Goal: Task Accomplishment & Management: Complete application form

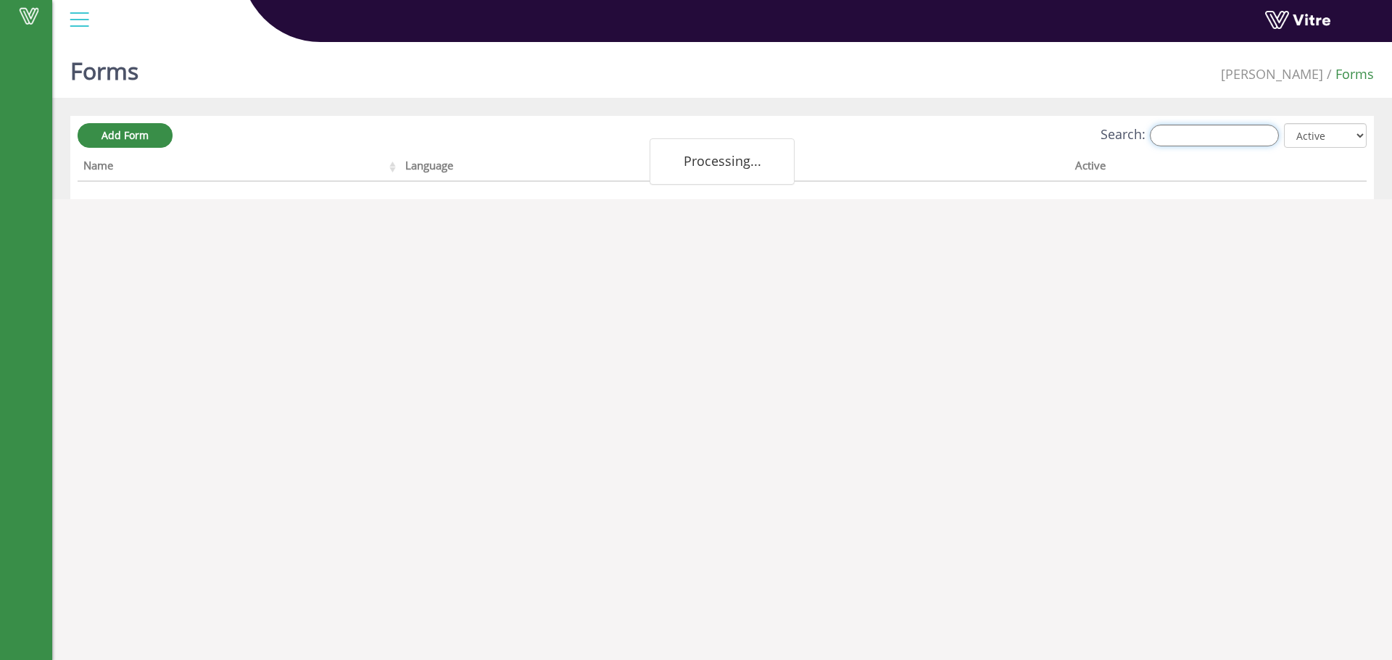
click at [1177, 136] on input "Search:" at bounding box center [1214, 136] width 129 height 22
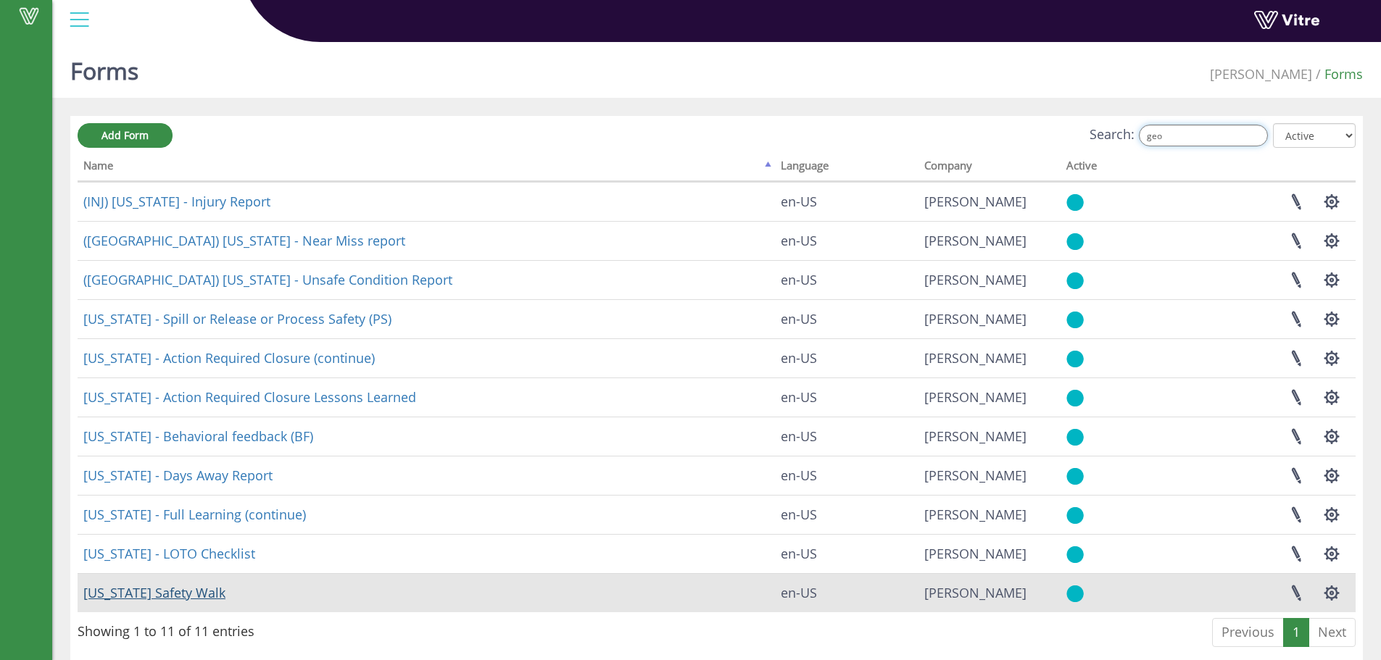
type input "geo"
click at [174, 589] on link "Georgia Safety Walk" at bounding box center [154, 592] width 142 height 17
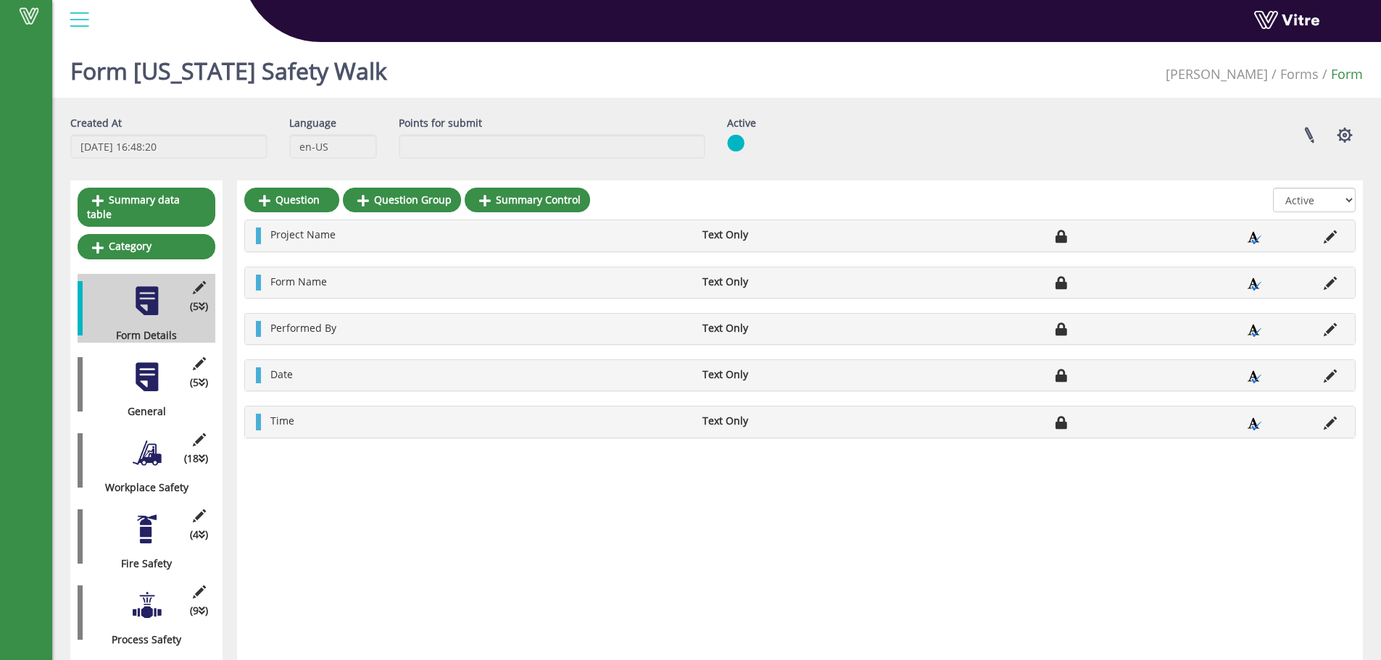
click at [155, 373] on div at bounding box center [146, 377] width 33 height 33
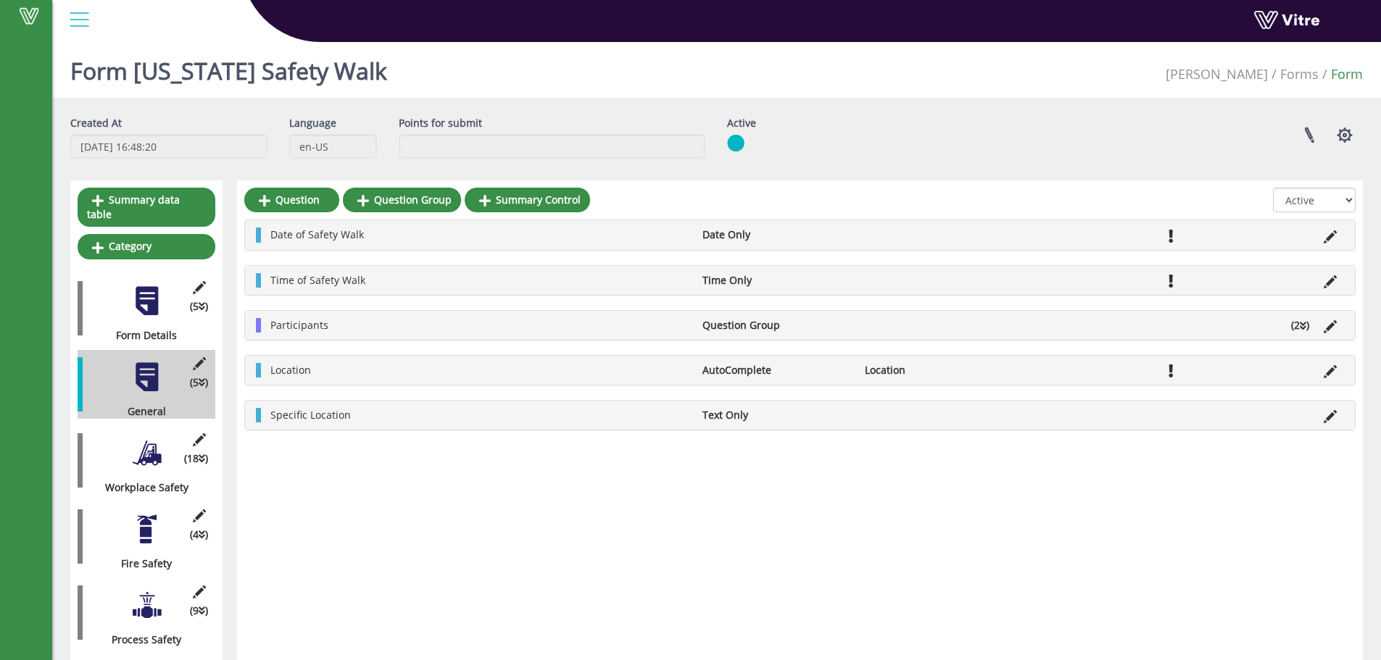
click at [149, 441] on div at bounding box center [146, 453] width 33 height 33
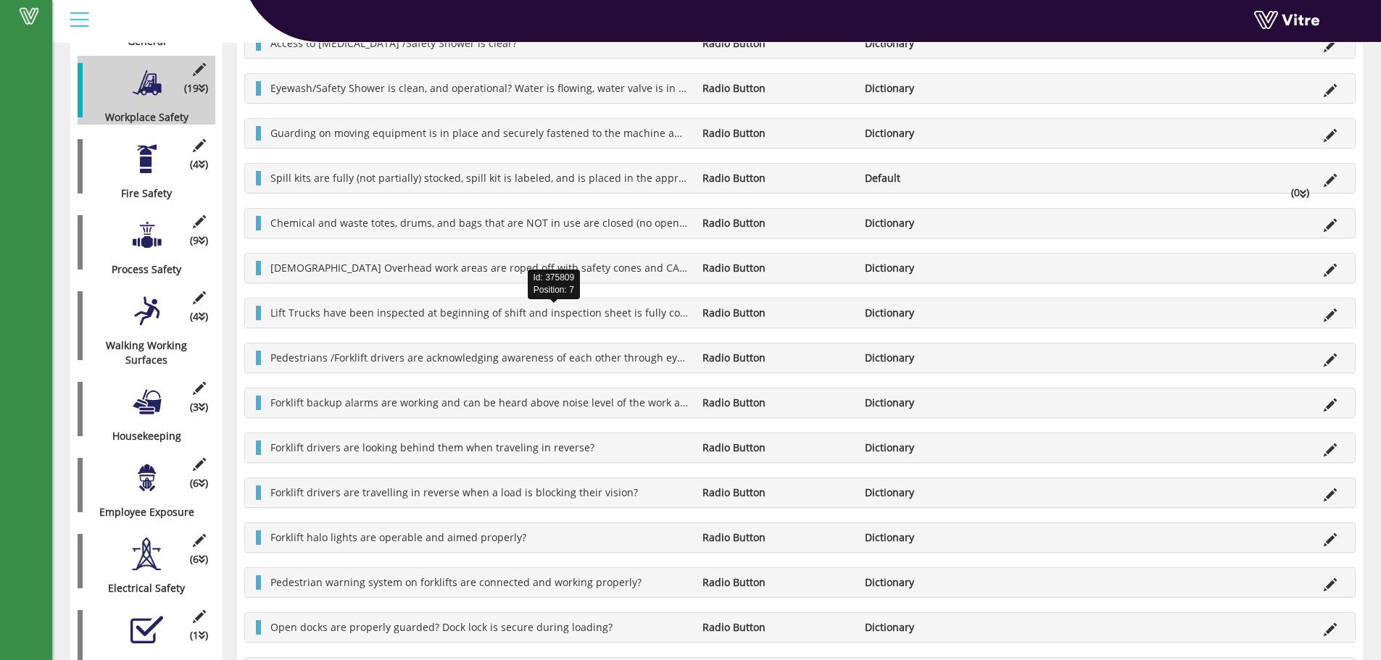
scroll to position [290, 0]
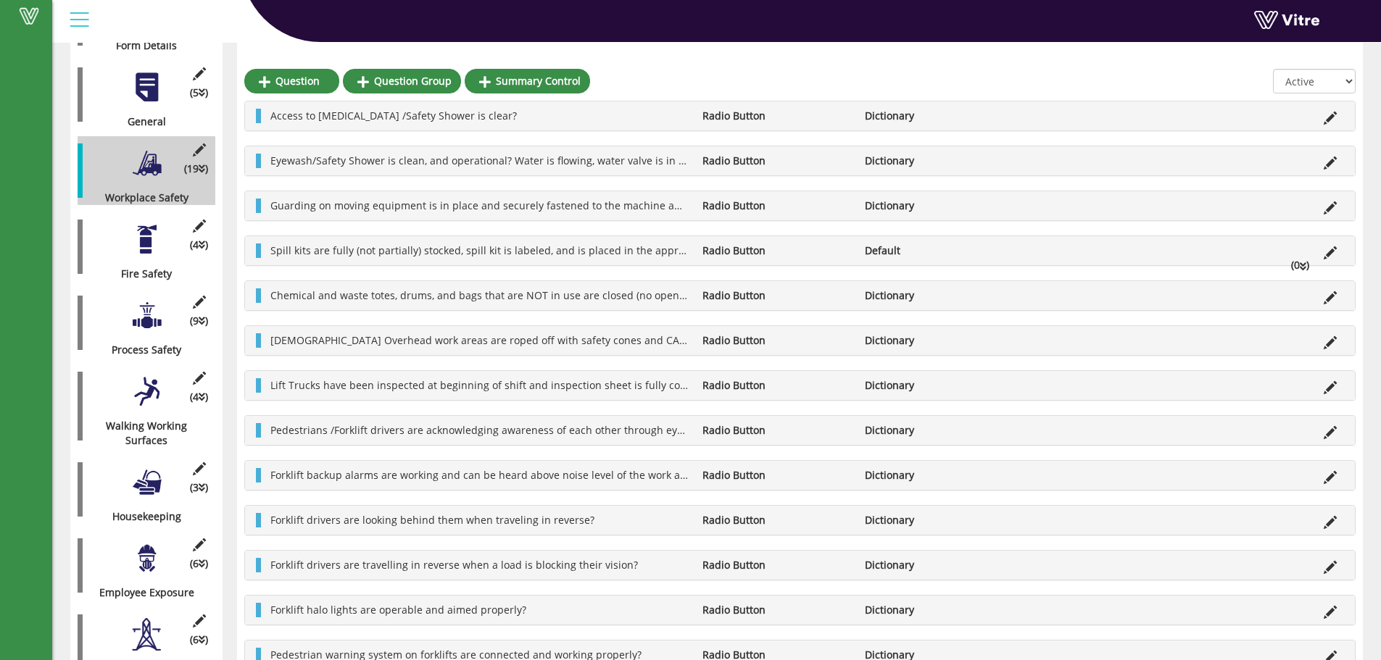
click at [155, 233] on div at bounding box center [146, 239] width 33 height 33
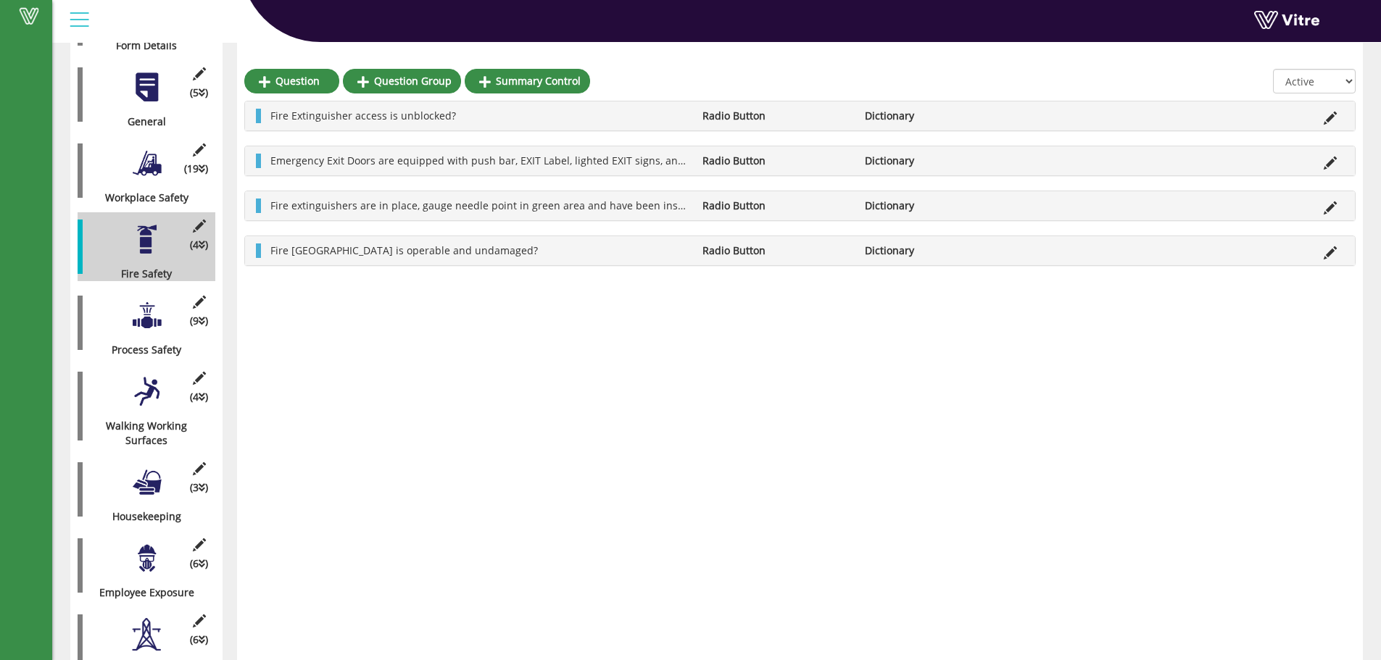
click at [165, 159] on div "(19 ) Workplace Safety" at bounding box center [147, 170] width 138 height 69
click at [157, 159] on div at bounding box center [146, 163] width 33 height 33
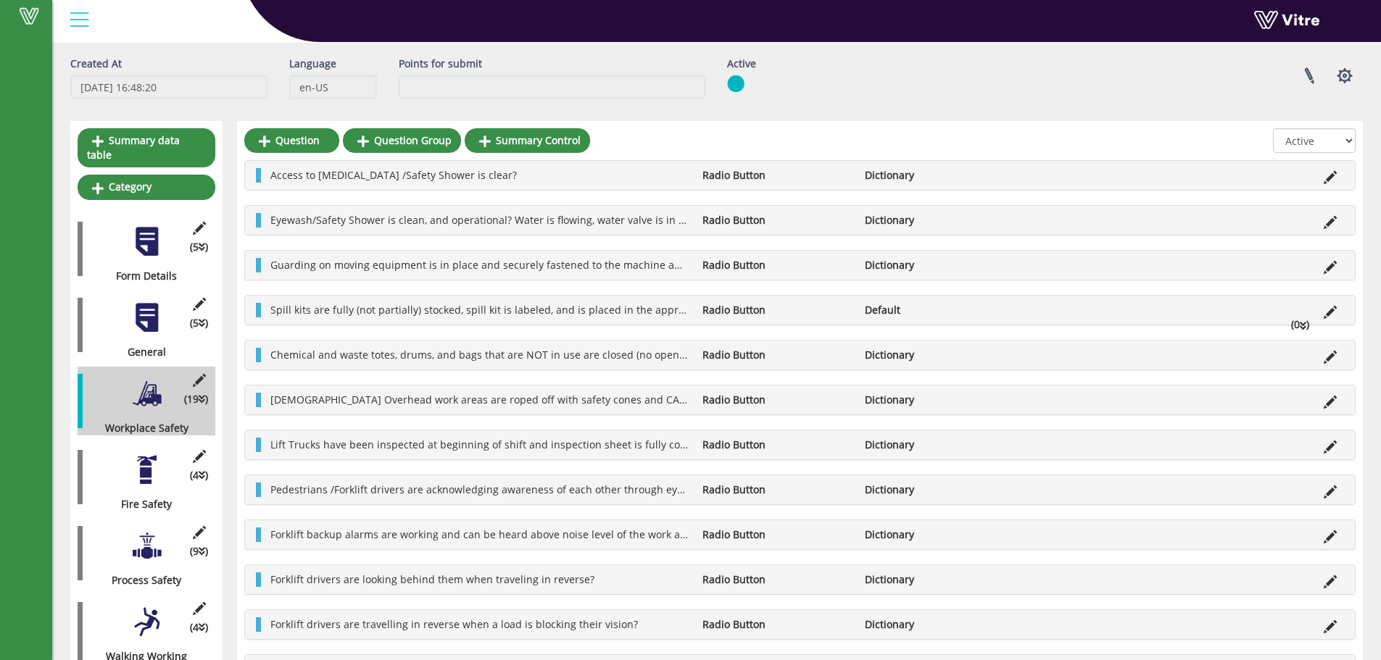
scroll to position [0, 0]
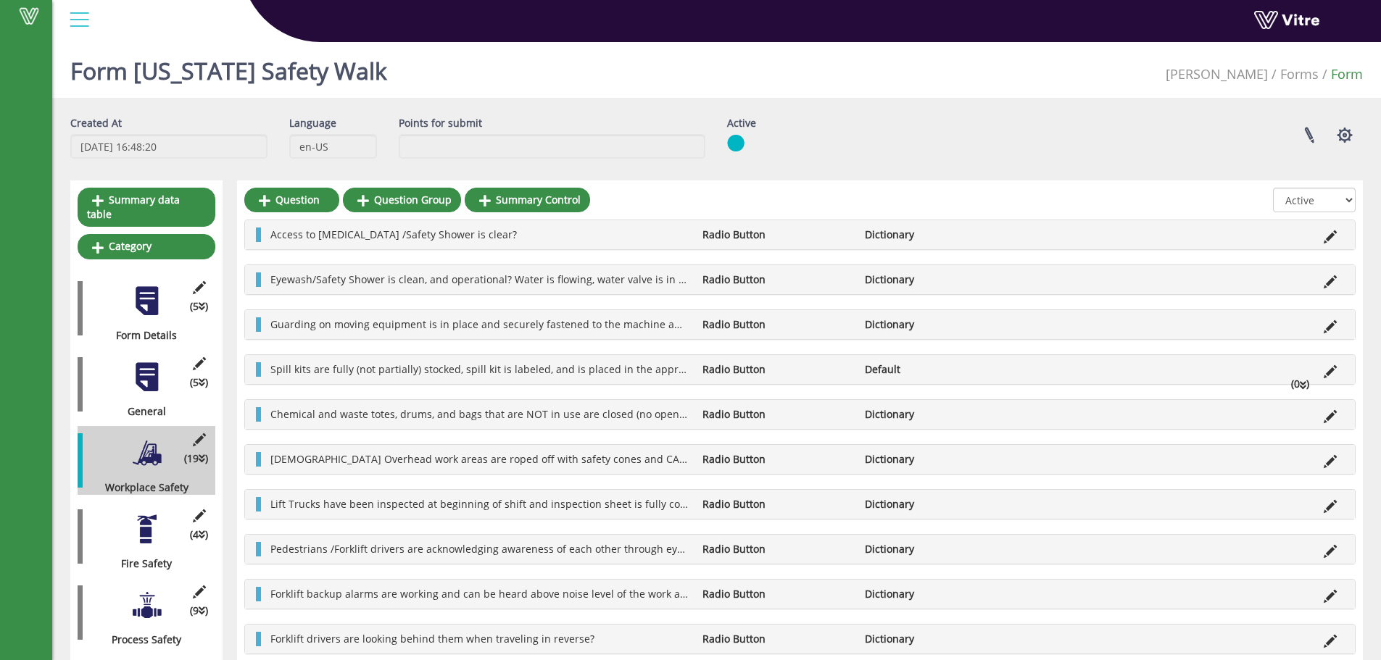
click at [147, 361] on div at bounding box center [146, 377] width 33 height 33
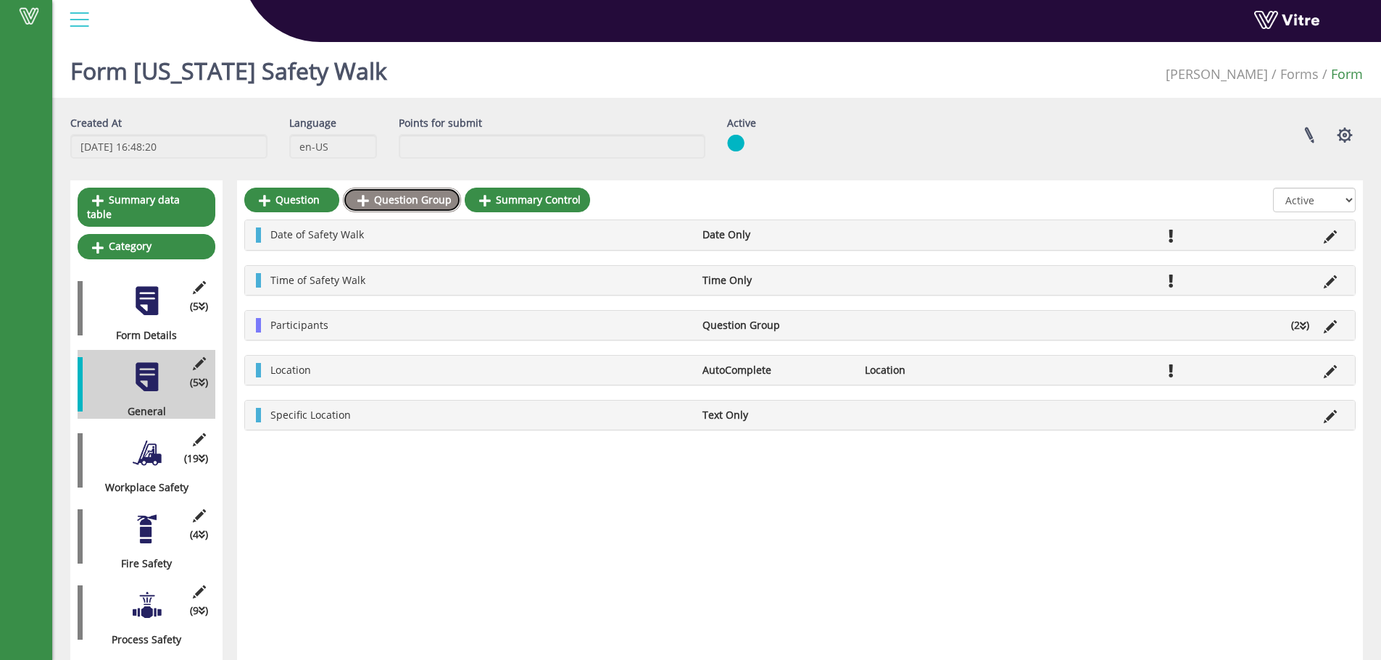
click at [415, 194] on link "Question Group" at bounding box center [402, 200] width 118 height 25
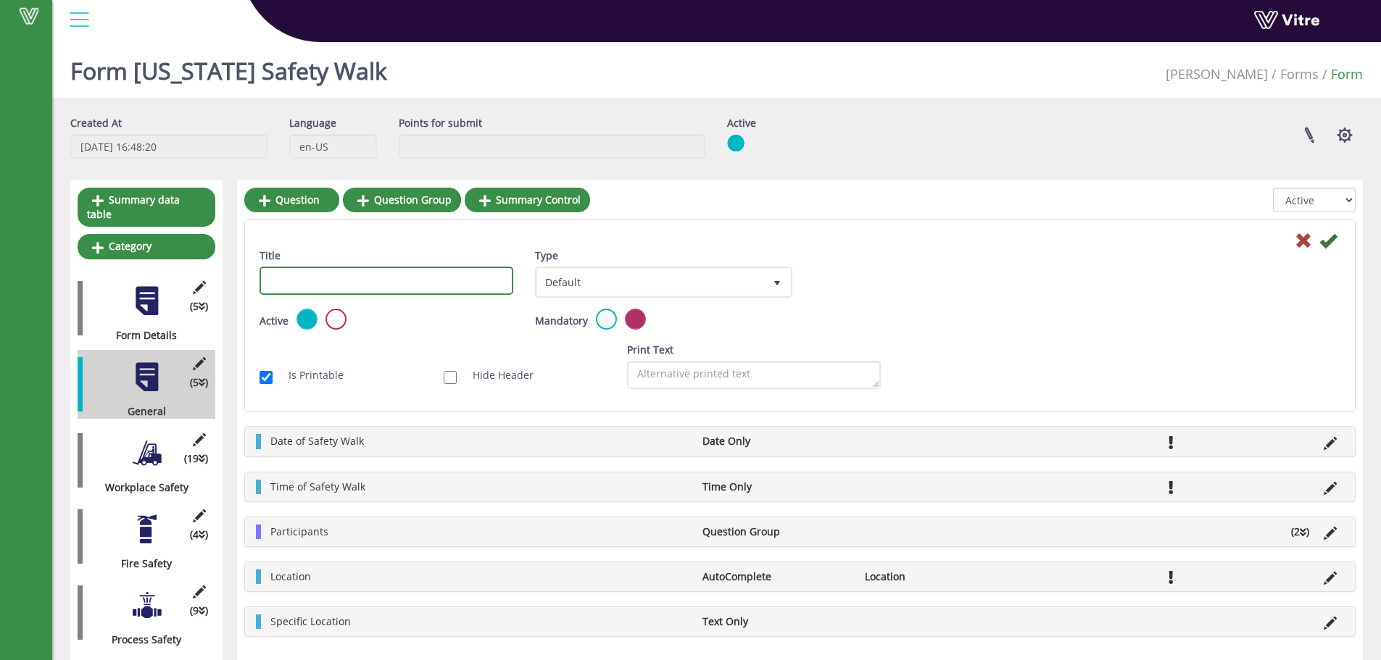
click at [386, 281] on input "Title" at bounding box center [387, 281] width 254 height 28
type input "W"
type input "f"
click at [300, 283] on input "Focus categories" at bounding box center [387, 281] width 254 height 28
type input "Focus safety categories"
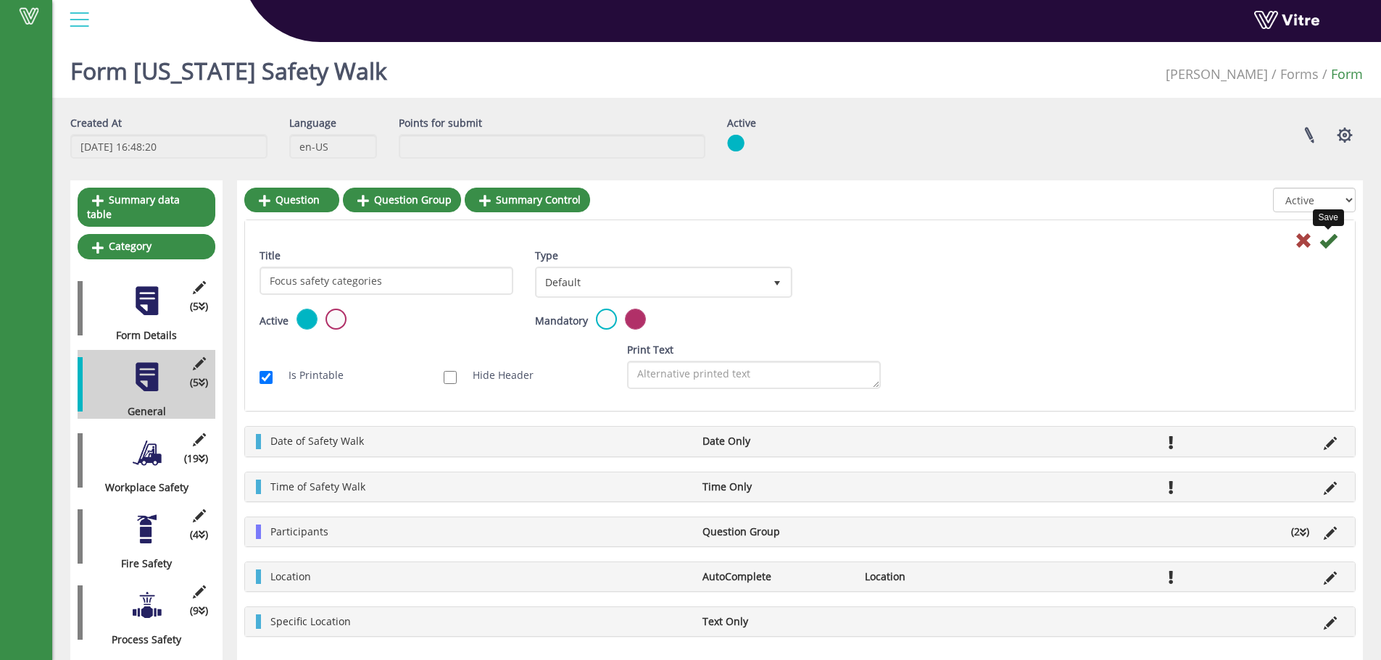
click at [1327, 241] on icon at bounding box center [1327, 240] width 17 height 17
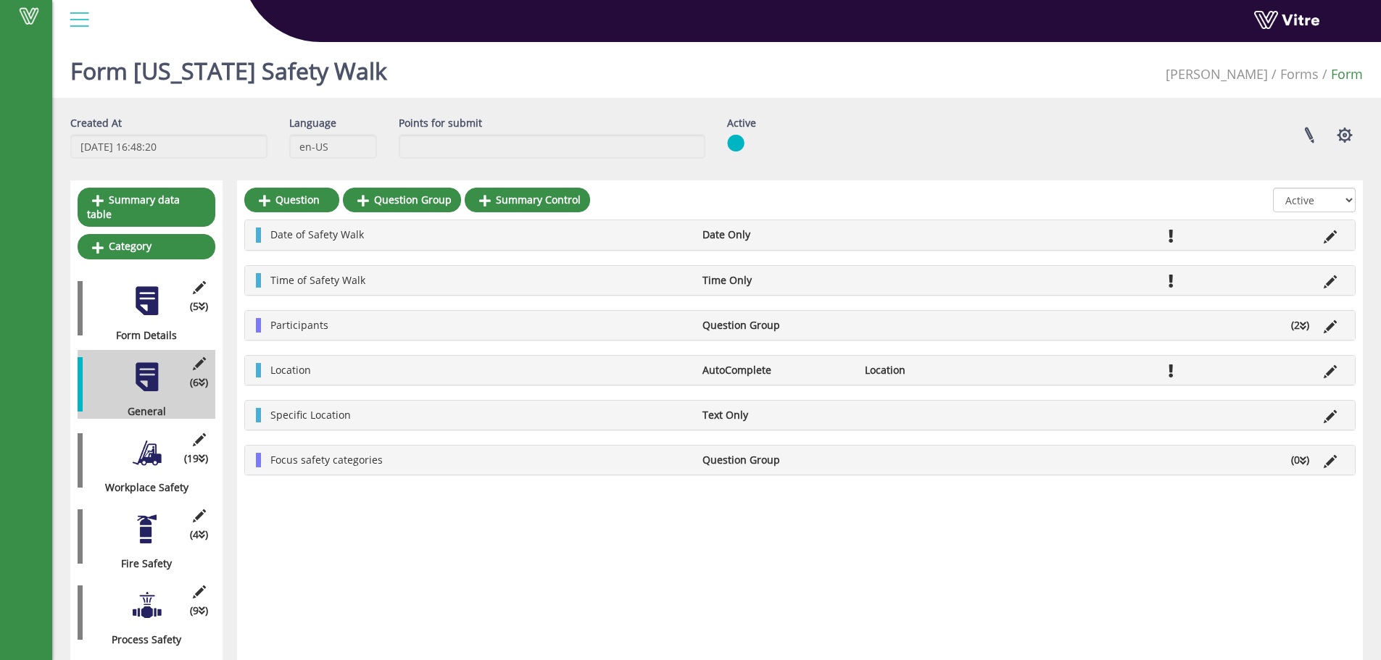
click at [1301, 462] on icon at bounding box center [1303, 461] width 7 height 10
click at [307, 494] on link "Question" at bounding box center [310, 494] width 95 height 25
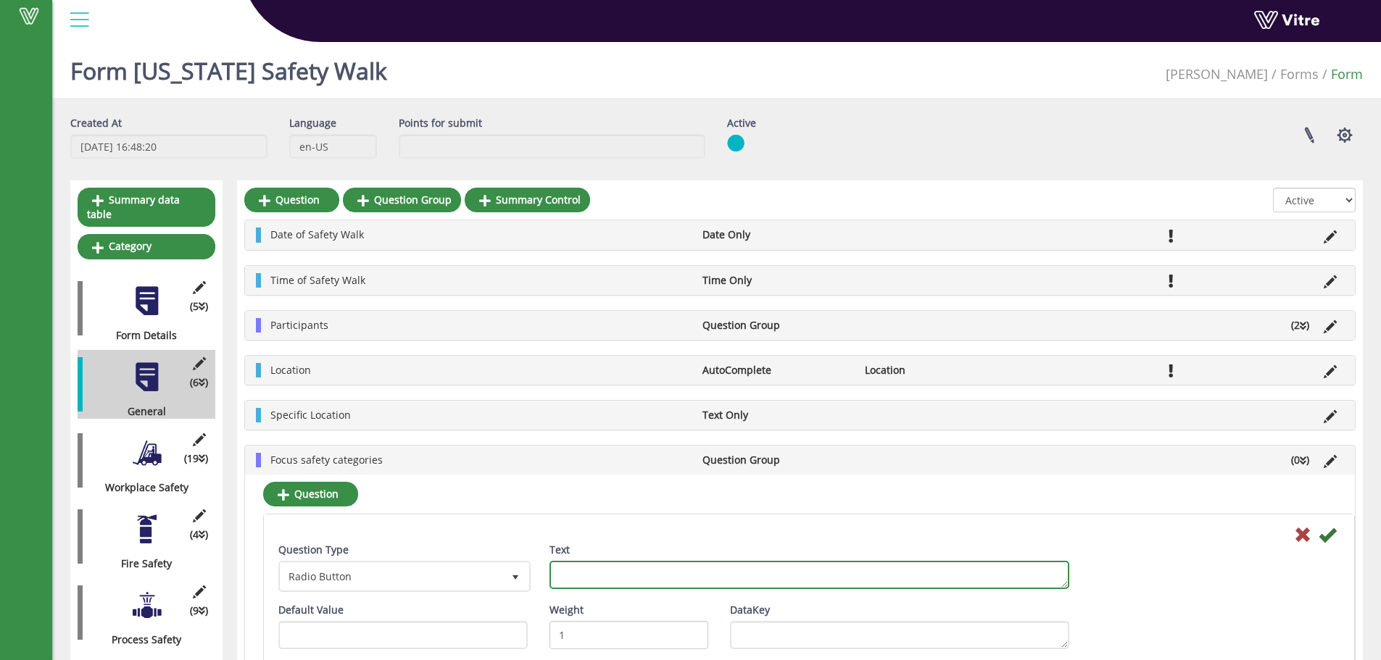
click at [567, 571] on textarea "Text" at bounding box center [810, 575] width 520 height 28
type textarea "Workplace Safety"
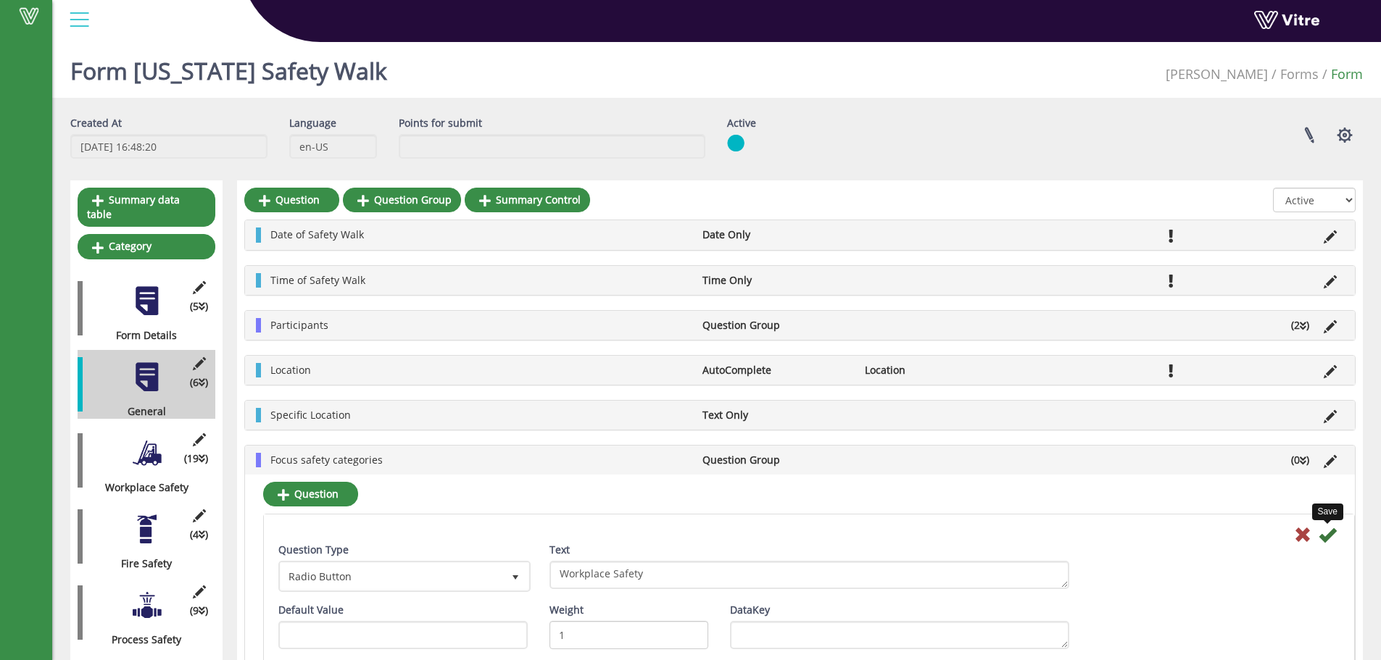
drag, startPoint x: 1328, startPoint y: 533, endPoint x: 1320, endPoint y: 528, distance: 9.5
click at [1327, 532] on icon at bounding box center [1327, 534] width 17 height 17
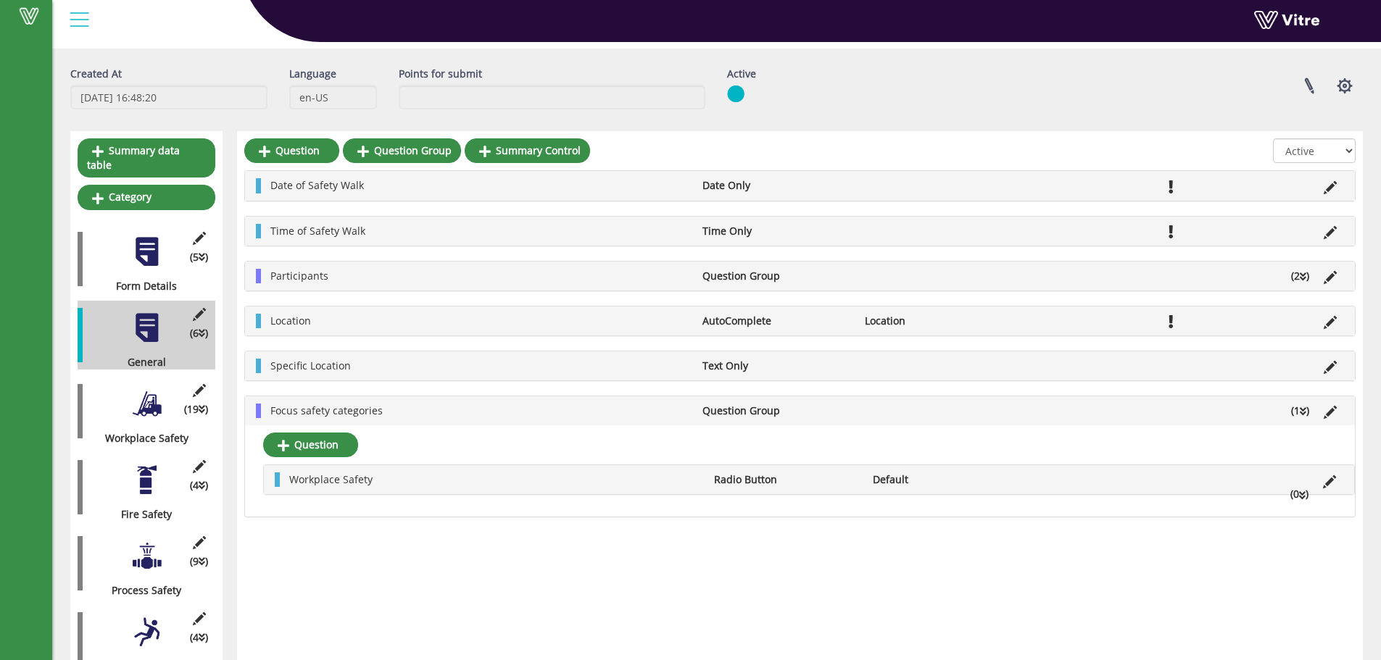
scroll to position [72, 0]
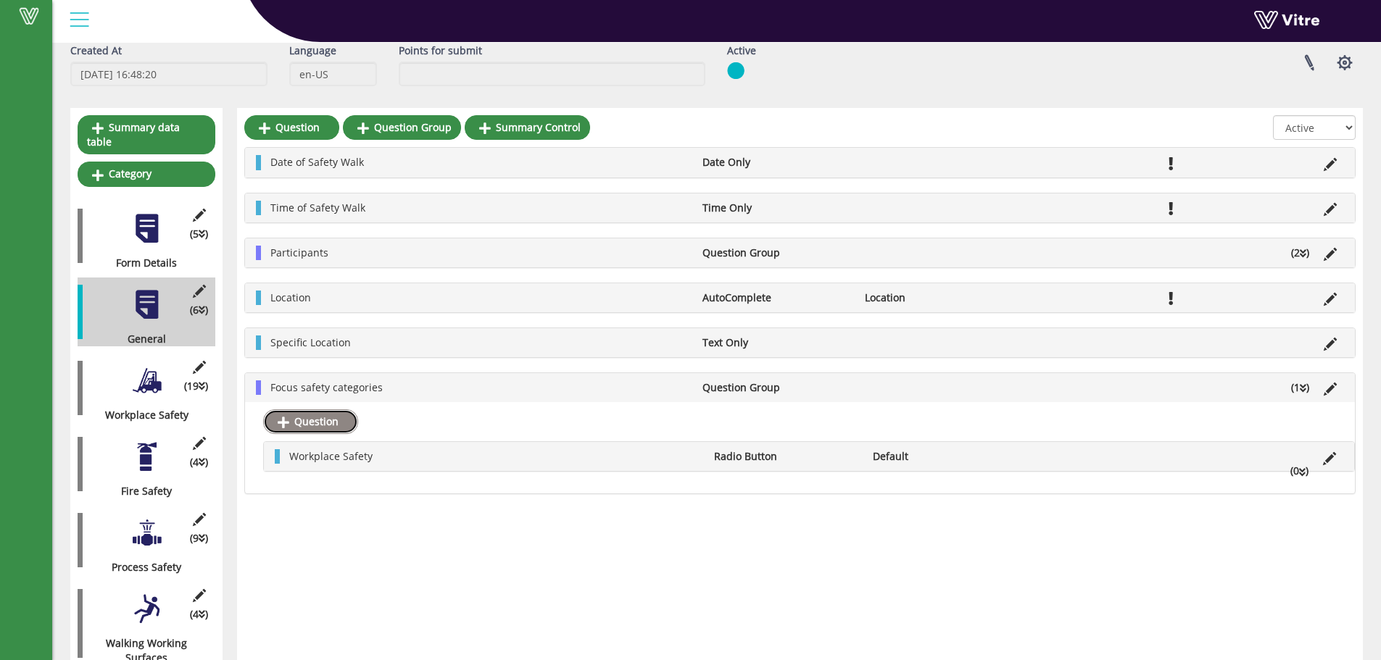
click at [323, 417] on link "Question" at bounding box center [310, 422] width 95 height 25
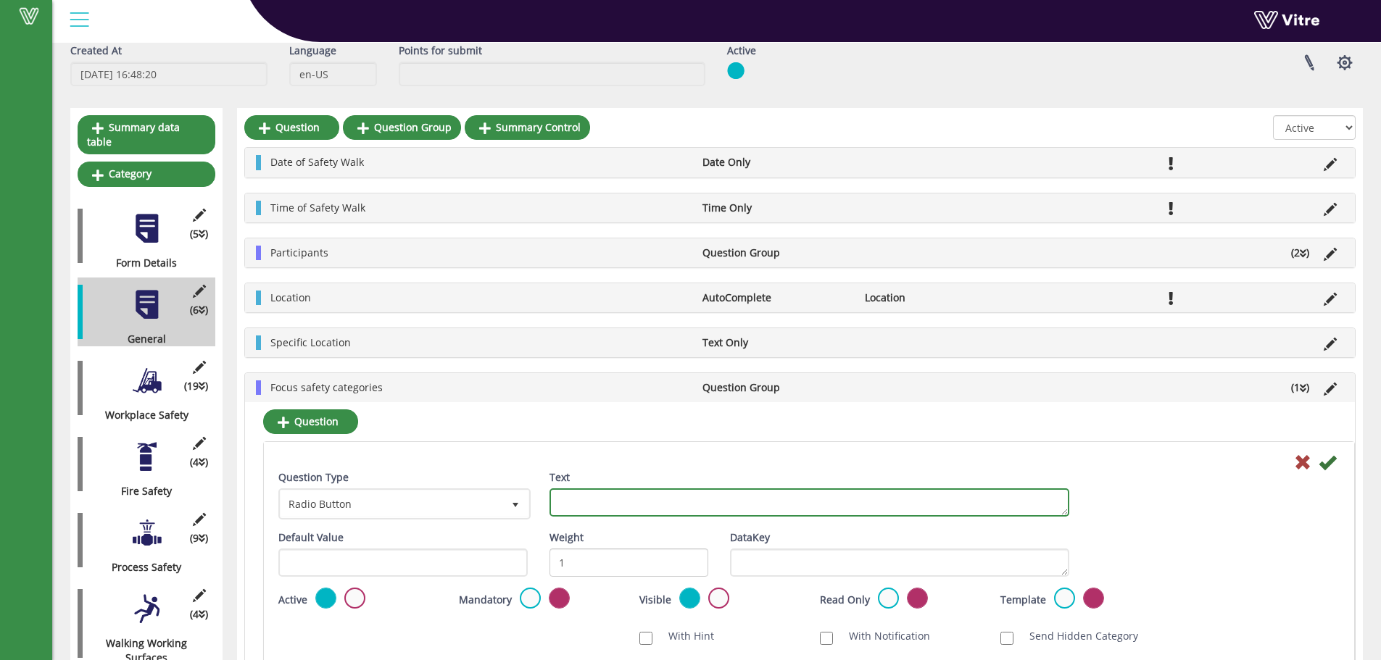
click at [634, 506] on textarea "Text" at bounding box center [810, 503] width 520 height 28
type textarea "f"
type textarea "Fire Safety"
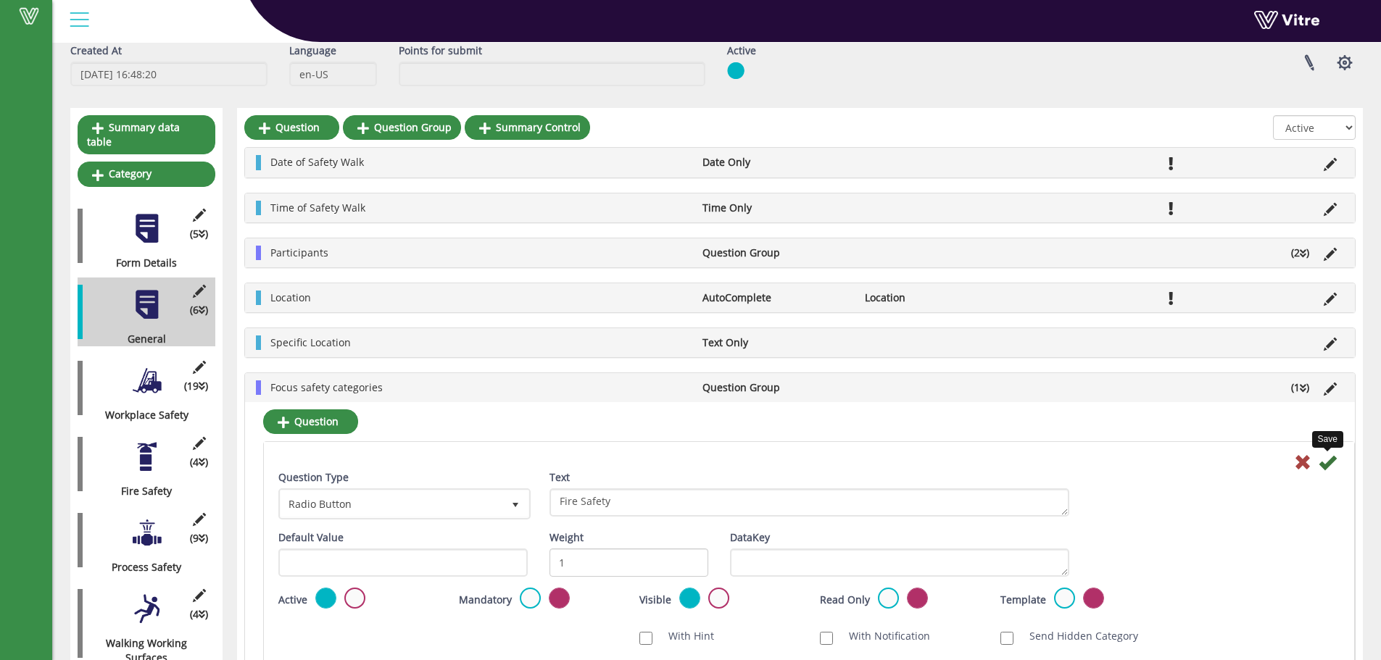
click at [1328, 463] on icon at bounding box center [1327, 462] width 17 height 17
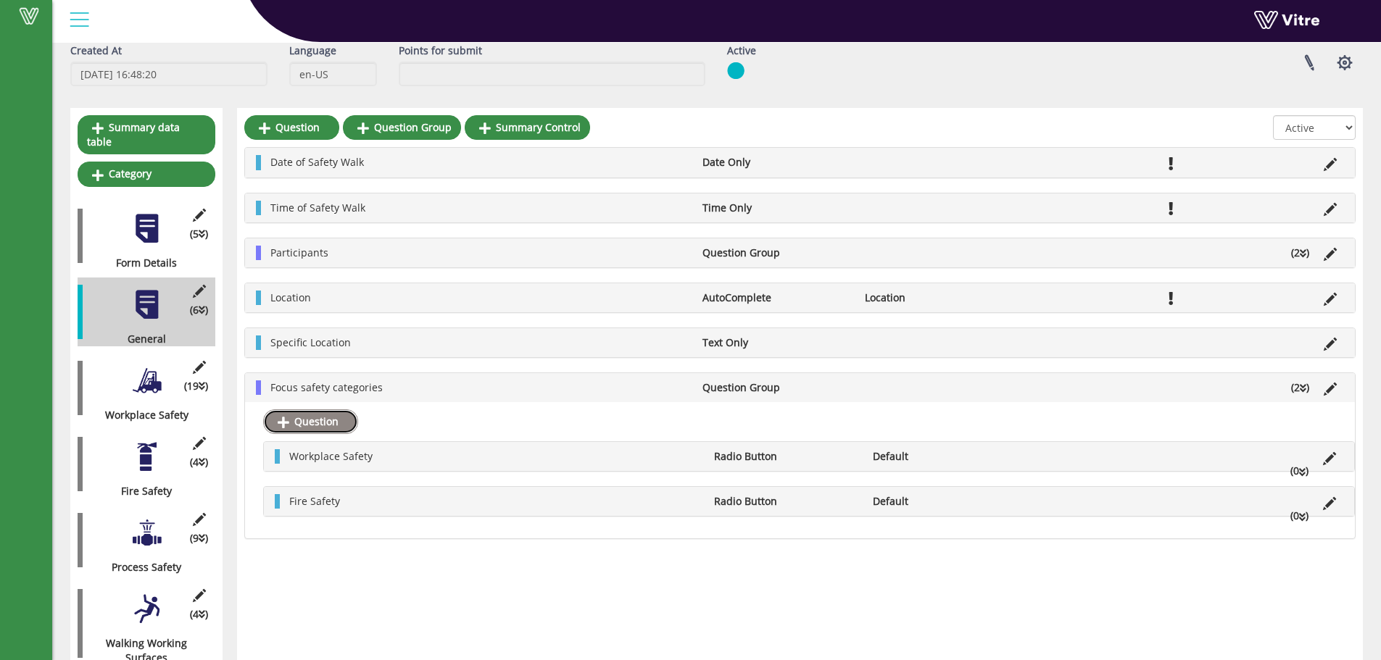
click at [315, 417] on link "Question" at bounding box center [310, 422] width 95 height 25
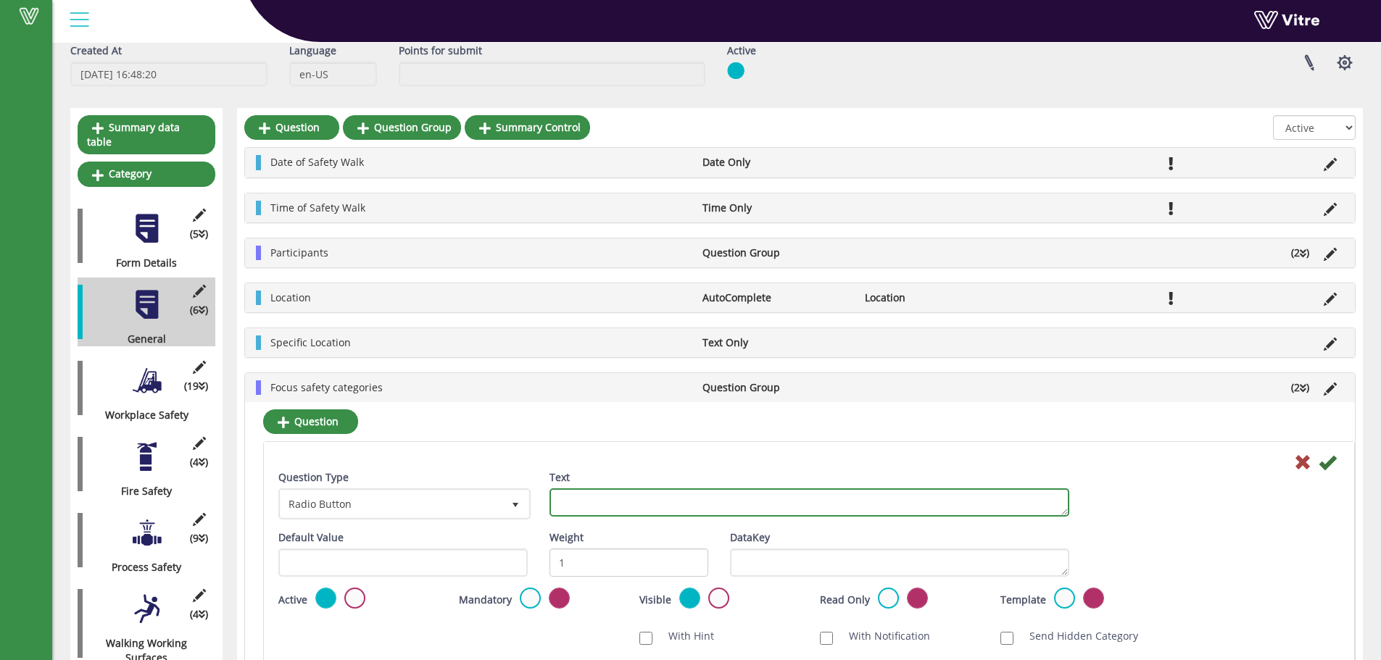
click at [584, 498] on textarea "Text" at bounding box center [810, 503] width 520 height 28
click at [573, 503] on textarea "Procss Safety" at bounding box center [810, 503] width 520 height 28
type textarea "Process Safety"
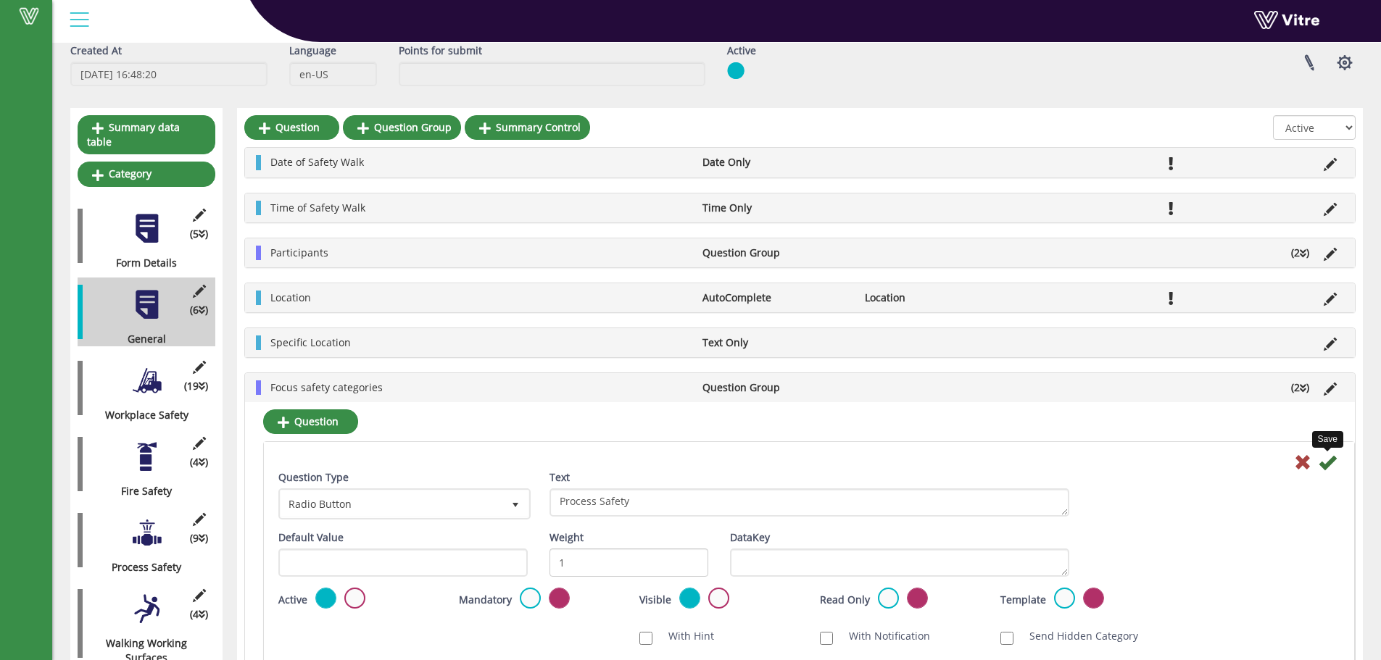
click at [1327, 462] on icon at bounding box center [1327, 462] width 17 height 17
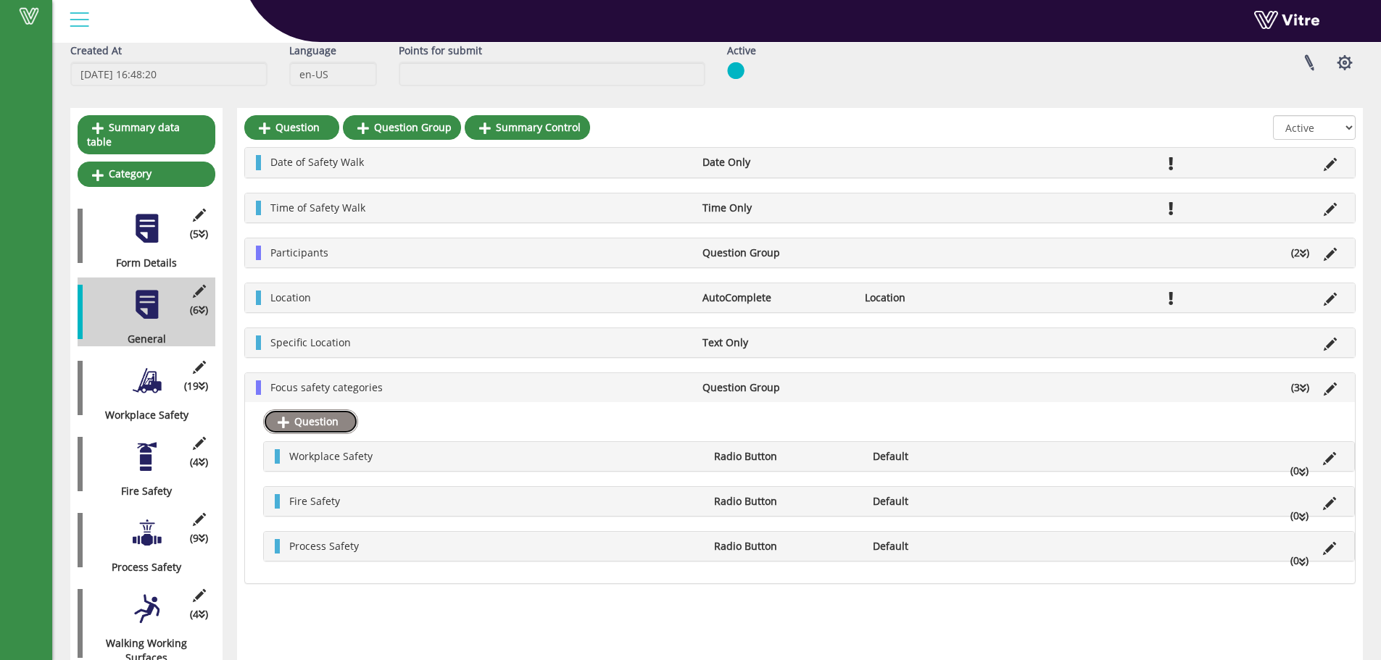
click at [295, 417] on link "Question" at bounding box center [310, 422] width 95 height 25
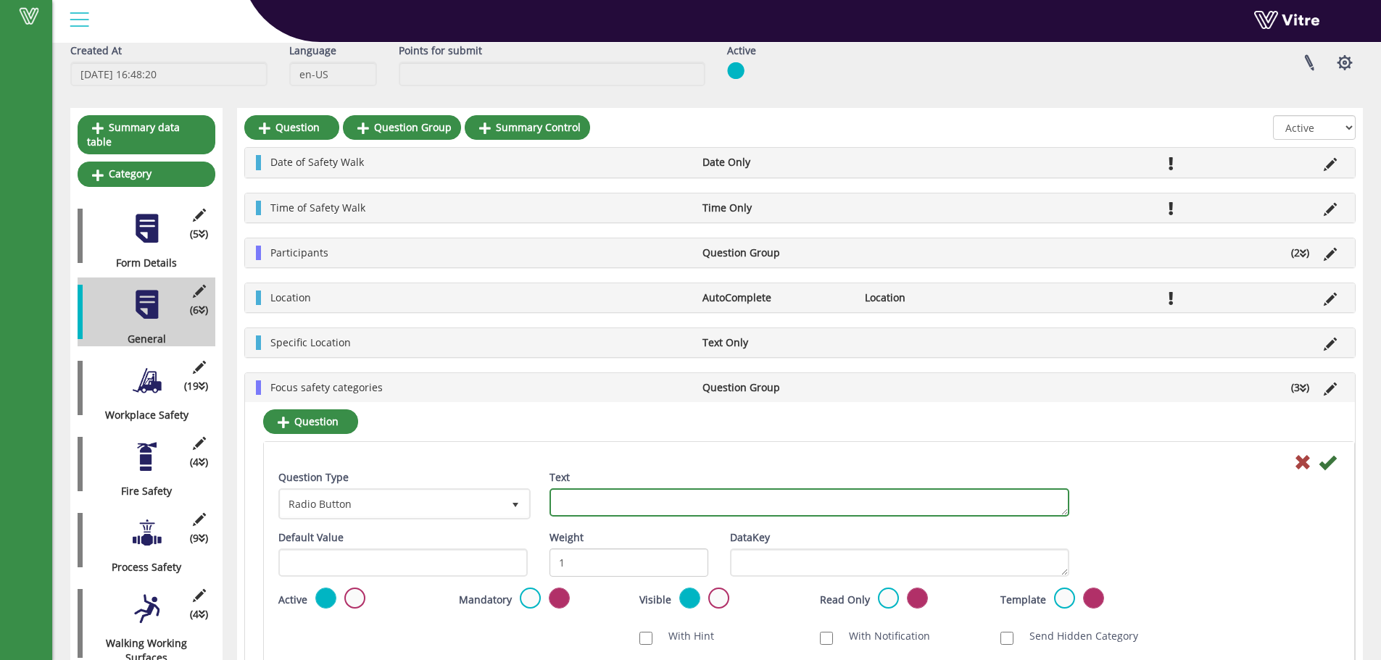
click at [565, 502] on textarea "Text" at bounding box center [810, 503] width 520 height 28
type textarea "Walking Working Surface"
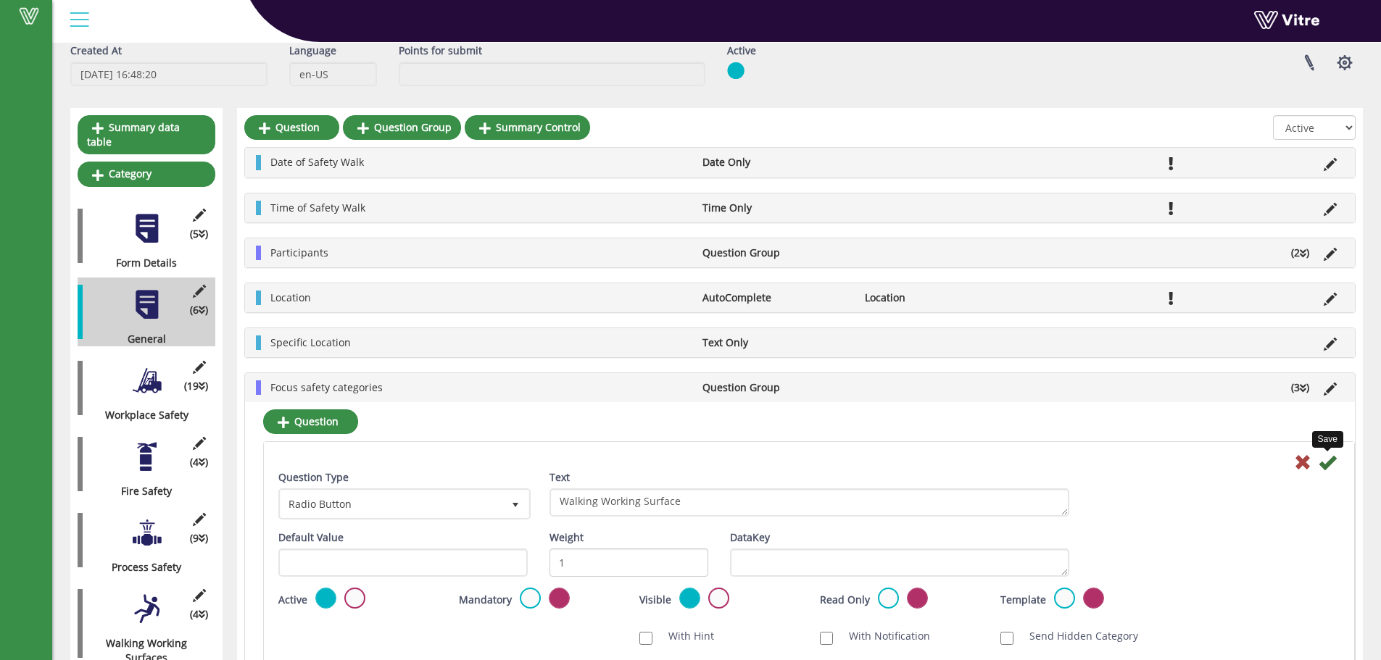
click at [1325, 460] on icon at bounding box center [1327, 462] width 17 height 17
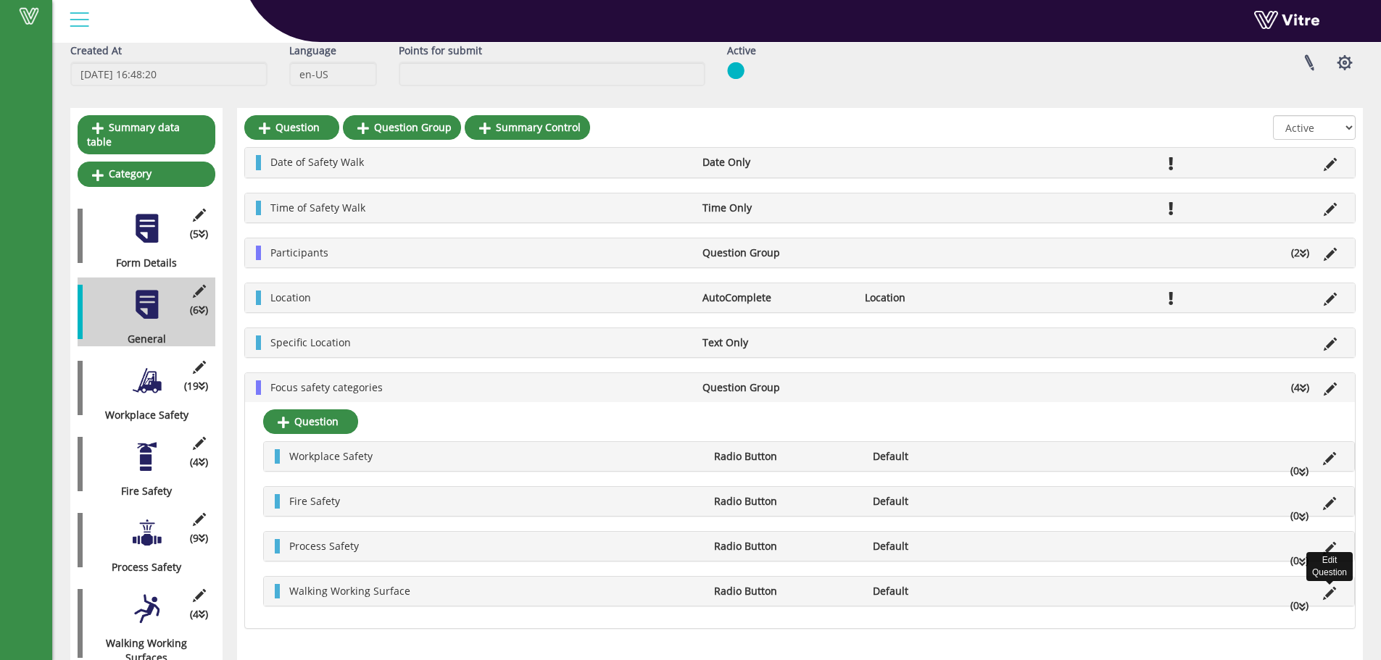
click at [1330, 595] on icon at bounding box center [1329, 593] width 13 height 13
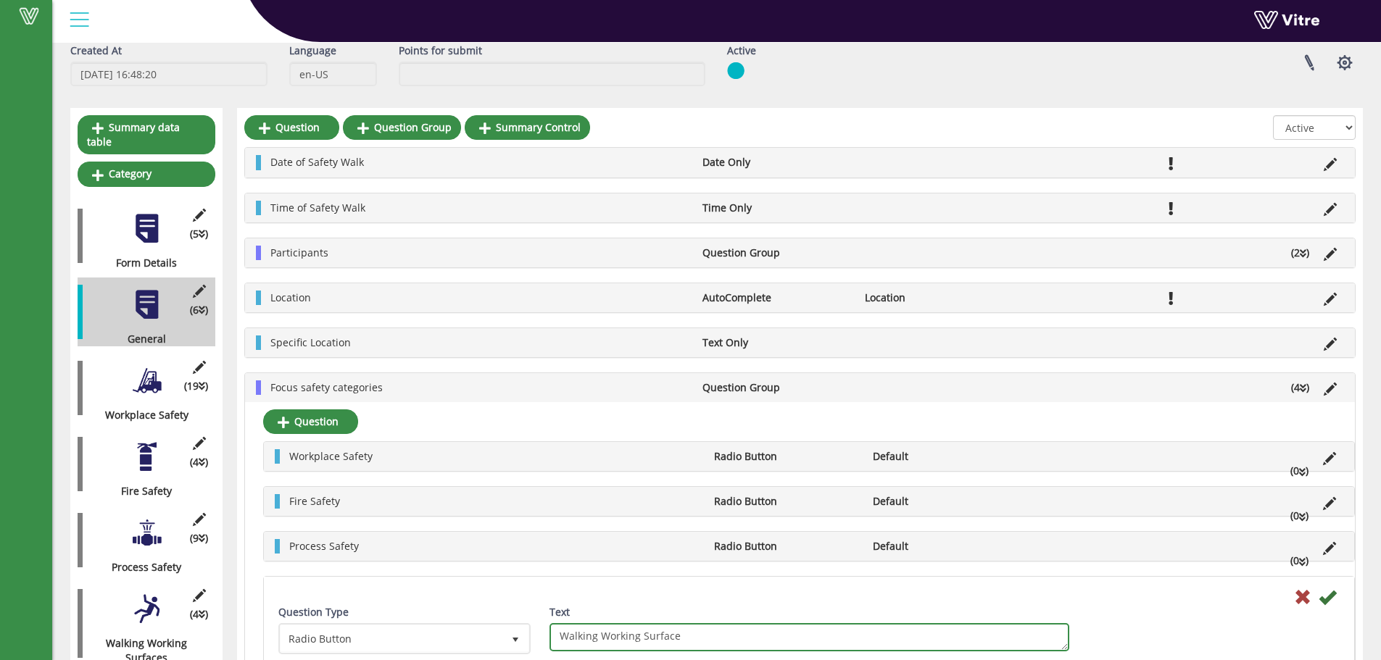
click at [678, 639] on textarea "Walking Working Surface" at bounding box center [810, 637] width 520 height 28
type textarea "Walking Working Surfaces"
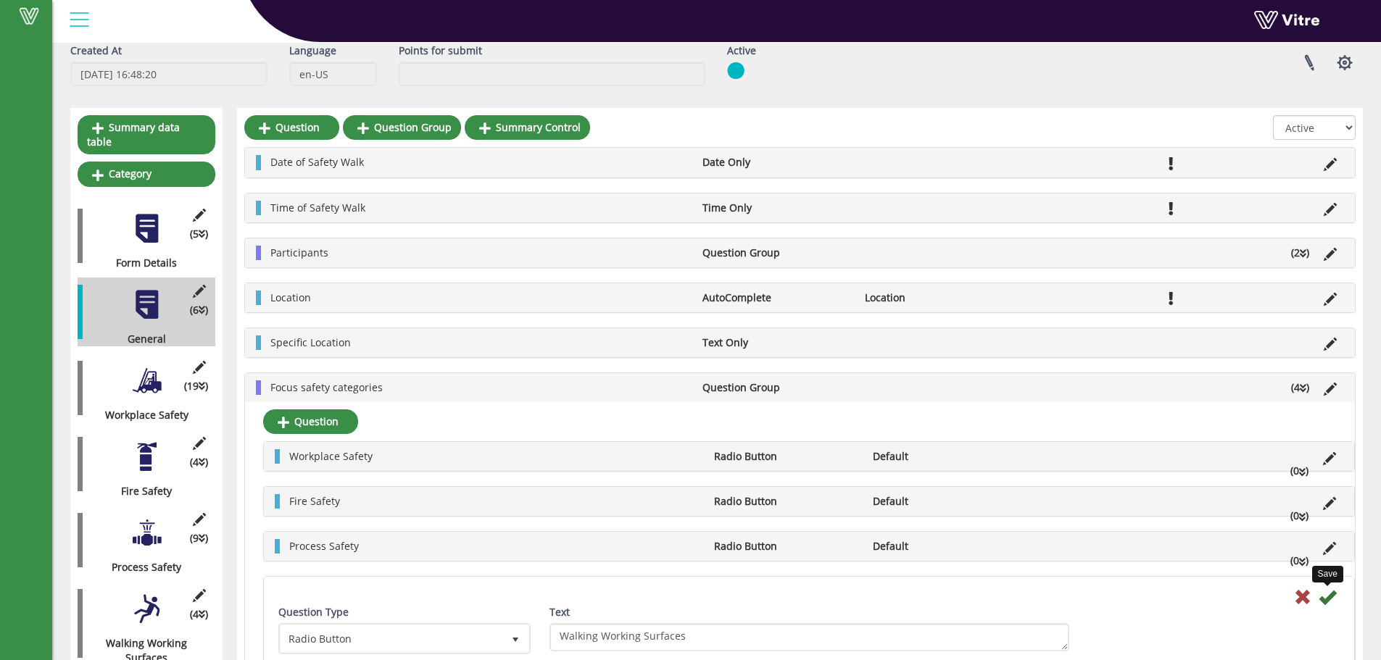
click at [1329, 594] on icon at bounding box center [1327, 597] width 17 height 17
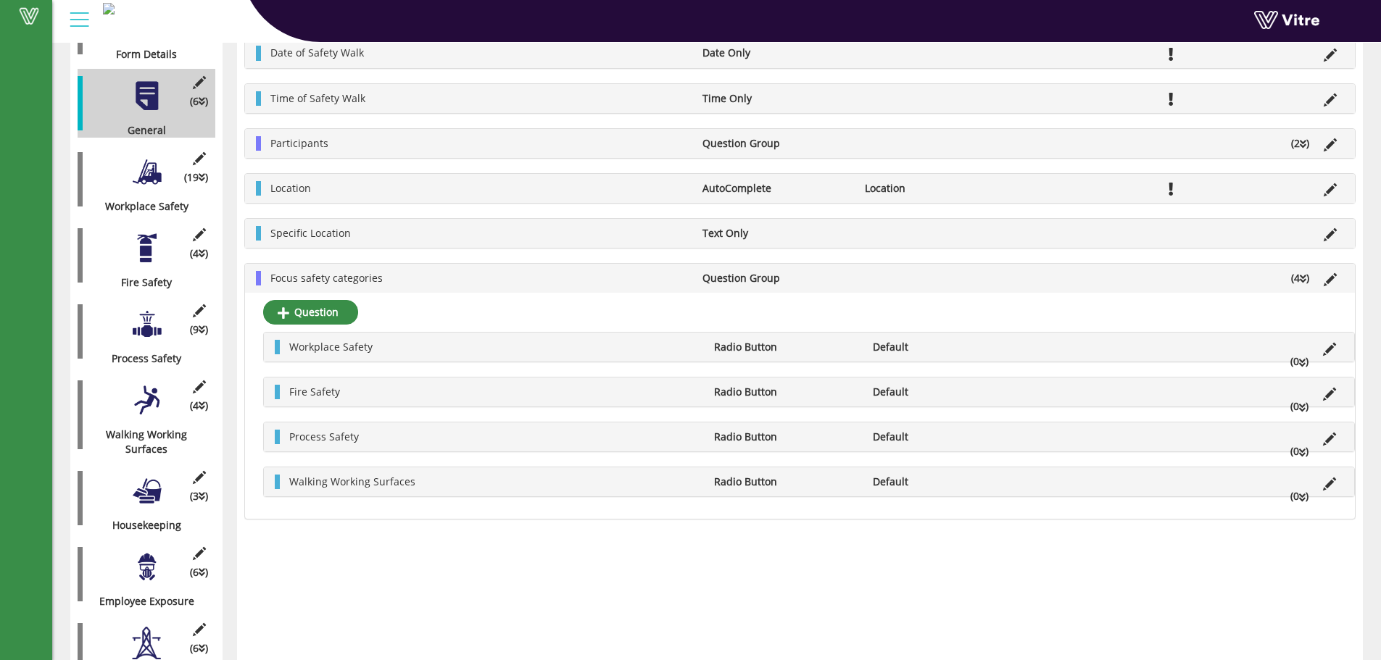
scroll to position [290, 0]
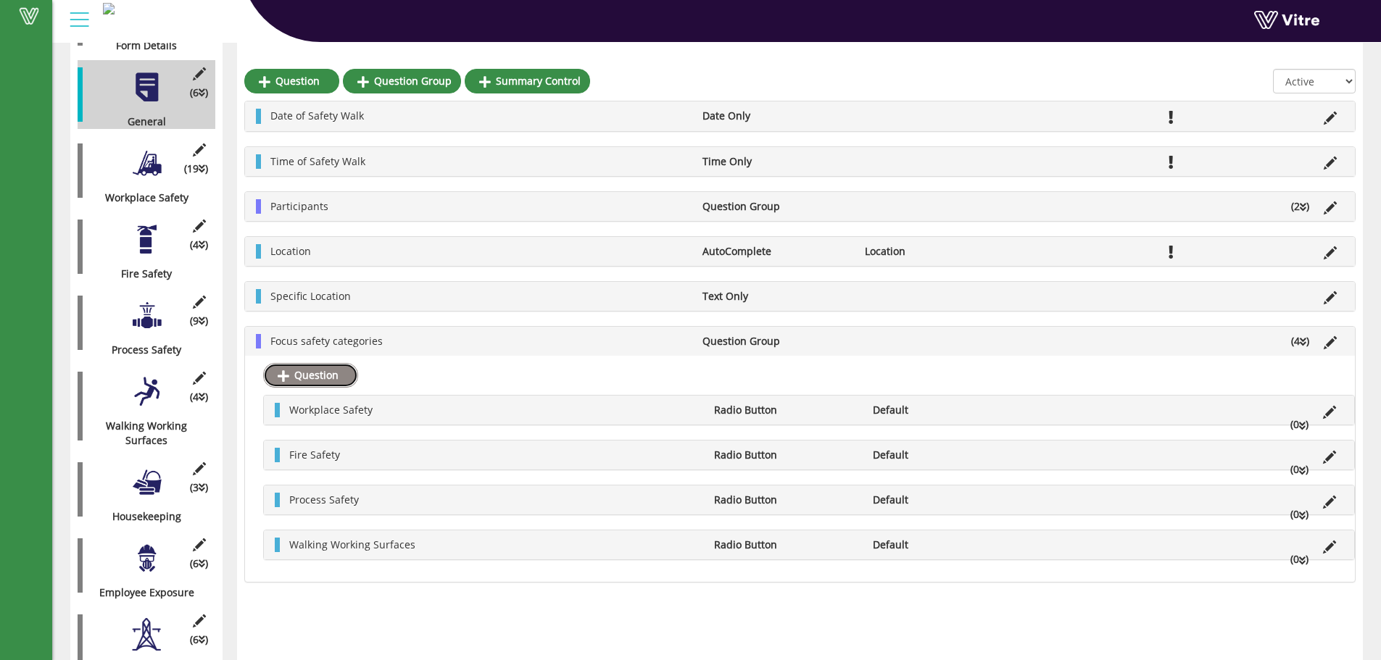
click at [328, 378] on link "Question" at bounding box center [310, 375] width 95 height 25
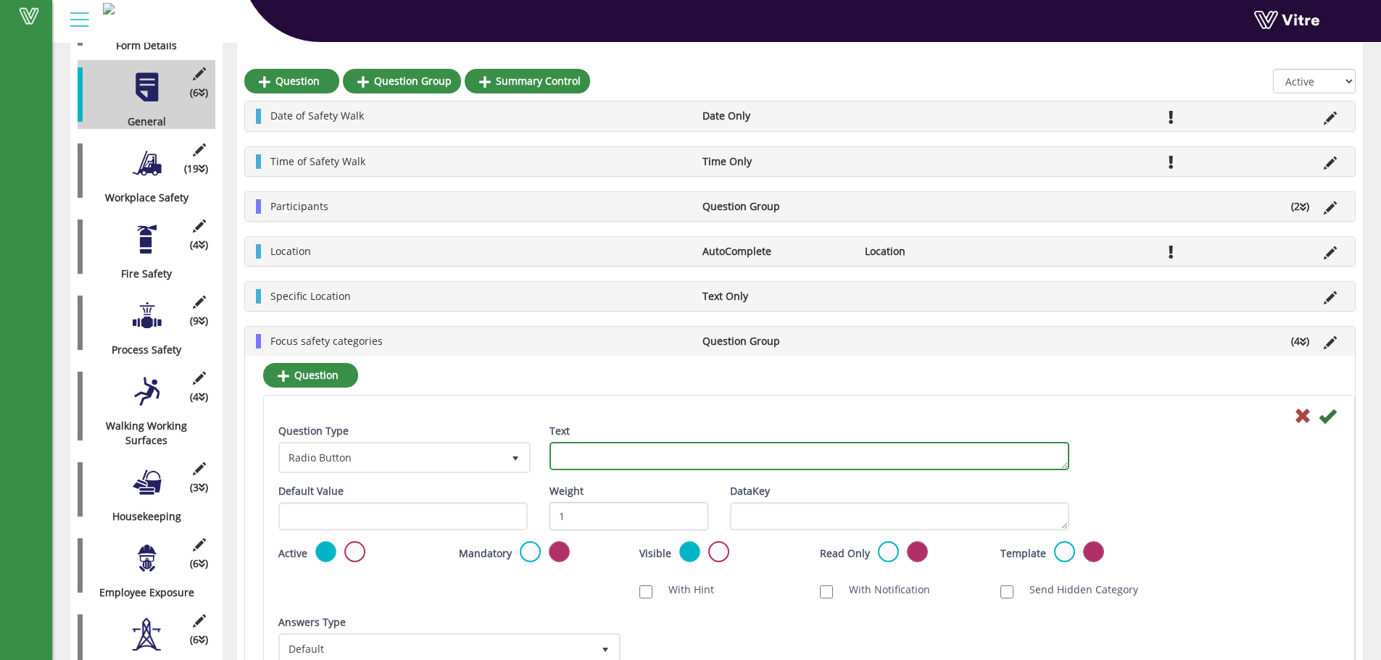
click at [565, 456] on textarea "Text" at bounding box center [810, 456] width 520 height 28
type textarea "Housekeeping"
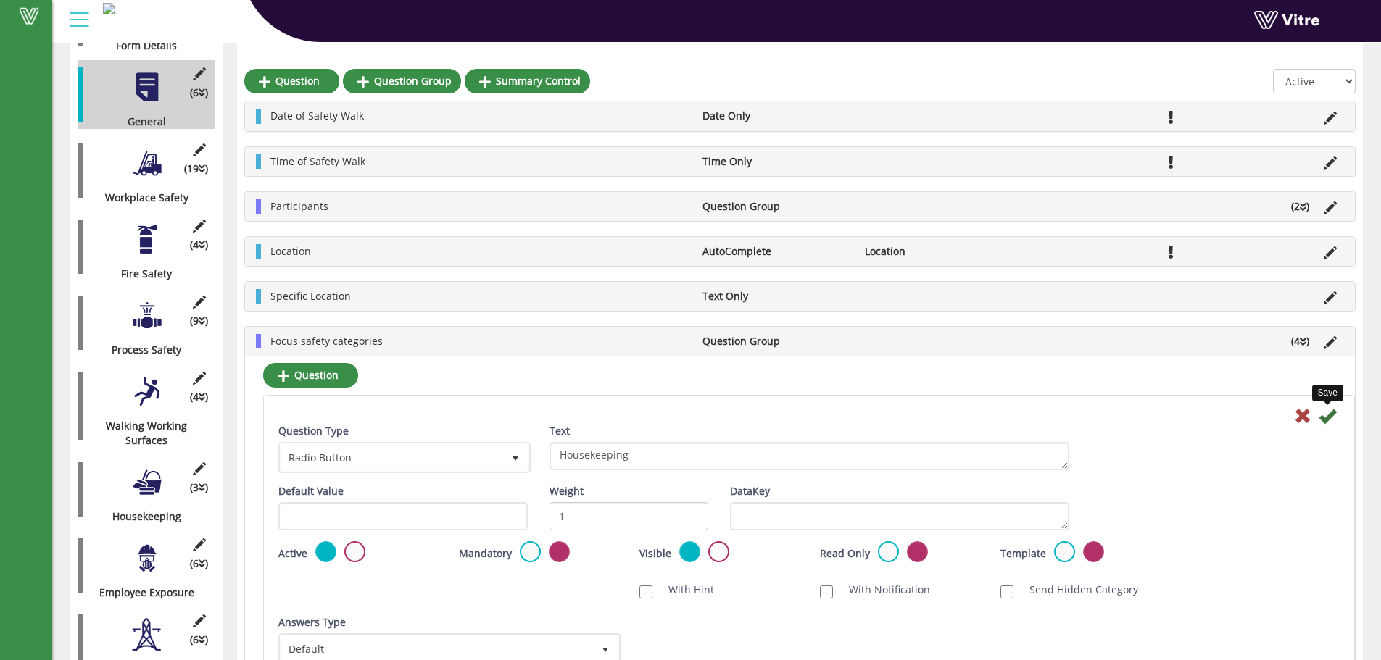
click at [1332, 415] on icon at bounding box center [1327, 415] width 17 height 17
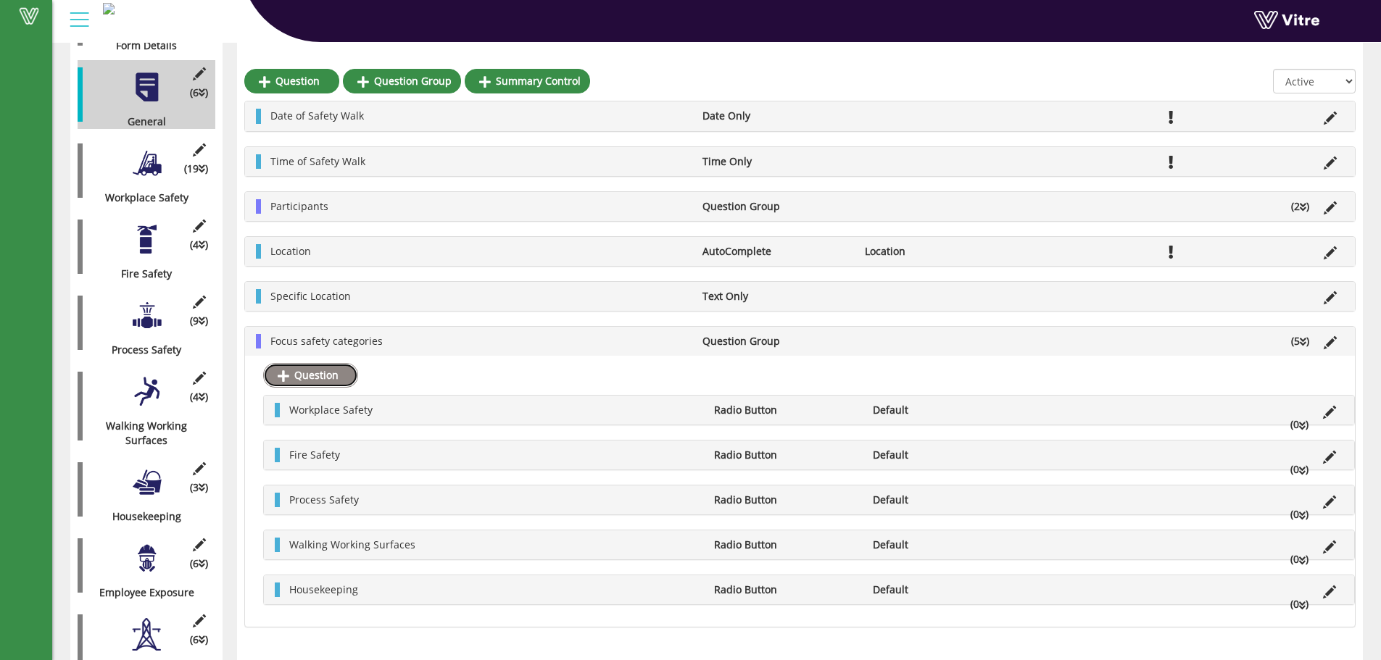
click at [322, 373] on link "Question" at bounding box center [310, 375] width 95 height 25
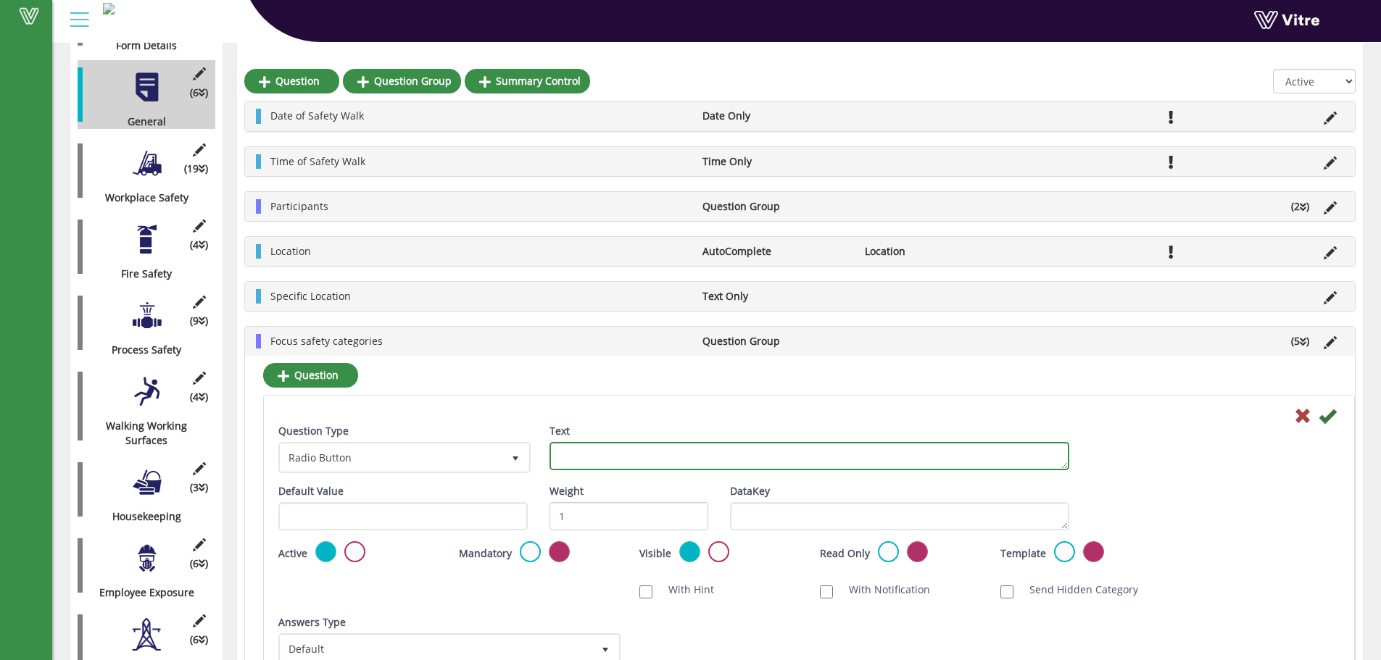
click at [650, 462] on textarea "Text" at bounding box center [810, 456] width 520 height 28
type textarea "Employee Exposure"
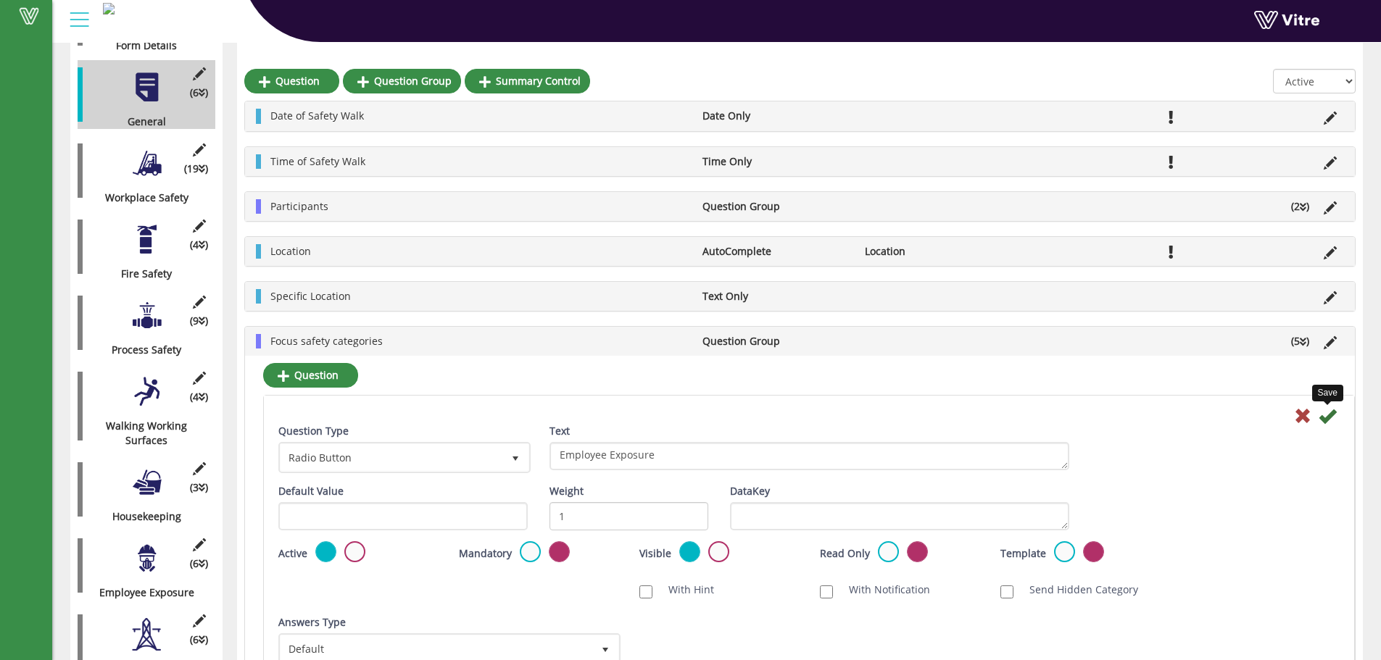
click at [1327, 413] on icon at bounding box center [1327, 415] width 17 height 17
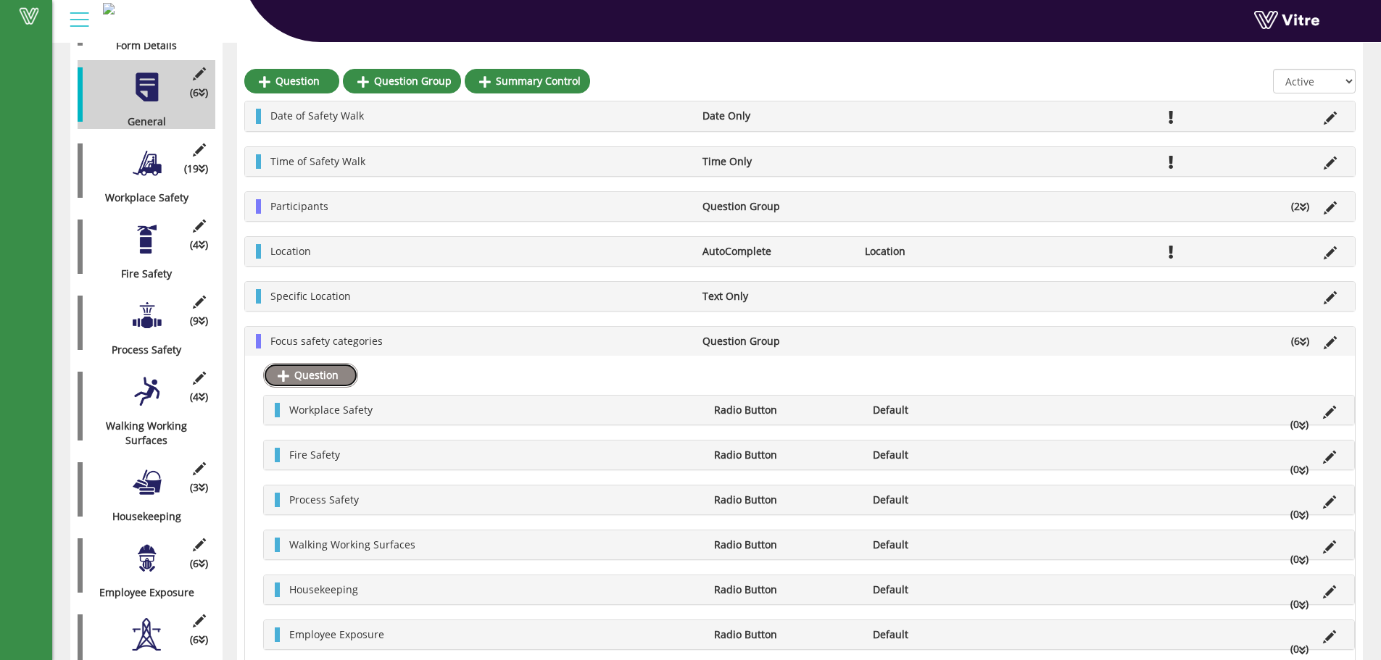
click at [331, 370] on link "Question" at bounding box center [310, 375] width 95 height 25
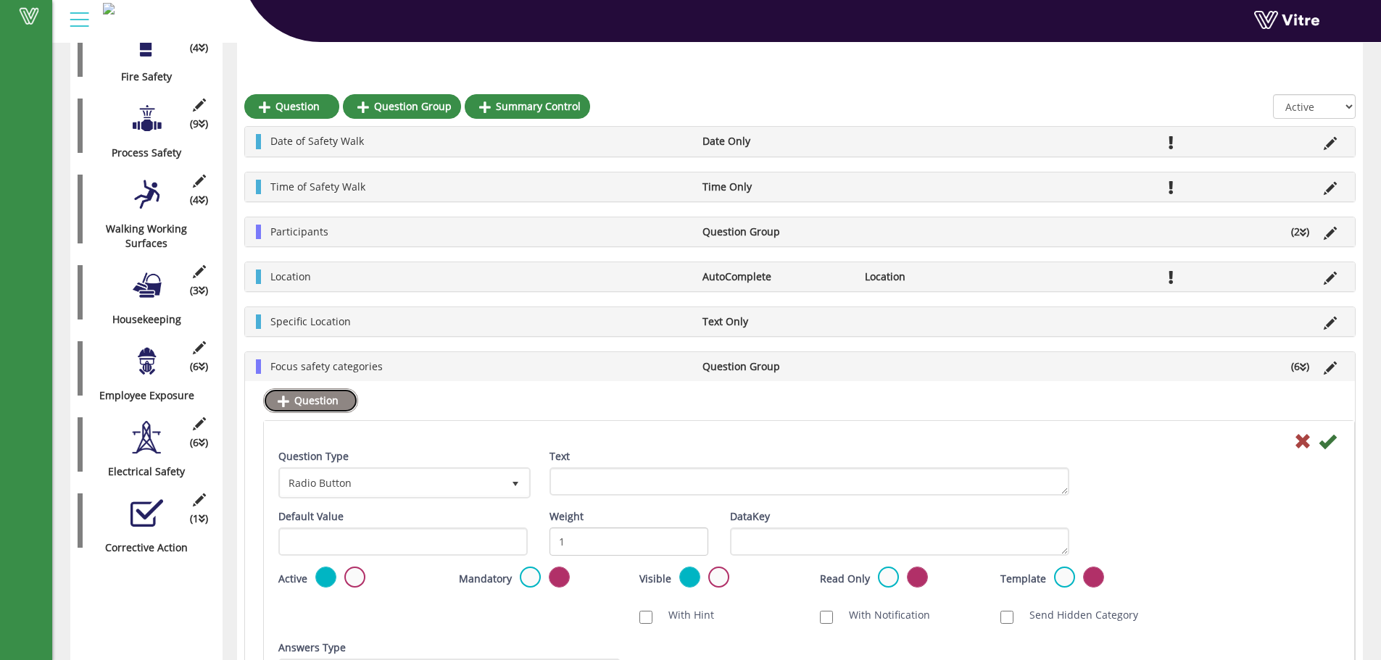
scroll to position [580, 0]
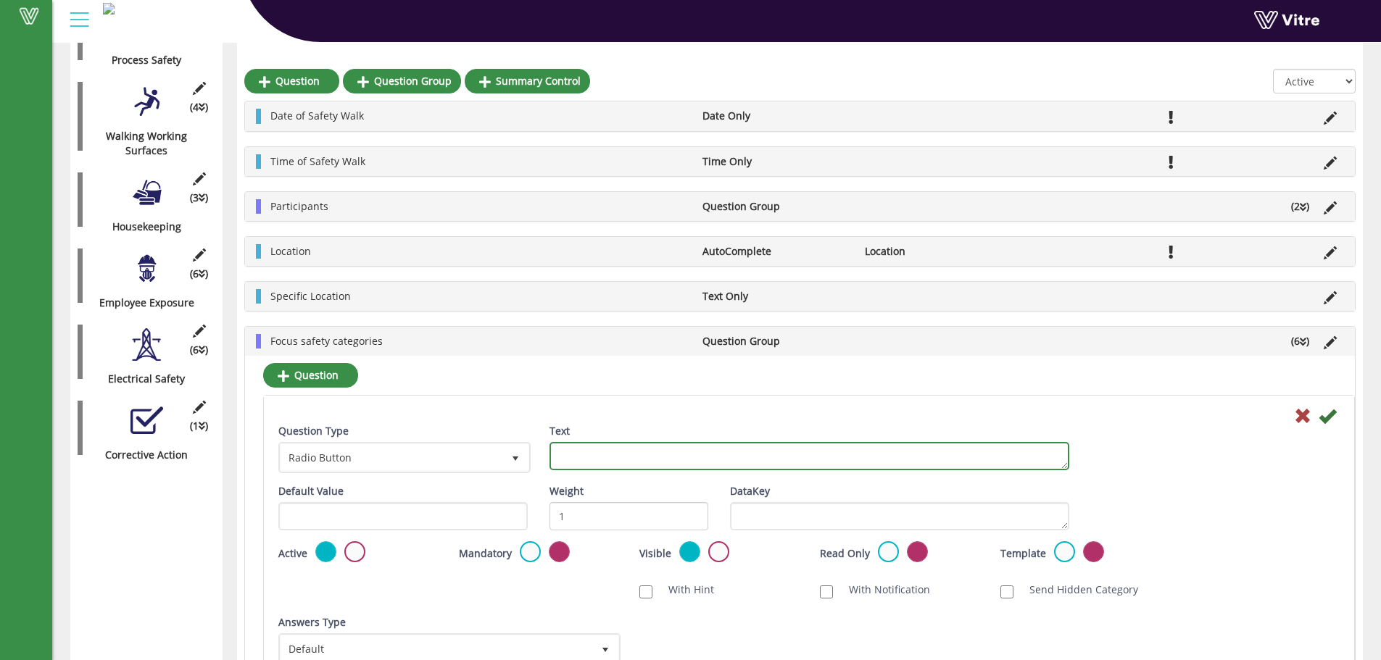
click at [629, 458] on textarea "Text" at bounding box center [810, 456] width 520 height 28
type textarea "Electrical Safety"
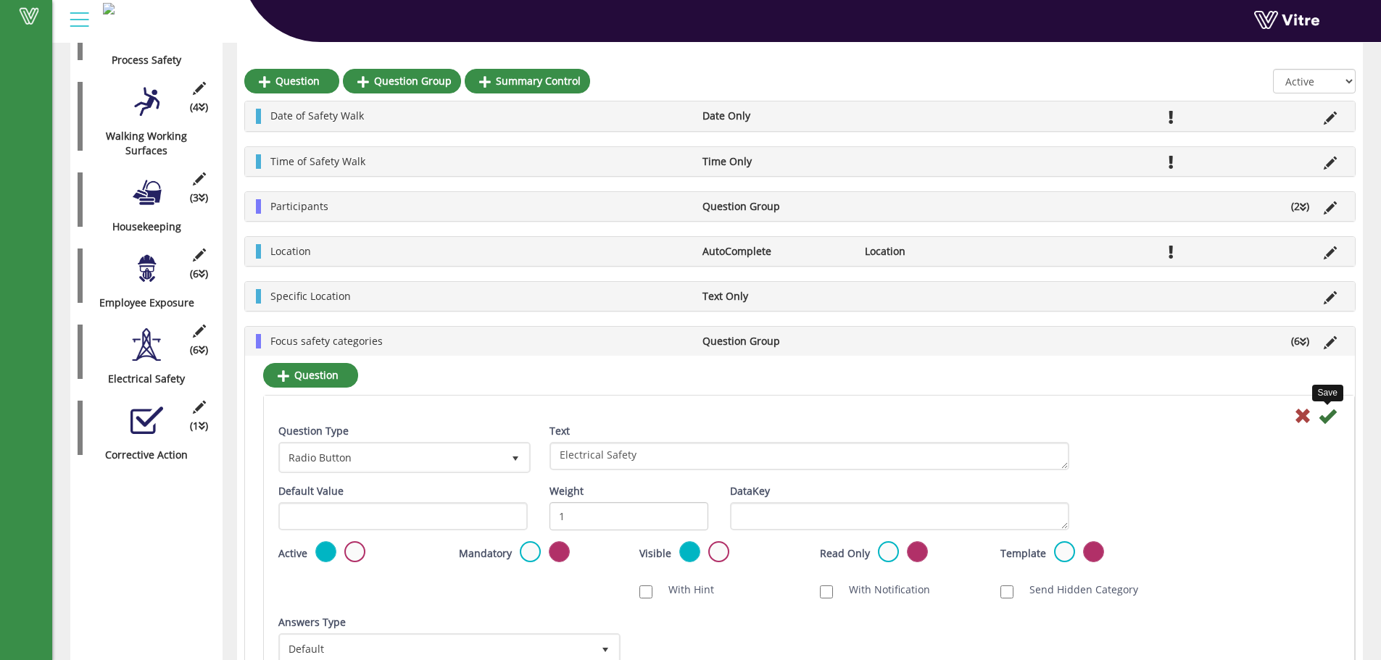
click at [1329, 417] on icon at bounding box center [1327, 415] width 17 height 17
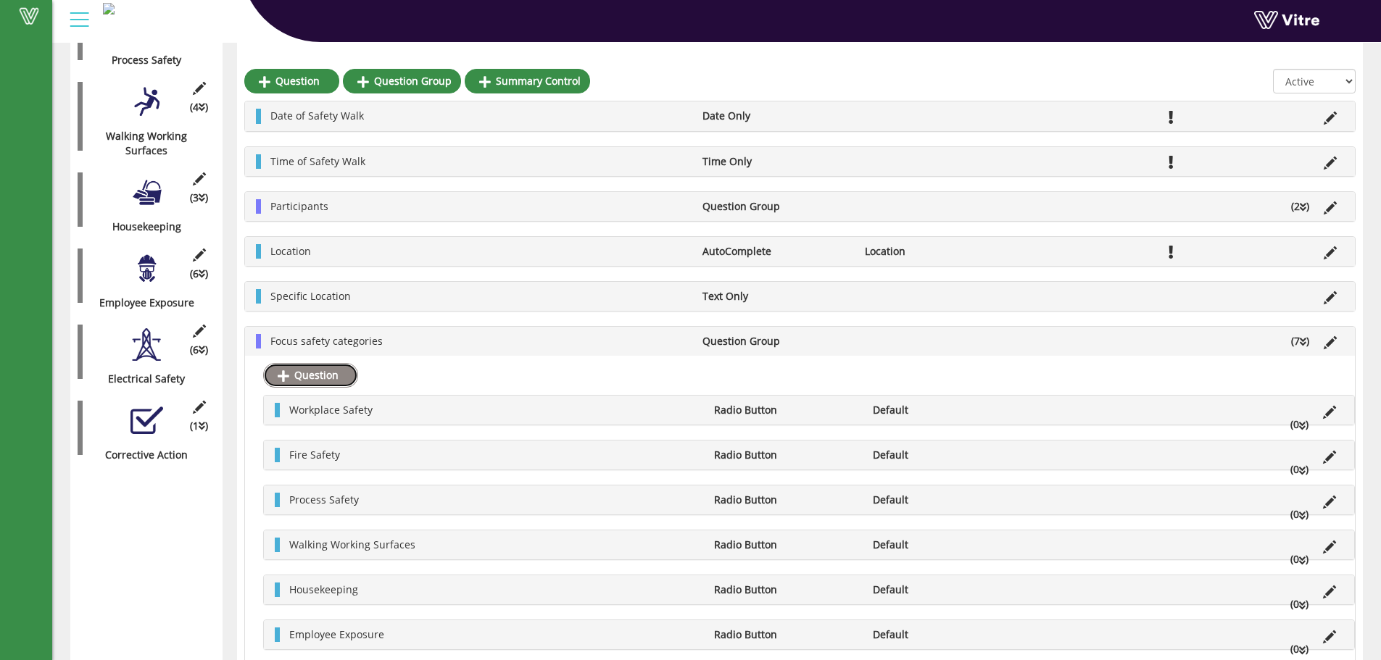
click at [304, 370] on link "Question" at bounding box center [310, 375] width 95 height 25
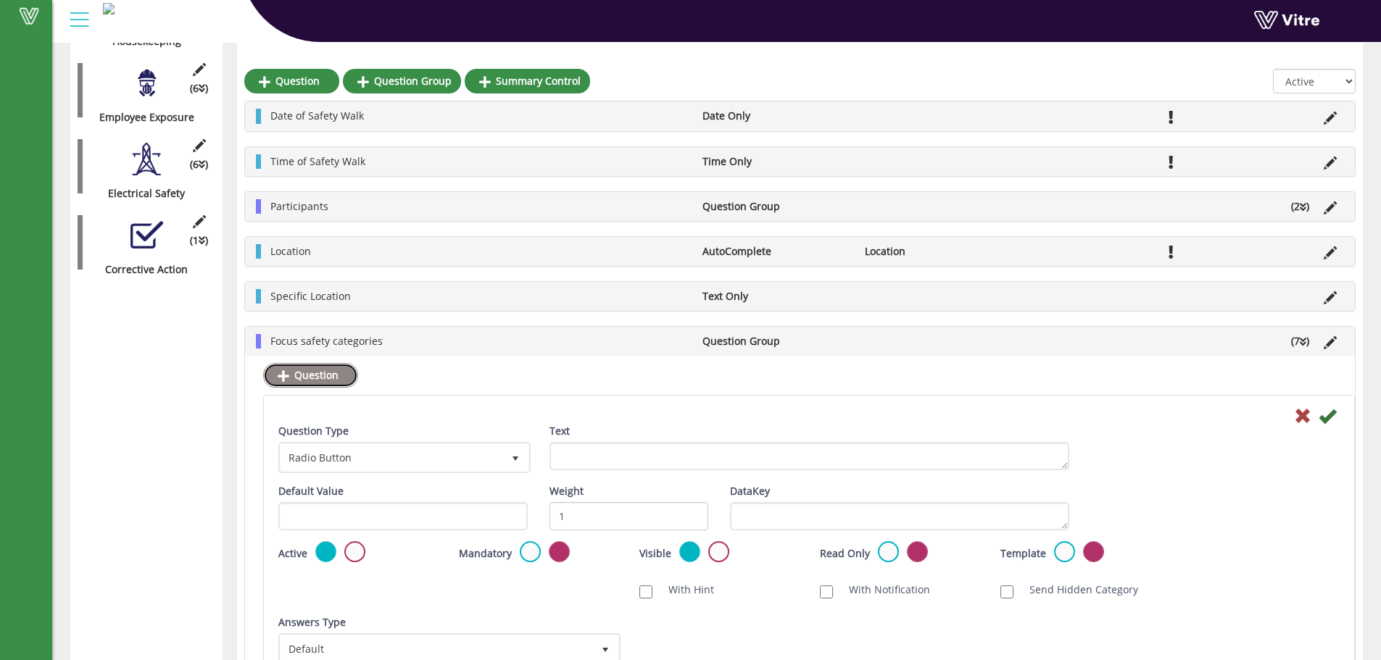
scroll to position [822, 0]
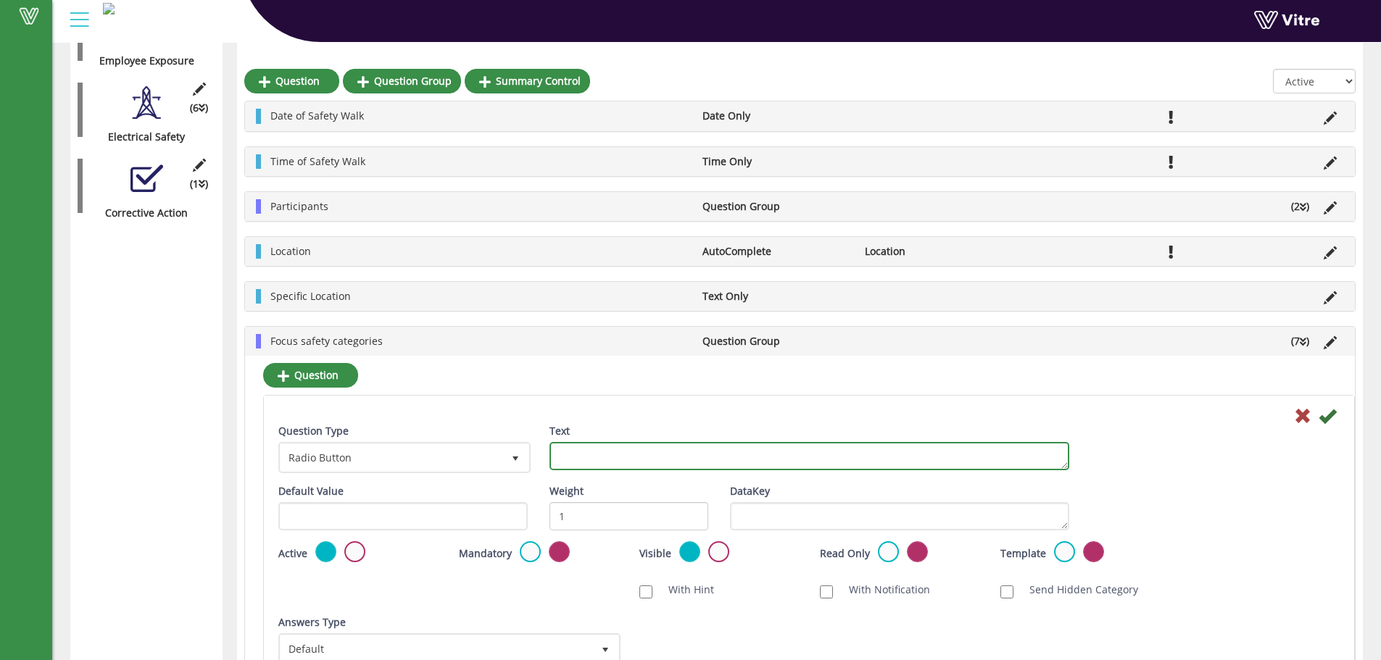
click at [562, 448] on textarea "Text" at bounding box center [810, 456] width 520 height 28
type textarea "Laboratory Safety"
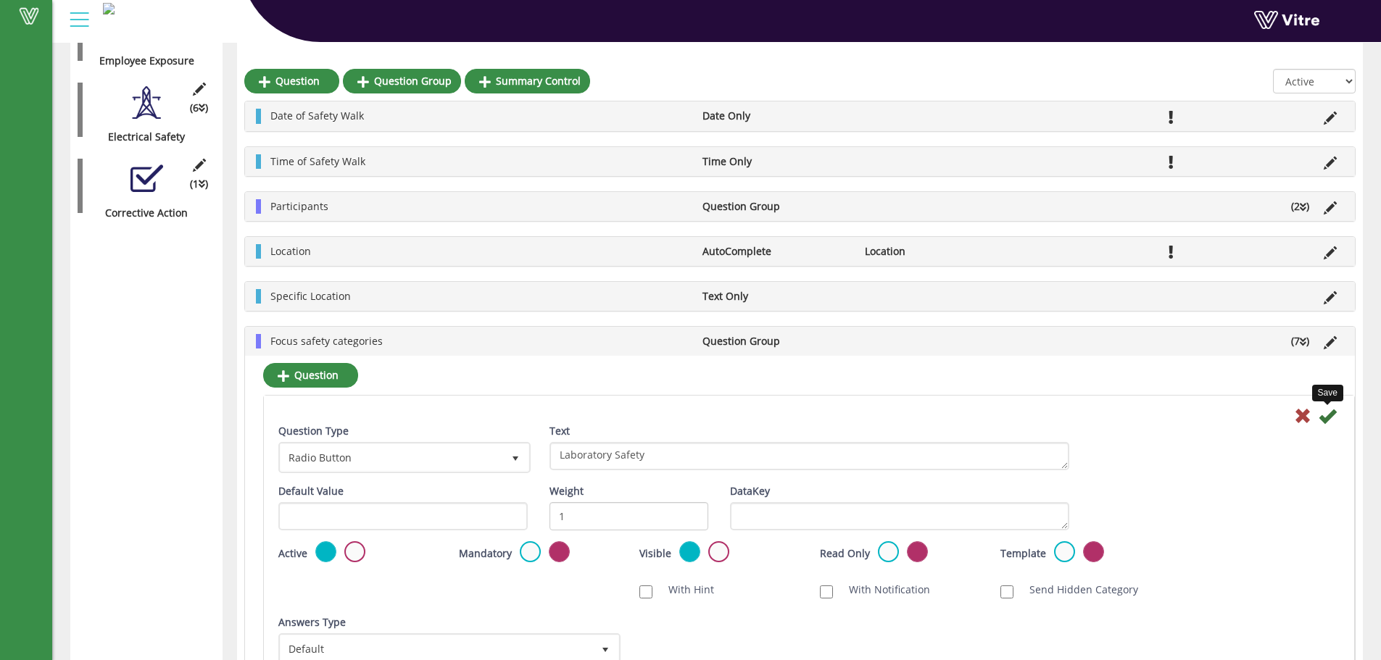
click at [1332, 416] on icon at bounding box center [1327, 415] width 17 height 17
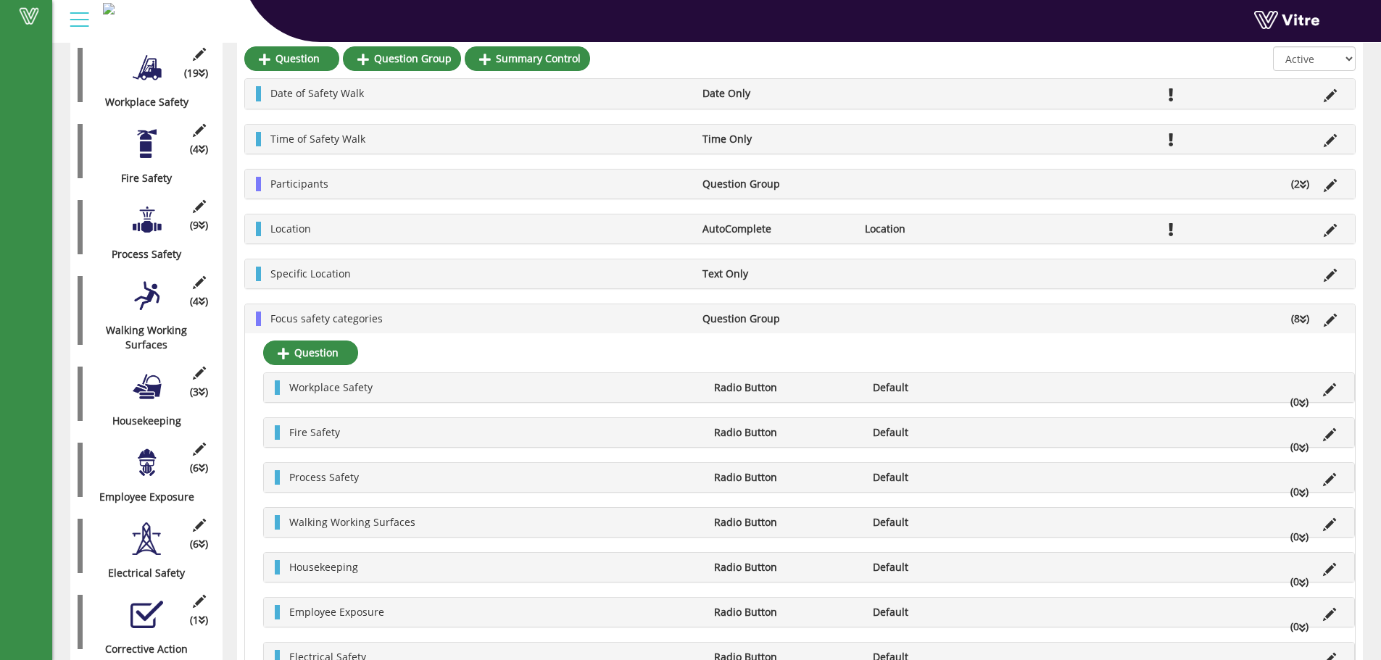
scroll to position [387, 0]
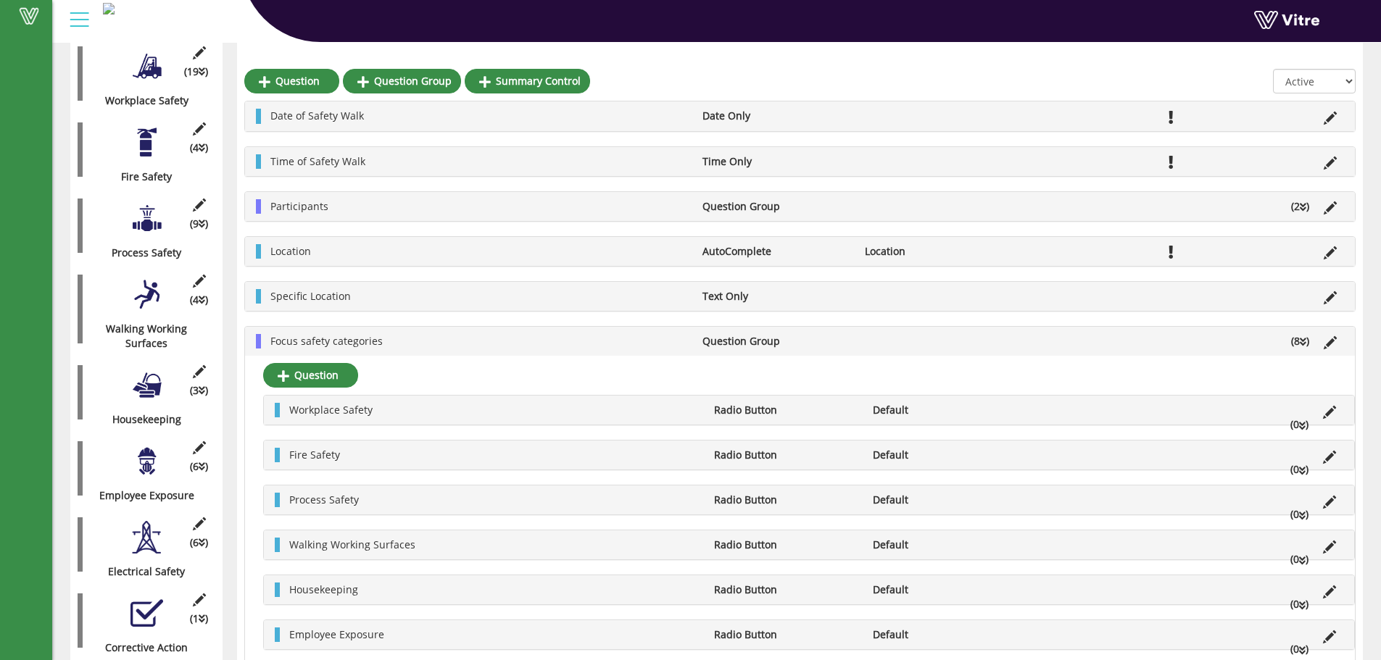
click at [1304, 343] on icon at bounding box center [1303, 342] width 7 height 10
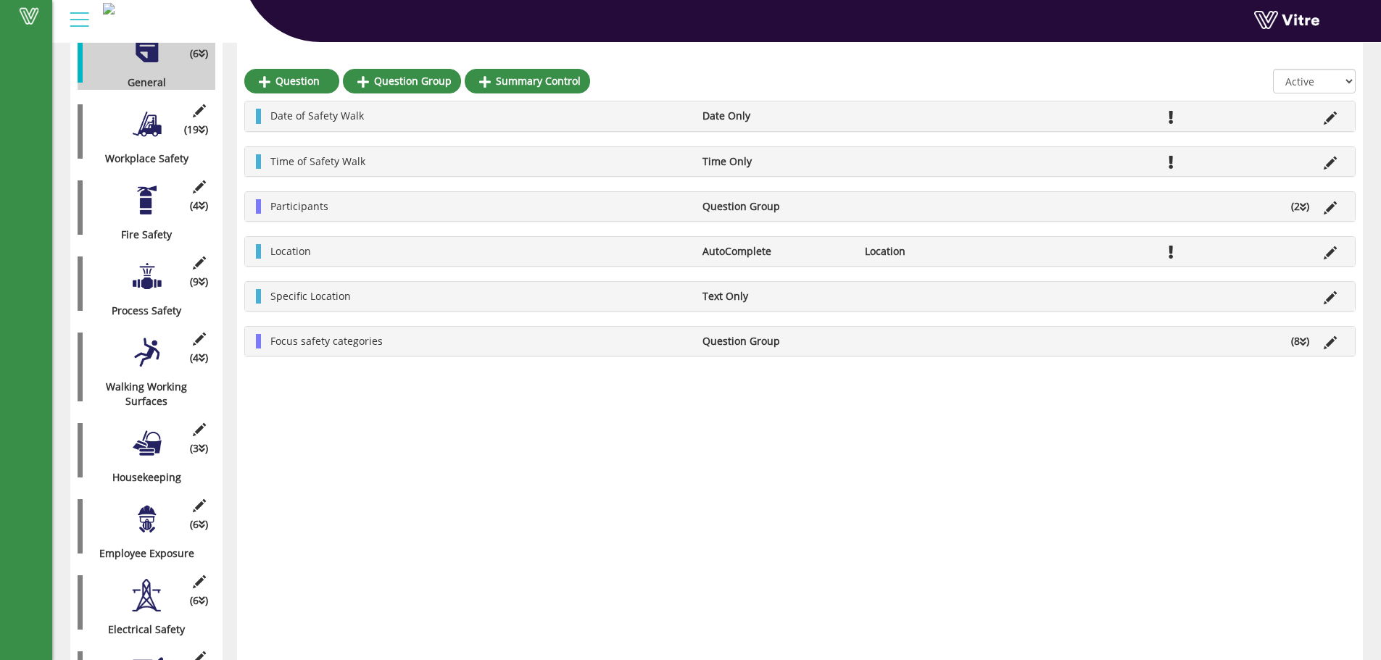
scroll to position [400, 0]
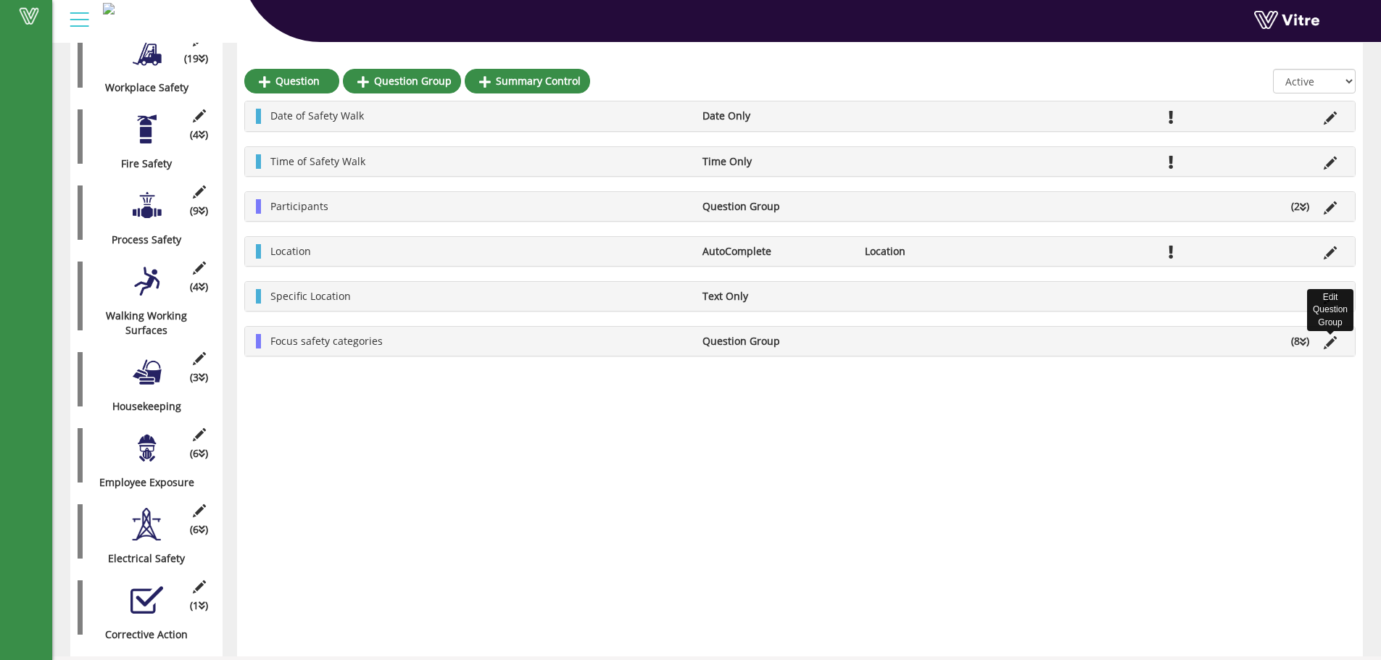
click at [1327, 344] on icon at bounding box center [1330, 342] width 13 height 13
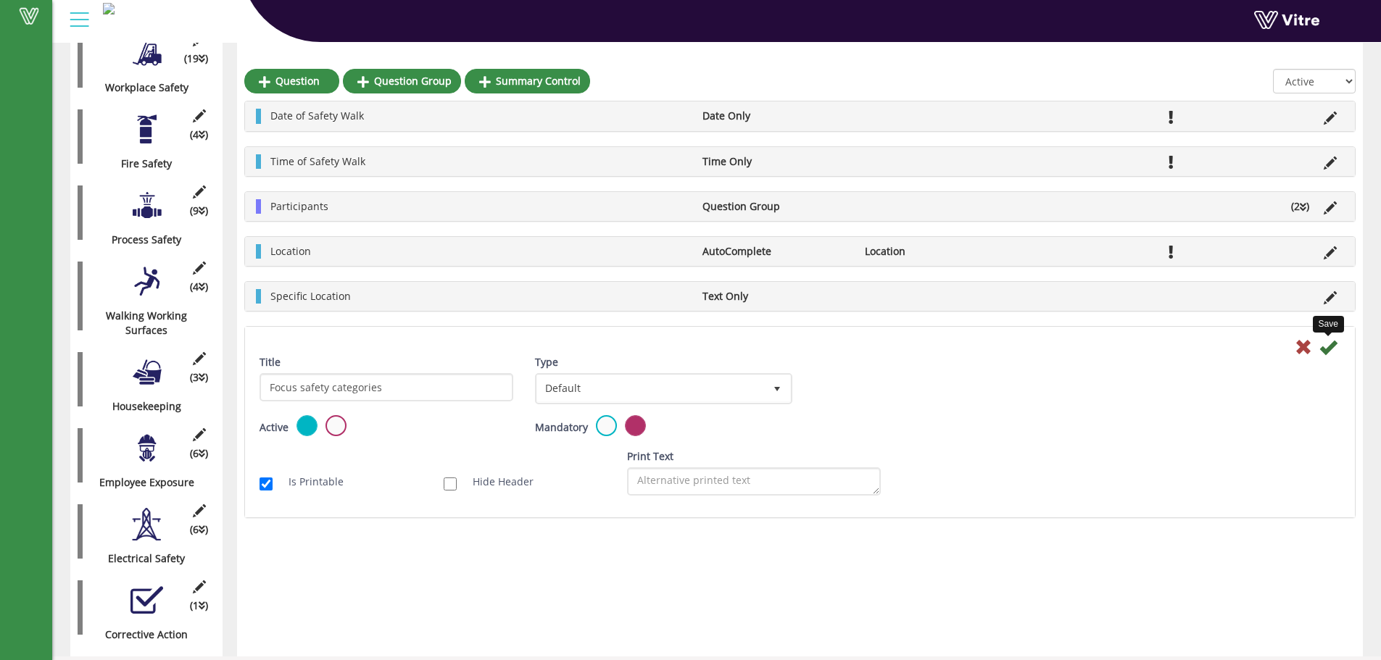
click at [1329, 345] on icon at bounding box center [1327, 347] width 17 height 17
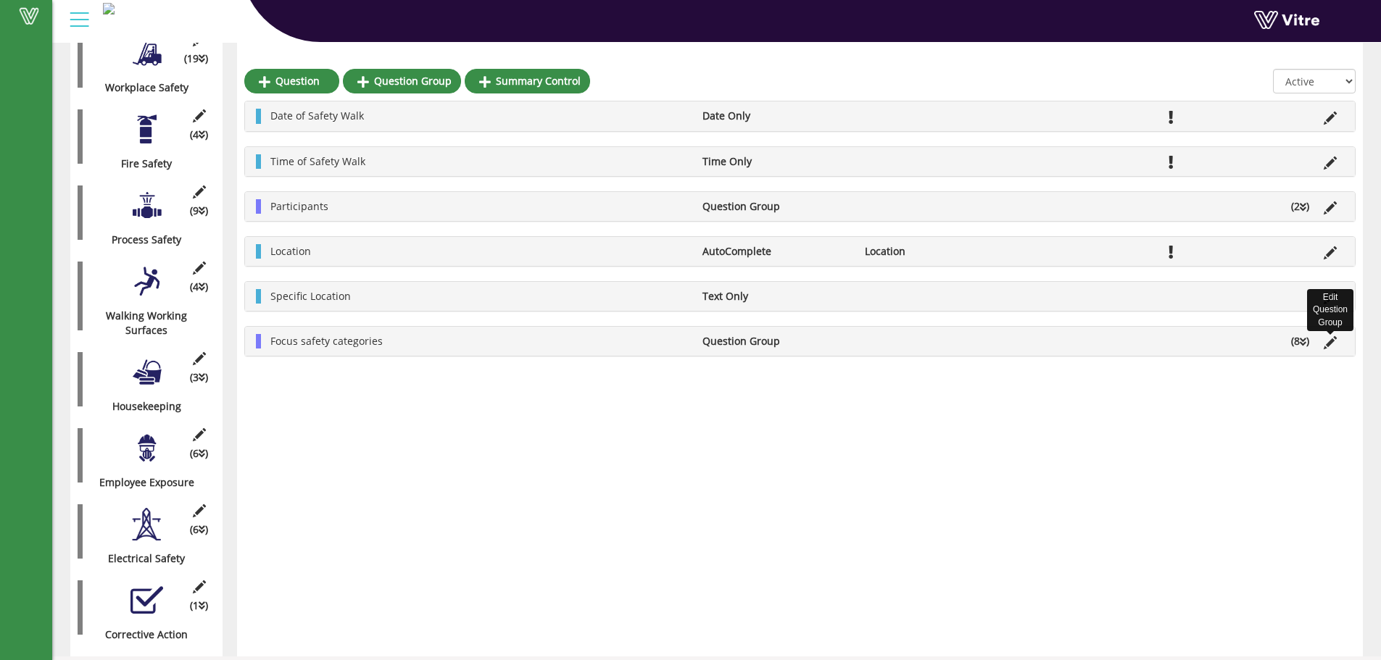
click at [1331, 341] on icon at bounding box center [1330, 342] width 13 height 13
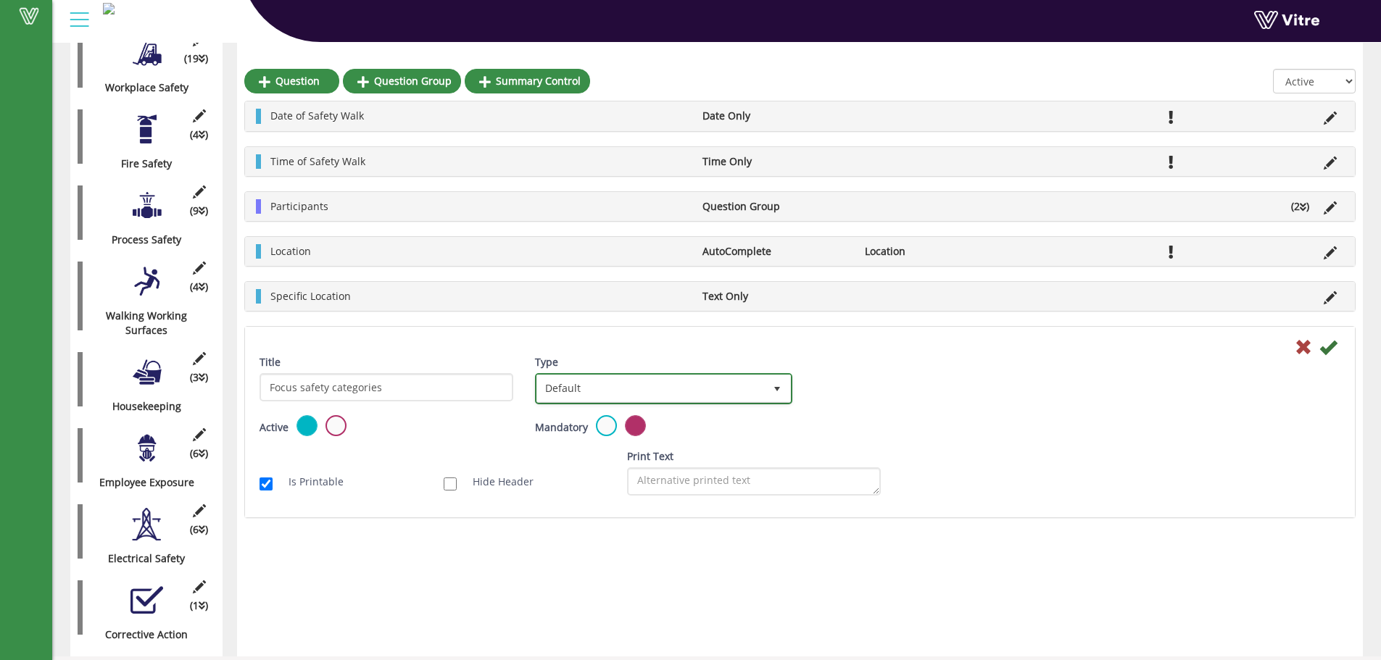
click at [727, 386] on span "Default" at bounding box center [650, 389] width 226 height 26
click at [731, 384] on span "Default" at bounding box center [650, 389] width 226 height 26
click at [1326, 346] on icon at bounding box center [1327, 347] width 17 height 17
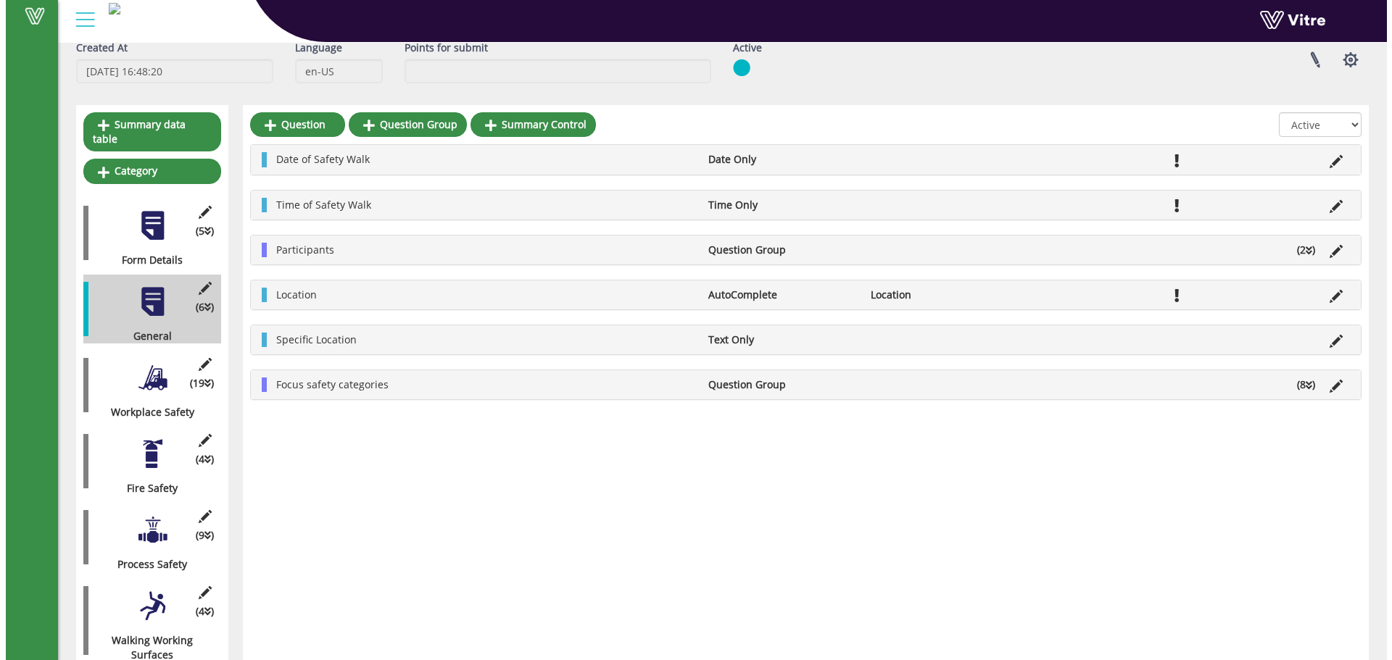
scroll to position [38, 0]
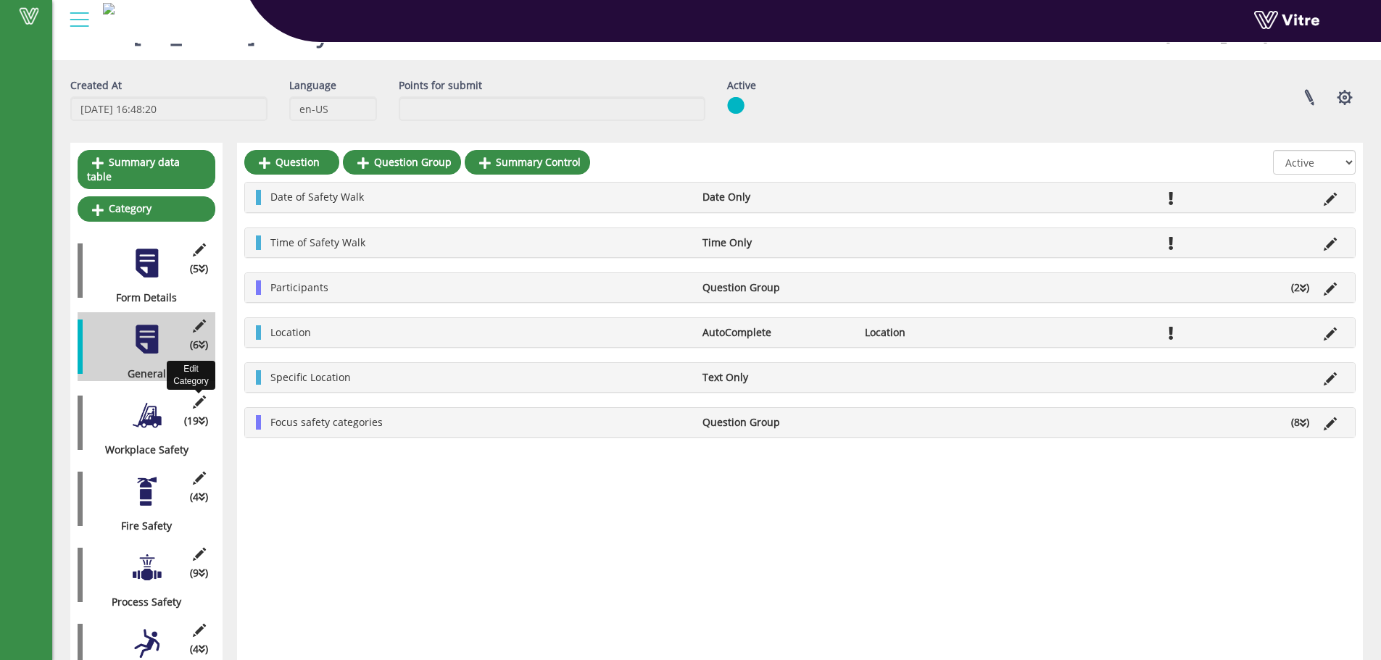
click at [199, 396] on icon at bounding box center [199, 402] width 18 height 13
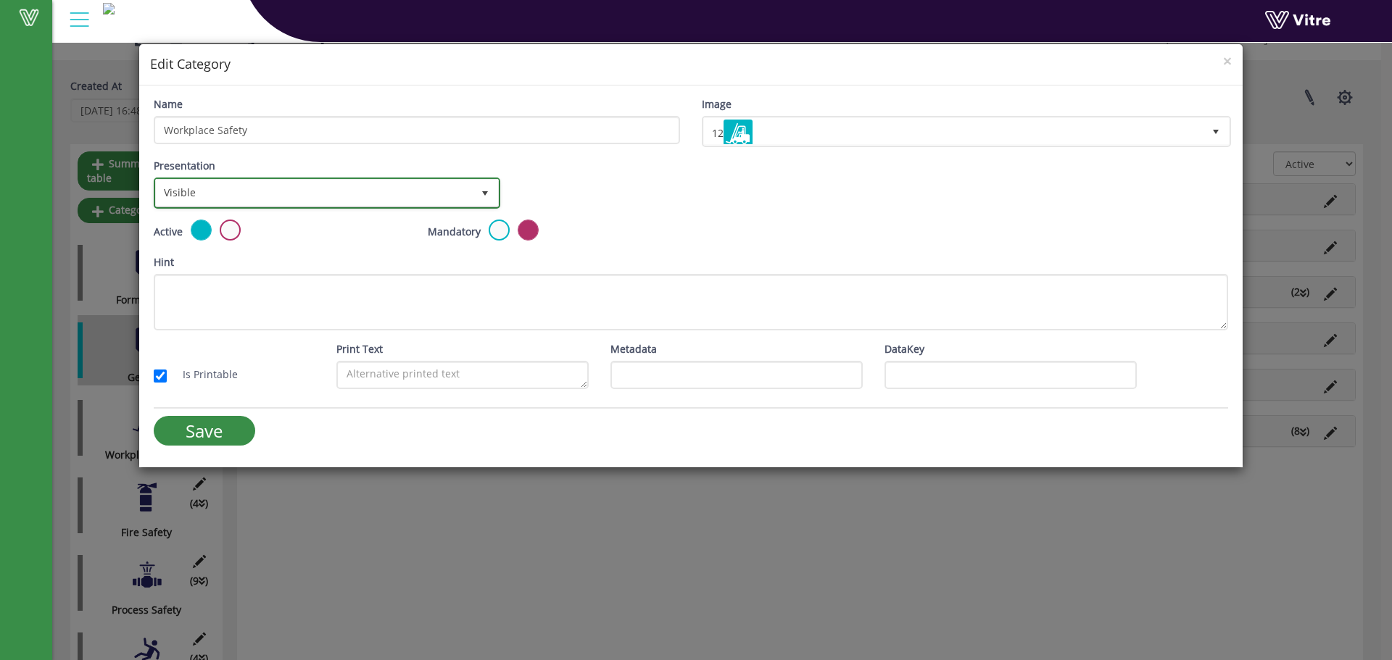
click at [488, 188] on span "select" at bounding box center [485, 194] width 12 height 12
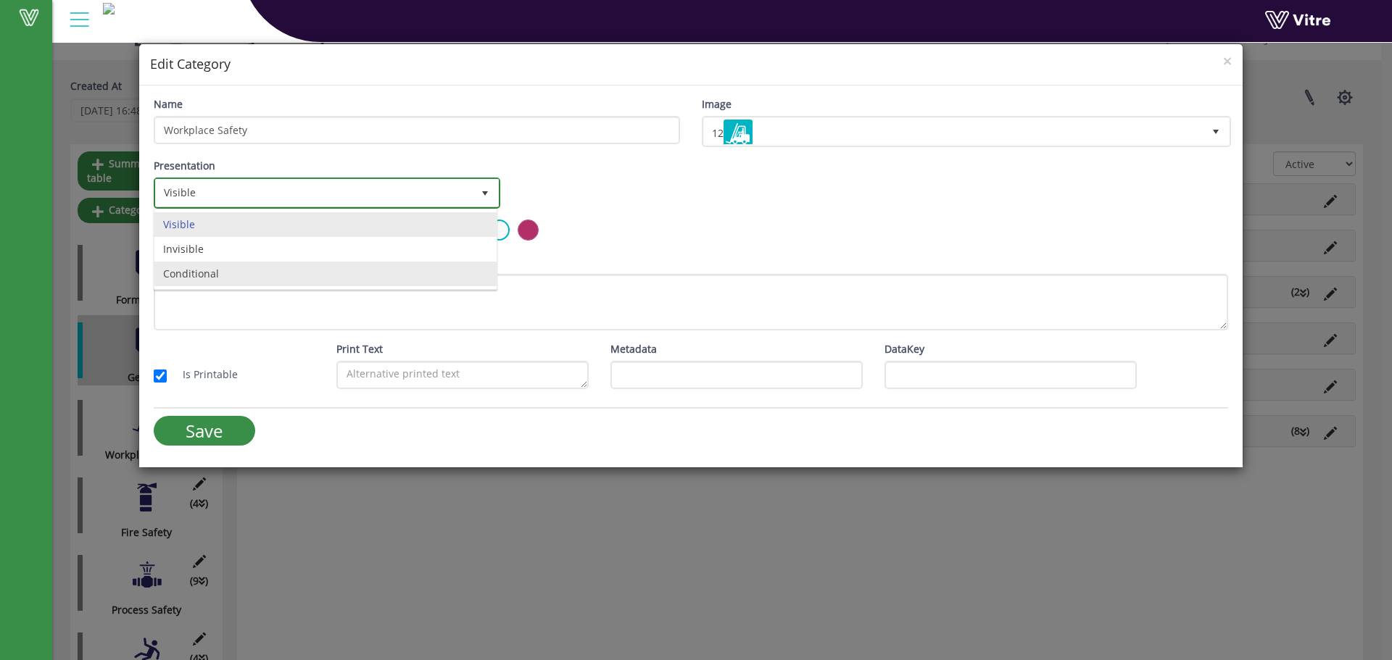
click at [196, 275] on li "Conditional" at bounding box center [325, 274] width 342 height 25
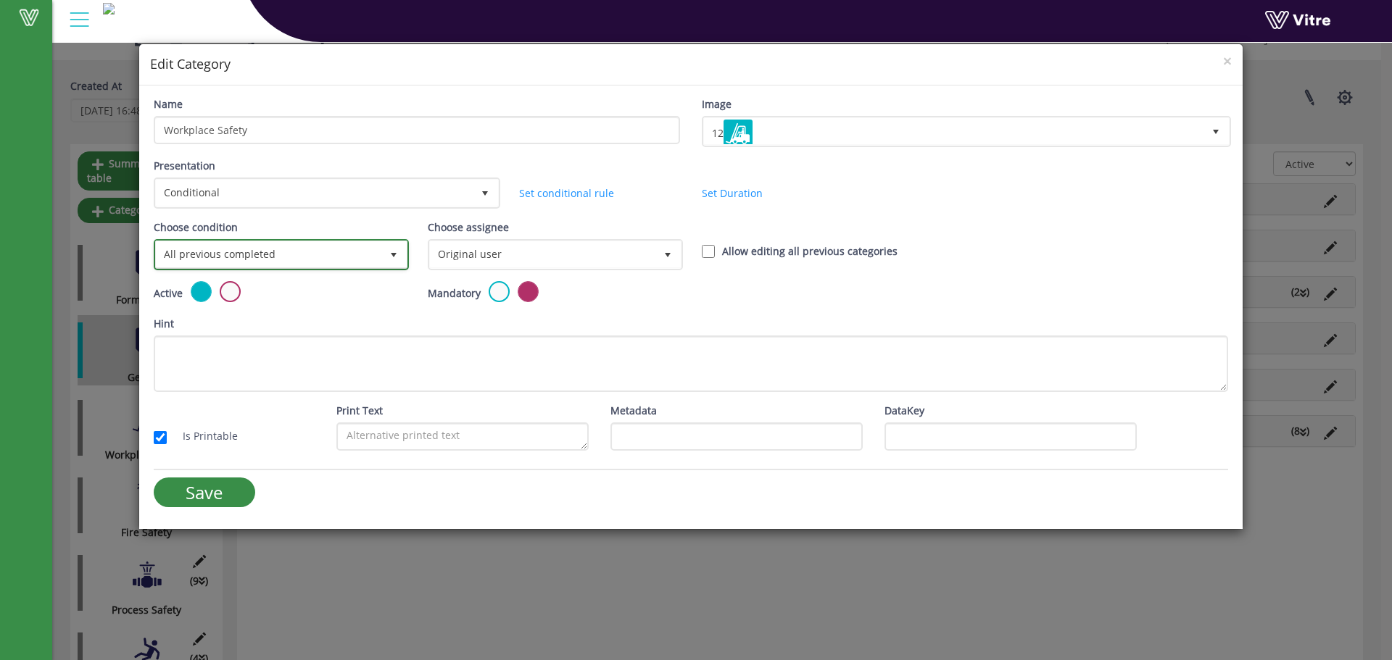
click at [393, 253] on span "select" at bounding box center [394, 255] width 12 height 12
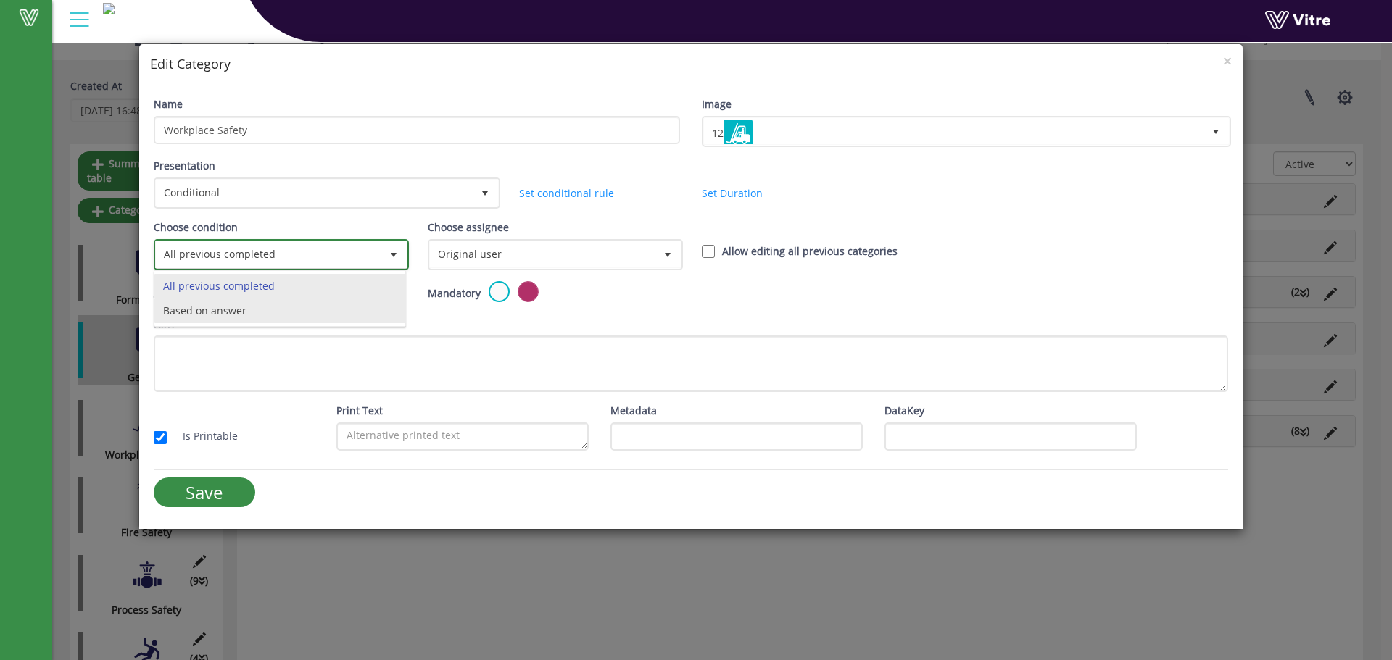
click at [220, 311] on li "Based on answer" at bounding box center [279, 311] width 251 height 25
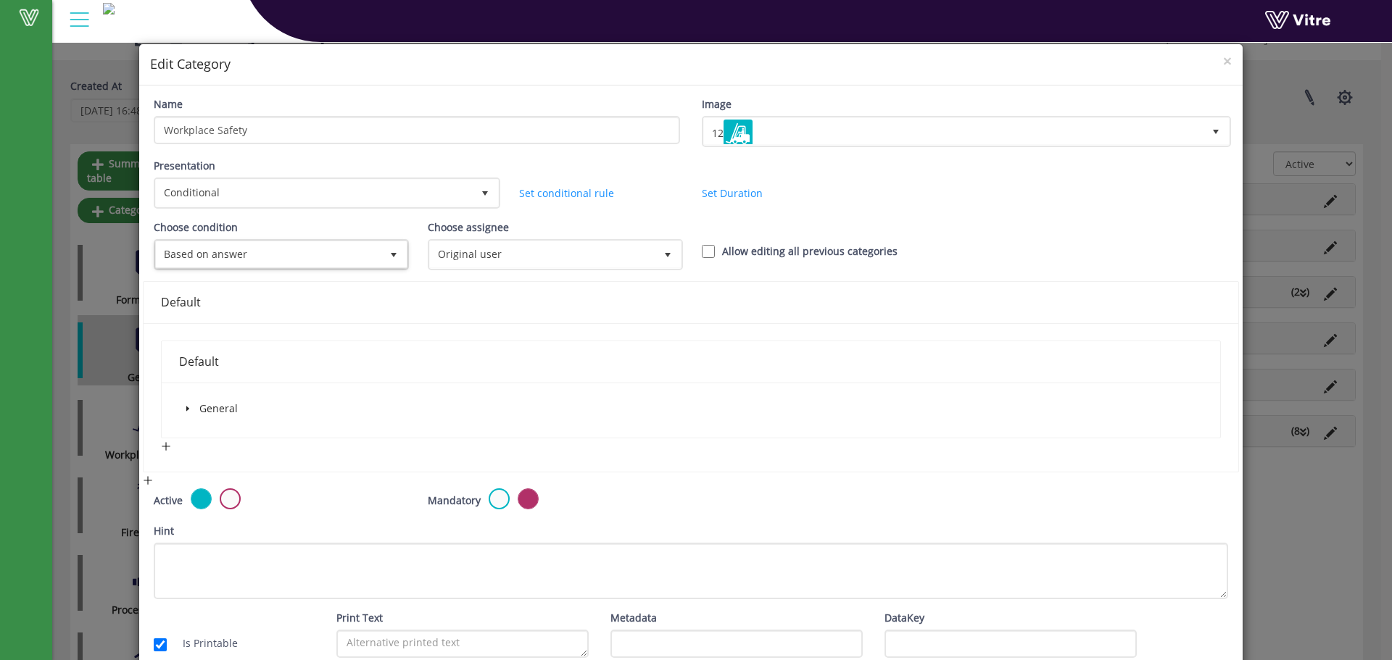
click at [186, 411] on icon "caret-down" at bounding box center [187, 408] width 7 height 7
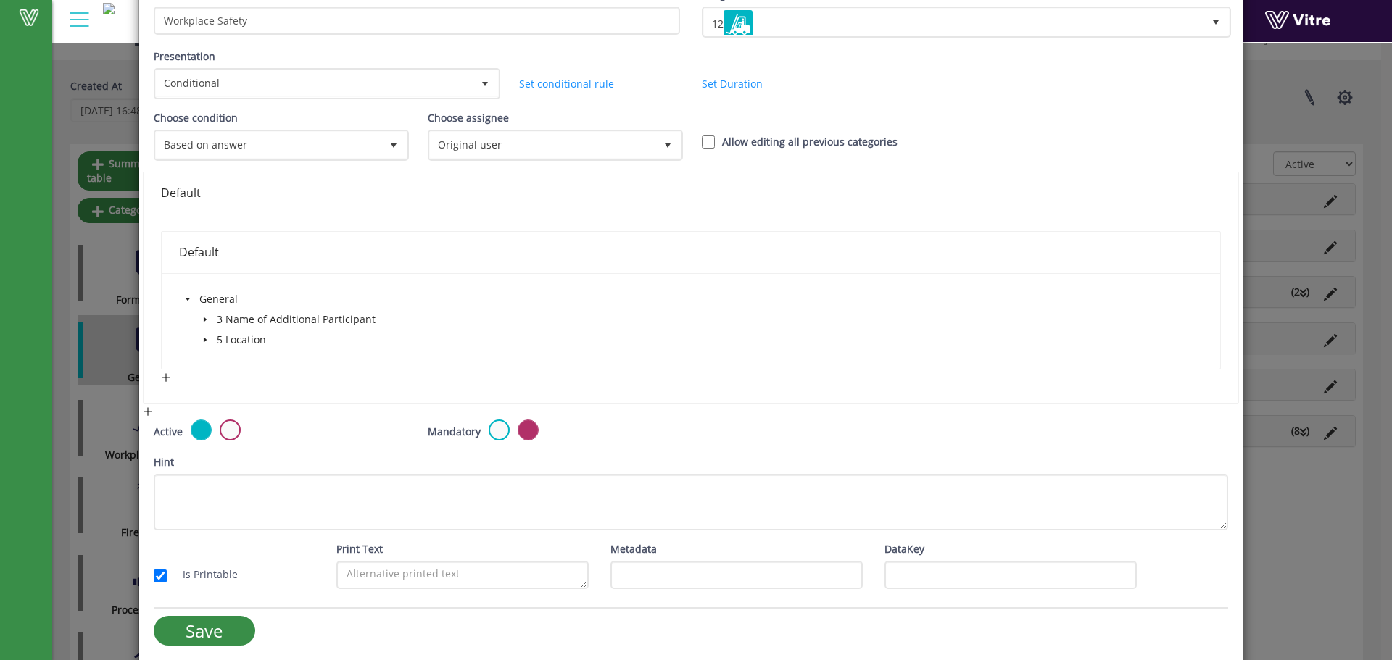
scroll to position [117, 0]
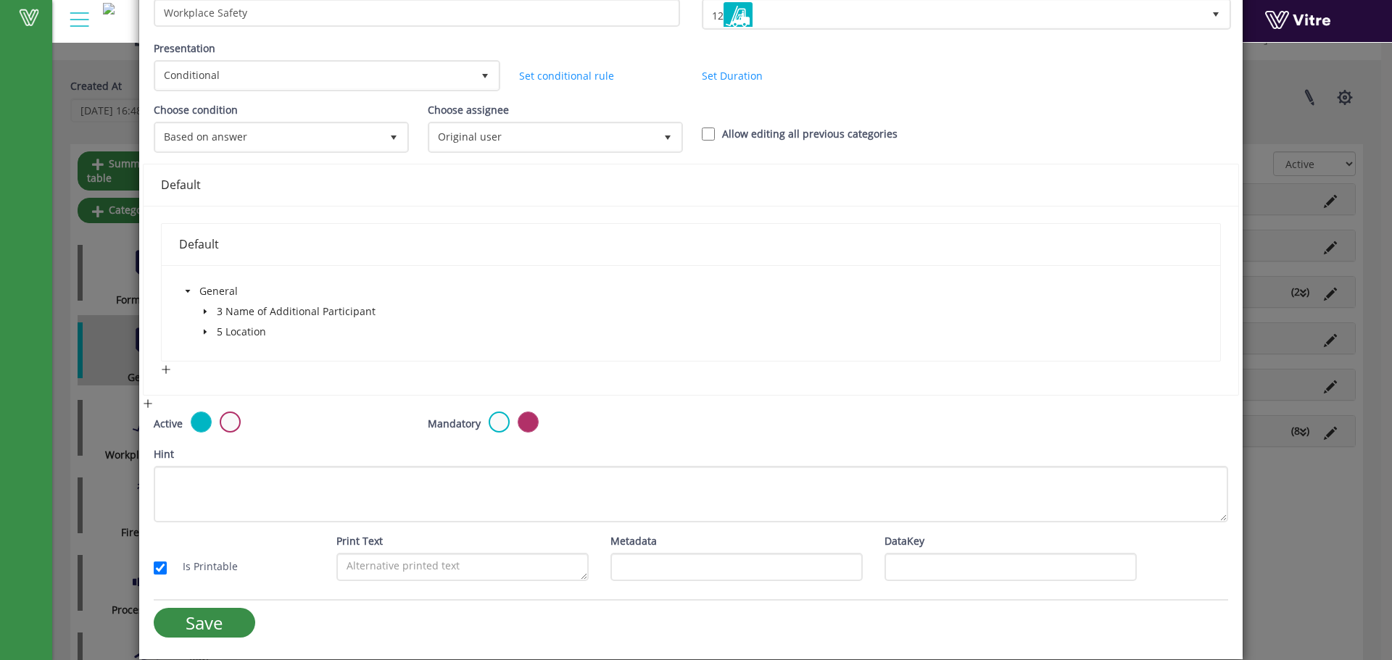
click at [204, 328] on icon "caret-down" at bounding box center [205, 331] width 7 height 7
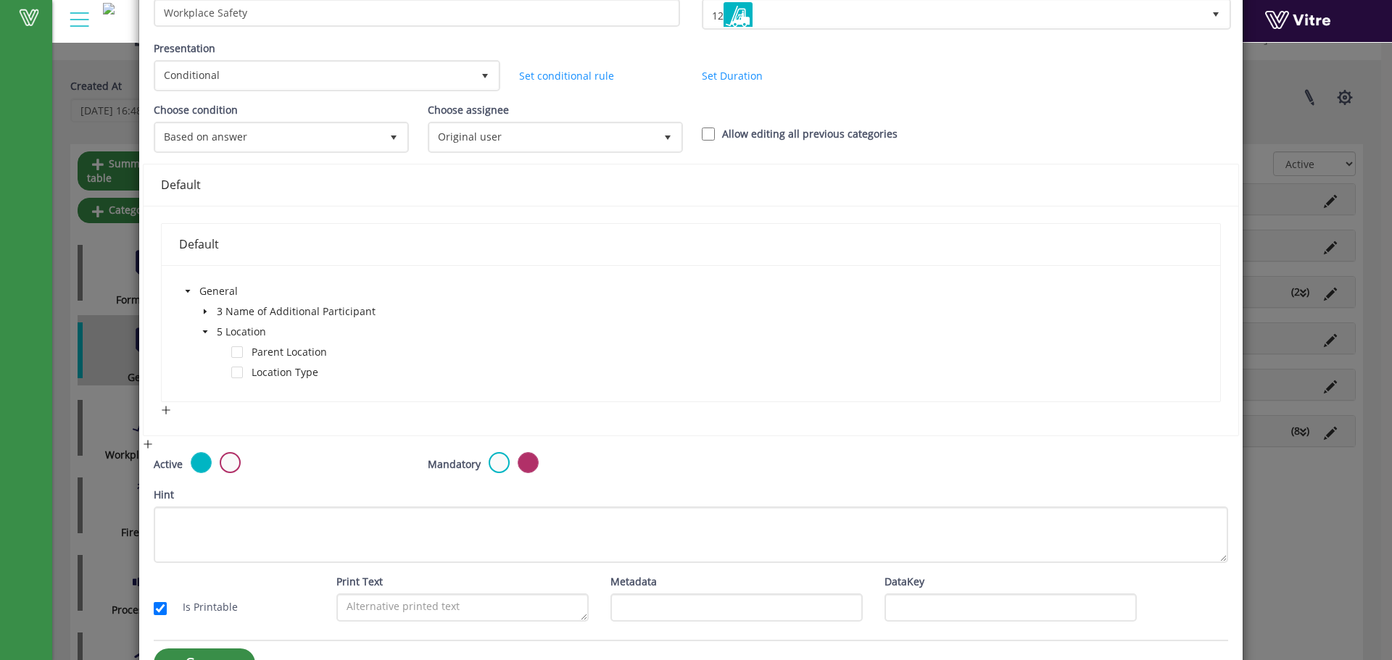
click at [204, 328] on icon "caret-down" at bounding box center [205, 331] width 7 height 7
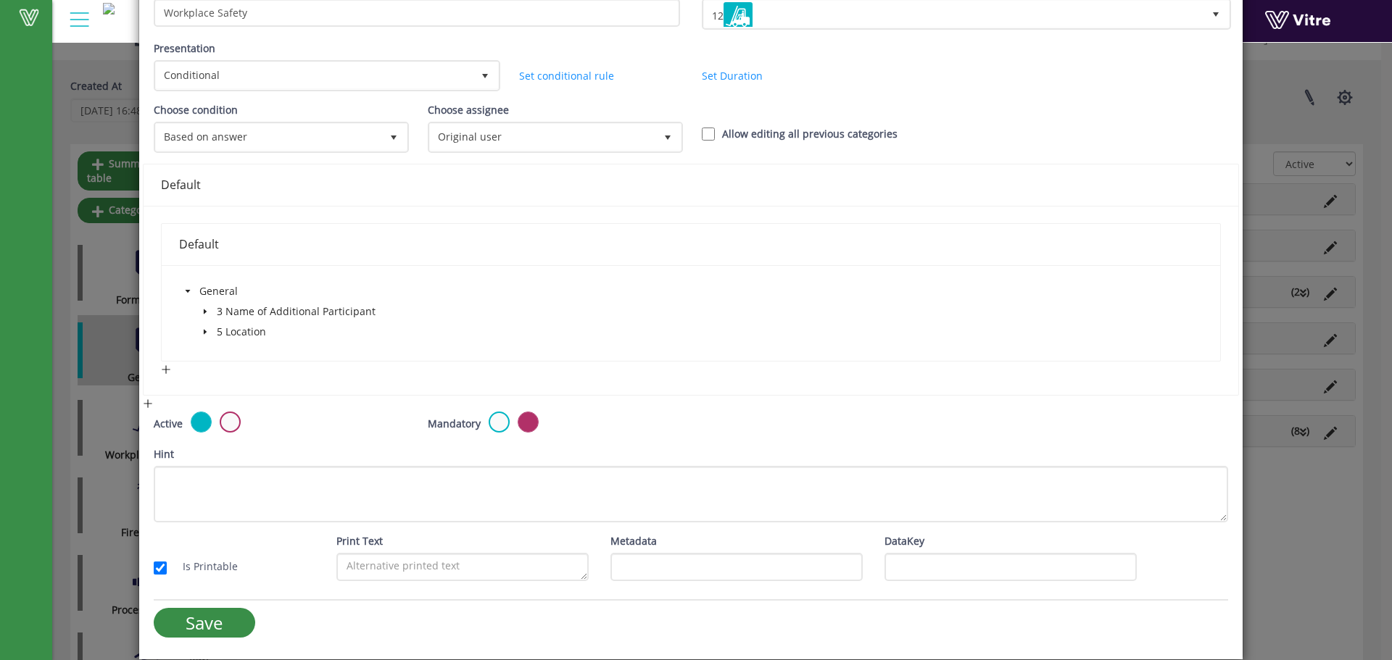
click at [206, 309] on icon "caret-down" at bounding box center [205, 311] width 7 height 7
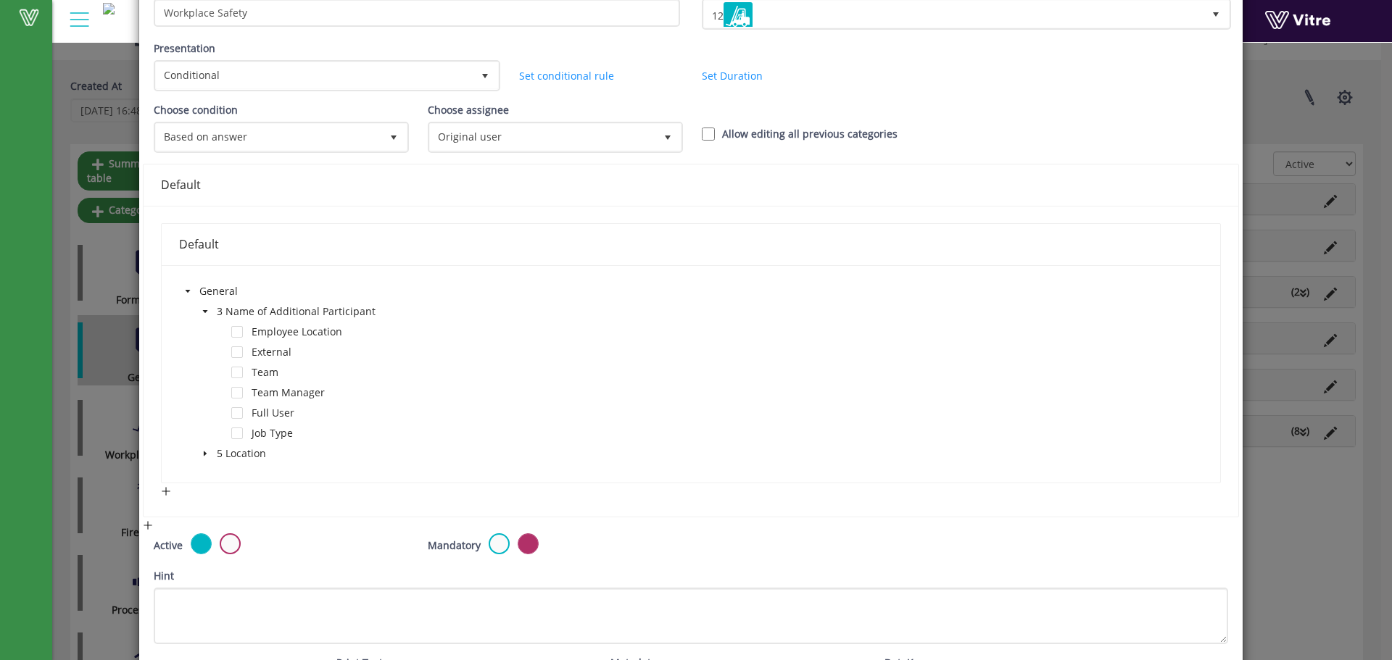
click at [206, 309] on icon "caret-down" at bounding box center [205, 311] width 7 height 7
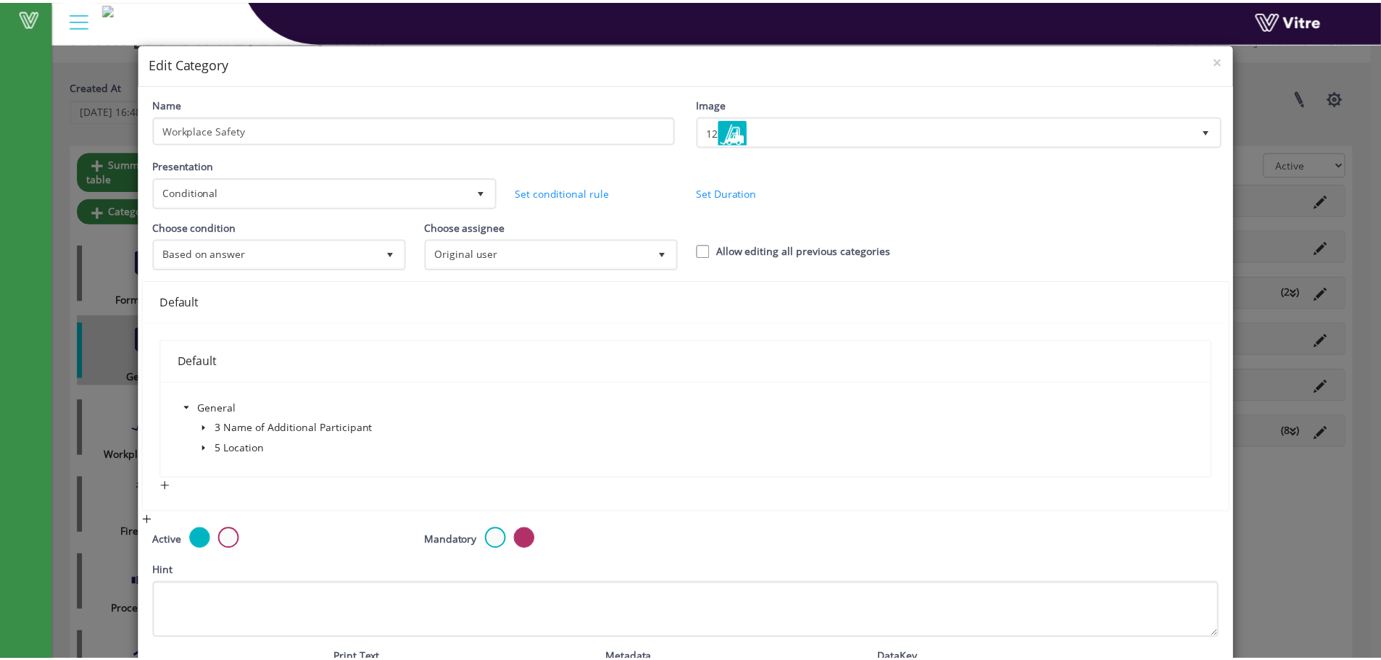
scroll to position [0, 0]
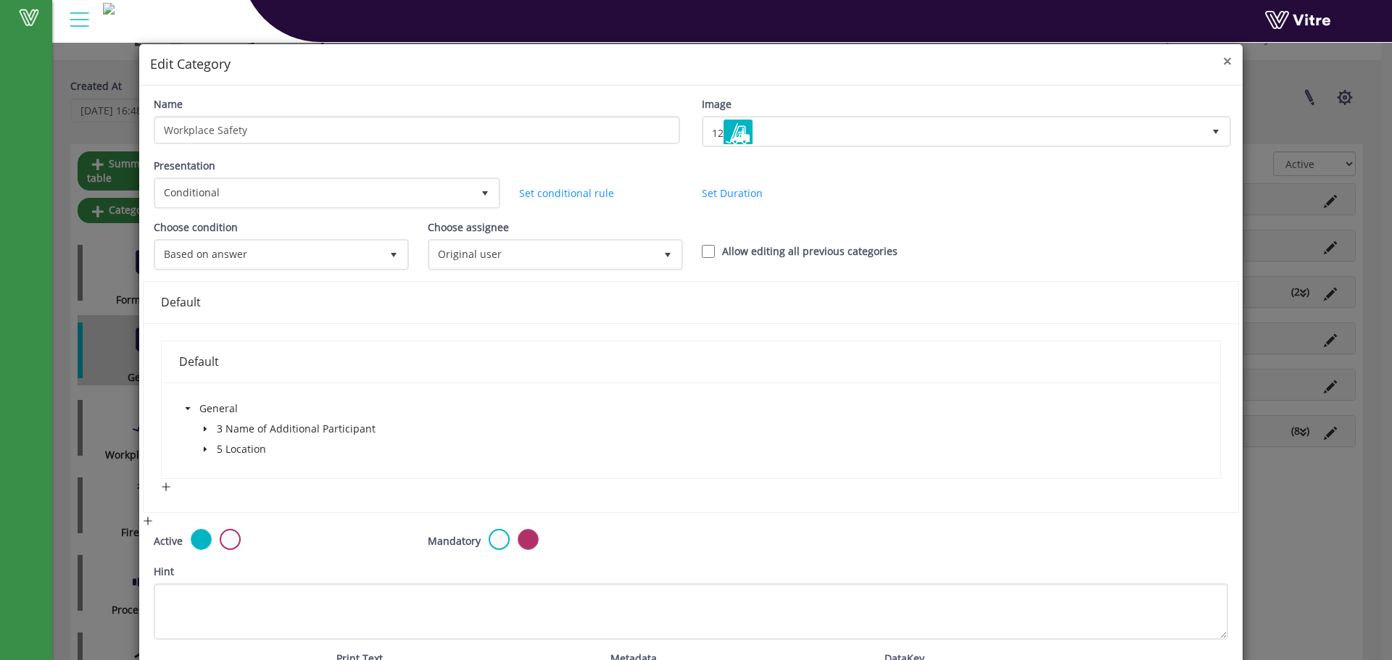
click at [1223, 64] on span "×" at bounding box center [1227, 61] width 9 height 20
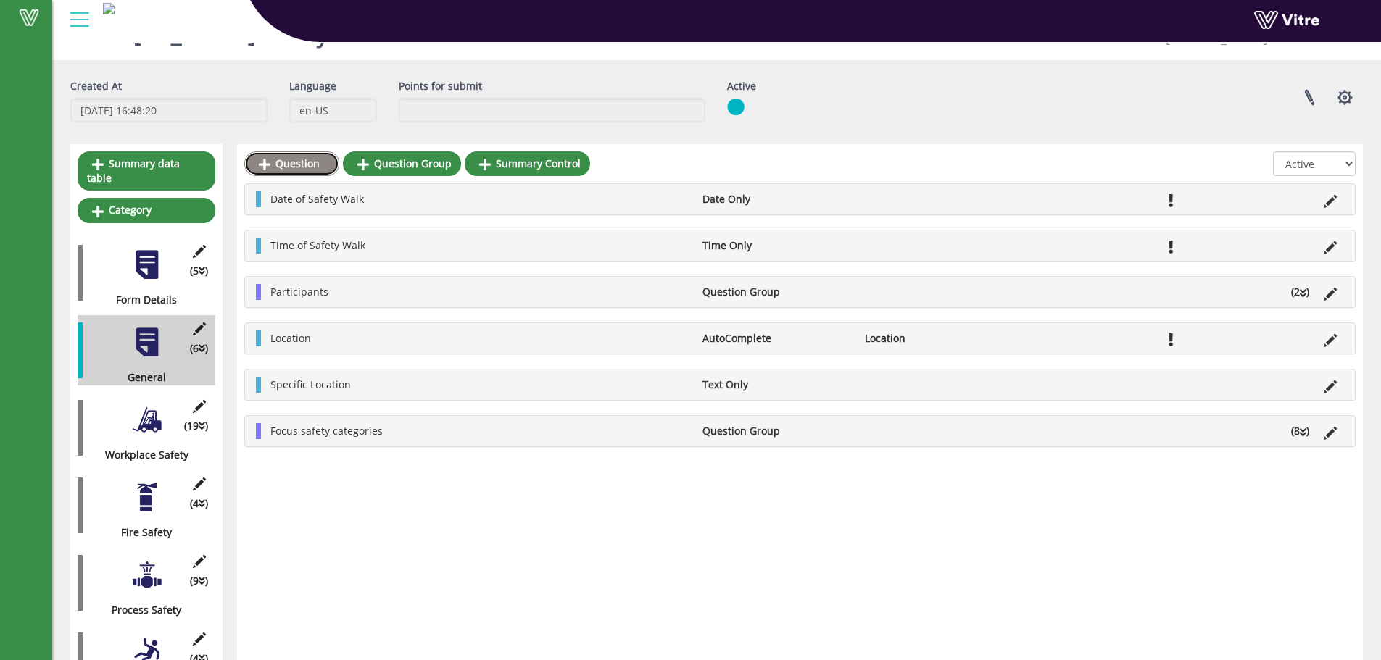
click at [291, 162] on link "Question" at bounding box center [291, 164] width 95 height 25
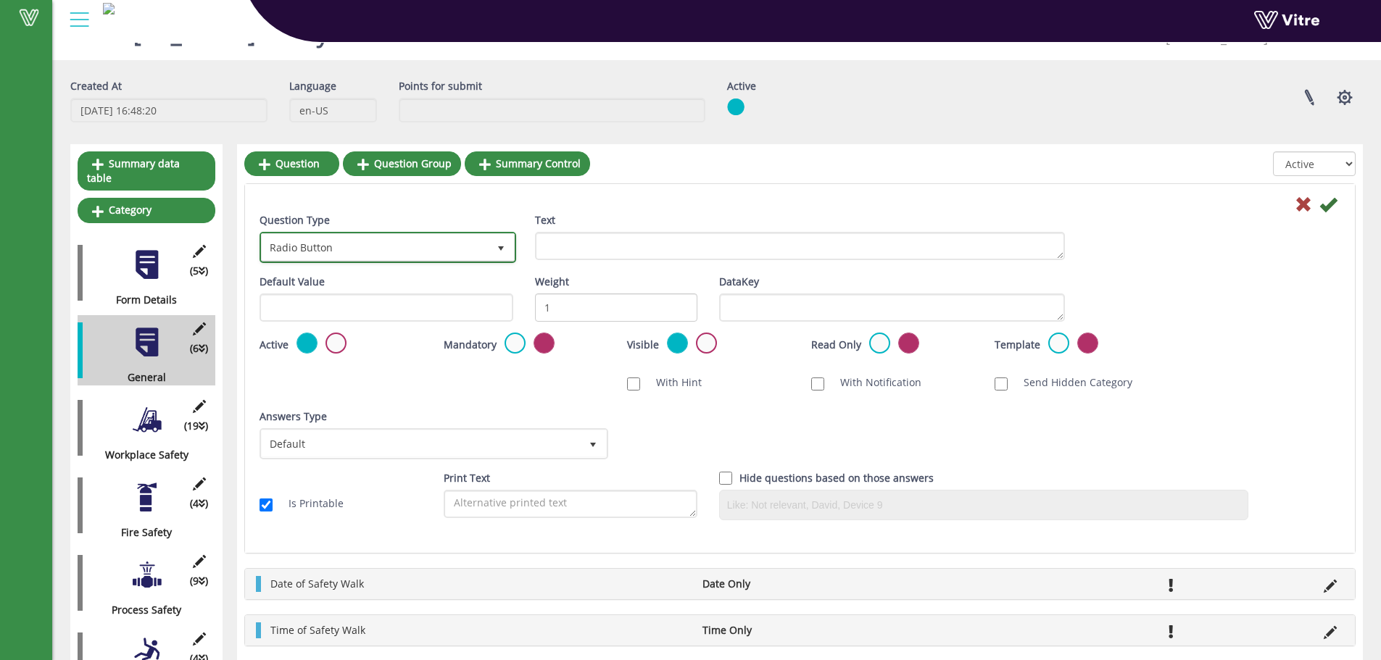
click at [502, 249] on span "select" at bounding box center [501, 249] width 12 height 12
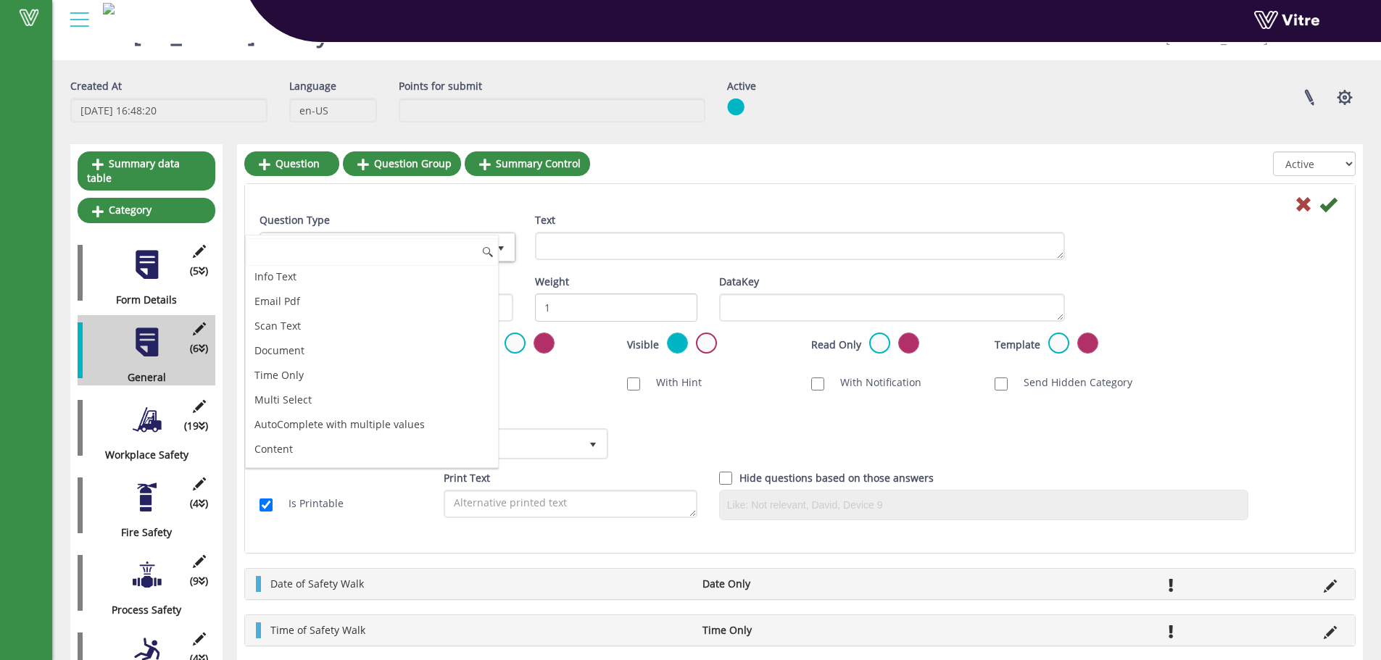
scroll to position [386, 0]
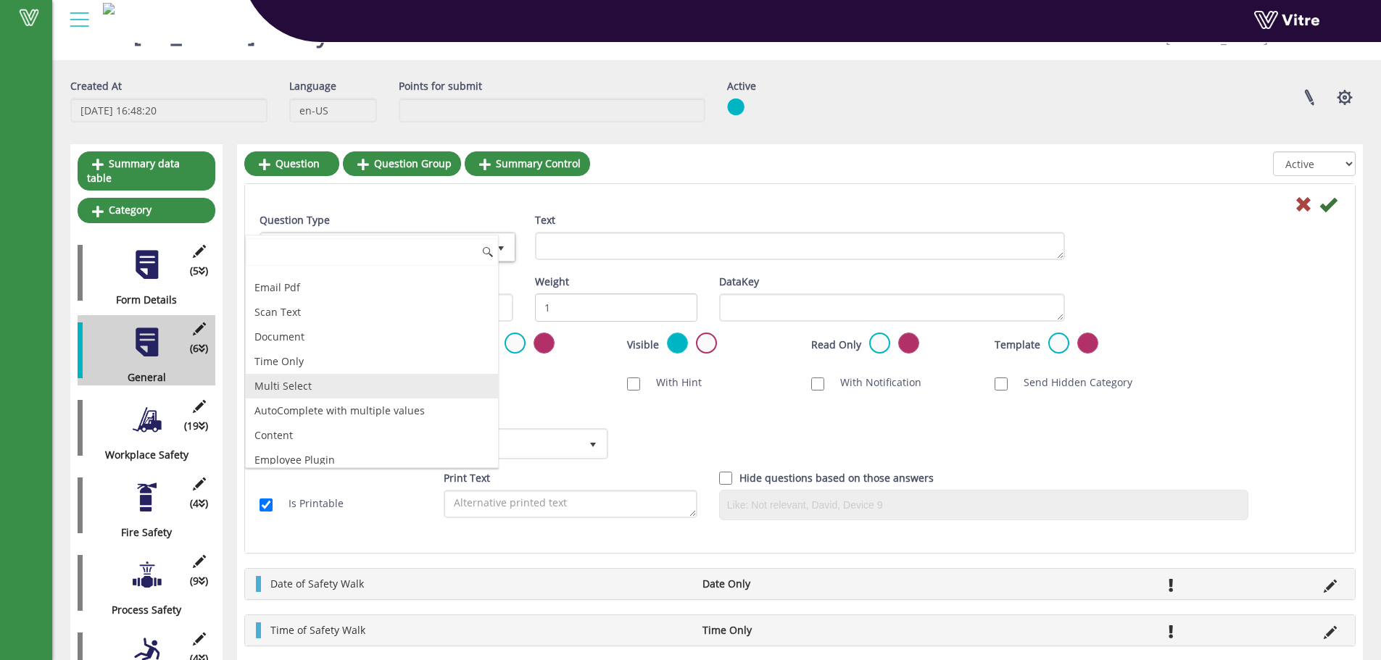
click at [295, 387] on li "Multi Select" at bounding box center [372, 386] width 252 height 25
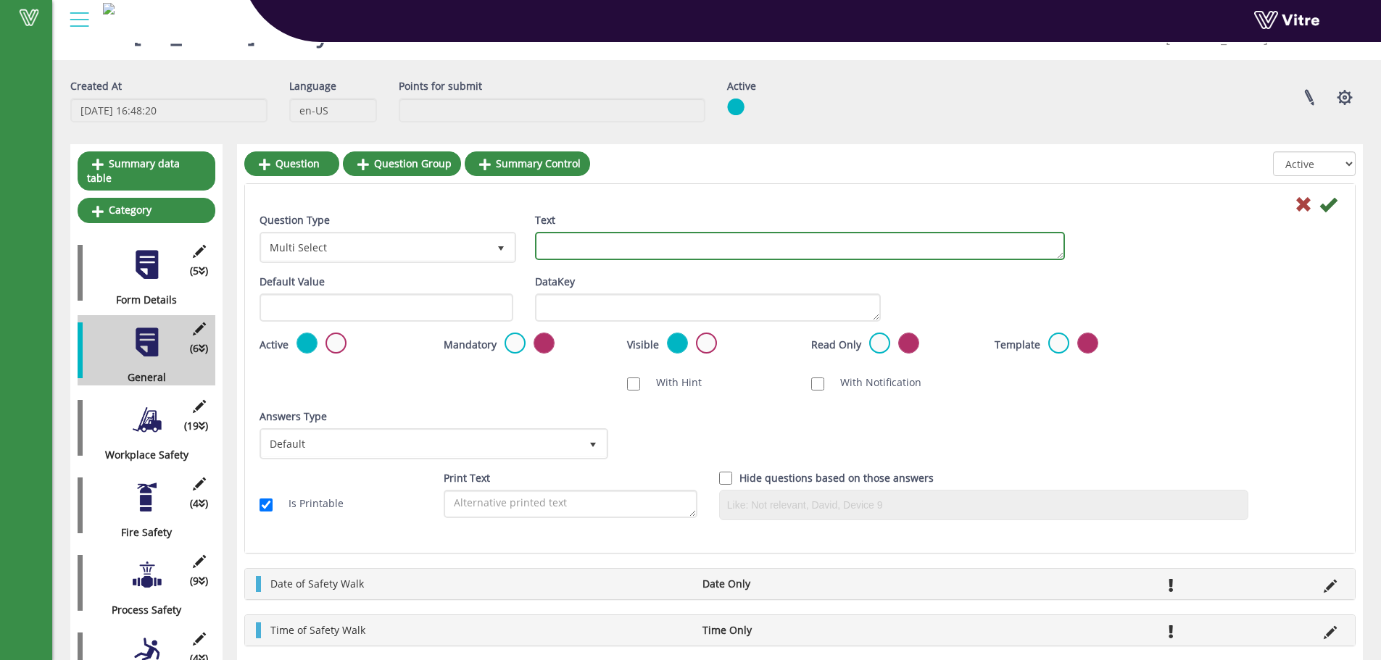
click at [592, 242] on textarea "Text" at bounding box center [800, 246] width 530 height 28
type textarea "C"
click at [577, 246] on textarea "Focus Category" at bounding box center [800, 246] width 530 height 28
click at [658, 247] on textarea "Focus Safety Category" at bounding box center [800, 246] width 530 height 28
type textarea "Focus Safety Categories"
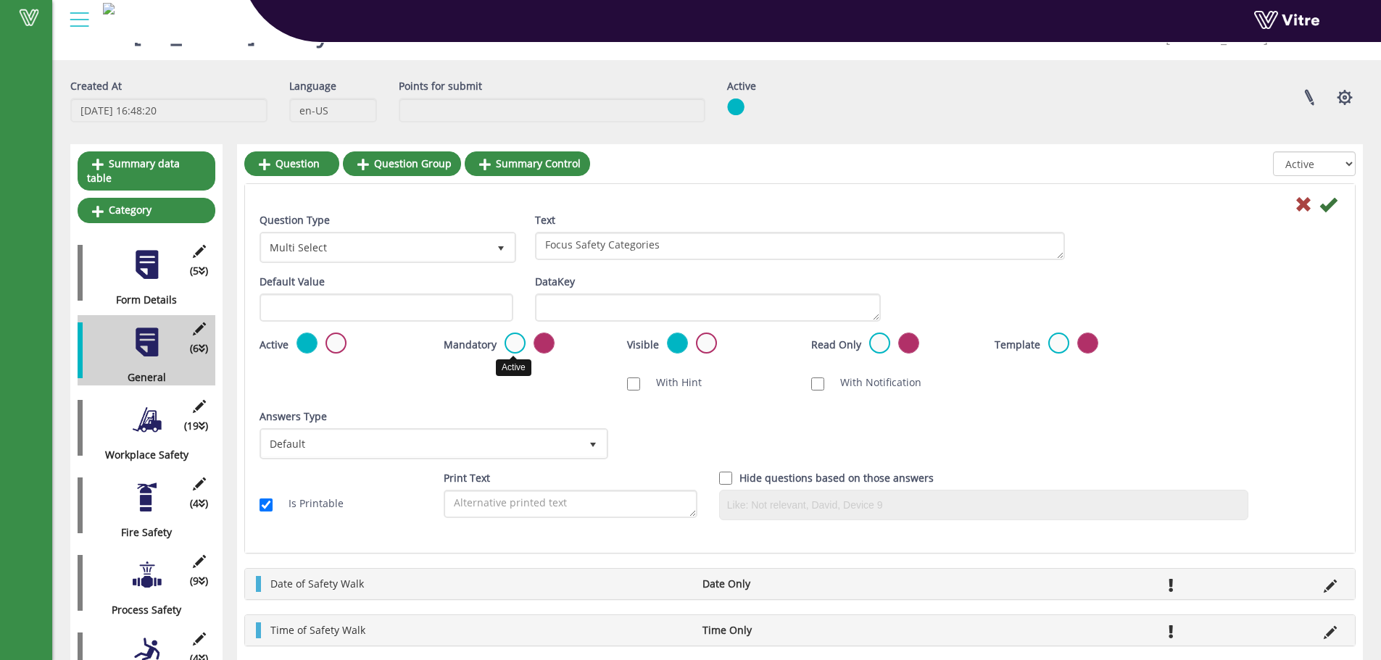
click at [507, 348] on label at bounding box center [515, 343] width 21 height 21
click at [0, 0] on input "radio" at bounding box center [0, 0] width 0 height 0
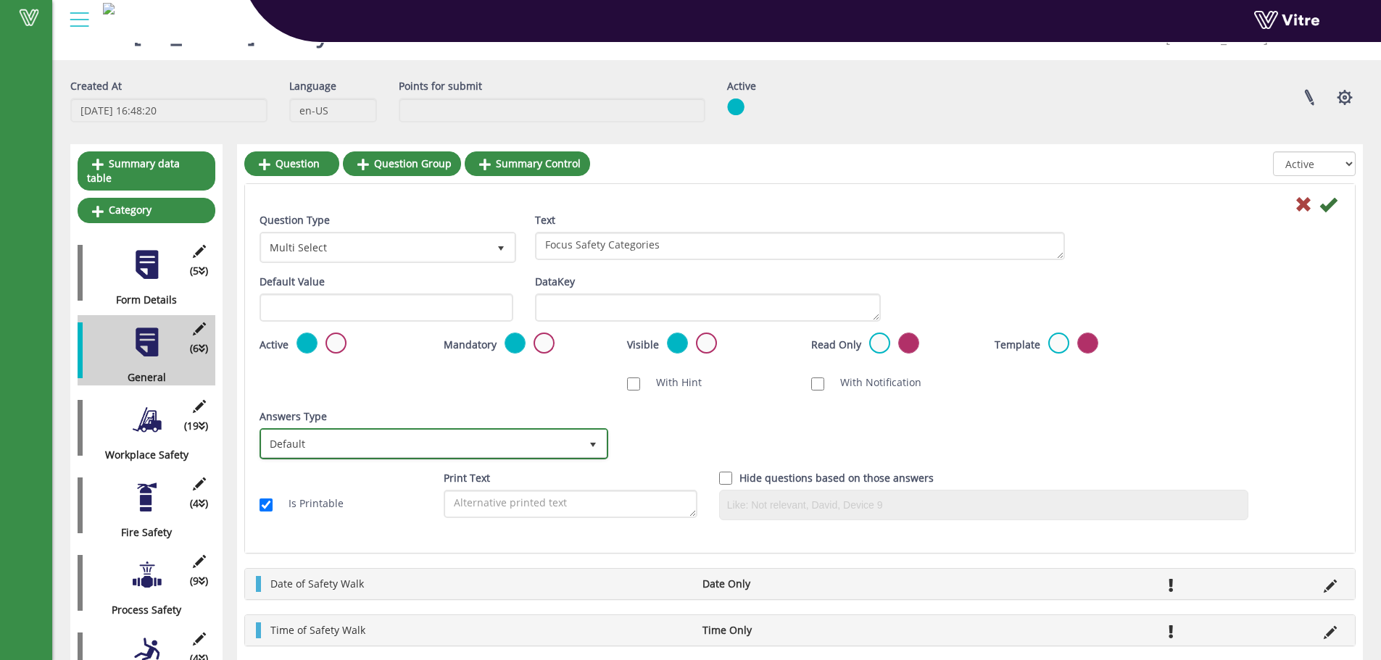
click at [336, 445] on span "Default" at bounding box center [421, 444] width 318 height 26
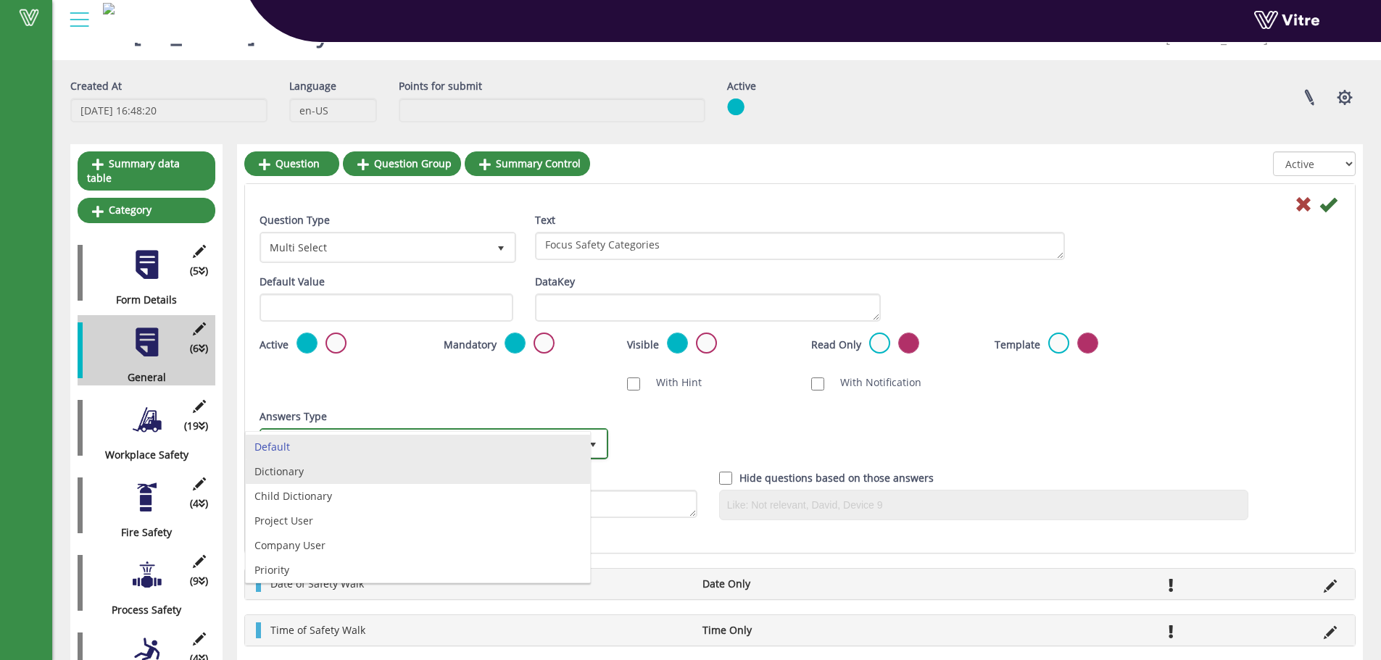
click at [295, 471] on li "Dictionary" at bounding box center [418, 472] width 344 height 25
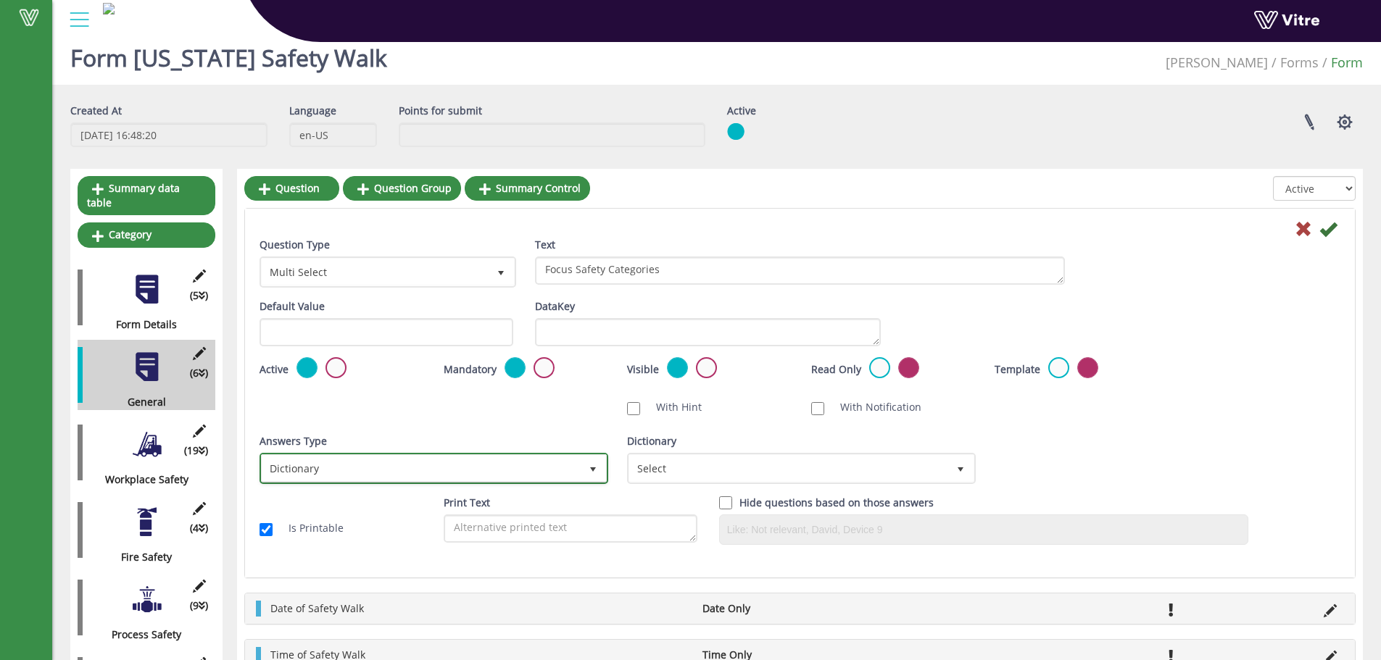
scroll to position [0, 0]
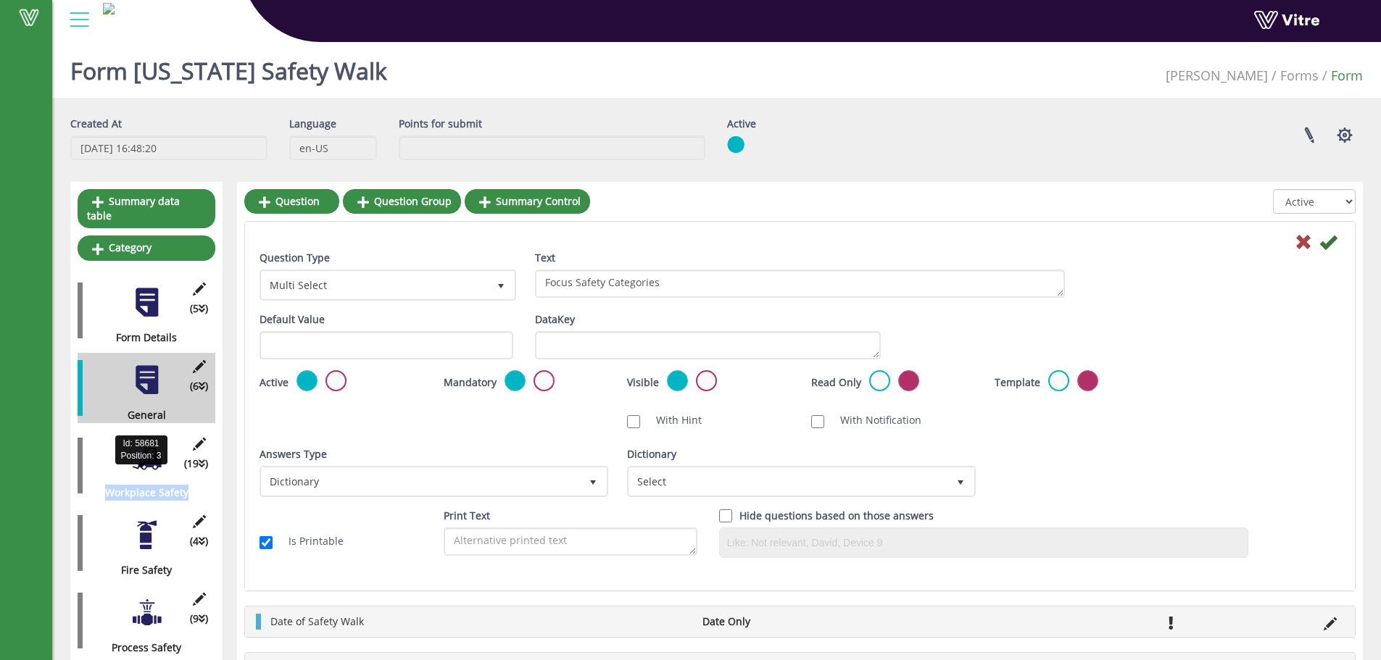
drag, startPoint x: 188, startPoint y: 481, endPoint x: 100, endPoint y: 479, distance: 87.7
click at [100, 485] on div "Workplace Safety" at bounding box center [141, 493] width 127 height 16
copy div "Workplace Safety"
drag, startPoint x: 175, startPoint y: 555, endPoint x: 123, endPoint y: 555, distance: 52.2
click at [123, 563] on div "Fire Safety" at bounding box center [141, 571] width 127 height 16
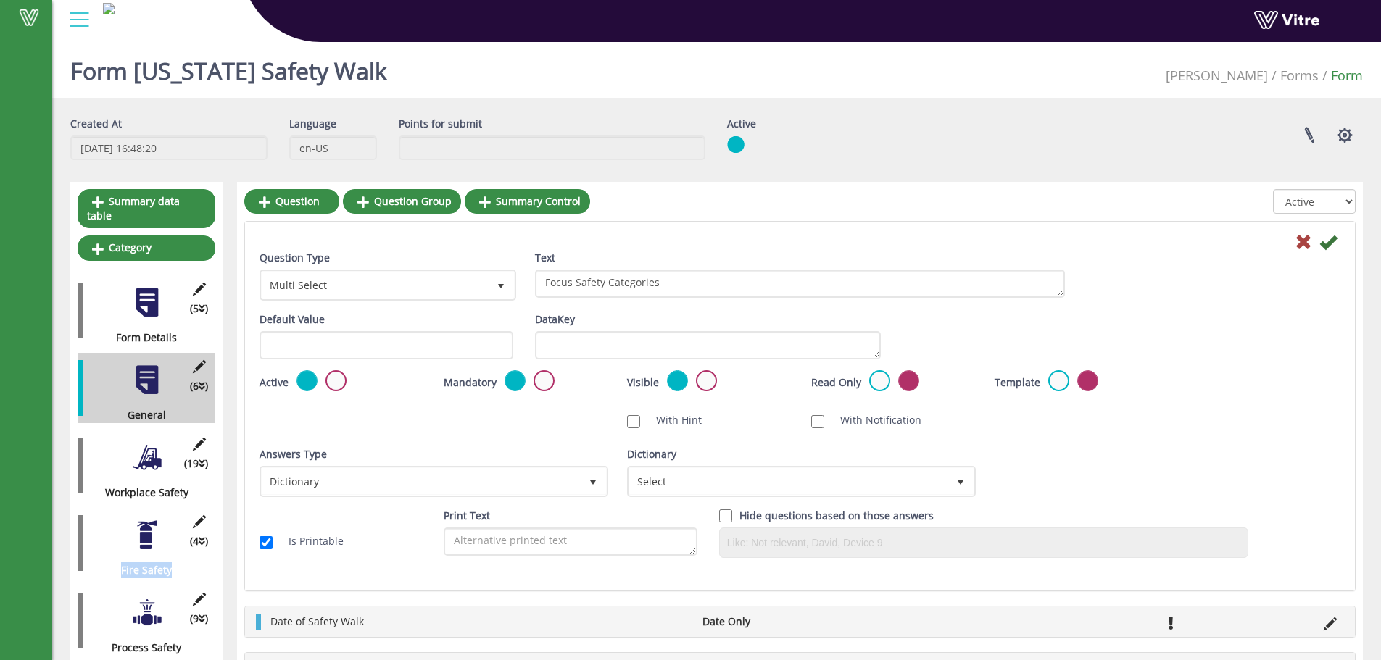
copy div "Fire Safety"
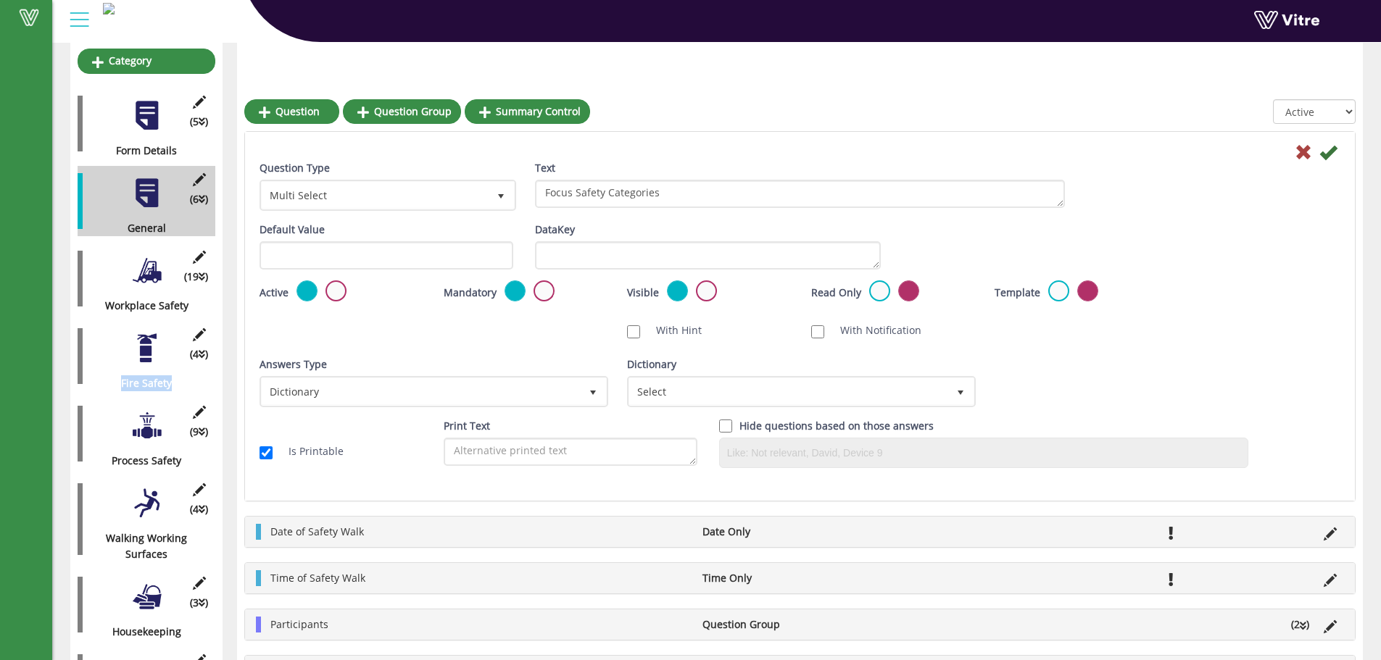
scroll to position [217, 0]
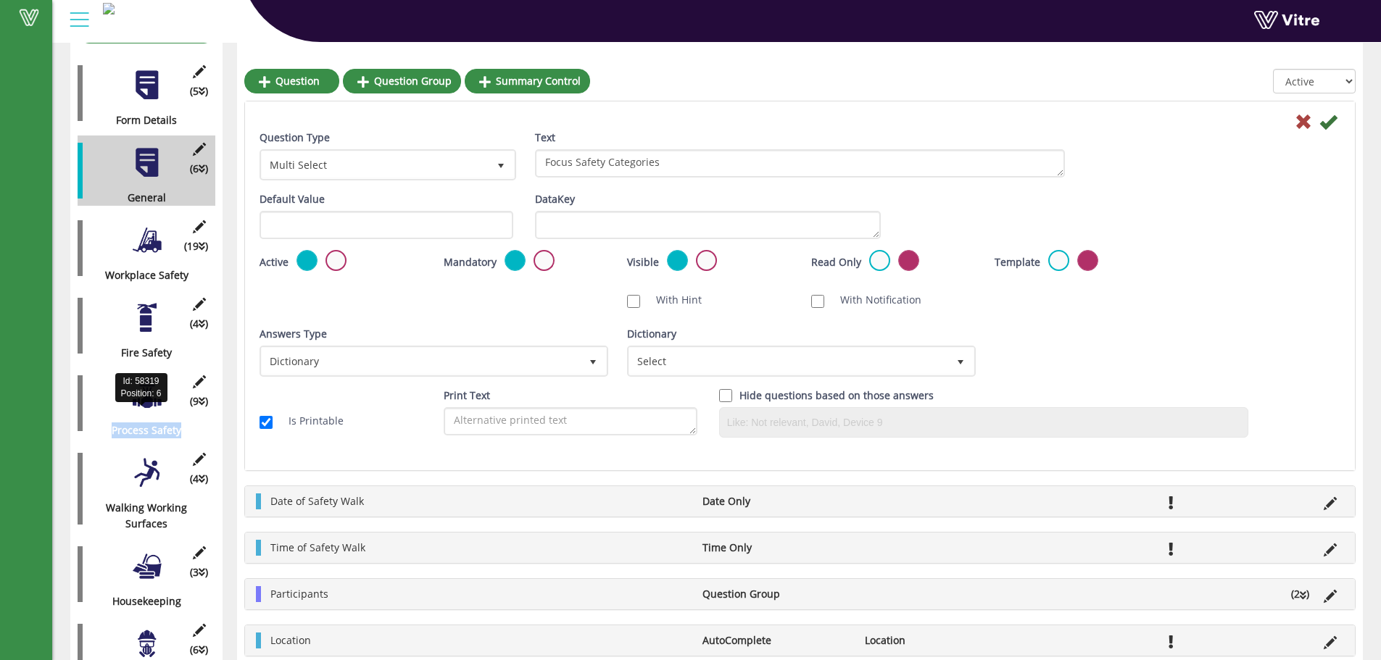
drag, startPoint x: 182, startPoint y: 419, endPoint x: 82, endPoint y: 424, distance: 100.2
click at [85, 423] on div "Process Safety" at bounding box center [141, 431] width 127 height 16
copy div "Process Safety"
drag, startPoint x: 175, startPoint y: 512, endPoint x: 102, endPoint y: 493, distance: 75.6
click at [102, 500] on div "Walking Working Surfaces" at bounding box center [141, 516] width 127 height 32
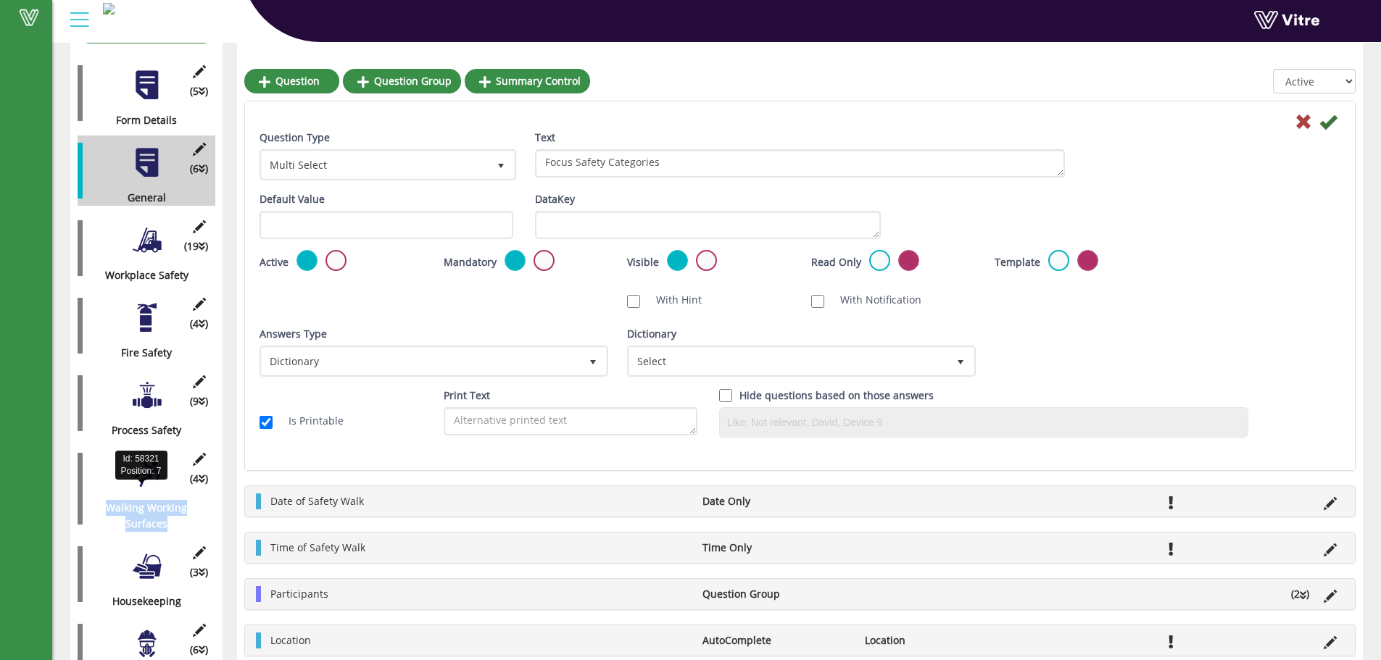
copy div "Walking Working Surfaces"
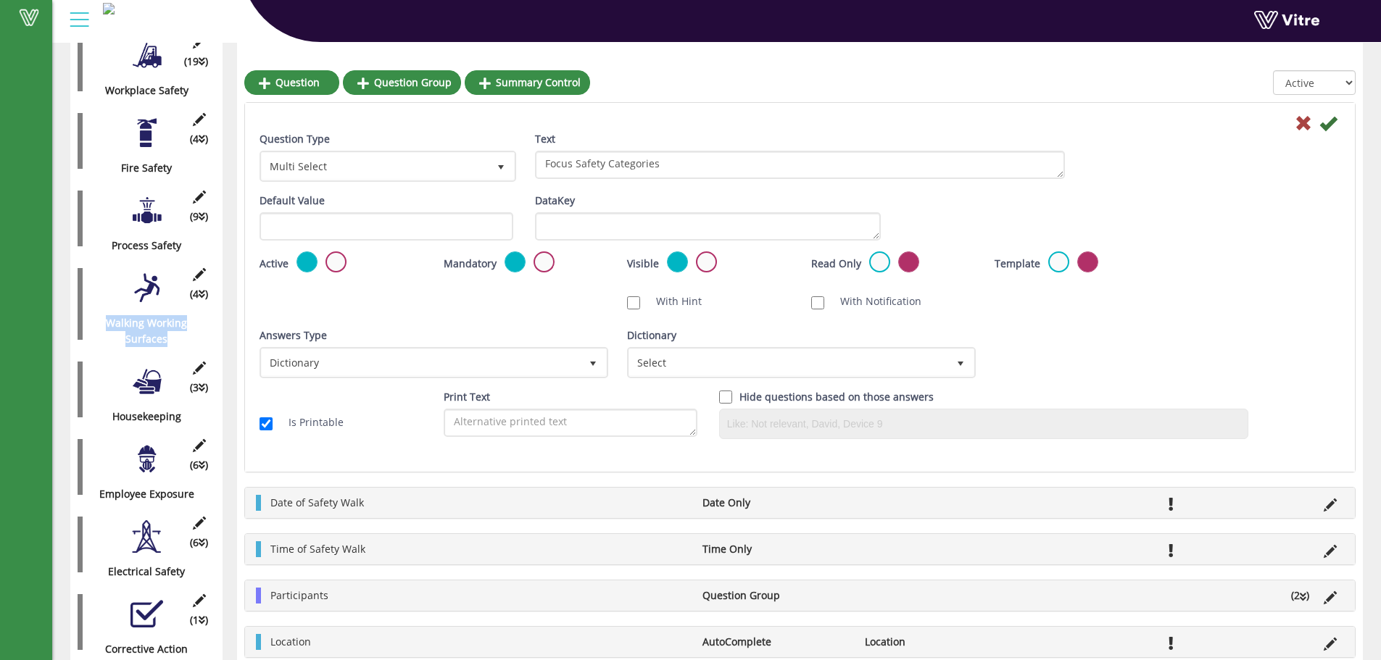
scroll to position [404, 0]
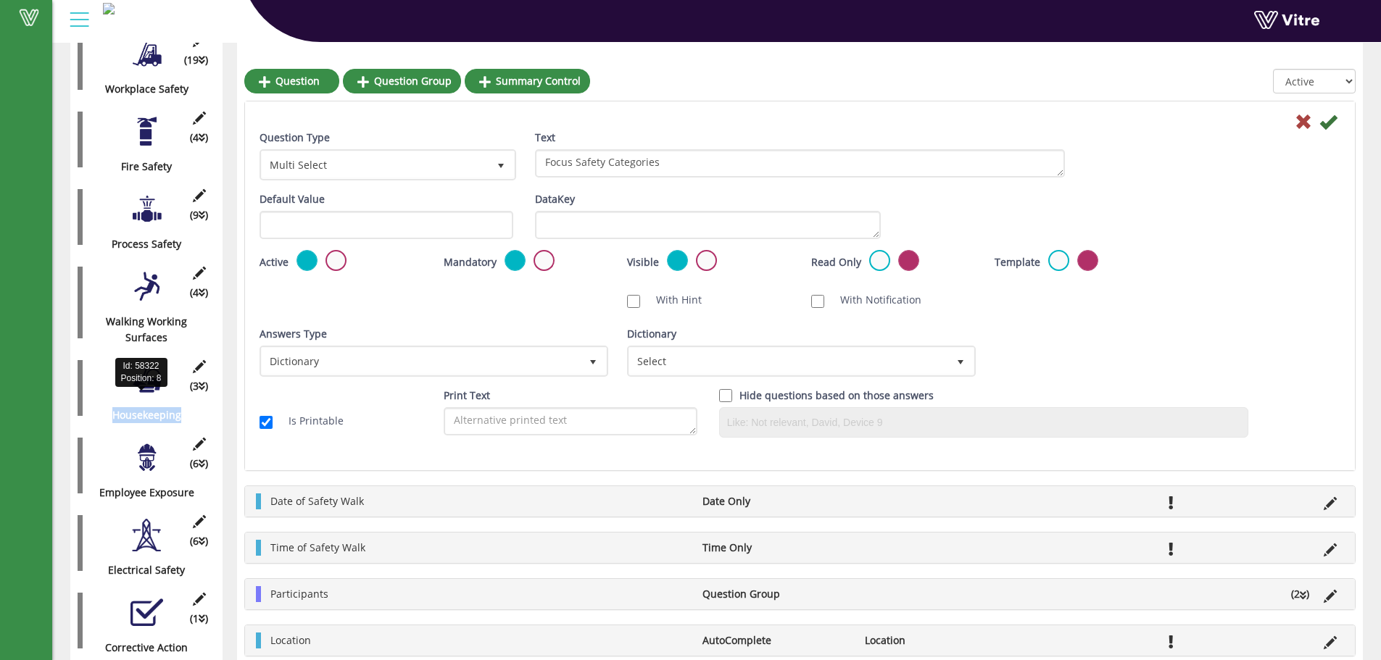
drag, startPoint x: 181, startPoint y: 400, endPoint x: 85, endPoint y: 406, distance: 96.6
click at [85, 407] on div "Housekeeping" at bounding box center [141, 415] width 127 height 16
copy div "Housekeeping"
drag, startPoint x: 203, startPoint y: 481, endPoint x: 89, endPoint y: 484, distance: 113.9
click at [89, 485] on div "Employee Exposure" at bounding box center [141, 493] width 127 height 16
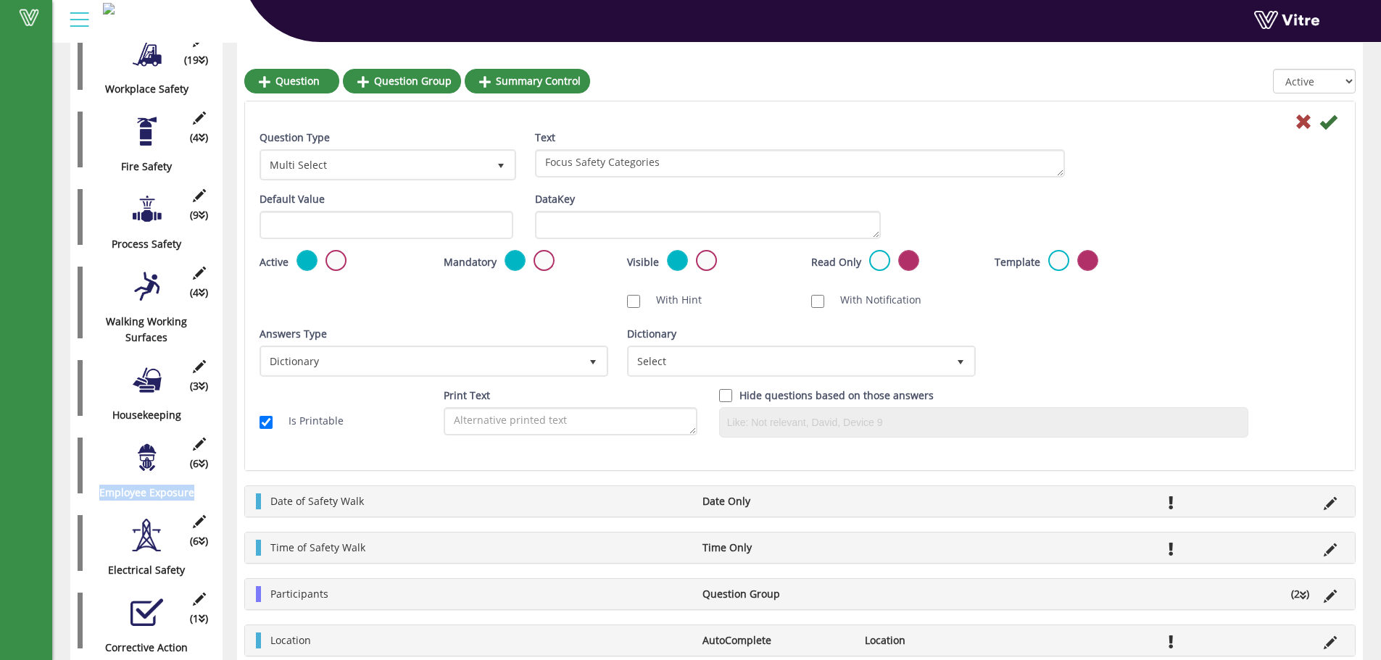
copy div "Employee Exposure"
drag, startPoint x: 183, startPoint y: 555, endPoint x: 99, endPoint y: 555, distance: 84.1
click at [99, 563] on div "Electrical Safety" at bounding box center [141, 571] width 127 height 16
copy div "Electrical Safety"
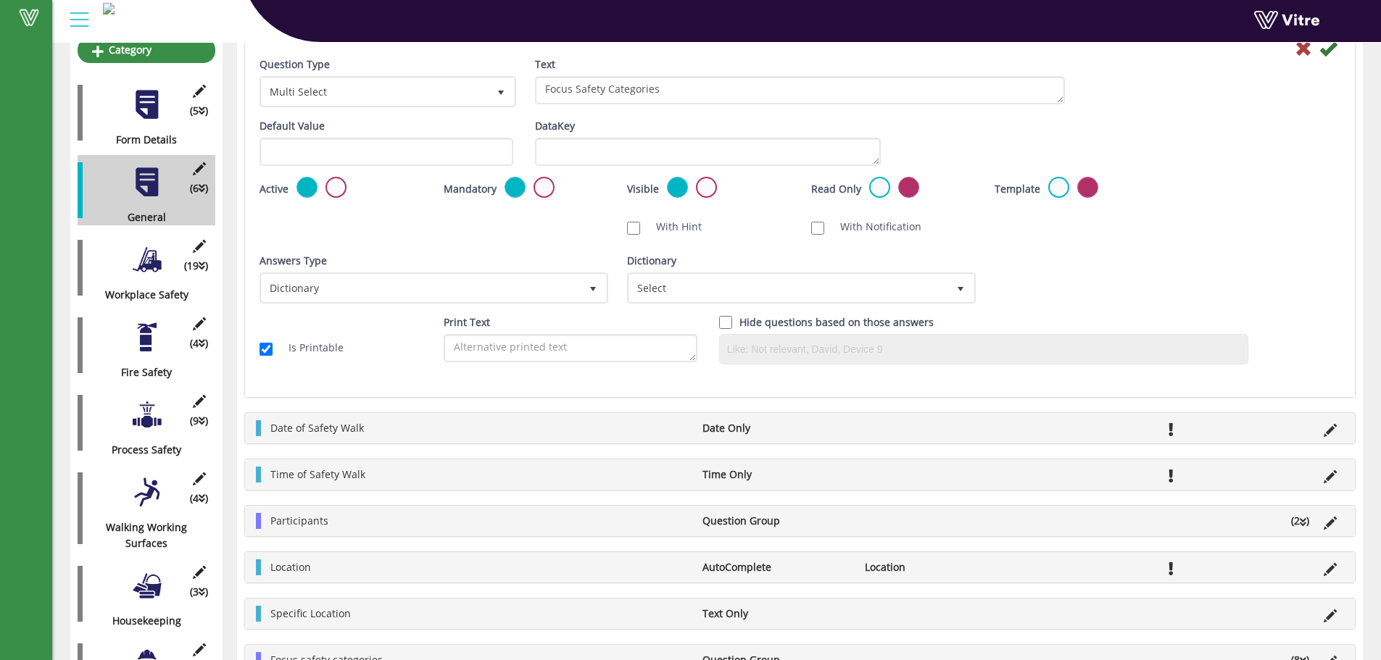
scroll to position [0, 0]
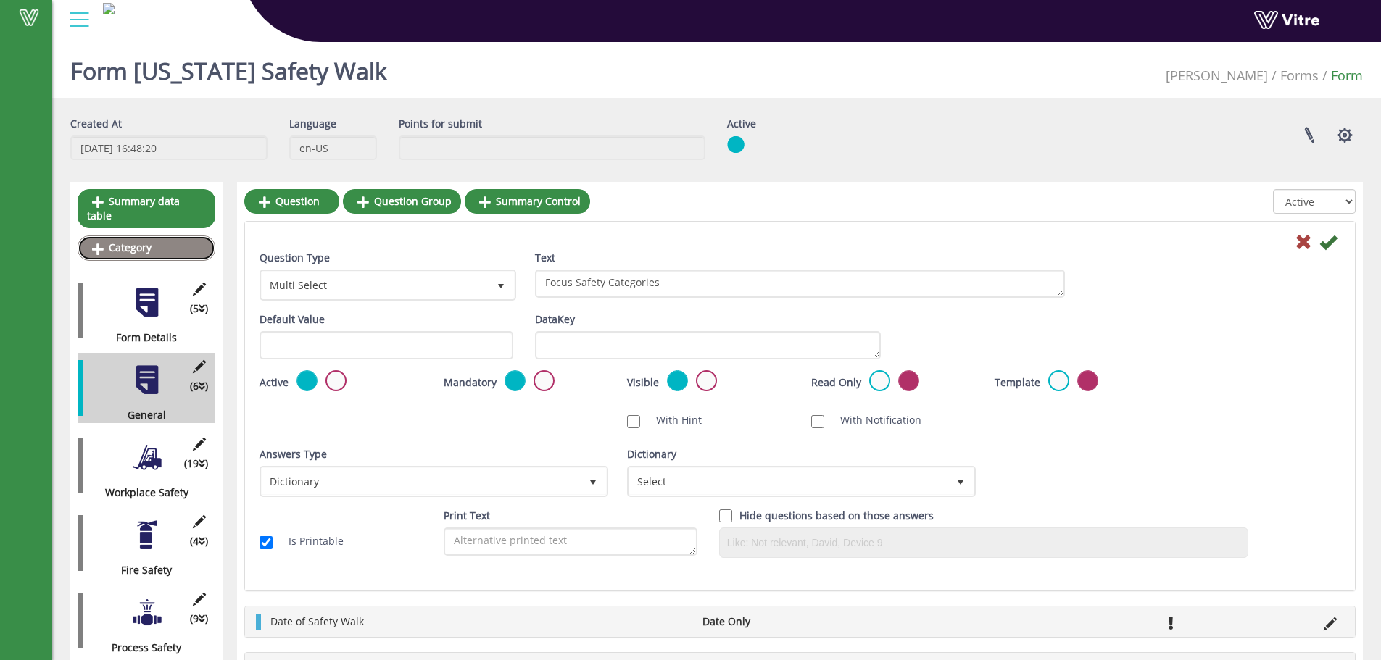
click at [154, 236] on link "Category" at bounding box center [147, 248] width 138 height 25
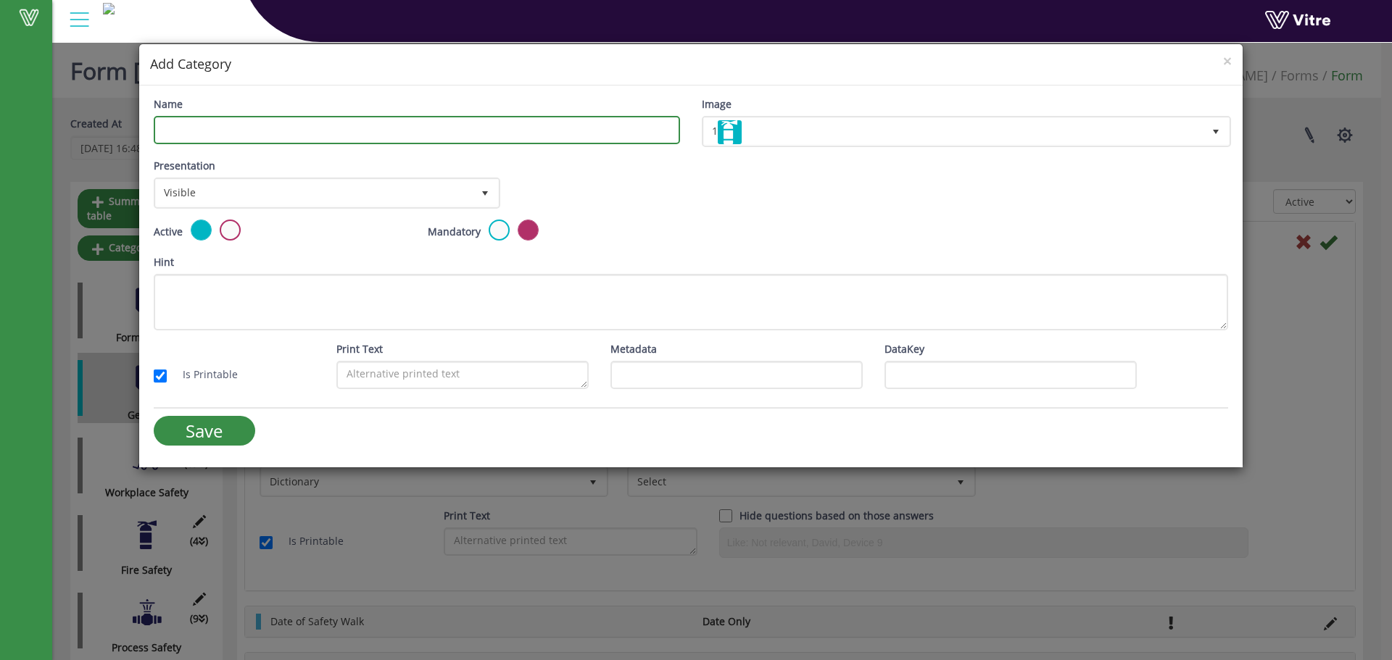
click at [229, 125] on input "Name" at bounding box center [417, 130] width 526 height 28
type input "Laboratory Safety"
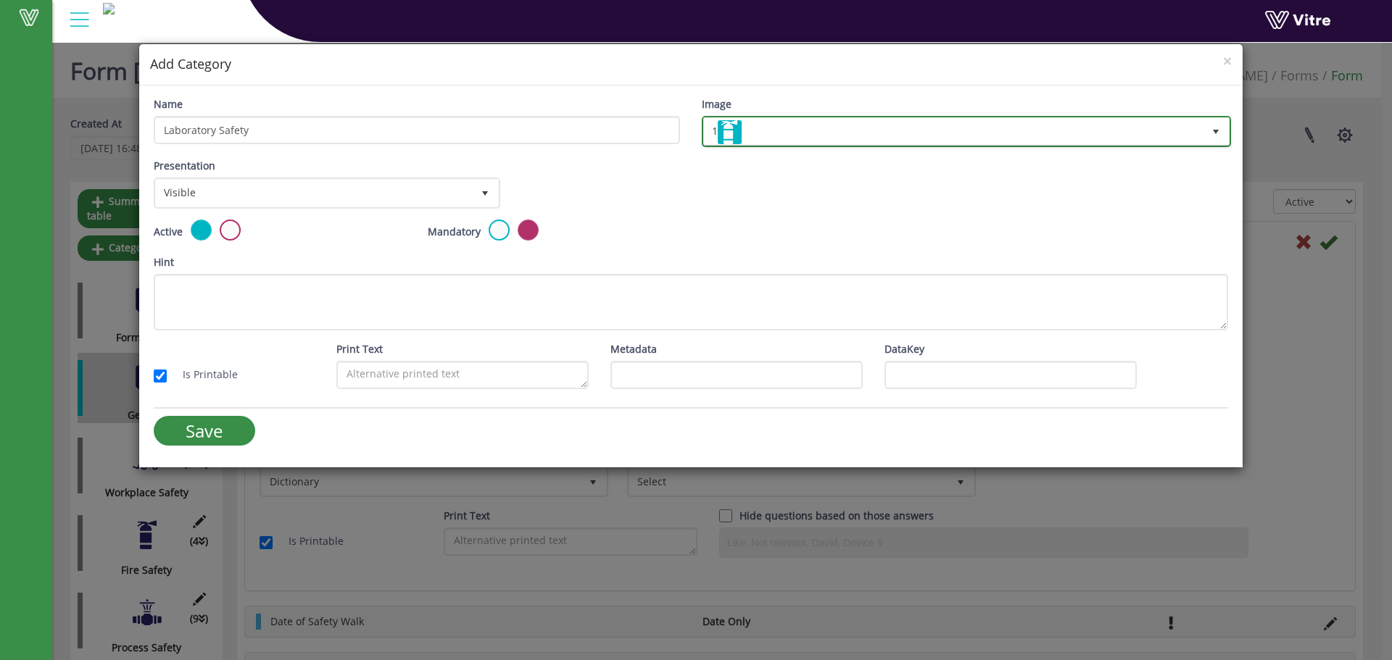
click at [734, 129] on img at bounding box center [730, 132] width 24 height 24
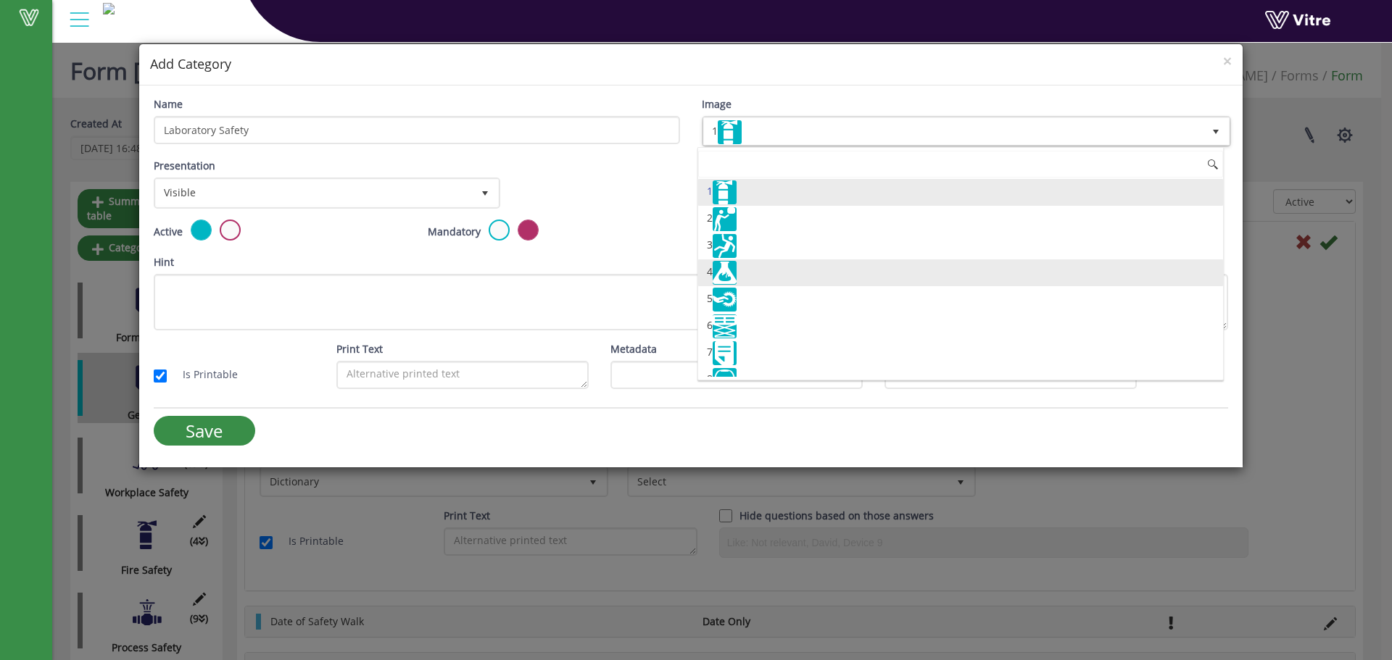
click at [727, 270] on img at bounding box center [725, 273] width 24 height 24
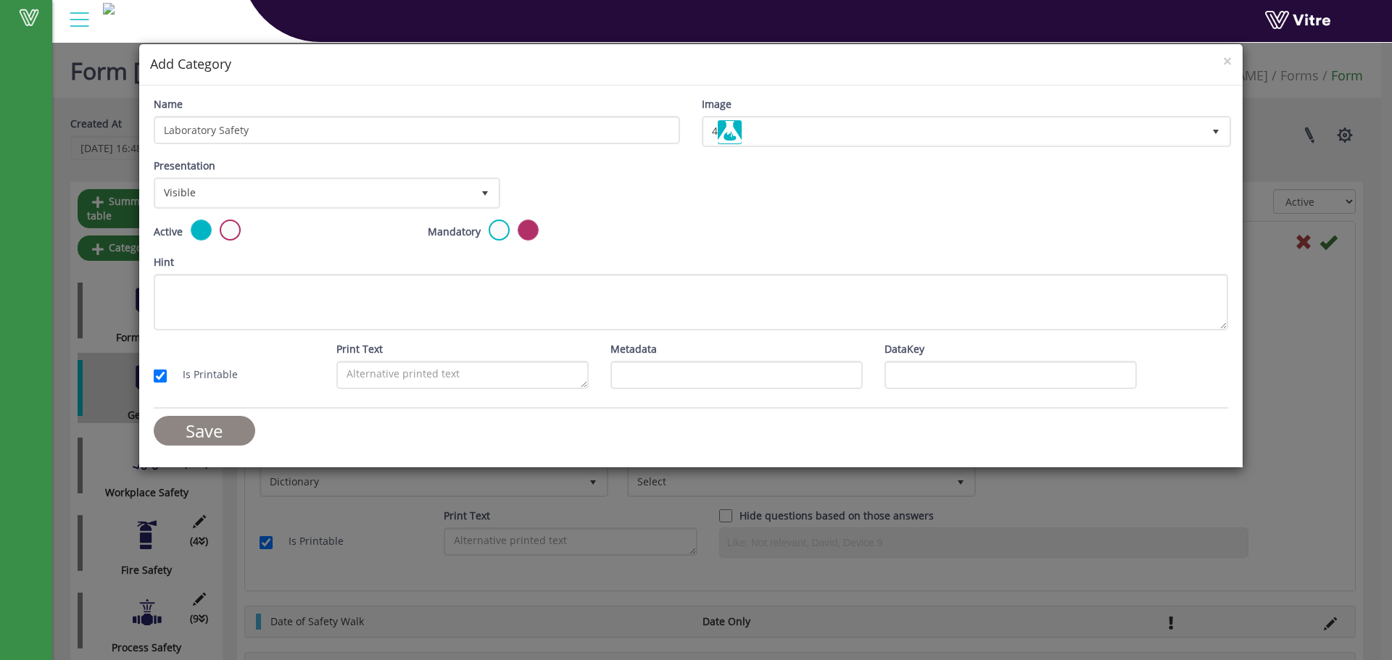
click at [219, 430] on input "Save" at bounding box center [204, 431] width 101 height 30
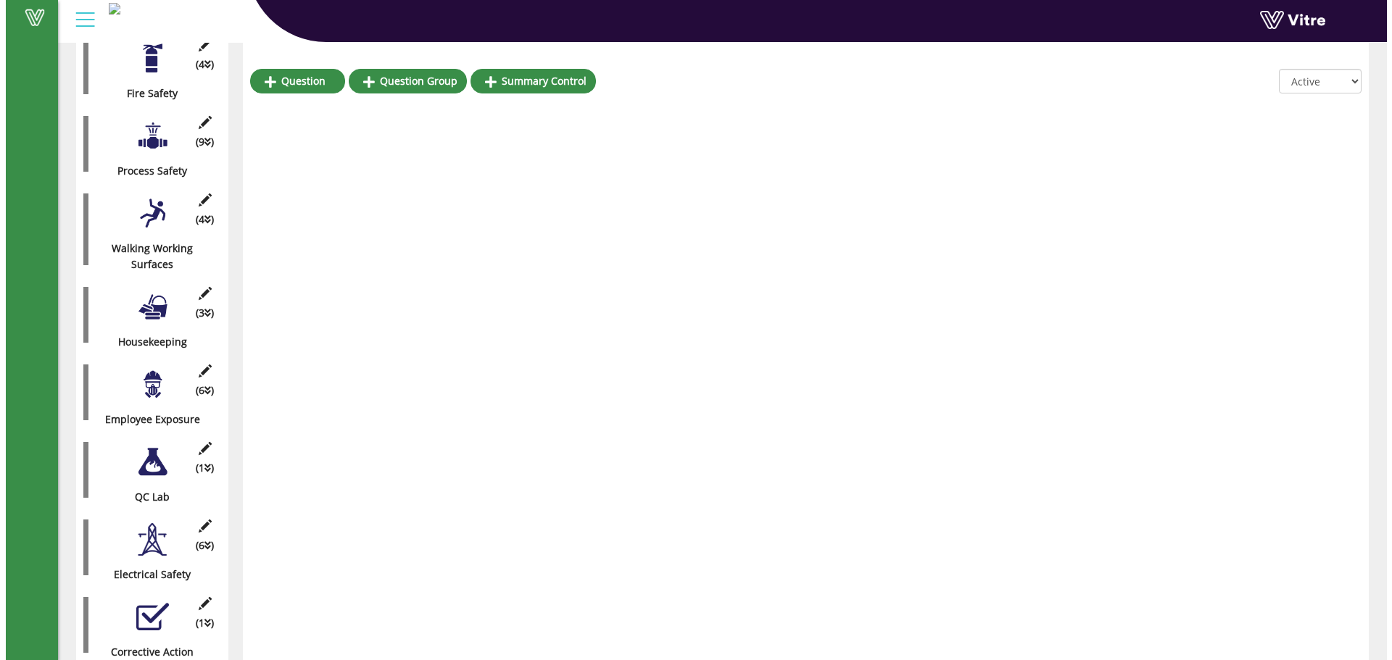
scroll to position [555, 0]
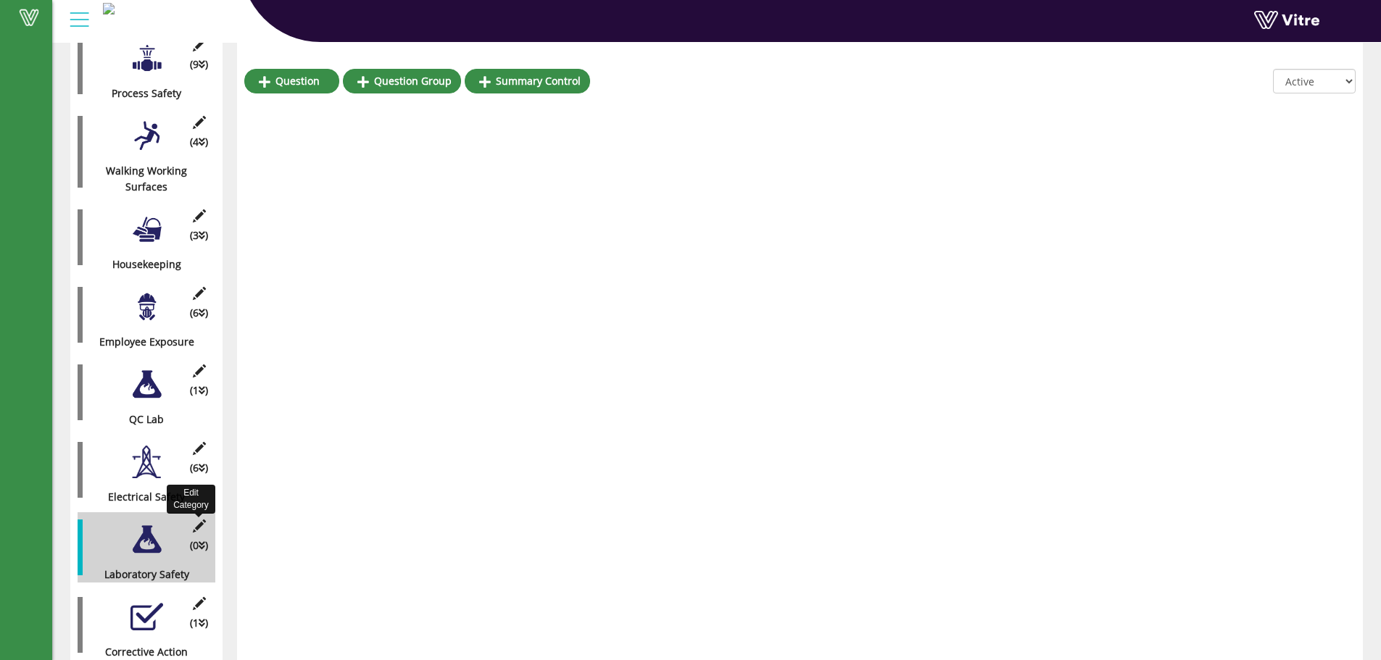
click at [196, 520] on icon at bounding box center [199, 526] width 18 height 13
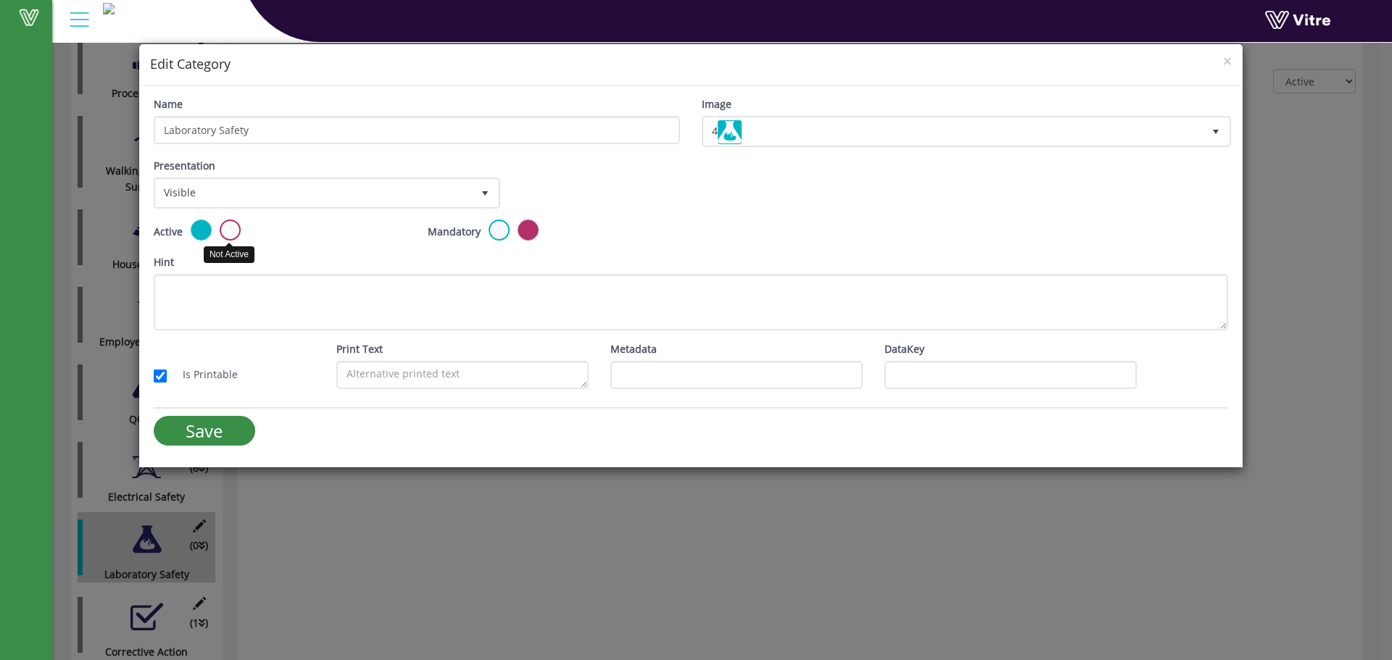
click at [228, 226] on label at bounding box center [230, 230] width 21 height 21
click at [0, 0] on input "radio" at bounding box center [0, 0] width 0 height 0
click at [208, 430] on input "Save" at bounding box center [204, 431] width 101 height 30
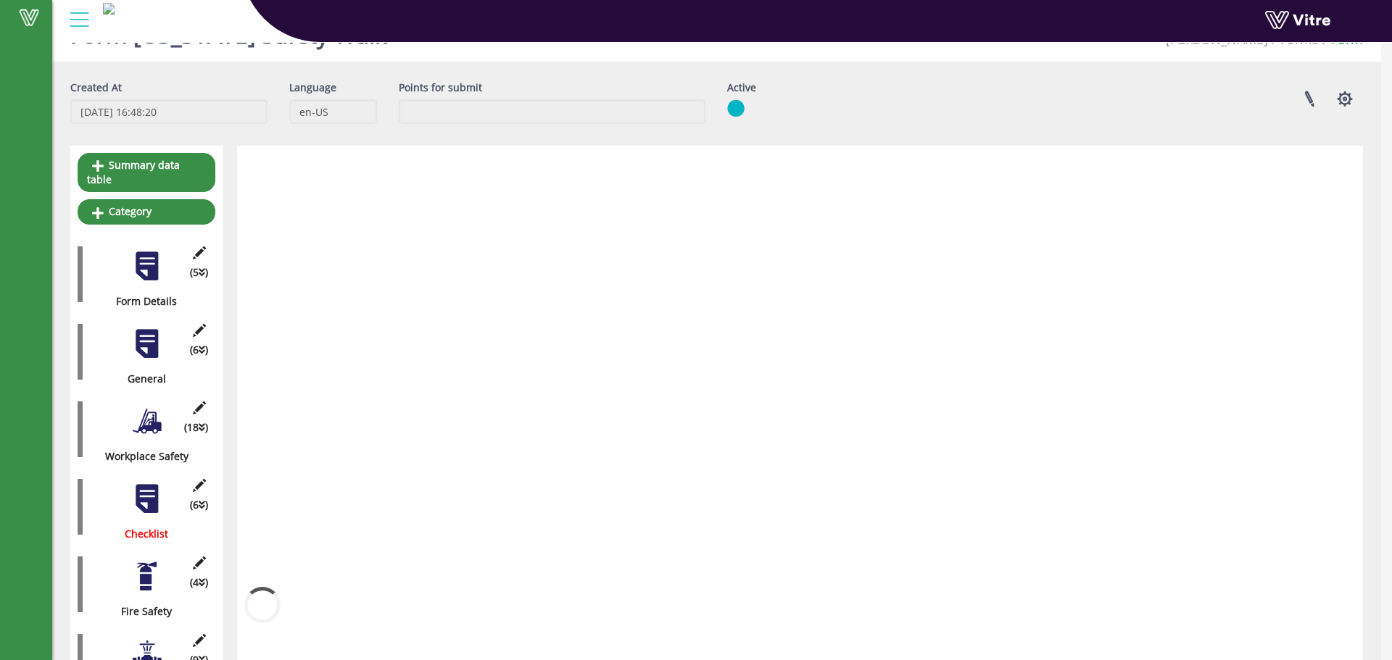
scroll to position [477, 0]
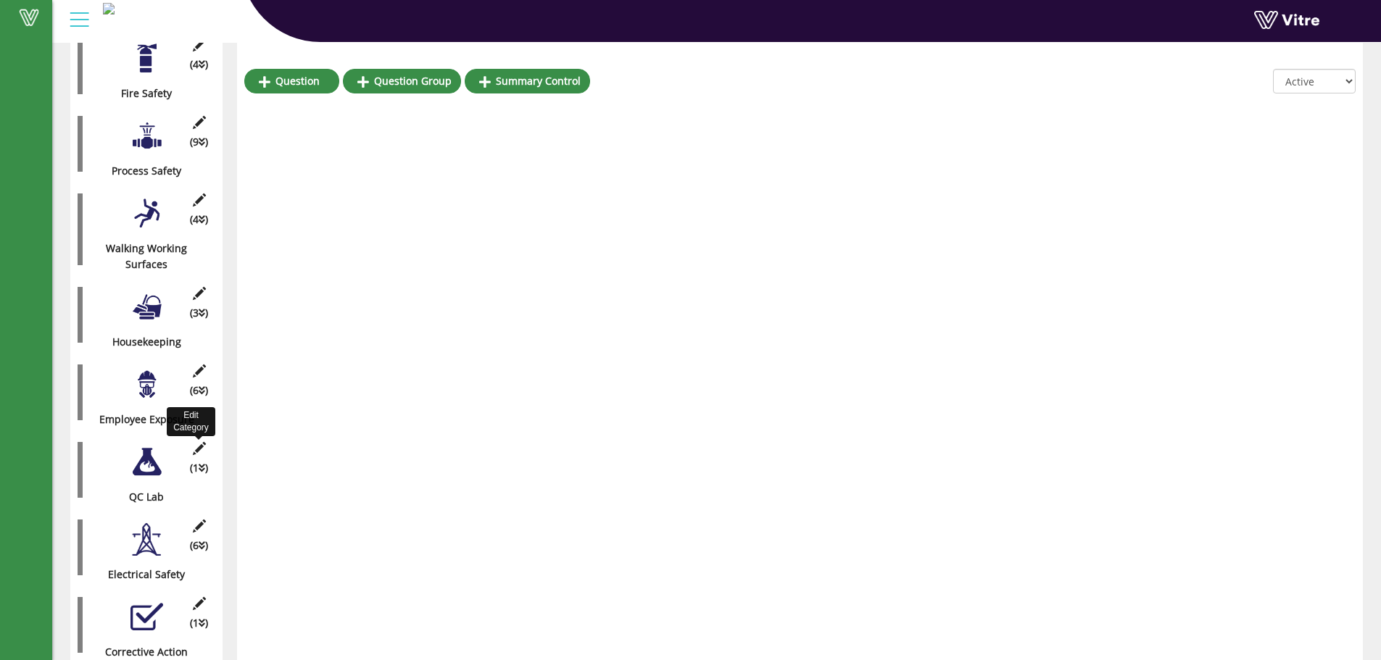
click at [196, 442] on icon at bounding box center [199, 448] width 18 height 13
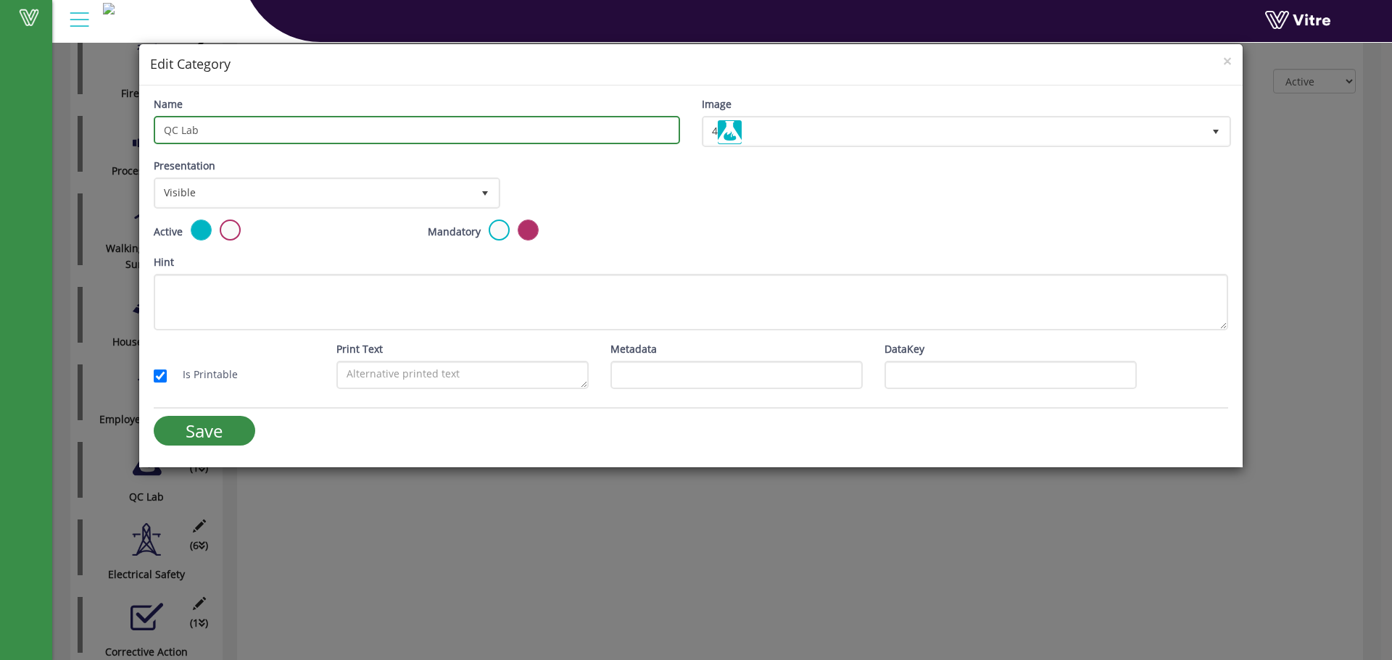
click at [204, 129] on input "QC Lab" at bounding box center [417, 130] width 526 height 28
type input "QC Lab Safety"
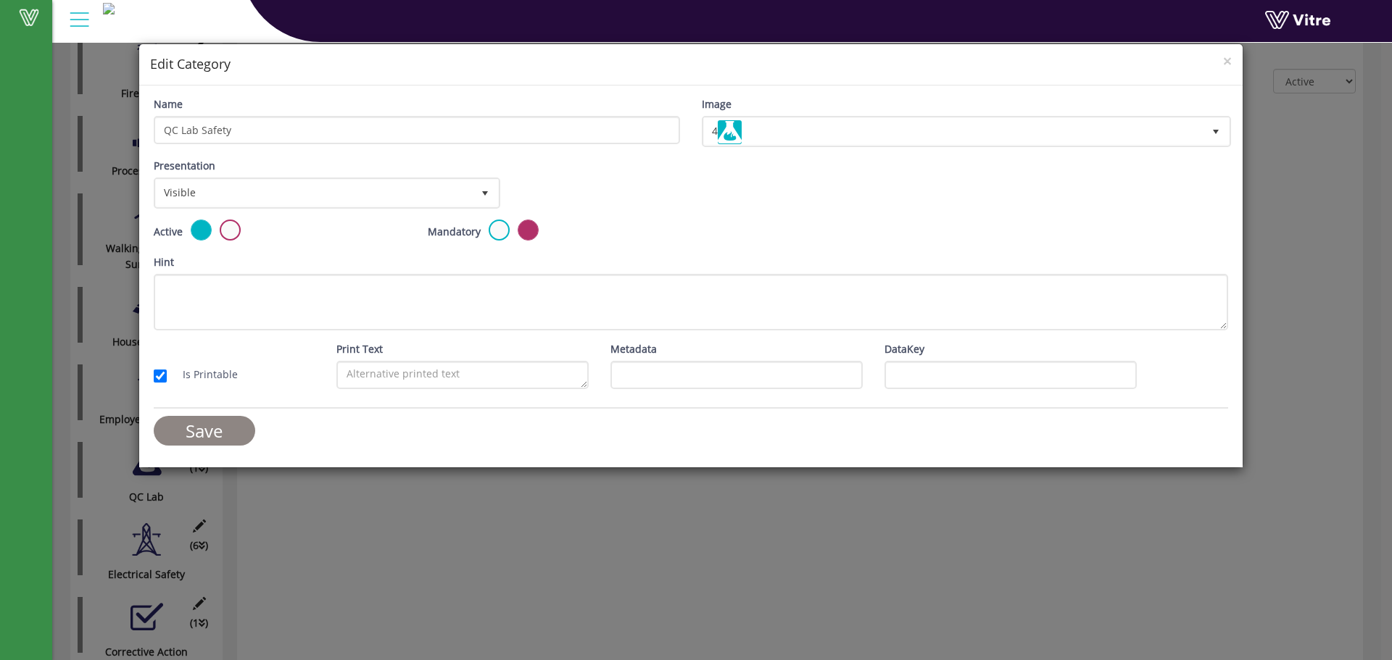
click at [203, 432] on input "Save" at bounding box center [204, 431] width 101 height 30
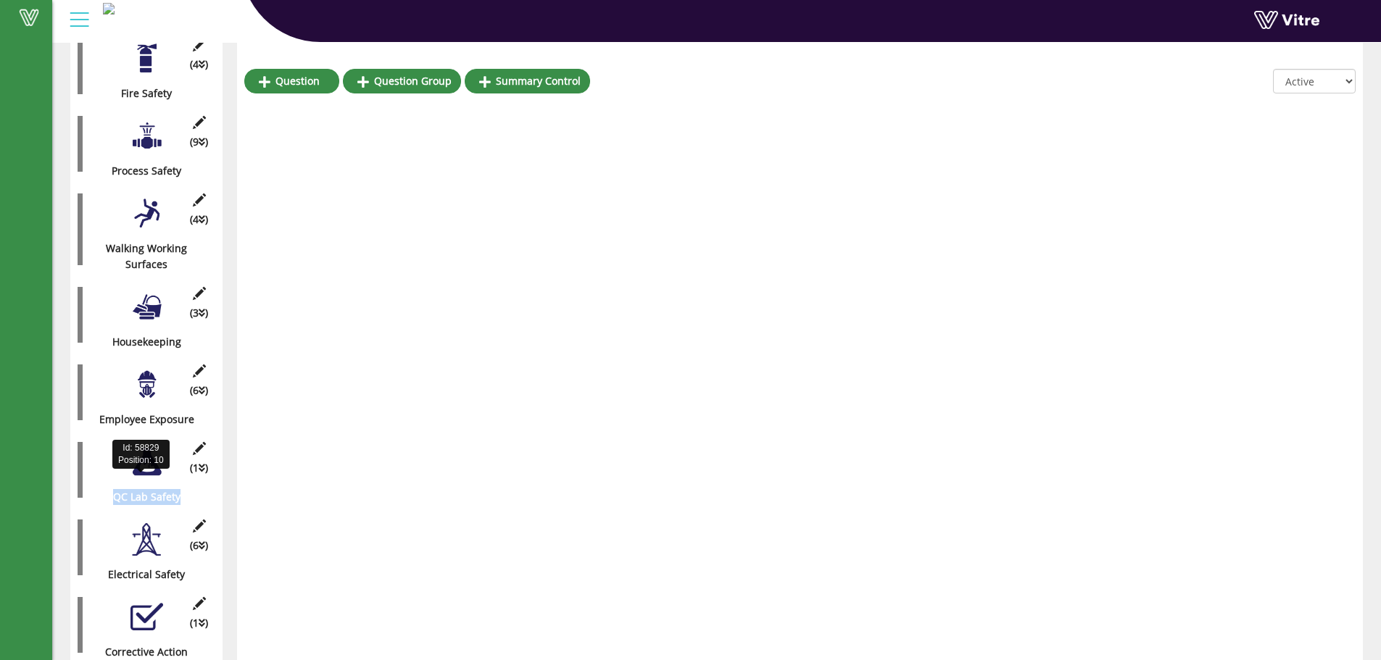
drag, startPoint x: 184, startPoint y: 480, endPoint x: 104, endPoint y: 488, distance: 80.9
click at [104, 489] on div "QC Lab Safety" at bounding box center [141, 497] width 127 height 16
copy div "QC Lab Safety"
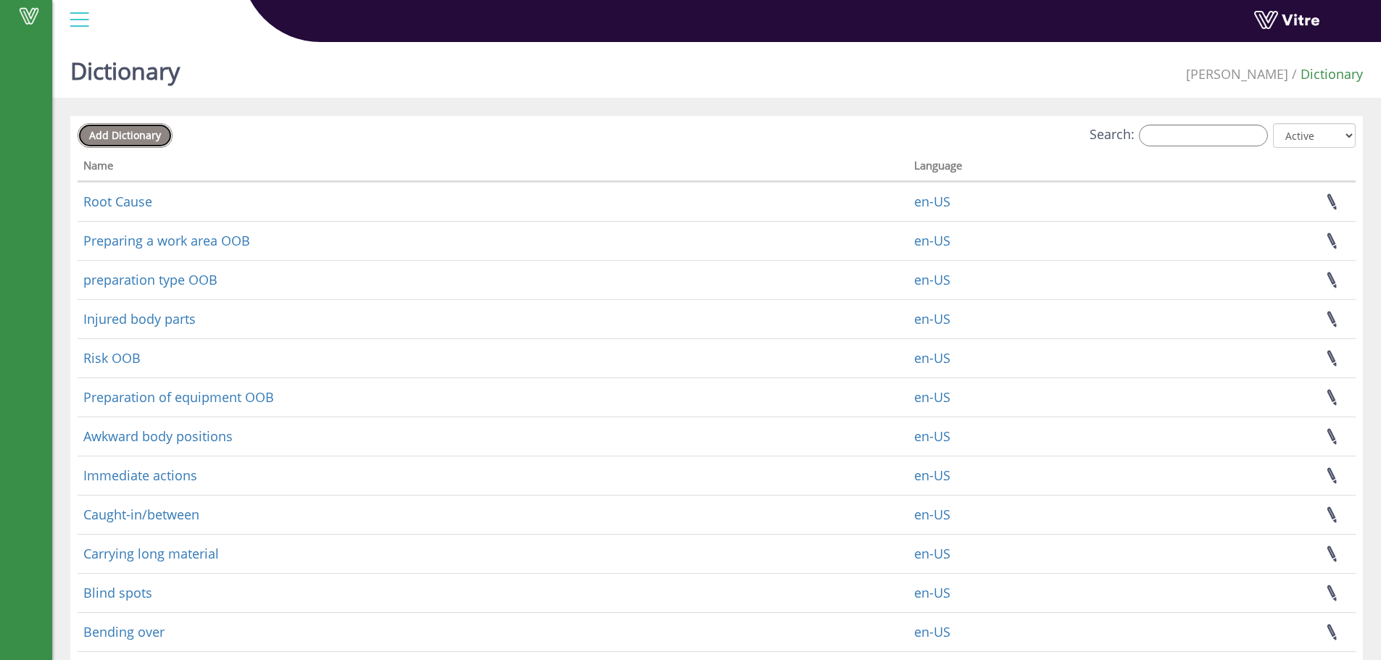
click at [94, 130] on span "Add Dictionary" at bounding box center [125, 135] width 72 height 14
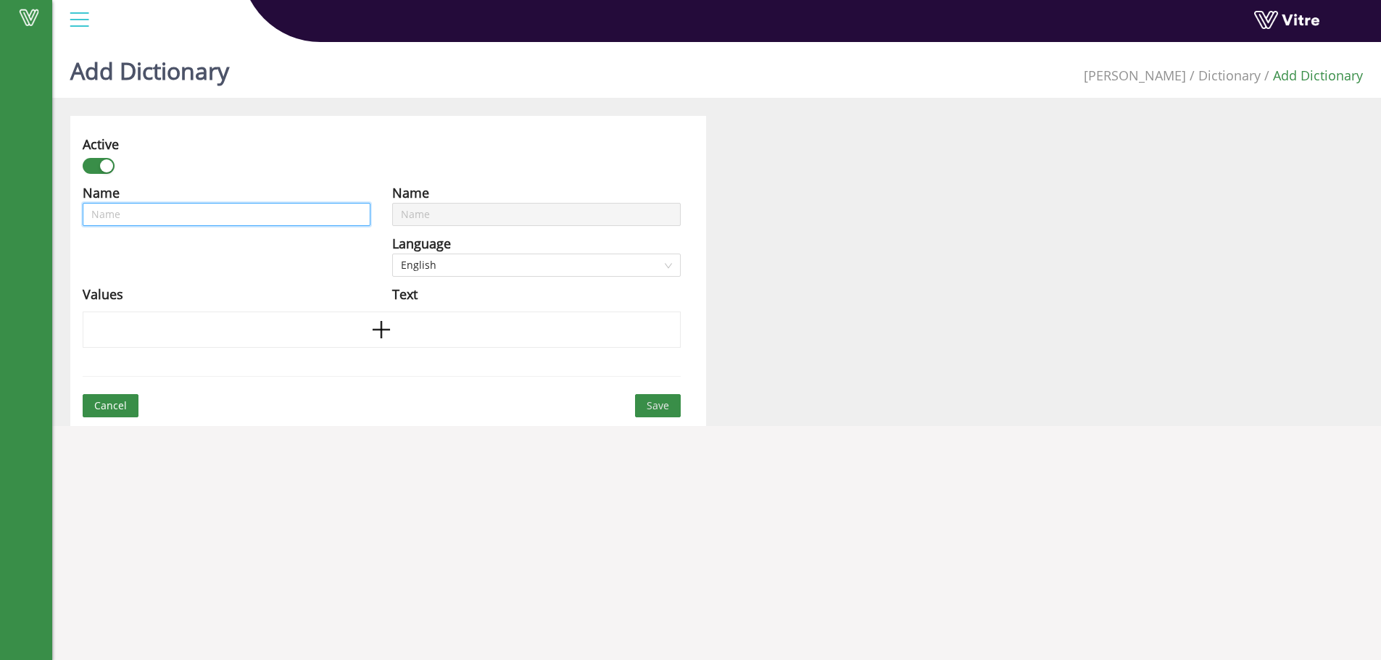
click at [168, 212] on input "text" at bounding box center [227, 214] width 288 height 23
type input "G"
type input "Ge"
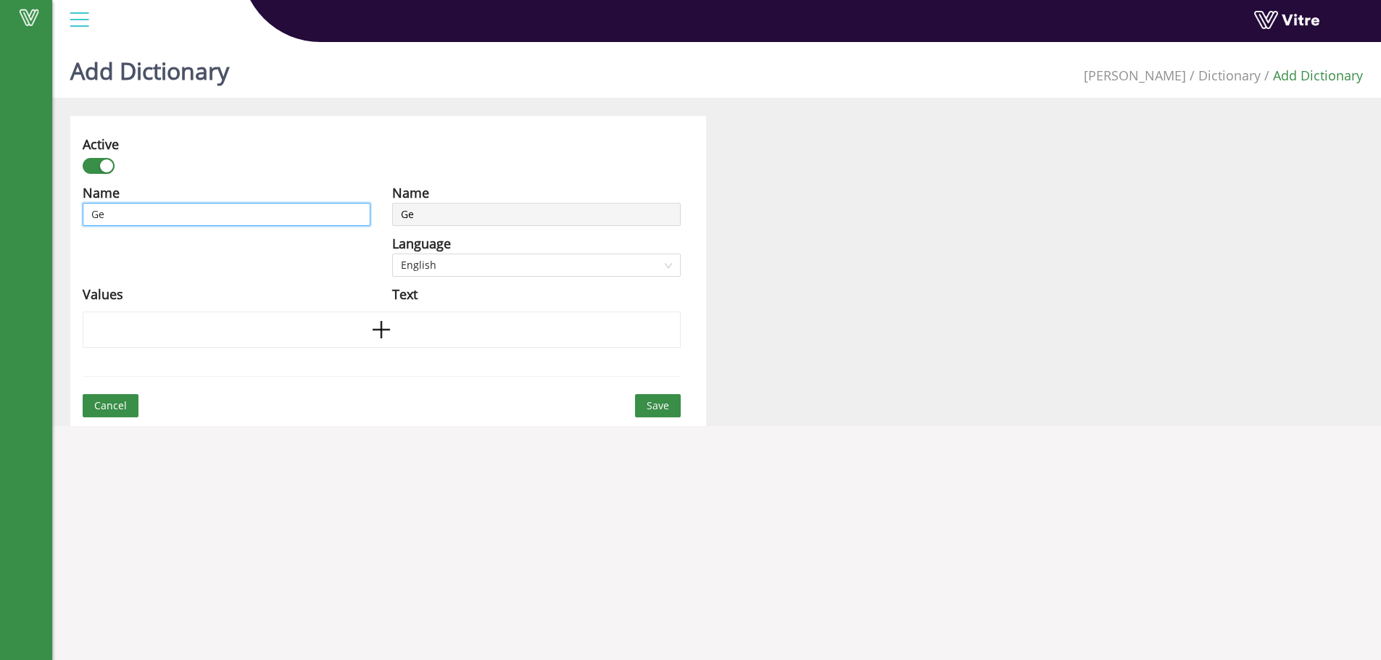
type input "Geo"
type input "Geor"
type input "Georg"
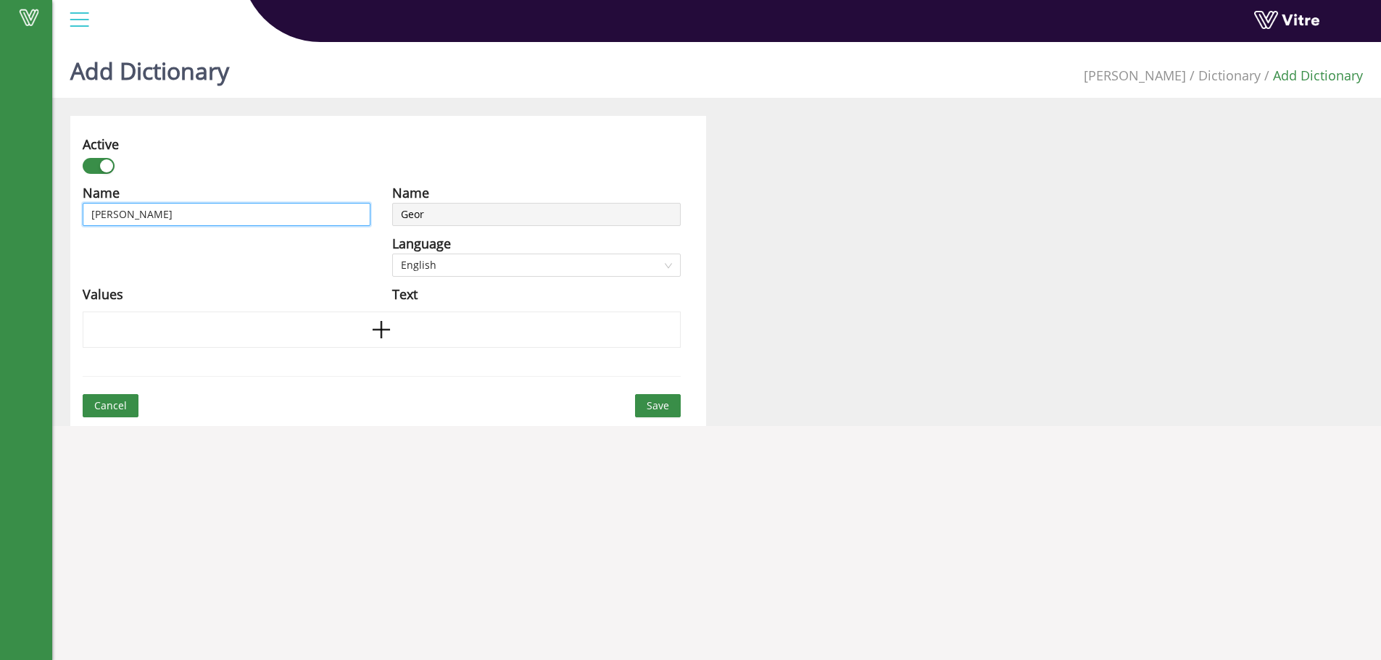
type input "Georg"
type input "Georgi"
type input "Georgia"
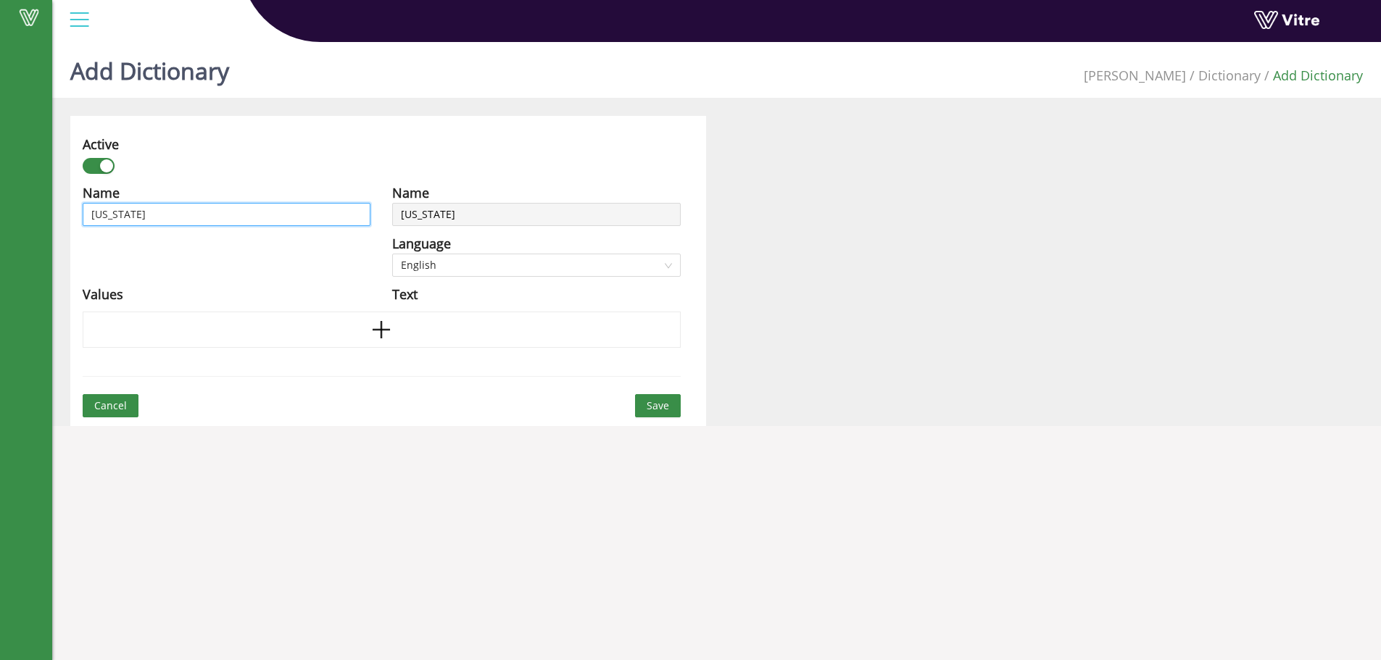
type input "Georgia"
type input "[US_STATE]"
type input "Georgia -"
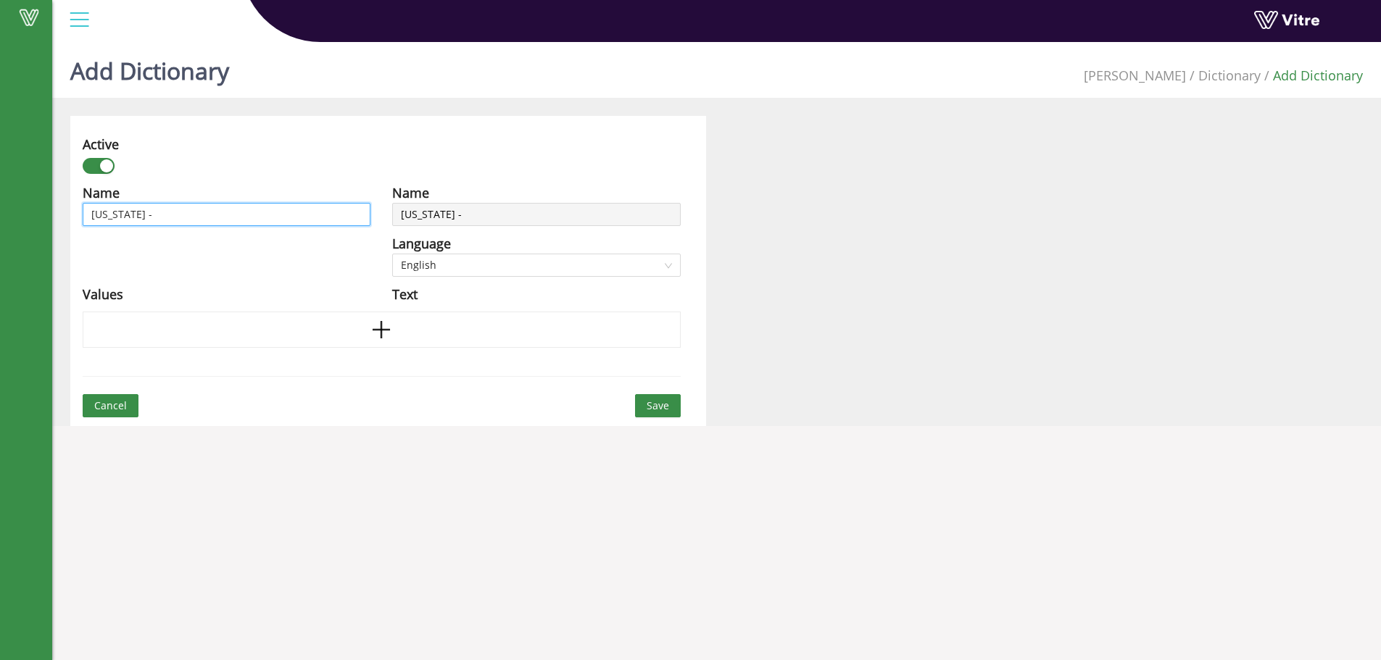
type input "Georgia -"
type input "Georgia - F"
type input "Georgia - Fo"
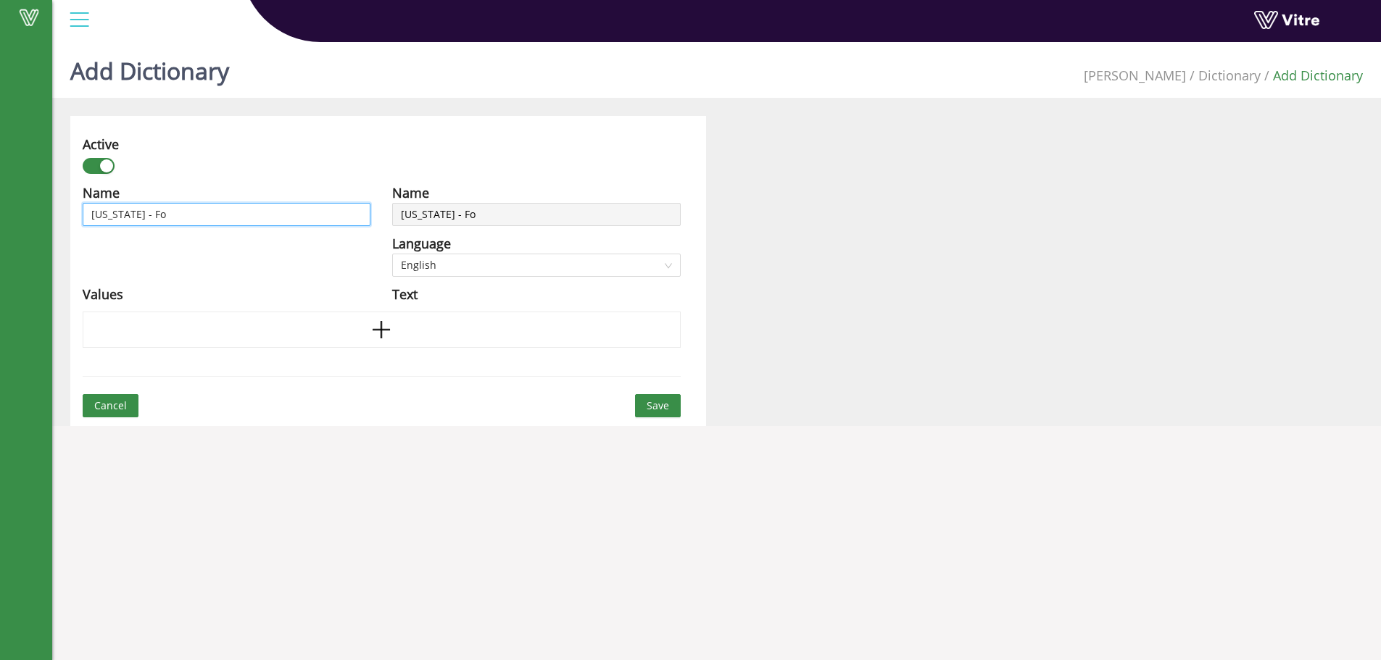
type input "Georgia - Foc"
type input "Georgia - Focu"
type input "Georgia - Focus"
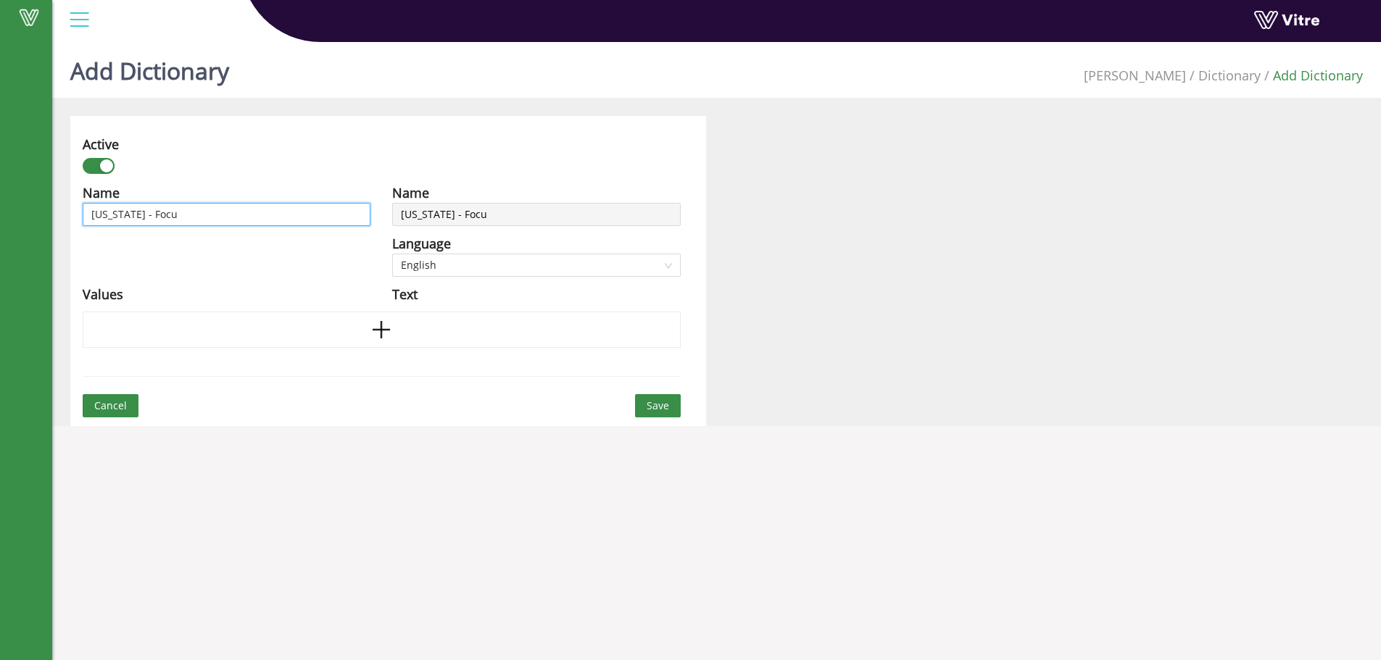
type input "Georgia - Focus"
type input "Georgia - Focus S"
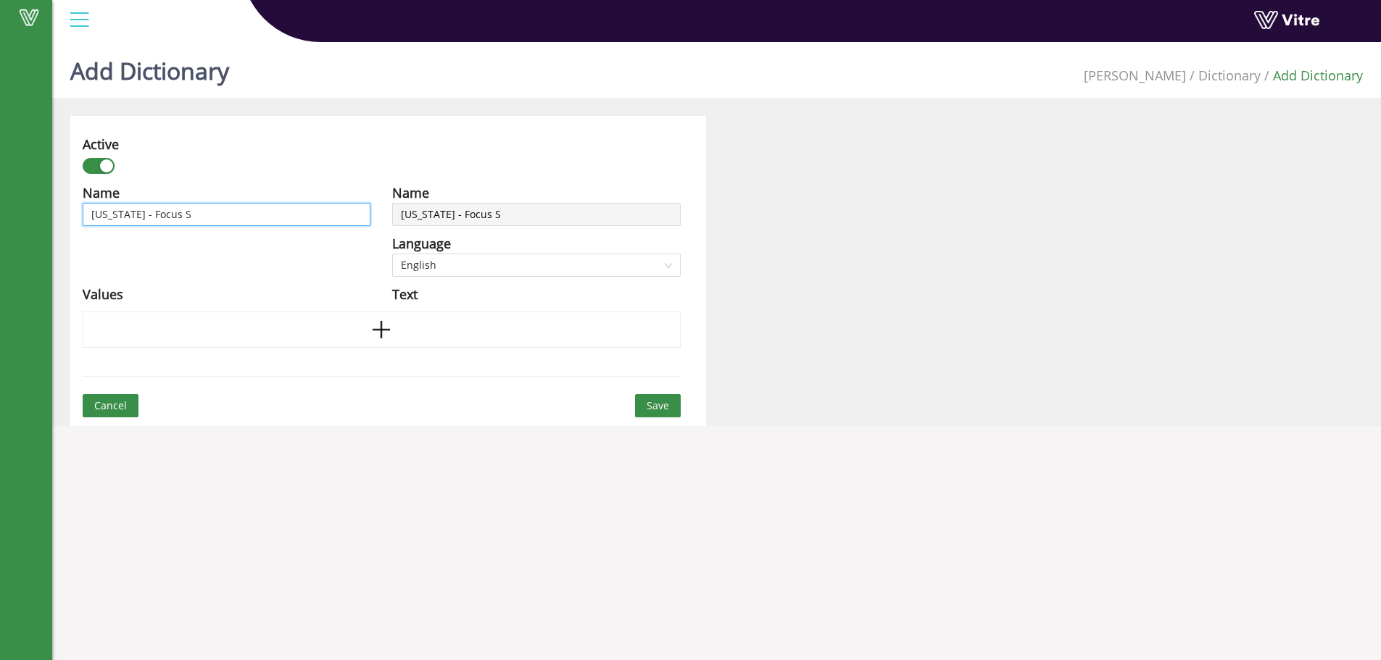
type input "Georgia - Focus Sa"
type input "Georgia - Focus Saf"
type input "Georgia - Focus Safe"
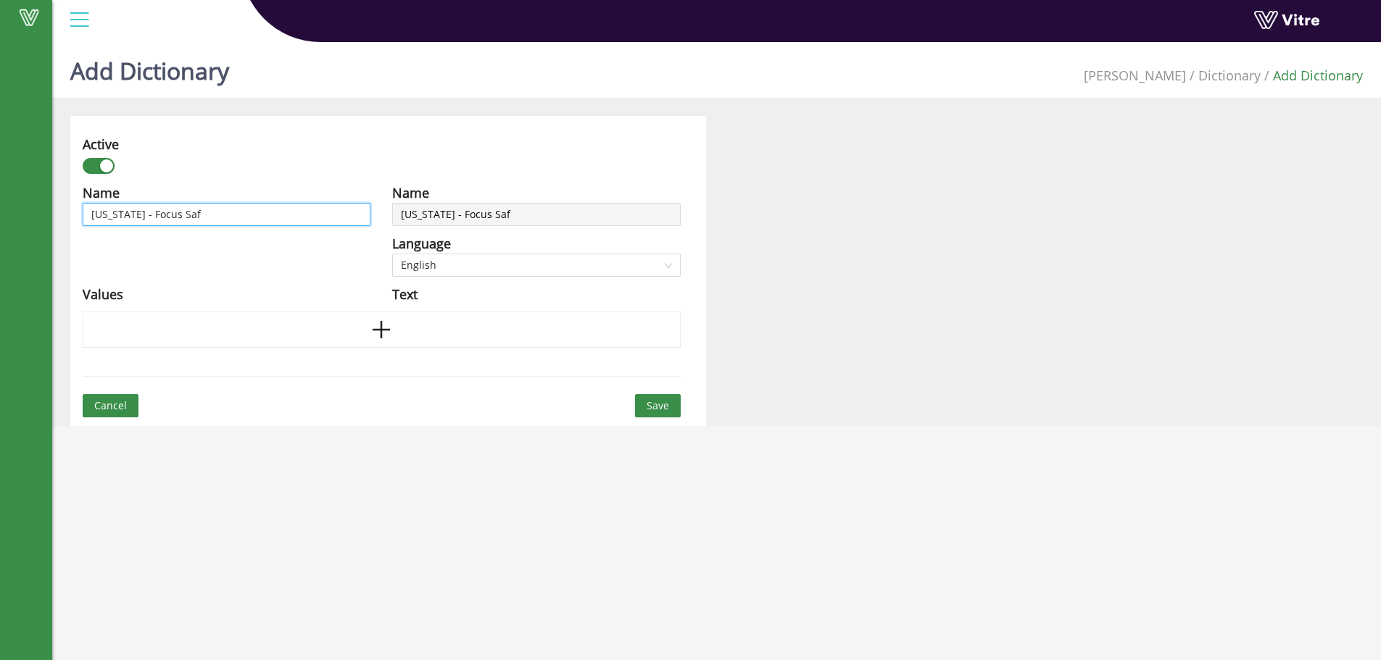
type input "Georgia - Focus Safe"
type input "Georgia - Focus Safet"
type input "Georgia - Focus Safety"
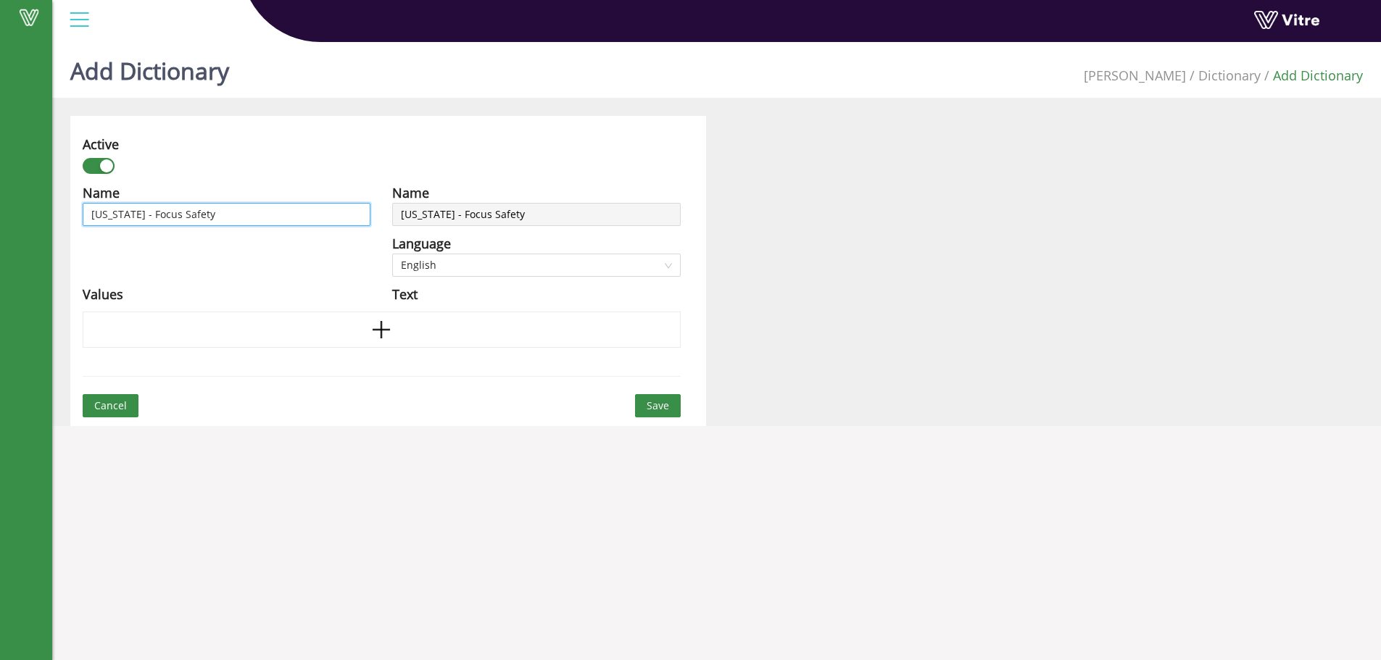
type input "Georgia - Focus Safety"
type input "Georgia - Focus Safety C"
type input "Georgia - Focus Safety Ca"
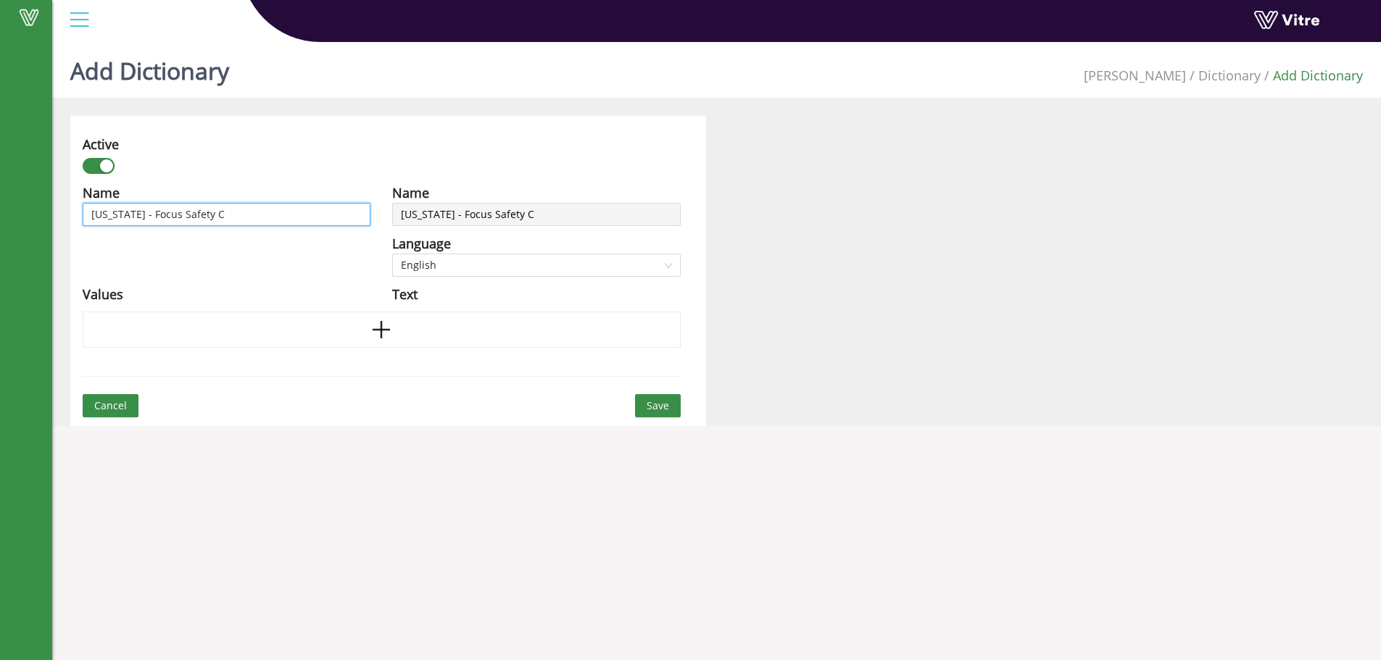
type input "Georgia - Focus Safety Ca"
type input "Georgia - Focus Safety Cat"
type input "Georgia - Focus Safety Cate"
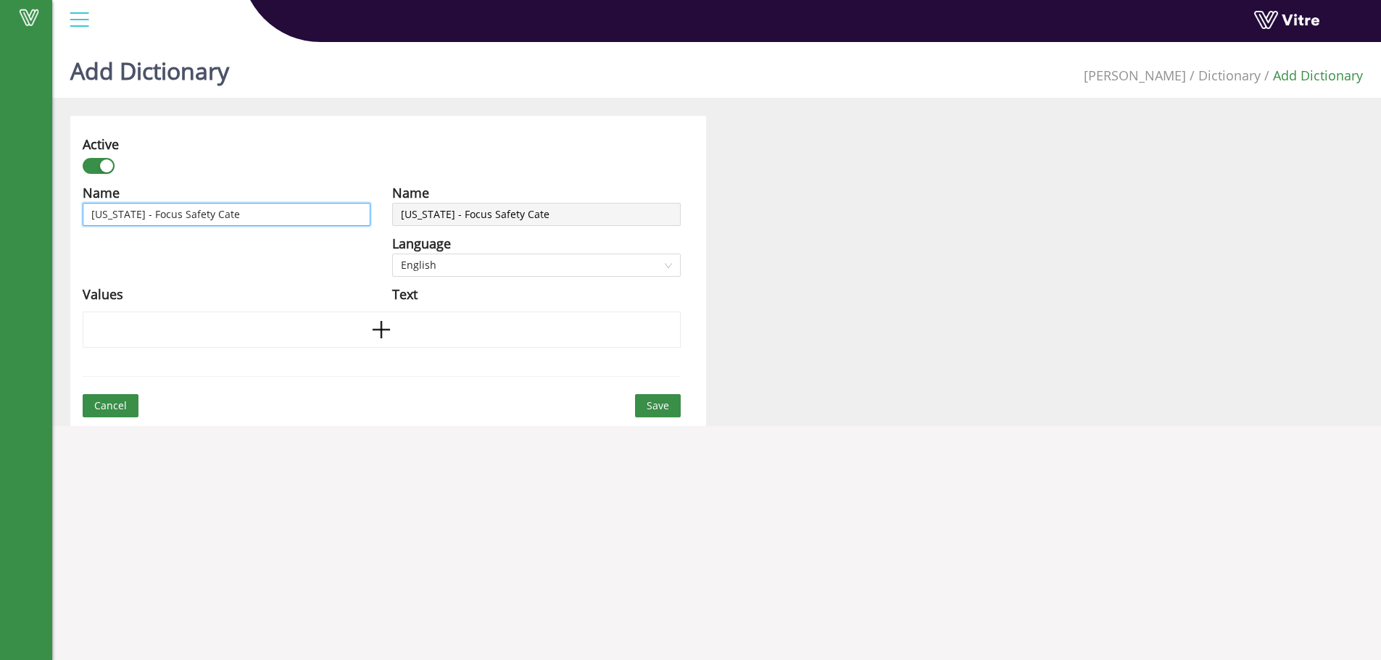
type input "Georgia - Focus Safety Categ"
type input "Georgia - Focus Safety Catego"
type input "Georgia - Focus Safety Categor"
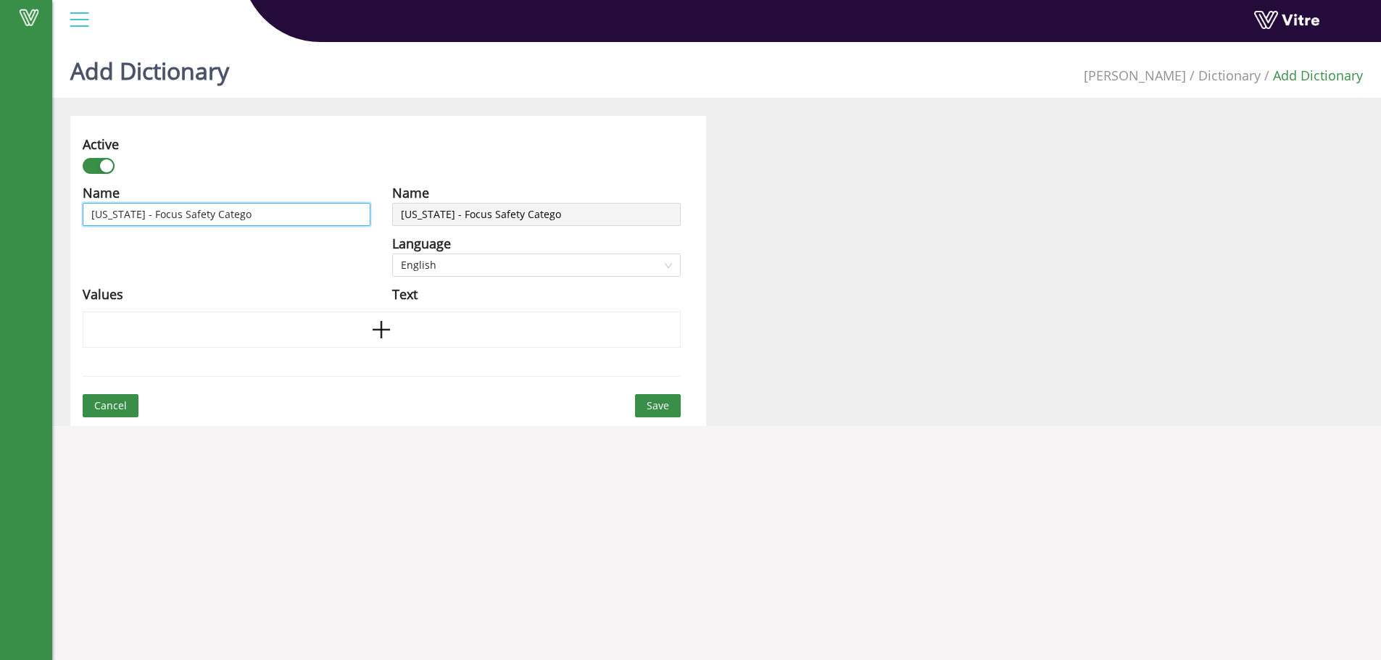
type input "Georgia - Focus Safety Categor"
type input "Georgia - Focus Safety Categori"
type input "Georgia - Focus Safety Categorie"
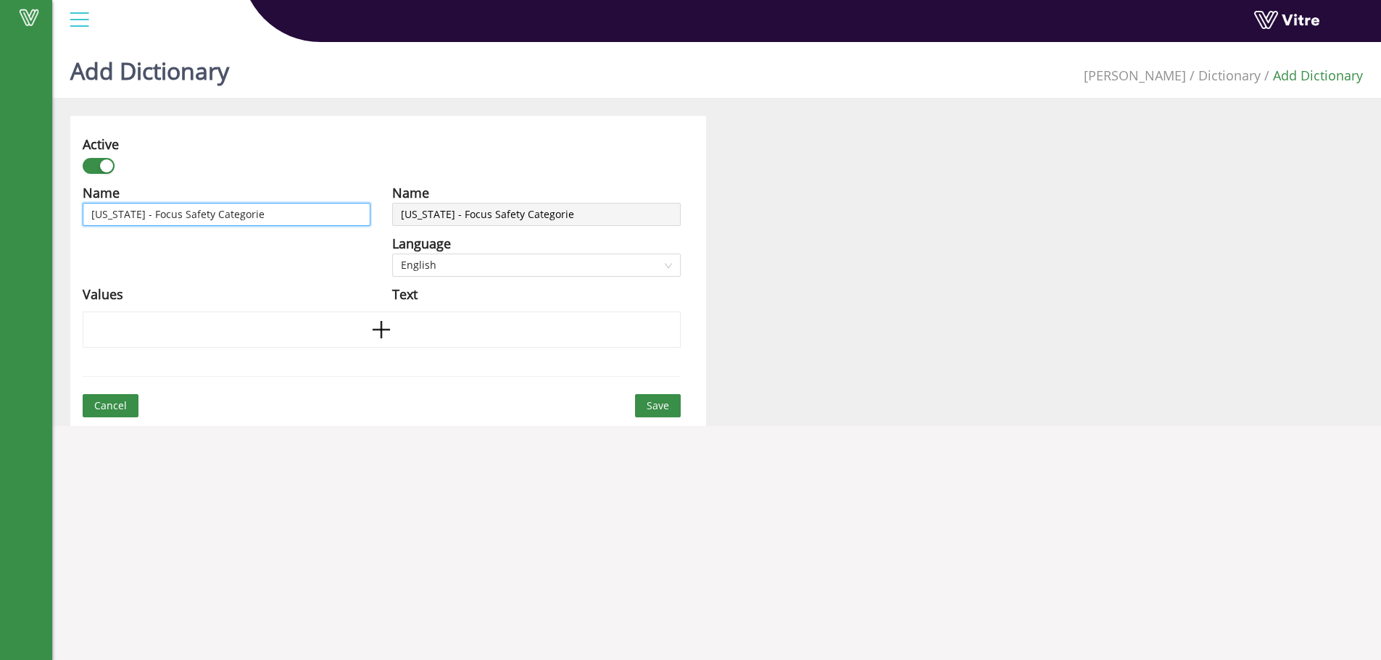
type input "[US_STATE] - Focus Safety Categories"
click at [391, 330] on icon "plus" at bounding box center [381, 330] width 22 height 22
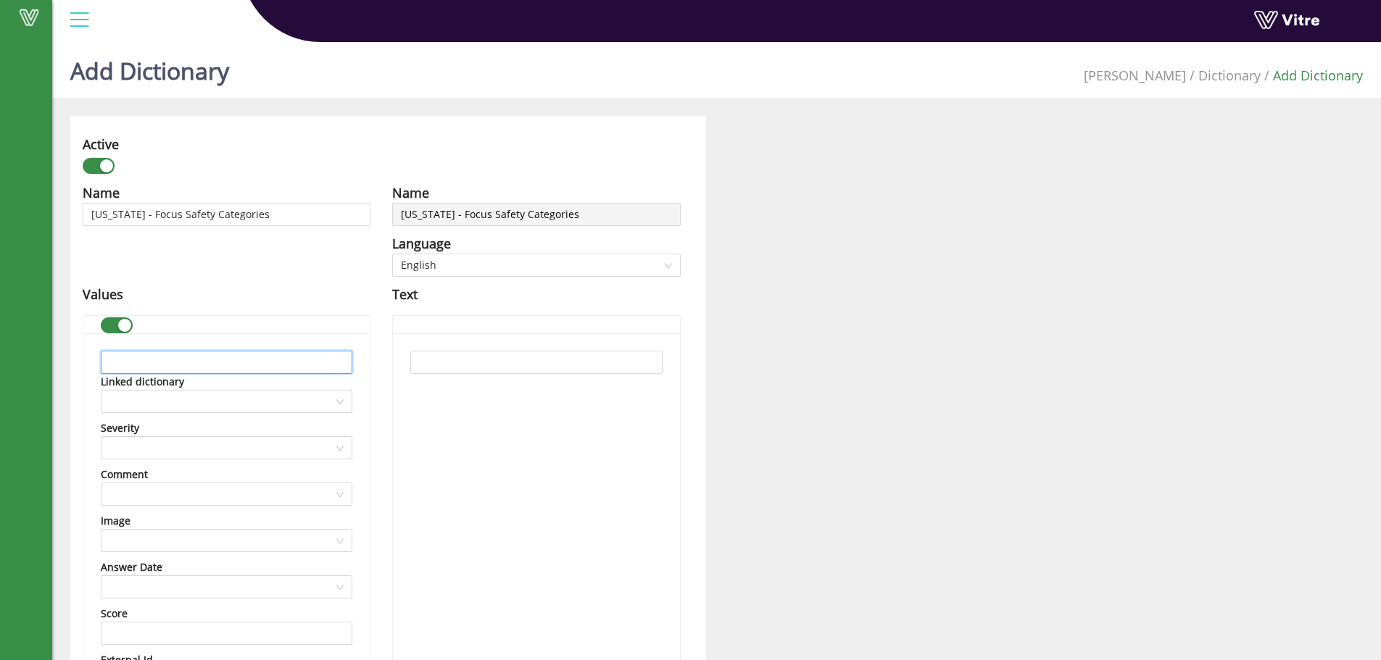
click at [273, 362] on input "text" at bounding box center [227, 362] width 252 height 23
paste input "Workplace Safety"
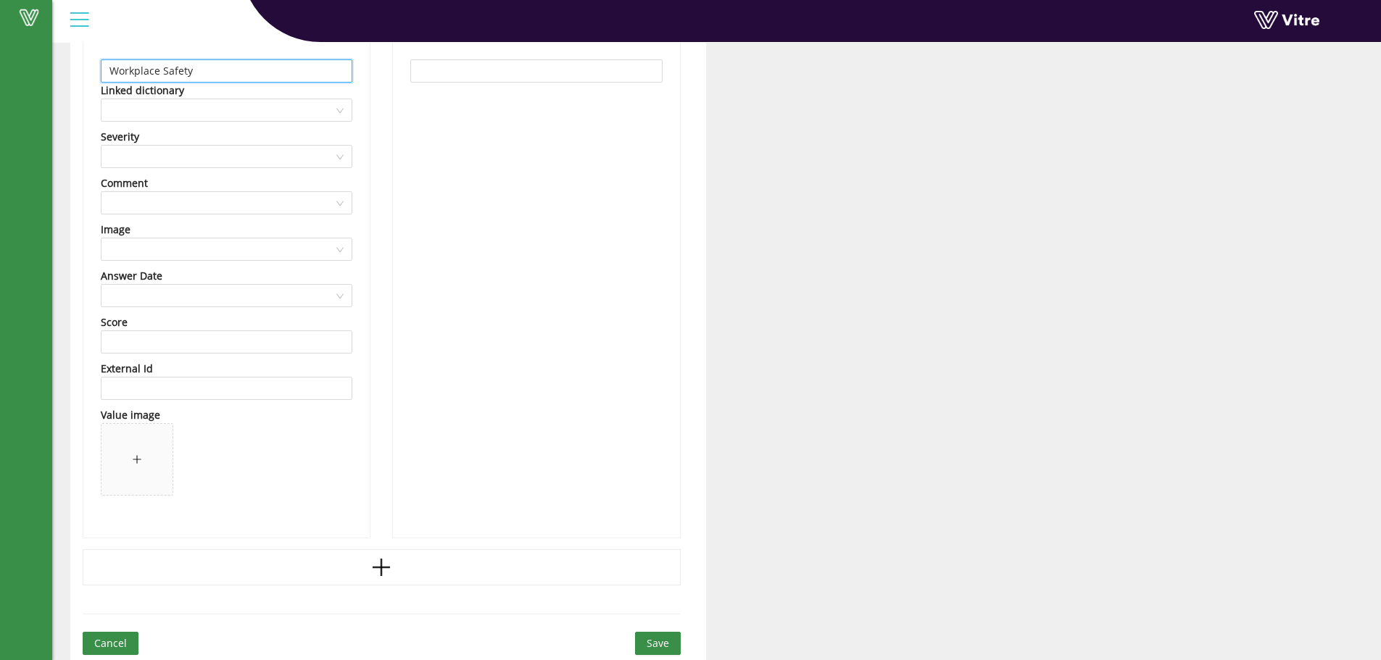
scroll to position [295, 0]
type input "Workplace Safety"
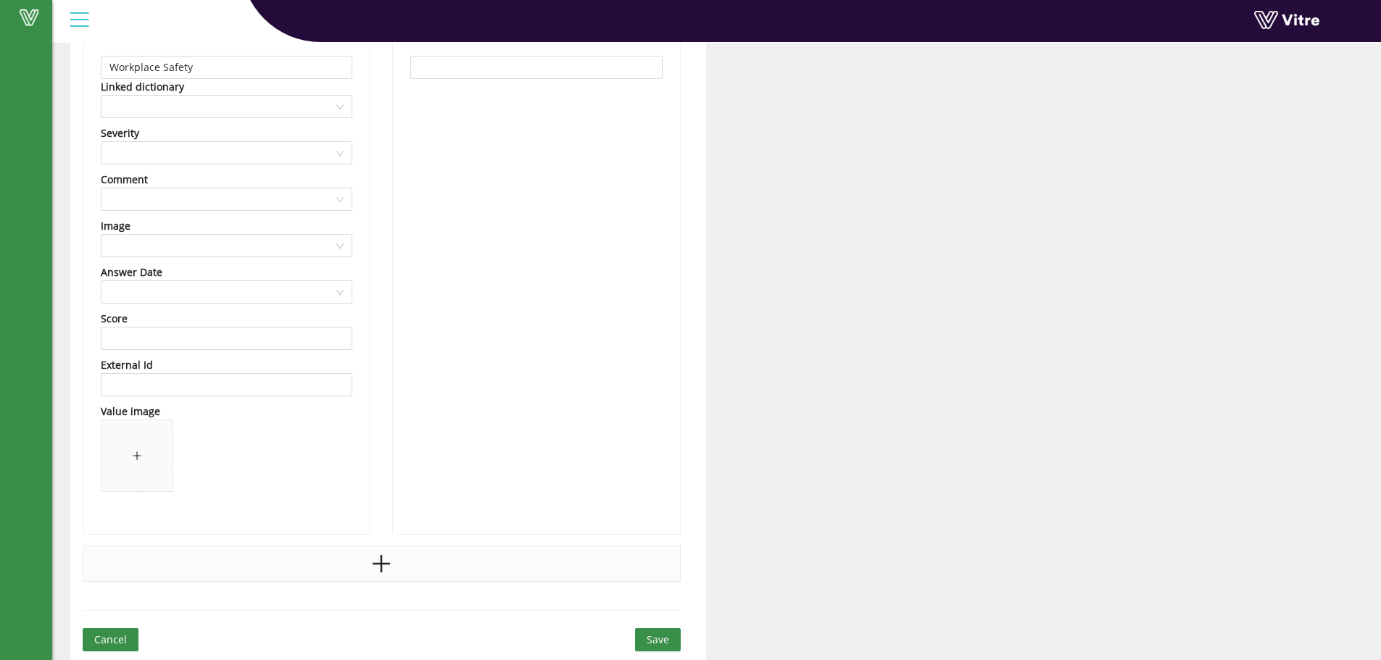
click at [386, 559] on icon "plus" at bounding box center [381, 564] width 22 height 22
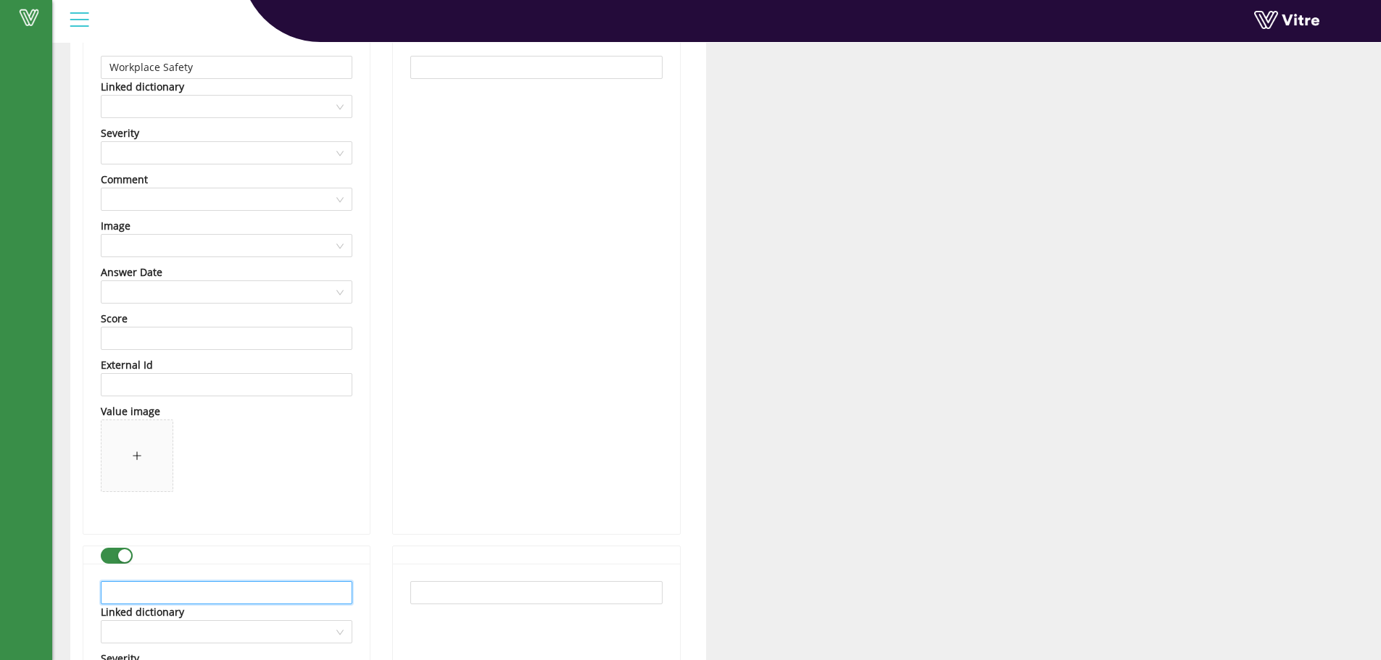
click at [152, 589] on input "text" at bounding box center [227, 592] width 252 height 23
paste input "Fire Safety"
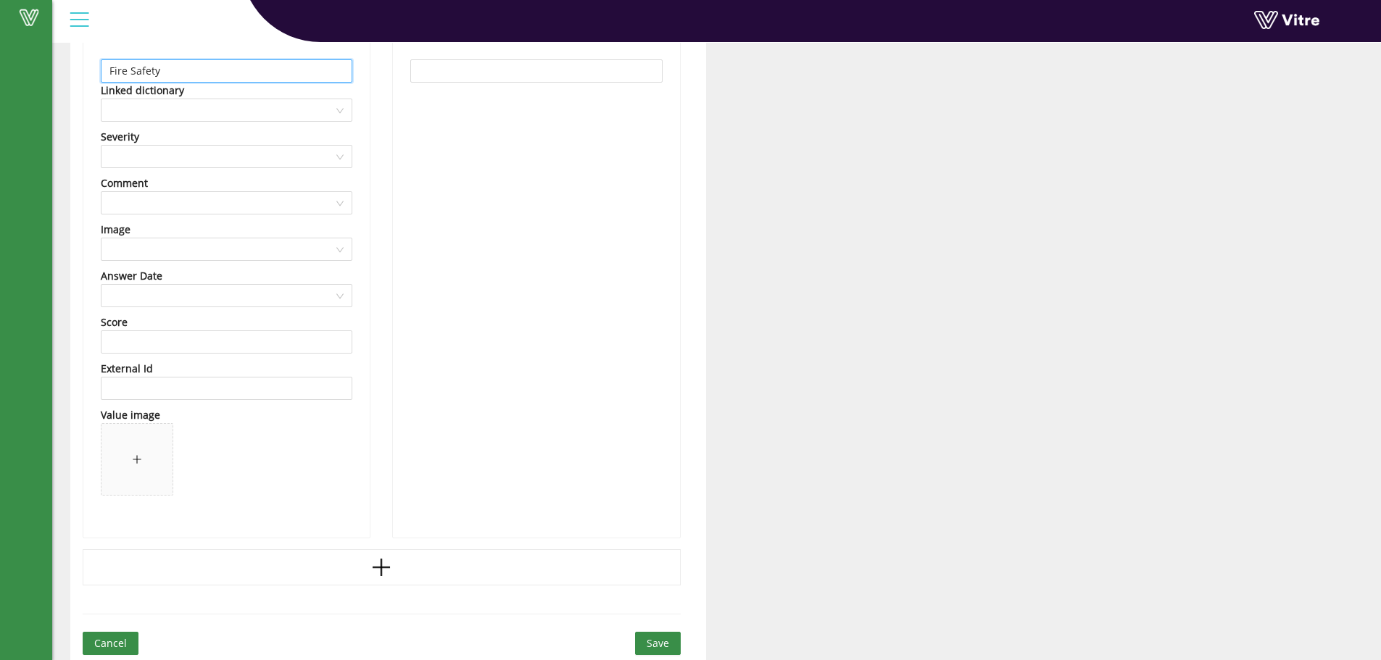
scroll to position [821, 0]
type input "Fire Safety"
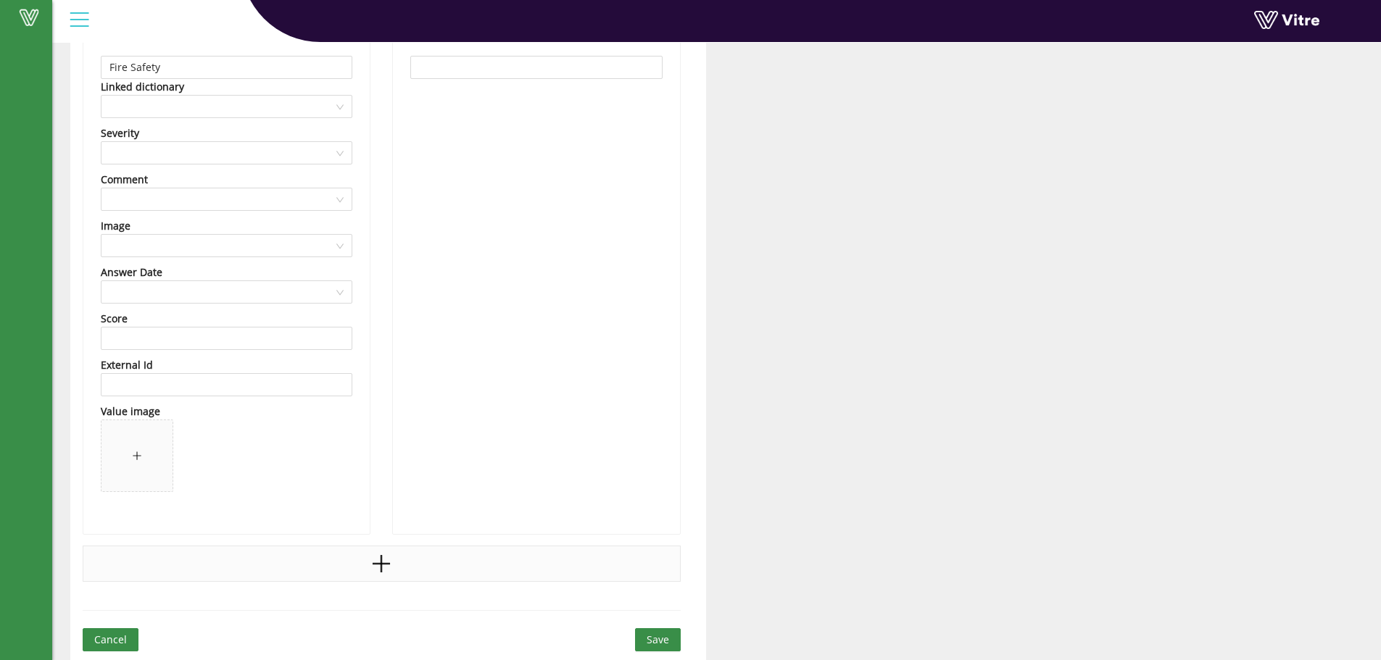
click at [378, 560] on icon "plus" at bounding box center [381, 564] width 22 height 22
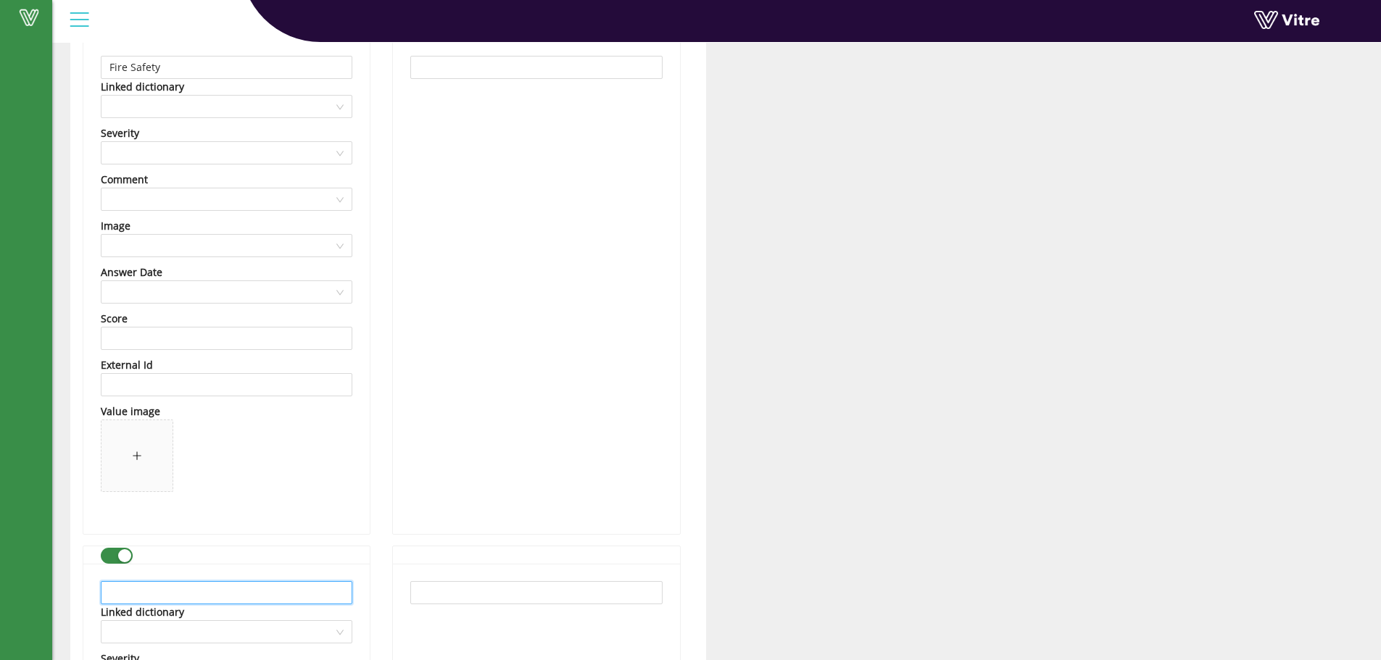
click at [163, 588] on input "text" at bounding box center [227, 592] width 252 height 23
paste input "Process Safety"
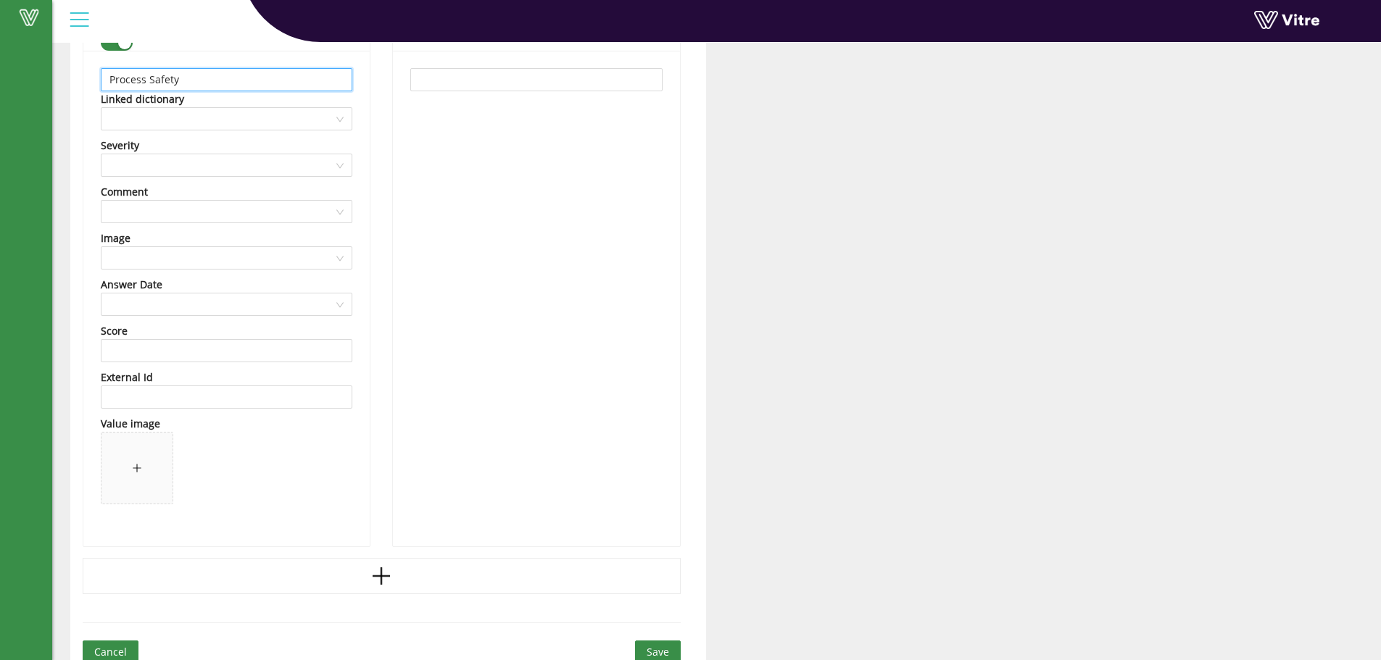
scroll to position [1346, 0]
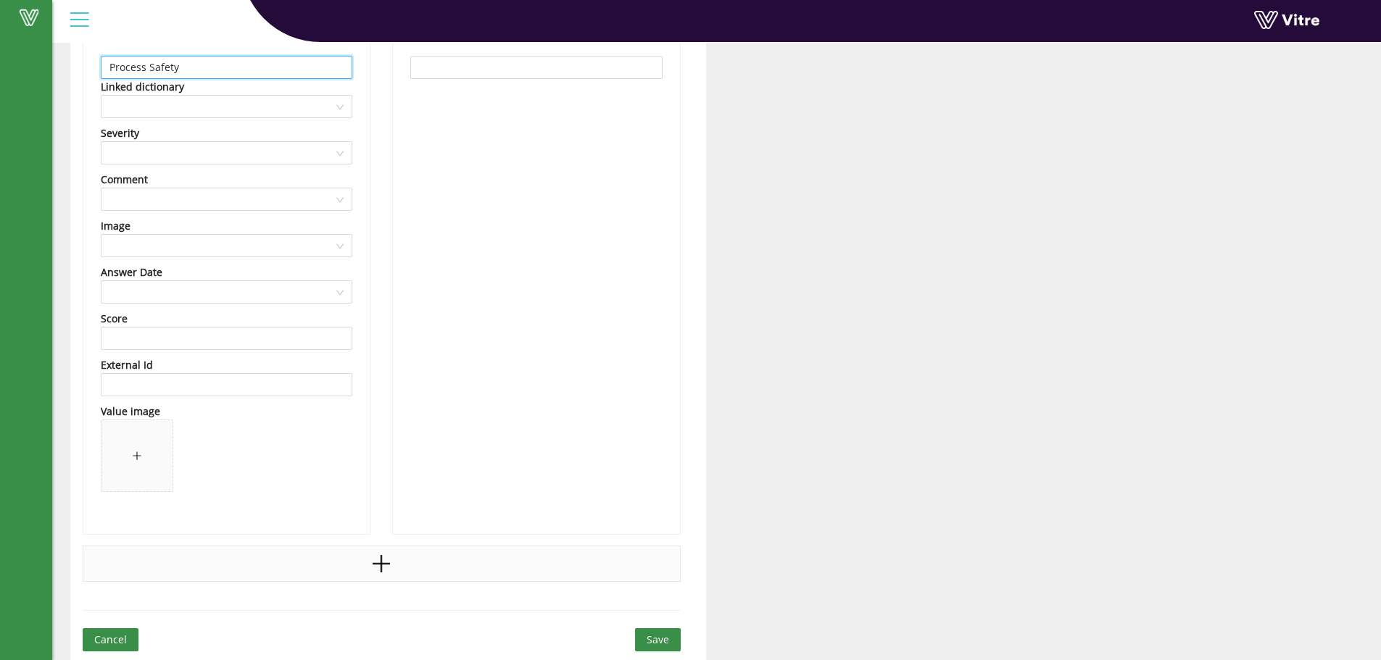
type input "Process Safety"
click at [373, 563] on icon "plus" at bounding box center [381, 564] width 22 height 22
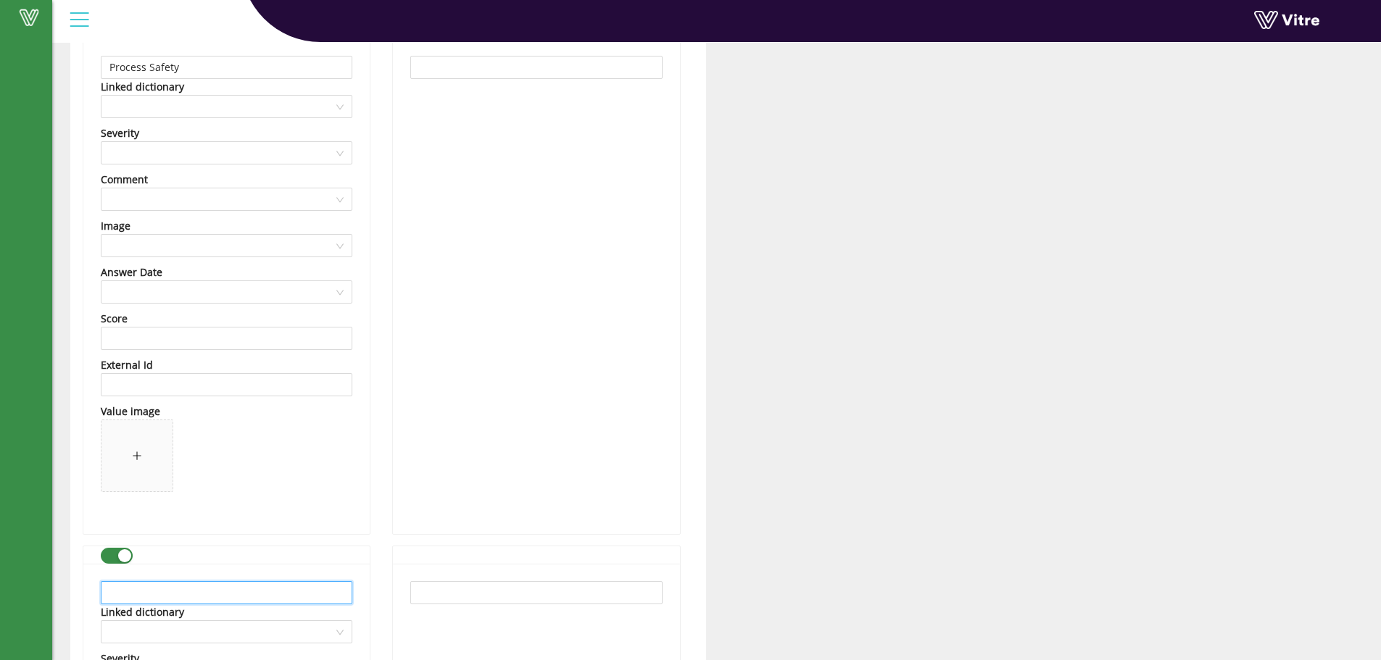
click at [118, 589] on input "text" at bounding box center [227, 592] width 252 height 23
paste input "Walking Working Surfaces"
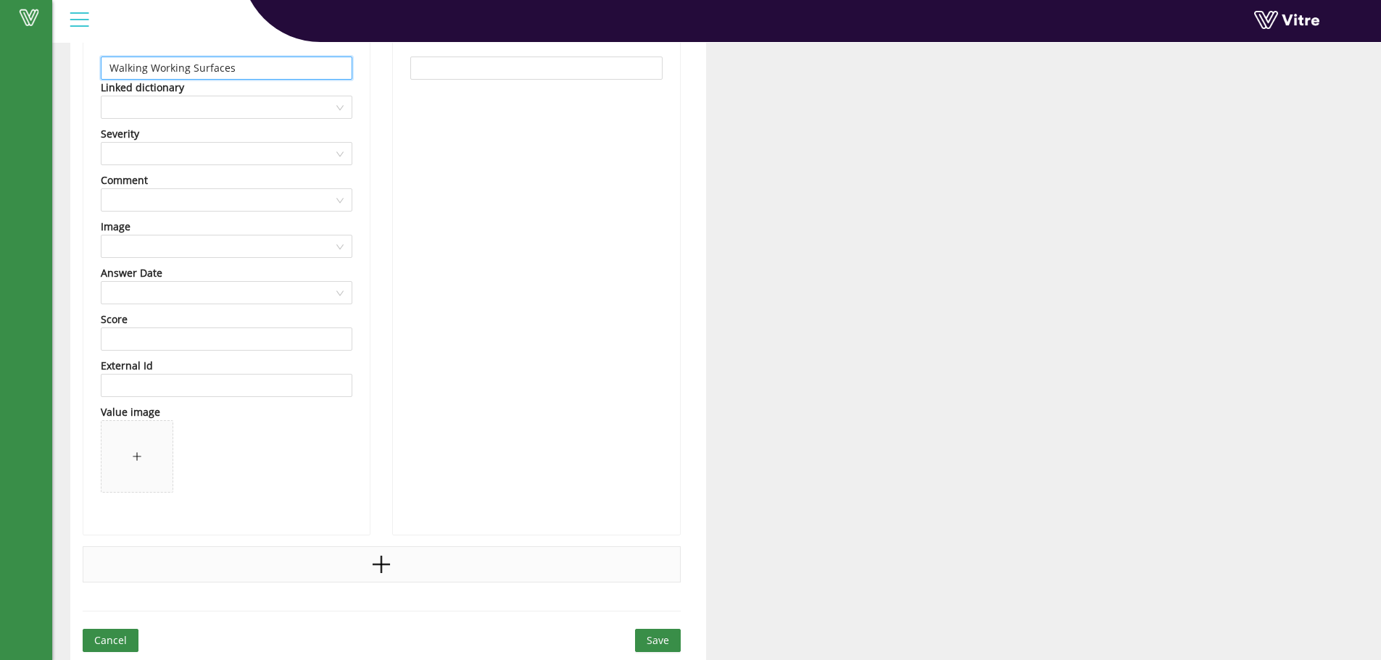
scroll to position [1872, 0]
type input "Walking Working Surfaces"
click at [378, 562] on icon "plus" at bounding box center [381, 564] width 22 height 22
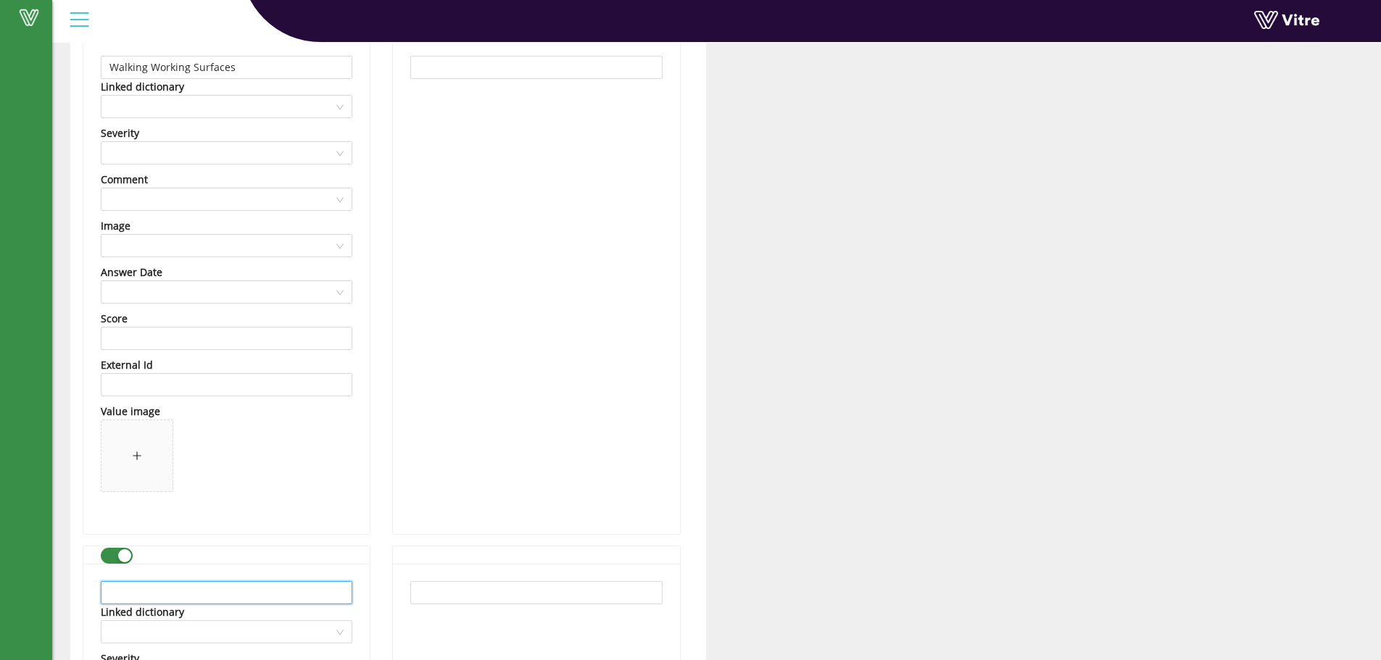
click at [200, 588] on input "text" at bounding box center [227, 592] width 252 height 23
paste input "Housekeeping"
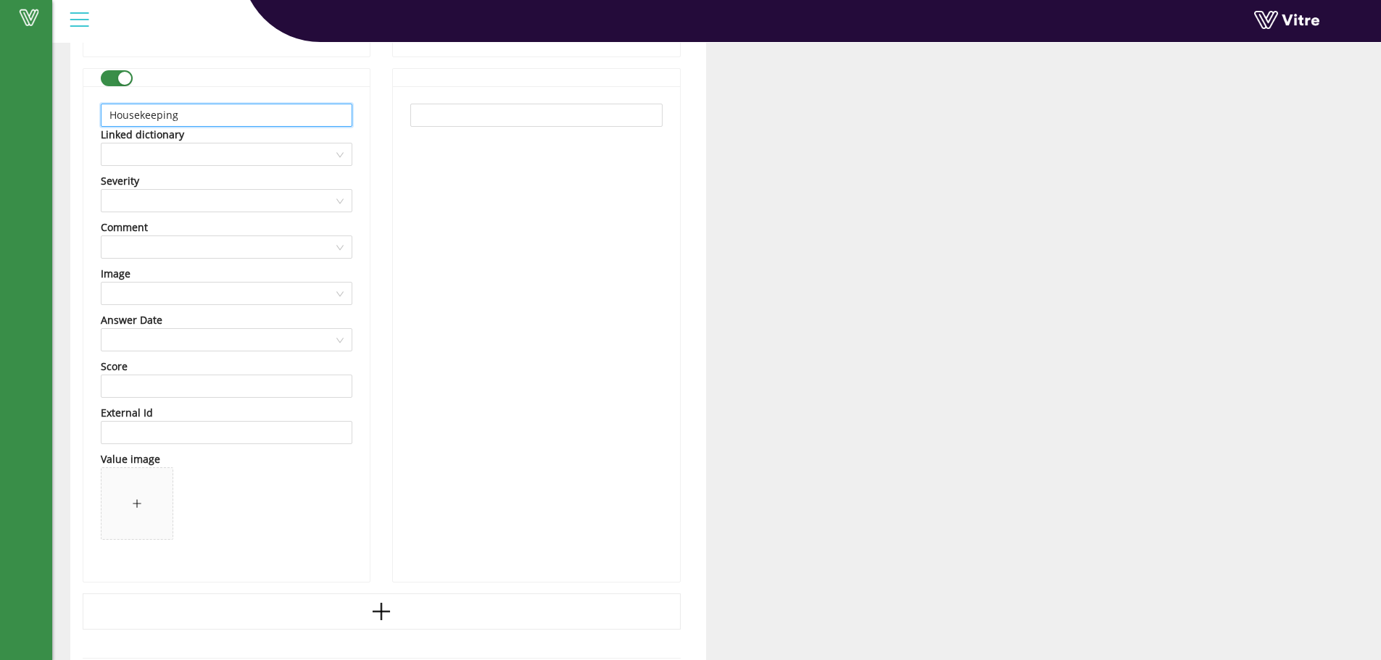
scroll to position [2397, 0]
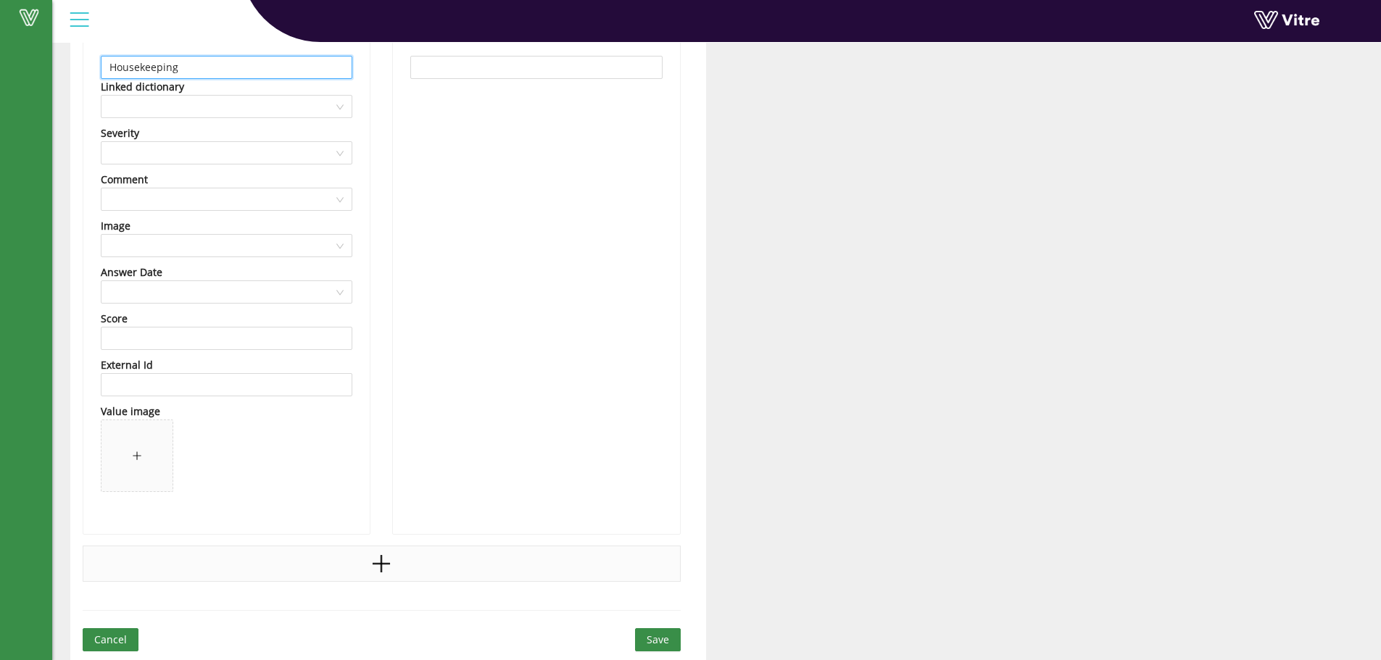
type input "Housekeeping"
click at [381, 567] on icon "plus" at bounding box center [382, 563] width 2 height 17
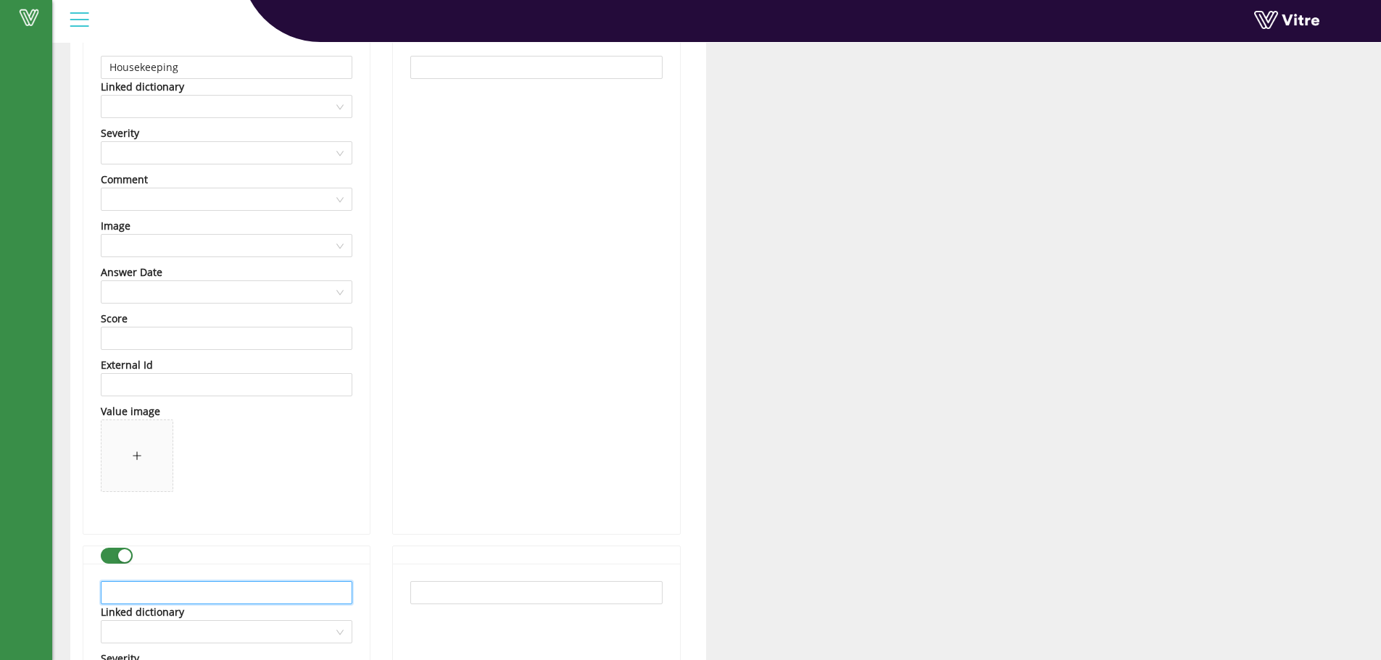
click at [218, 600] on input "text" at bounding box center [227, 592] width 252 height 23
paste input "Employee Exposure"
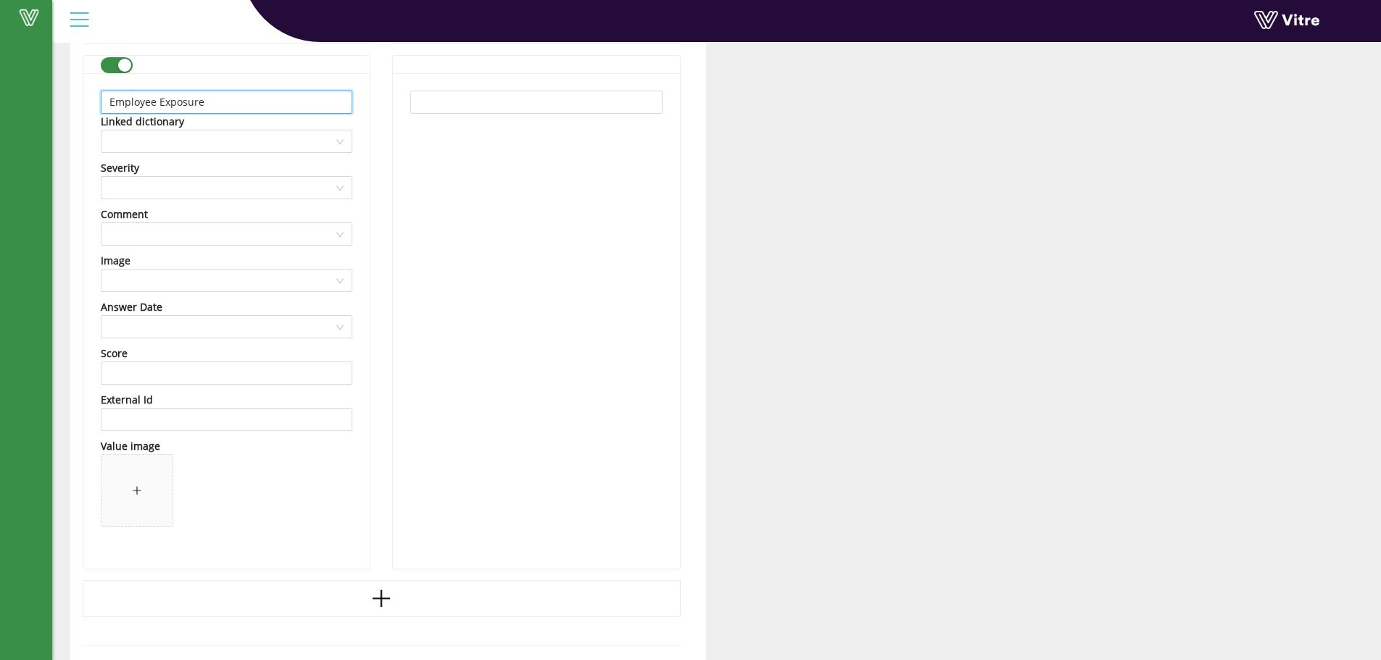
scroll to position [2923, 0]
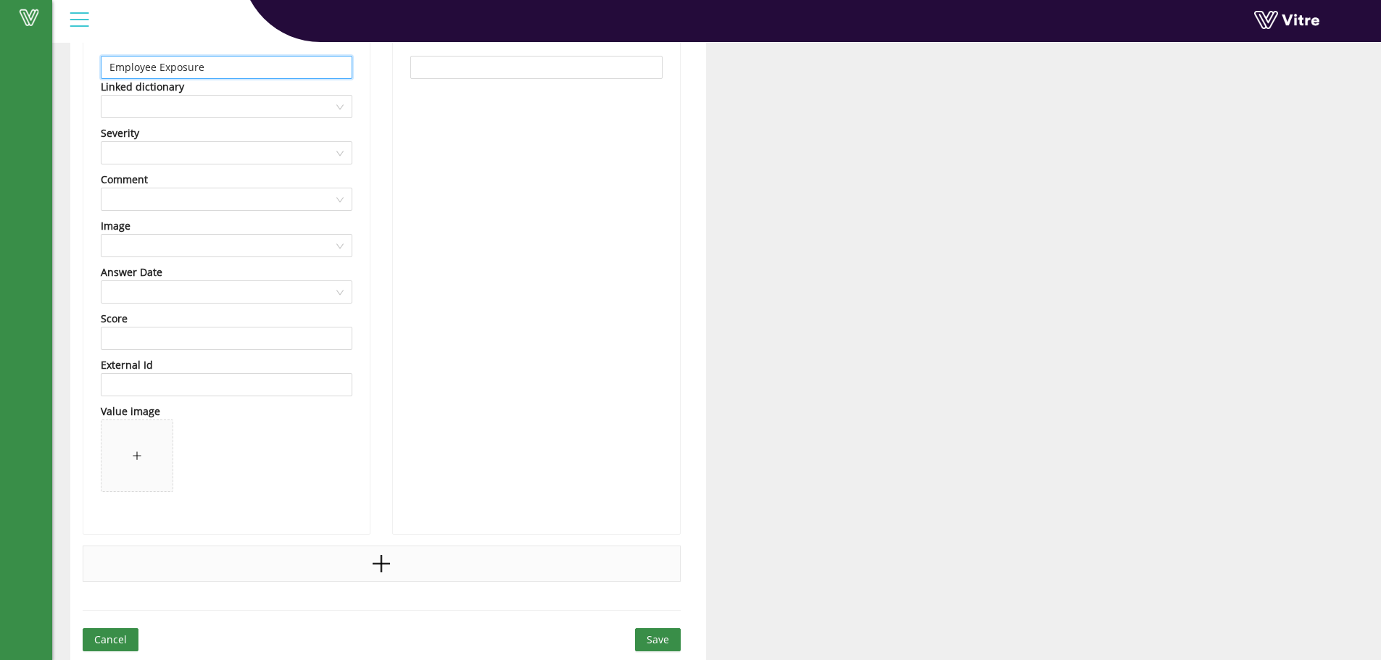
type input "Employee Exposure"
click at [378, 562] on icon "plus" at bounding box center [381, 564] width 22 height 22
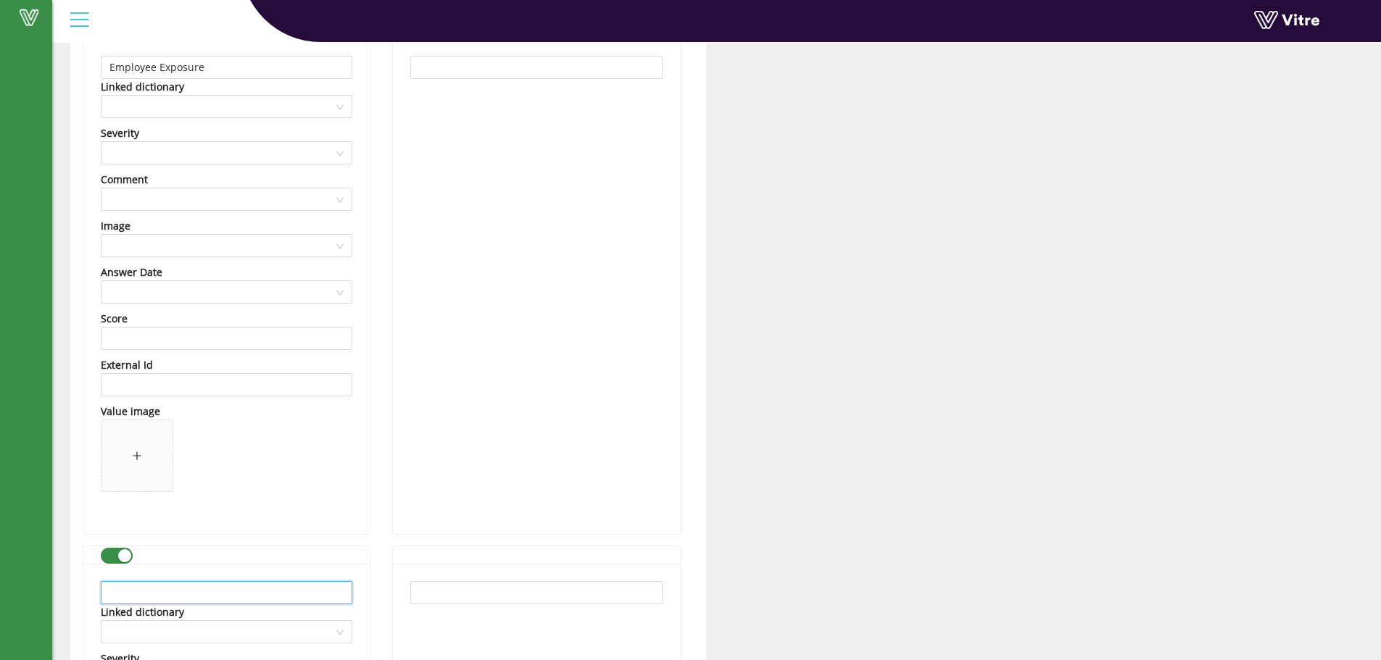
click at [233, 591] on input "text" at bounding box center [227, 592] width 252 height 23
paste input "Electrical Safety"
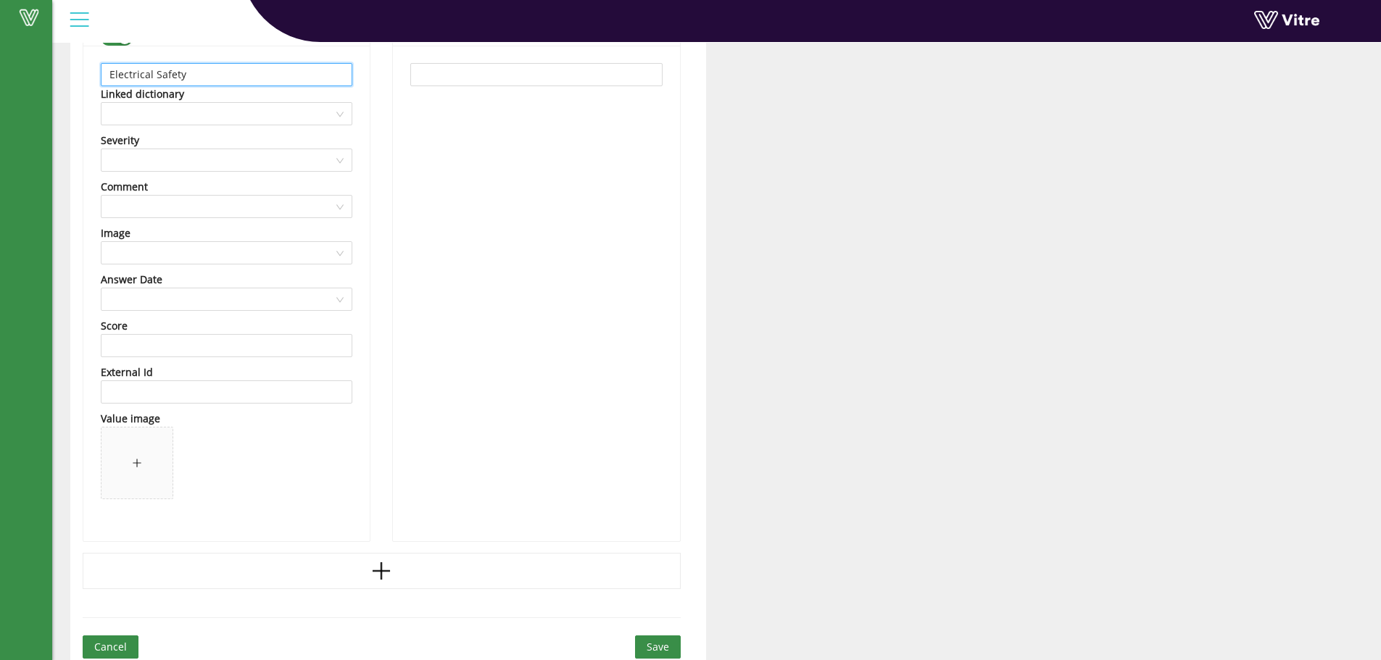
scroll to position [3449, 0]
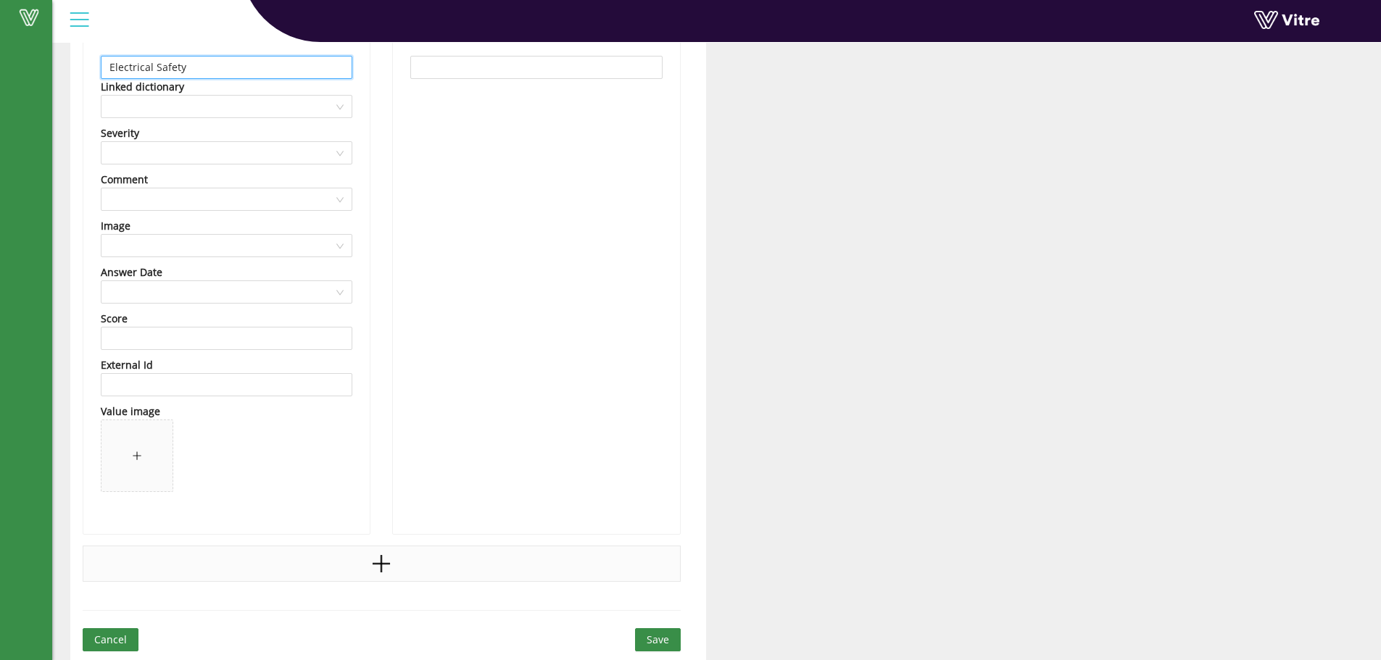
type input "Electrical Safety"
click at [382, 557] on icon "plus" at bounding box center [382, 563] width 2 height 17
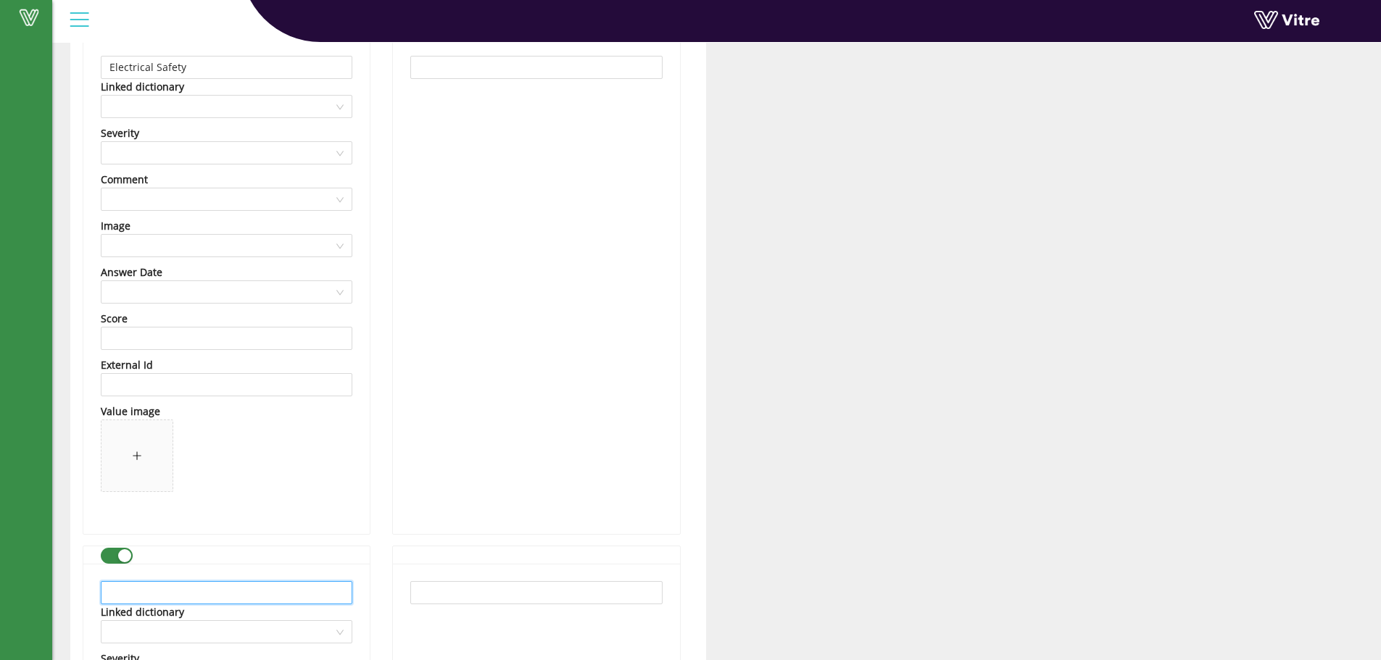
click at [178, 591] on input "text" at bounding box center [227, 592] width 252 height 23
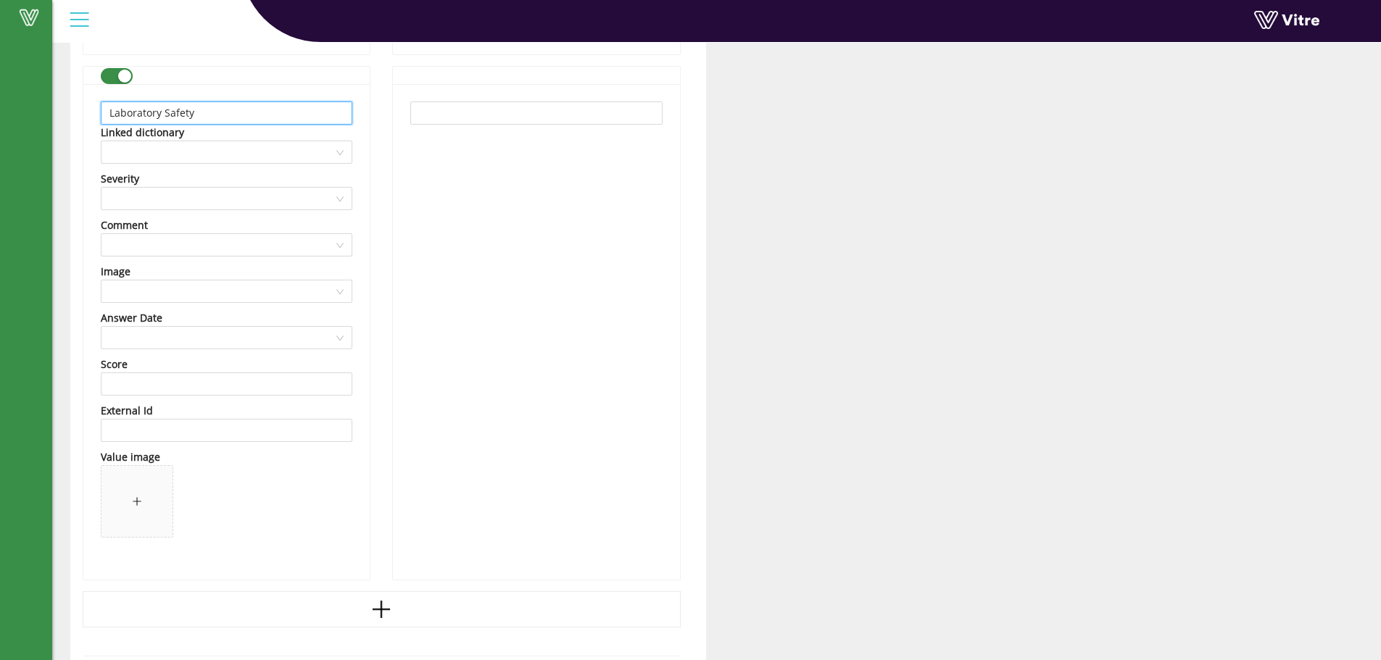
scroll to position [3974, 0]
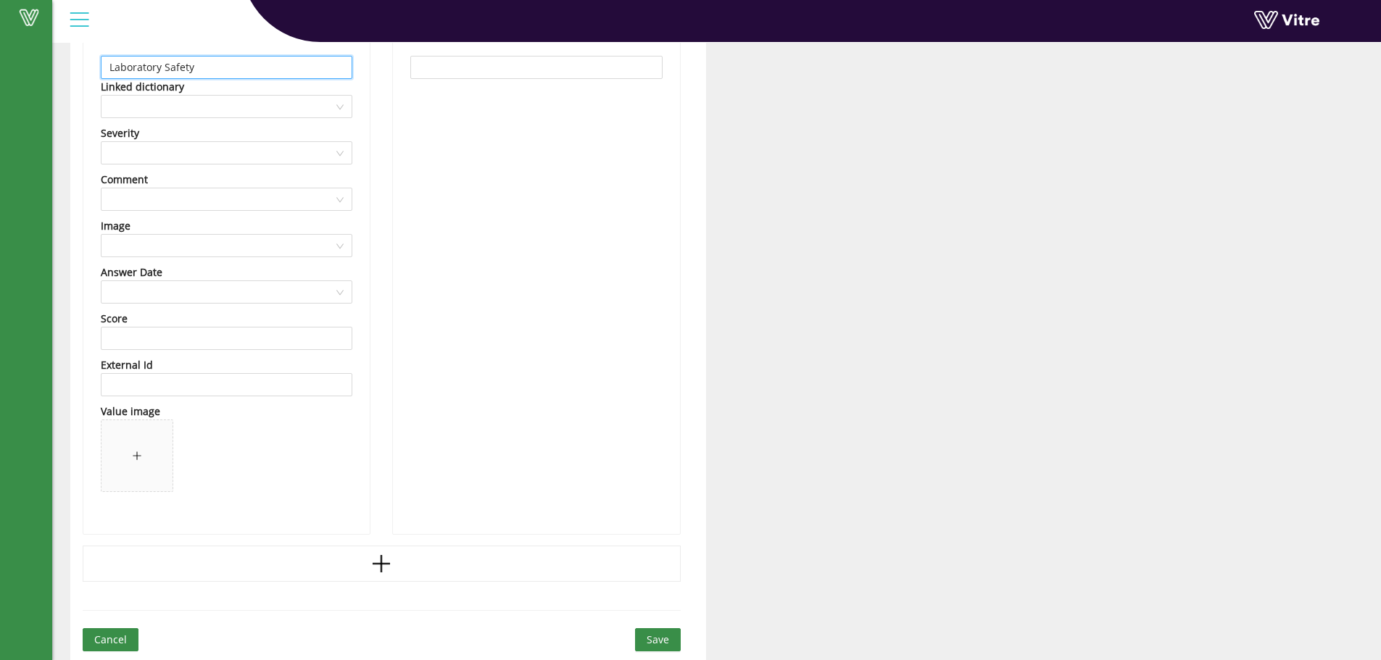
type input "Laboratory Safety"
click at [662, 641] on span "Save" at bounding box center [658, 640] width 22 height 16
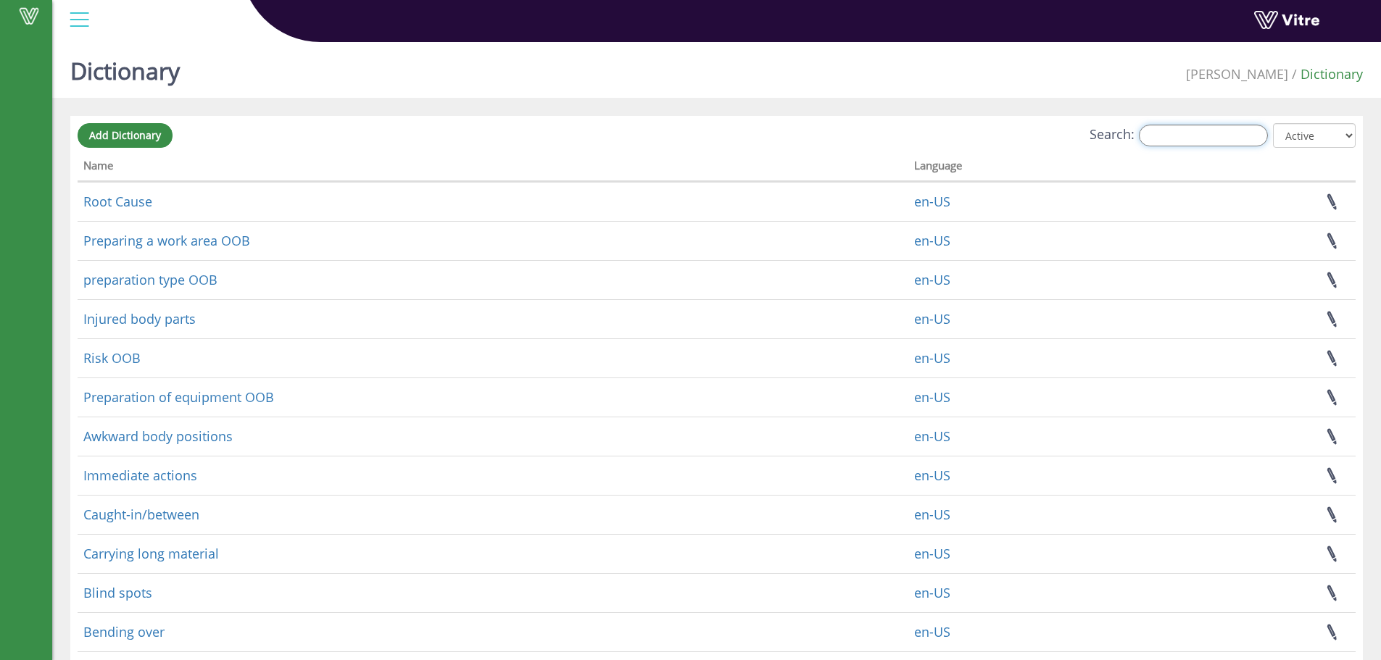
click at [1187, 136] on input "Search:" at bounding box center [1203, 136] width 129 height 22
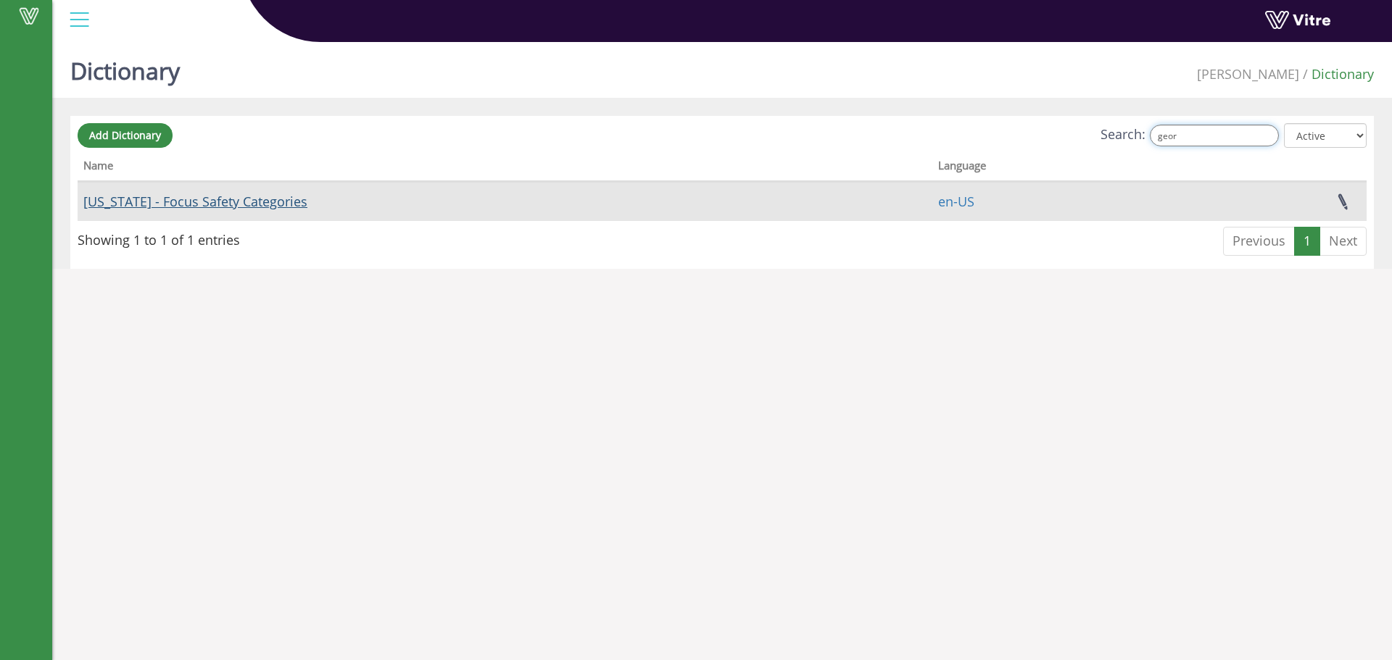
type input "geor"
click at [251, 201] on link "[US_STATE] - Focus Safety Categories" at bounding box center [195, 201] width 224 height 17
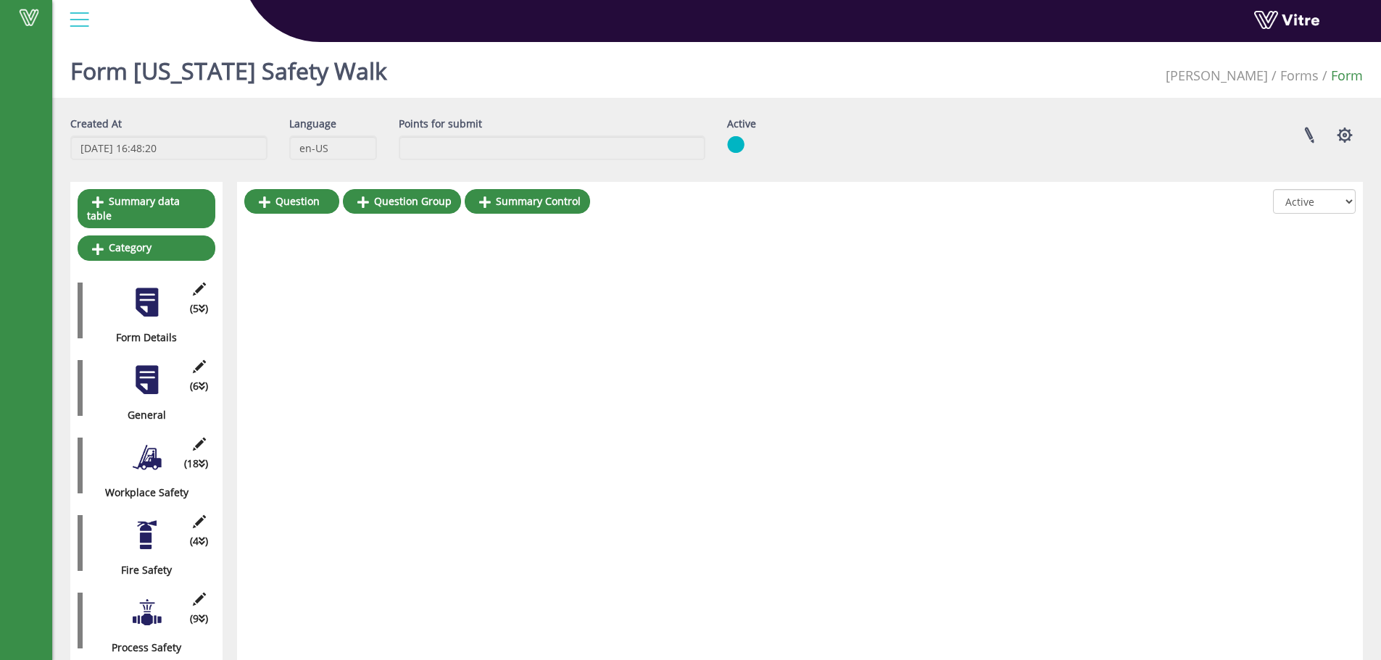
click at [154, 372] on div at bounding box center [146, 380] width 33 height 33
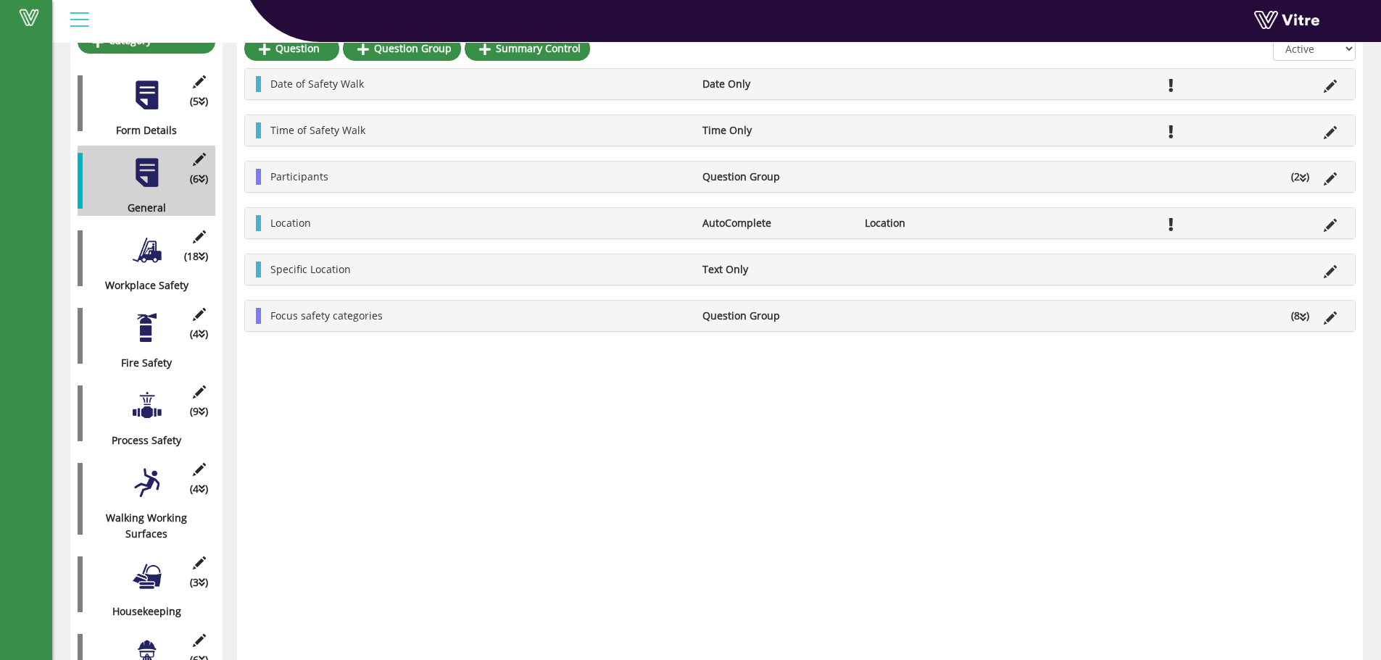
scroll to position [217, 0]
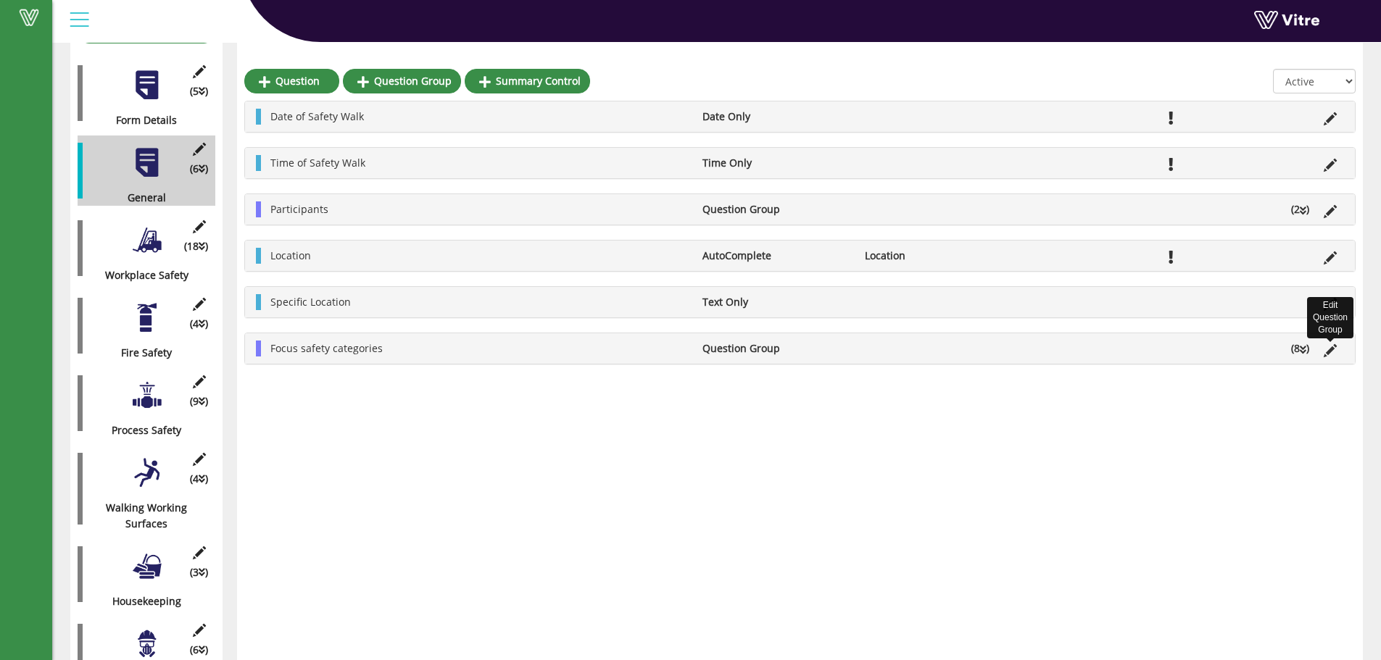
click at [1330, 352] on icon at bounding box center [1330, 350] width 13 height 13
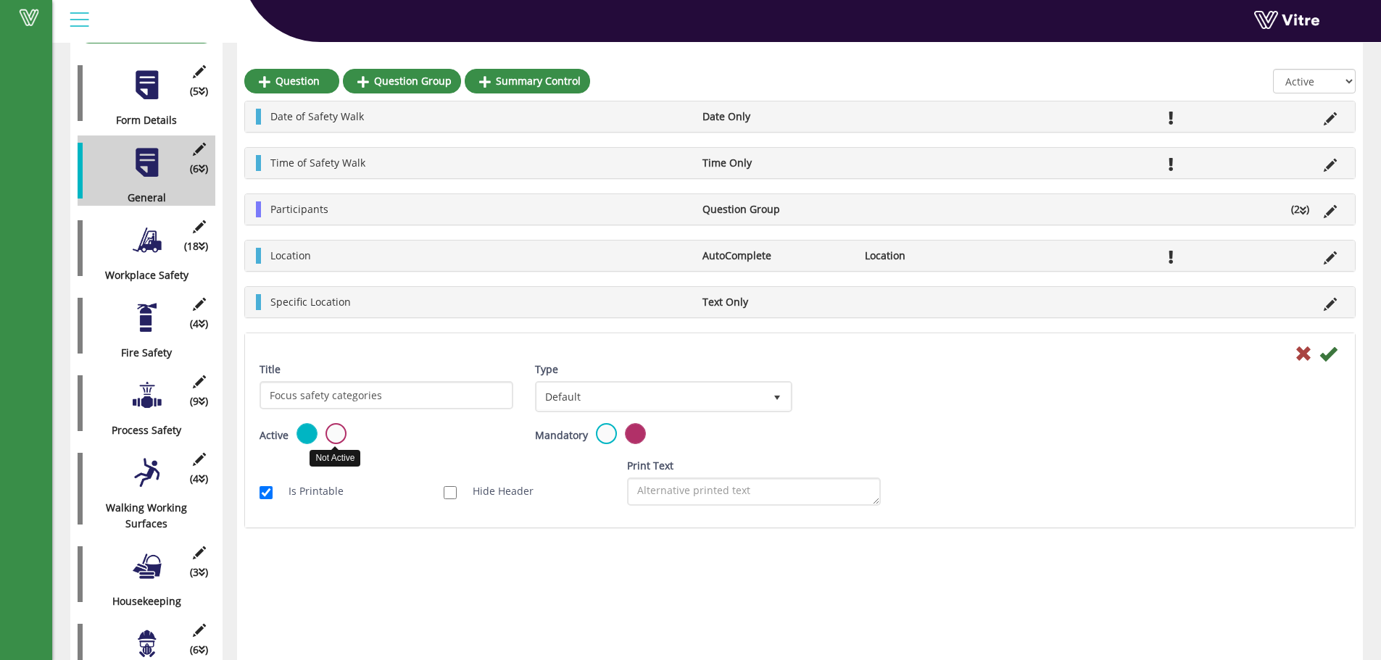
click at [336, 433] on label at bounding box center [336, 433] width 21 height 21
click at [0, 0] on input "radio" at bounding box center [0, 0] width 0 height 0
click at [1326, 354] on icon at bounding box center [1327, 353] width 17 height 17
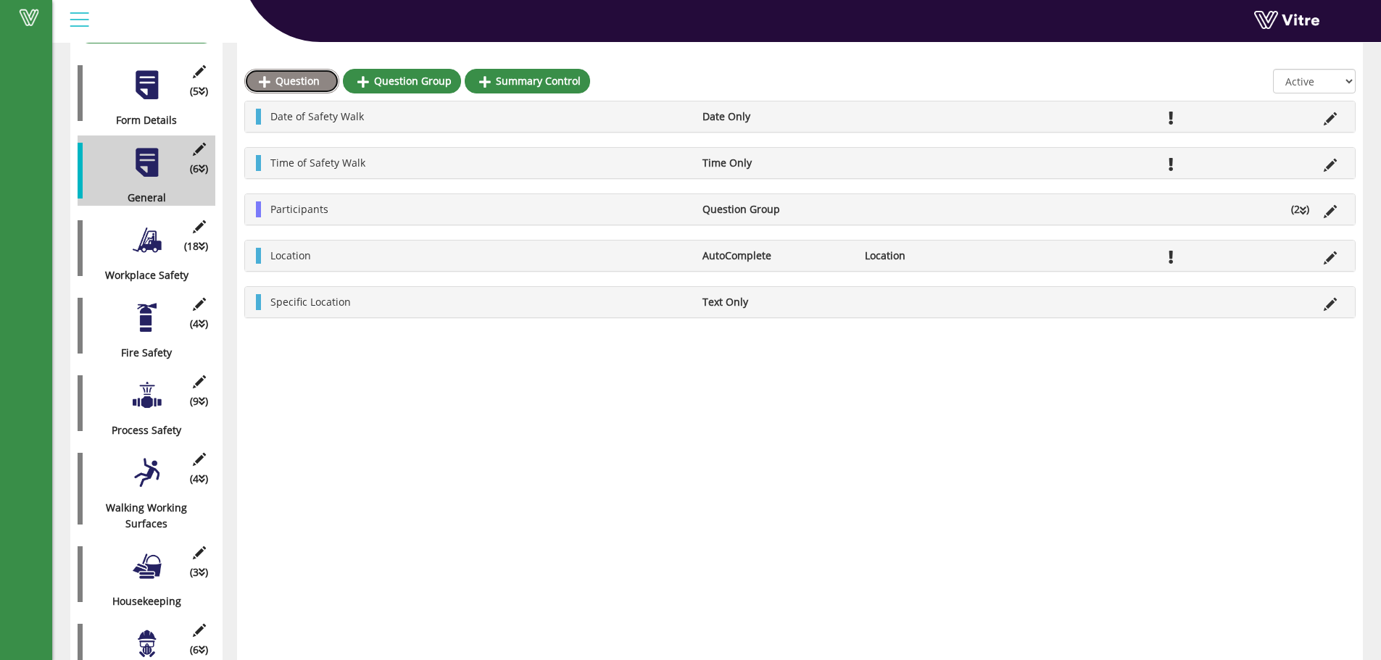
click at [294, 81] on link "Question" at bounding box center [291, 81] width 95 height 25
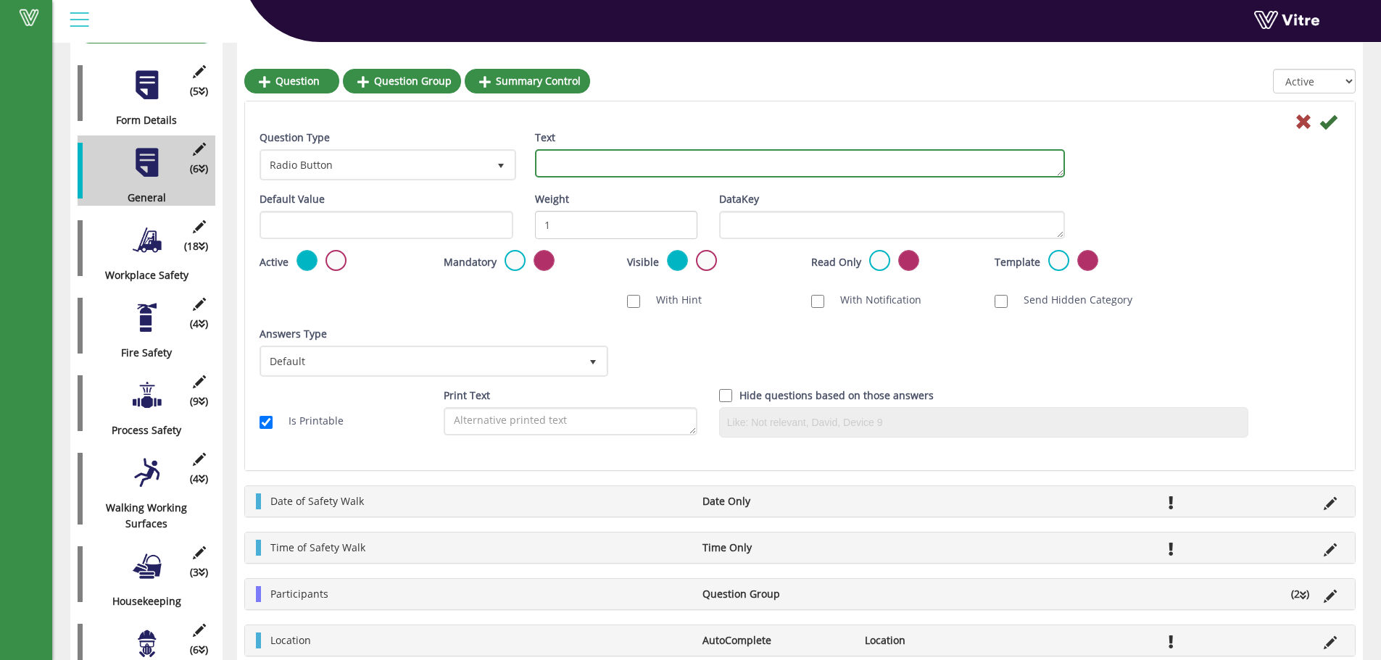
click at [602, 163] on textarea "Text" at bounding box center [800, 163] width 530 height 28
type textarea "Focus Safety Categories"
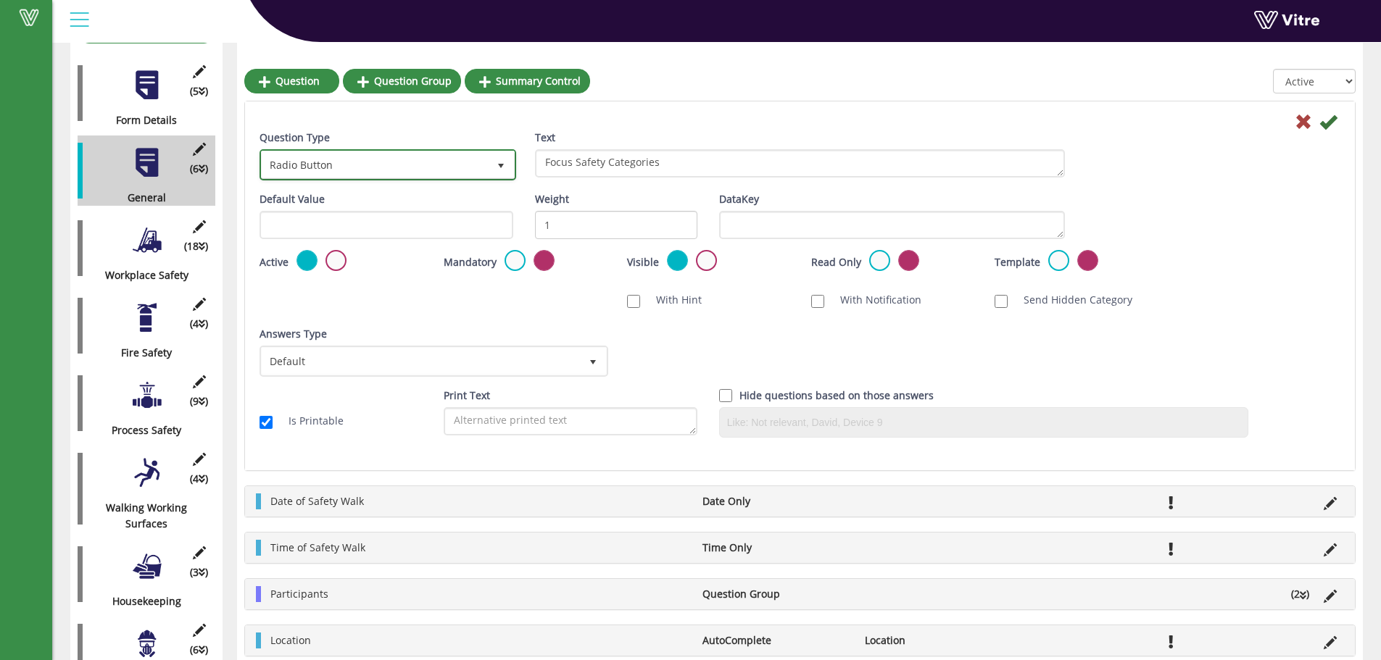
click at [353, 159] on span "Radio Button" at bounding box center [375, 165] width 226 height 26
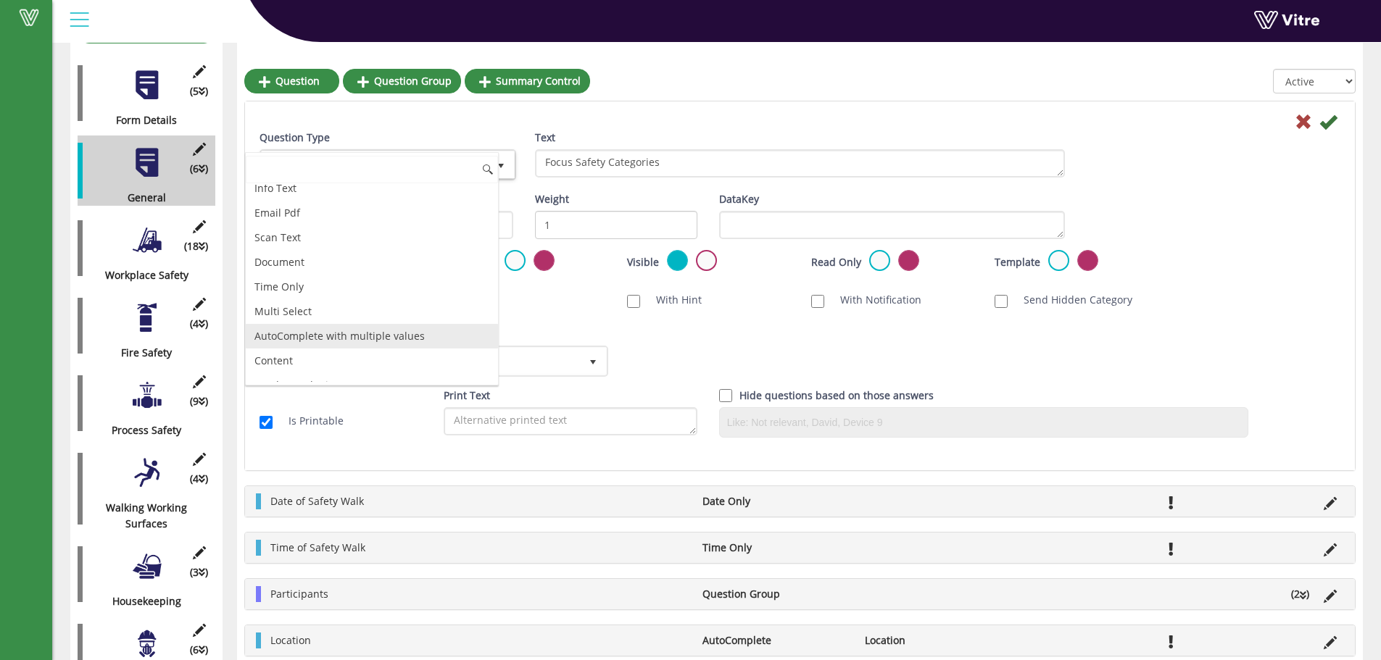
scroll to position [381, 0]
click at [300, 312] on li "Multi Select" at bounding box center [372, 309] width 252 height 25
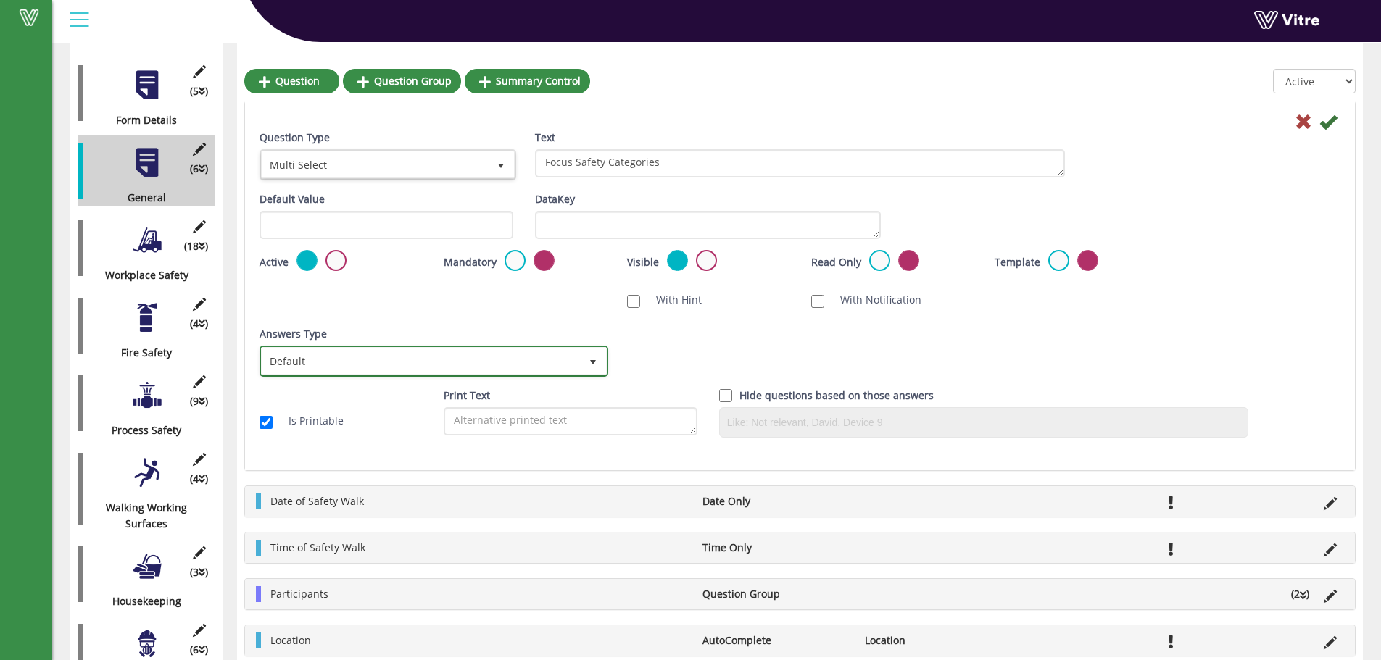
click at [354, 362] on span "Default" at bounding box center [421, 361] width 318 height 26
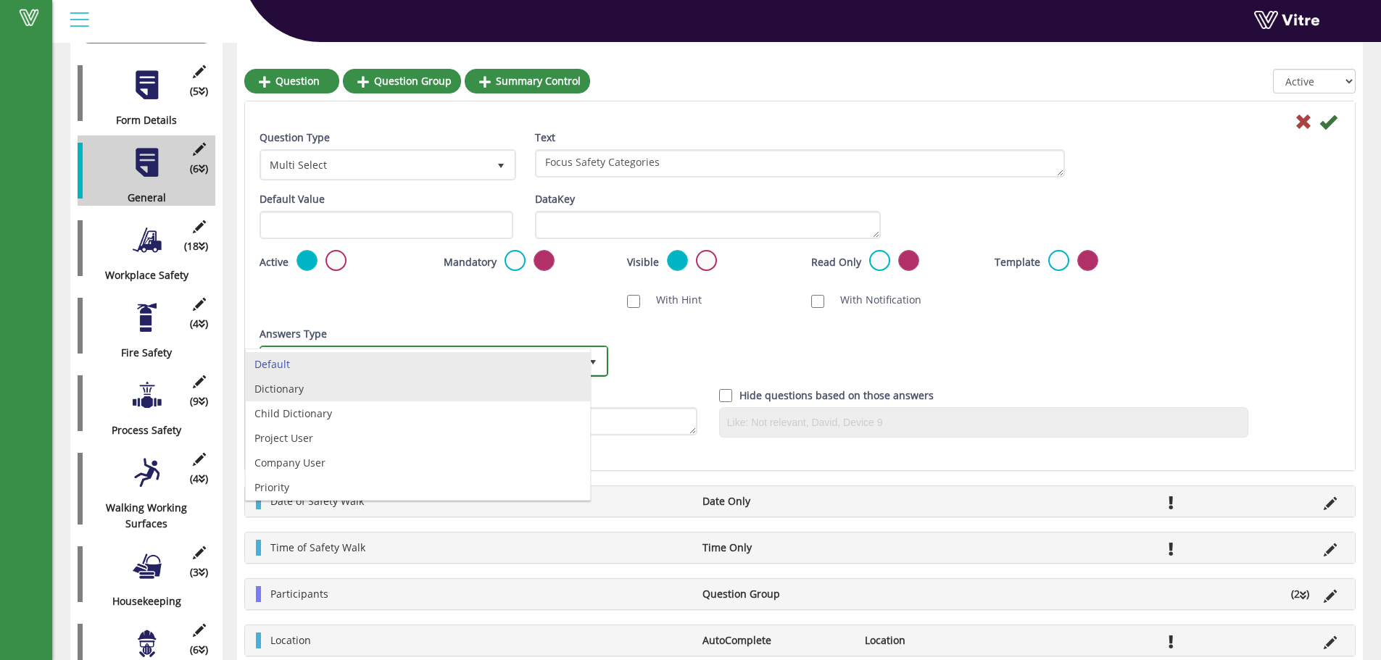
click at [294, 388] on li "Dictionary" at bounding box center [418, 389] width 344 height 25
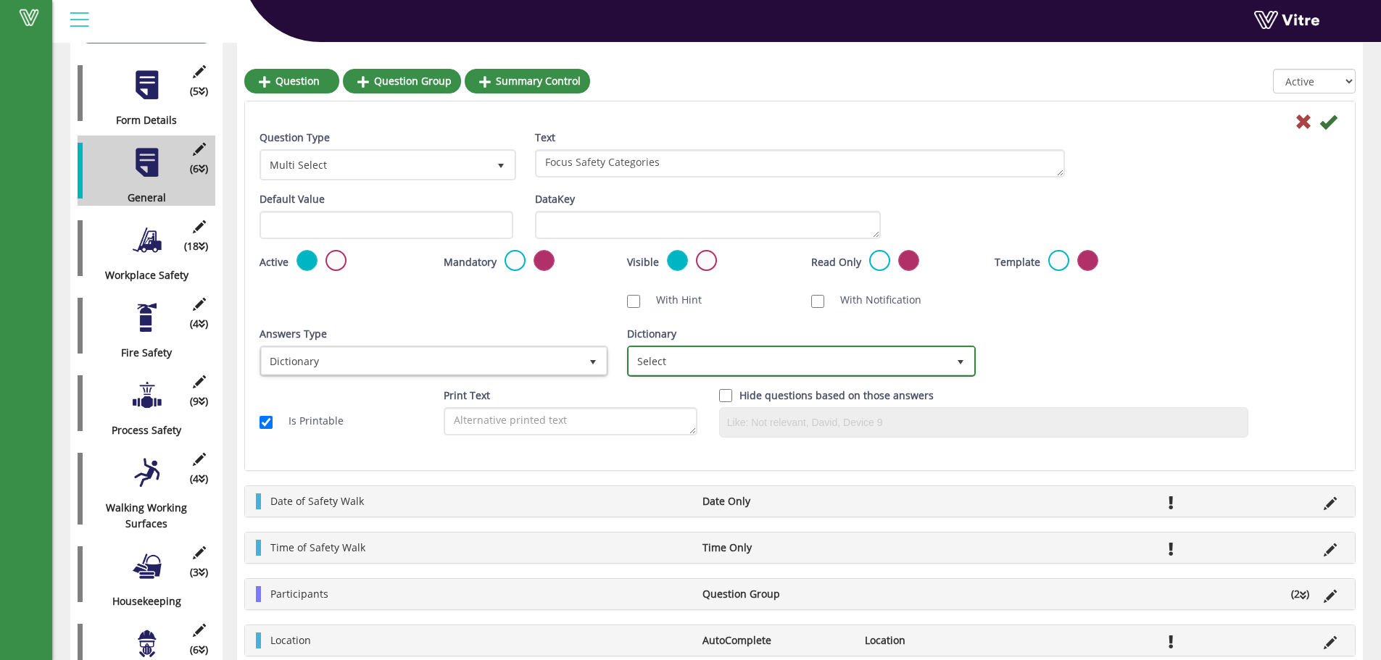
click at [688, 357] on span "Select" at bounding box center [788, 361] width 318 height 26
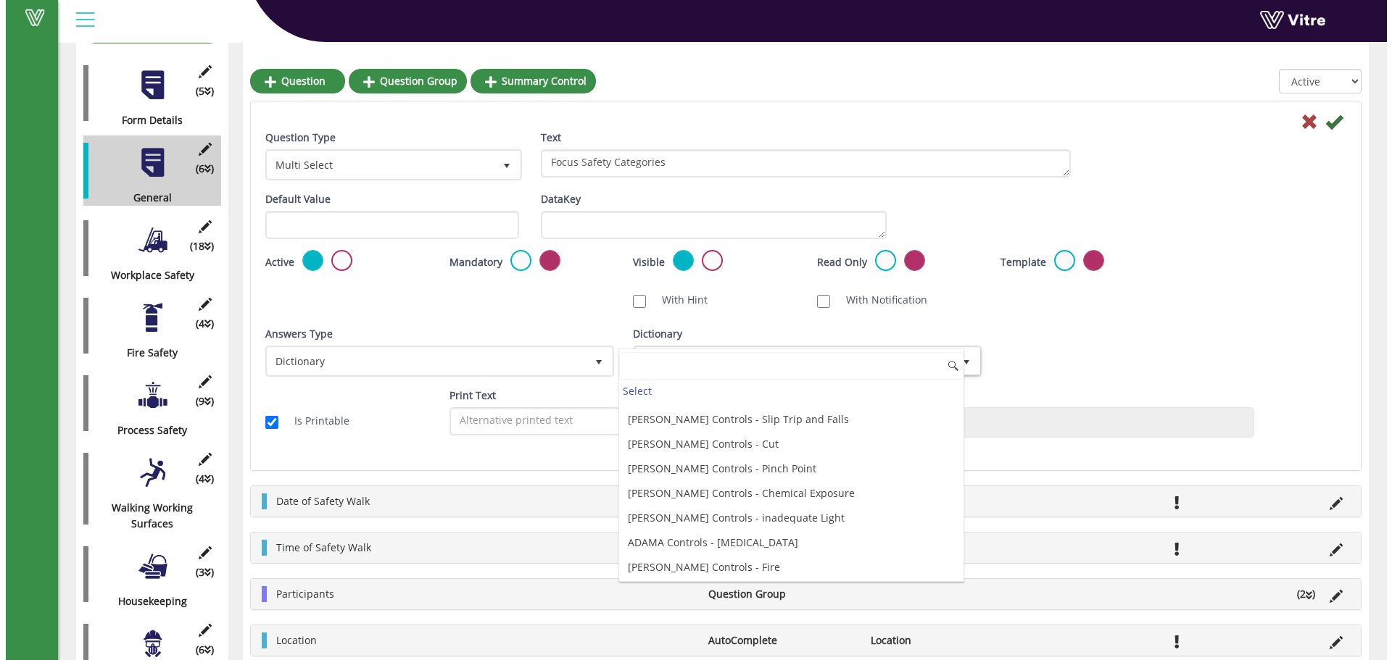
scroll to position [3963, 0]
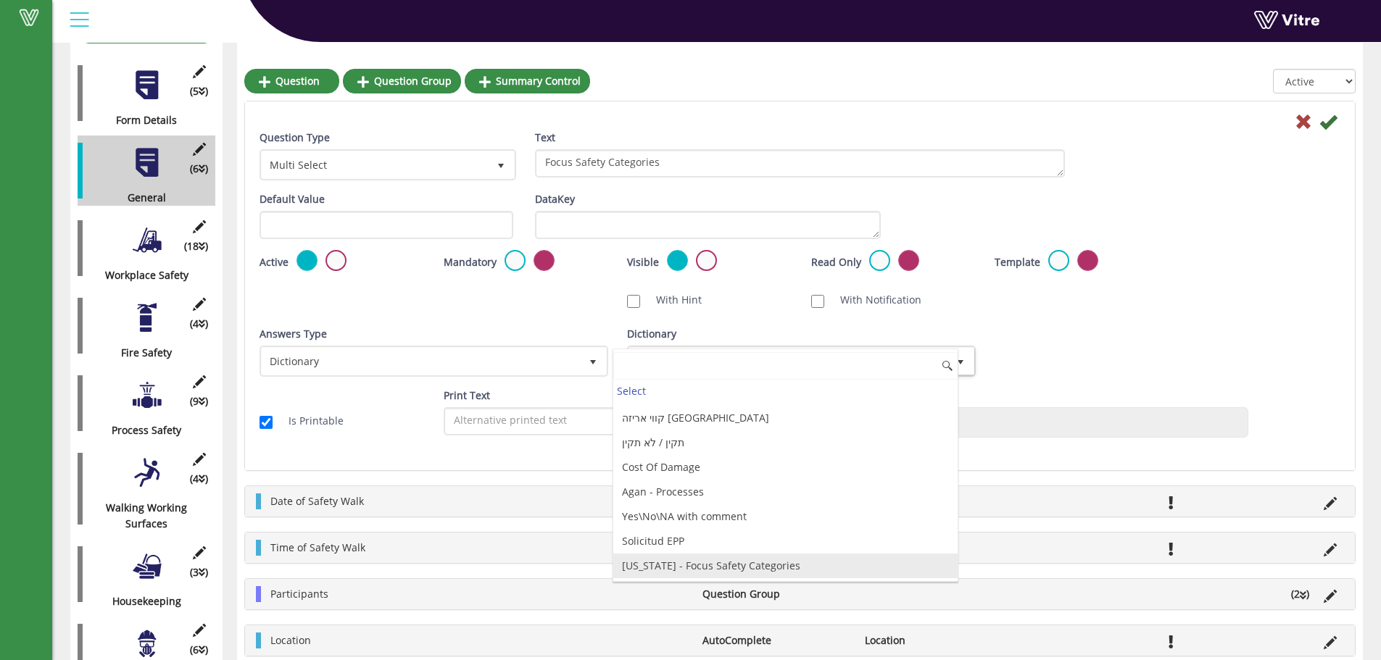
click at [702, 560] on li "[US_STATE] - Focus Safety Categories" at bounding box center [785, 566] width 344 height 25
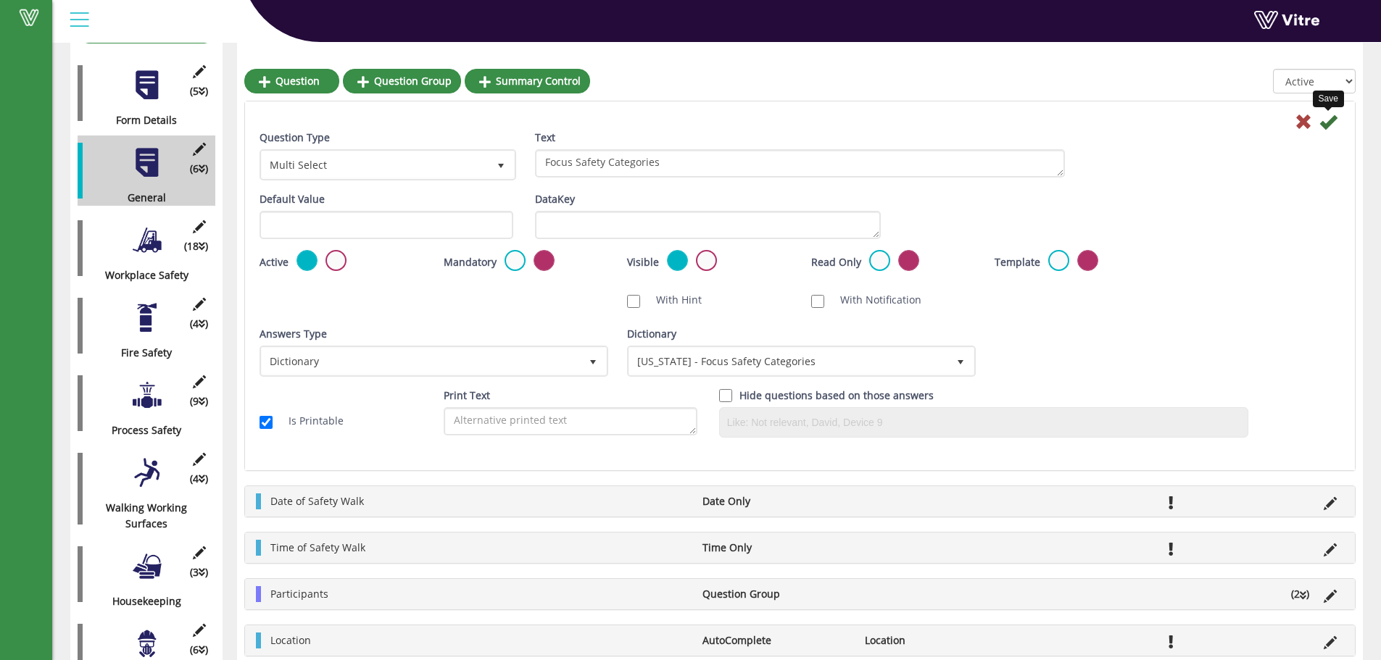
click at [1327, 120] on icon at bounding box center [1327, 121] width 17 height 17
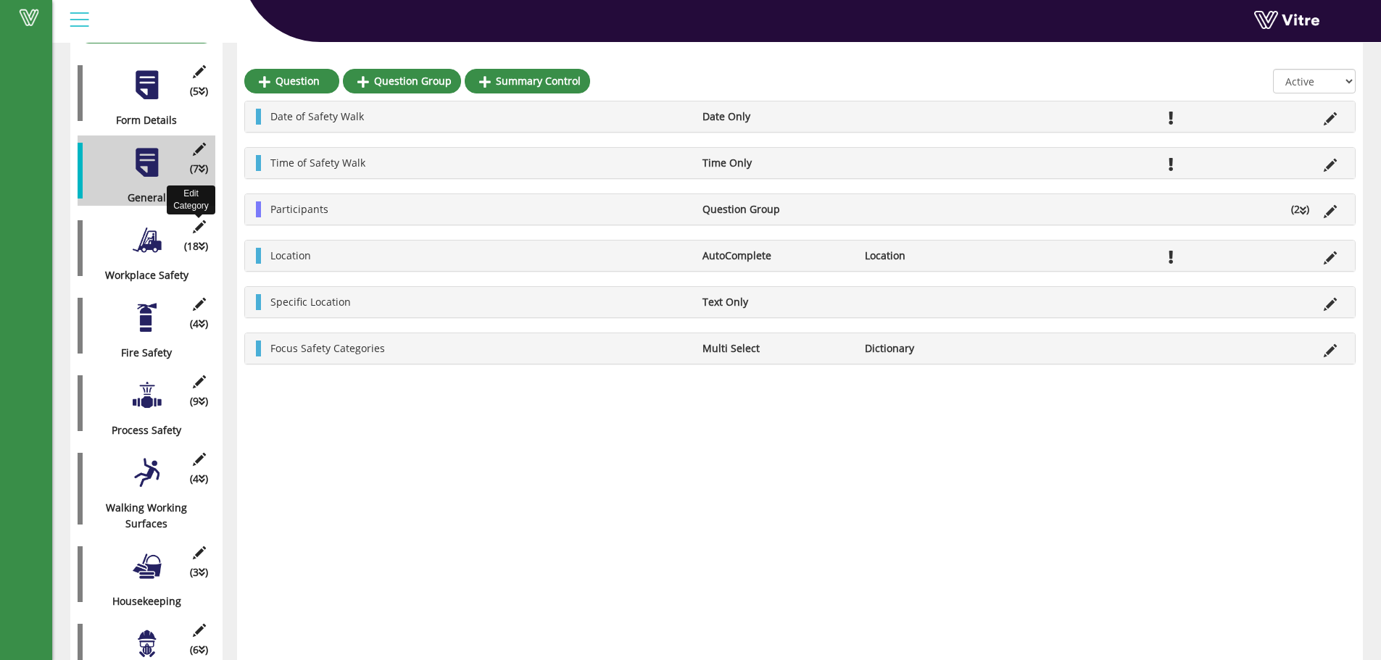
click at [199, 220] on icon at bounding box center [199, 226] width 18 height 13
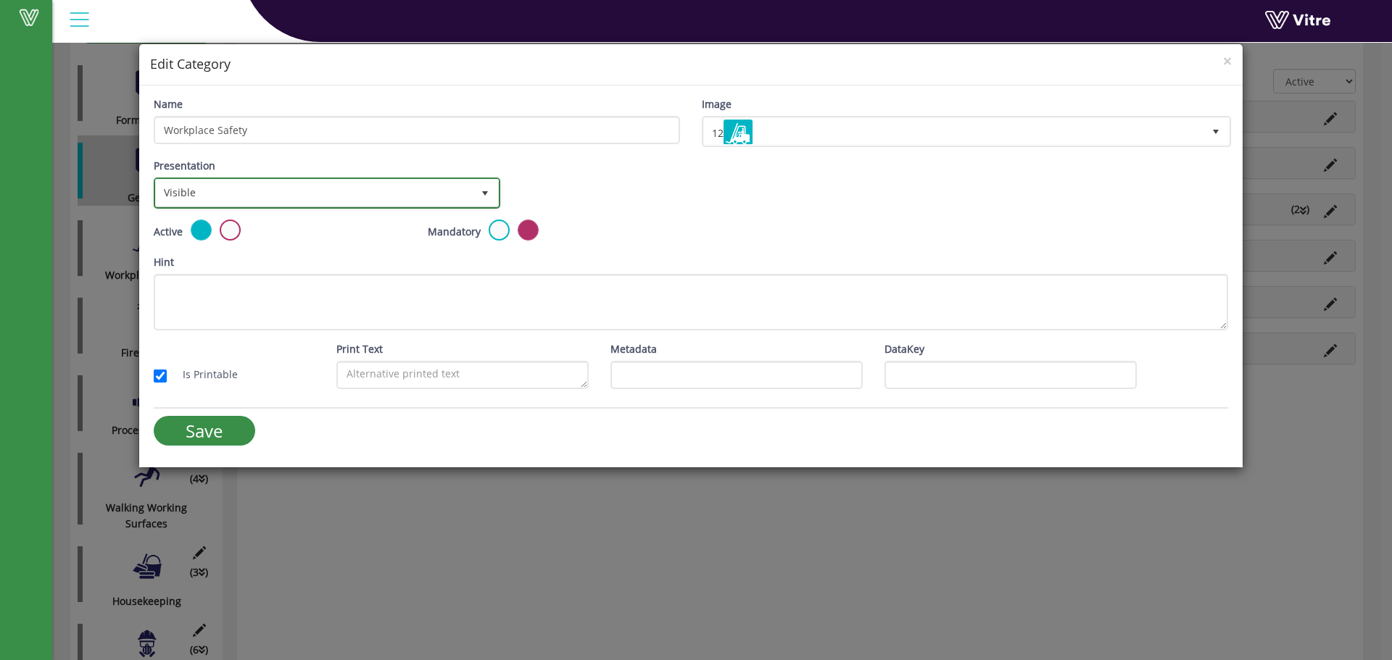
click at [242, 186] on span "Visible" at bounding box center [314, 193] width 316 height 26
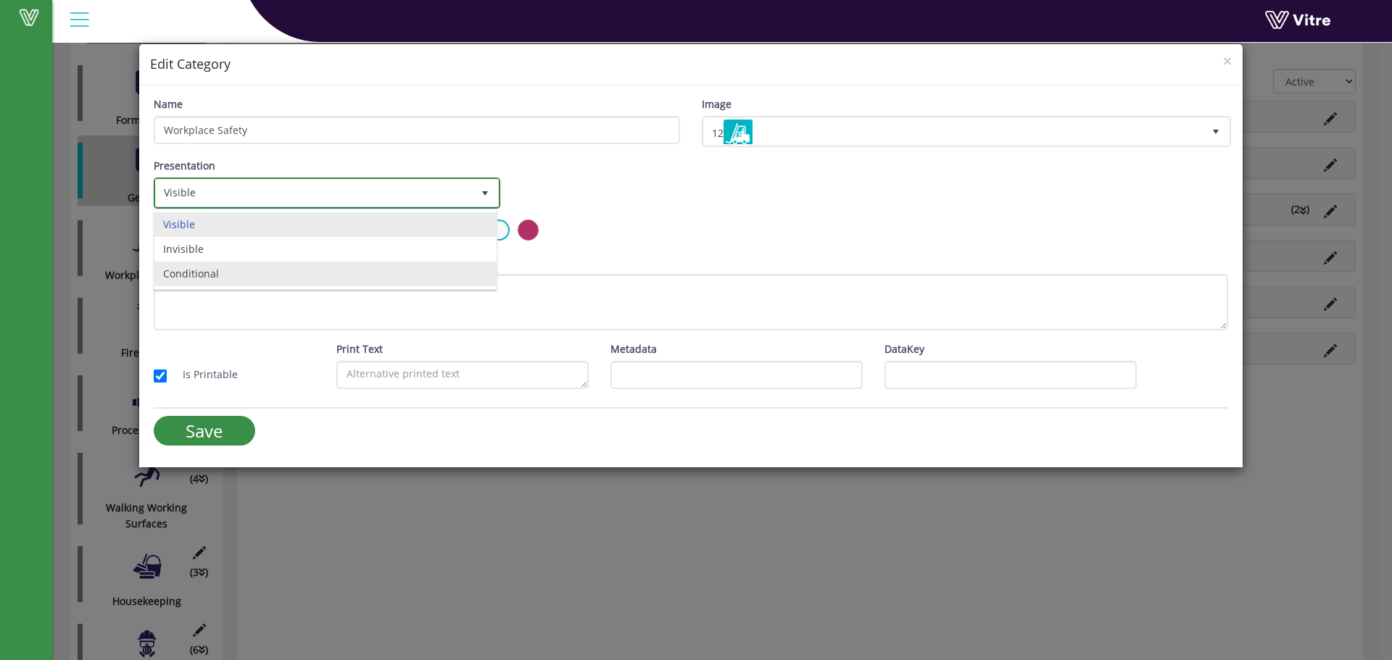
click at [200, 276] on li "Conditional" at bounding box center [325, 274] width 342 height 25
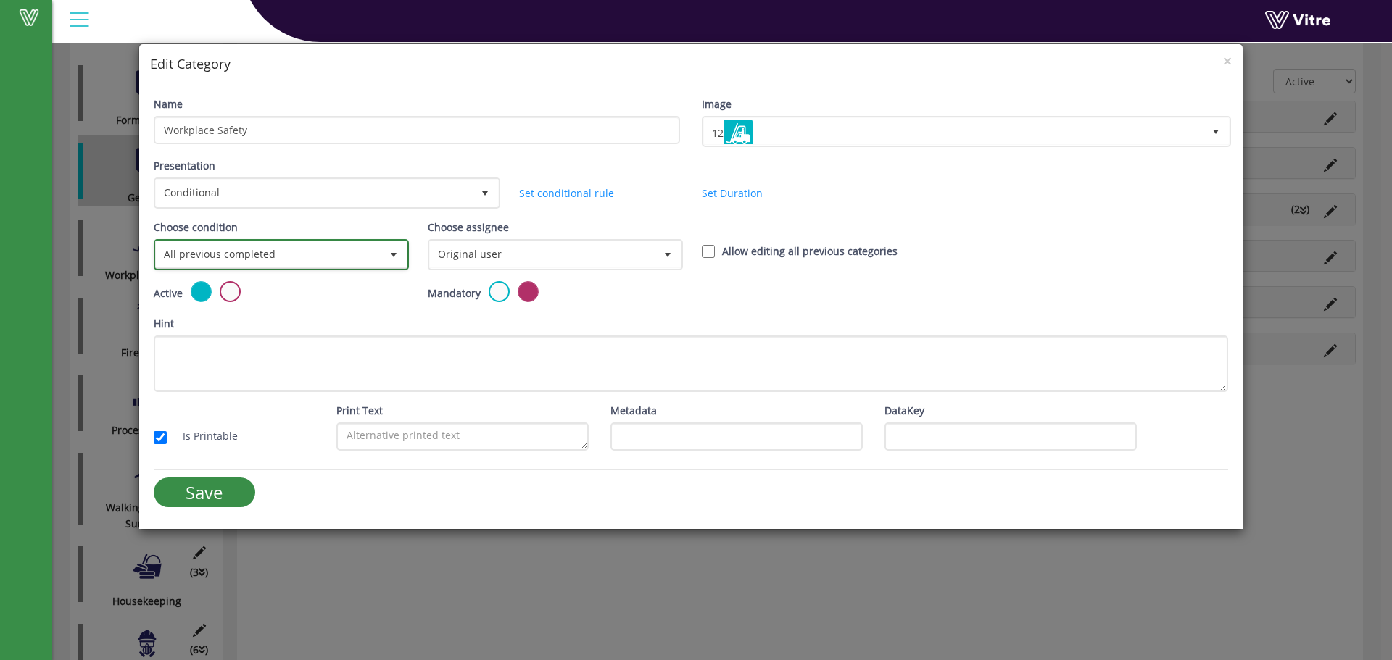
click at [373, 252] on span "All previous completed" at bounding box center [268, 254] width 225 height 26
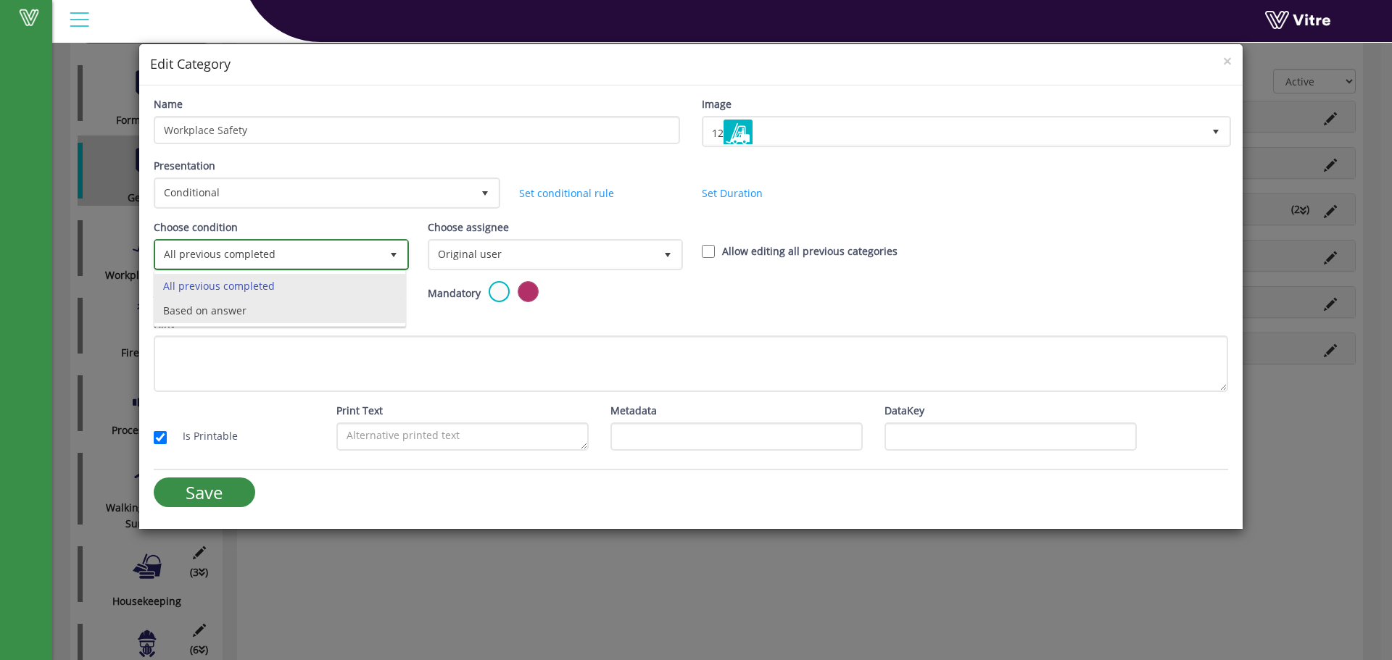
click at [209, 312] on li "Based on answer" at bounding box center [279, 311] width 251 height 25
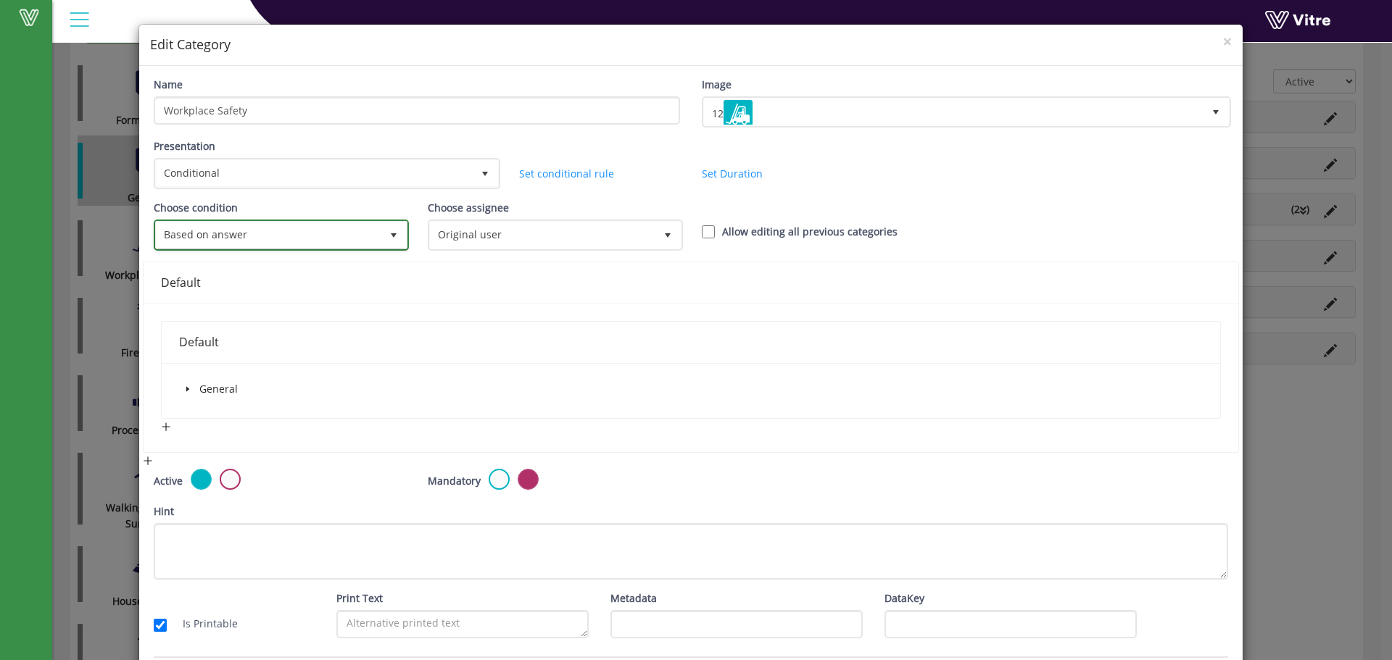
scroll to position [72, 0]
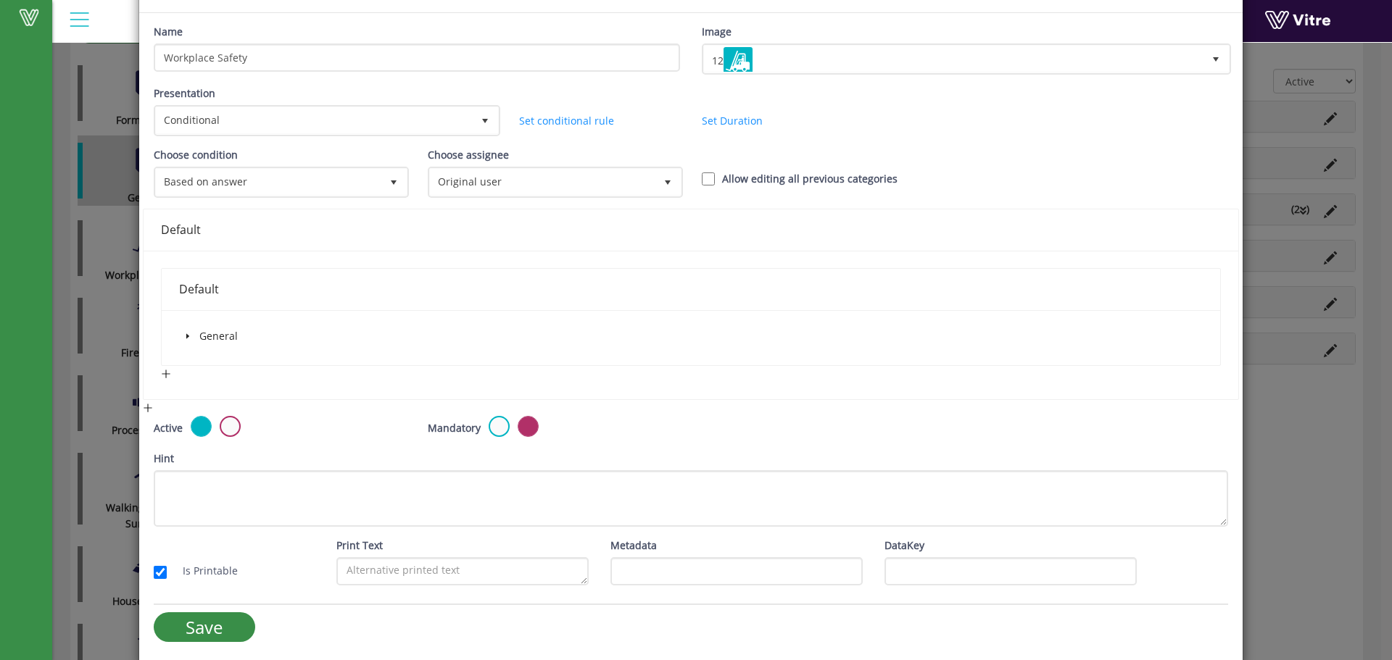
click at [184, 336] on icon "caret-down" at bounding box center [187, 336] width 7 height 7
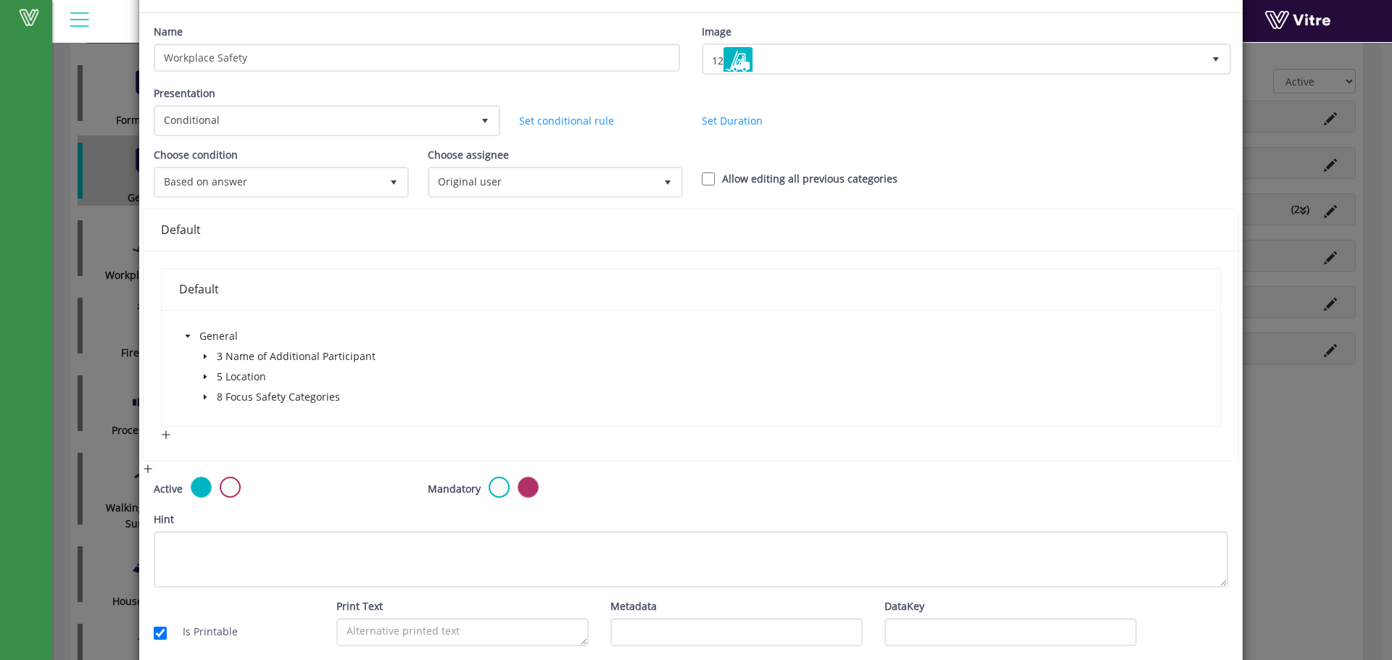
click at [202, 394] on icon "caret-down" at bounding box center [205, 397] width 7 height 7
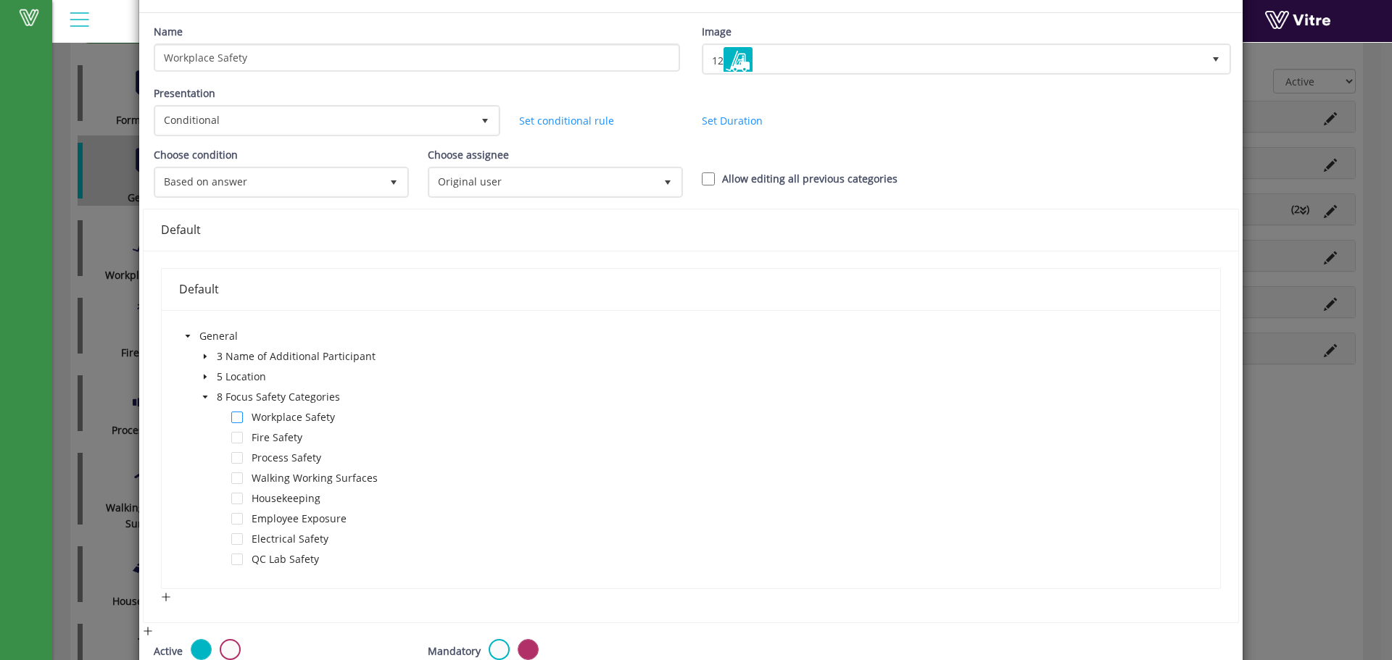
click at [239, 418] on span at bounding box center [237, 418] width 12 height 12
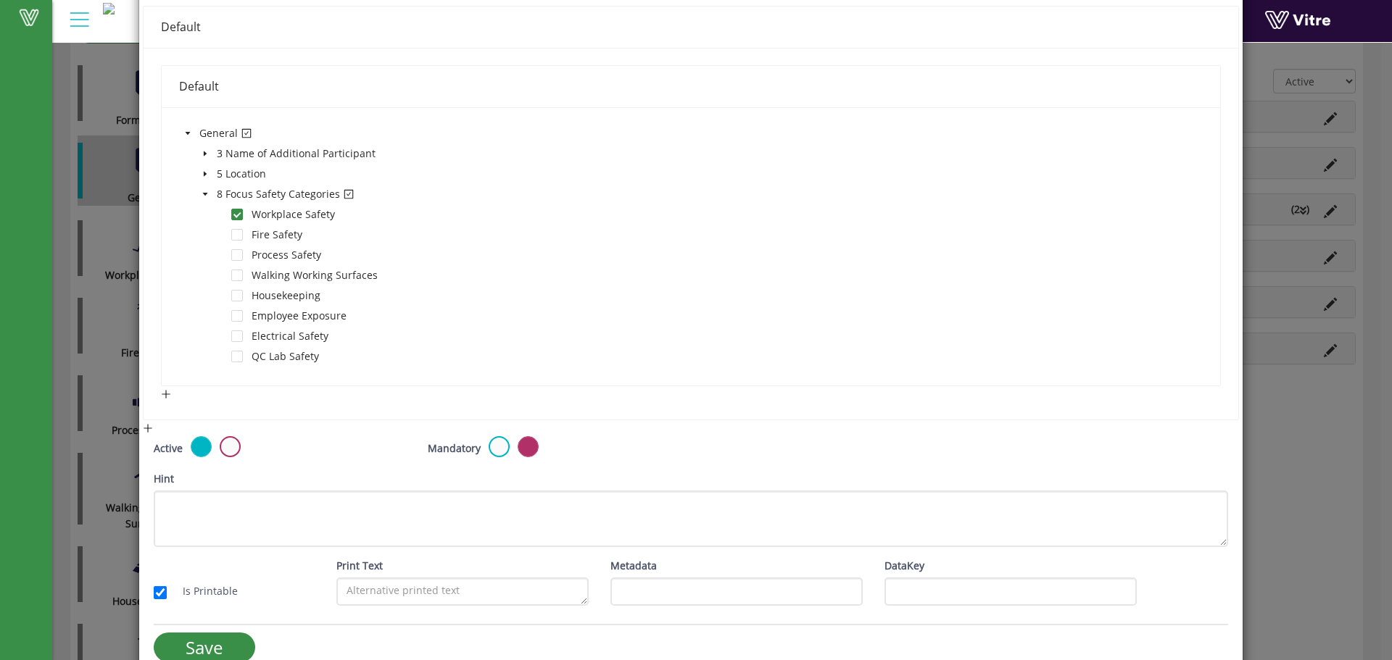
scroll to position [290, 0]
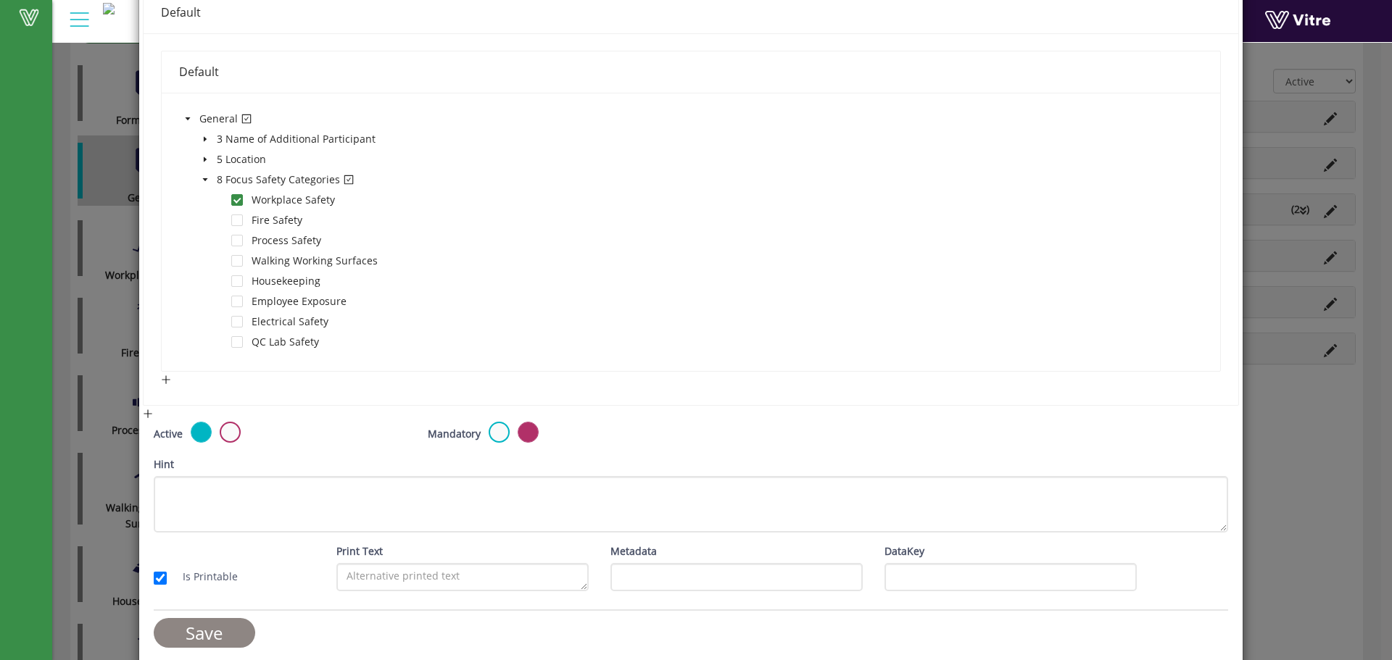
click at [204, 635] on input "Save" at bounding box center [204, 633] width 101 height 30
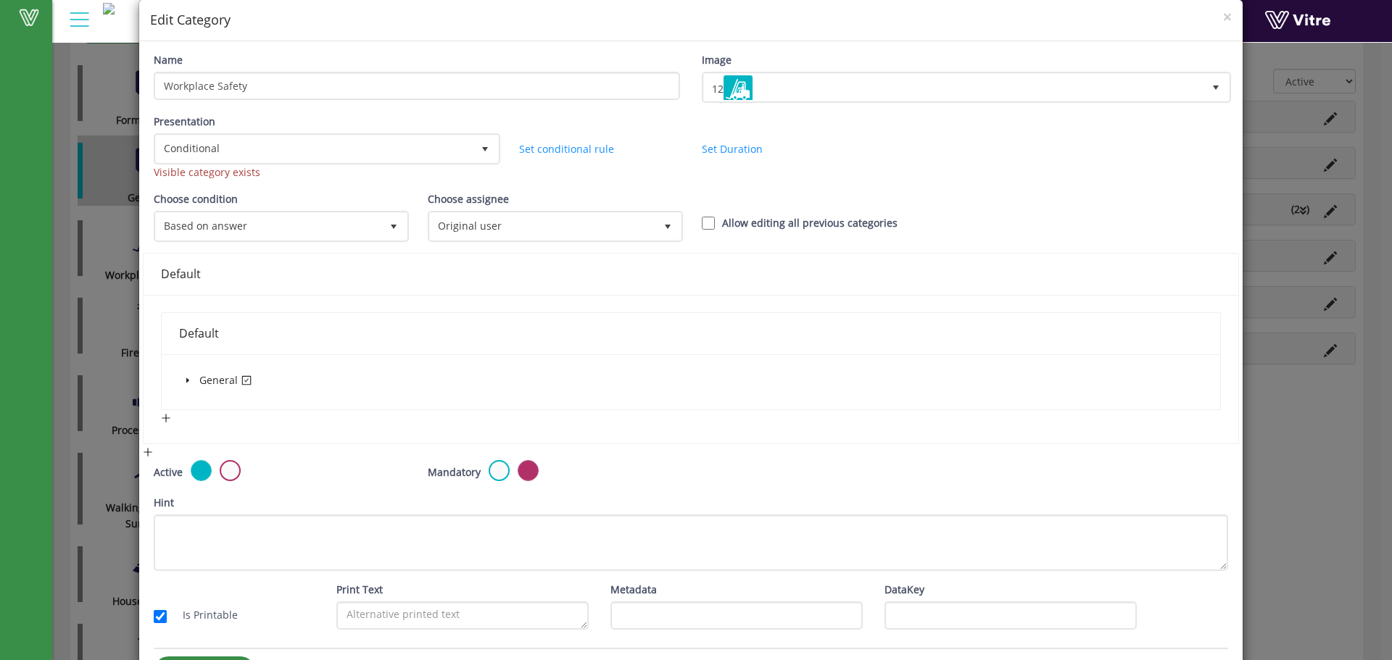
scroll to position [93, 0]
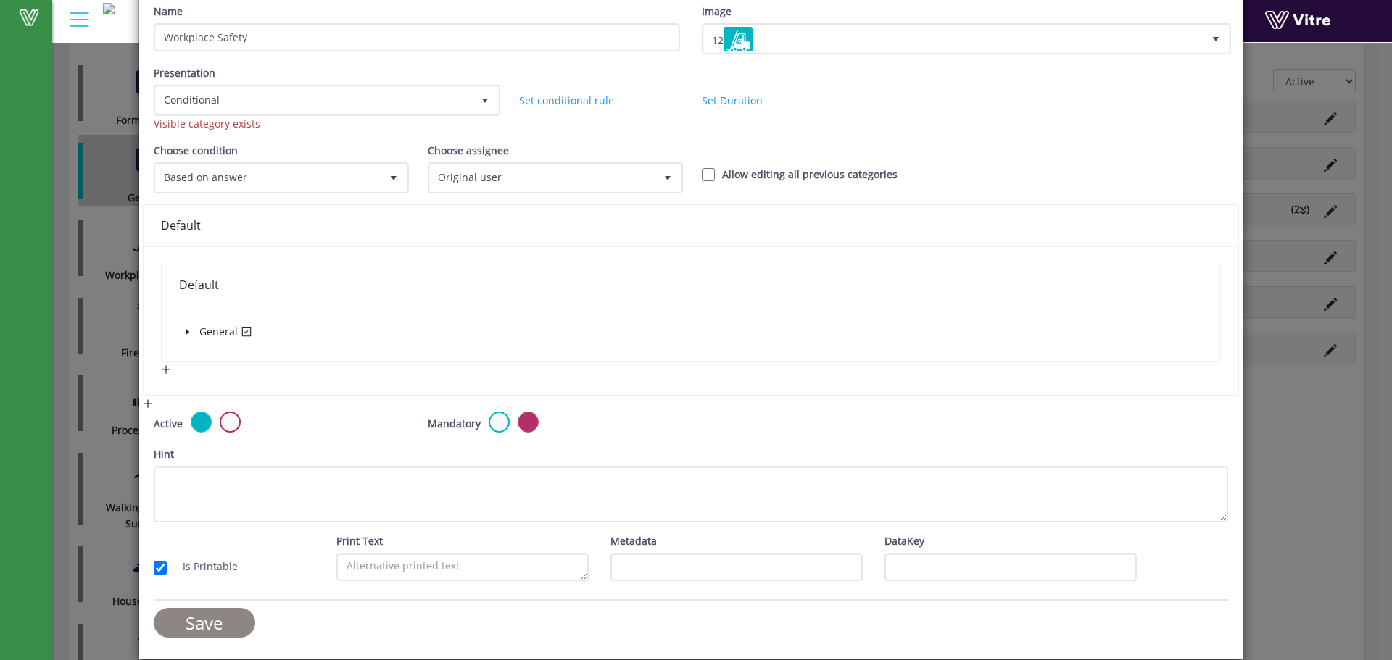
click at [198, 618] on input "Save" at bounding box center [204, 623] width 101 height 30
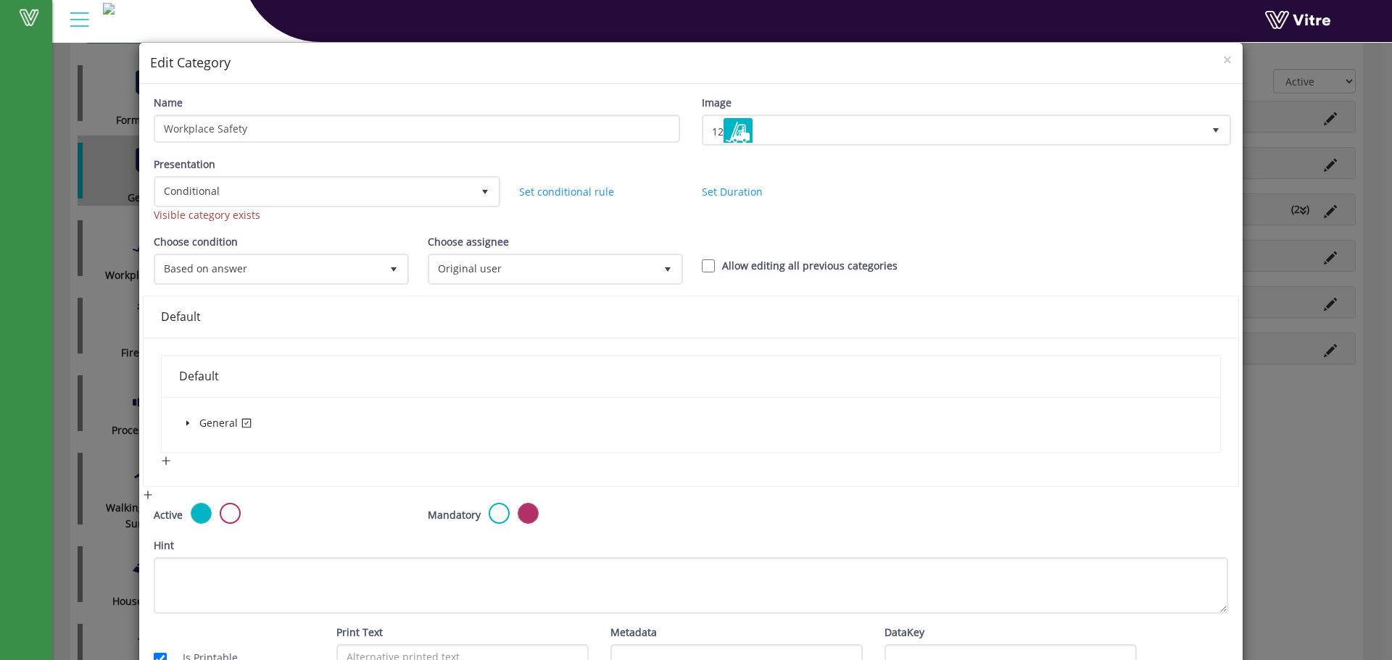
scroll to position [0, 0]
click at [479, 191] on span "select" at bounding box center [485, 194] width 12 height 12
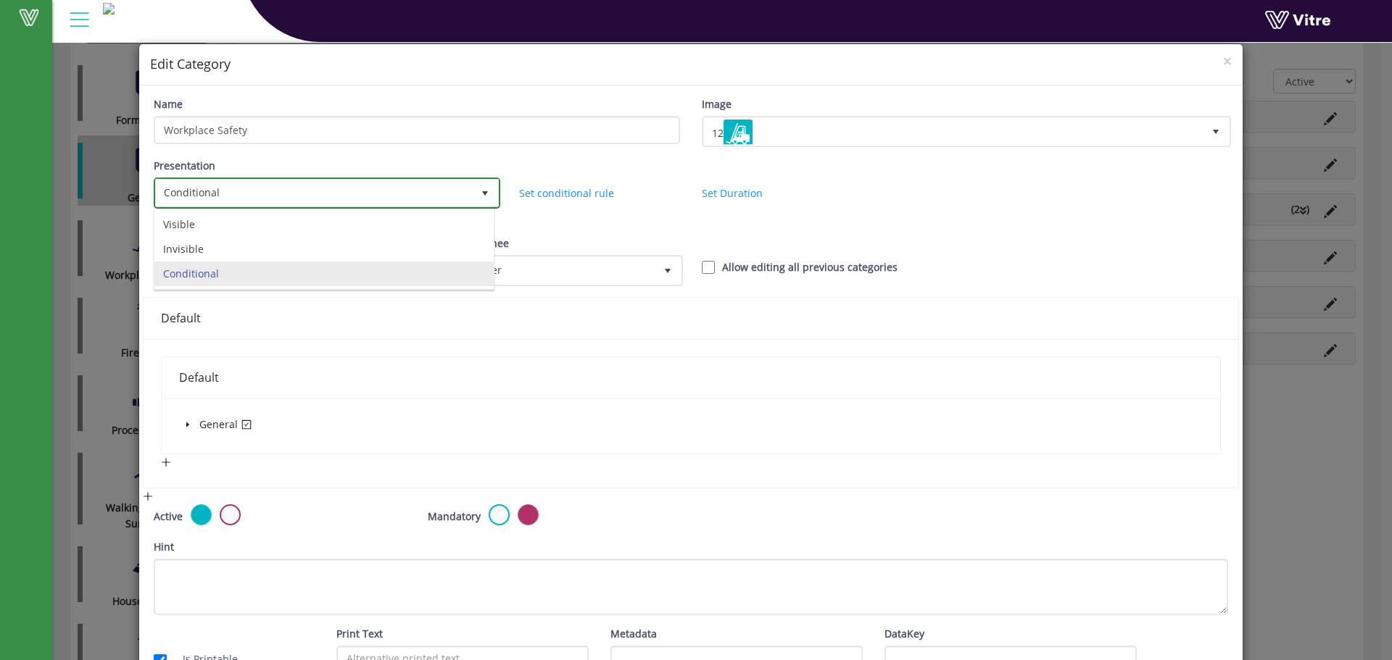
click at [479, 192] on span "select" at bounding box center [485, 194] width 12 height 12
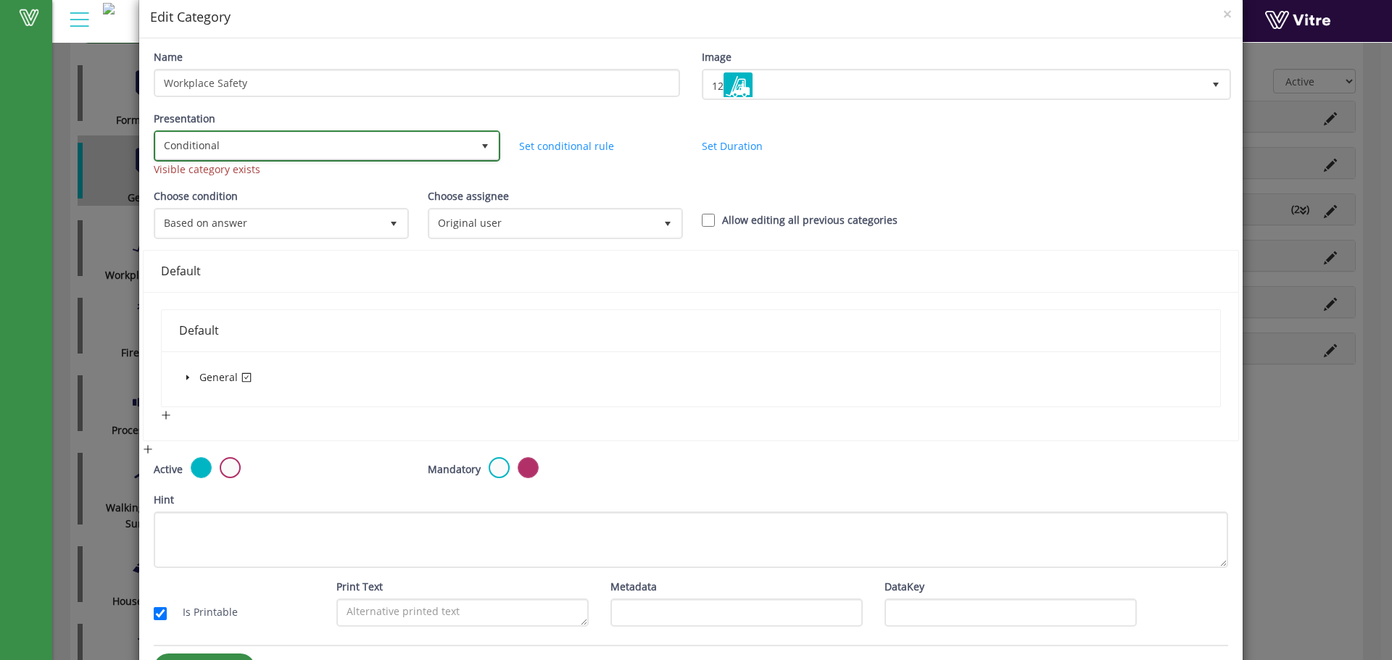
scroll to position [93, 0]
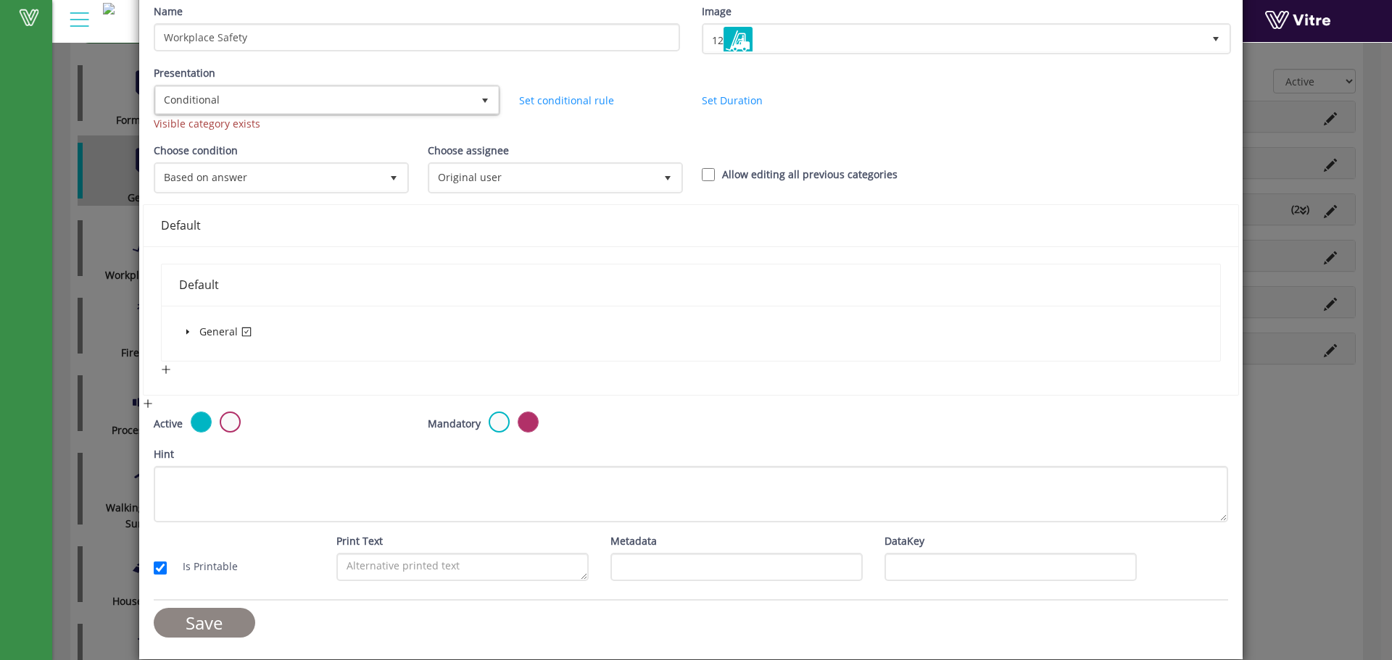
click at [214, 621] on input "Save" at bounding box center [204, 623] width 101 height 30
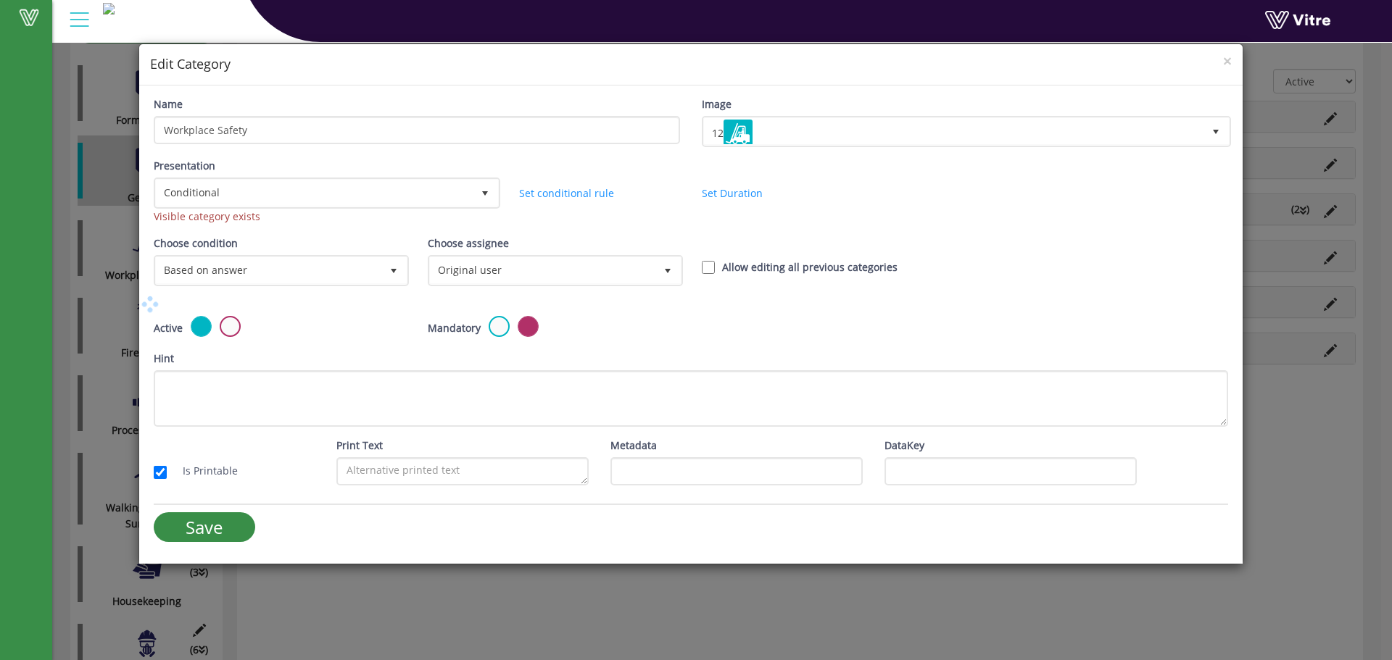
scroll to position [0, 0]
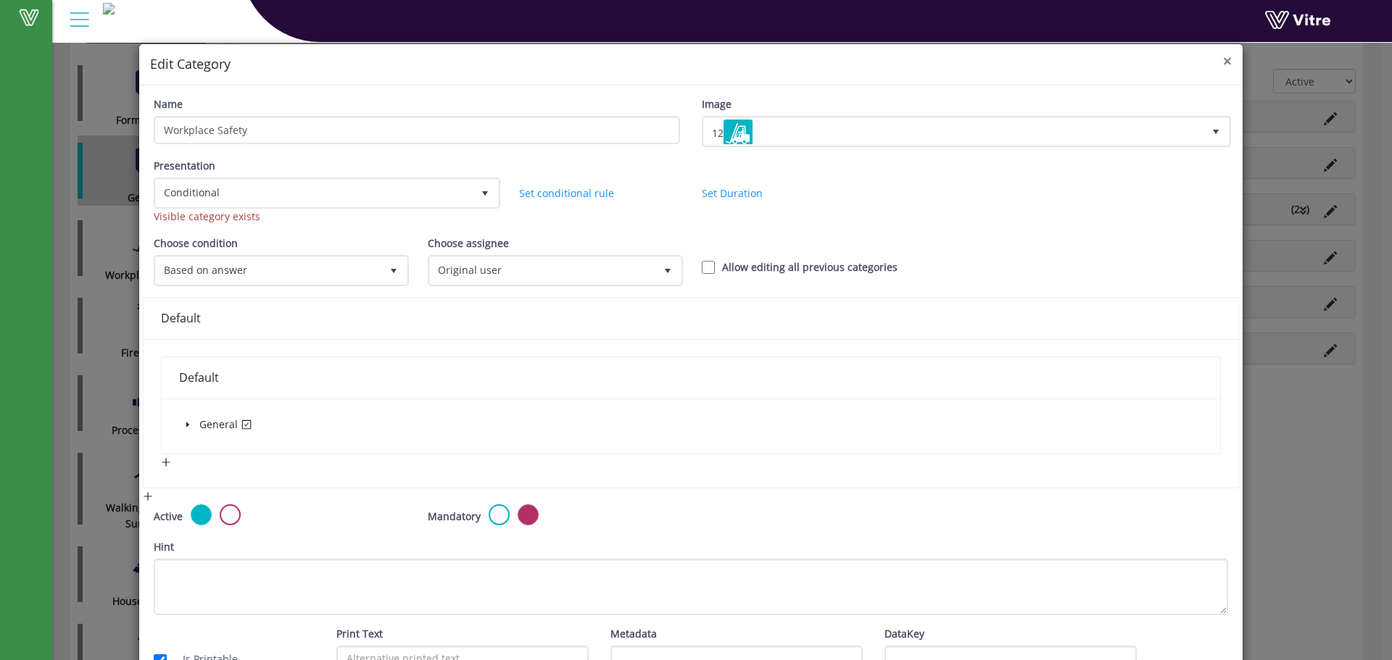
click at [1223, 63] on span "×" at bounding box center [1227, 61] width 9 height 20
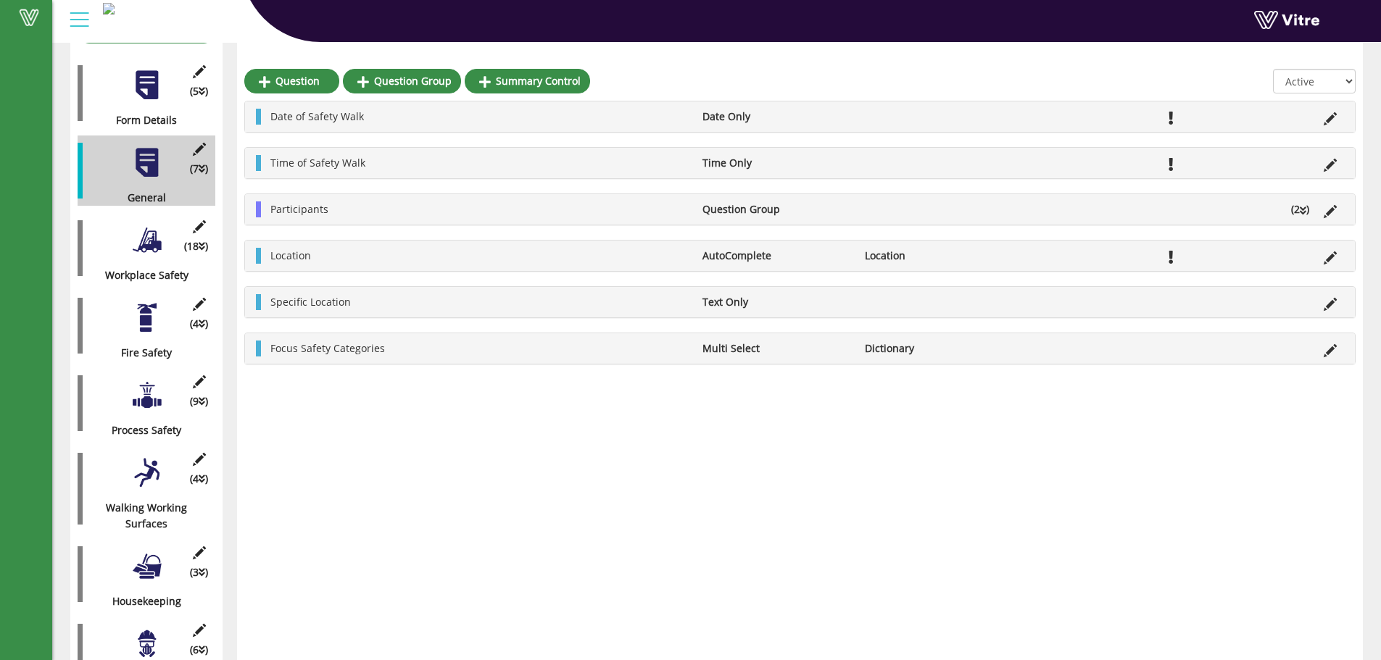
click at [622, 563] on div "Question Question Group Summary Control All Active Not Active Date of Safety Wa…" at bounding box center [800, 449] width 1126 height 970
click at [1329, 350] on icon at bounding box center [1330, 350] width 13 height 13
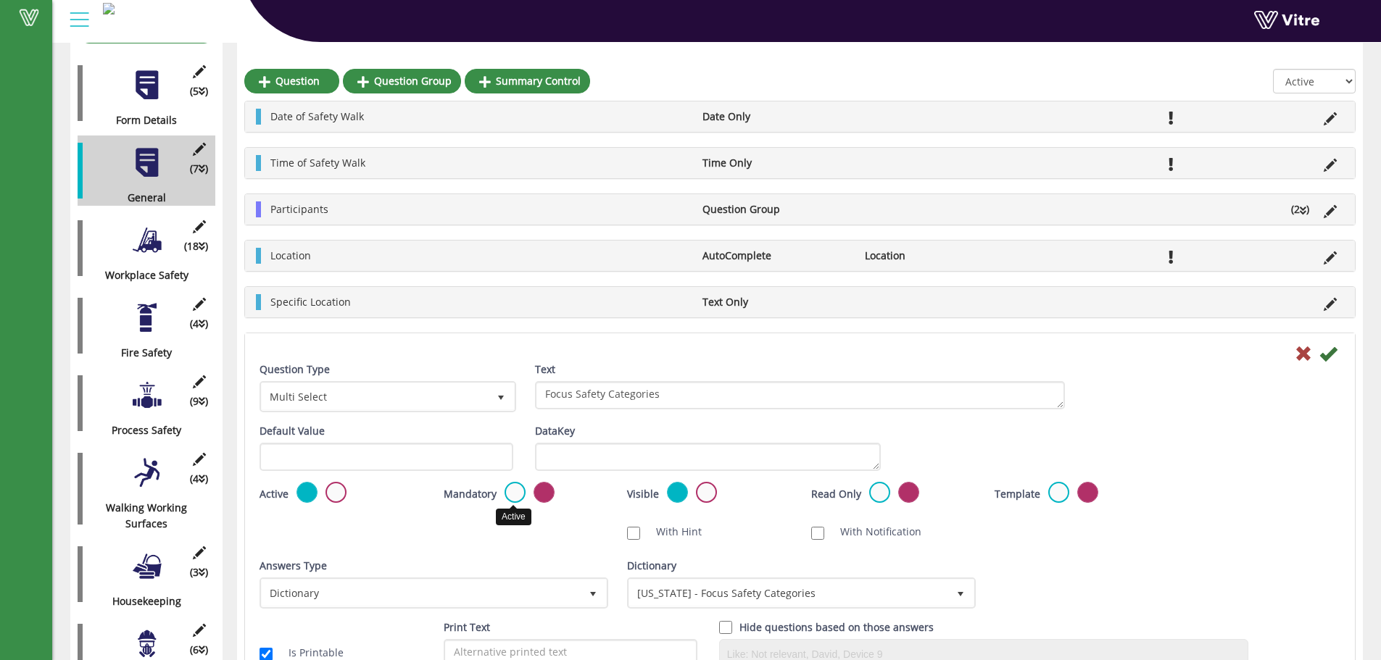
click at [513, 494] on label at bounding box center [515, 492] width 21 height 21
click at [0, 0] on input "radio" at bounding box center [0, 0] width 0 height 0
click at [1330, 352] on icon at bounding box center [1327, 353] width 17 height 17
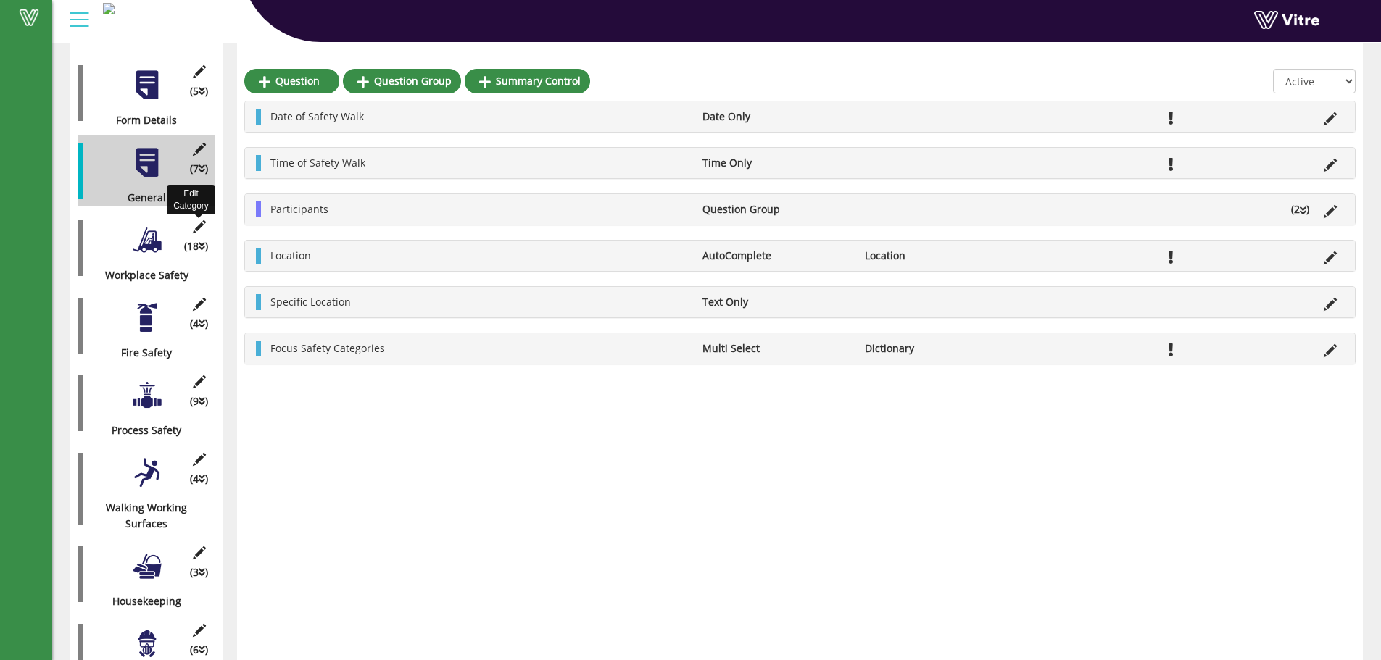
click at [197, 220] on icon at bounding box center [199, 226] width 18 height 13
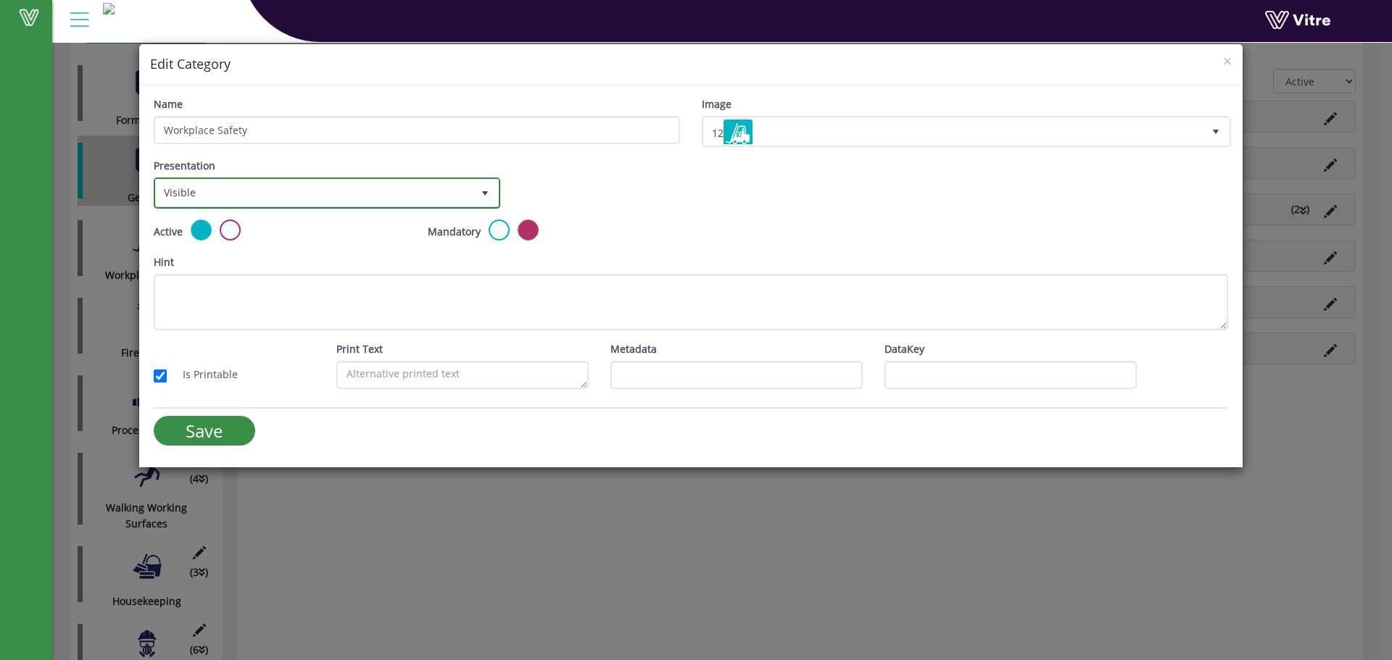
click at [226, 199] on span "Visible" at bounding box center [314, 193] width 316 height 26
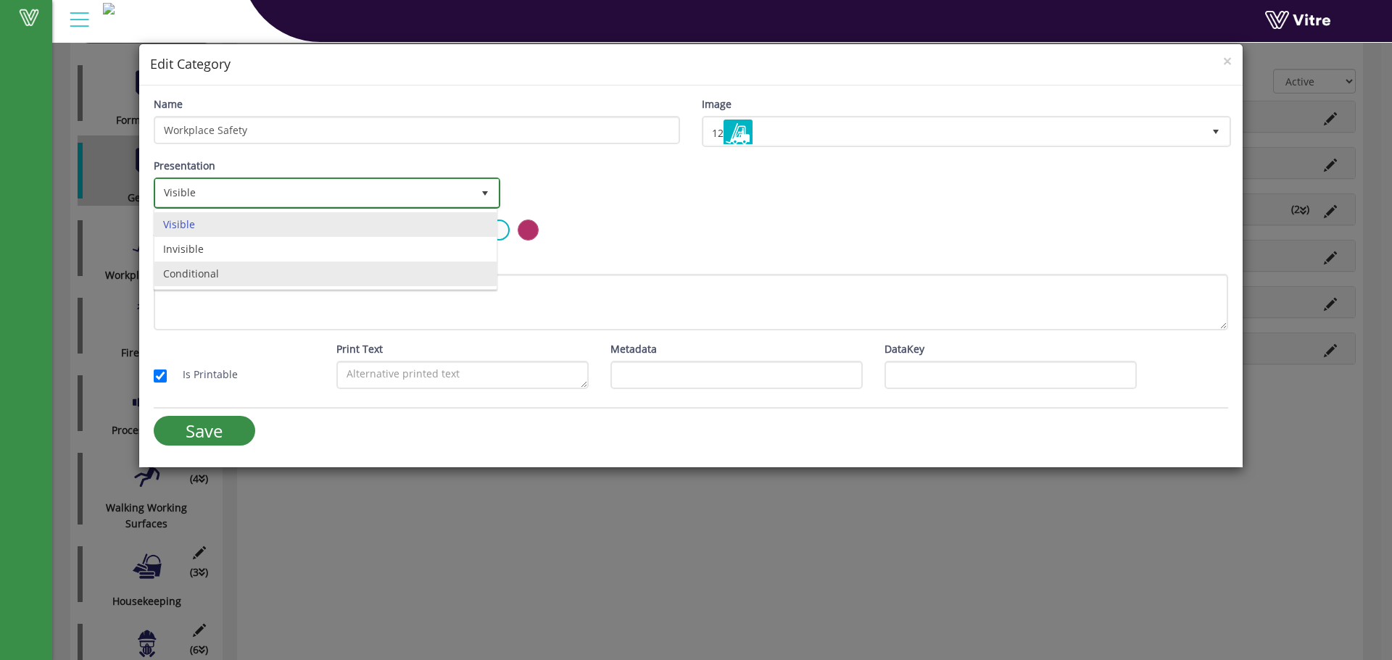
click at [231, 276] on li "Conditional" at bounding box center [325, 274] width 342 height 25
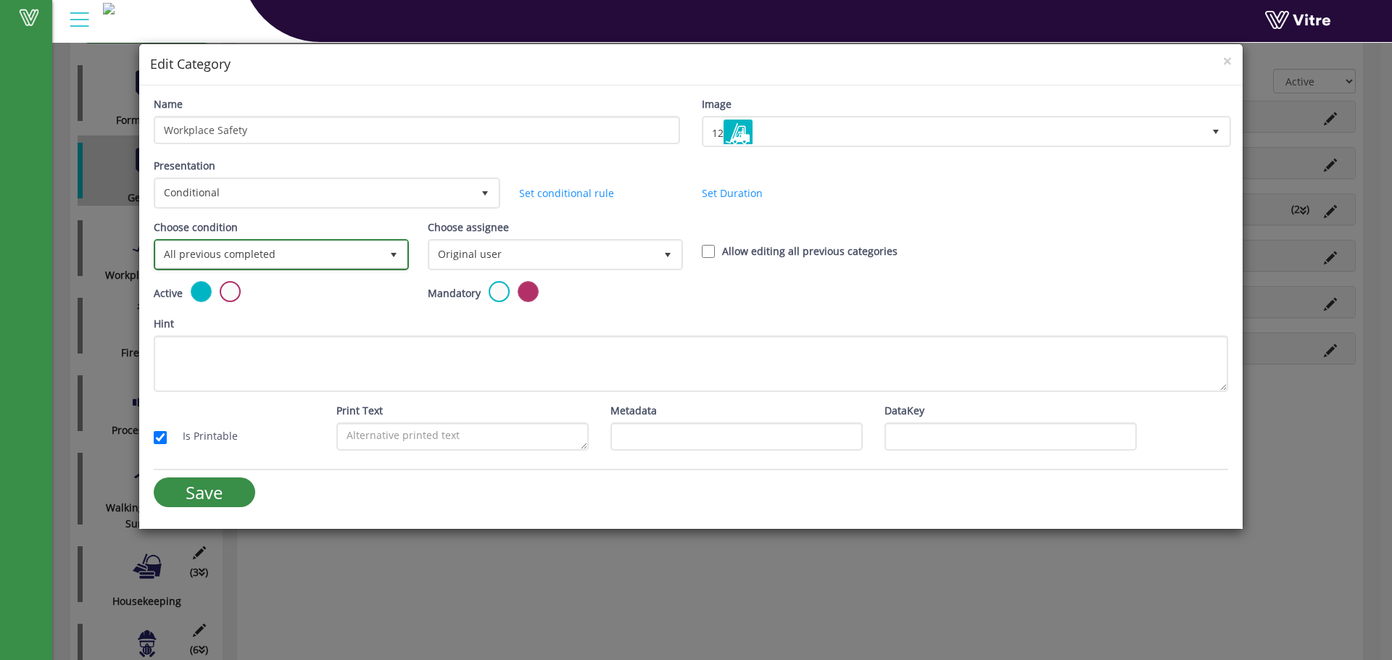
click at [347, 249] on span "All previous completed" at bounding box center [268, 254] width 225 height 26
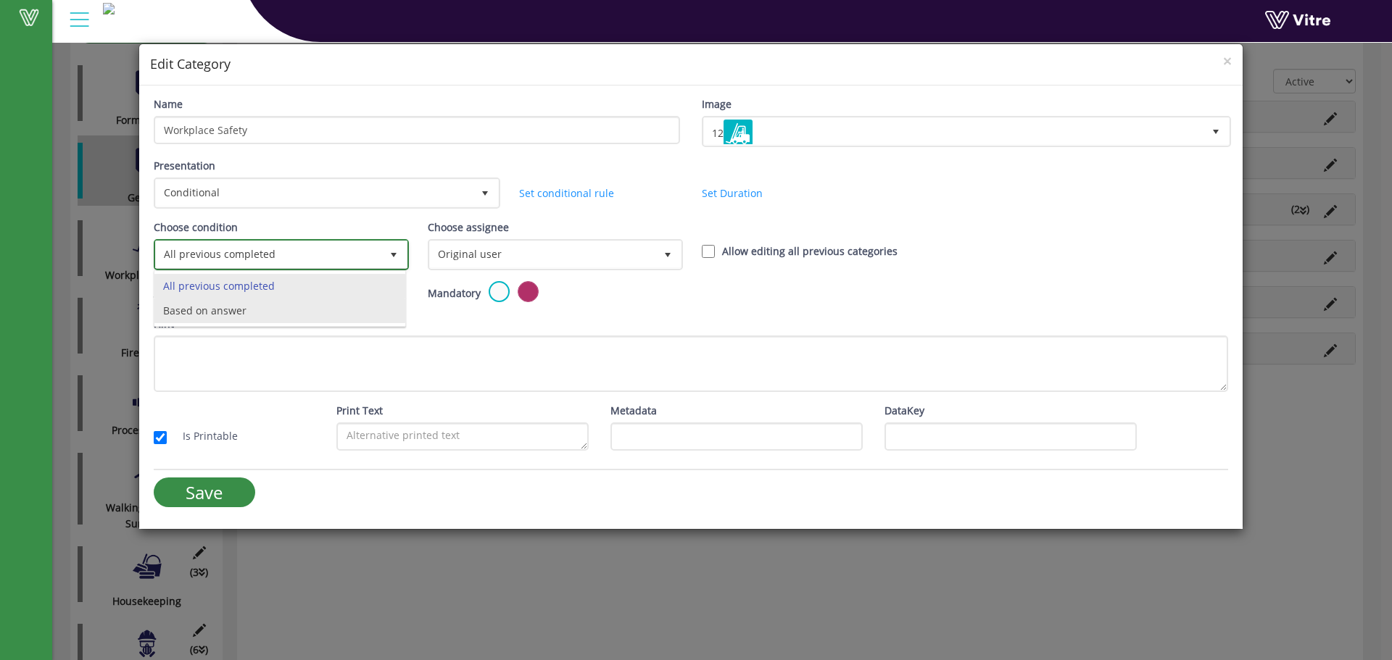
click at [236, 309] on li "Based on answer" at bounding box center [279, 311] width 251 height 25
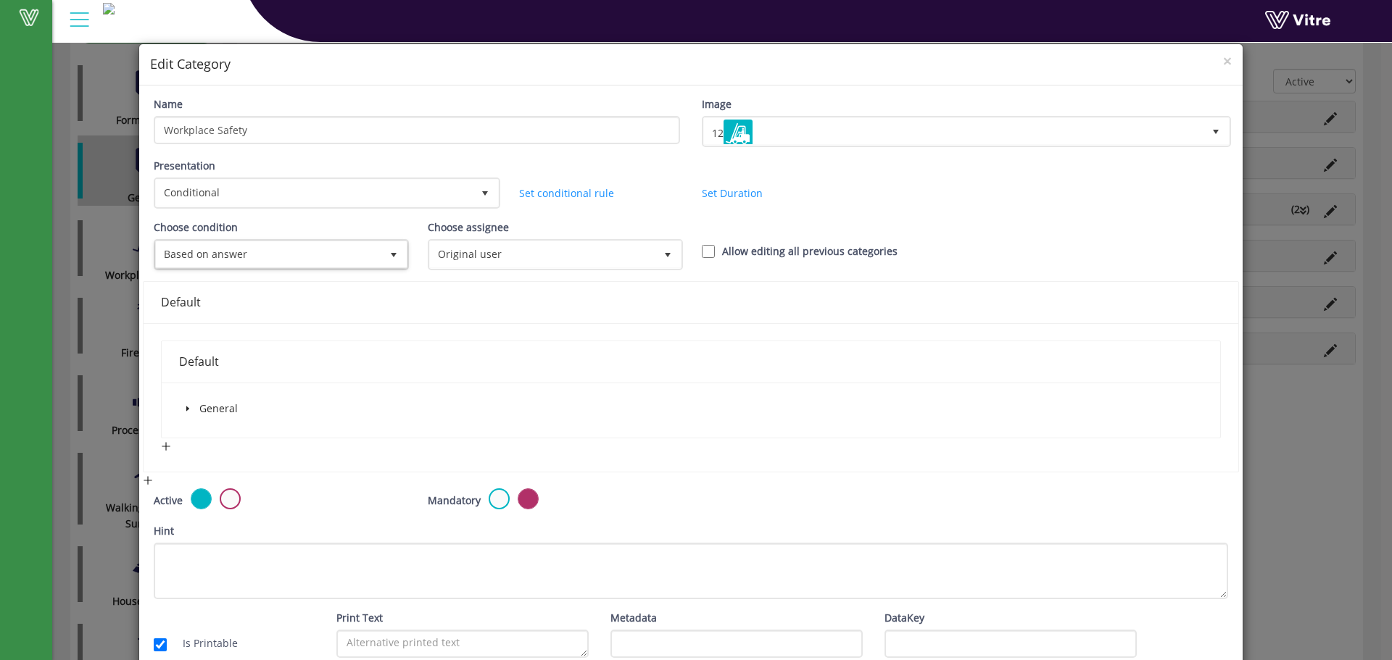
click at [188, 410] on icon "caret-down" at bounding box center [187, 408] width 7 height 7
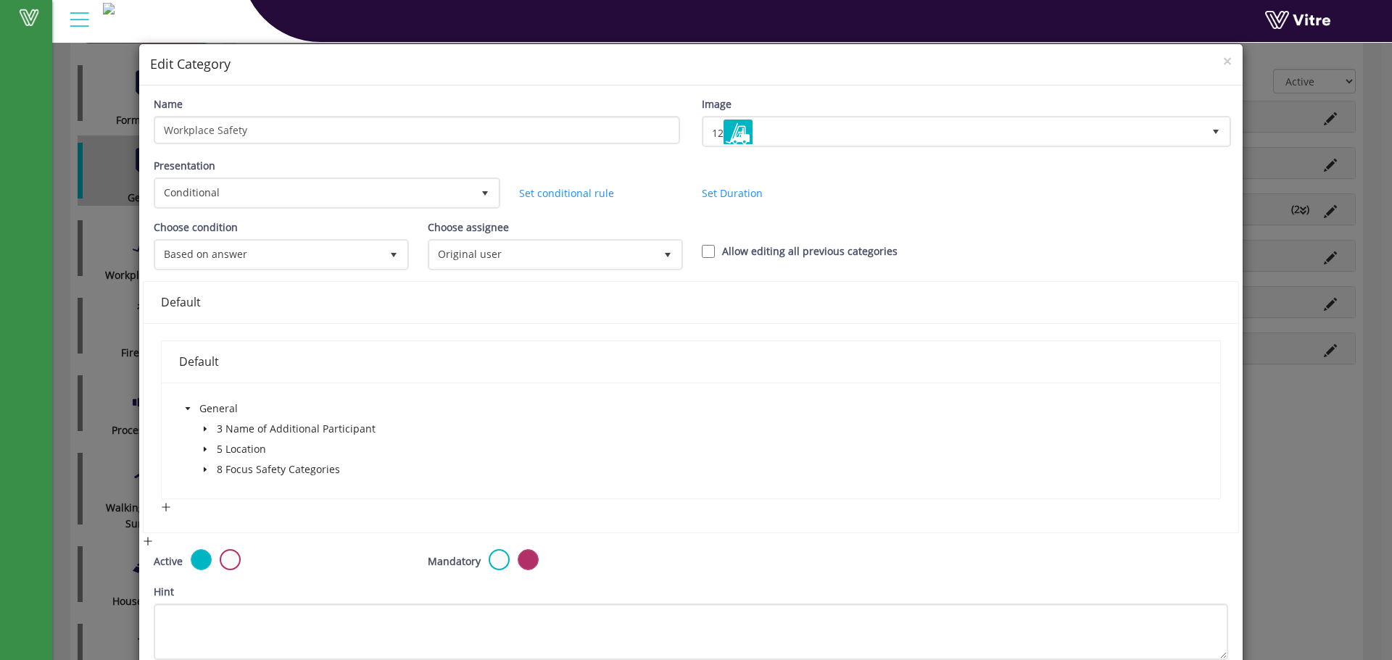
click at [206, 471] on icon "caret-down" at bounding box center [205, 469] width 7 height 7
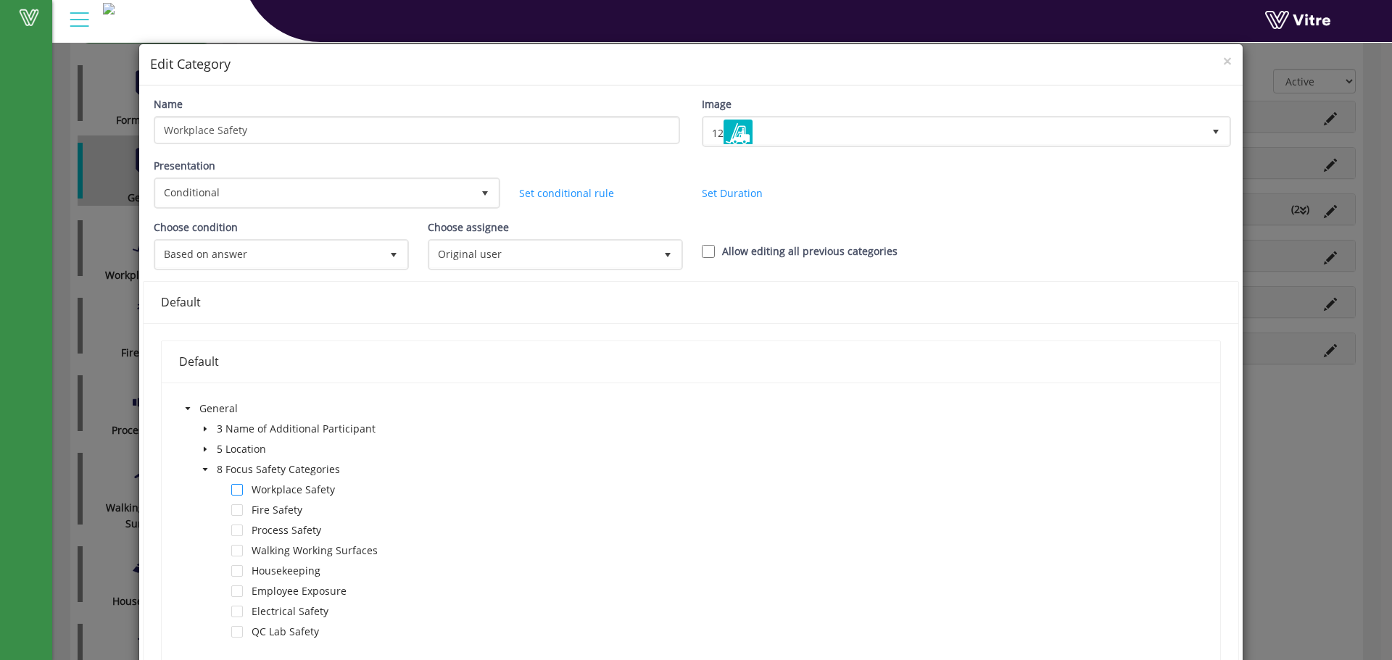
click at [238, 490] on span at bounding box center [237, 490] width 12 height 12
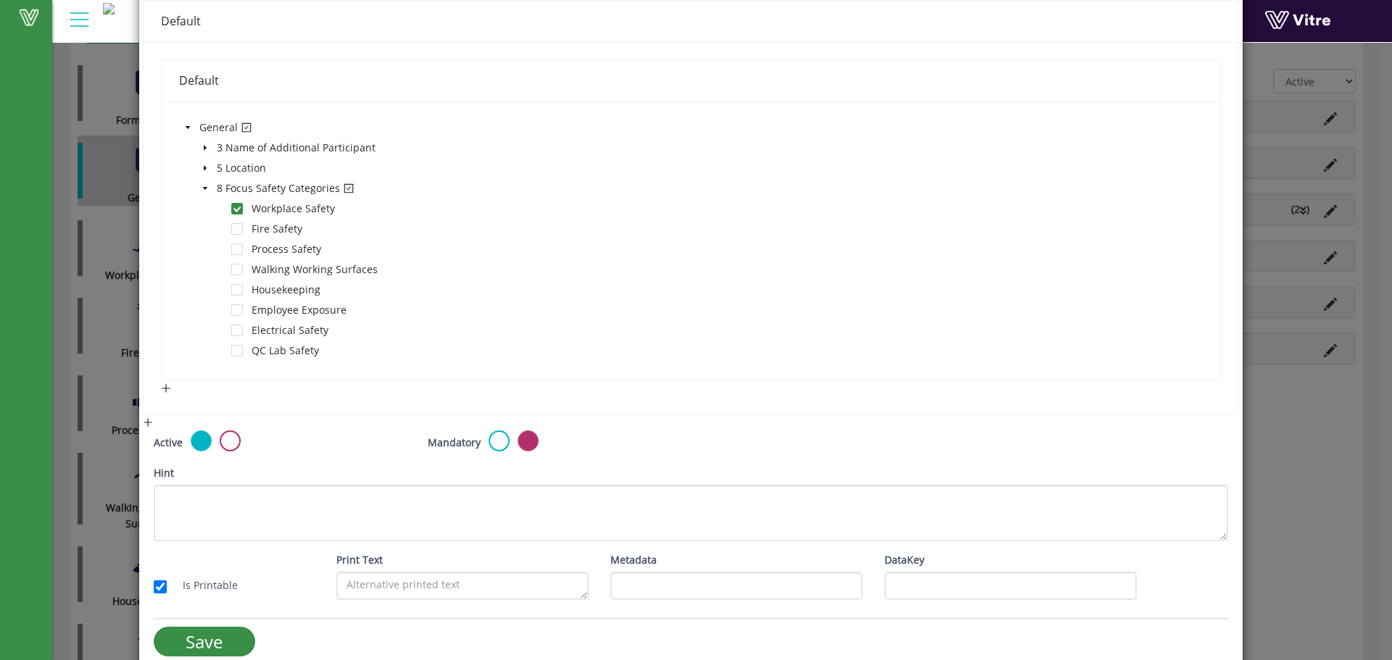
scroll to position [300, 0]
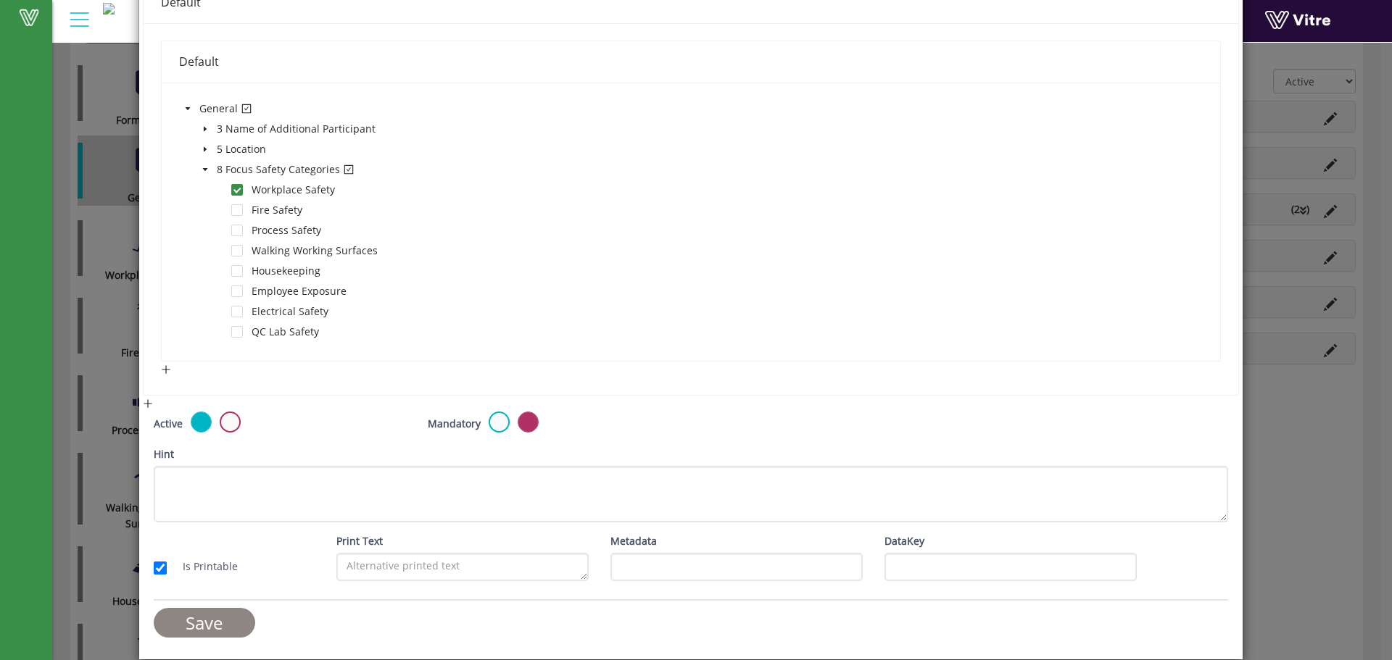
click at [236, 622] on input "Save" at bounding box center [204, 623] width 101 height 30
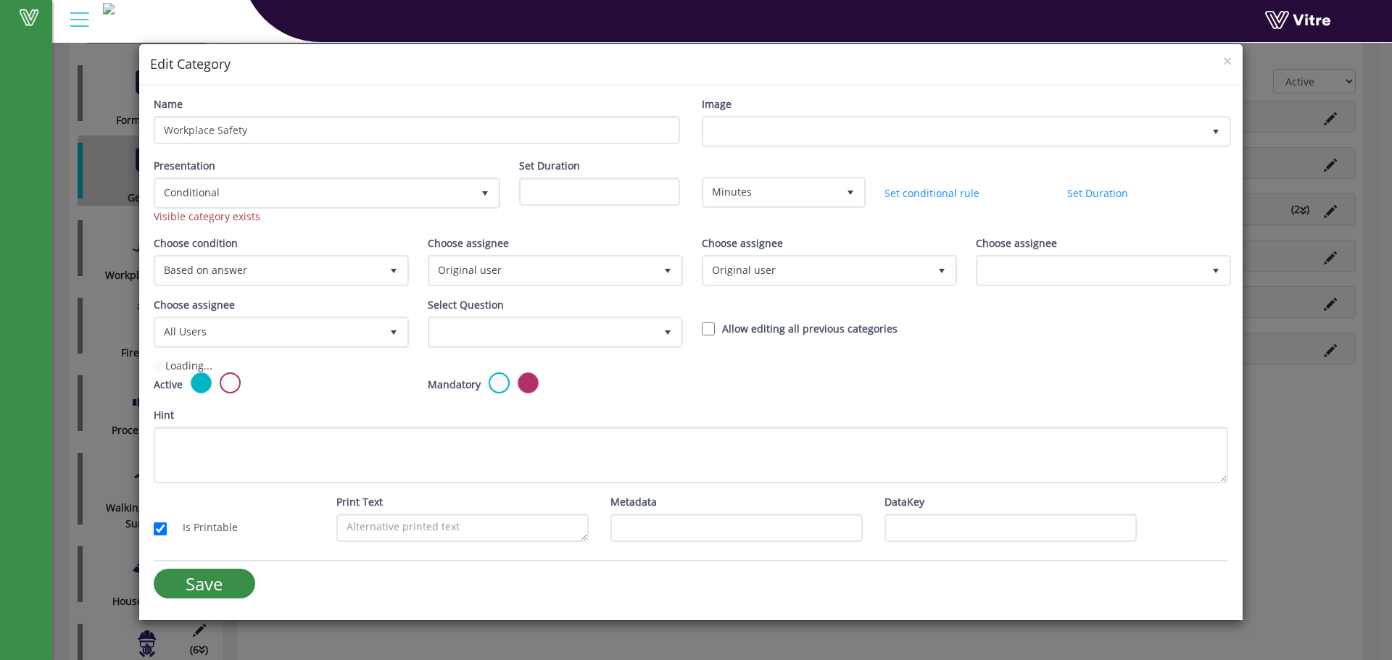
scroll to position [0, 0]
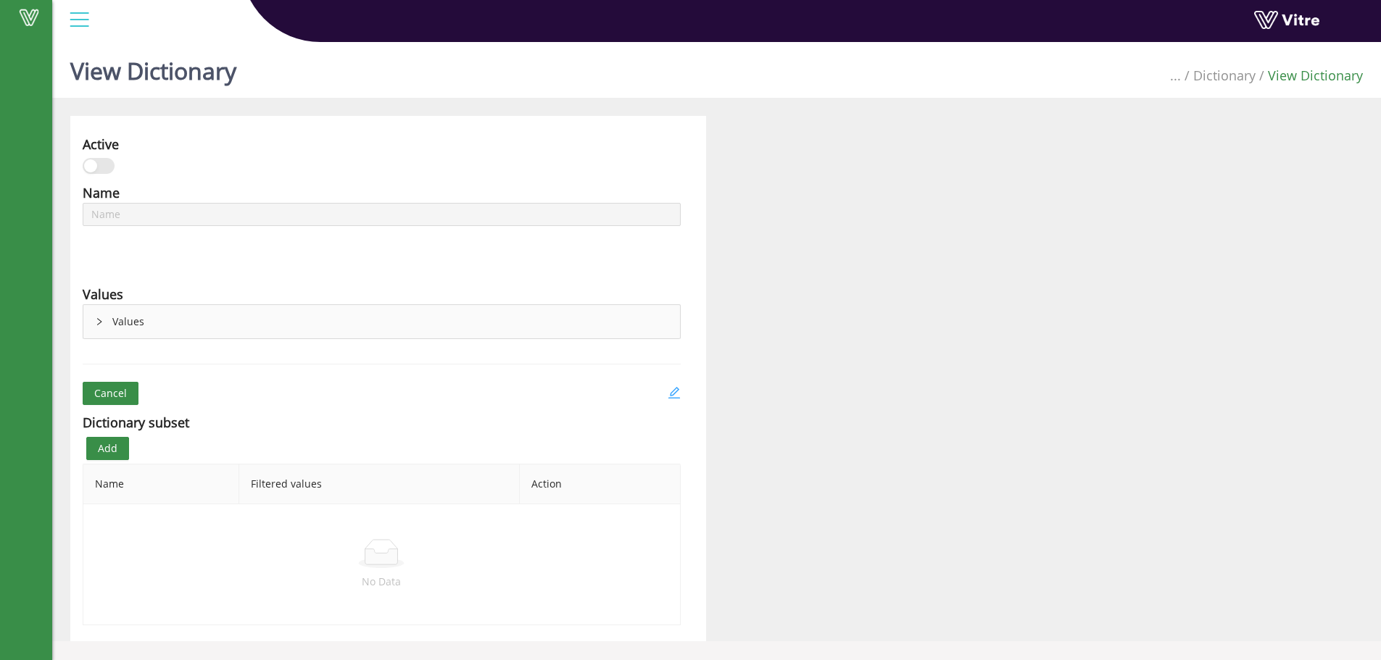
click at [676, 390] on icon "edit" at bounding box center [674, 392] width 13 height 13
type input "[US_STATE] - Focus Safety Categories"
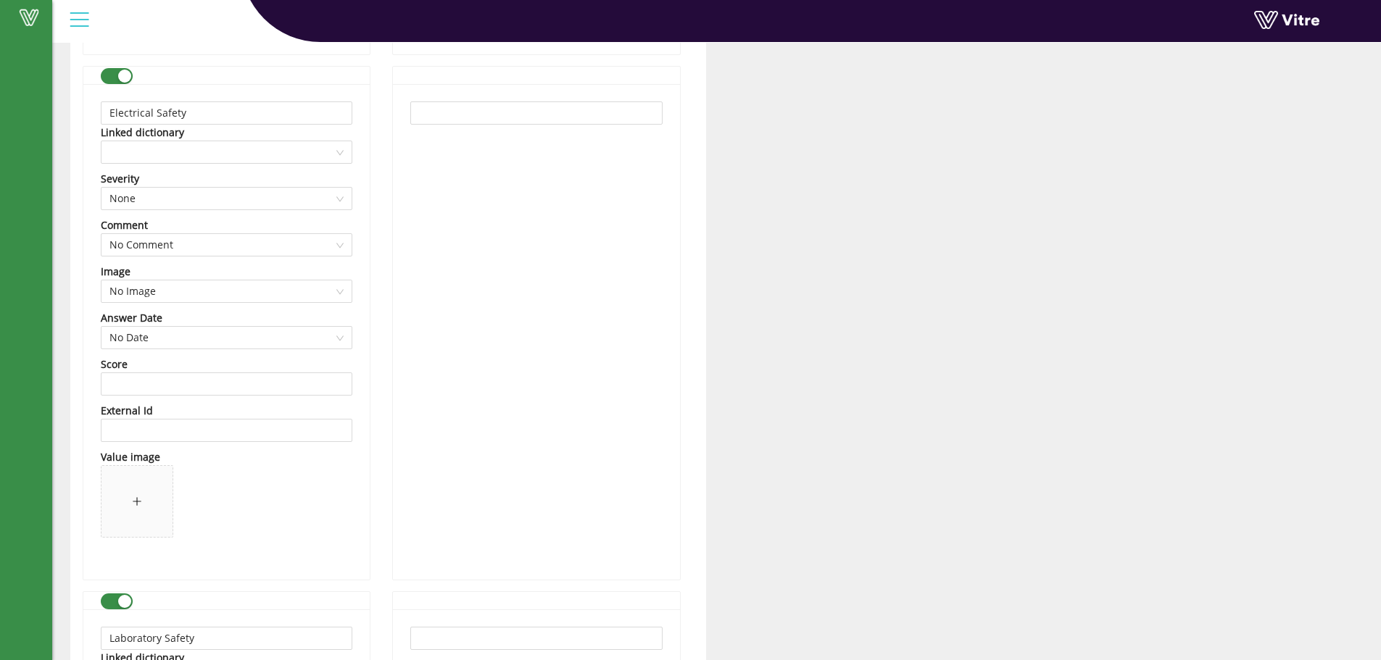
scroll to position [3806, 0]
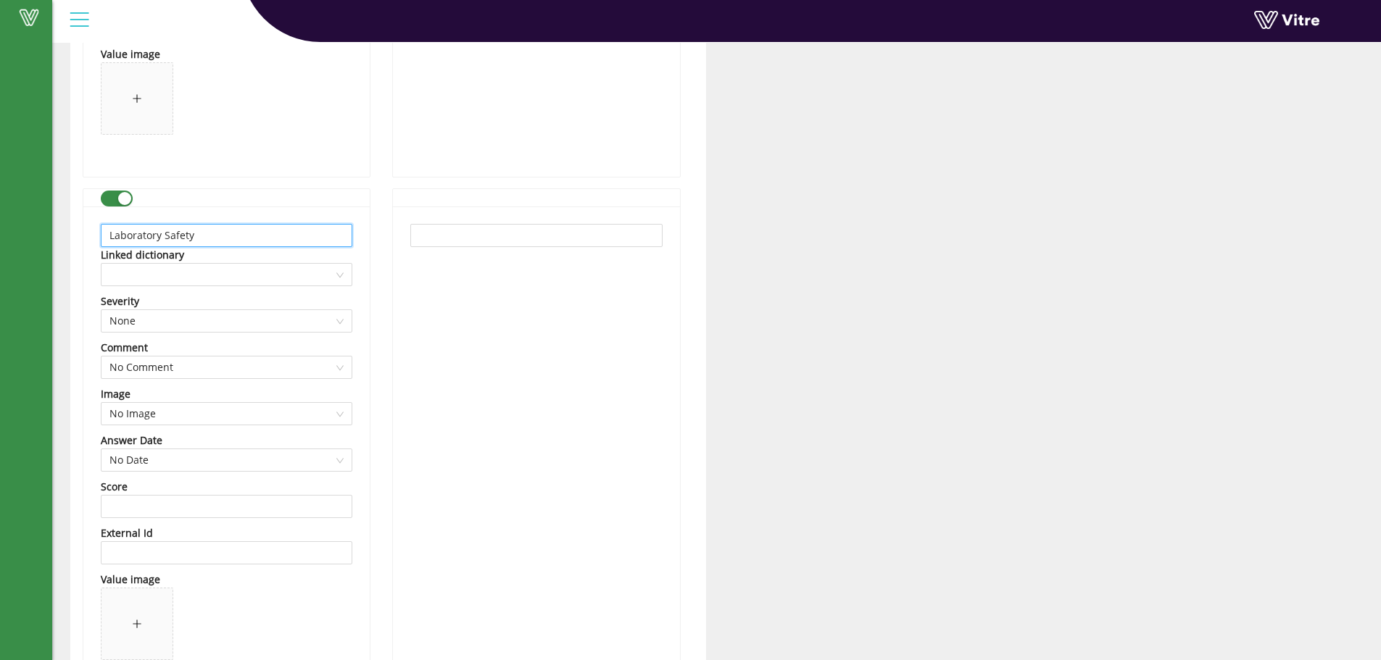
drag, startPoint x: 202, startPoint y: 233, endPoint x: 59, endPoint y: 231, distance: 142.8
paste input "QC Lab"
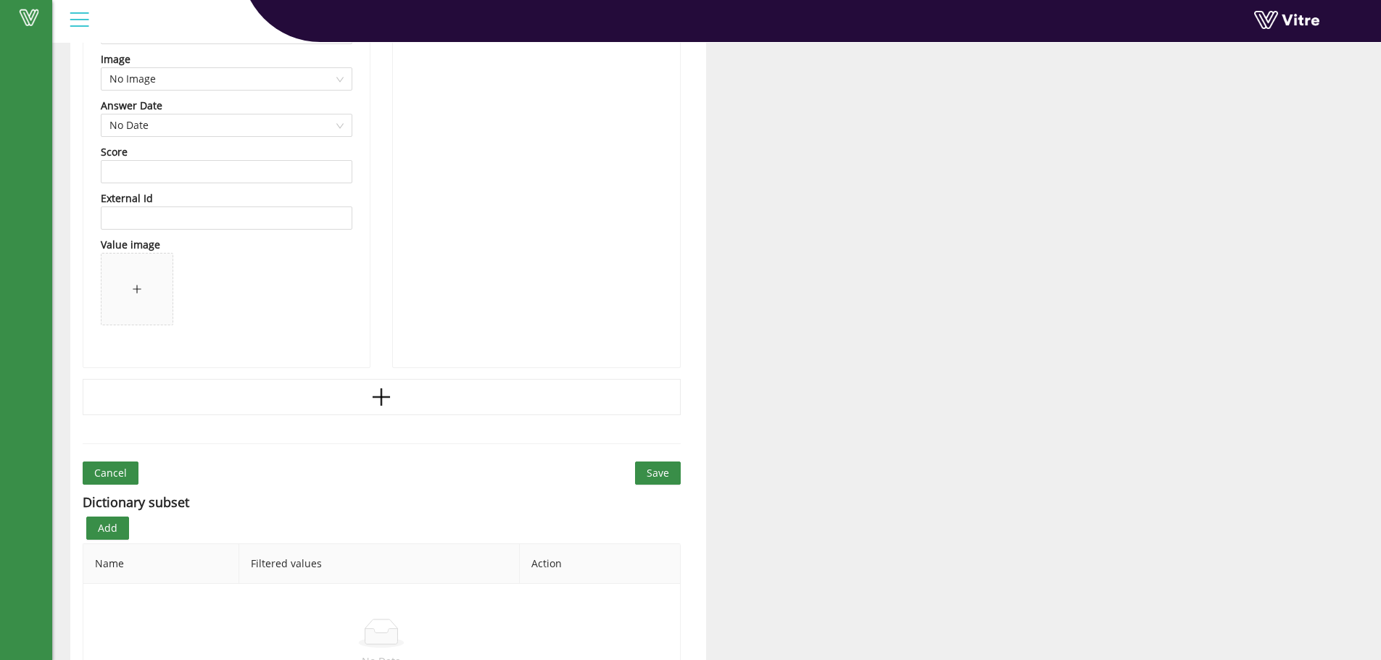
scroll to position [4169, 0]
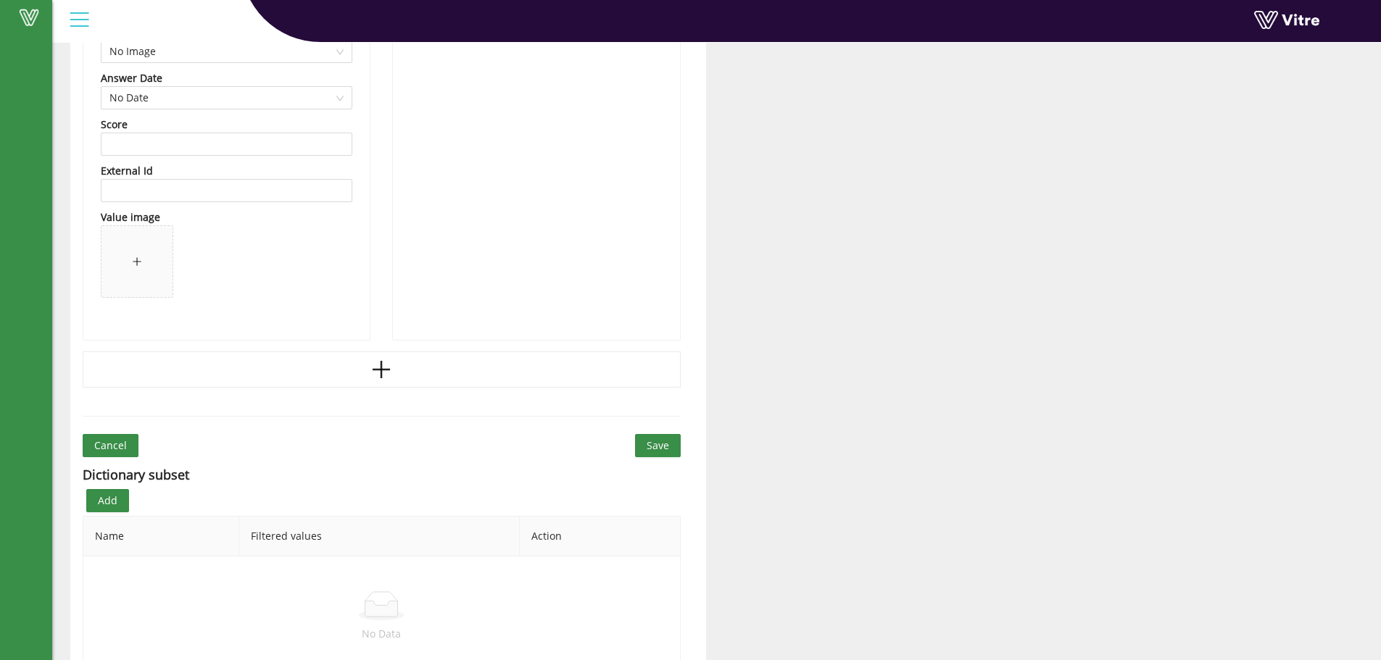
type input "QC Lab Safety"
click at [661, 451] on span "Save" at bounding box center [658, 446] width 22 height 16
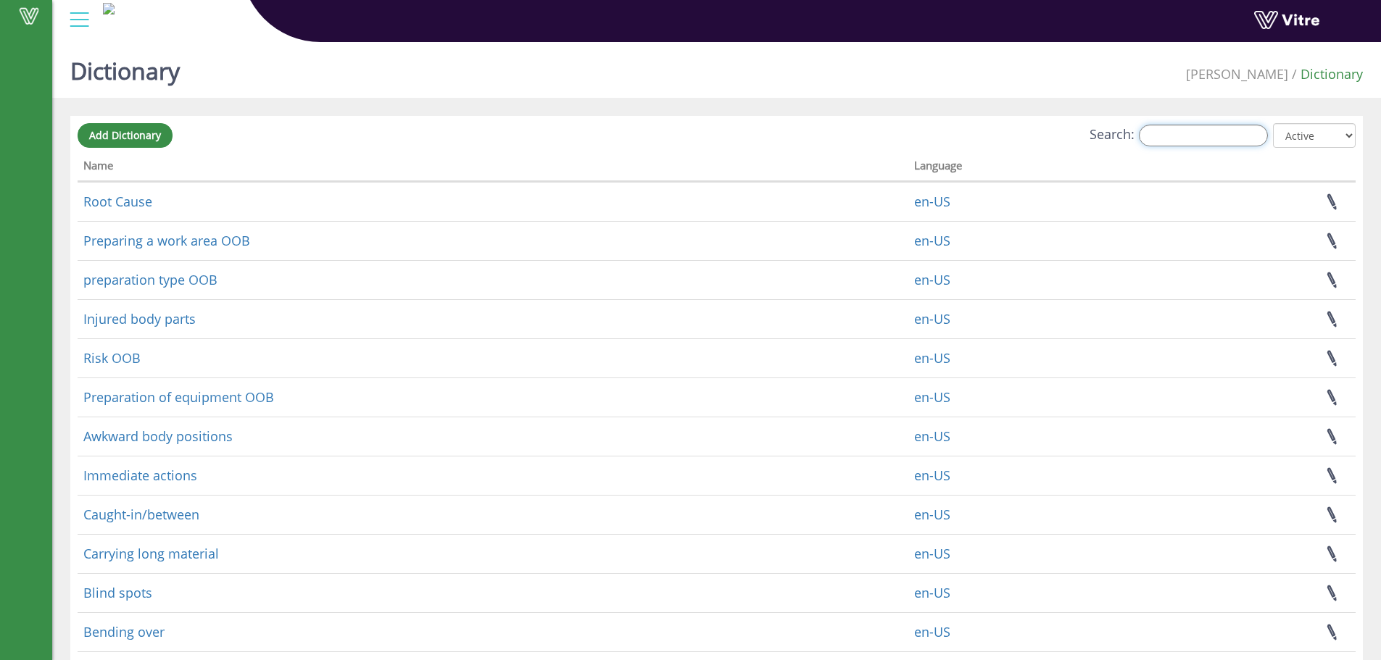
click at [1161, 136] on input "Search:" at bounding box center [1203, 136] width 129 height 22
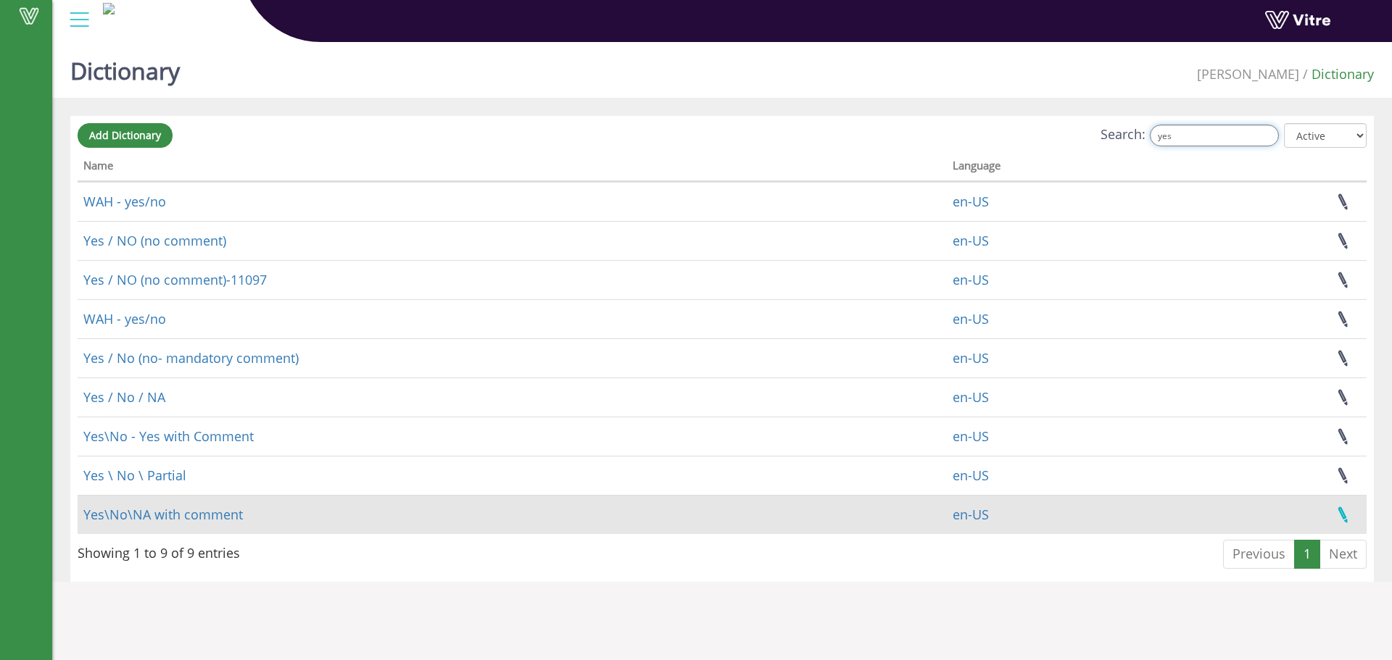
type input "yes"
click at [1343, 517] on link at bounding box center [1343, 515] width 36 height 38
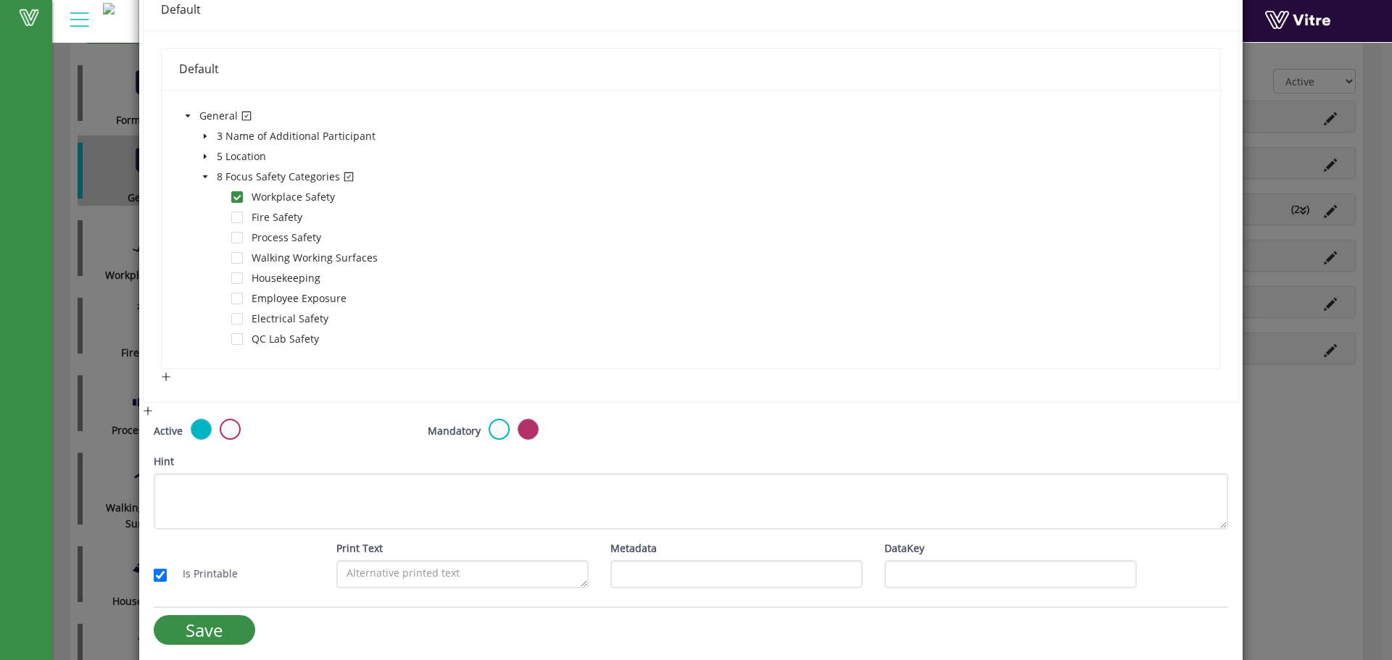
scroll to position [316, 0]
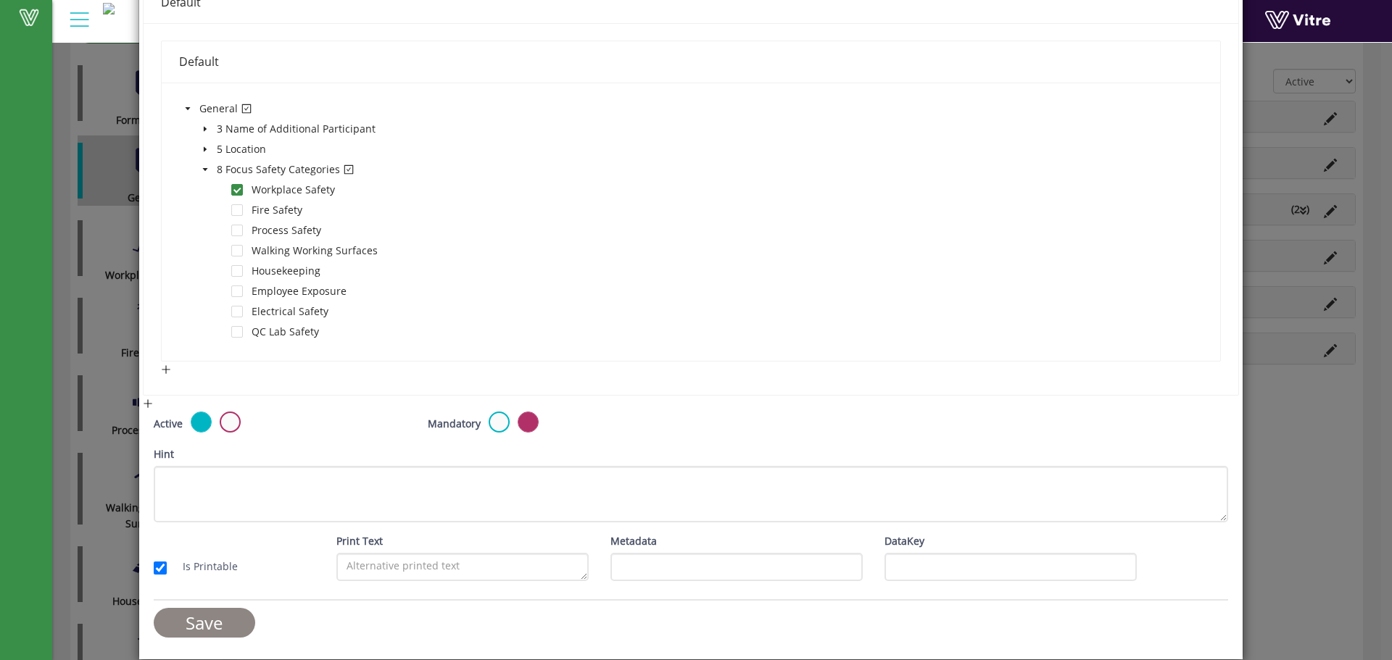
click at [213, 626] on input "Save" at bounding box center [204, 623] width 101 height 30
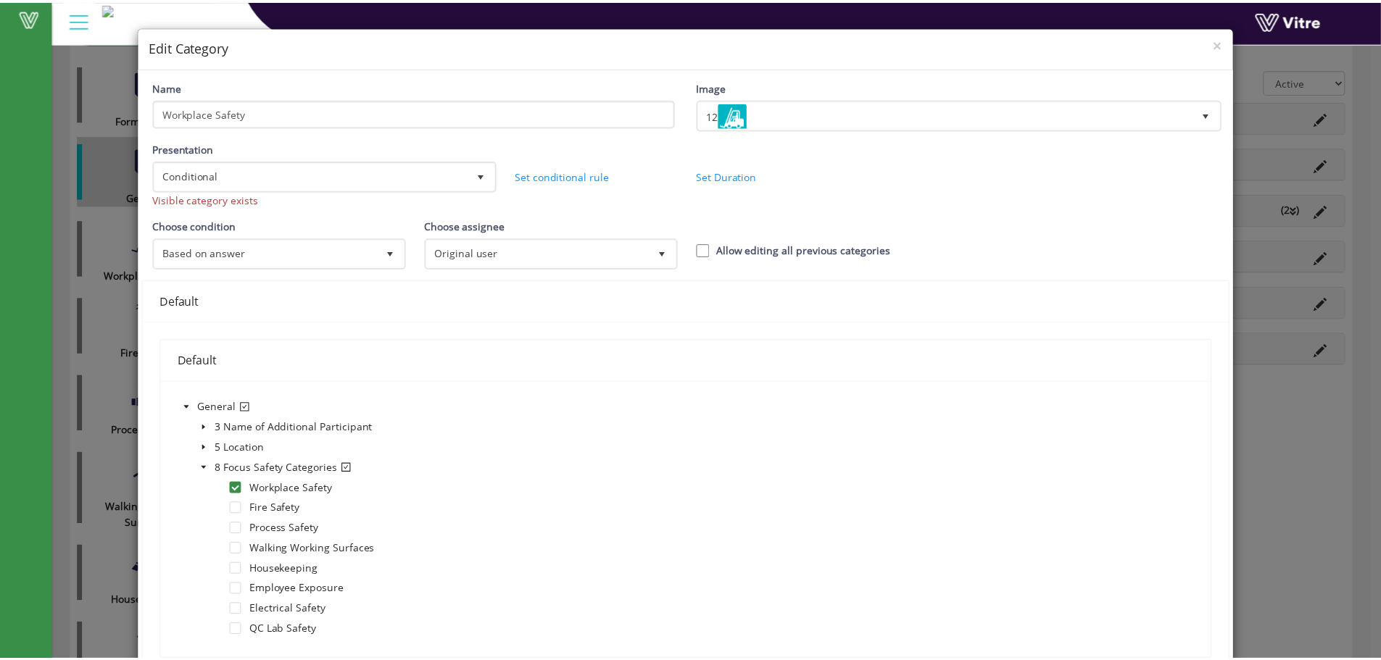
scroll to position [0, 0]
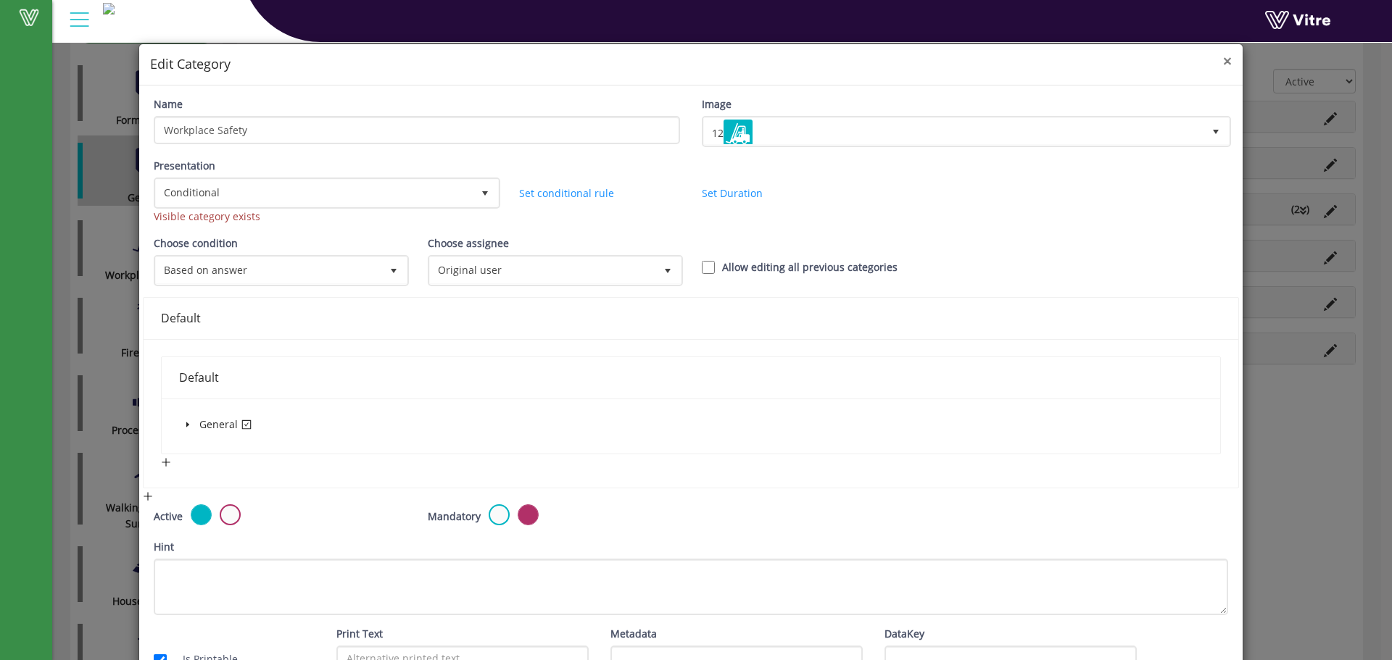
click at [1223, 61] on span "×" at bounding box center [1227, 61] width 9 height 20
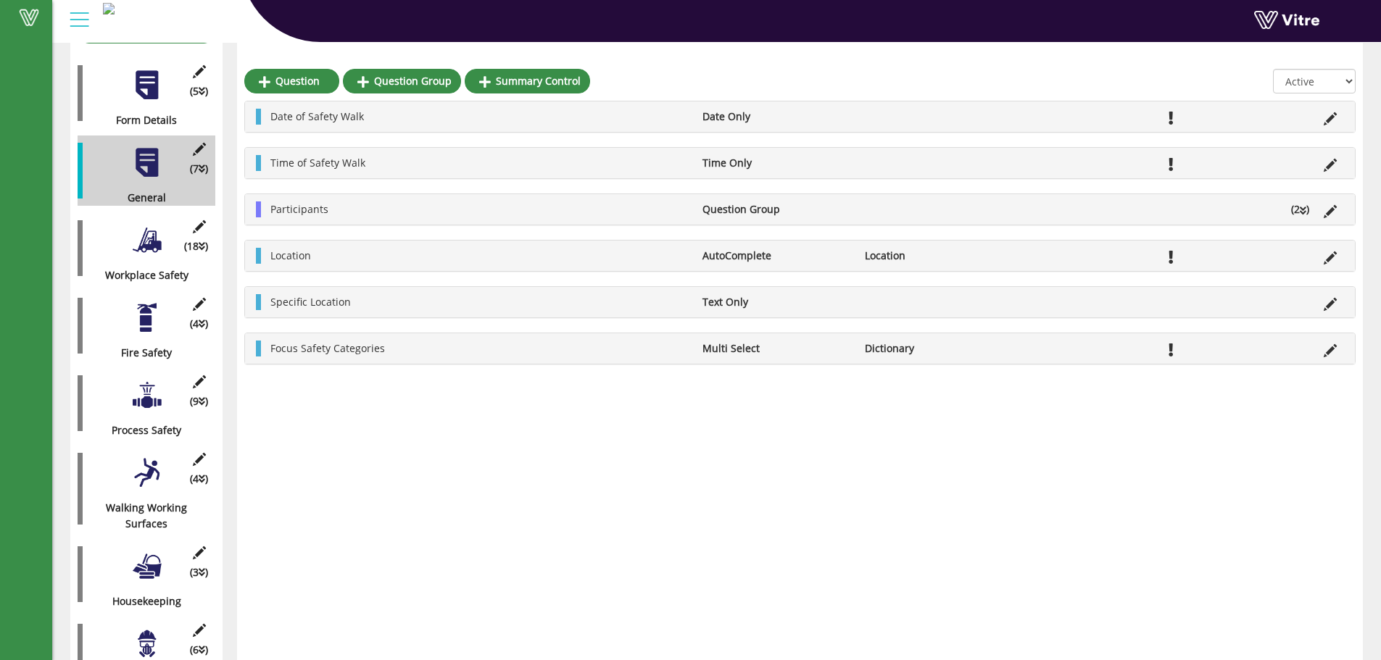
click at [158, 239] on div at bounding box center [146, 240] width 33 height 33
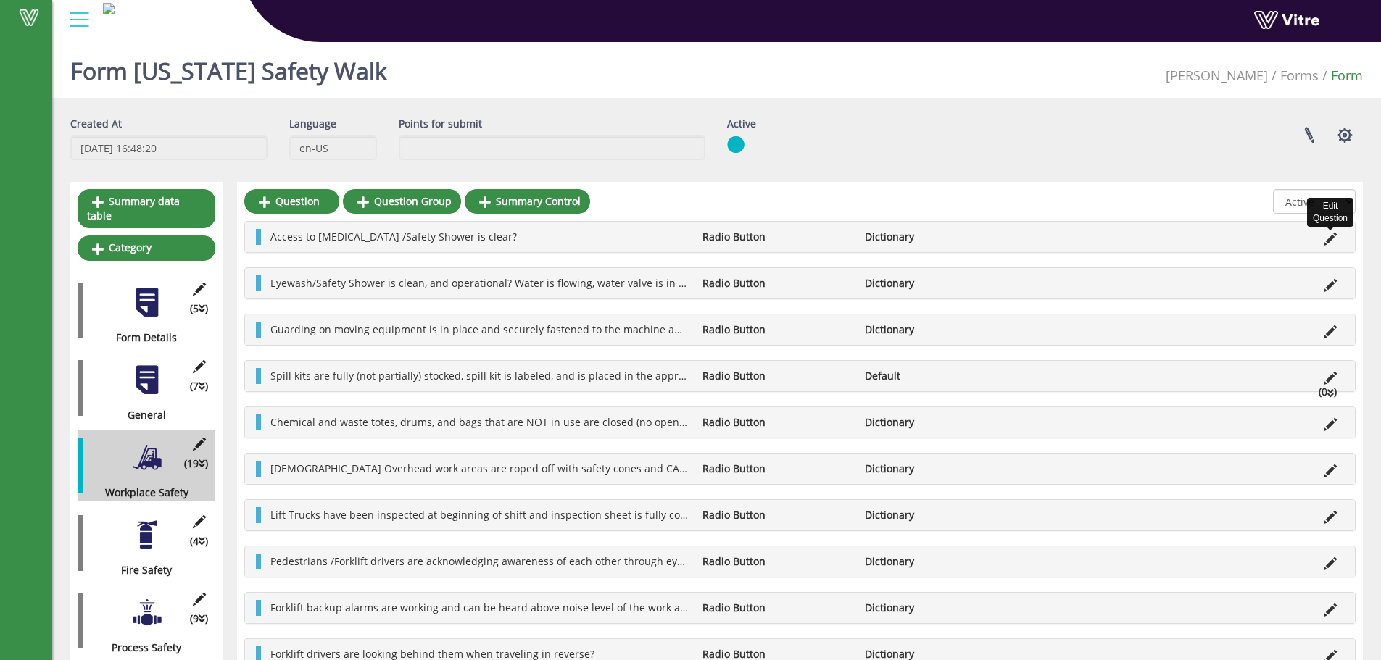
click at [1330, 239] on icon at bounding box center [1330, 239] width 13 height 13
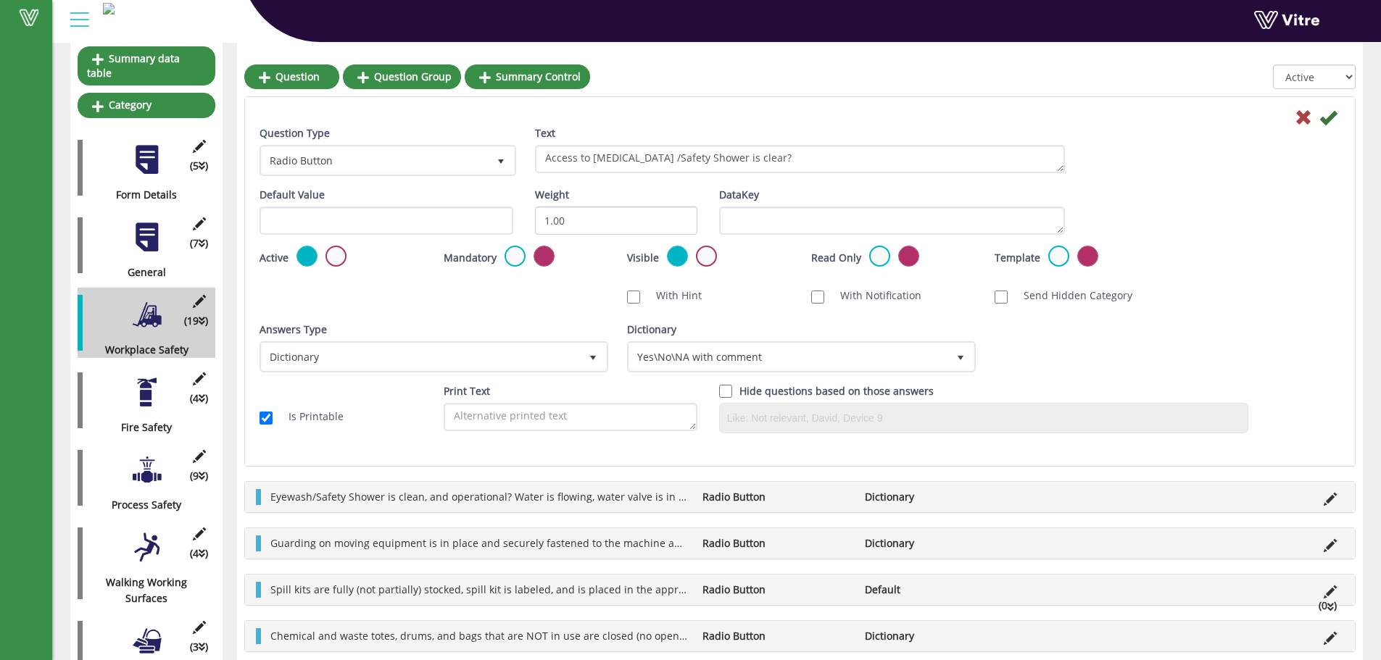
scroll to position [145, 0]
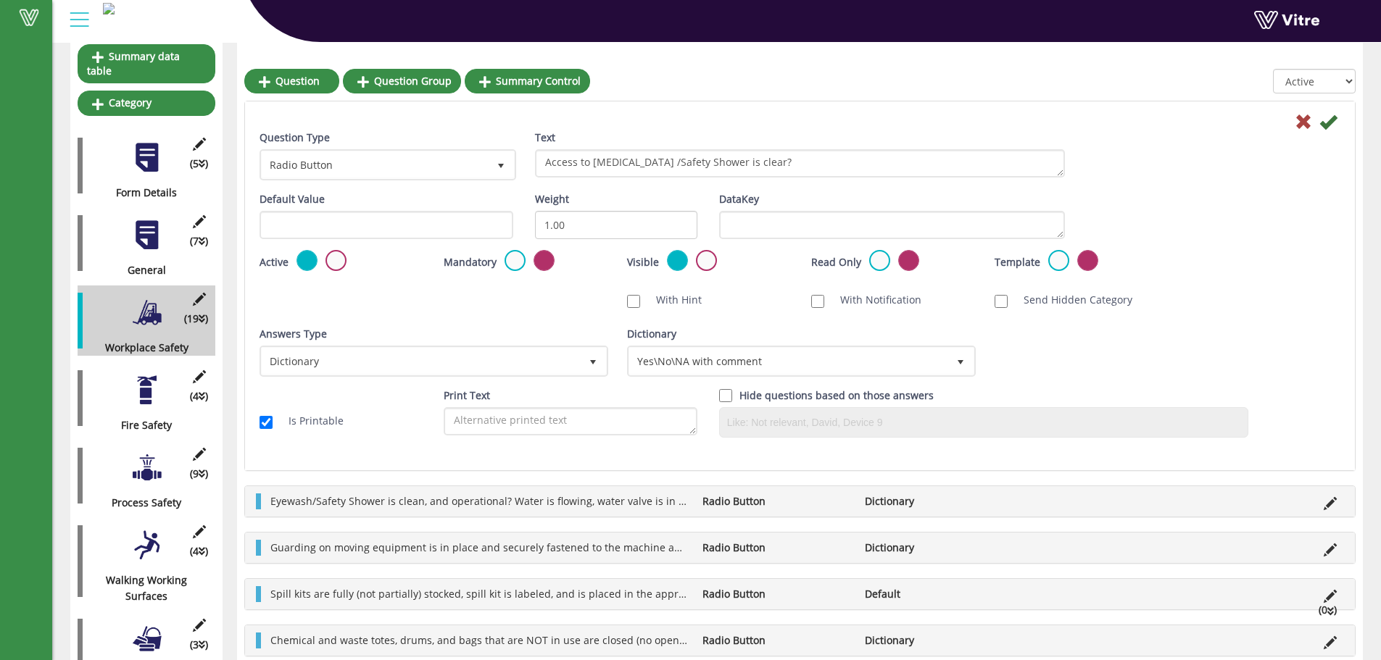
click at [153, 374] on div at bounding box center [146, 390] width 33 height 33
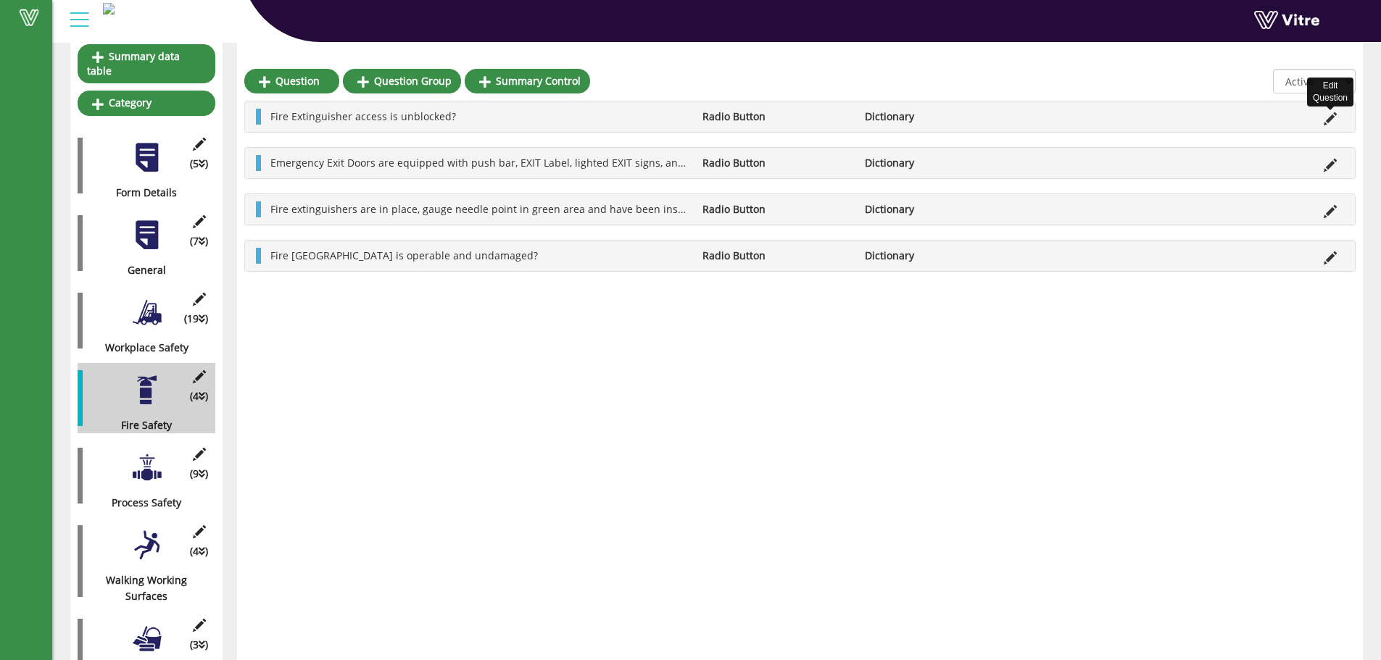
click at [1327, 115] on icon at bounding box center [1330, 118] width 13 height 13
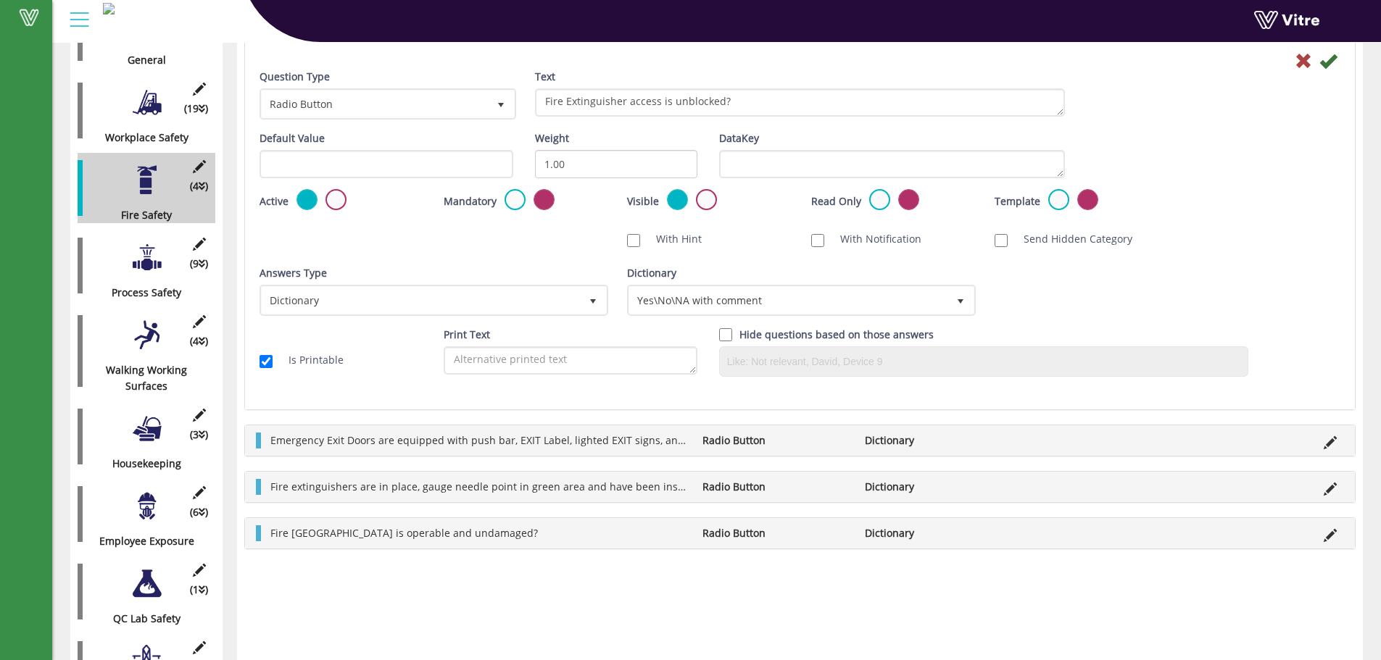
scroll to position [362, 0]
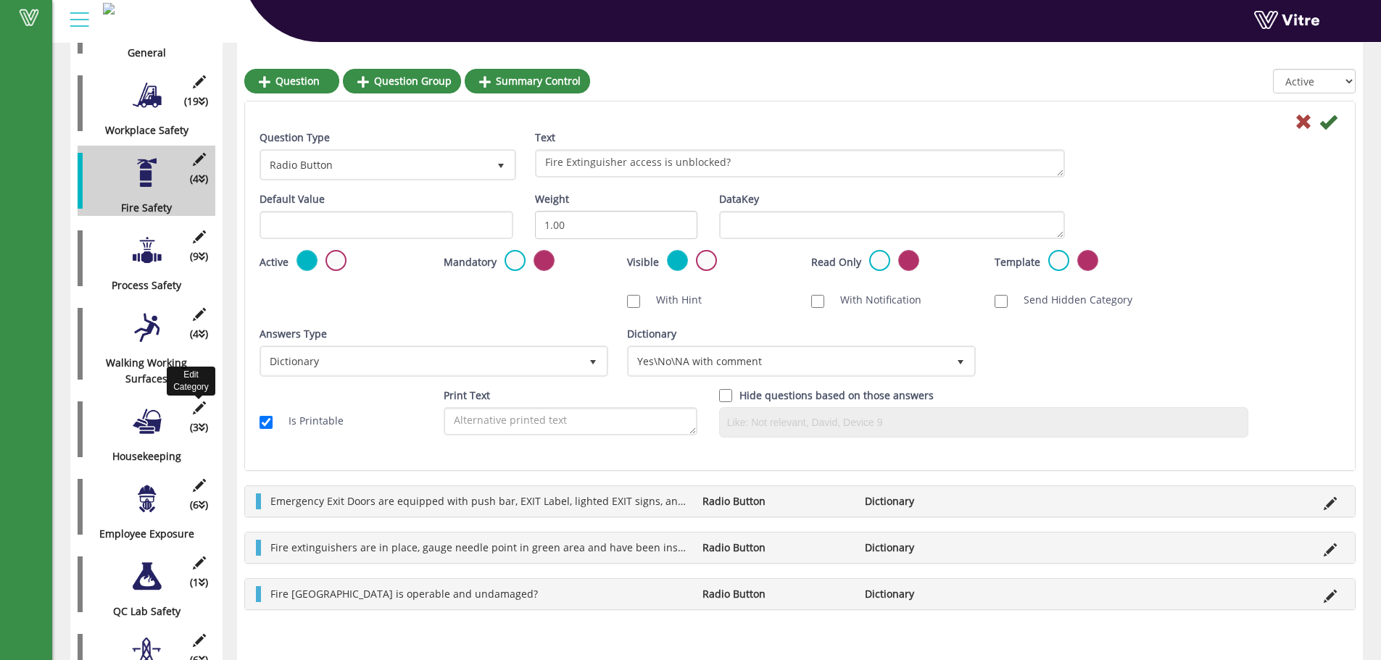
click at [199, 402] on icon at bounding box center [199, 408] width 18 height 13
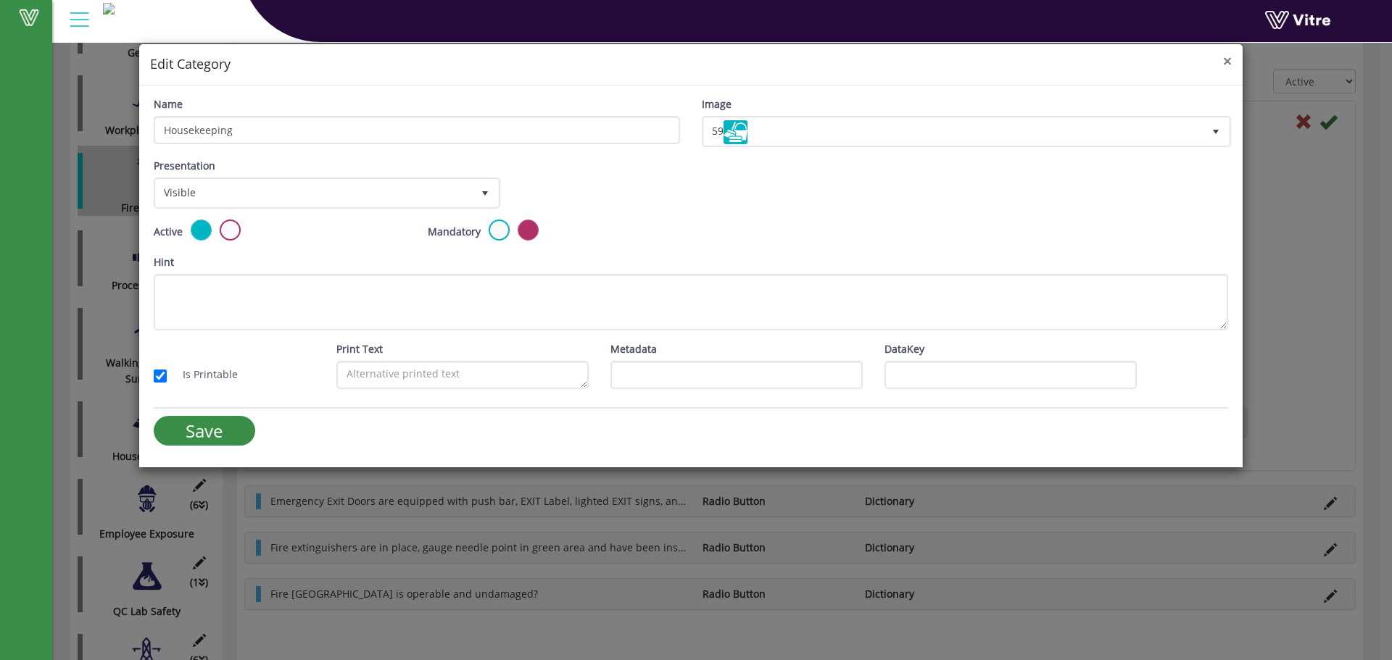
click at [1229, 60] on span "×" at bounding box center [1227, 61] width 9 height 20
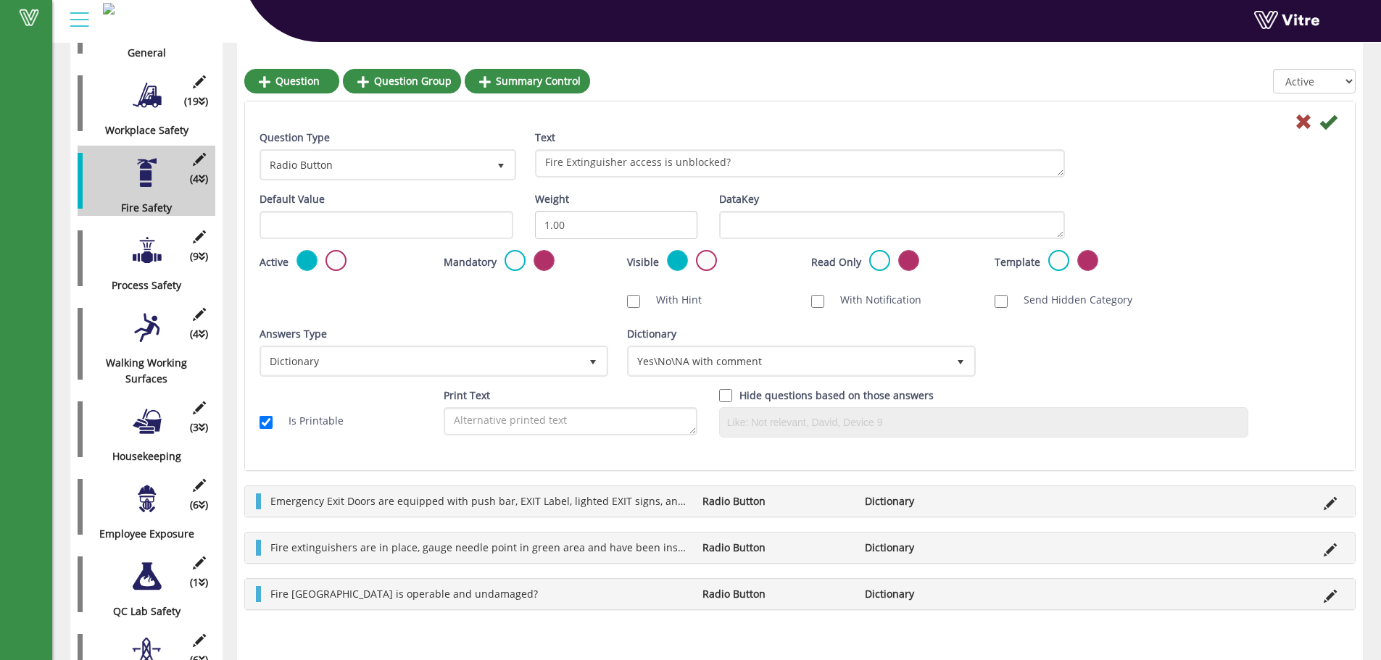
click at [153, 412] on div at bounding box center [146, 421] width 33 height 33
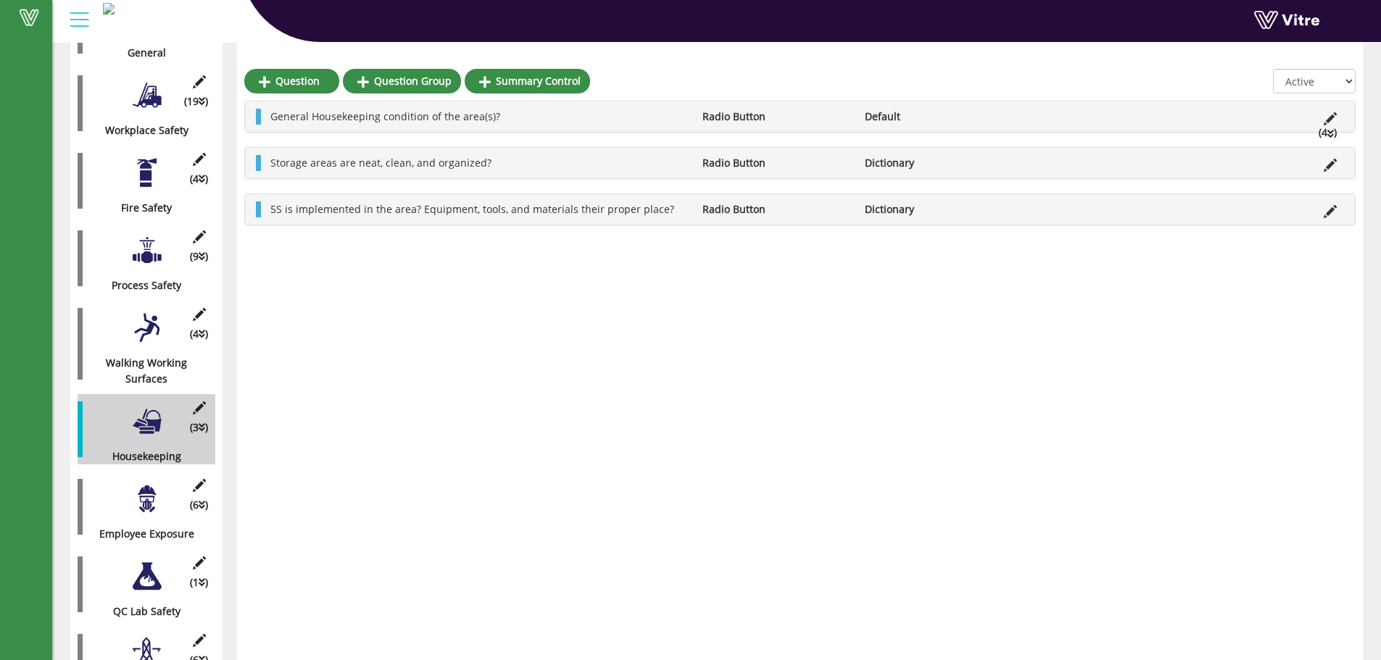
click at [1328, 130] on icon at bounding box center [1330, 134] width 7 height 10
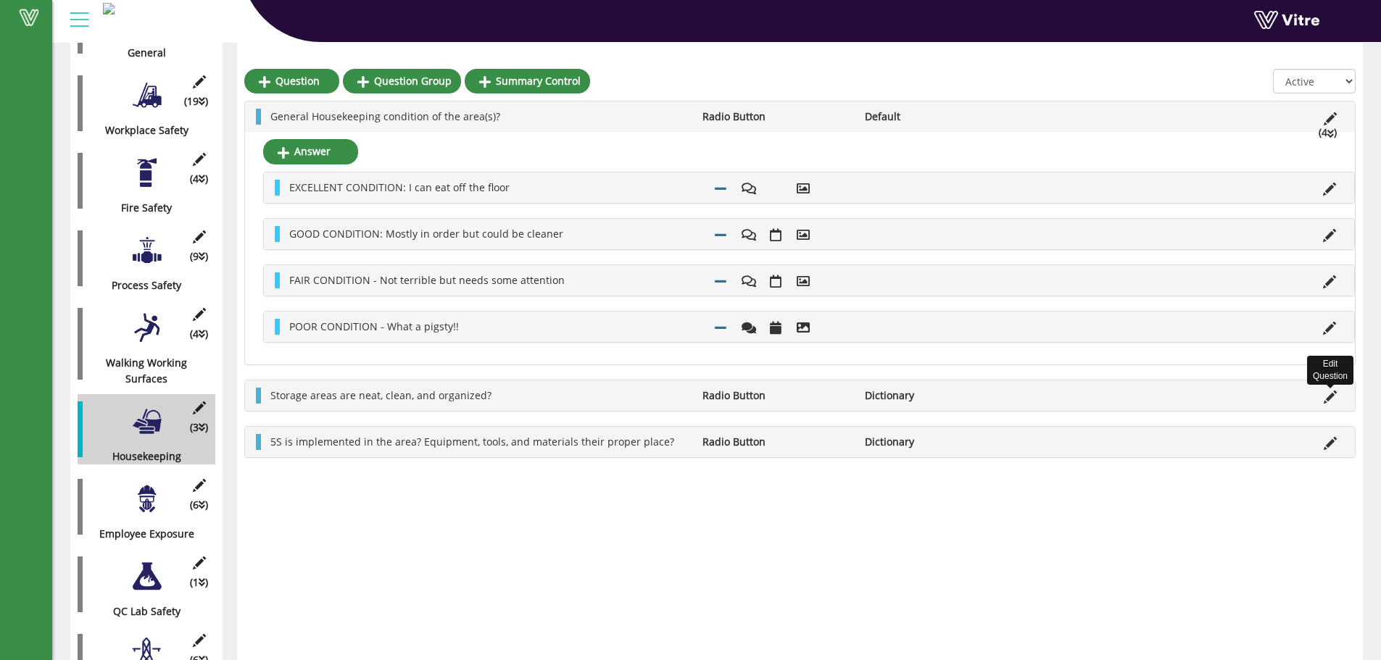
click at [1326, 396] on icon at bounding box center [1330, 397] width 13 height 13
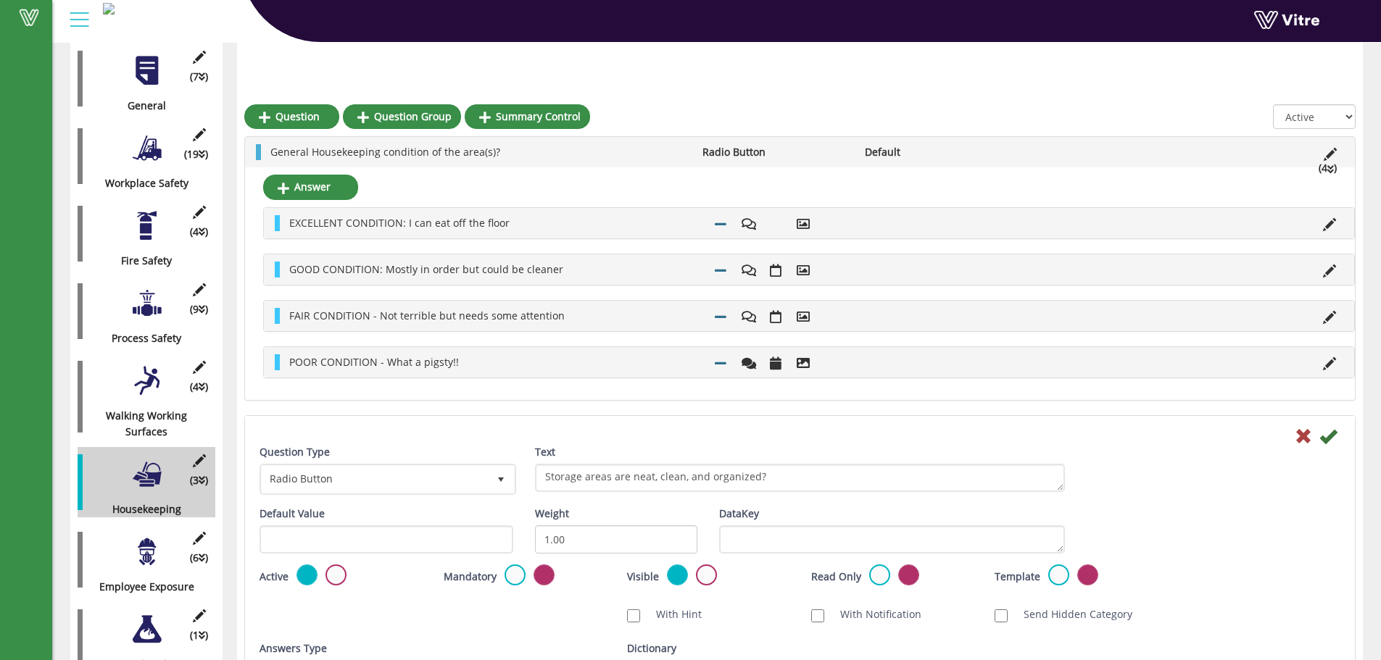
scroll to position [290, 0]
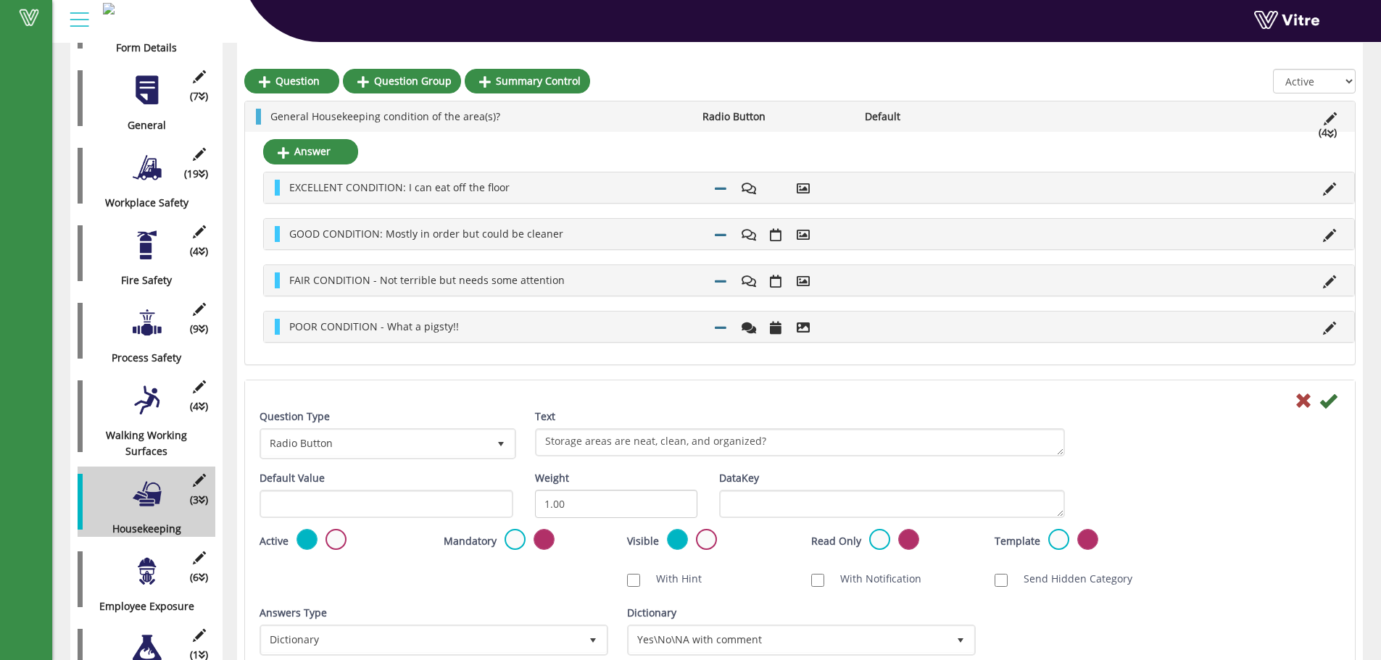
click at [149, 307] on div at bounding box center [146, 323] width 33 height 33
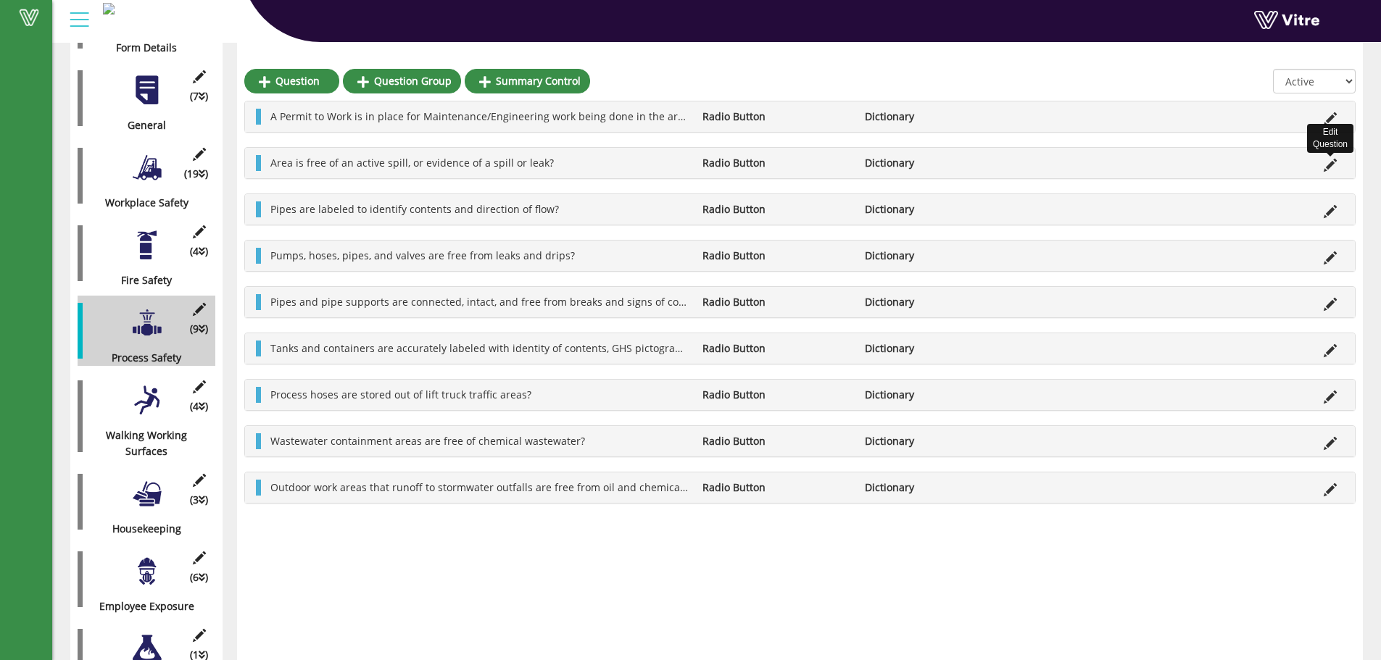
click at [1329, 162] on icon at bounding box center [1330, 165] width 13 height 13
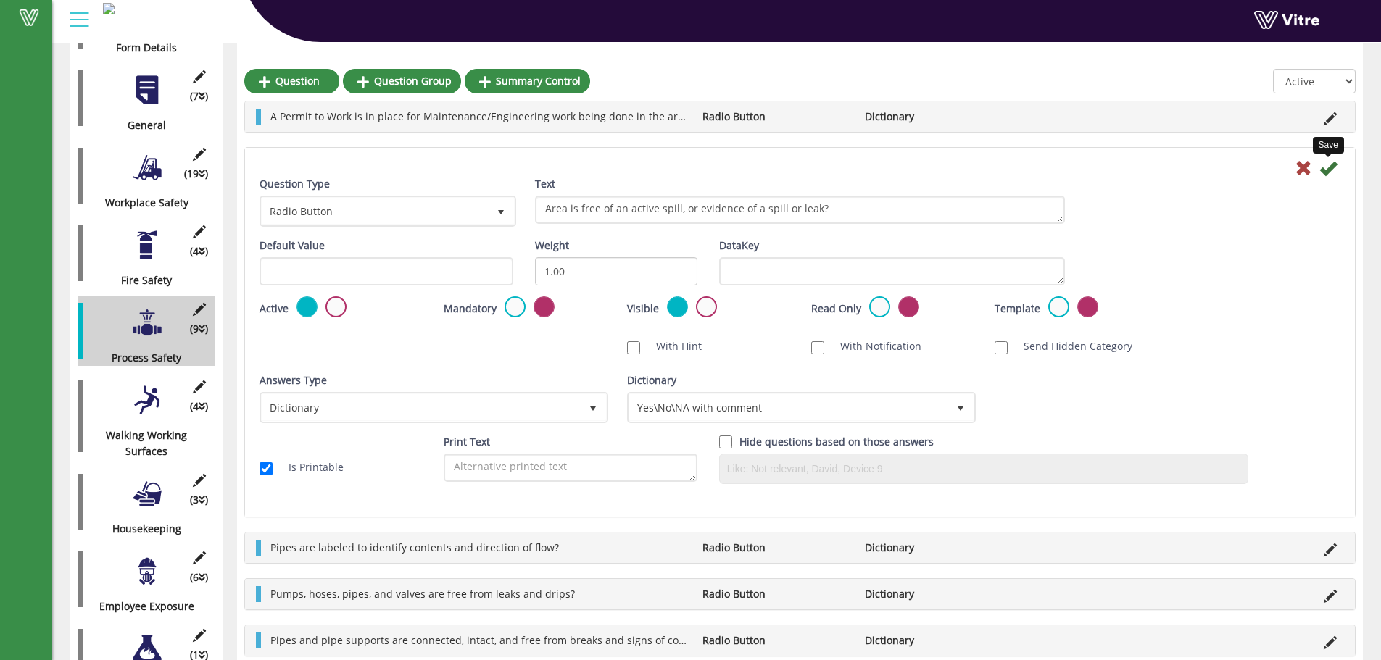
click at [1327, 168] on icon at bounding box center [1327, 167] width 17 height 17
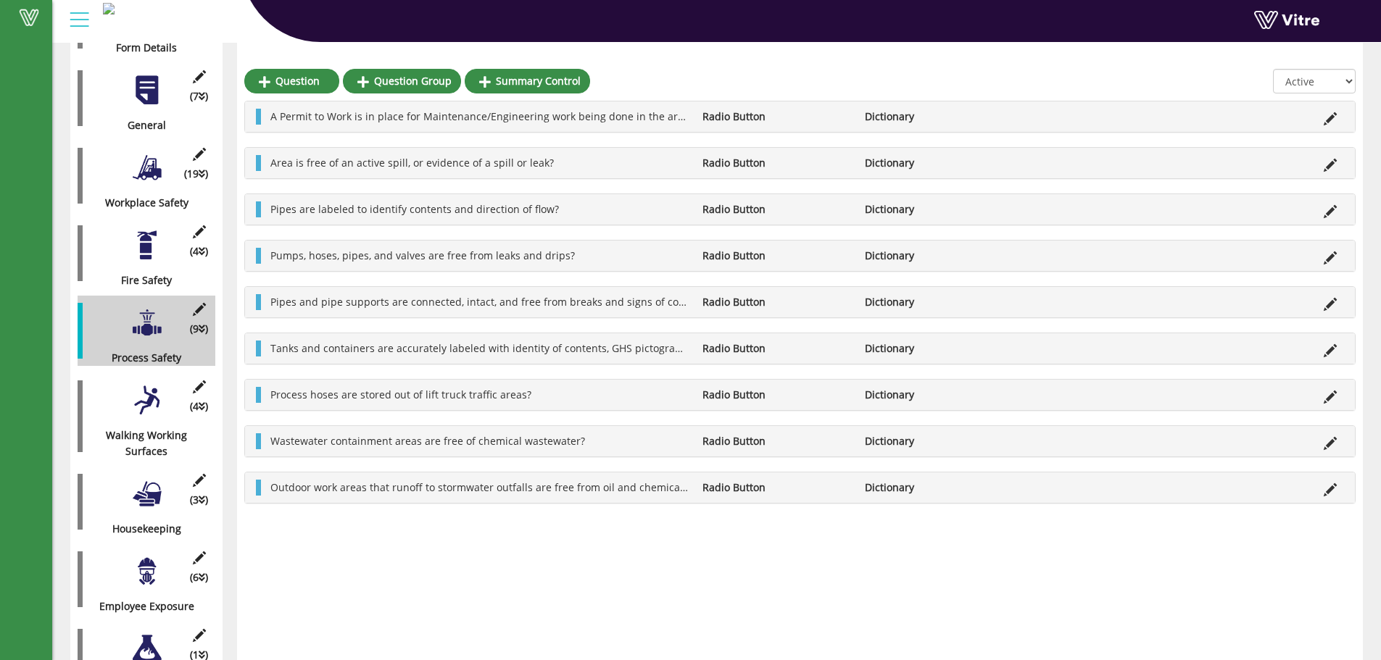
click at [149, 167] on div at bounding box center [146, 168] width 33 height 33
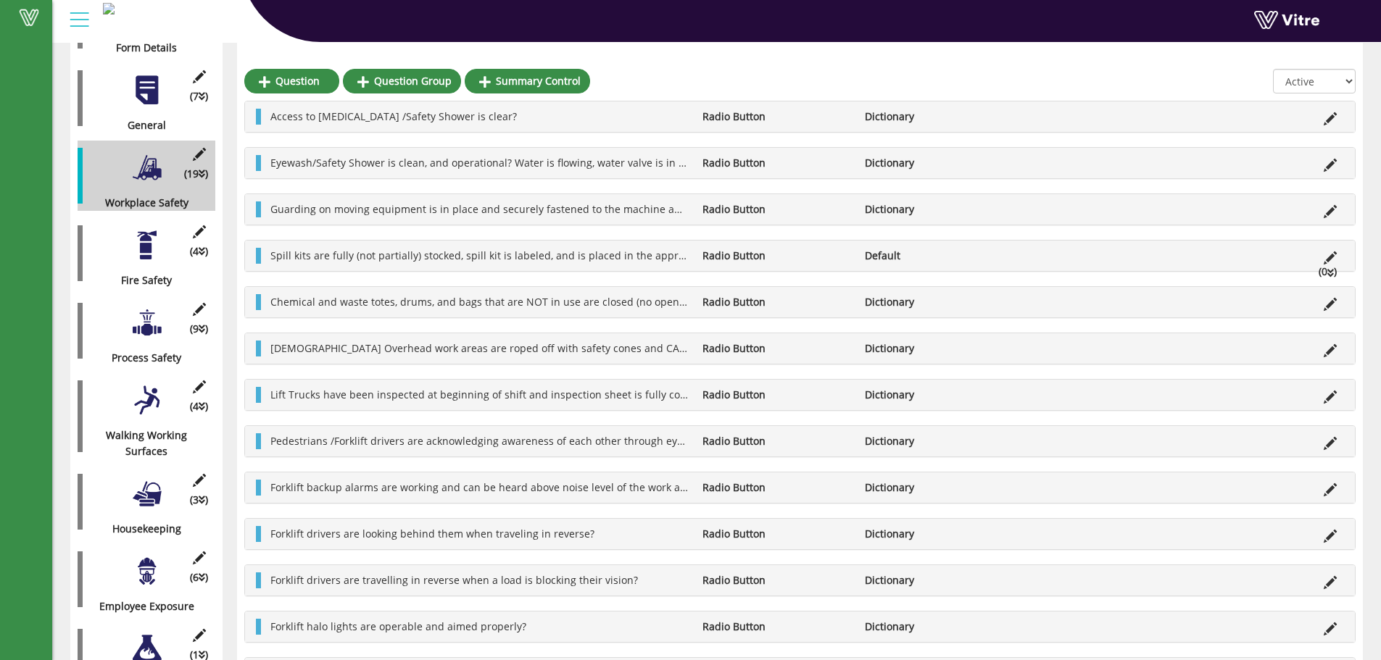
click at [1332, 269] on icon at bounding box center [1330, 273] width 7 height 10
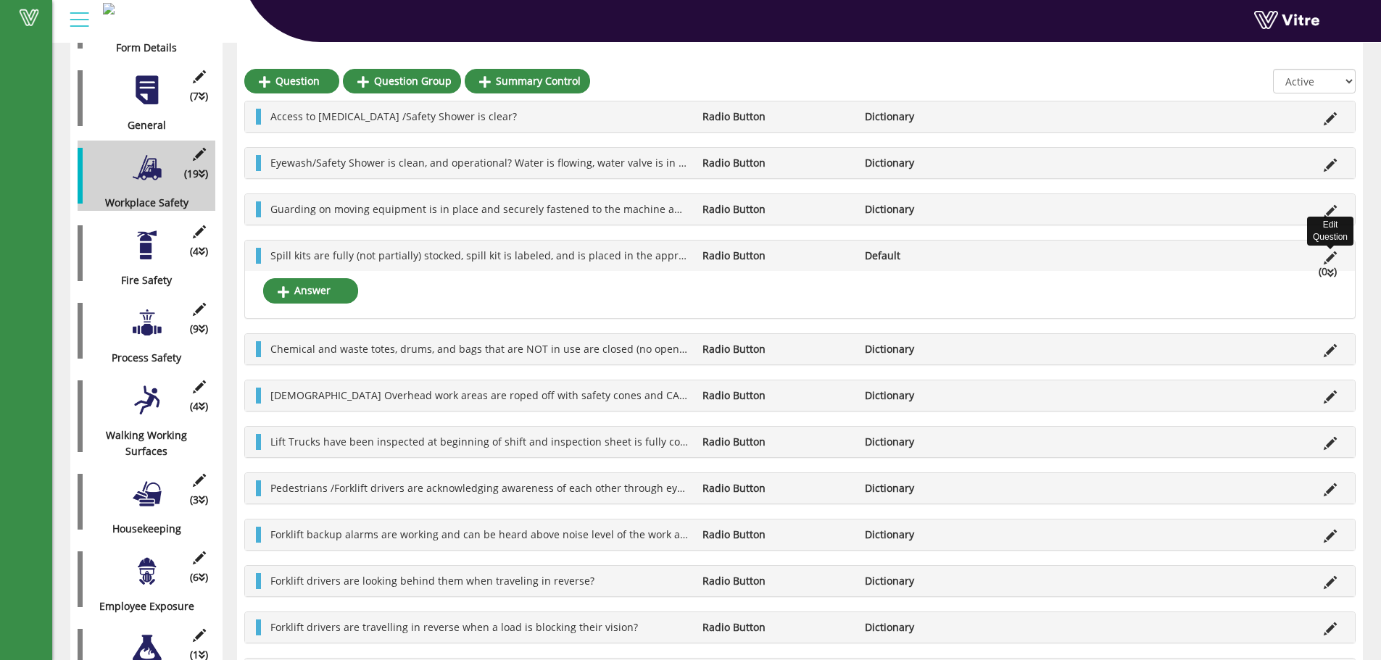
click at [1330, 256] on icon at bounding box center [1330, 258] width 13 height 13
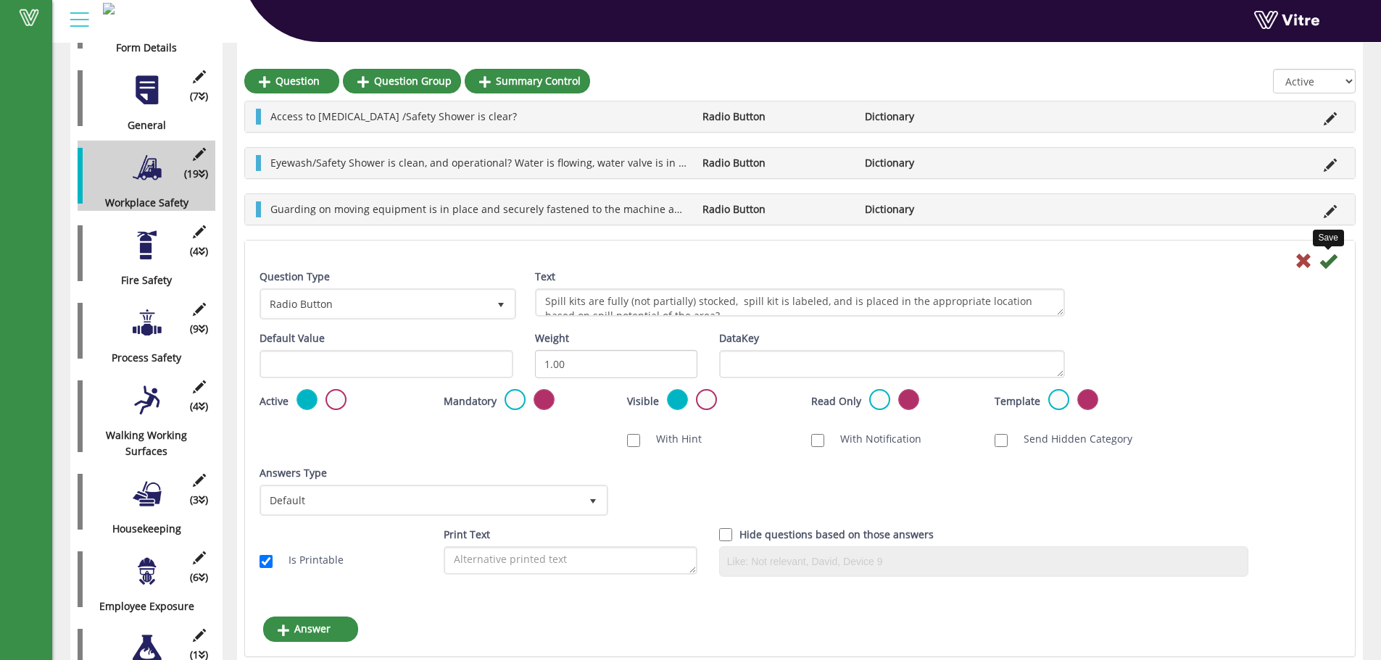
click at [1325, 259] on icon at bounding box center [1327, 260] width 17 height 17
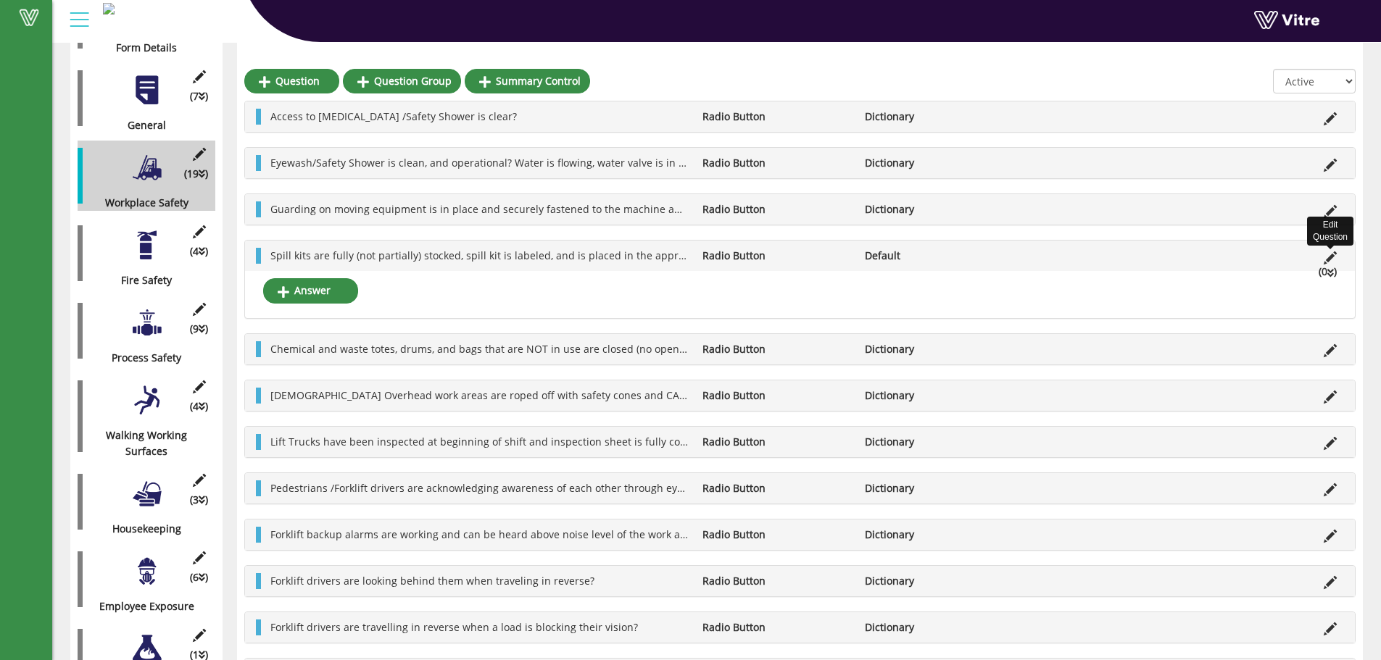
click at [1328, 257] on icon at bounding box center [1330, 258] width 13 height 13
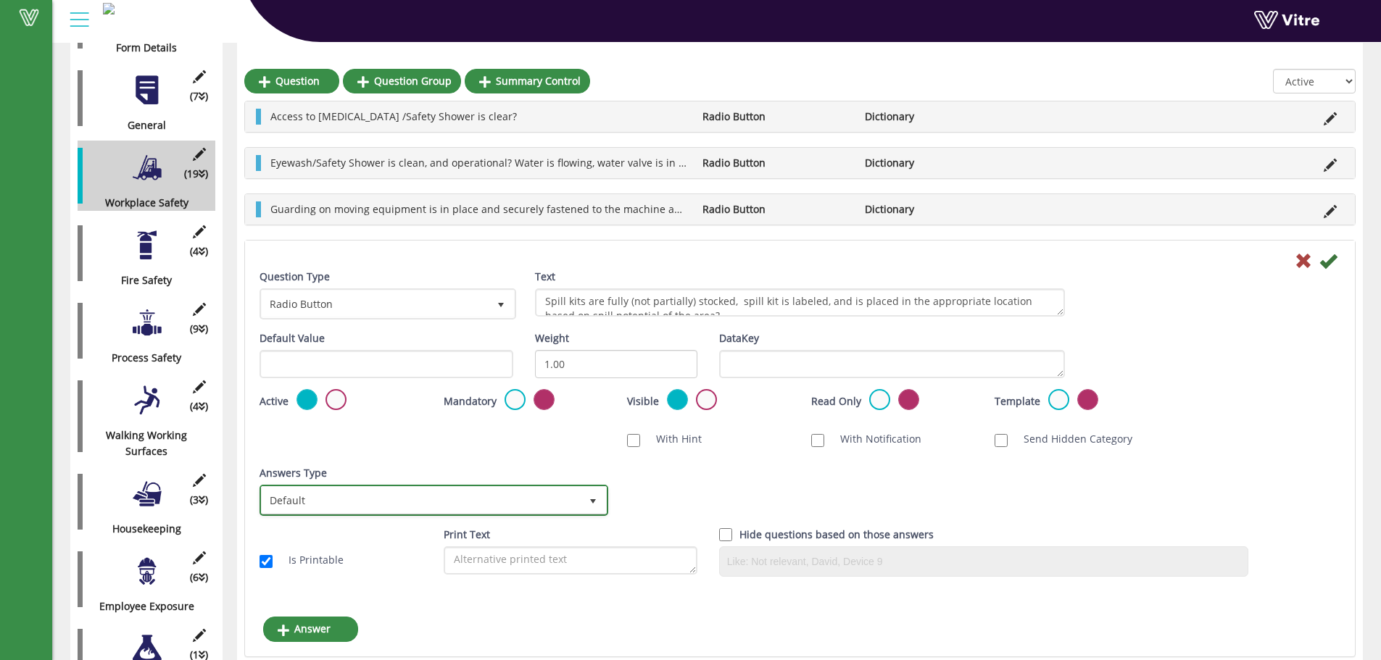
click at [592, 500] on span "select" at bounding box center [593, 502] width 12 height 12
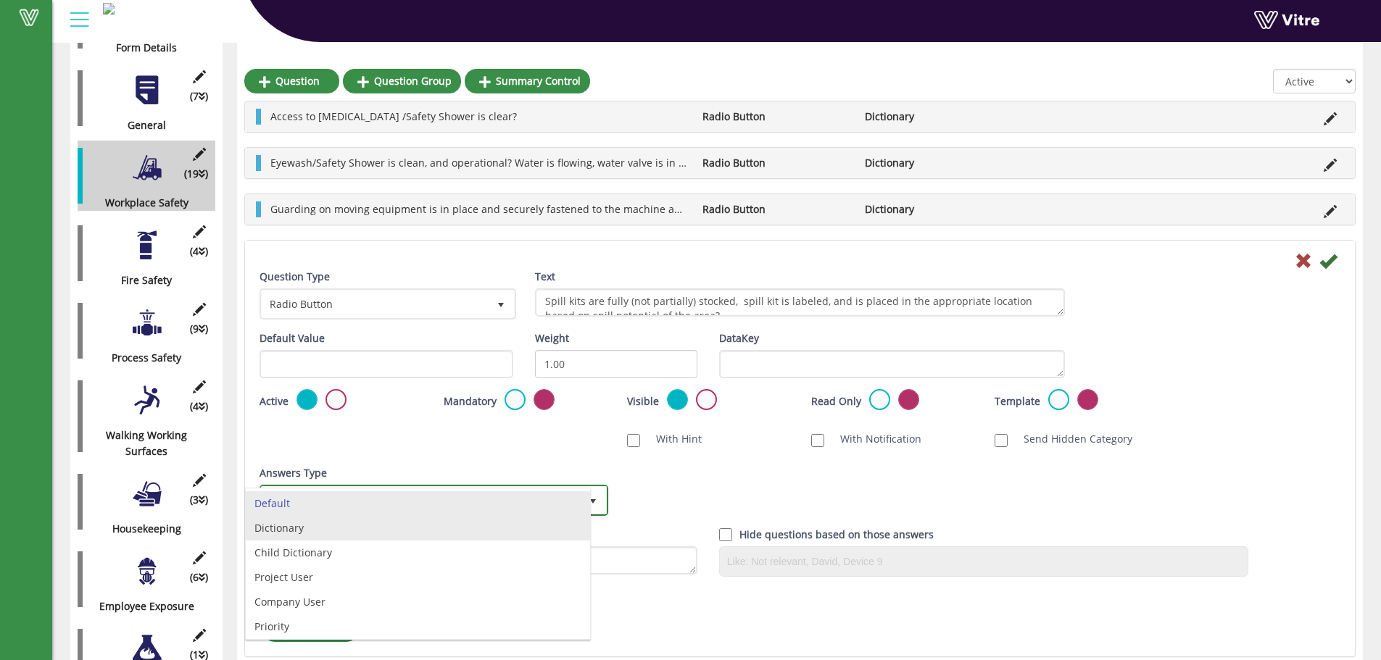
click at [297, 527] on li "Dictionary" at bounding box center [418, 528] width 344 height 25
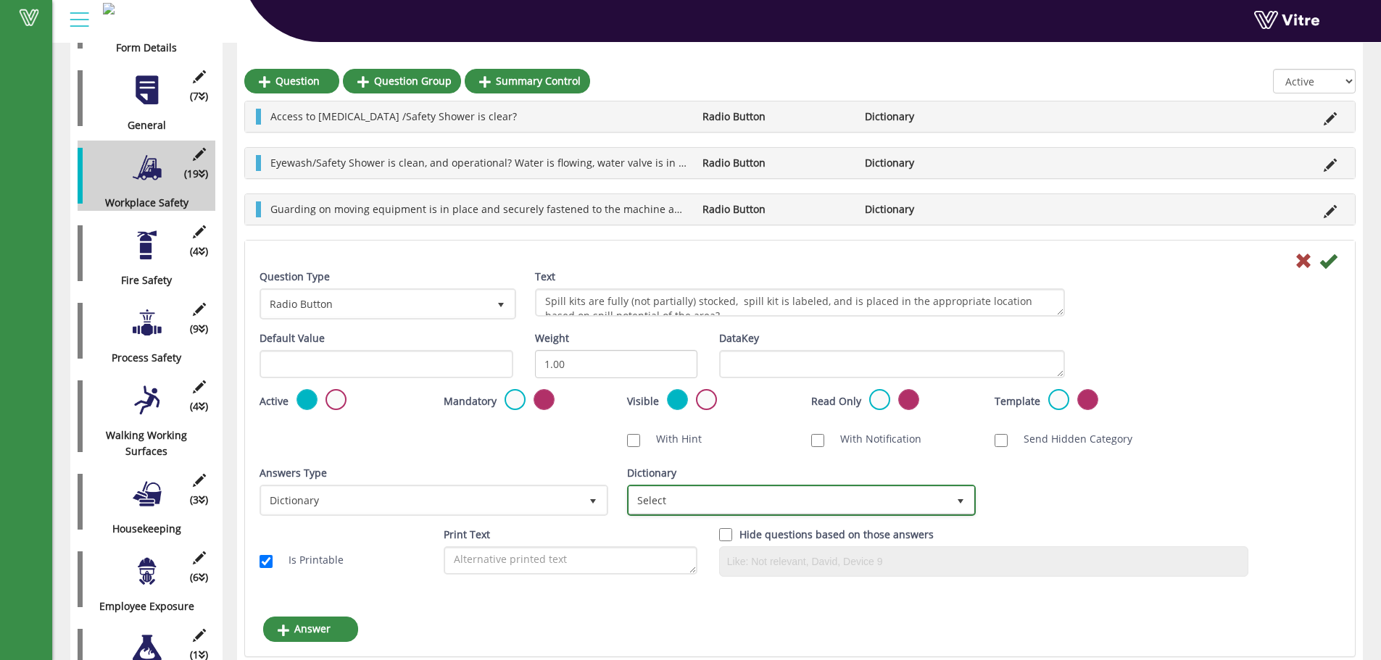
click at [731, 502] on span "Select" at bounding box center [788, 500] width 318 height 26
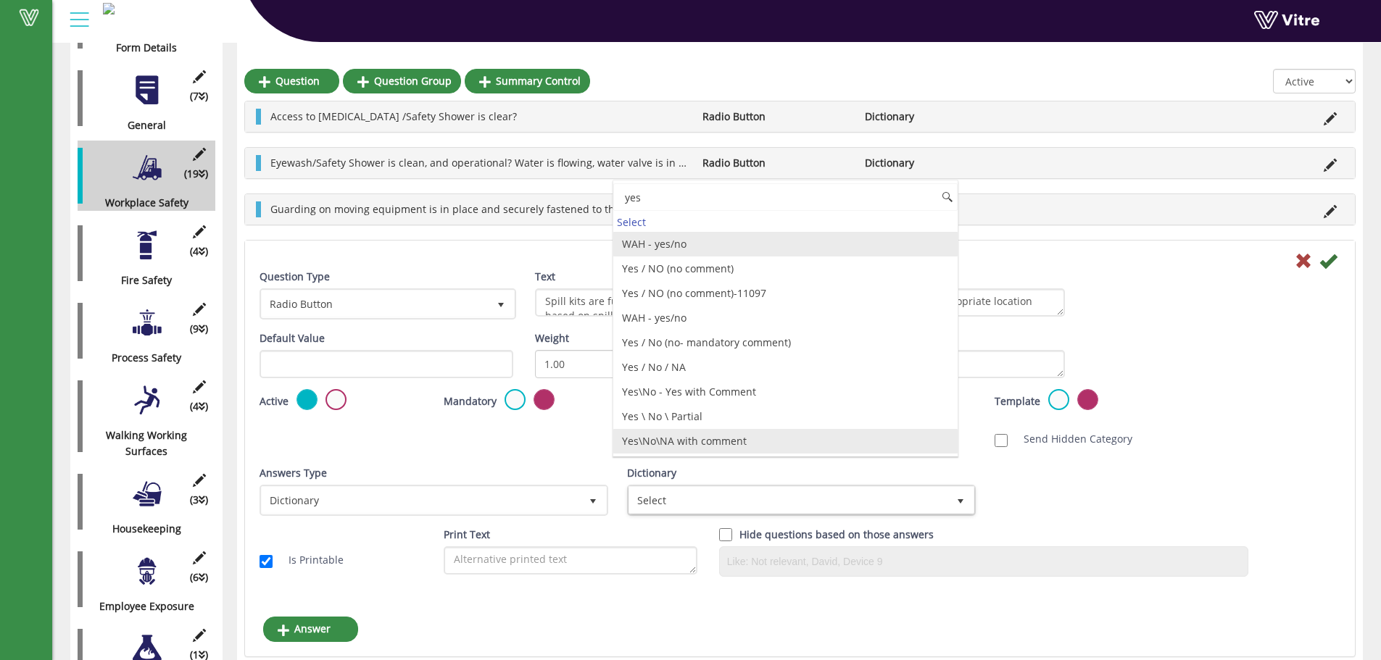
click at [707, 436] on li "Yes\No\NA with comment" at bounding box center [785, 441] width 344 height 25
type input "yes"
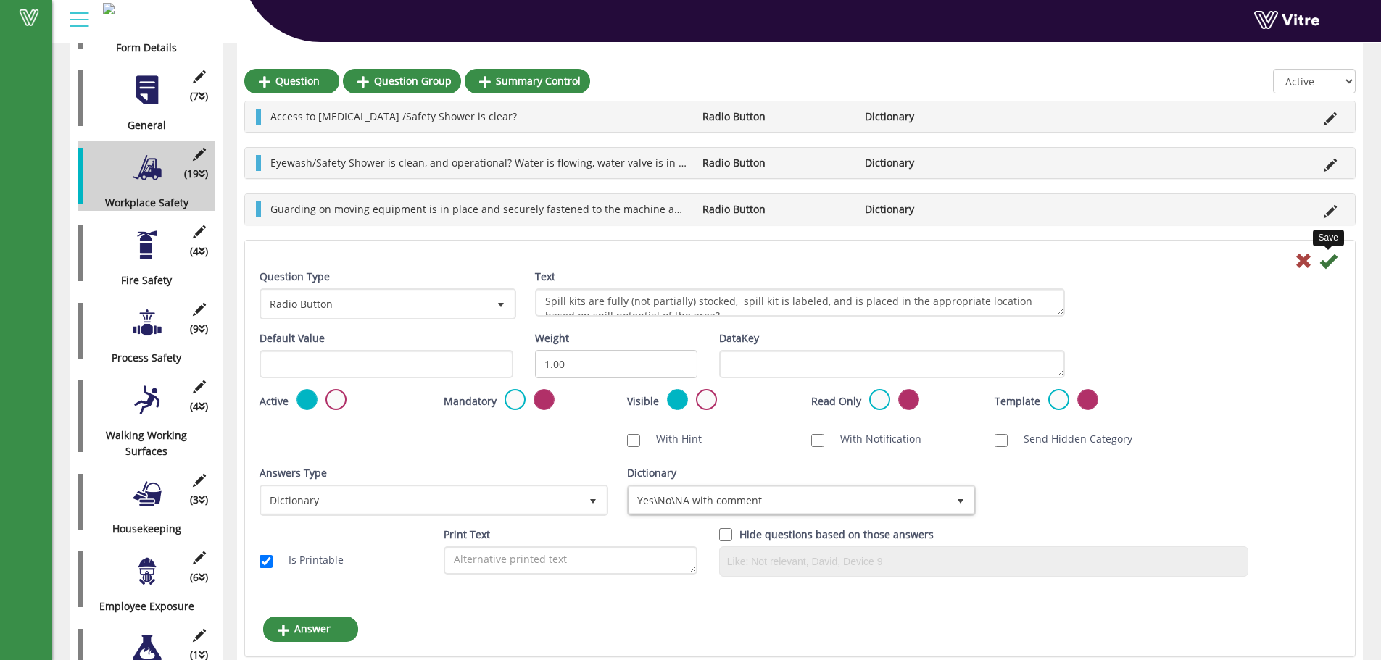
click at [1327, 263] on icon at bounding box center [1327, 260] width 17 height 17
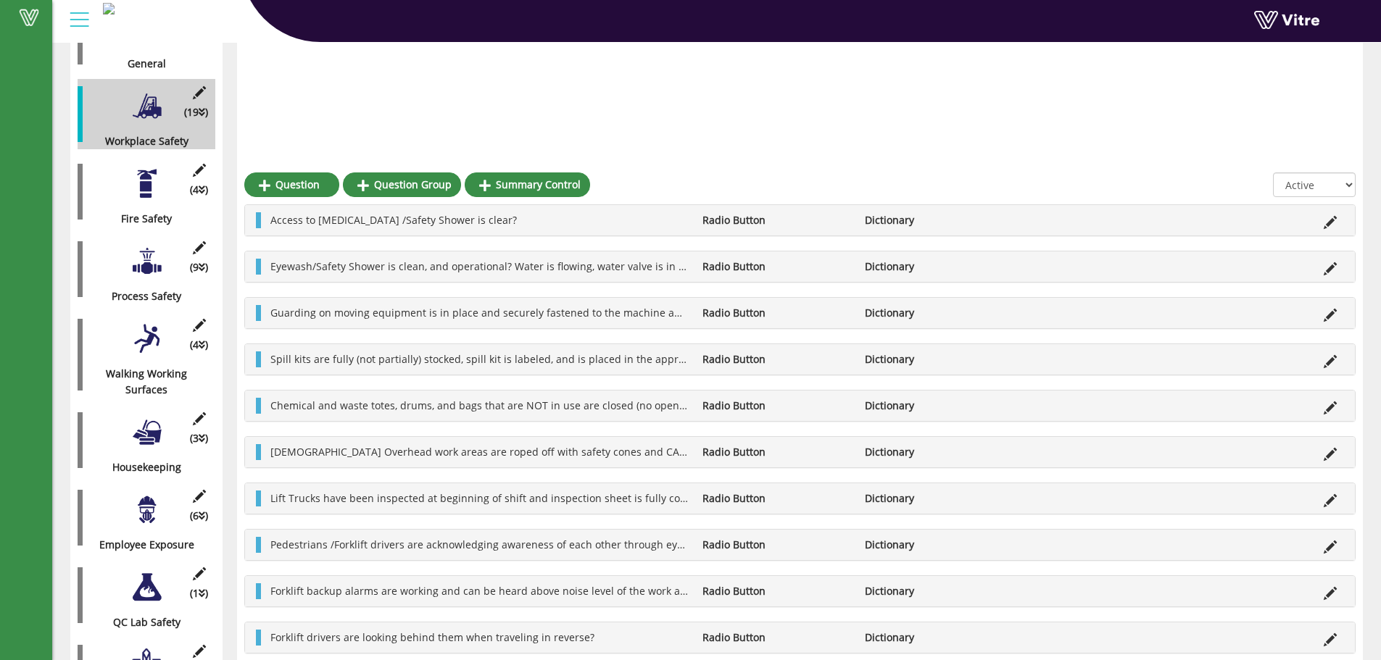
scroll to position [507, 0]
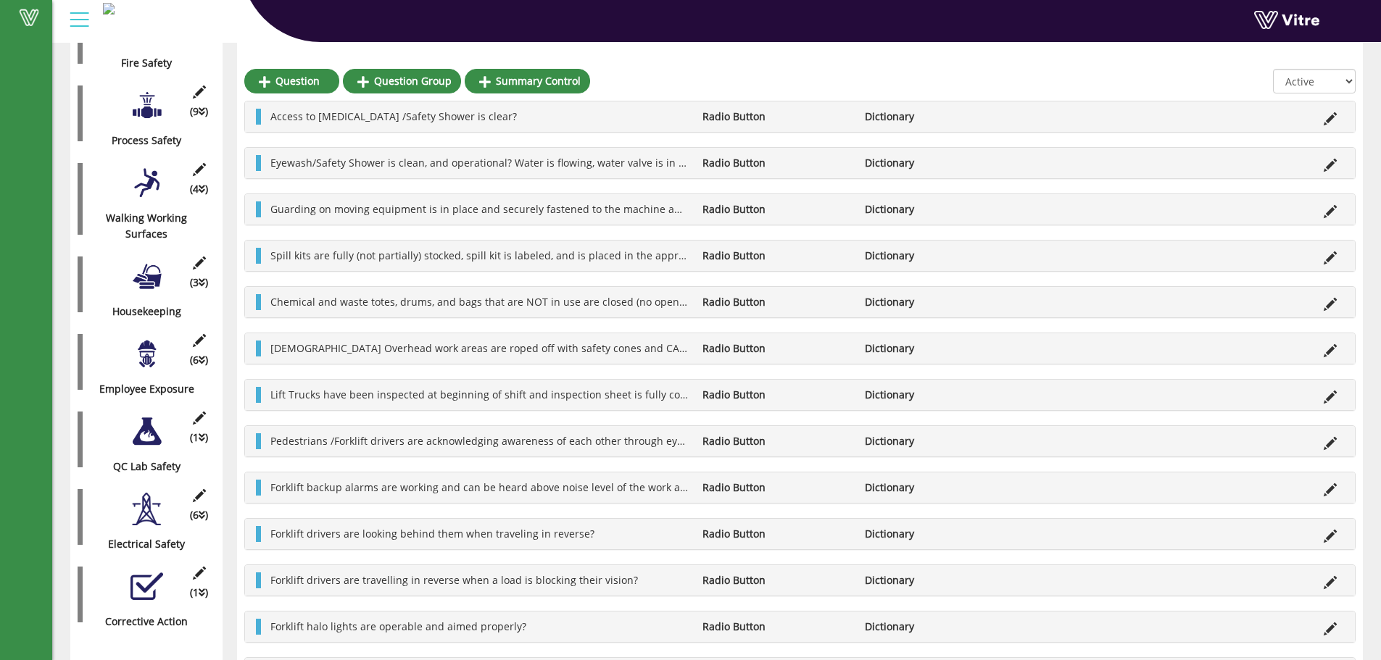
click at [160, 265] on div at bounding box center [146, 276] width 33 height 33
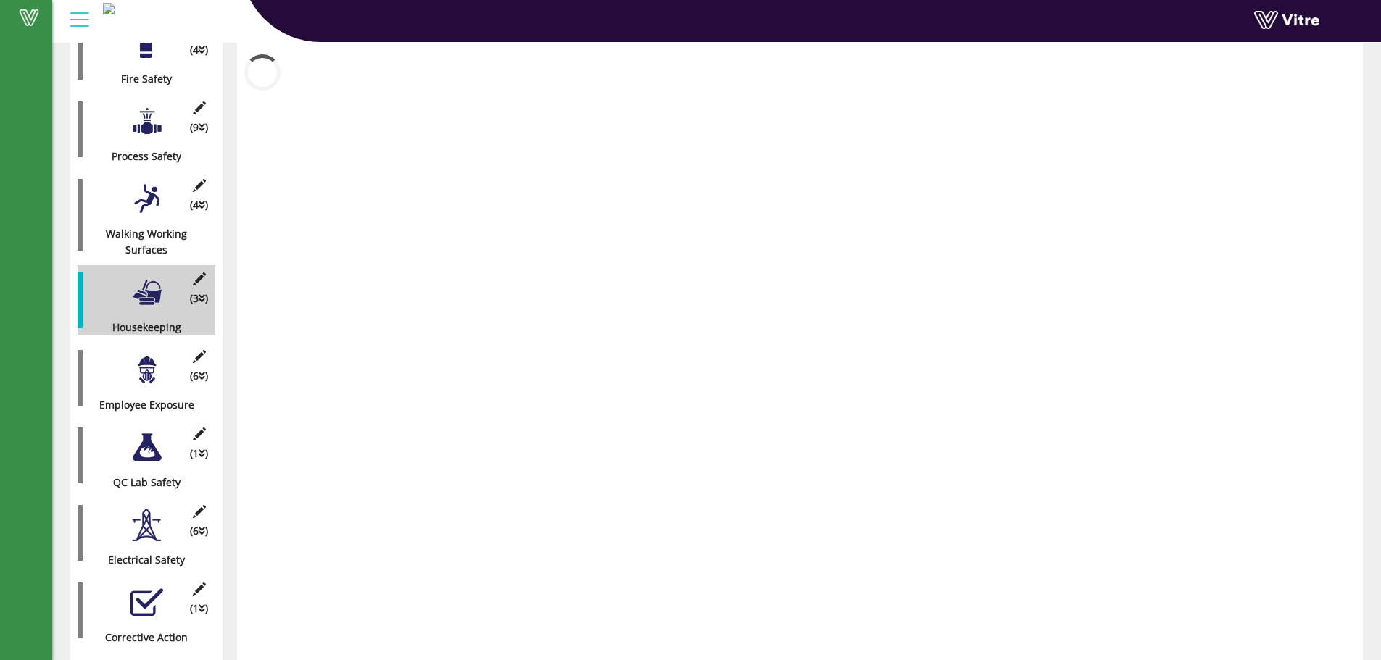
scroll to position [477, 0]
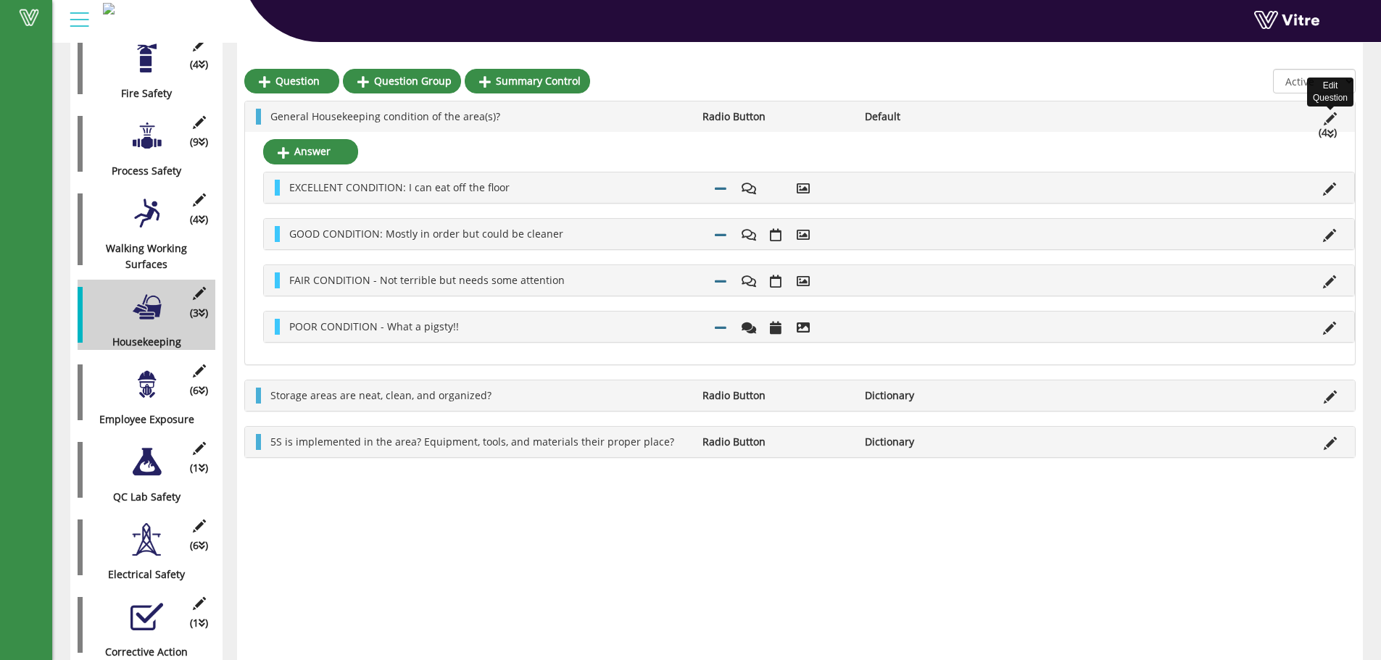
click at [1331, 112] on icon at bounding box center [1330, 118] width 13 height 13
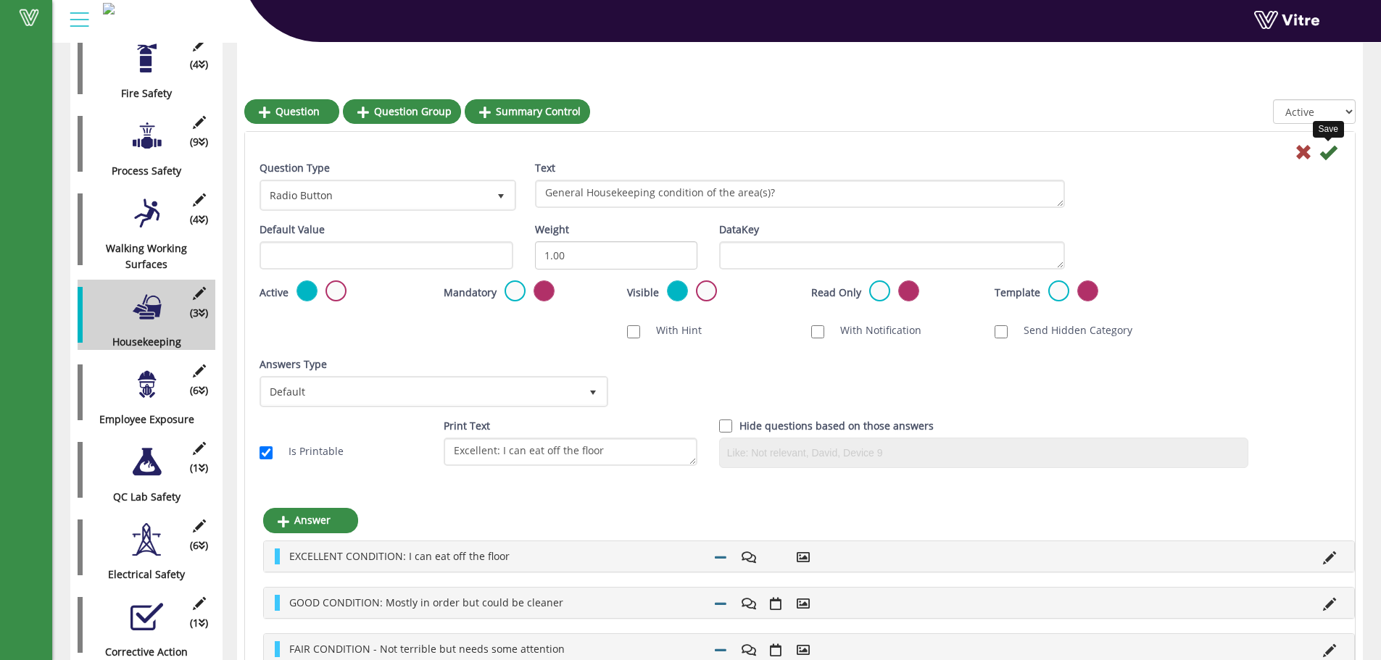
scroll to position [507, 0]
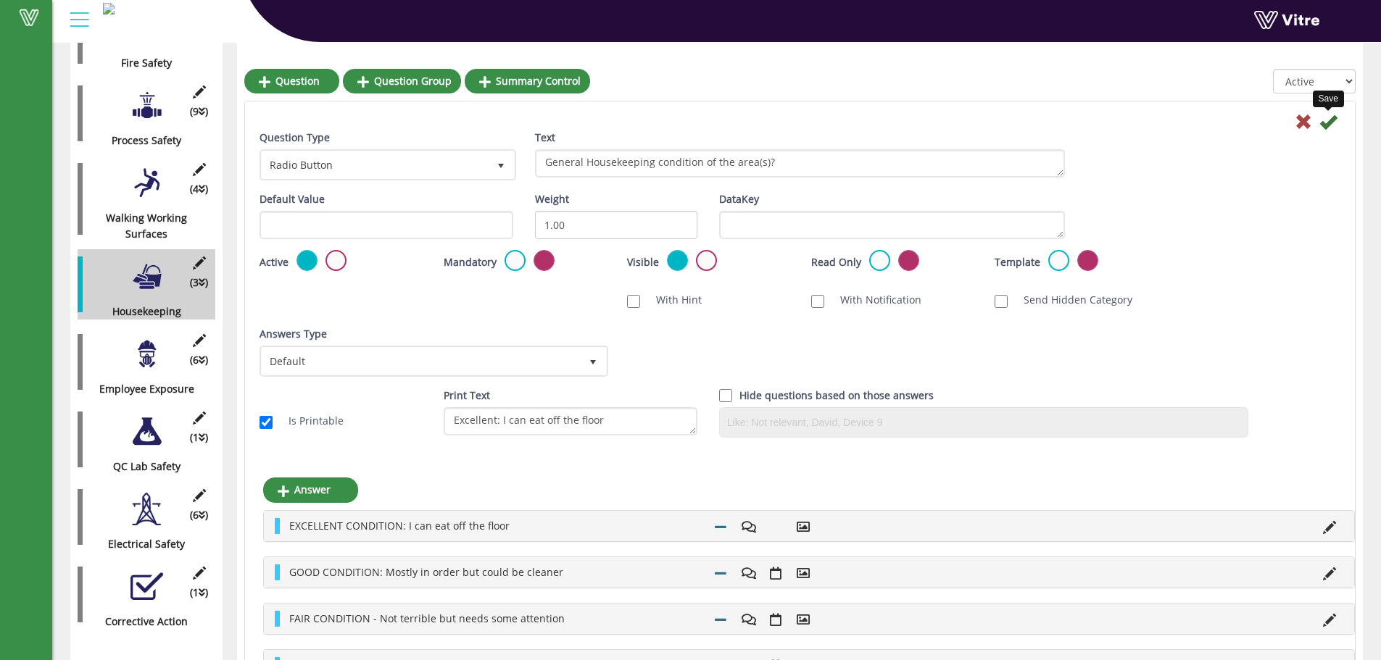
click at [1330, 123] on icon at bounding box center [1327, 121] width 17 height 17
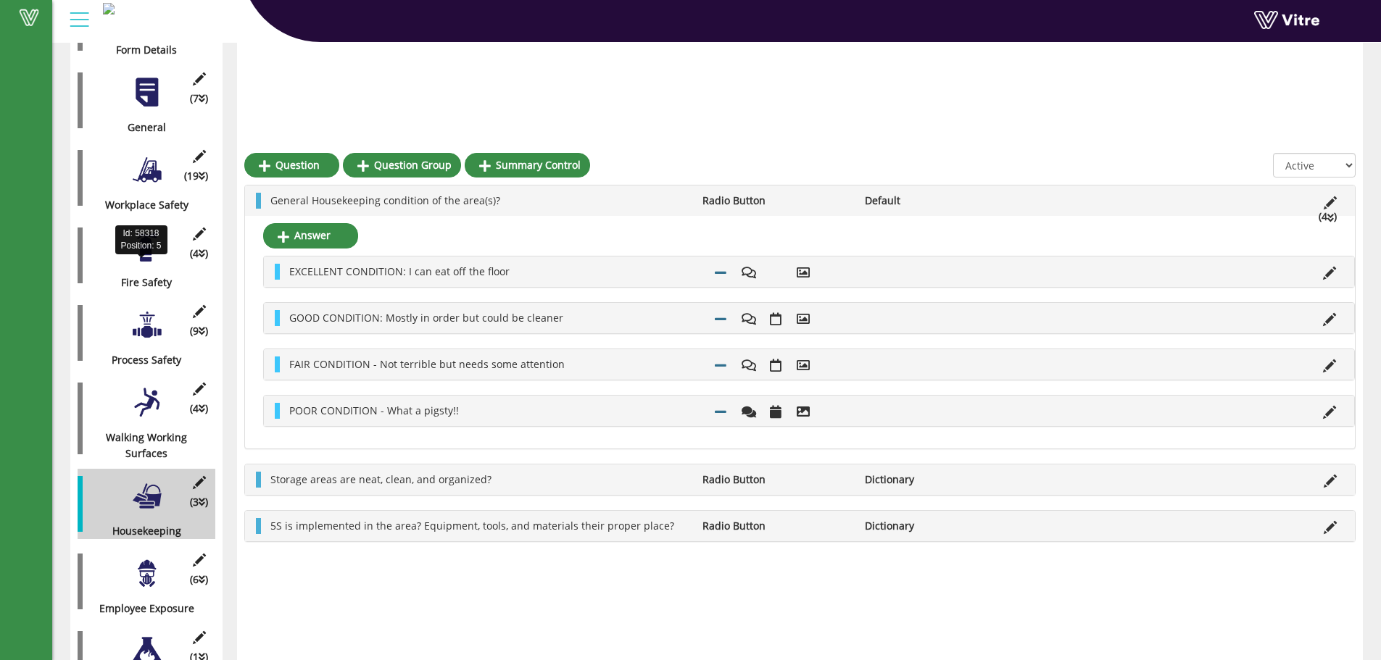
scroll to position [187, 0]
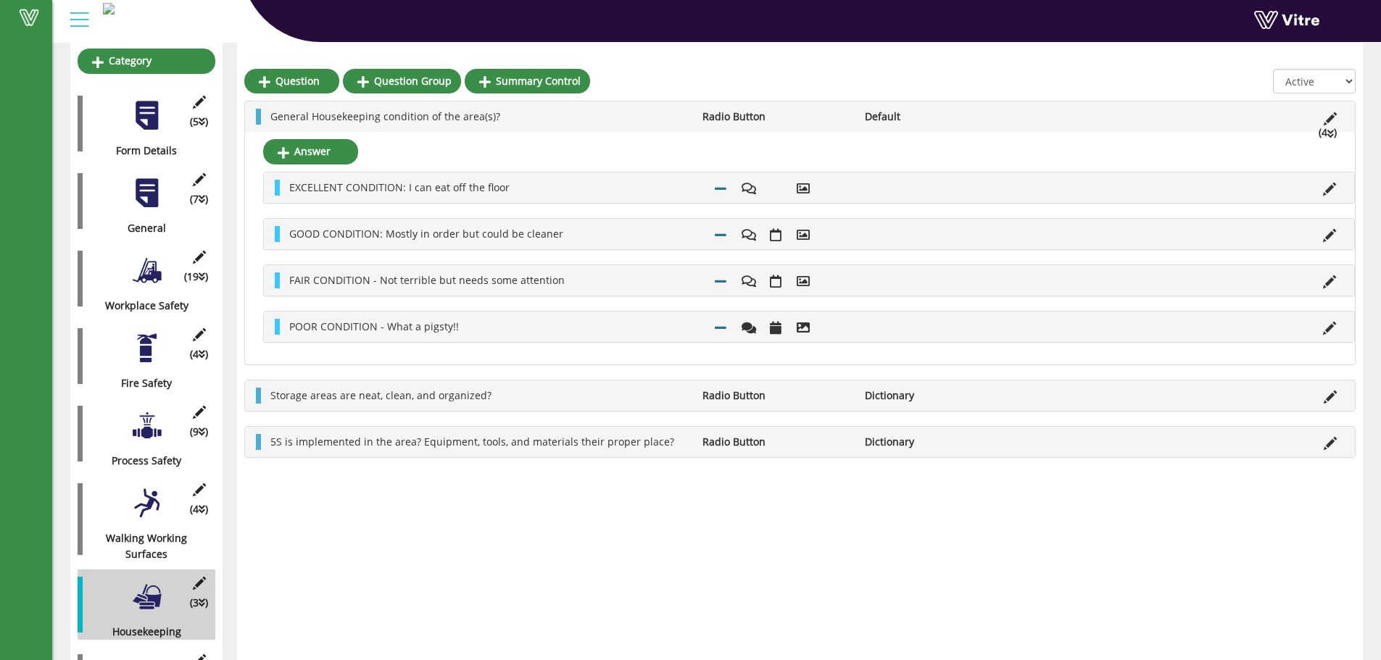
click at [157, 268] on div at bounding box center [146, 270] width 33 height 33
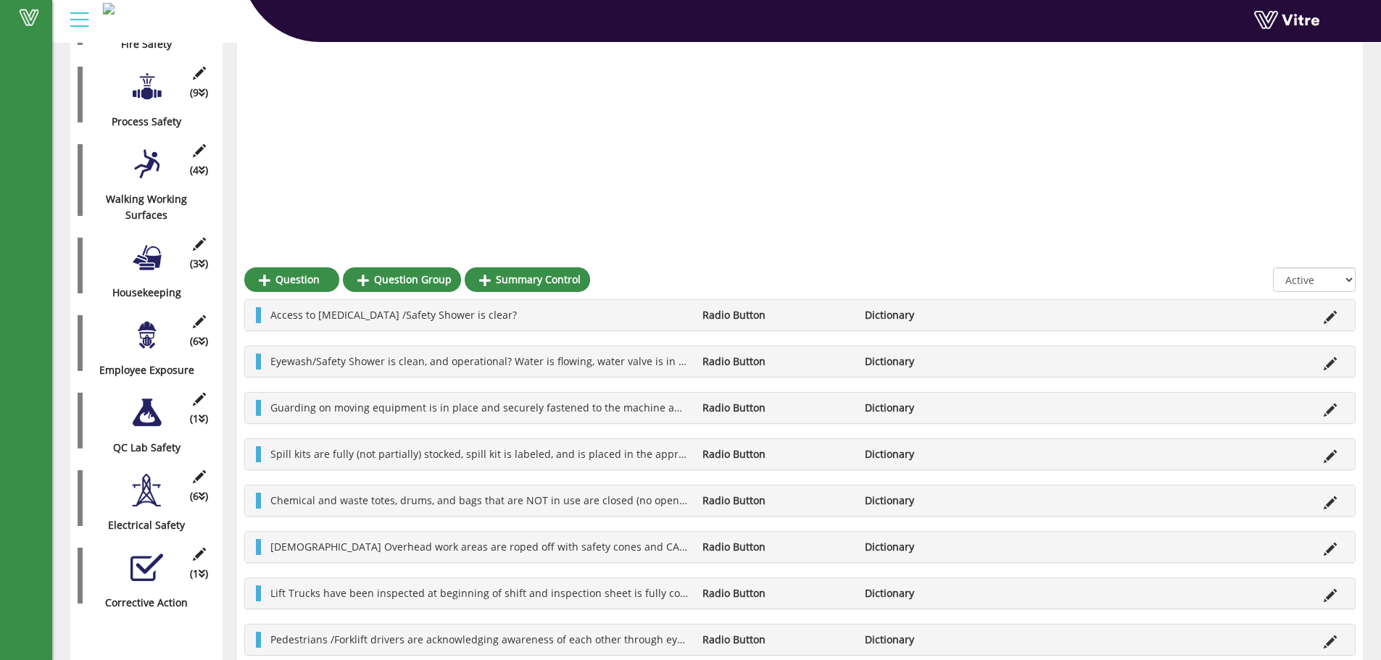
scroll to position [329, 0]
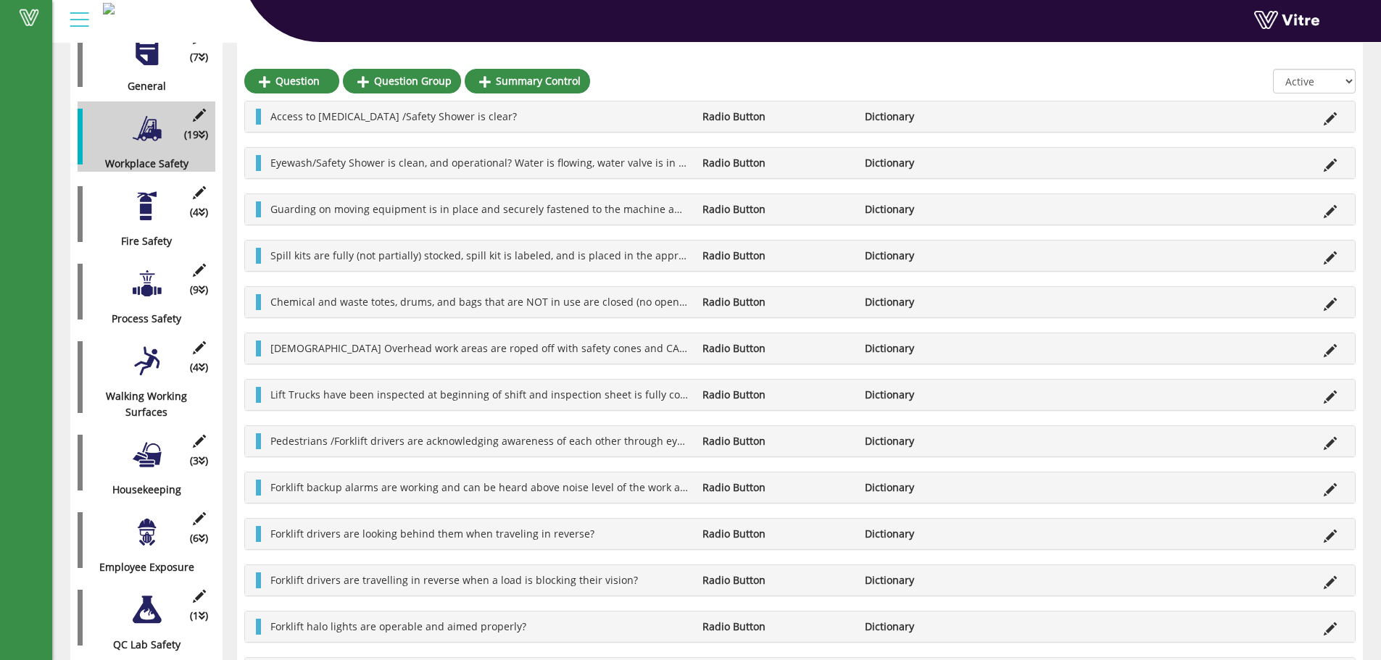
click at [142, 203] on div at bounding box center [146, 206] width 33 height 33
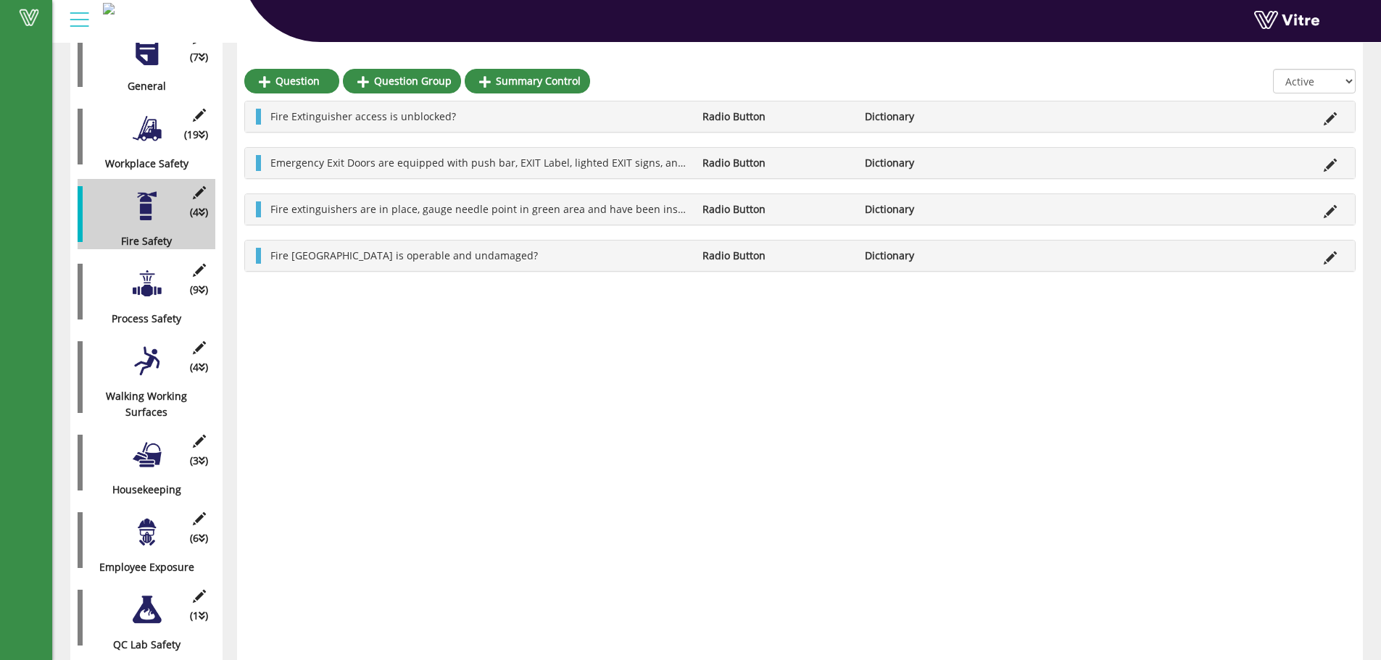
click at [134, 272] on div at bounding box center [146, 284] width 33 height 33
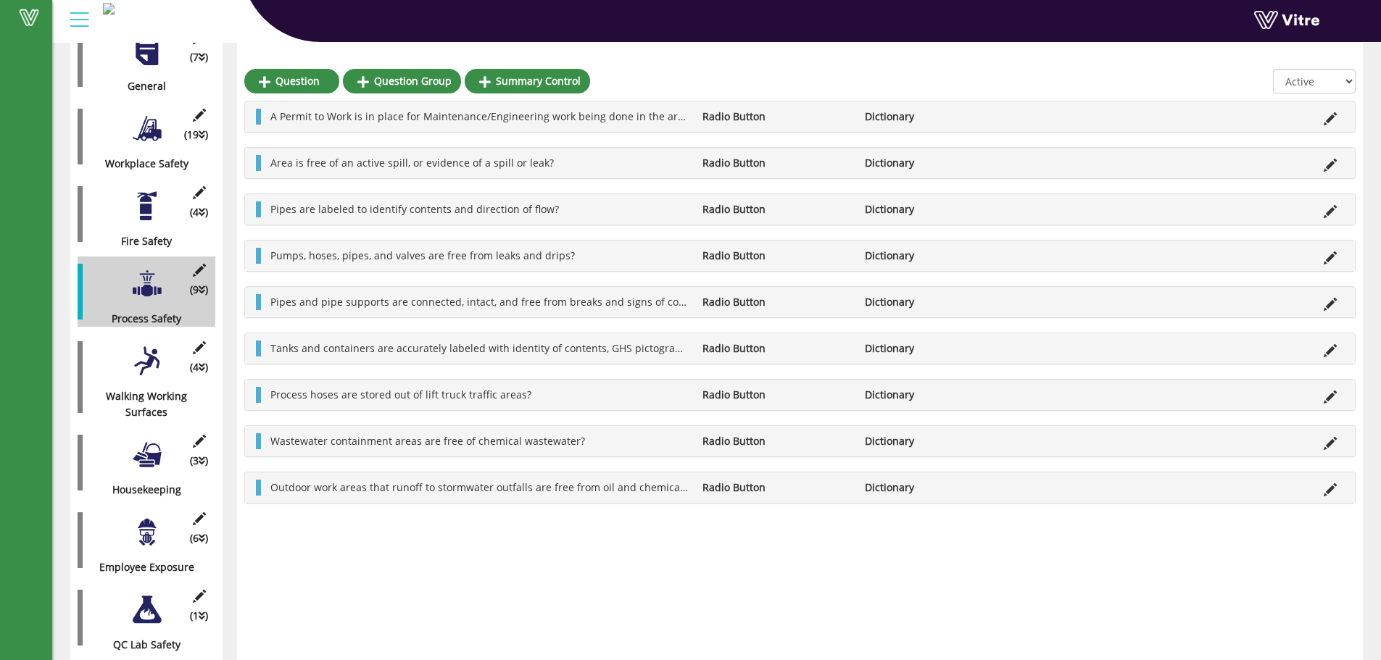
click at [138, 358] on div at bounding box center [146, 361] width 33 height 33
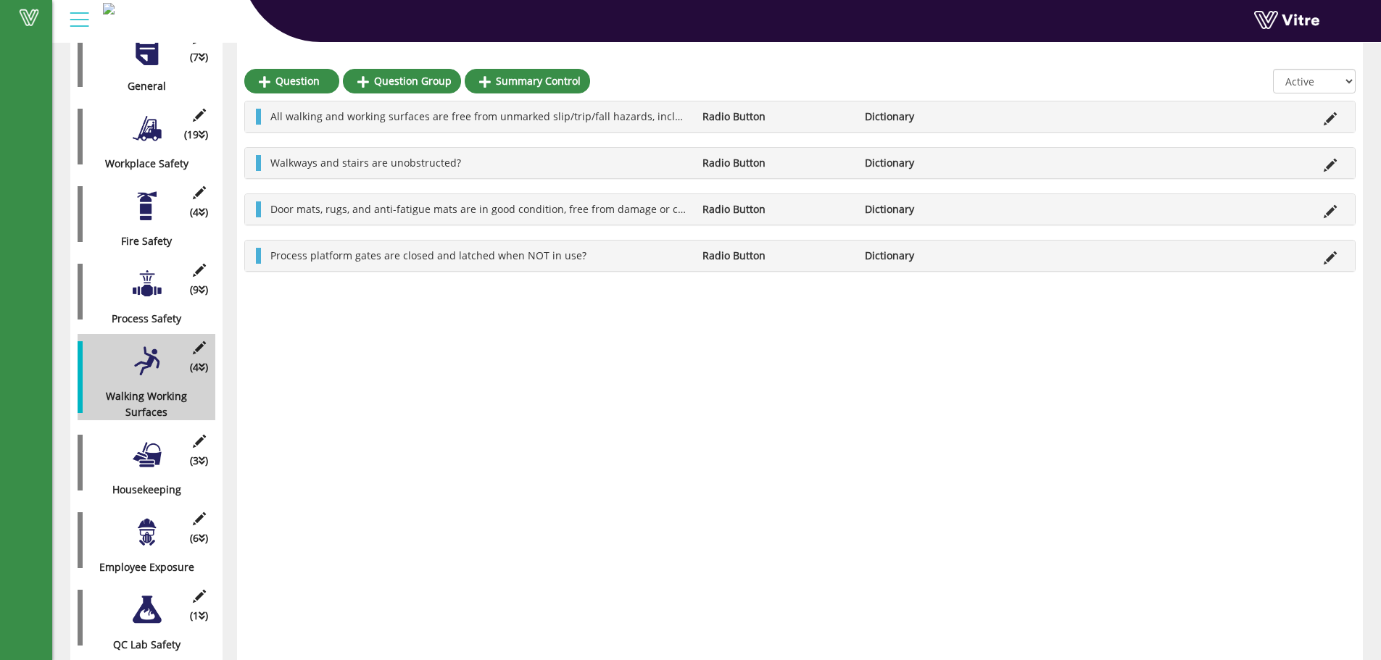
click at [152, 456] on div at bounding box center [146, 455] width 33 height 33
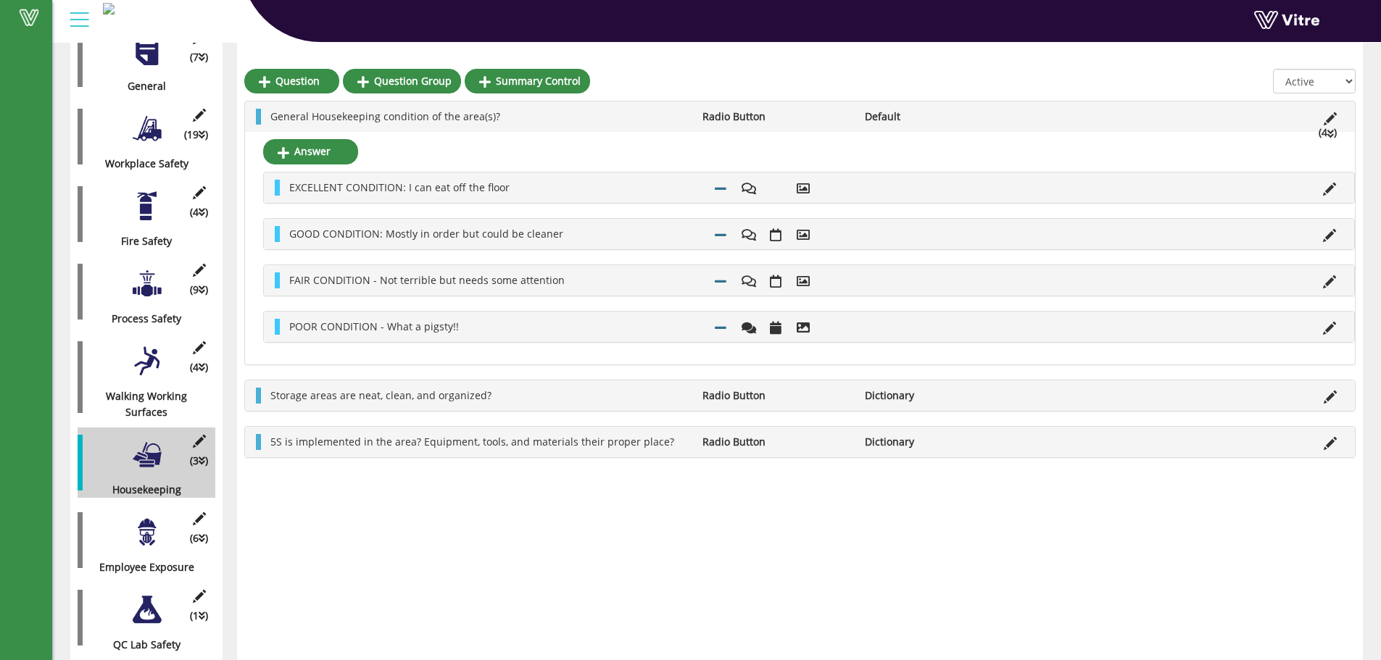
click at [141, 523] on div at bounding box center [146, 532] width 33 height 33
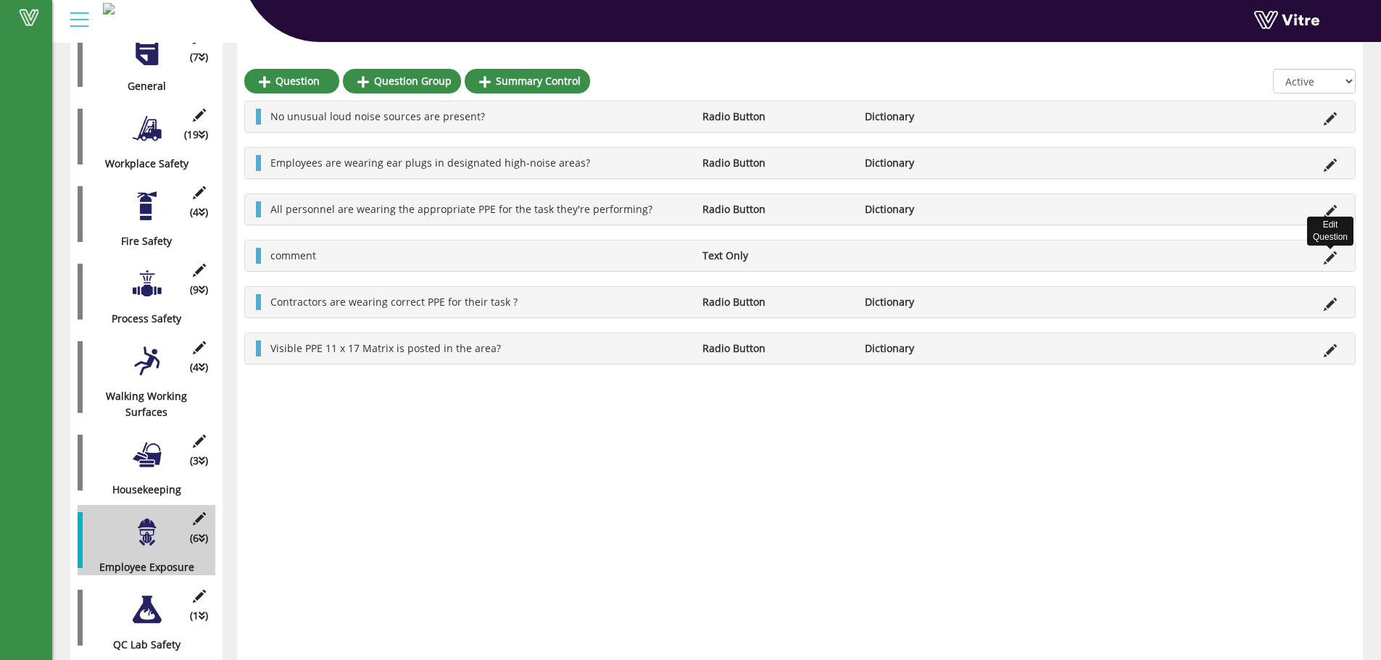
click at [1327, 259] on icon at bounding box center [1330, 258] width 13 height 13
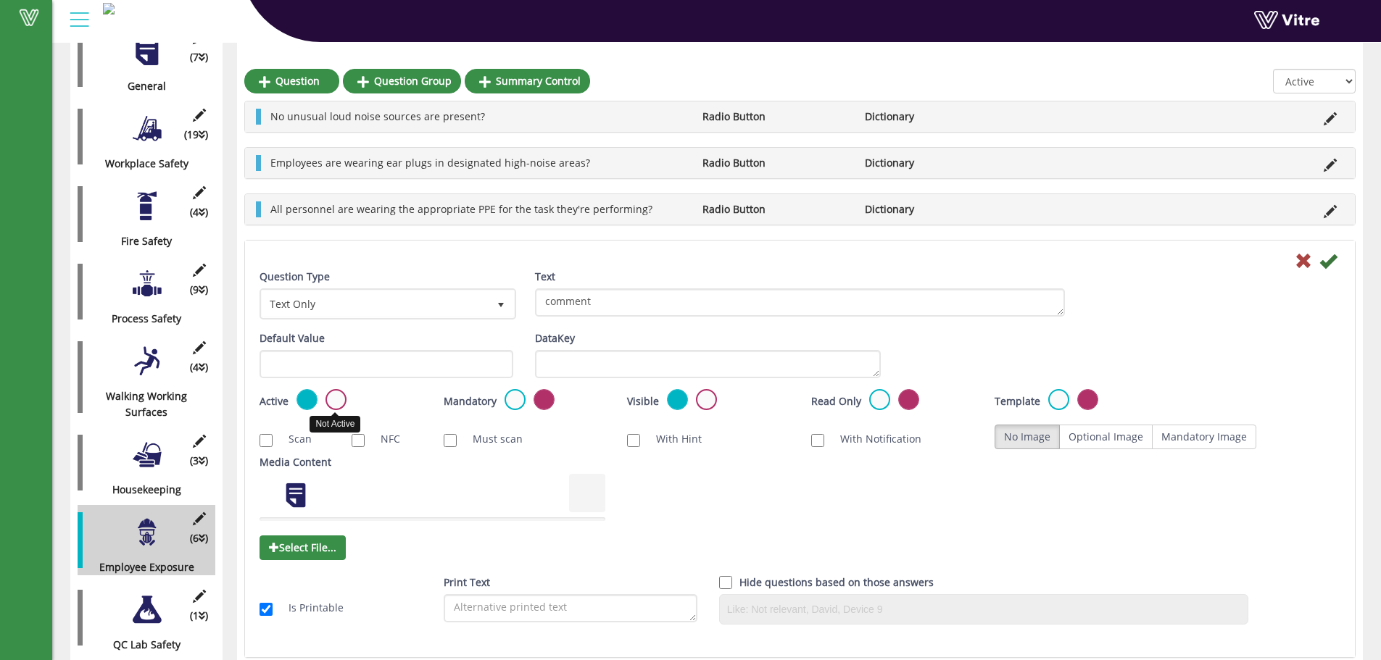
click at [336, 397] on label at bounding box center [336, 399] width 21 height 21
click at [0, 0] on input "radio" at bounding box center [0, 0] width 0 height 0
click at [1332, 262] on icon at bounding box center [1327, 260] width 17 height 17
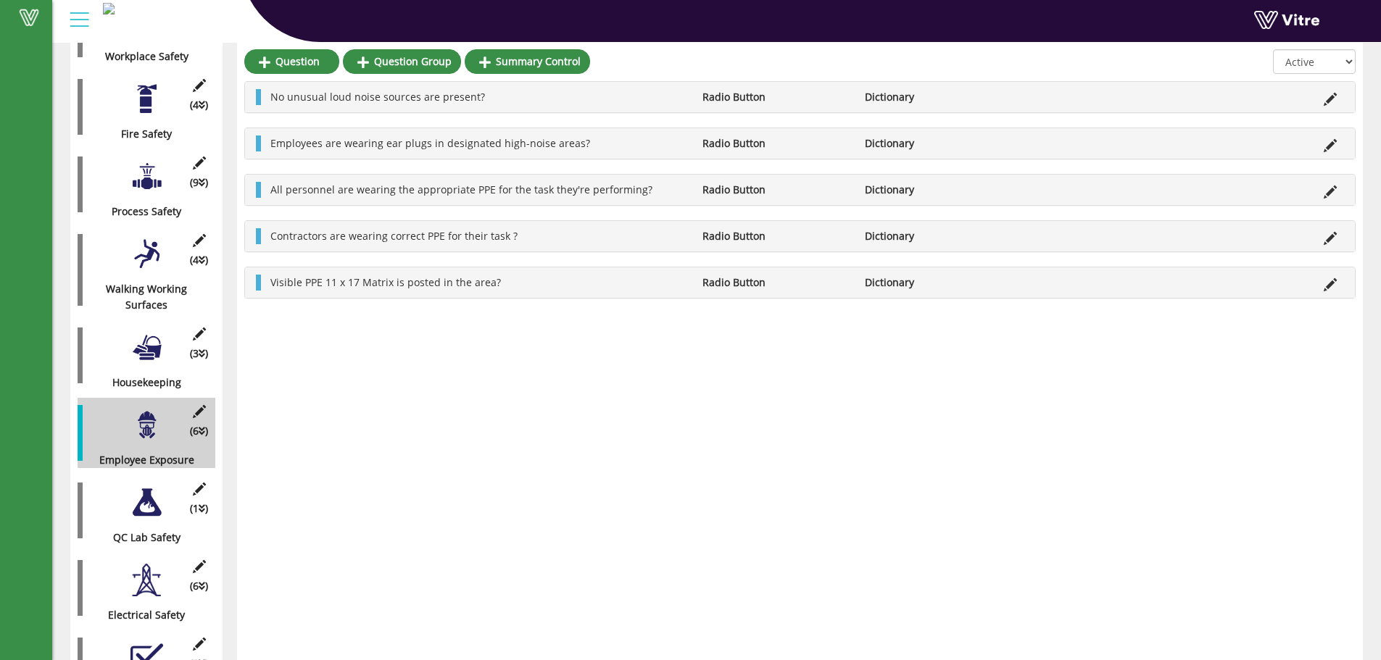
scroll to position [474, 0]
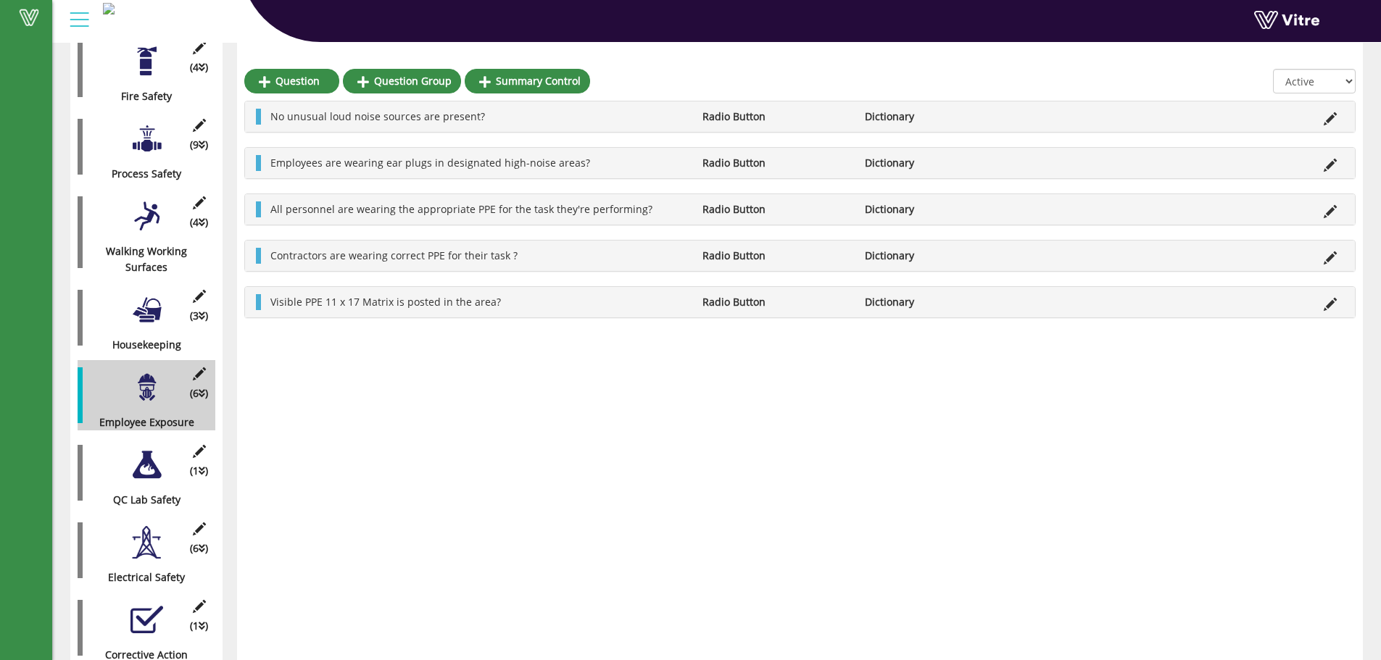
click at [146, 457] on div at bounding box center [146, 465] width 33 height 33
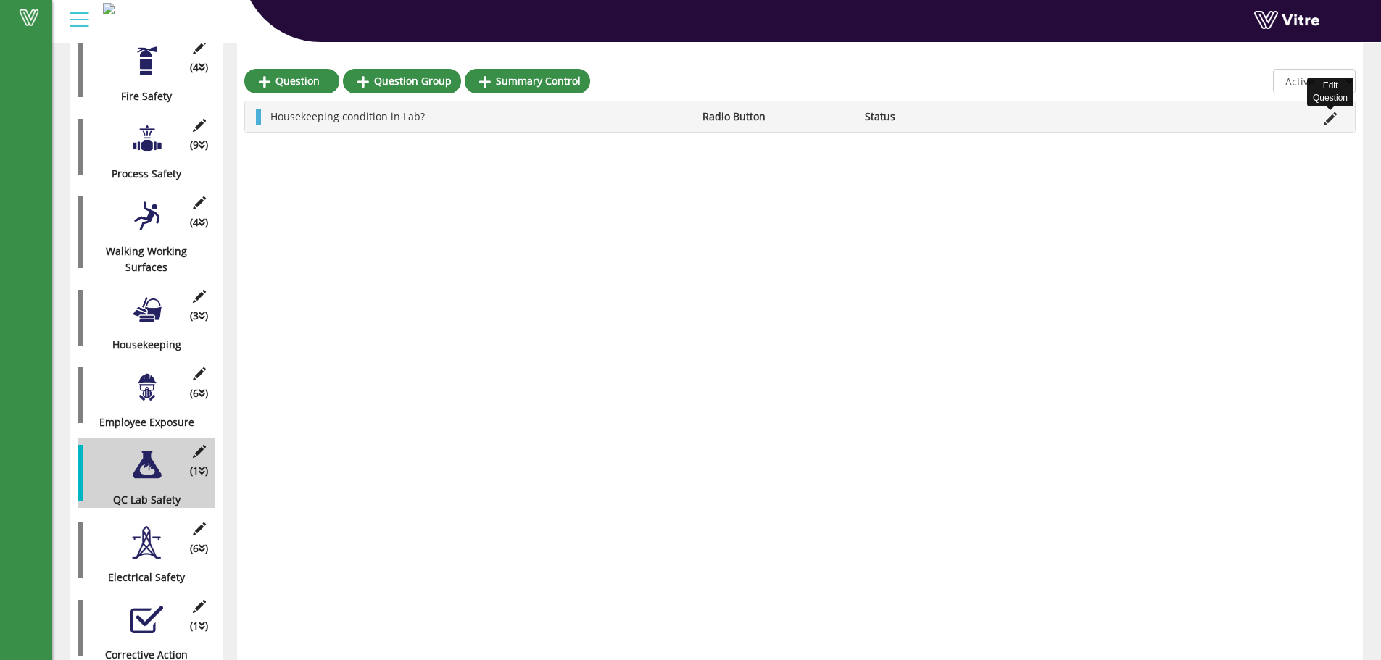
click at [1332, 120] on icon at bounding box center [1330, 118] width 13 height 13
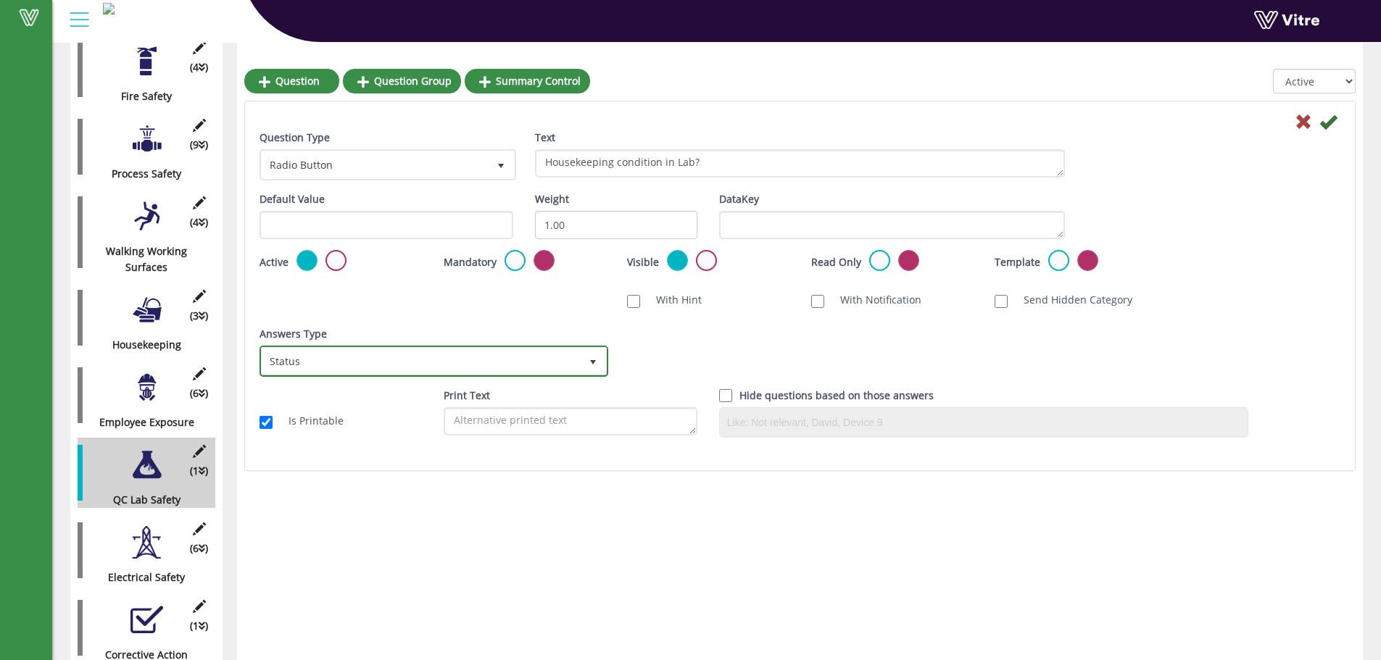
click at [340, 349] on span "Status" at bounding box center [421, 361] width 318 height 26
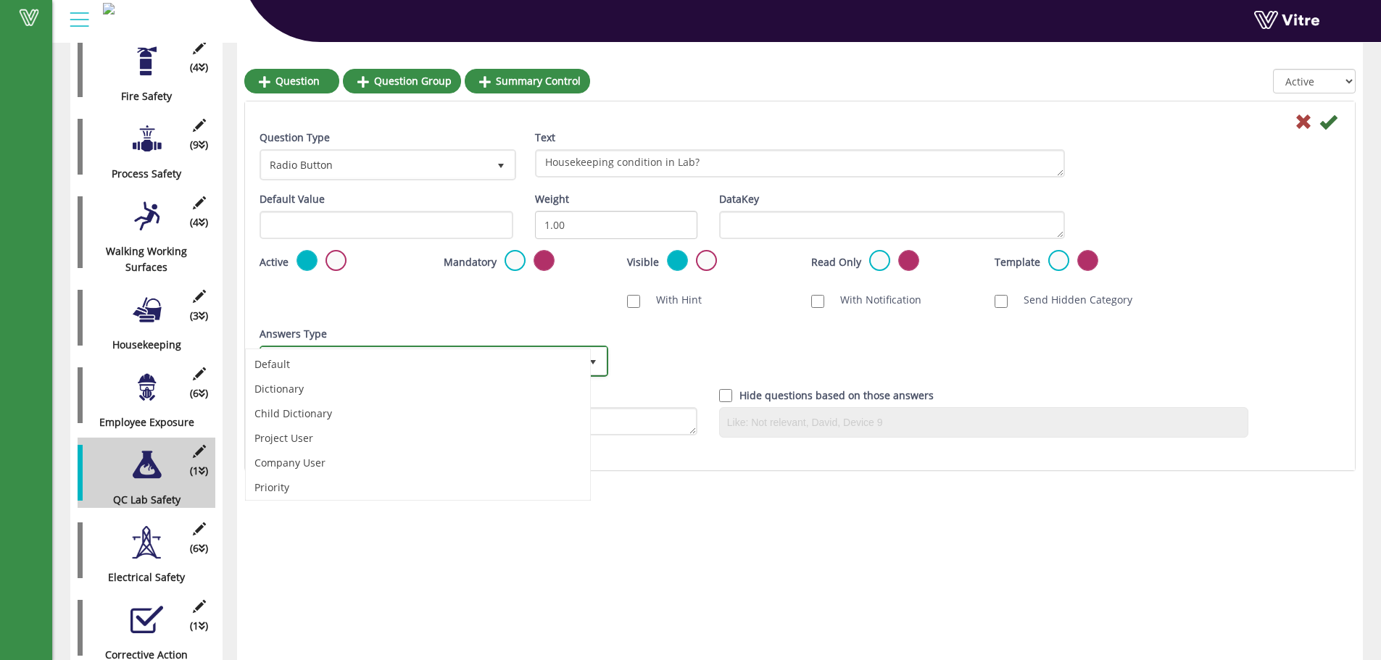
scroll to position [28, 0]
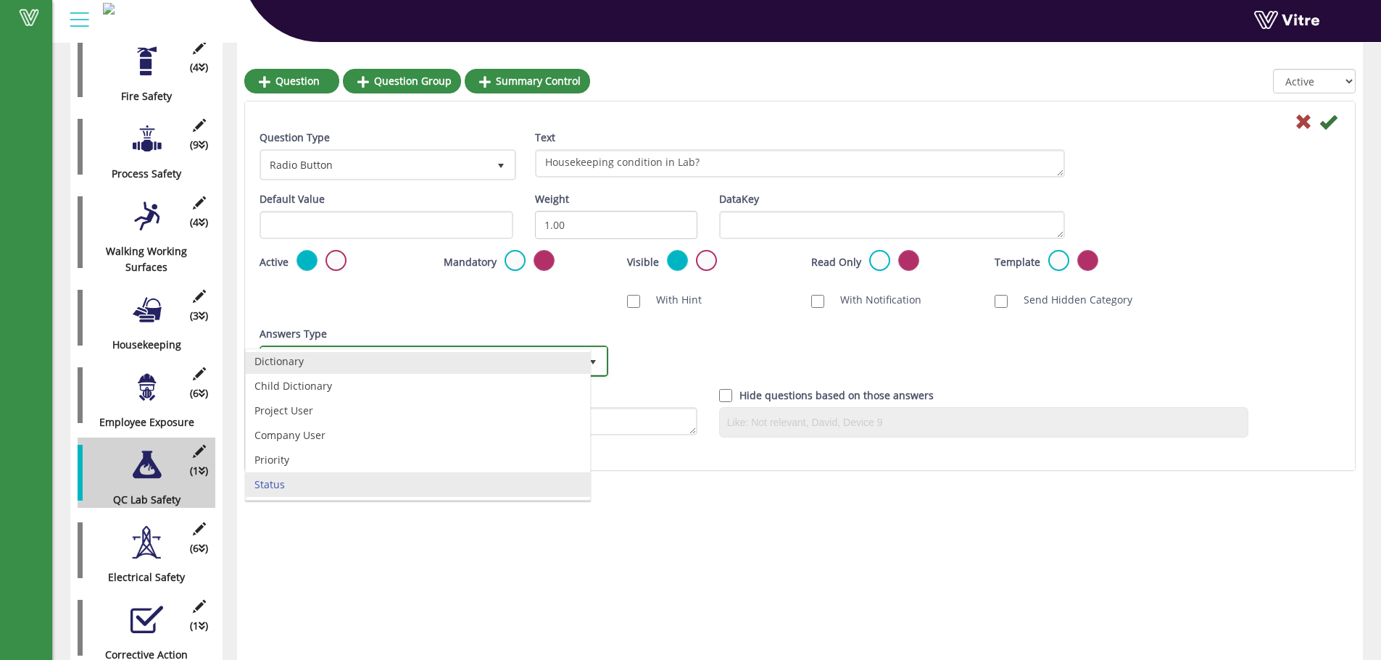
click at [297, 361] on li "Dictionary" at bounding box center [418, 361] width 344 height 25
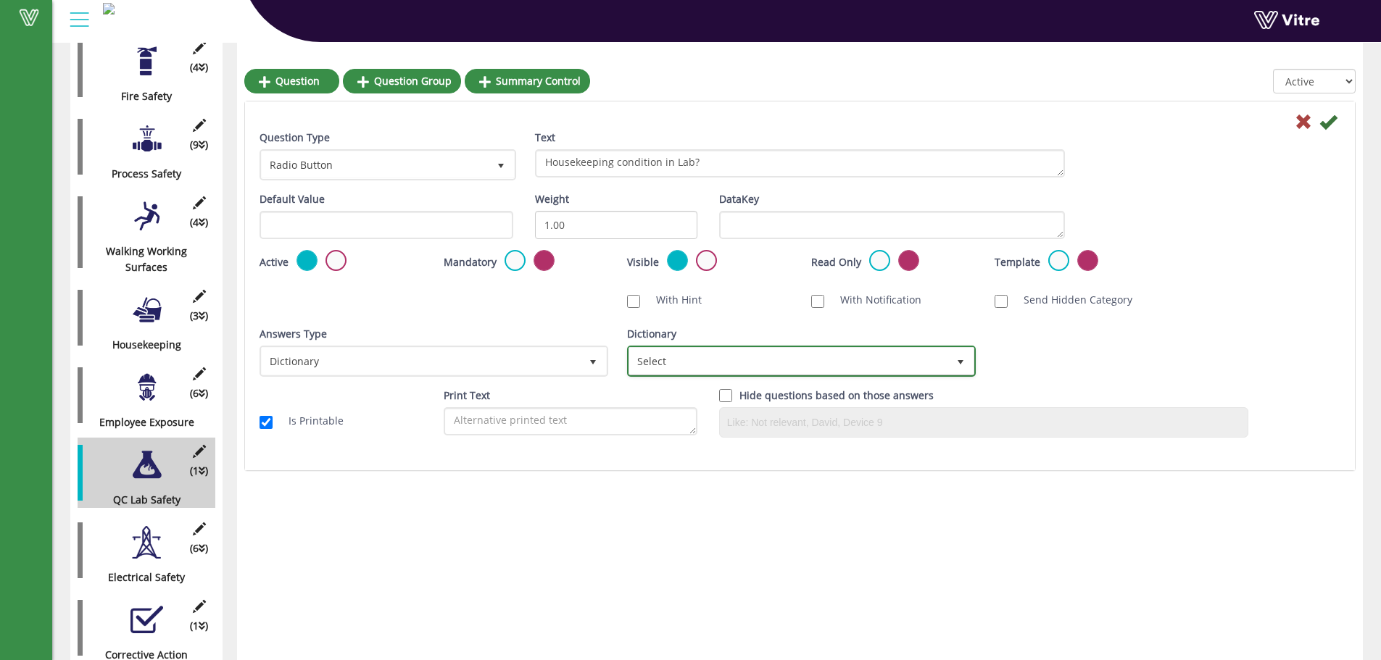
click at [776, 362] on span "Select" at bounding box center [788, 361] width 318 height 26
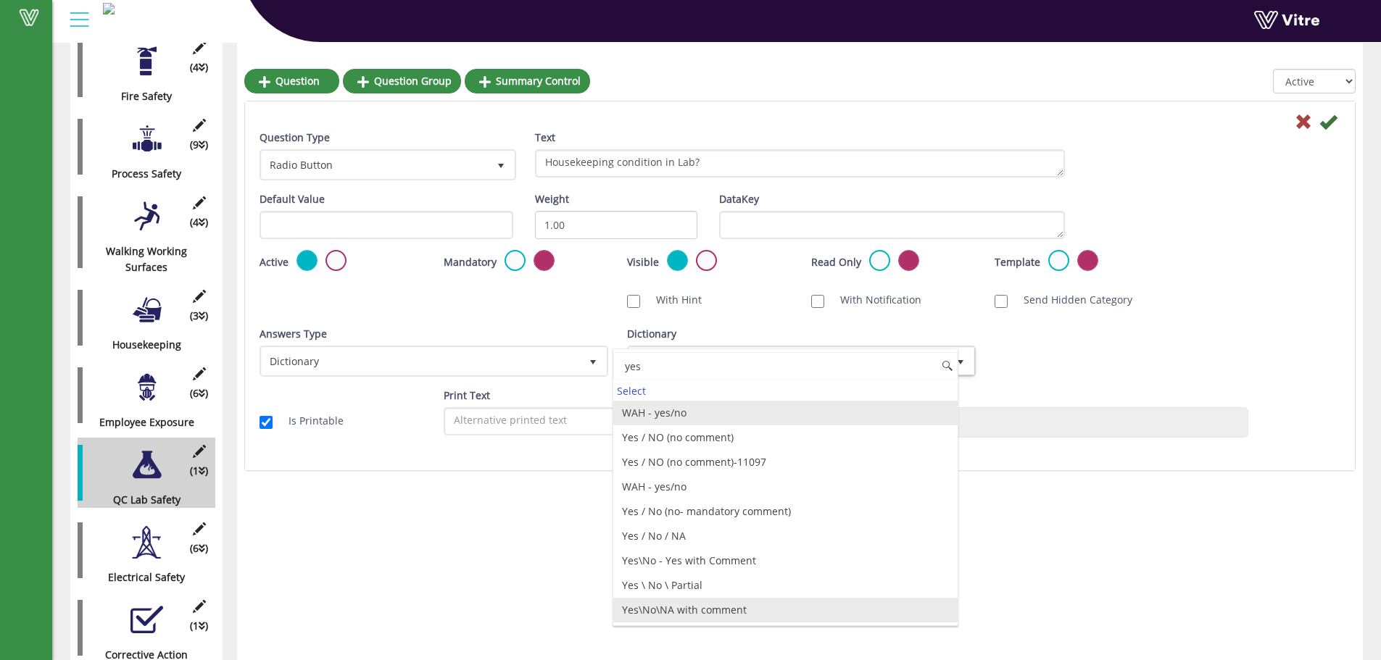
click at [697, 611] on li "Yes\No\NA with comment" at bounding box center [785, 610] width 344 height 25
type input "yes"
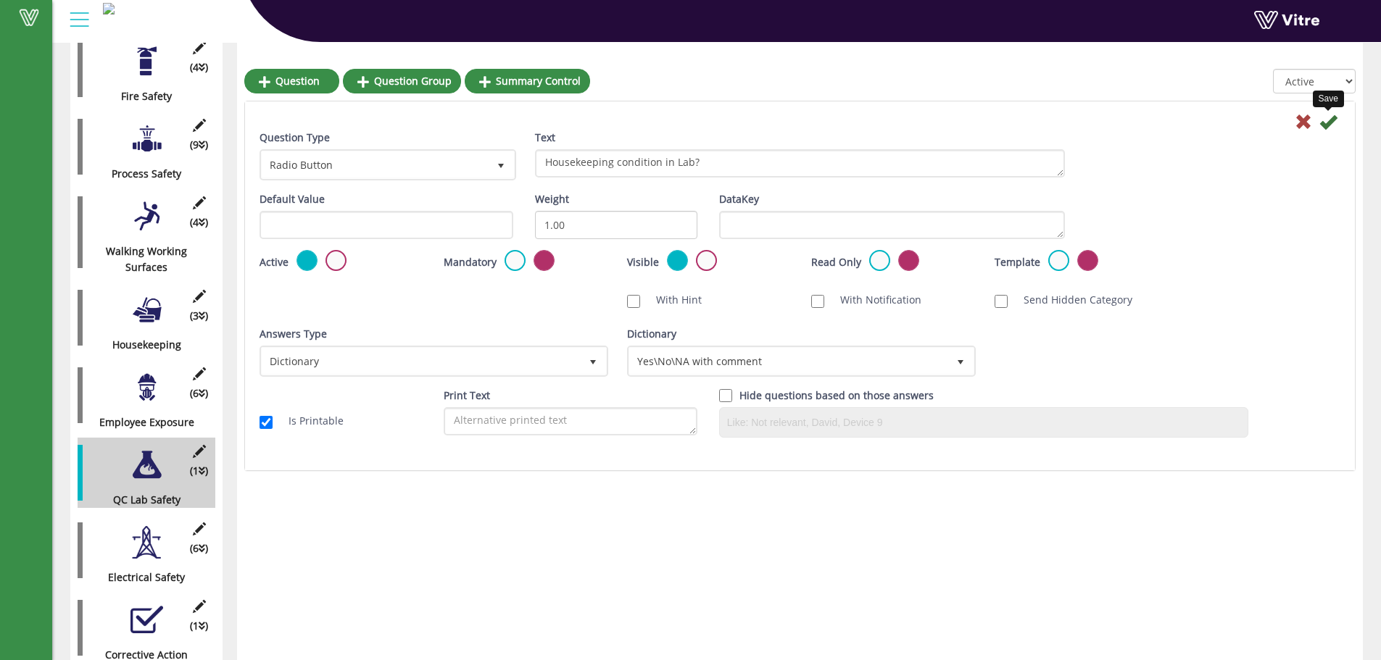
click at [1326, 121] on icon at bounding box center [1327, 121] width 17 height 17
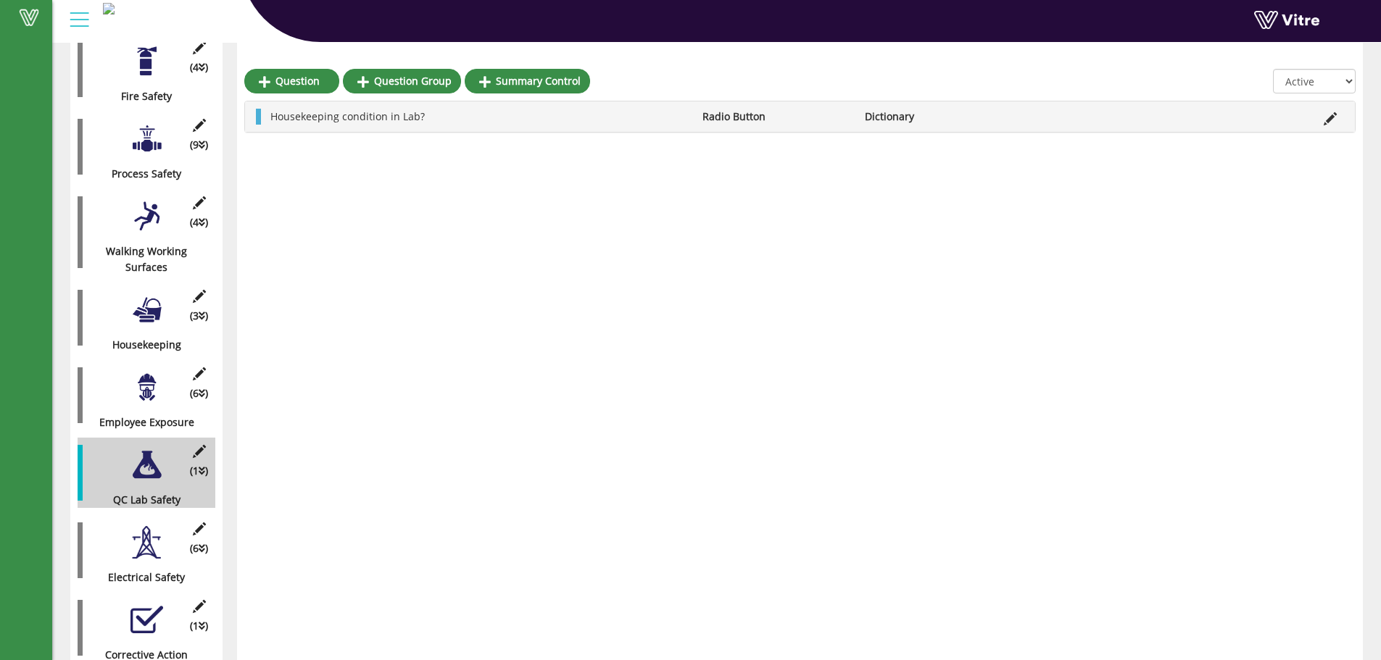
click at [134, 527] on div at bounding box center [146, 542] width 33 height 33
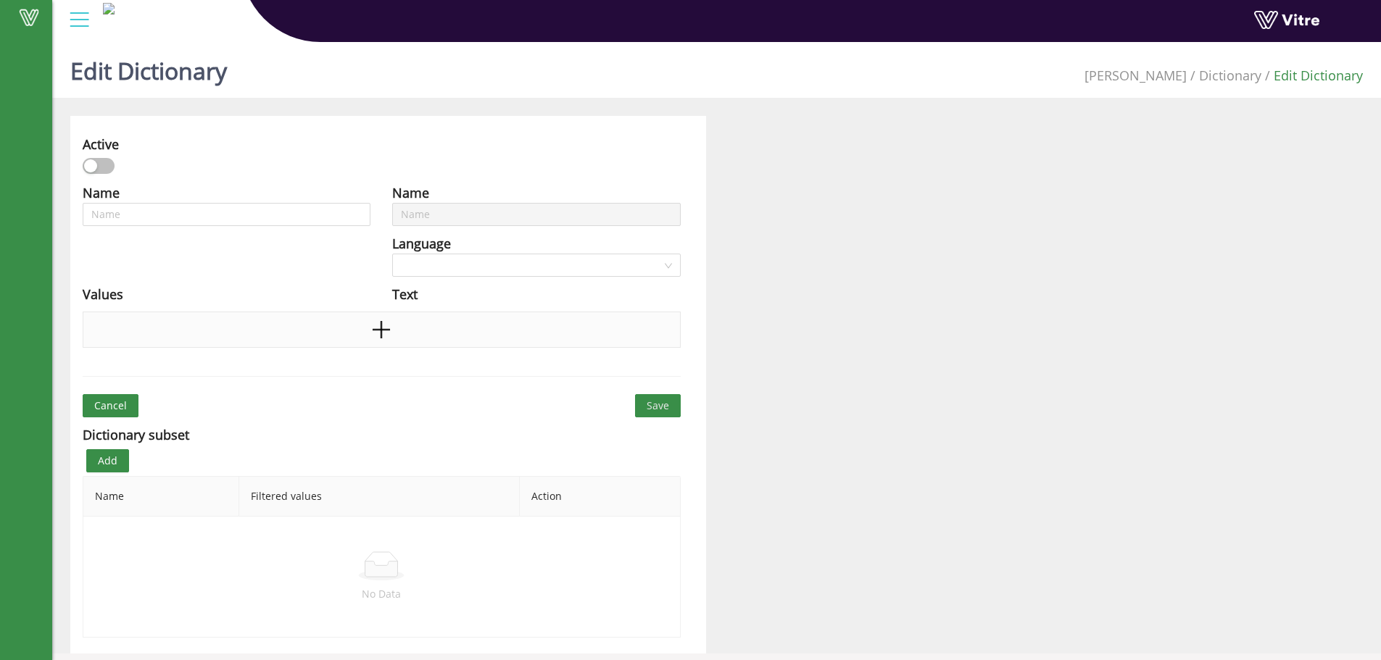
type input "Yes\No\NA with comment"
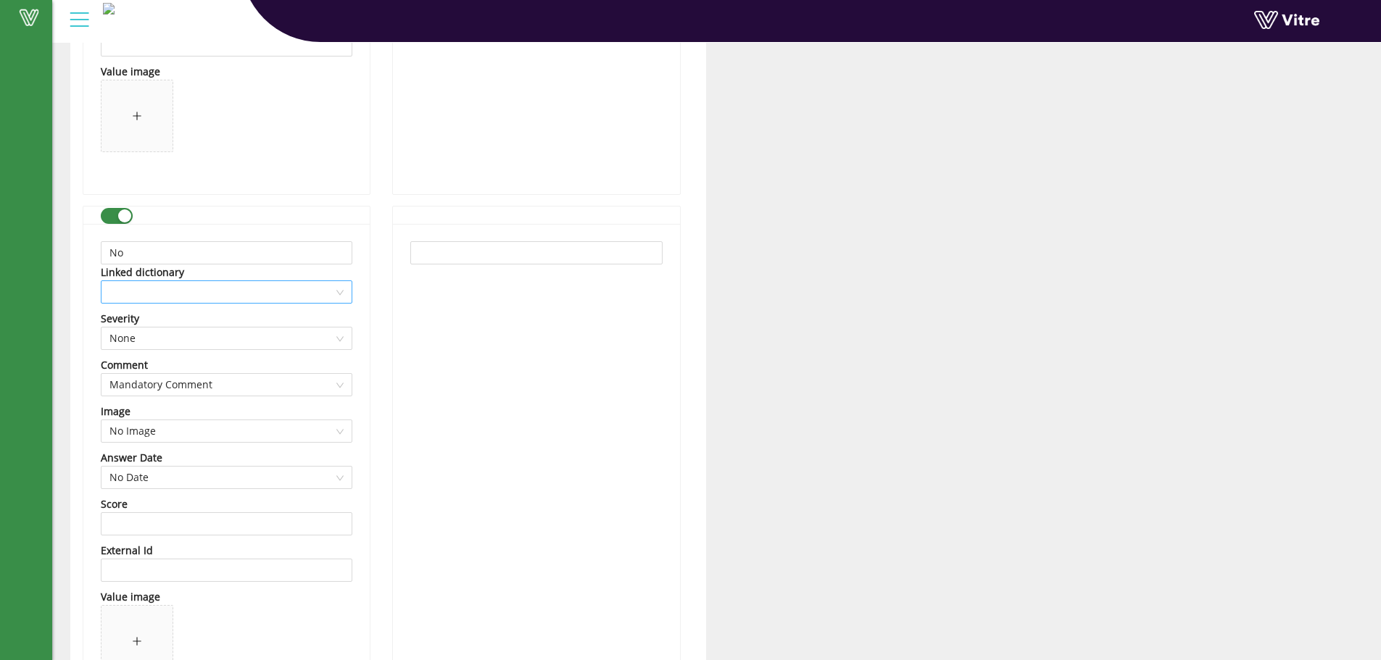
scroll to position [652, 0]
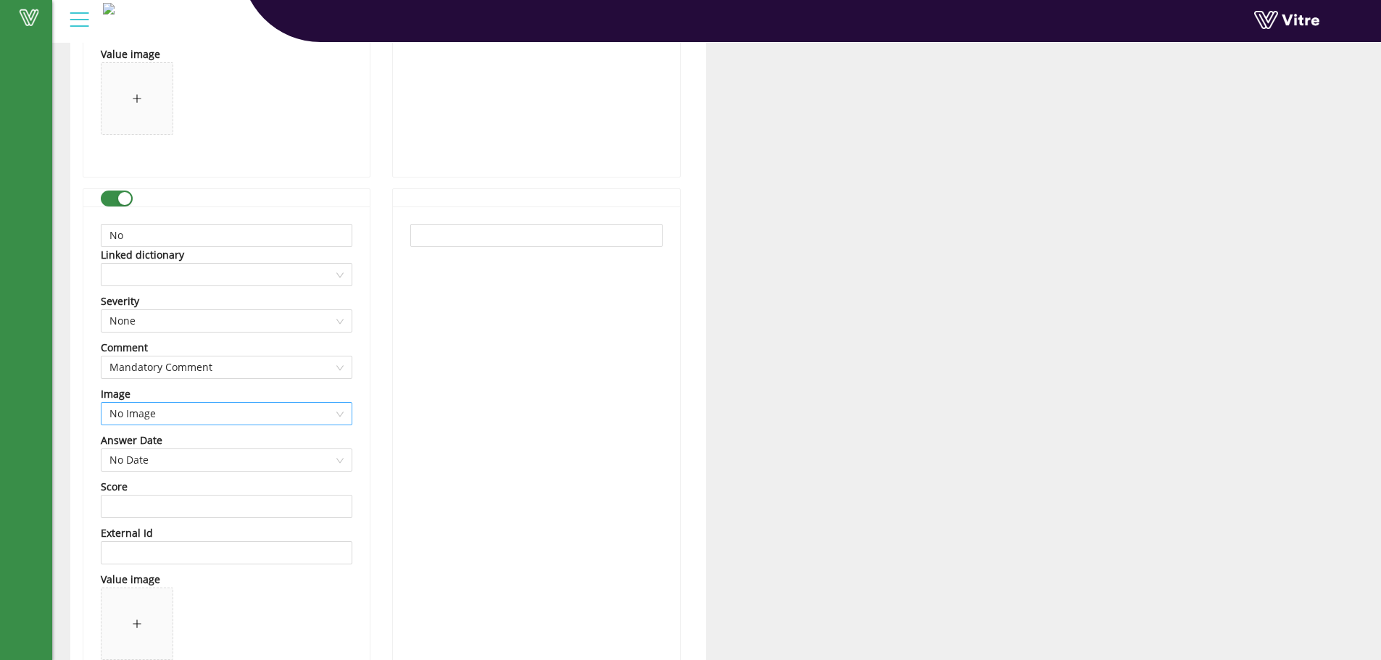
click at [341, 414] on span "No Image" at bounding box center [226, 414] width 234 height 22
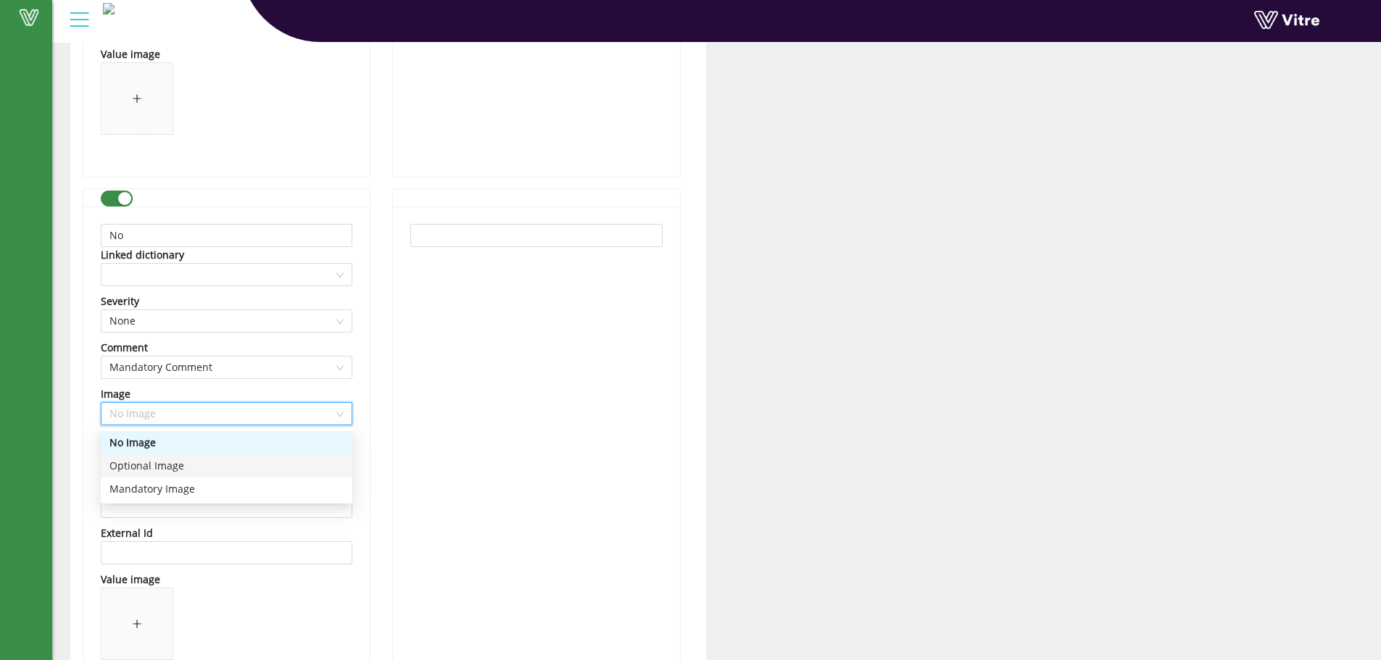
click at [169, 461] on div "Optional Image" at bounding box center [226, 466] width 234 height 16
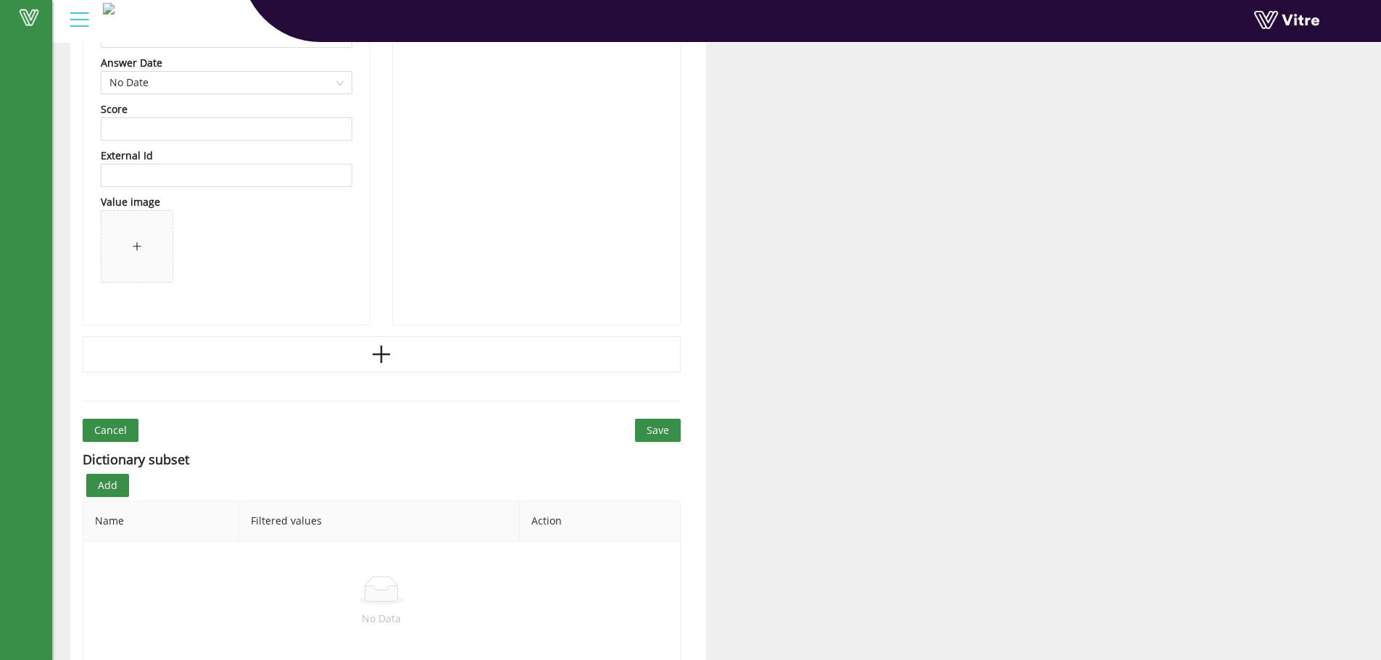
scroll to position [1574, 0]
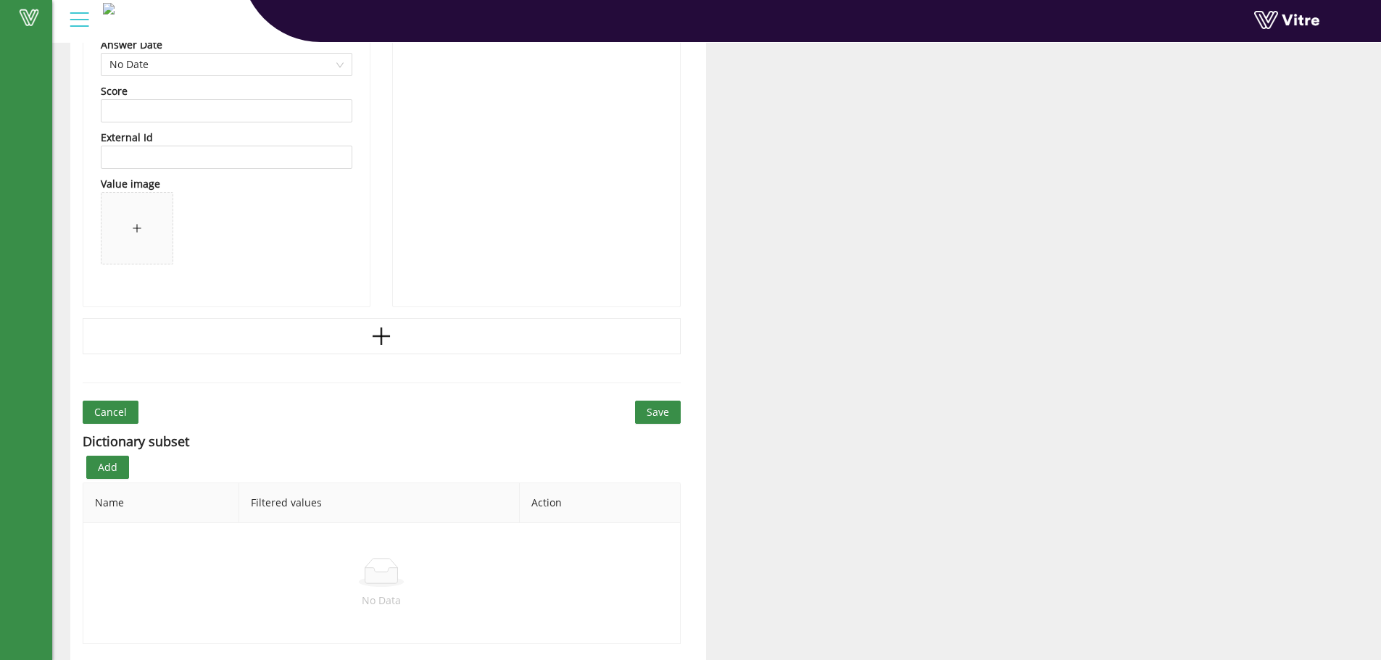
click at [653, 413] on span "Save" at bounding box center [658, 413] width 22 height 16
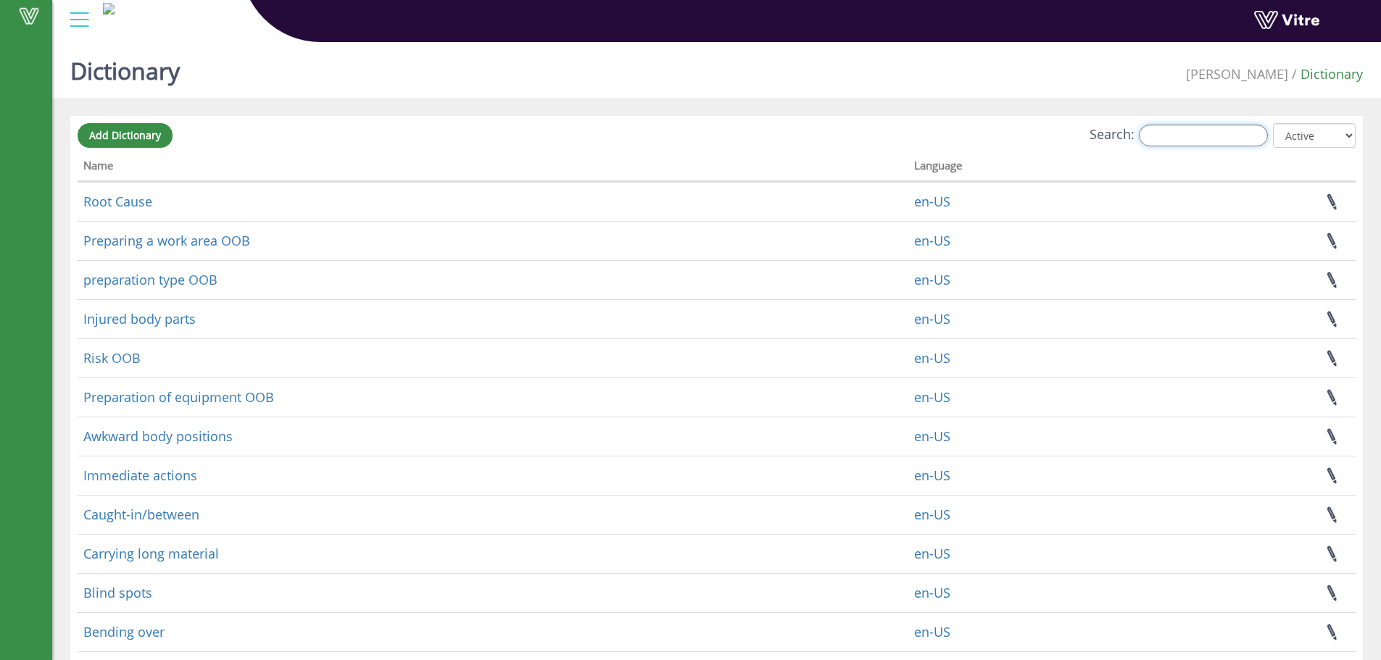
click at [1224, 133] on input "Search:" at bounding box center [1203, 136] width 129 height 22
click at [149, 138] on span "Add Dictionary" at bounding box center [125, 135] width 72 height 14
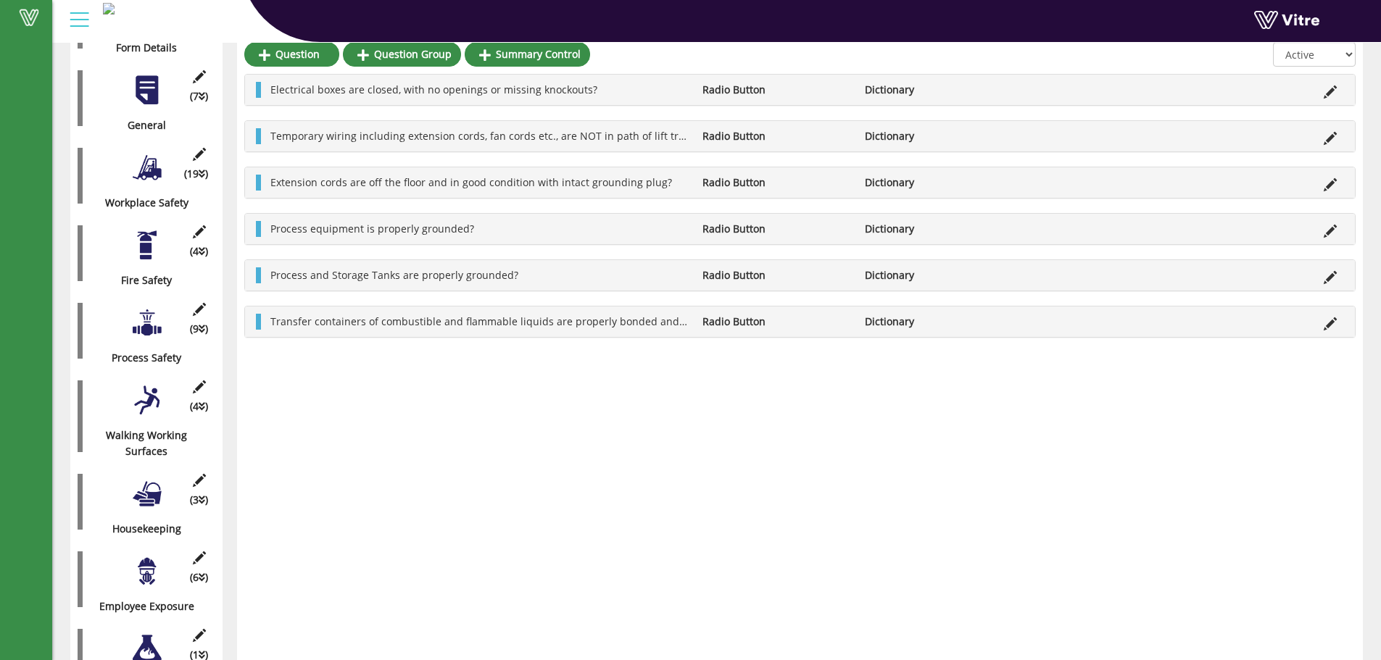
scroll to position [257, 0]
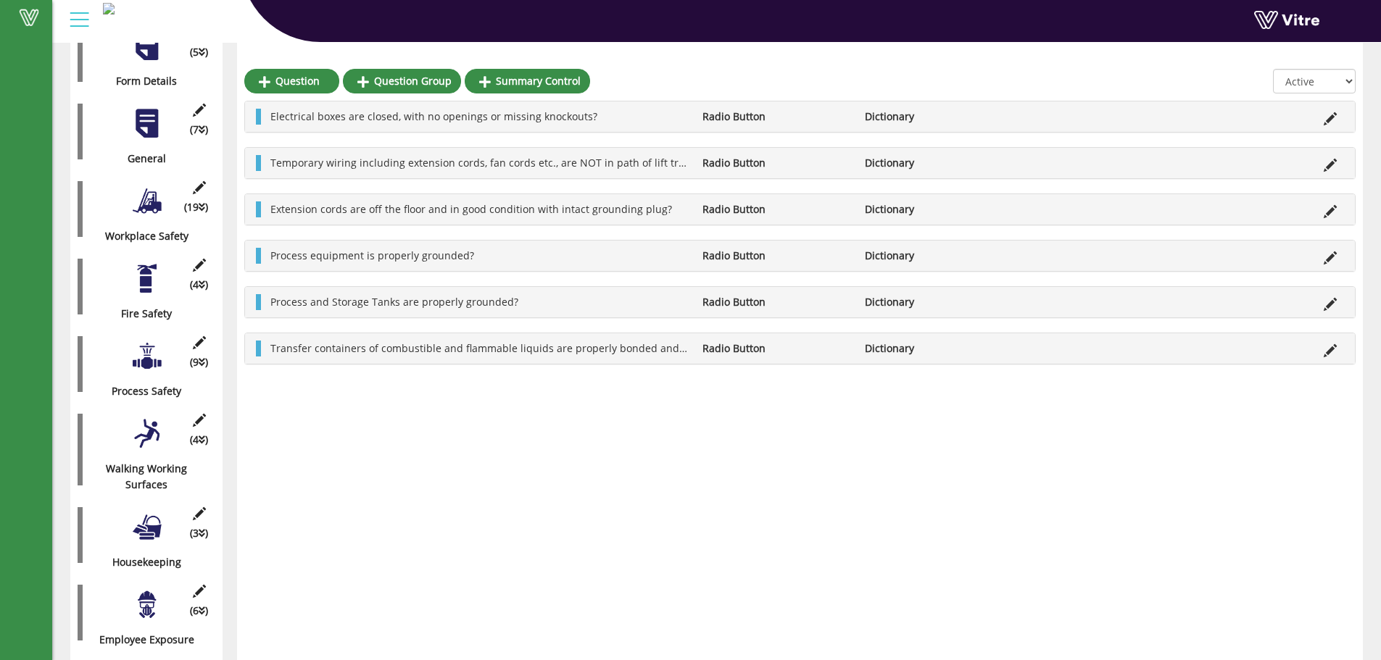
click at [141, 360] on div "(9 ) Process Safety" at bounding box center [147, 364] width 138 height 70
click at [142, 341] on div at bounding box center [146, 356] width 33 height 33
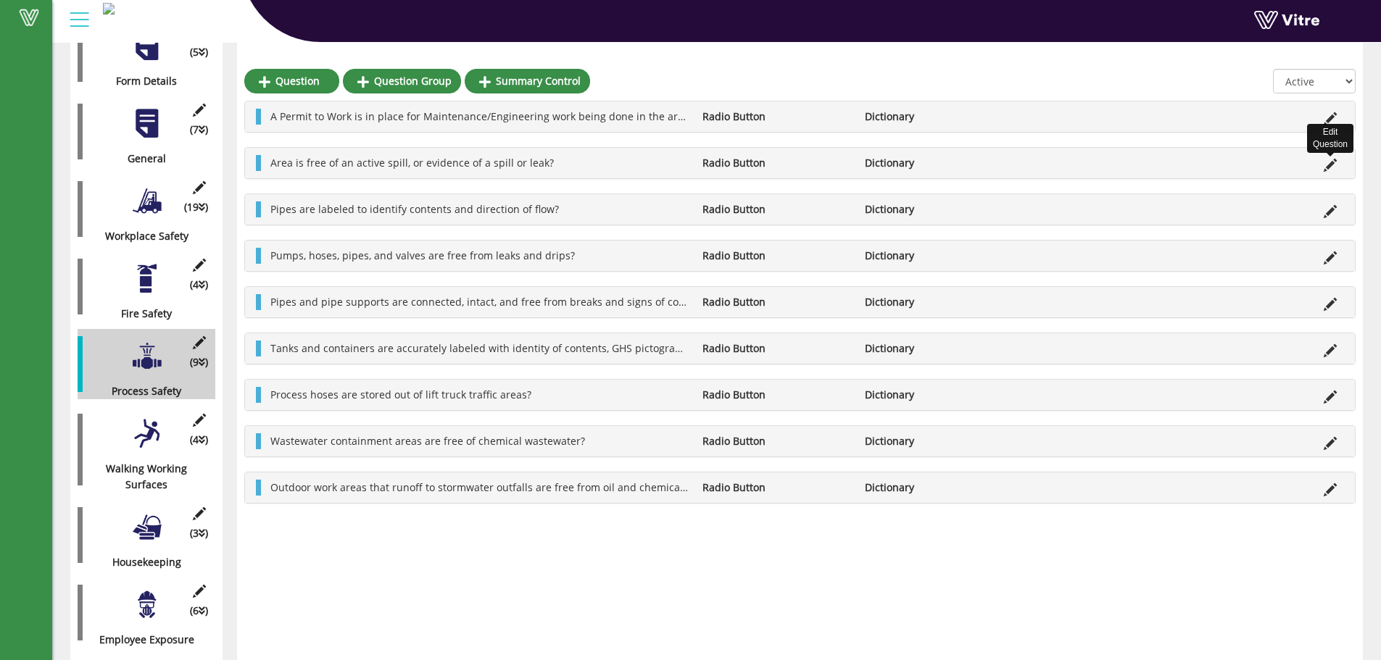
click at [1331, 160] on icon at bounding box center [1330, 165] width 13 height 13
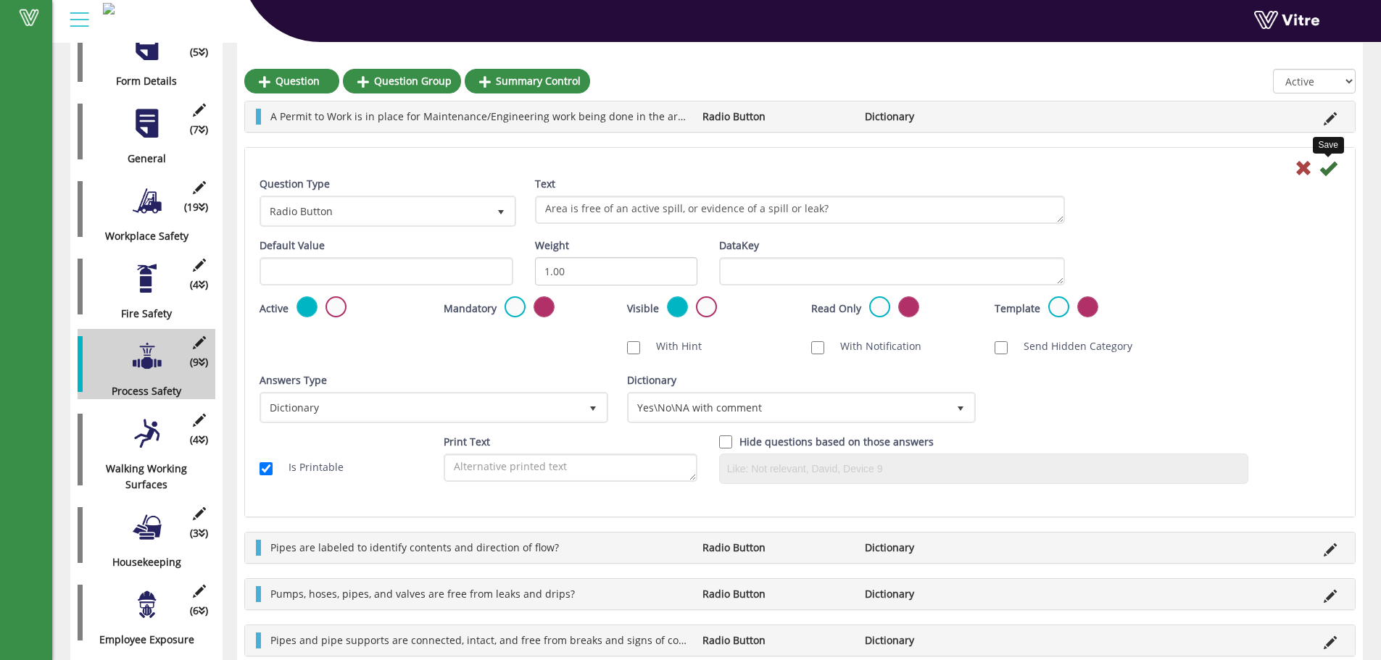
click at [1332, 167] on icon at bounding box center [1327, 167] width 17 height 17
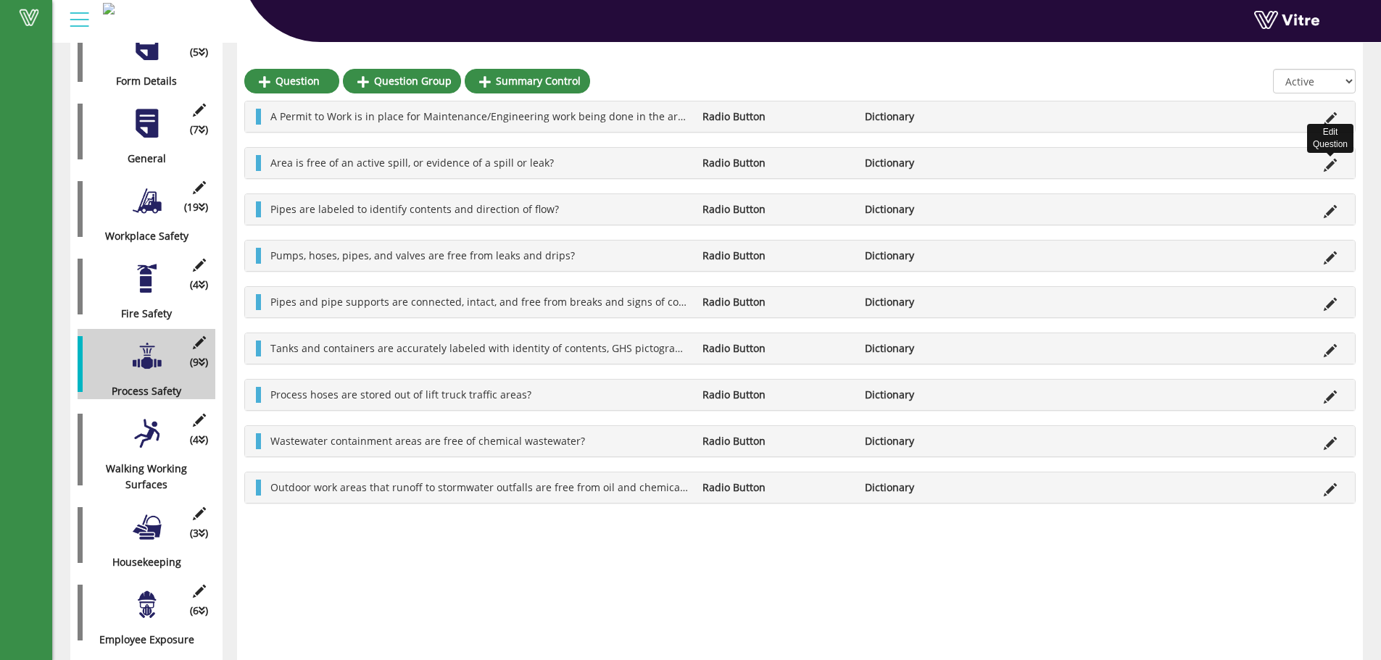
click at [1332, 161] on icon at bounding box center [1330, 165] width 13 height 13
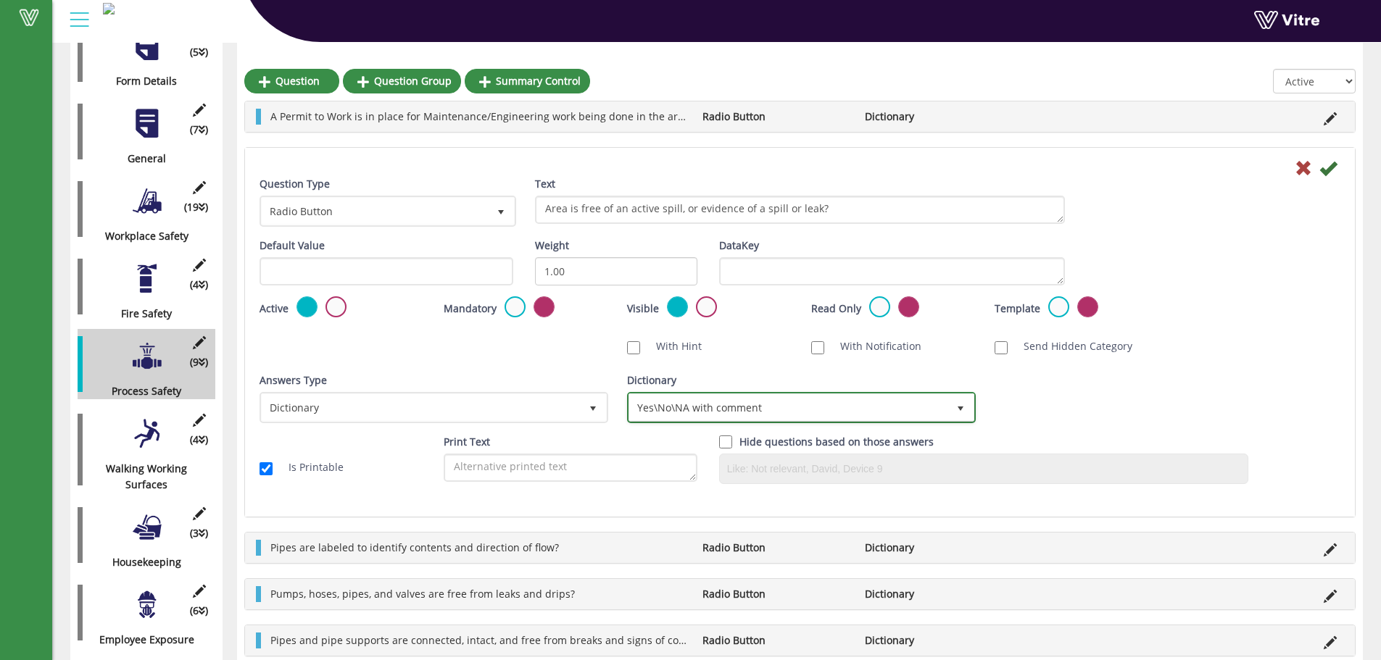
click at [782, 399] on span "Yes\No\NA with comment" at bounding box center [788, 407] width 318 height 26
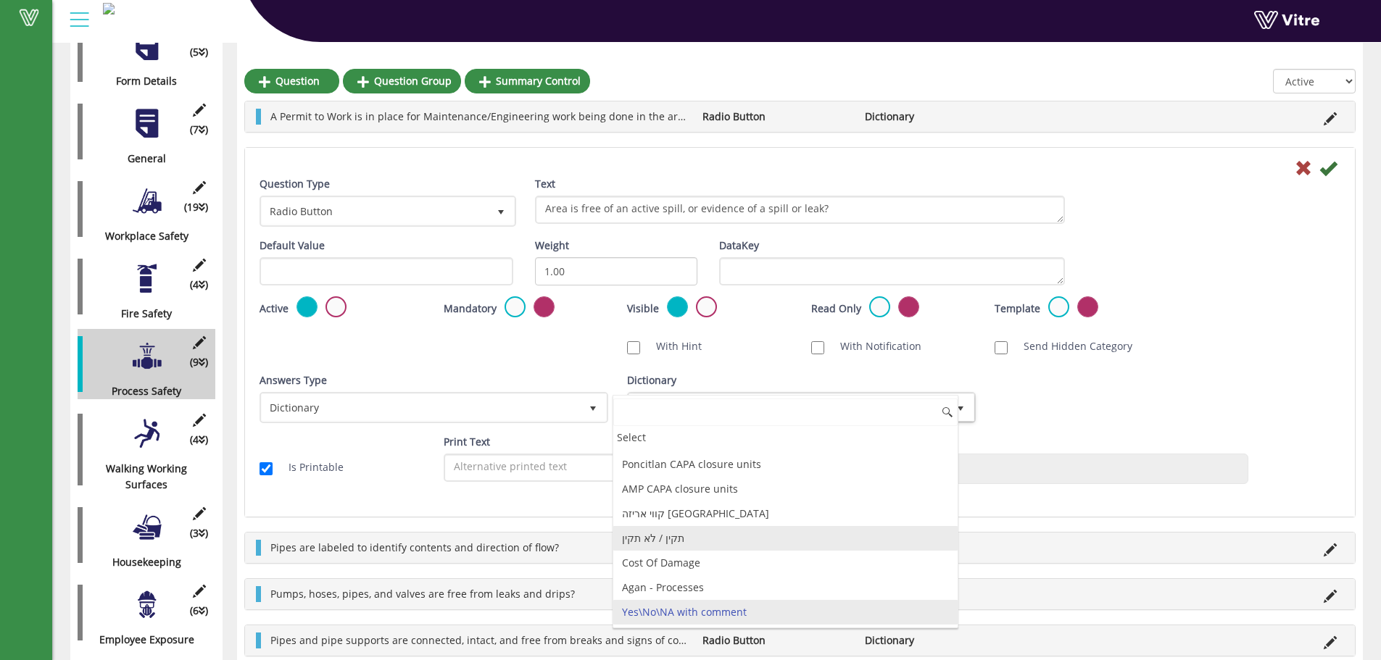
scroll to position [3988, 0]
click at [725, 613] on li "Yes\No with comment & Picture \NA" at bounding box center [785, 612] width 344 height 25
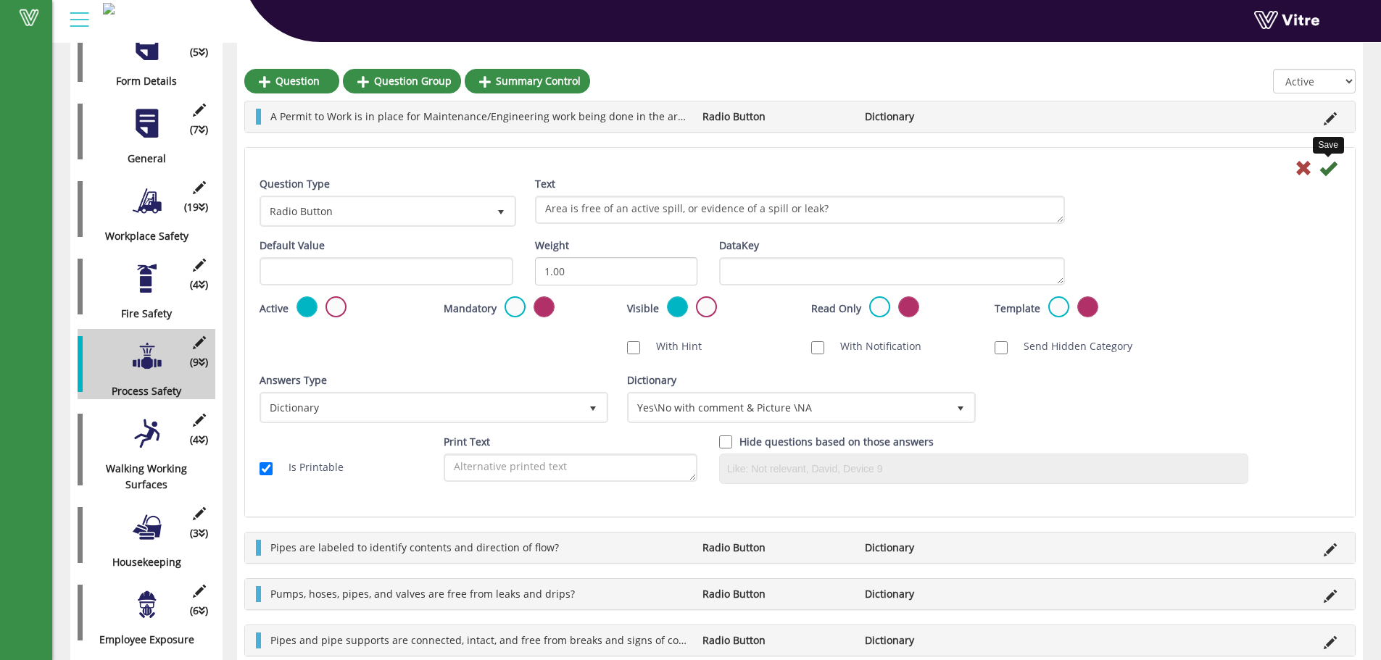
click at [1334, 173] on icon at bounding box center [1327, 167] width 17 height 17
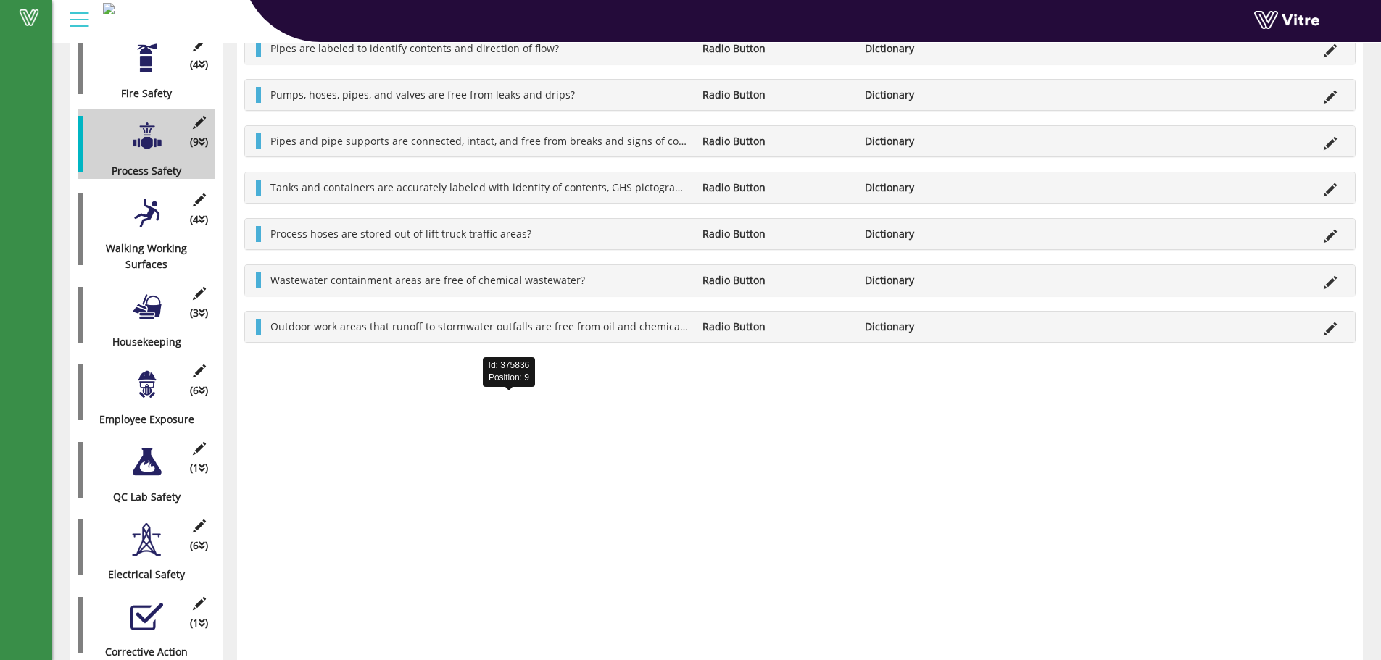
scroll to position [0, 0]
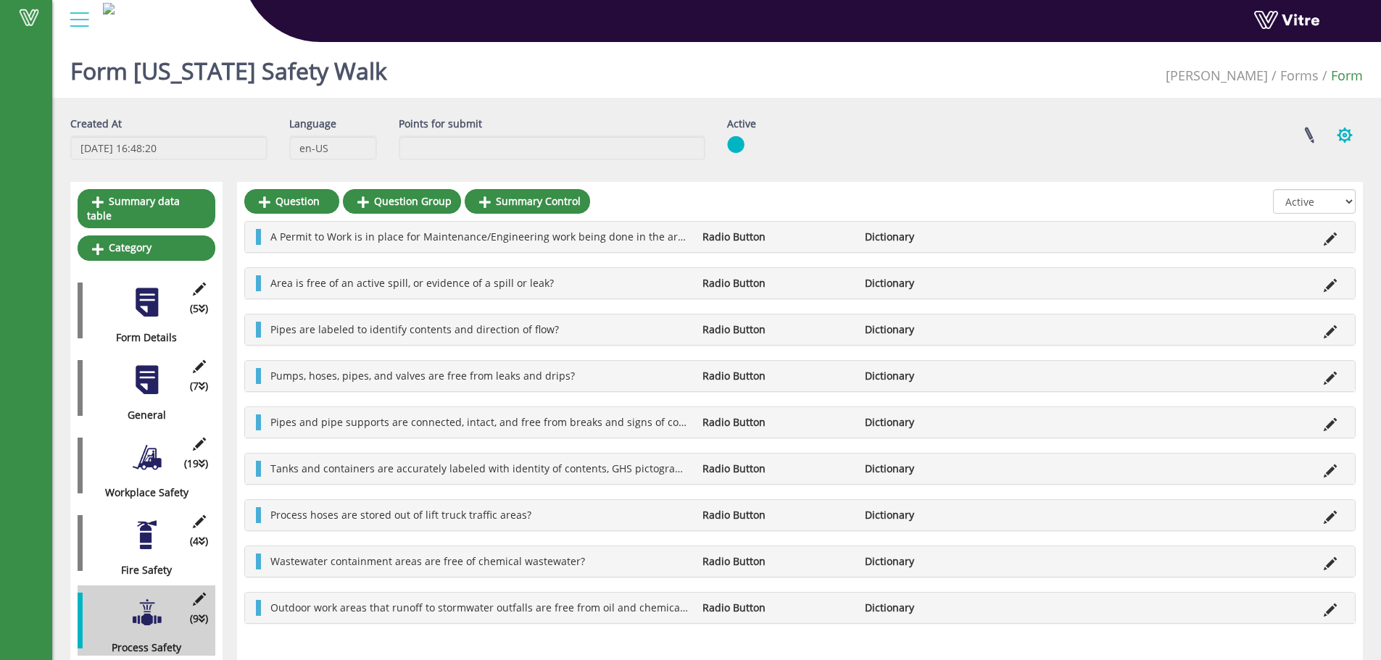
click at [1344, 136] on button "button" at bounding box center [1345, 135] width 36 height 38
click at [1280, 188] on link "Set Users" at bounding box center [1296, 188] width 132 height 19
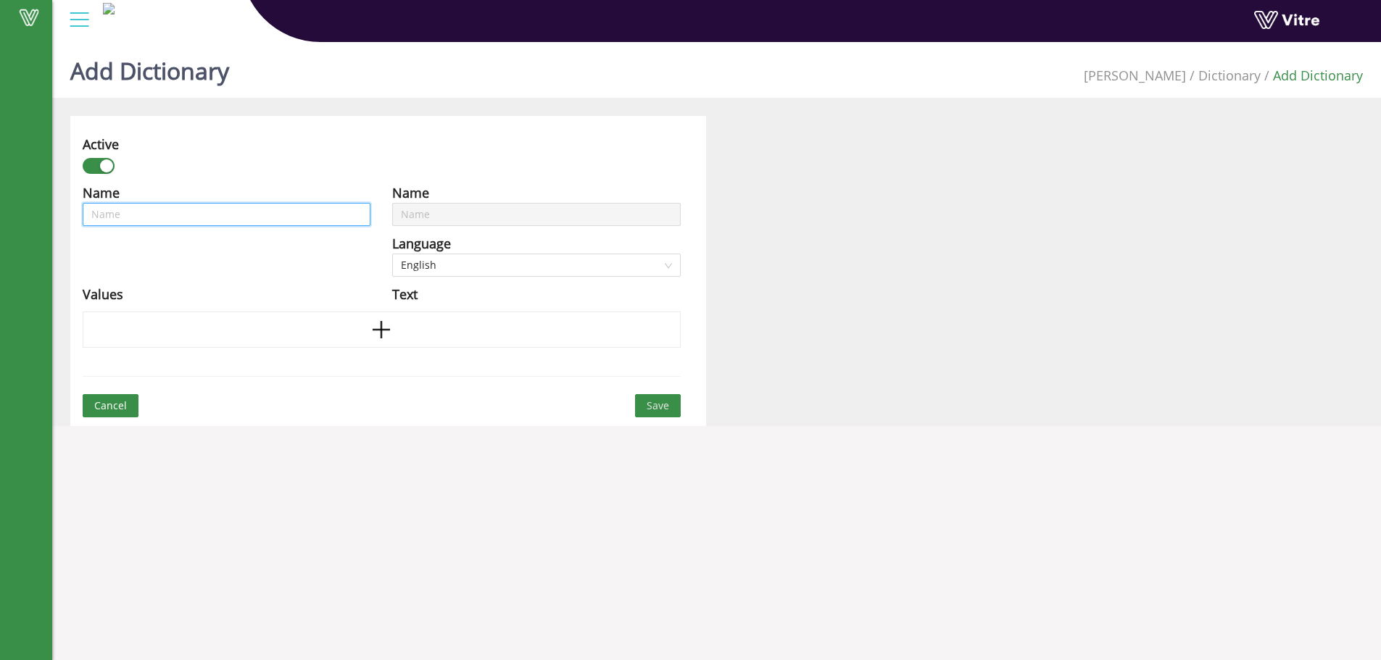
click at [165, 220] on input "text" at bounding box center [227, 214] width 288 height 23
type input "Y"
type input "Ye"
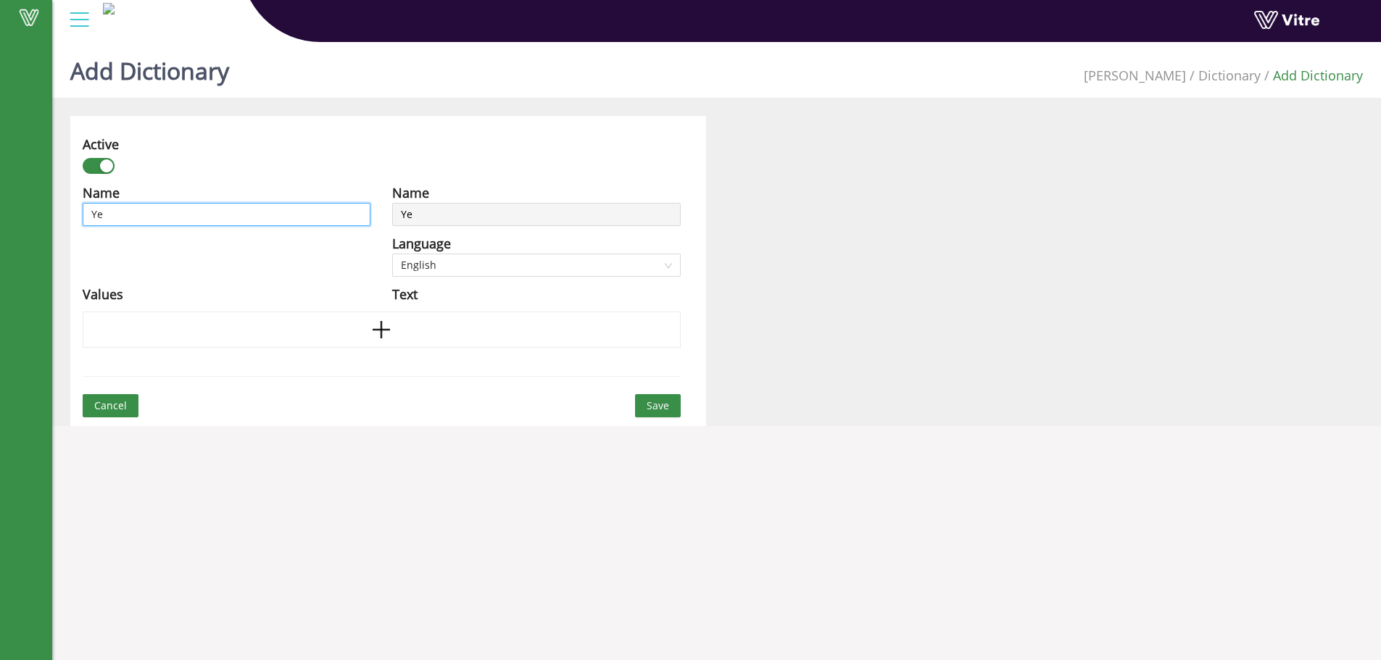
type input "Yes"
type input "Yes\"
type input "Yes\N"
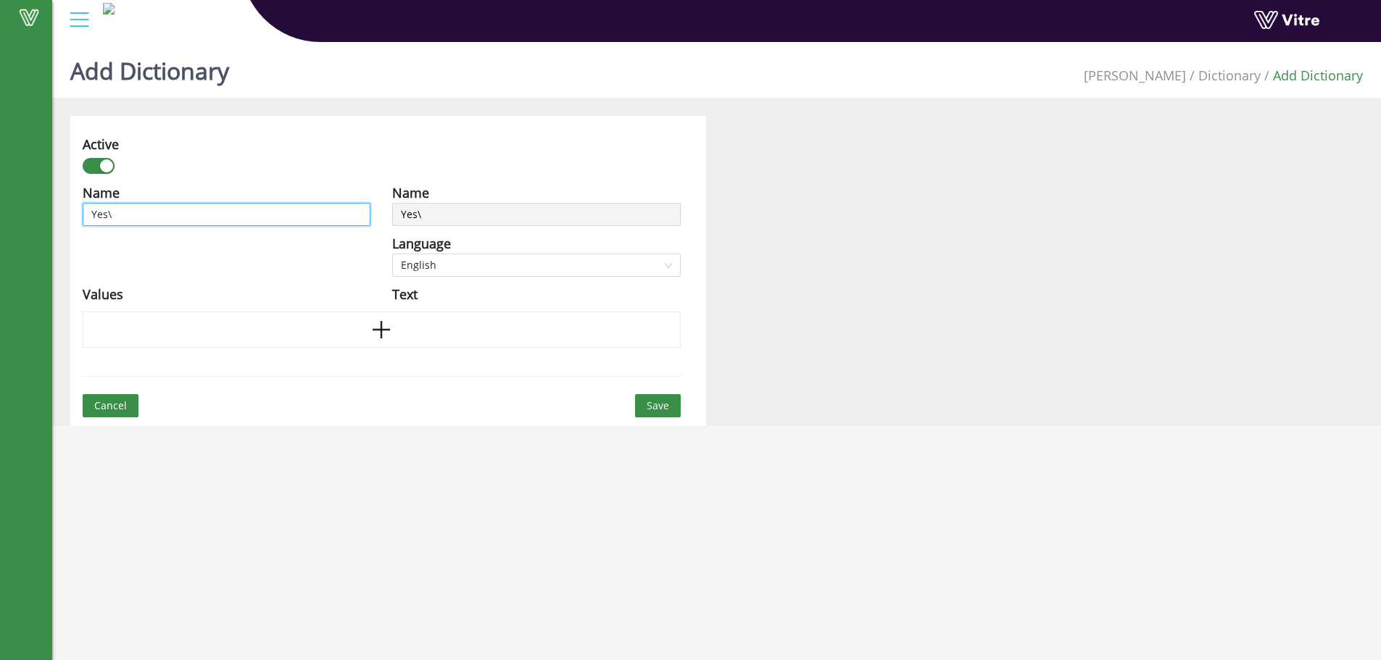
type input "Yes\N"
type input "Yes\No"
type input "Yes\No\"
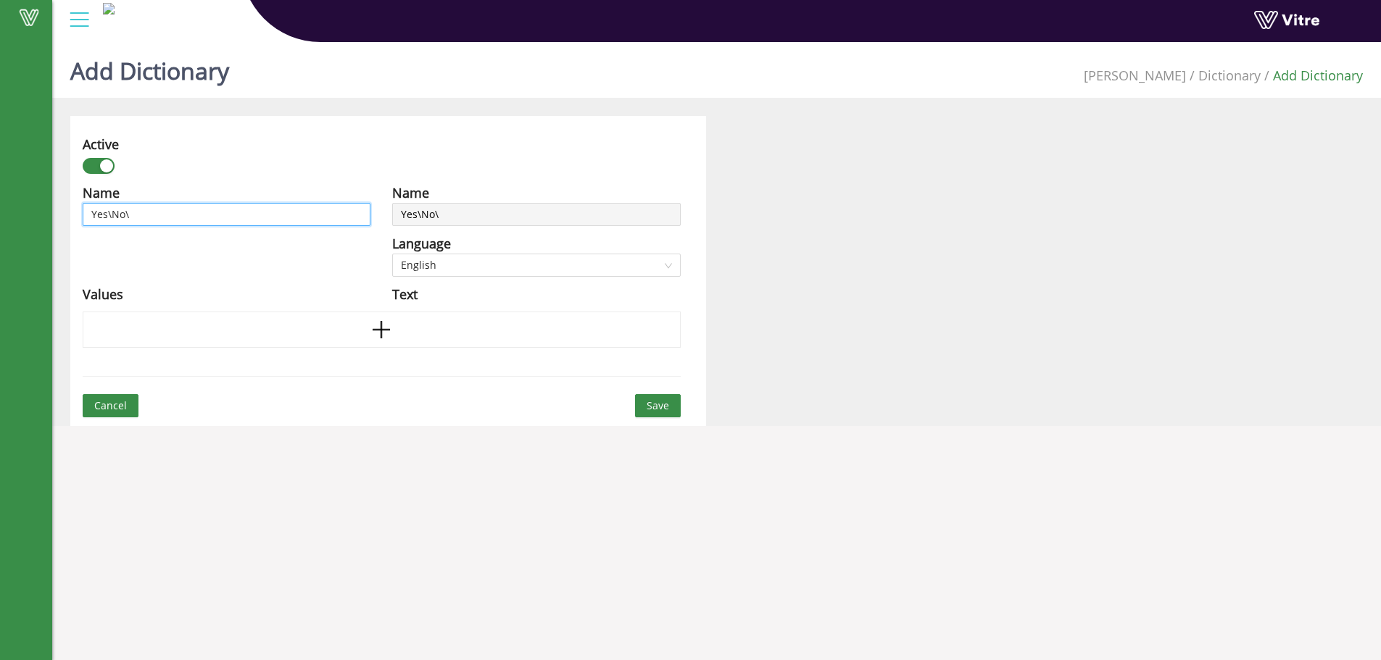
type input "Yes\No\N"
type input "Yes\No\NO"
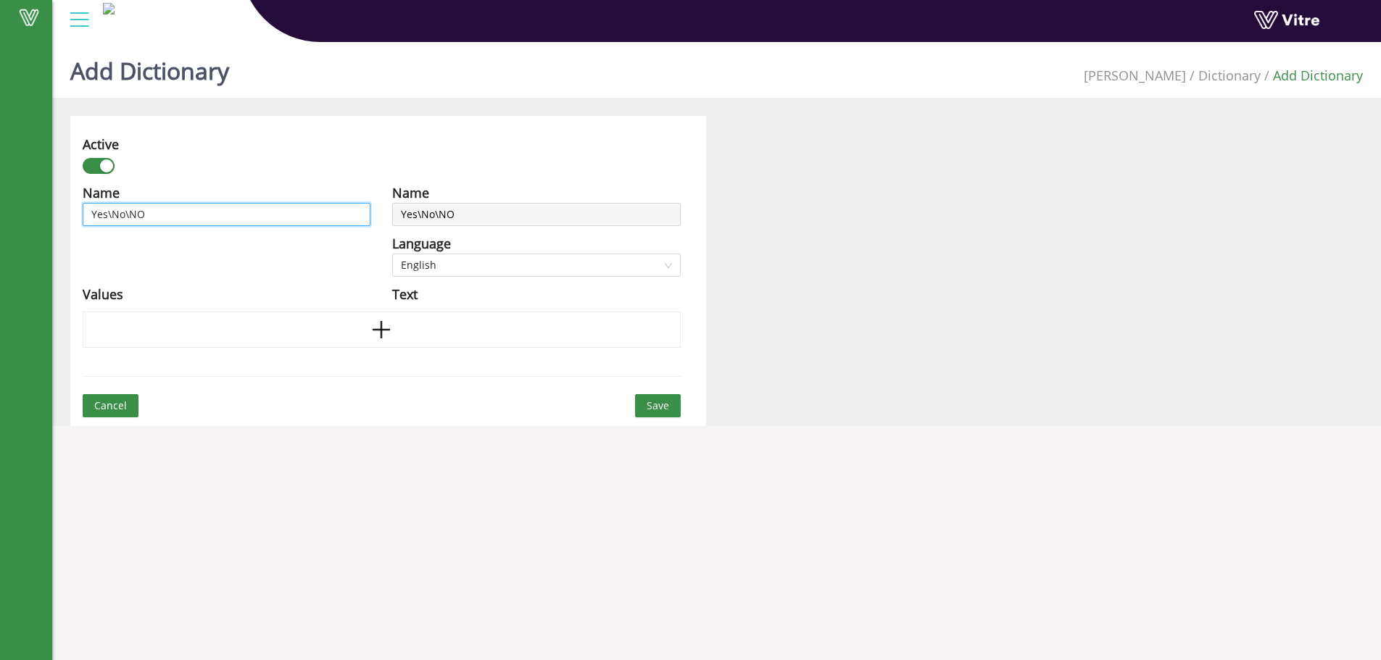
type input "Yes\No\NO"
type input "Yes\No\NO w"
type input "Yes\No\NO wi"
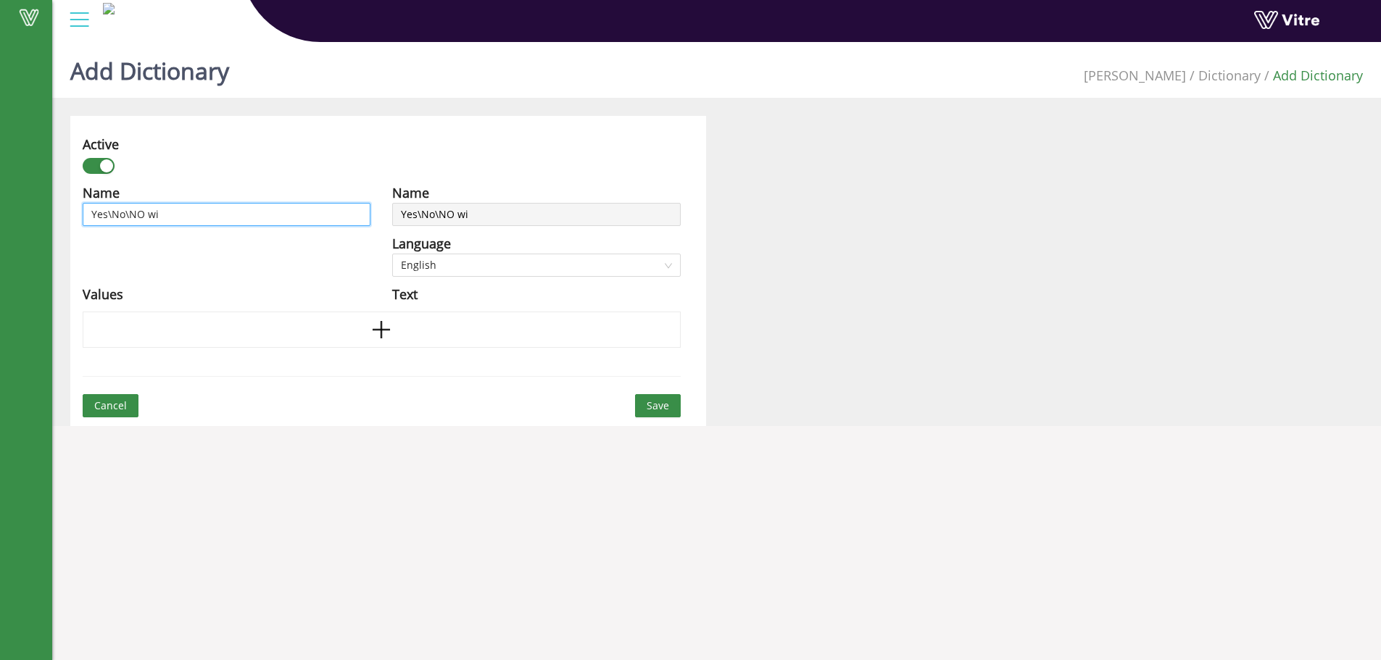
type input "Yes\No\NO wit"
type input "Yes\No\NO with"
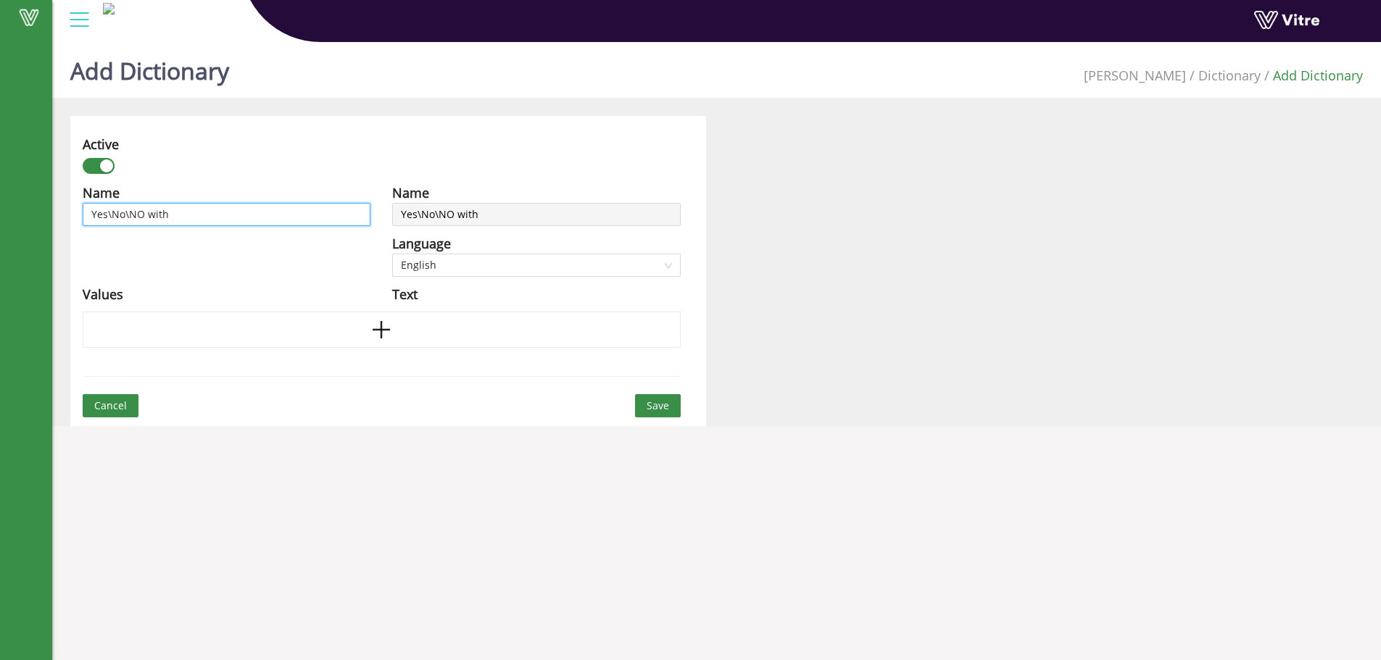
type input "Yes\No\NO with"
type input "Yes\No\NO with c"
type input "Yes\No\NO with co"
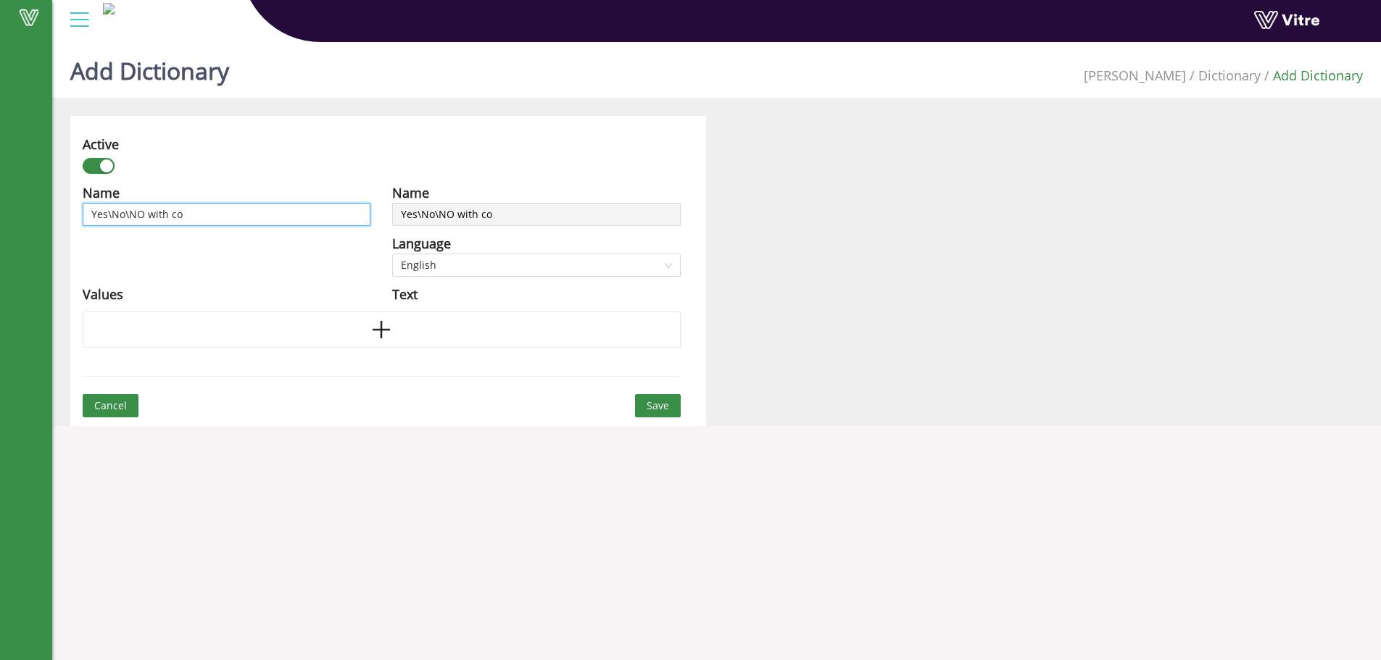
type input "Yes\No\NO with com"
type input "Yes\No\NO with comm"
type input "Yes\No\NO with comme"
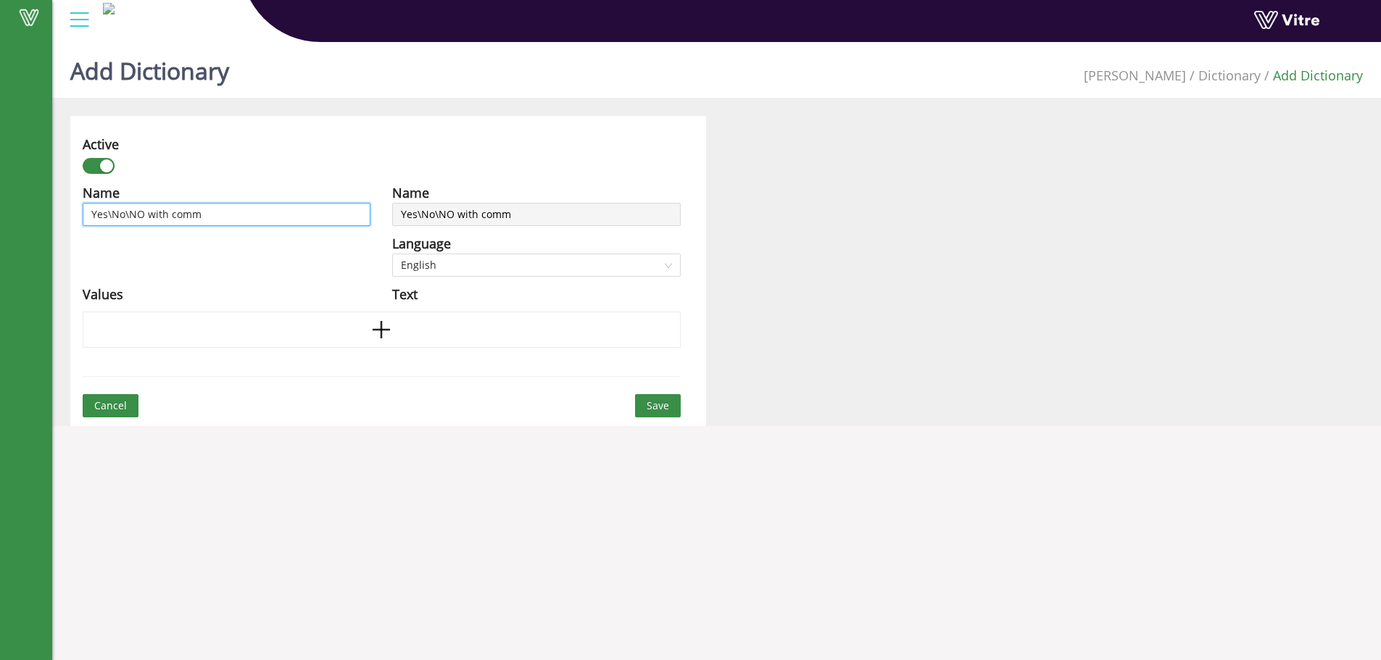
type input "Yes\No\NO with comme"
type input "Yes\No\NO with commen"
type input "Yes\No\NO with comment"
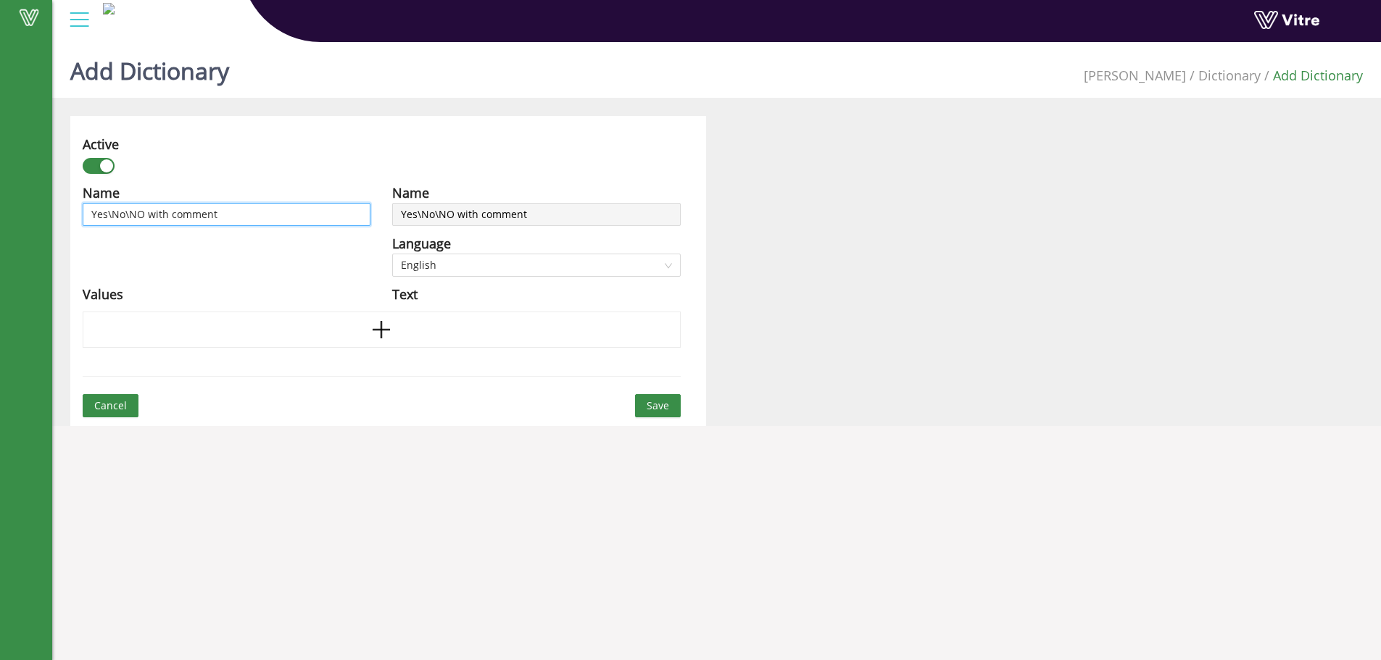
type input "Yes\No\NO with comment"
click at [144, 215] on input "Yes\No\NO with comment" at bounding box center [227, 214] width 288 height 23
type input "Yes\No\N with comment"
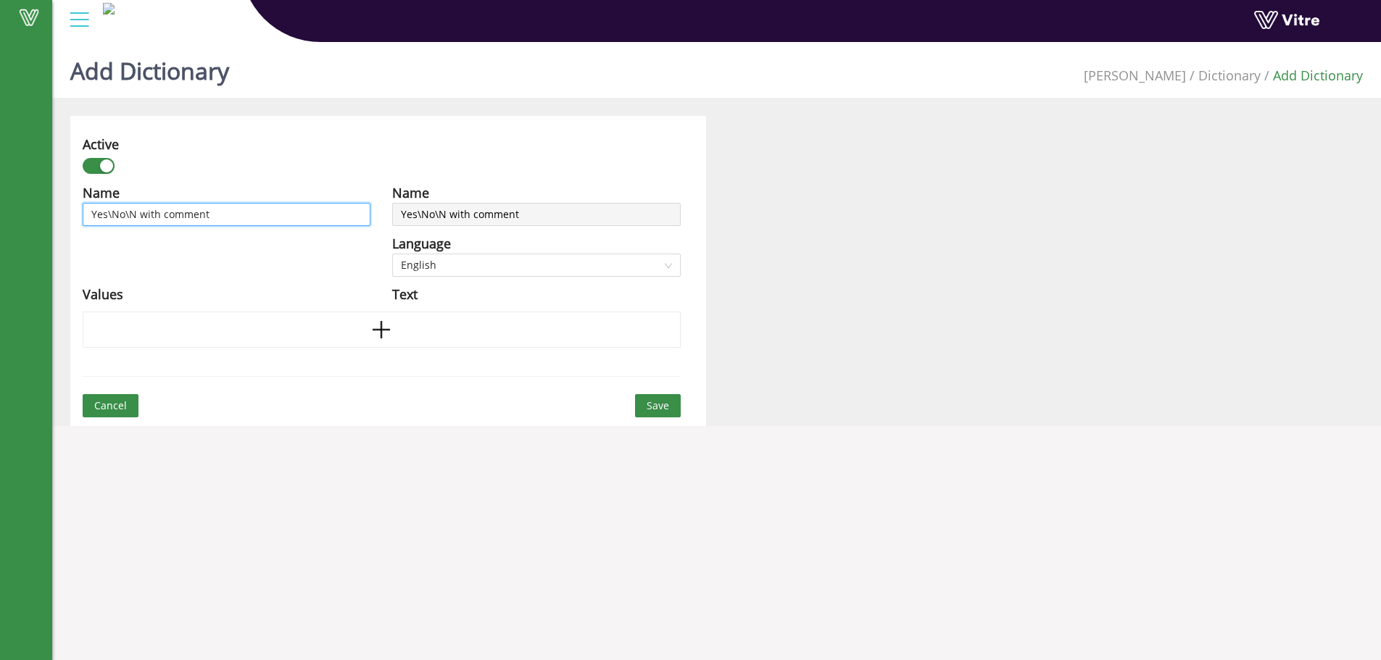
type input "Yes\No\NA with comment"
drag, startPoint x: 215, startPoint y: 216, endPoint x: 145, endPoint y: 219, distance: 70.4
click at [145, 219] on input "Yes\No\NA with comment" at bounding box center [227, 214] width 288 height 23
type input "Yes\No\NA"
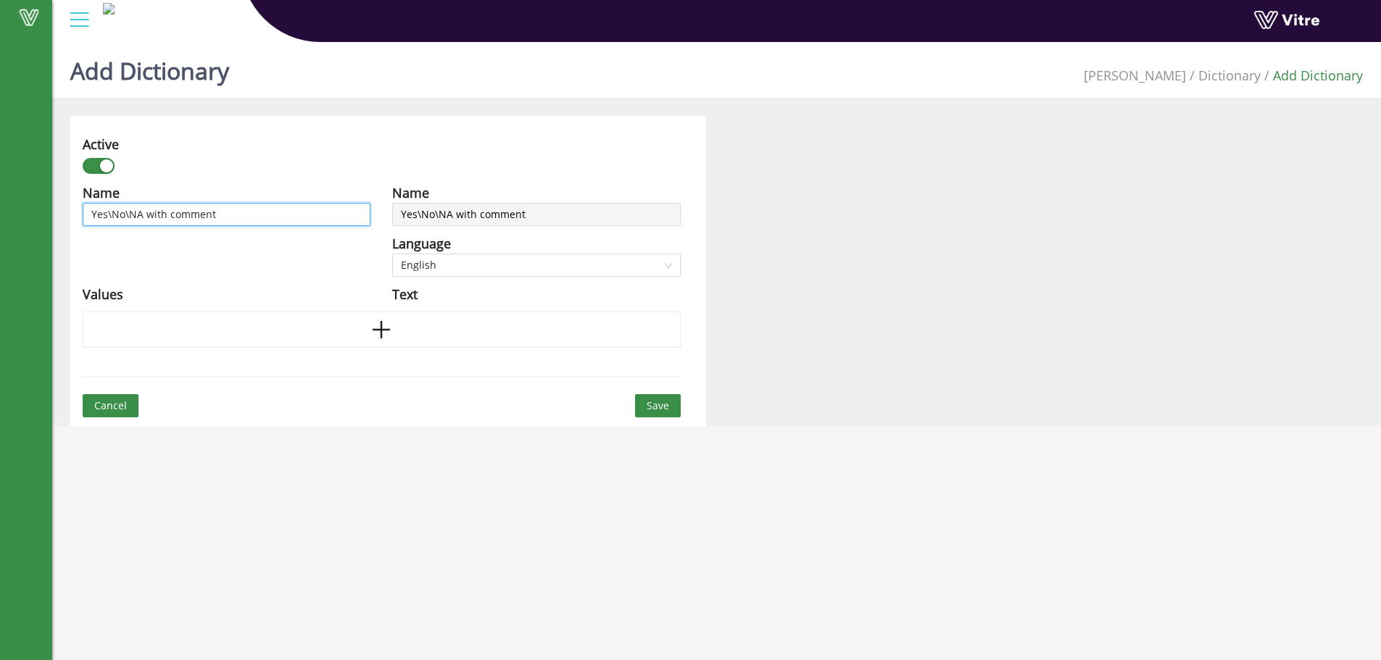
type input "Yes\No\NA"
click at [126, 212] on input "Yes\No\NA" at bounding box center [227, 214] width 288 height 23
type input "Yes\No \NA"
paste input "with comment"
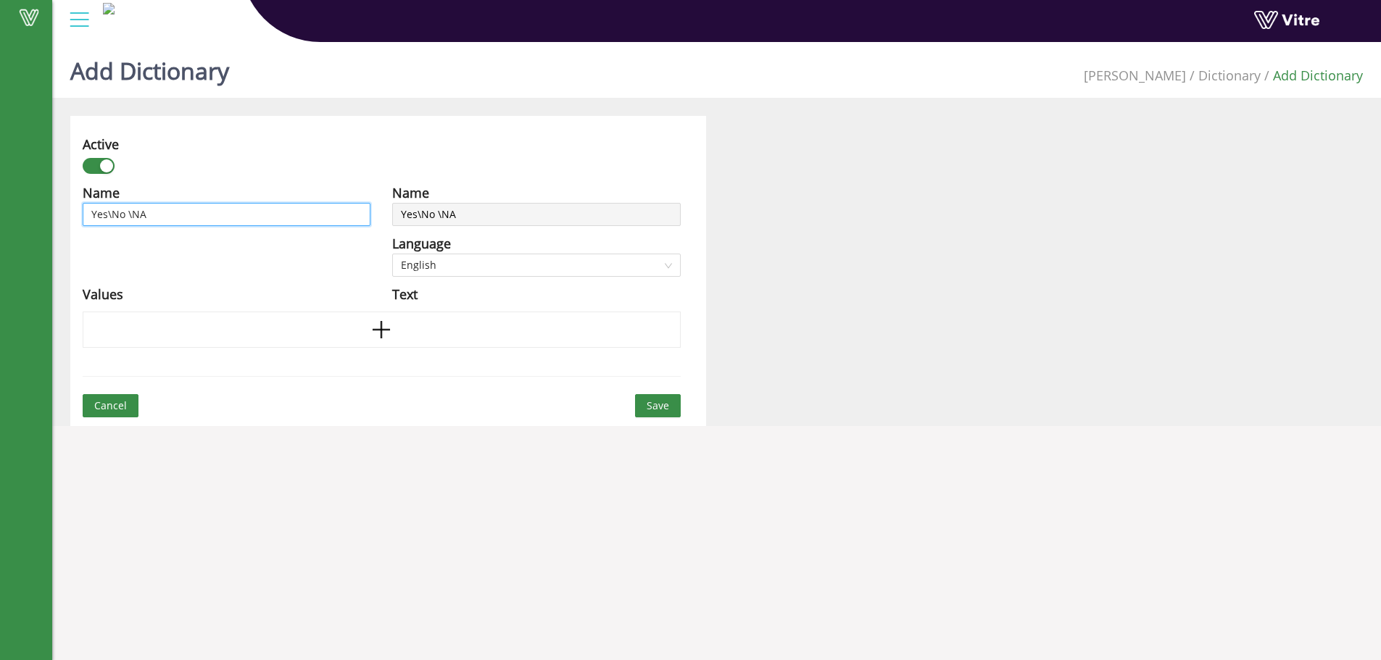
type input "Yes\No with comment \NA"
type input "Yes\No with comment &\NA"
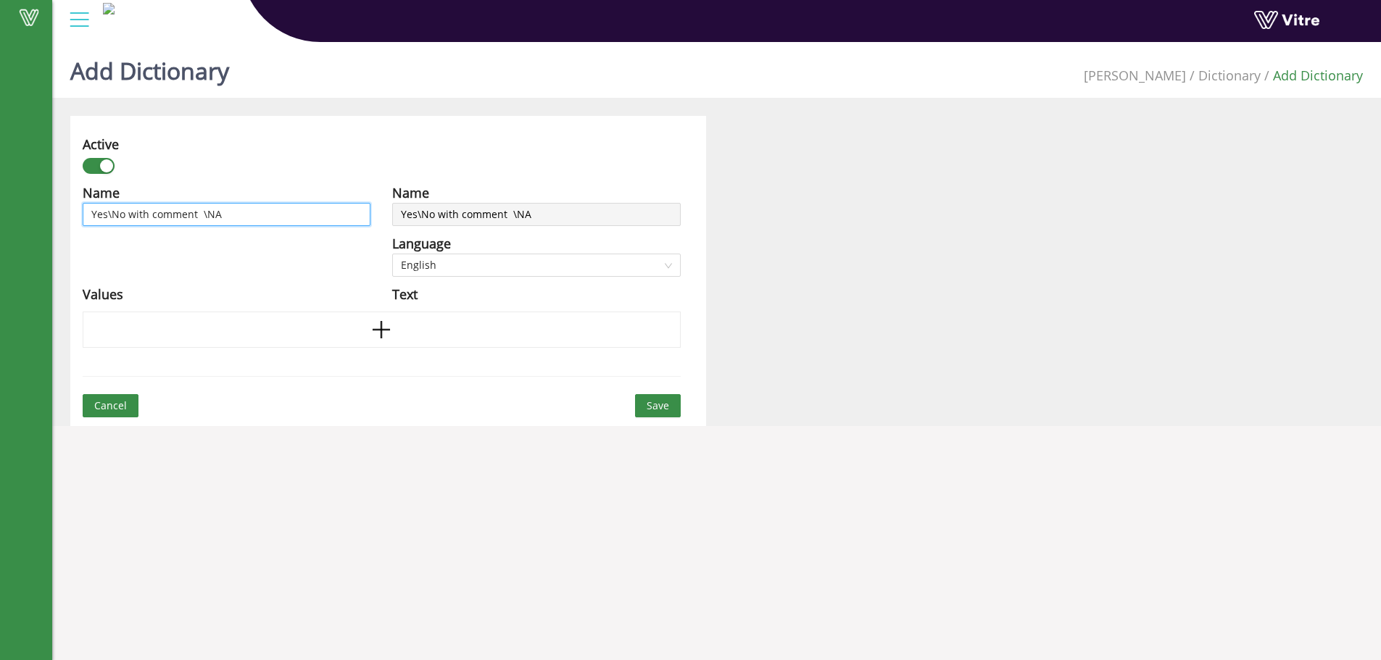
type input "Yes\No with comment &\NA"
type input "Yes\No with comment & \NA"
type input "Yes\No with comment & P\NA"
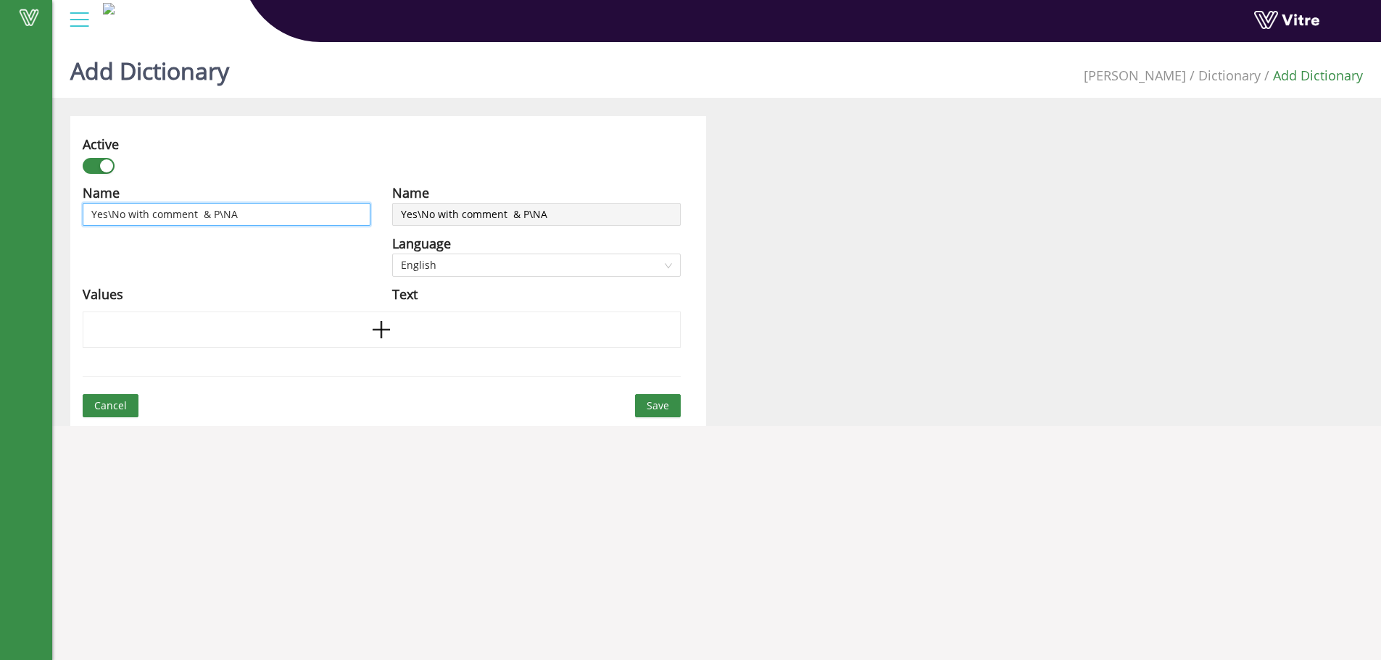
type input "Yes\No with comment & Pi\NA"
type input "Yes\No with comment & Pic\NA"
type input "Yes\No with comment & Pict\NA"
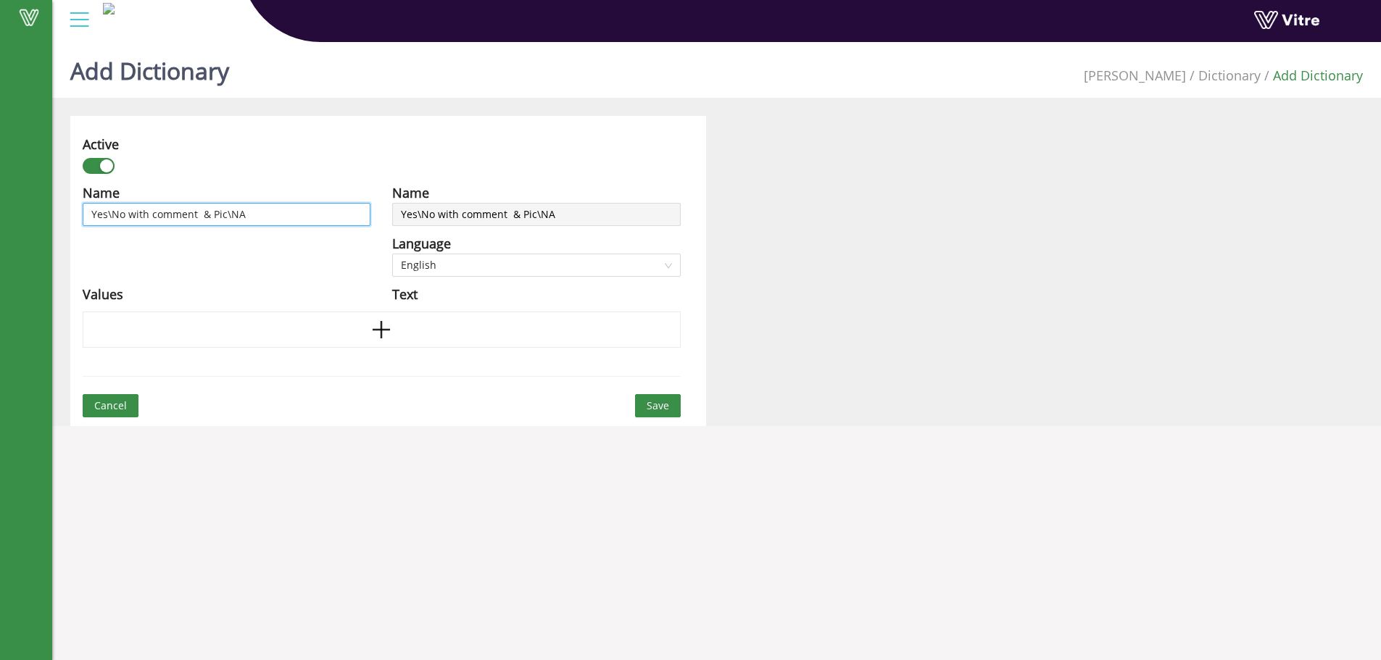
type input "Yes\No with comment & Pict\NA"
type input "Yes\No with comment & Pictu\NA"
type input "Yes\No with comment & Pictur\NA"
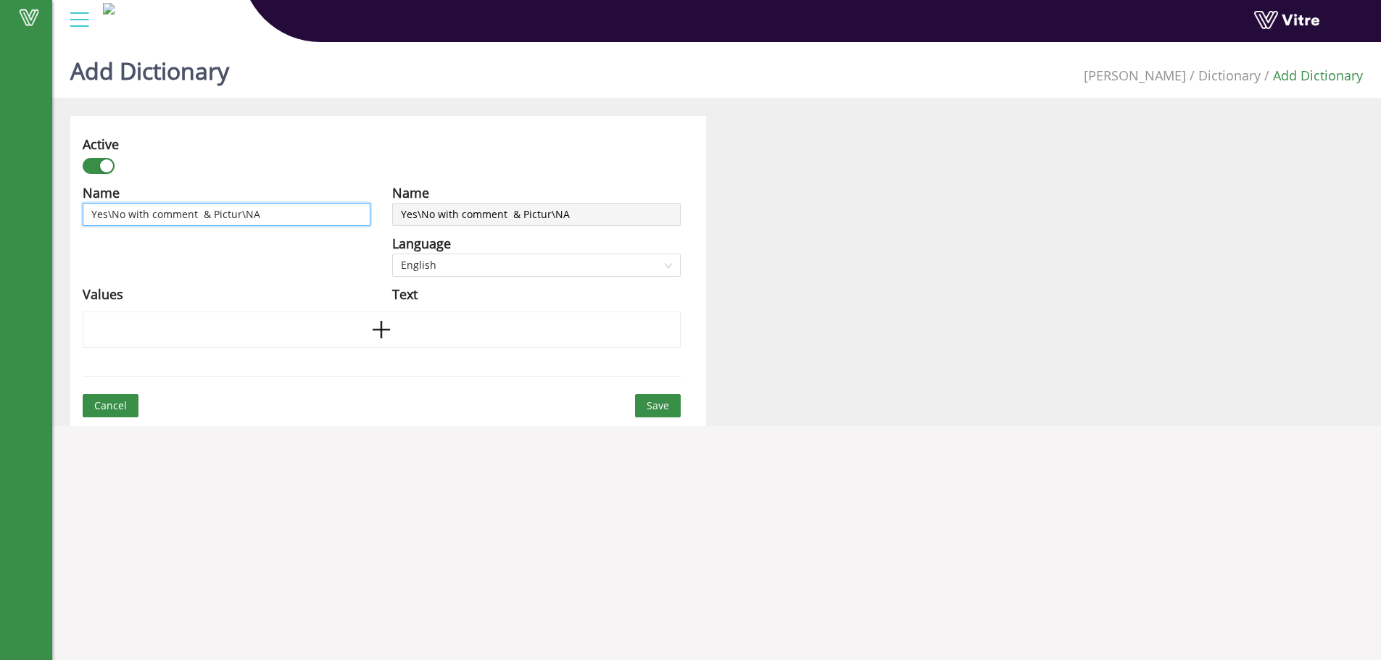
type input "Yes\No with comment & Picture\NA"
type input "Yes\No with comment & Picture \NA"
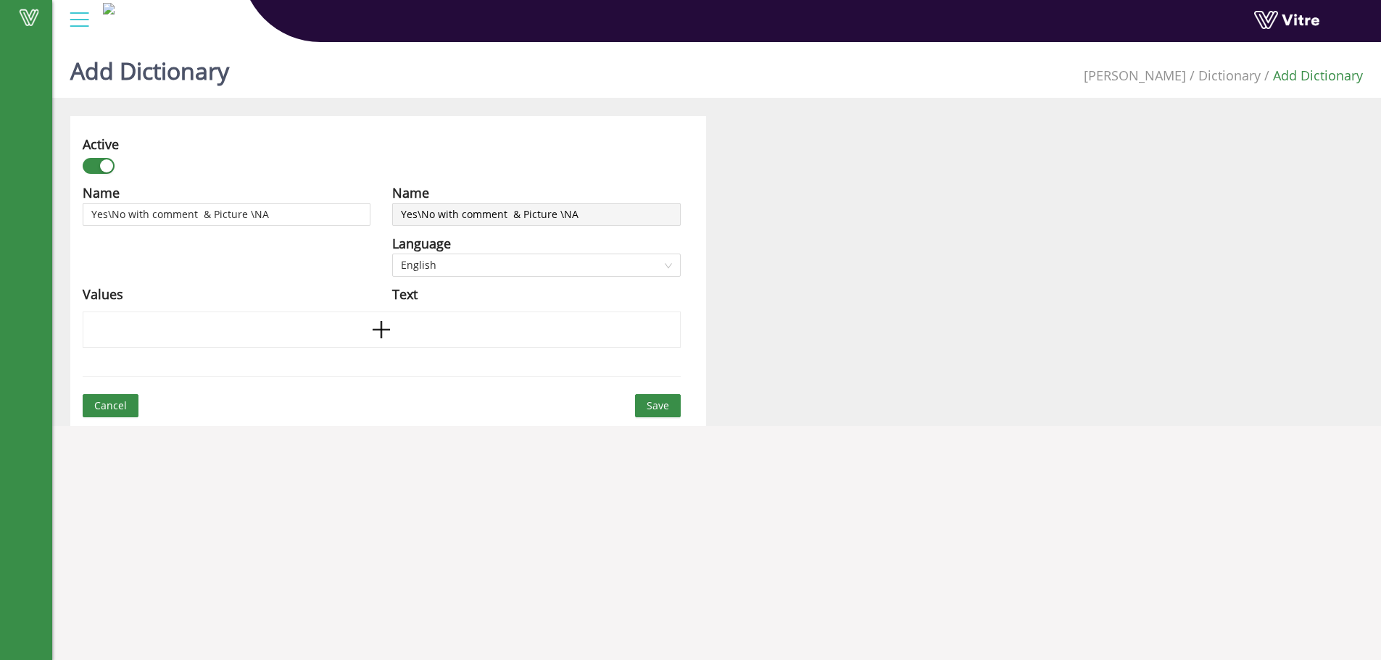
click at [652, 400] on span "Save" at bounding box center [658, 406] width 22 height 16
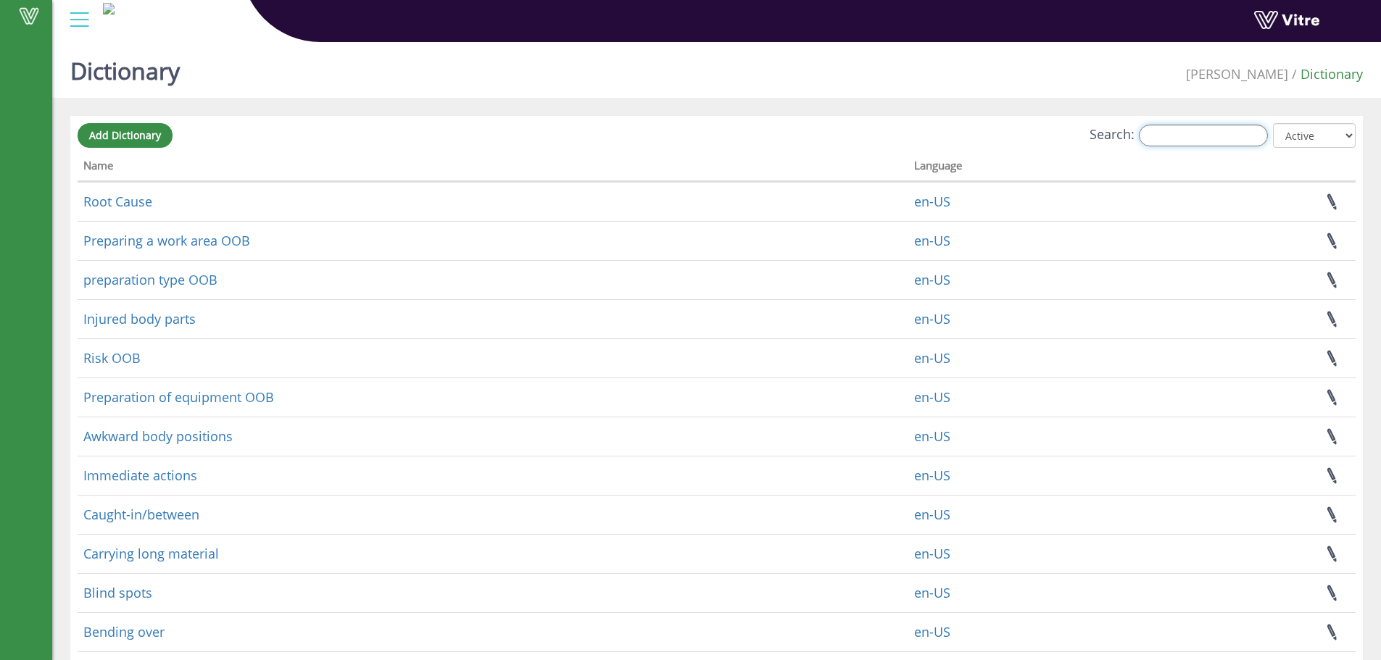
click at [1241, 140] on input "Search:" at bounding box center [1203, 136] width 129 height 22
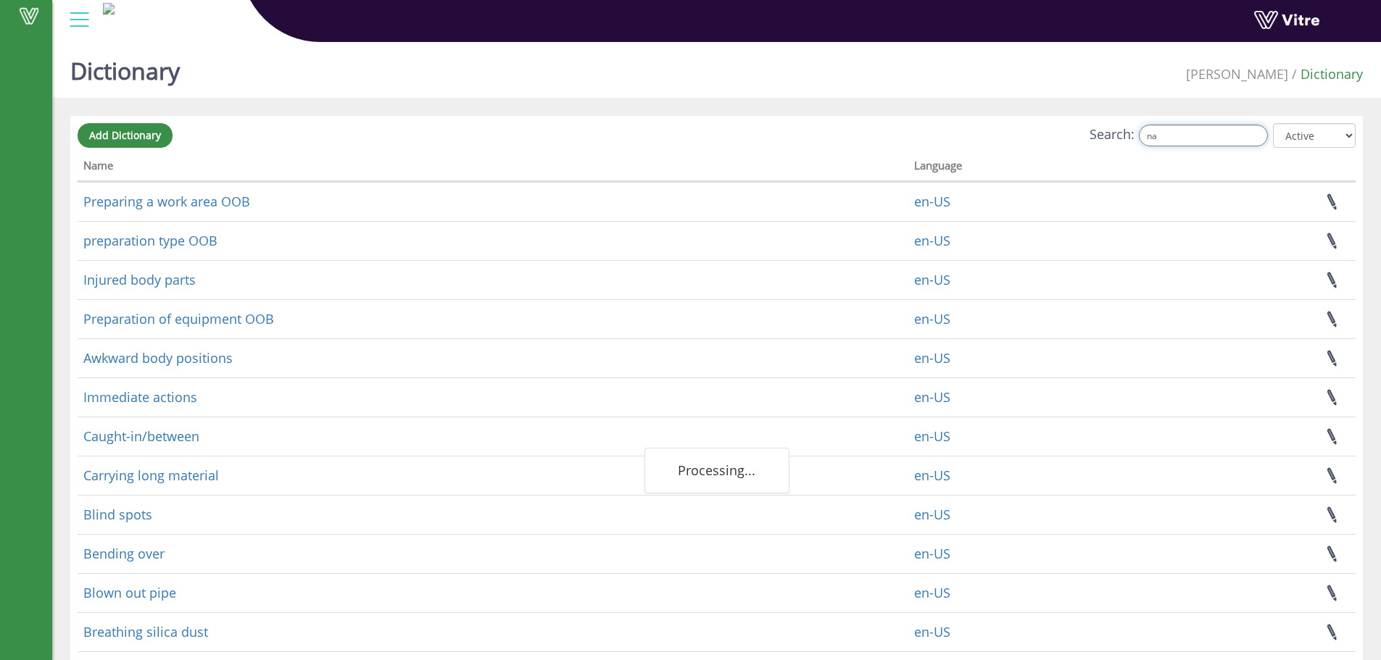
type input "n"
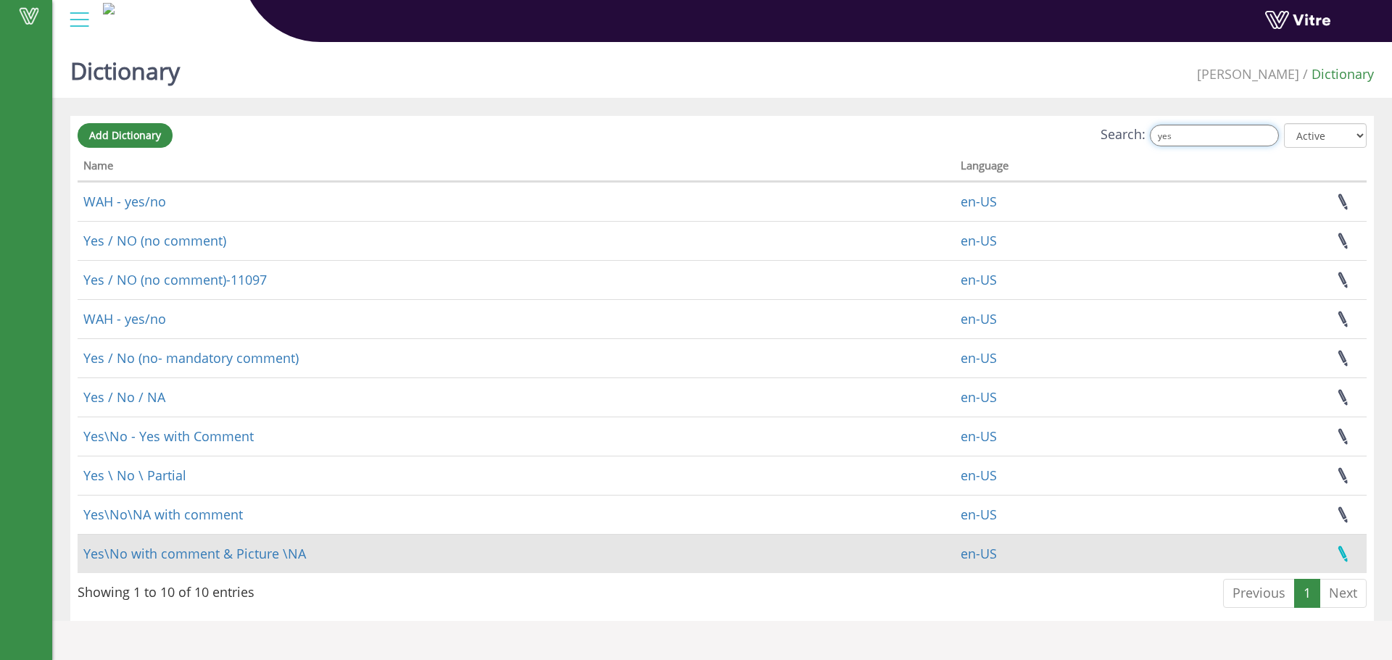
type input "yes"
click at [1338, 549] on link at bounding box center [1343, 554] width 36 height 38
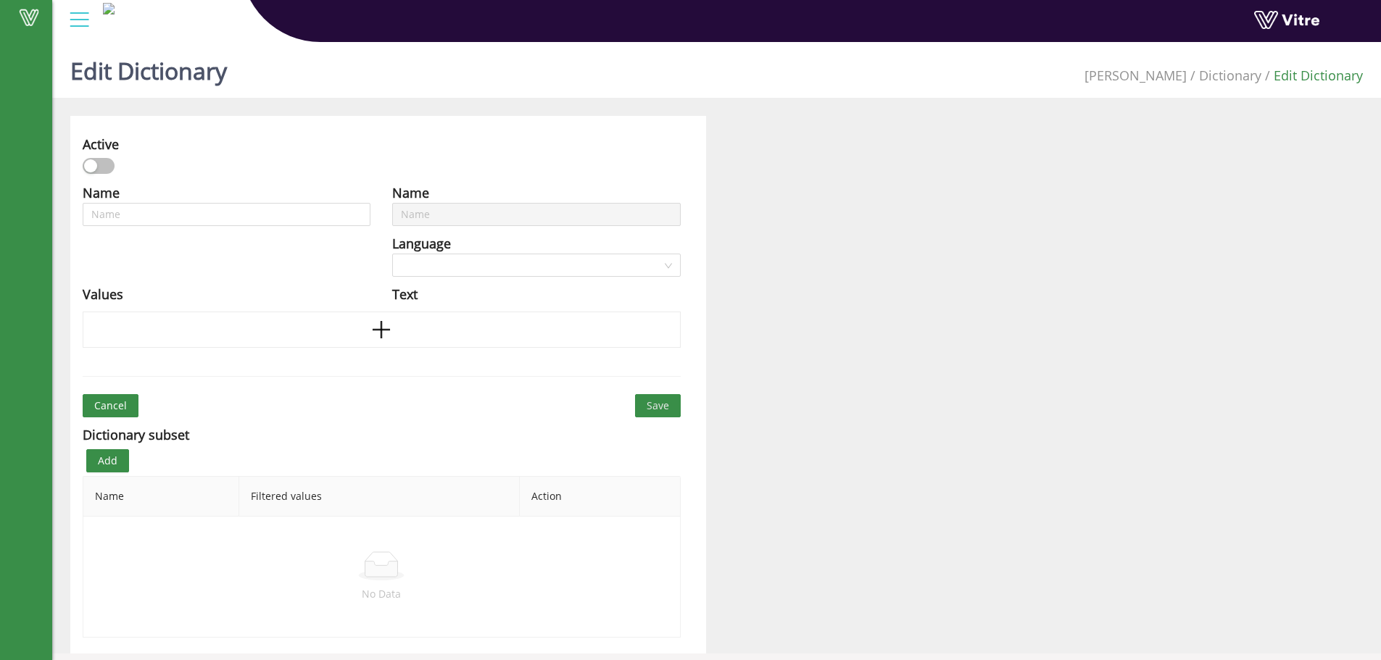
type input "Yes\No with comment & Picture \NA"
click at [373, 333] on icon "plus" at bounding box center [381, 330] width 22 height 22
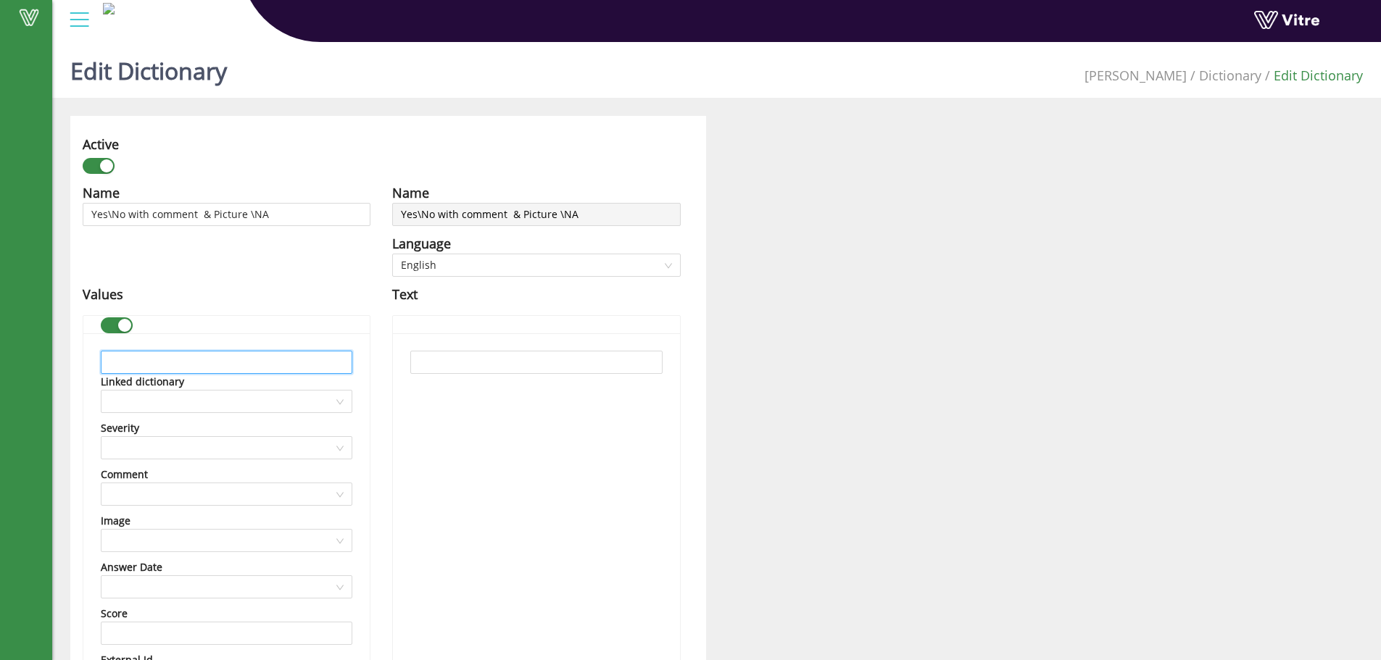
click at [217, 362] on input "text" at bounding box center [227, 362] width 252 height 23
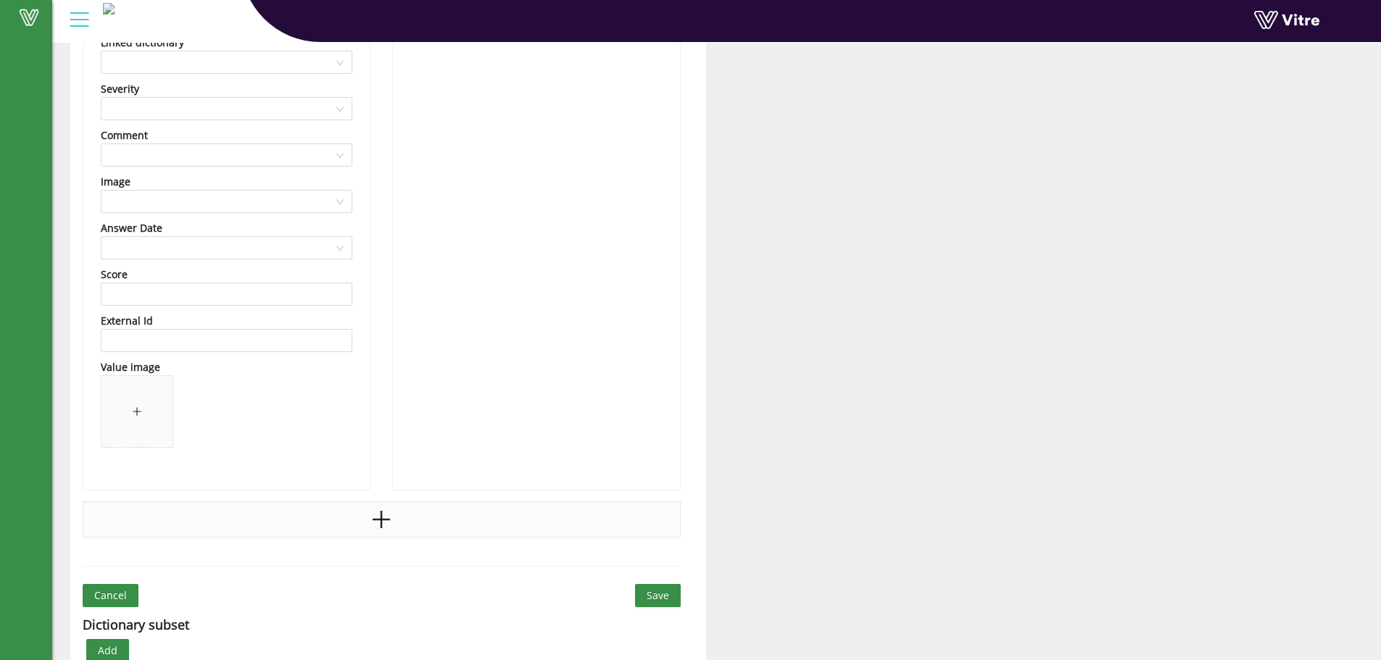
scroll to position [435, 0]
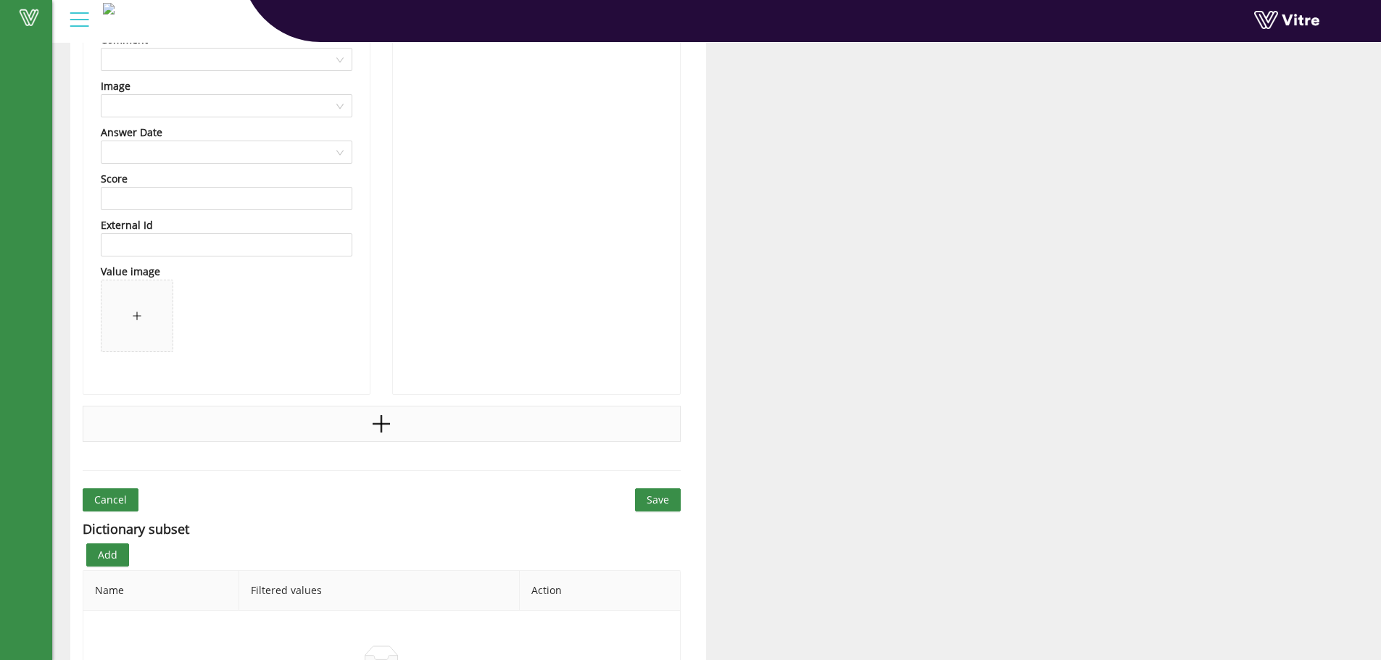
type input "Yes"
click at [378, 426] on icon "plus" at bounding box center [381, 424] width 22 height 22
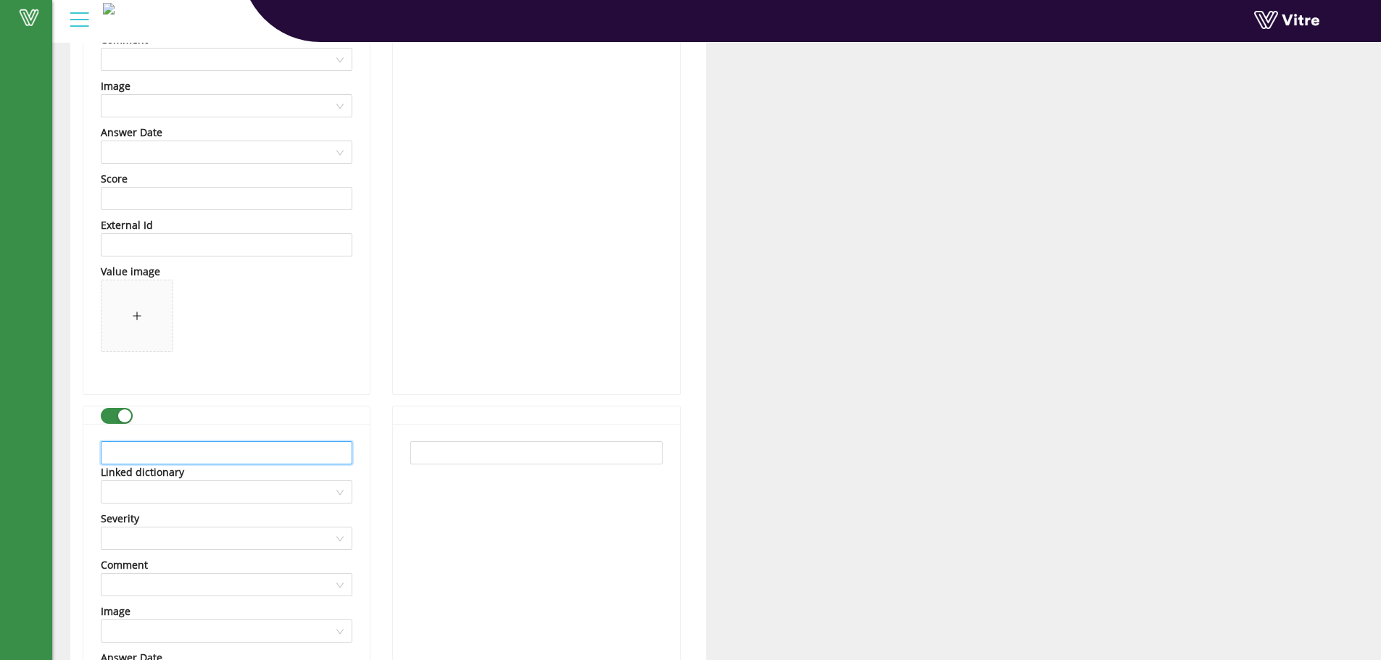
click at [161, 454] on input "text" at bounding box center [227, 453] width 252 height 23
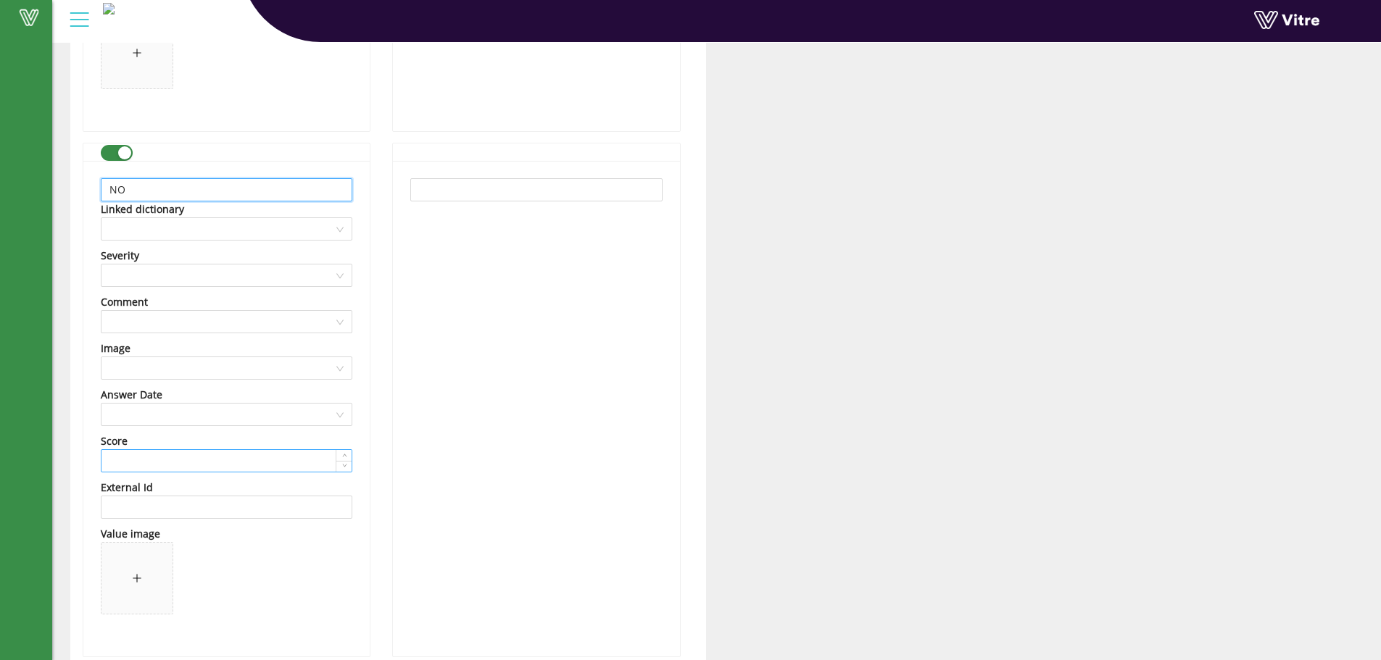
scroll to position [725, 0]
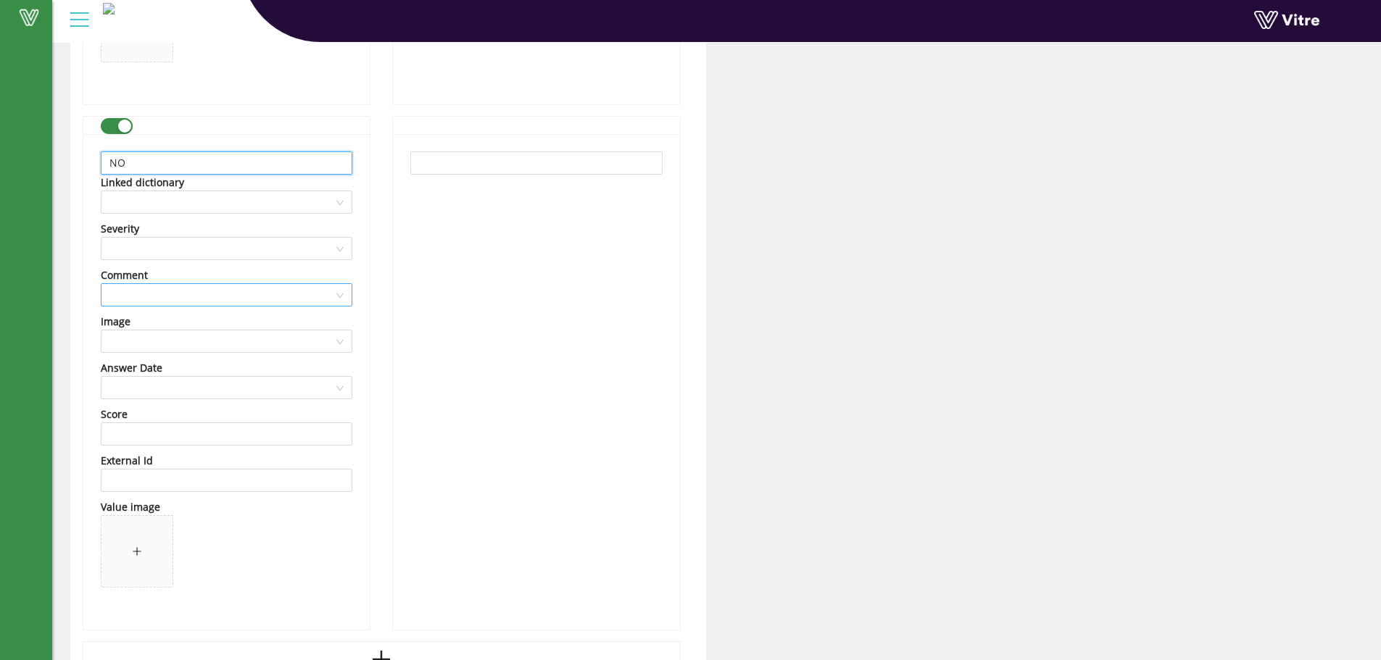
type input "NO"
click at [224, 297] on input "search" at bounding box center [221, 295] width 224 height 22
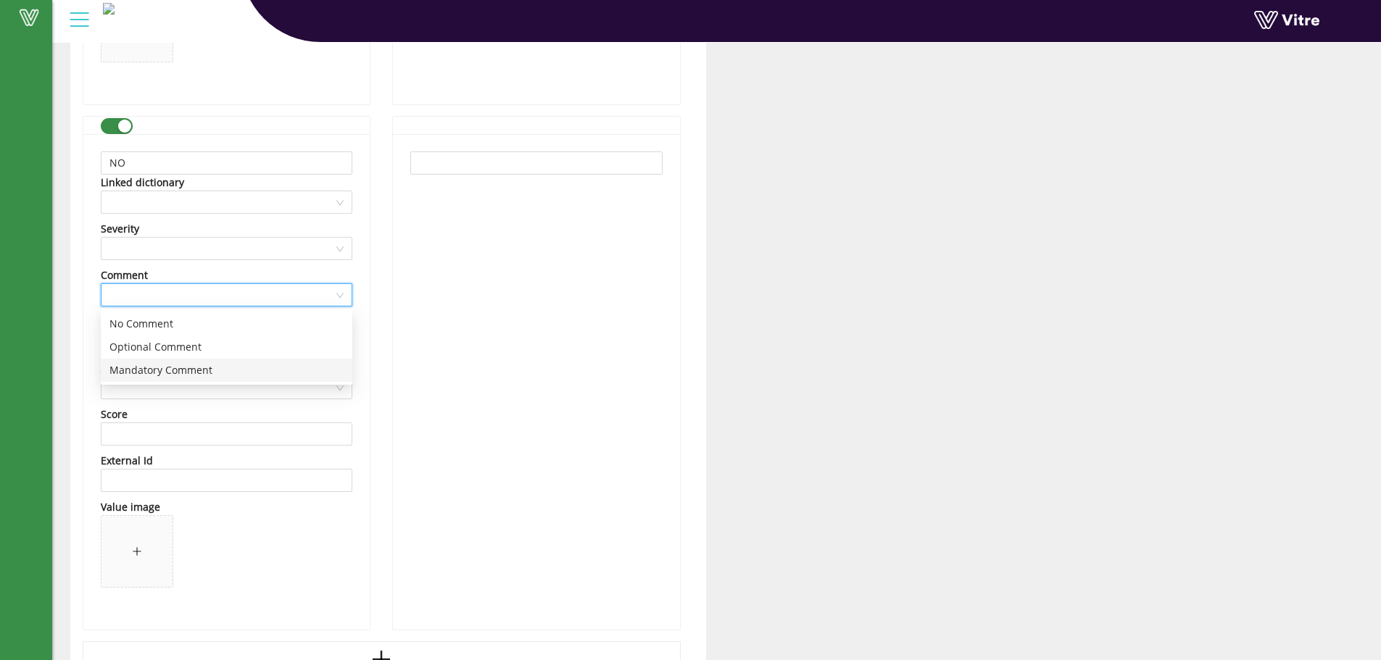
click at [172, 372] on div "Mandatory Comment" at bounding box center [226, 370] width 234 height 16
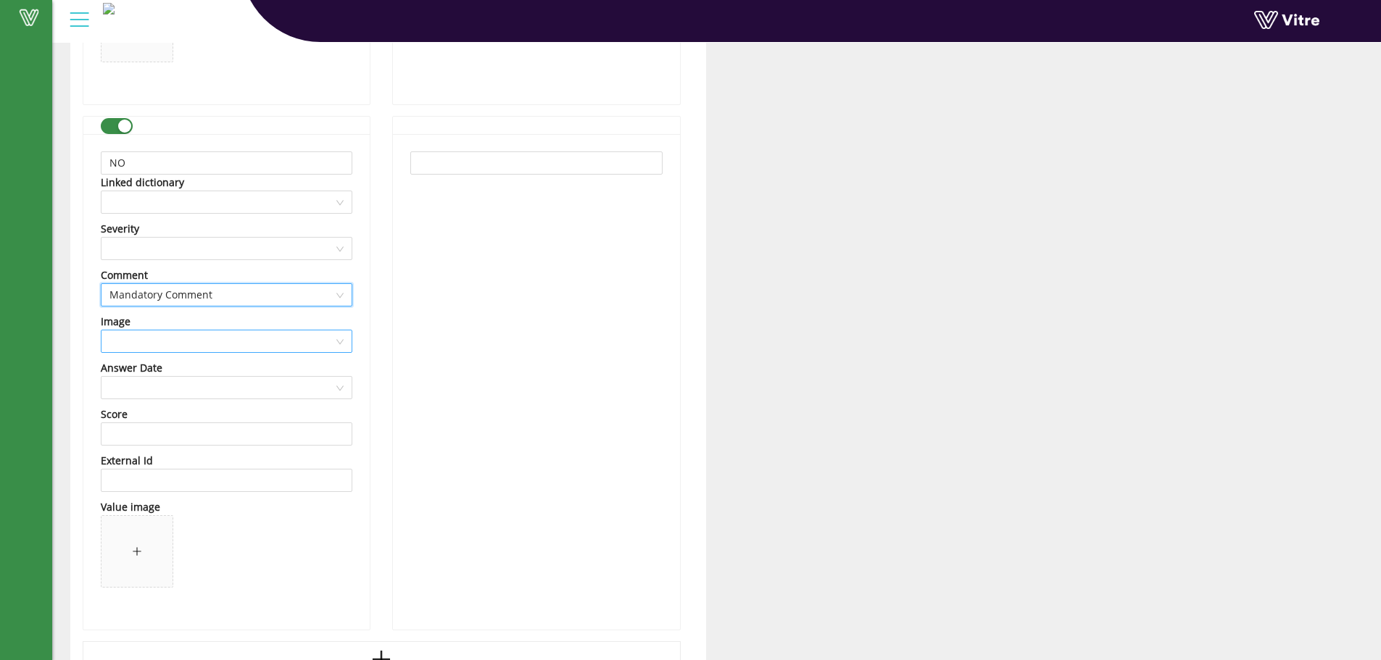
click at [159, 339] on input "search" at bounding box center [221, 342] width 224 height 22
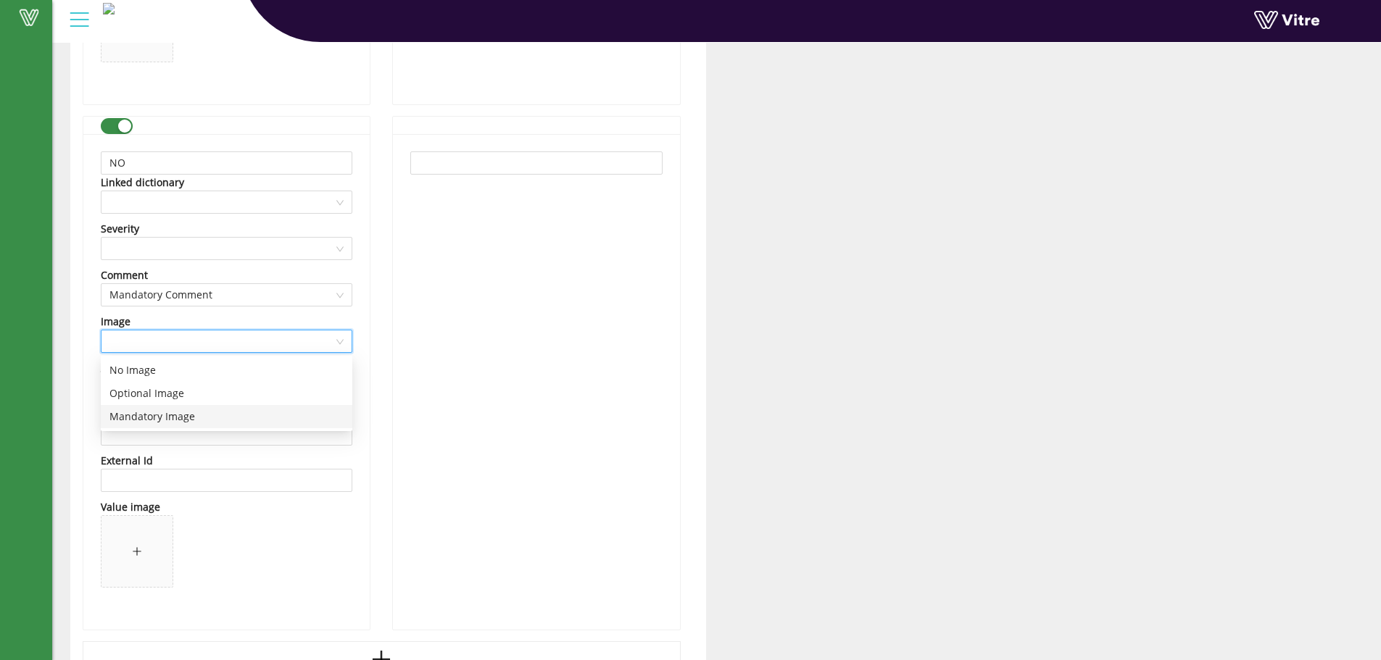
click at [149, 415] on div "Mandatory Image" at bounding box center [226, 417] width 234 height 16
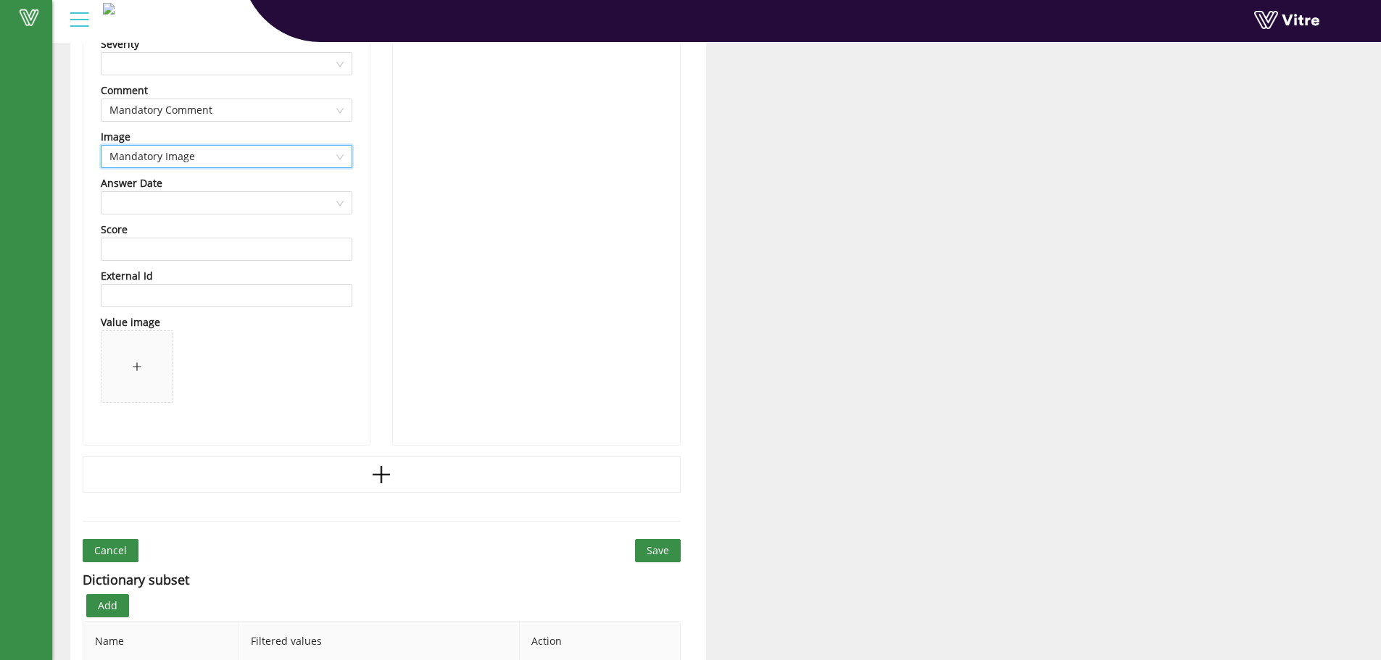
scroll to position [942, 0]
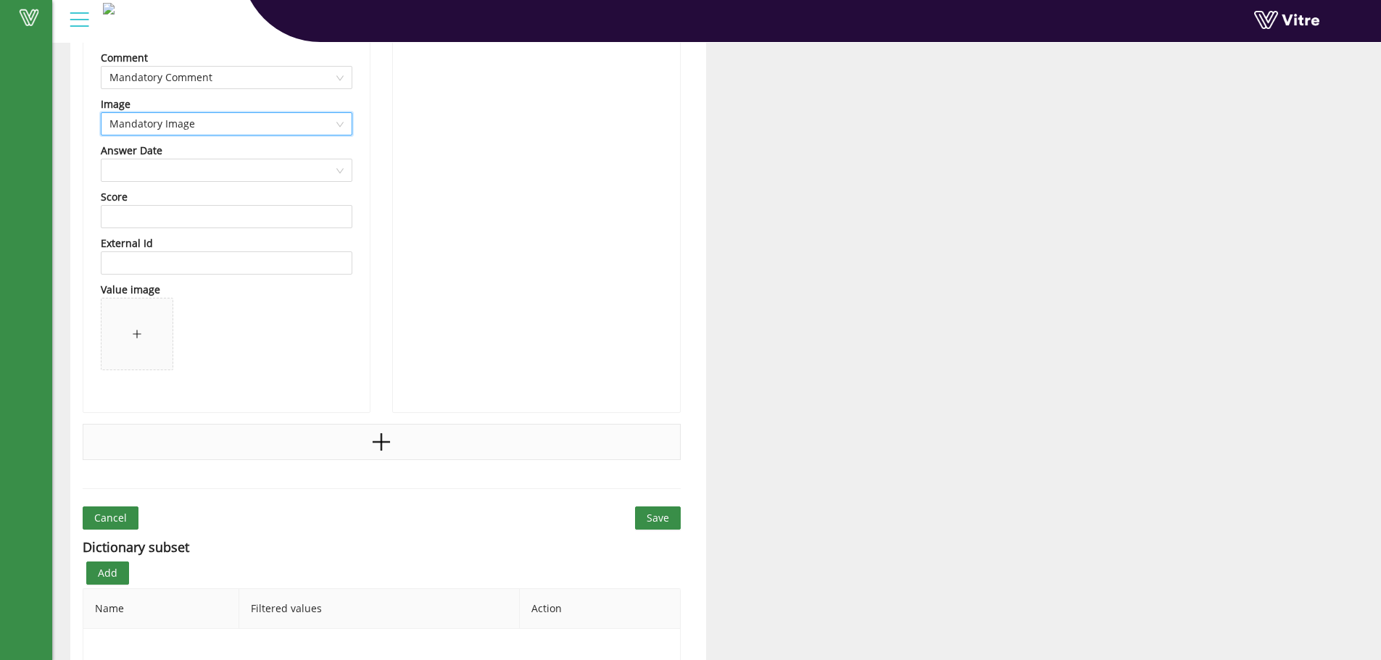
click at [381, 440] on icon "plus" at bounding box center [382, 442] width 2 height 17
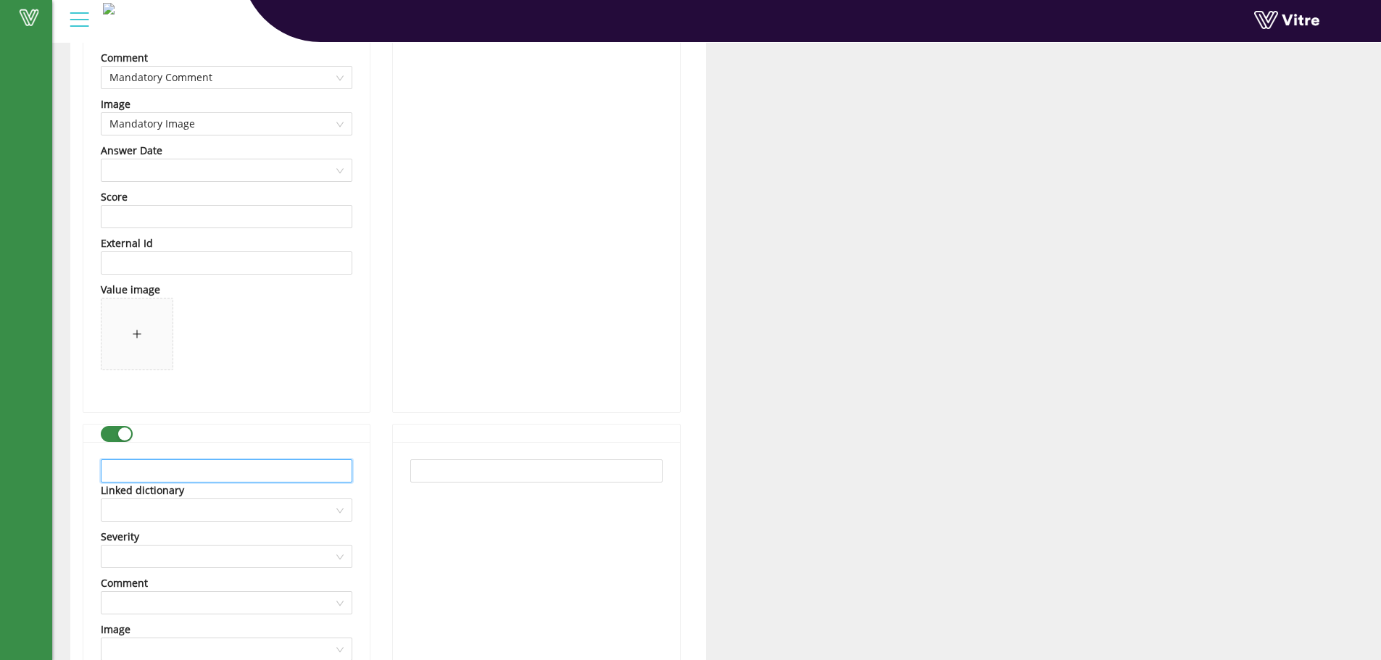
click at [227, 470] on input "text" at bounding box center [227, 471] width 252 height 23
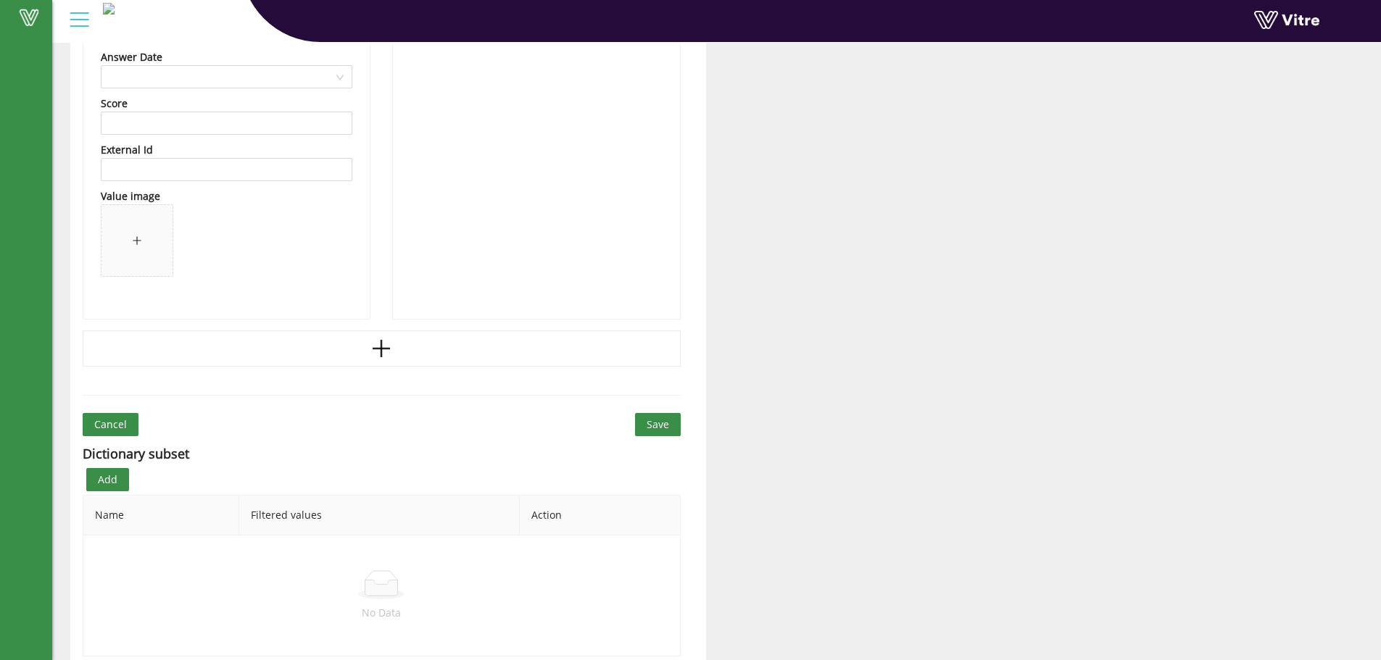
scroll to position [1574, 0]
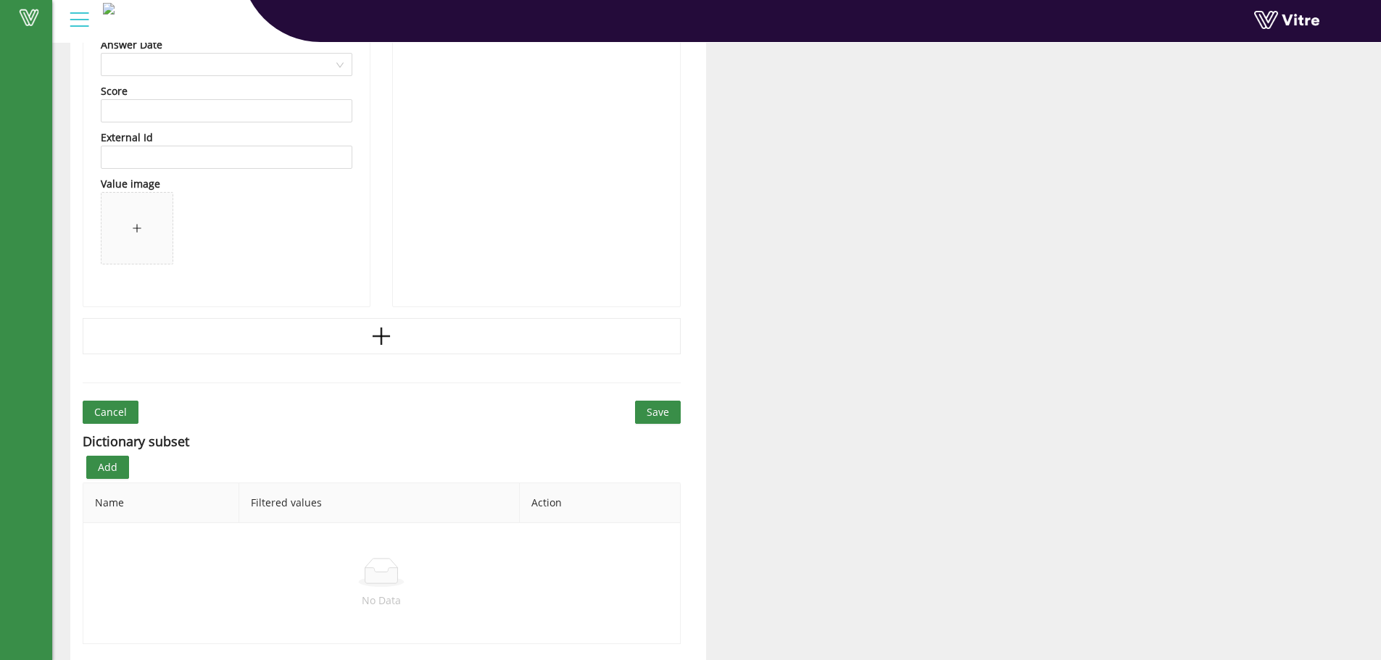
type input "NA"
click at [648, 406] on span "Save" at bounding box center [658, 413] width 22 height 16
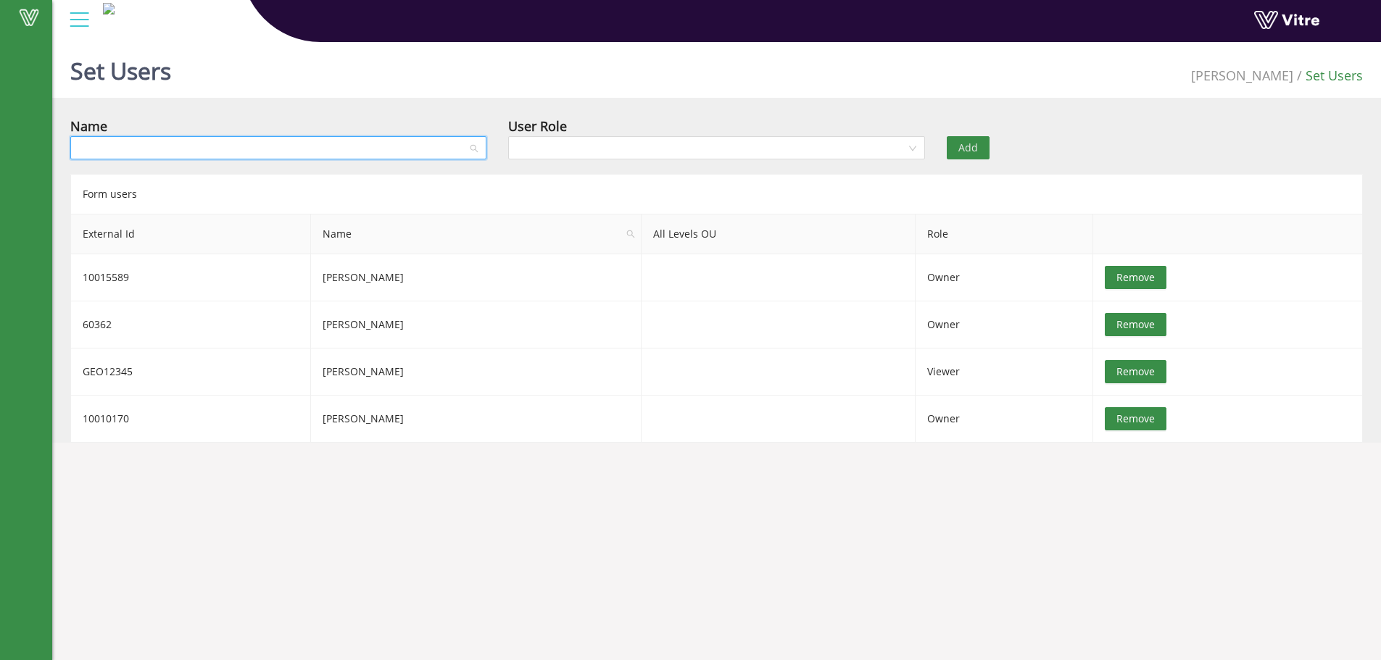
click at [320, 149] on input "search" at bounding box center [273, 148] width 389 height 22
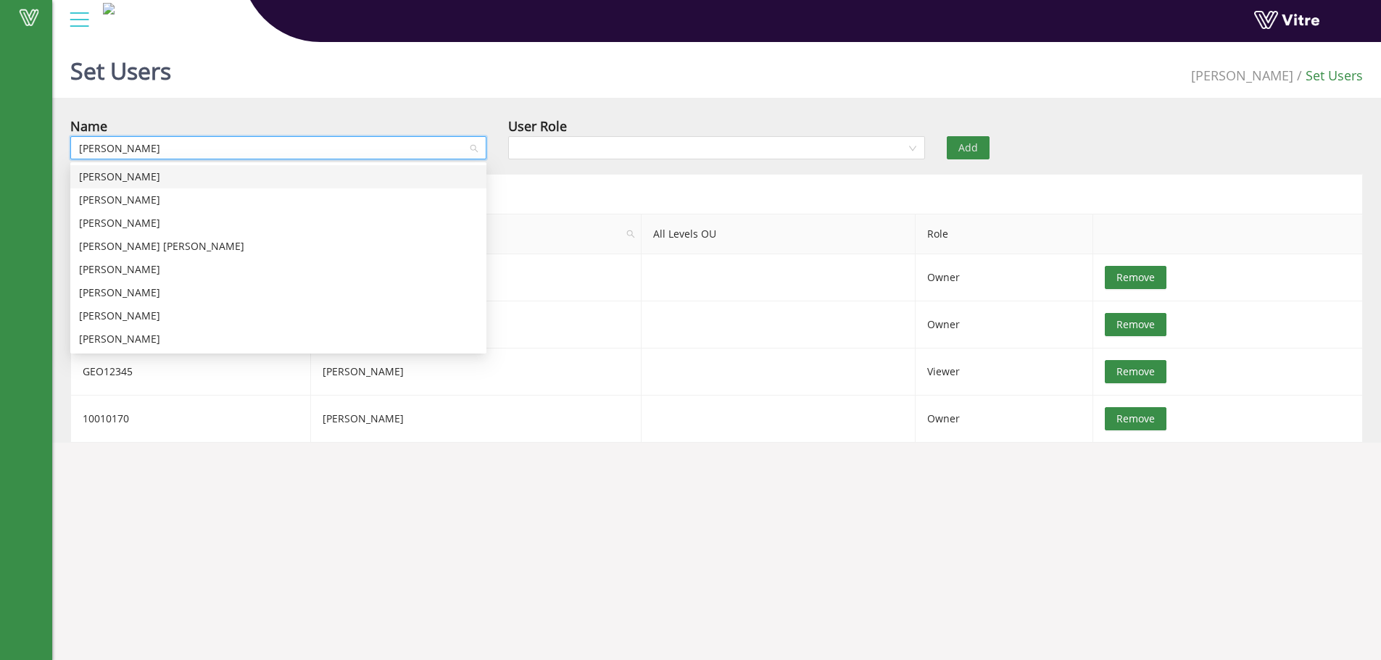
type input "david k"
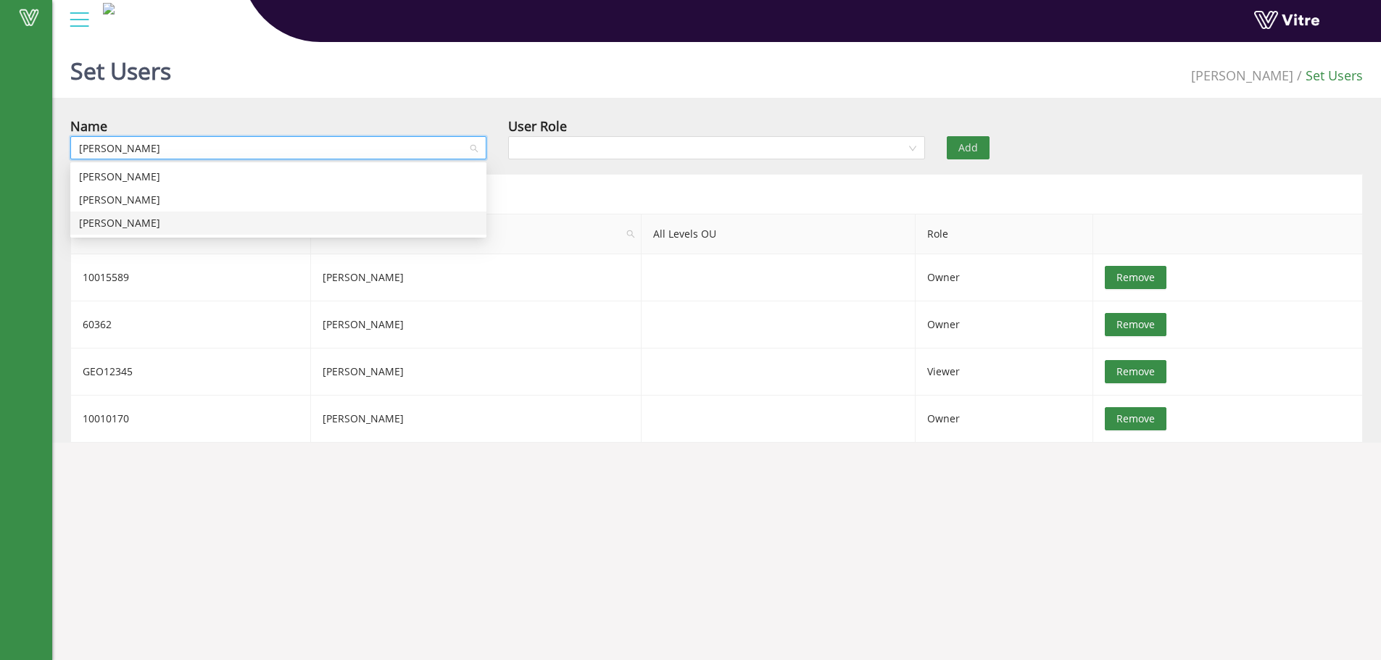
click at [128, 219] on div "David Katz" at bounding box center [278, 223] width 399 height 16
click at [524, 149] on input "search" at bounding box center [711, 148] width 389 height 22
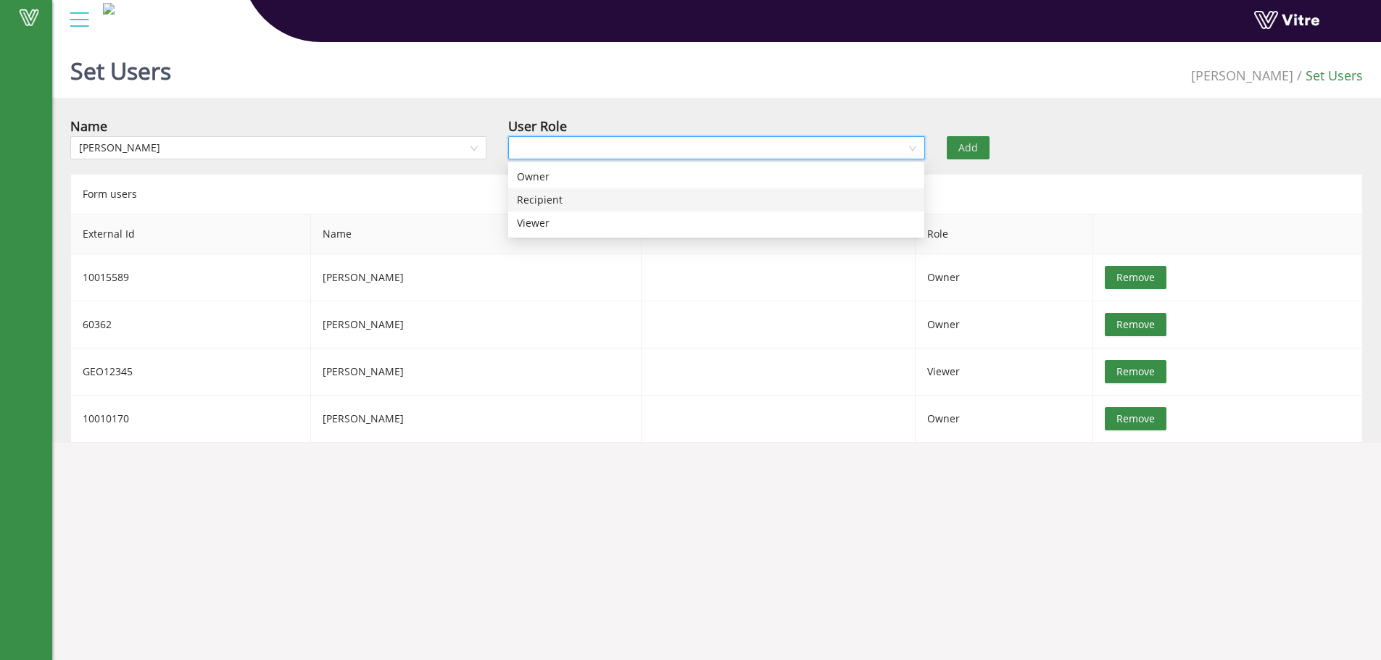
click at [546, 202] on div "Recipient" at bounding box center [716, 200] width 399 height 16
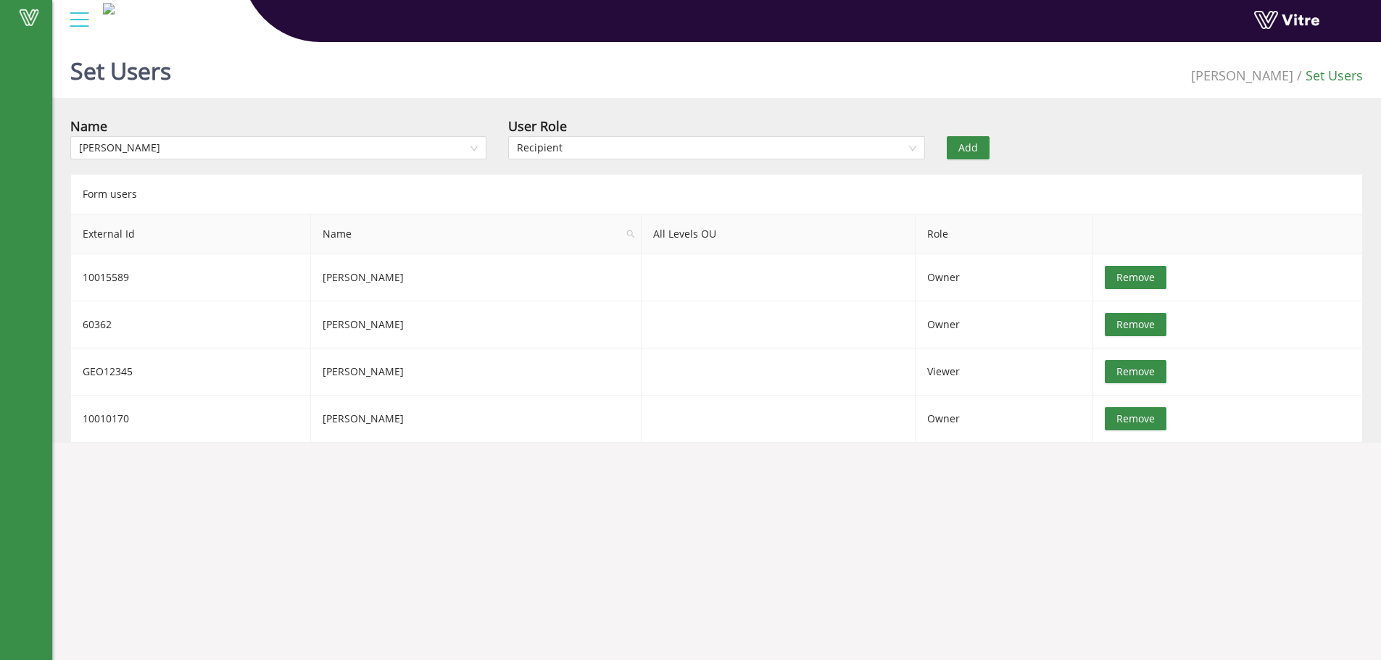
drag, startPoint x: 970, startPoint y: 147, endPoint x: 929, endPoint y: 146, distance: 40.6
click at [968, 147] on span "Add" at bounding box center [968, 148] width 20 height 16
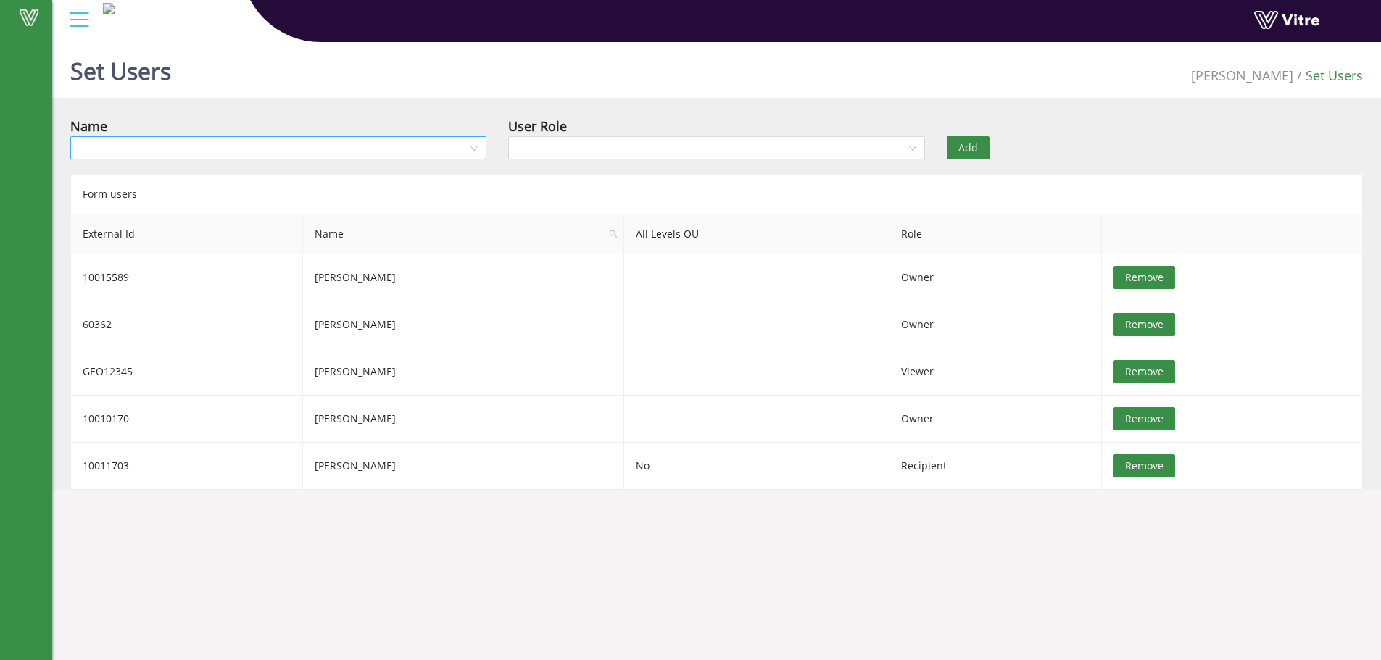
click at [452, 149] on input "search" at bounding box center [273, 148] width 389 height 22
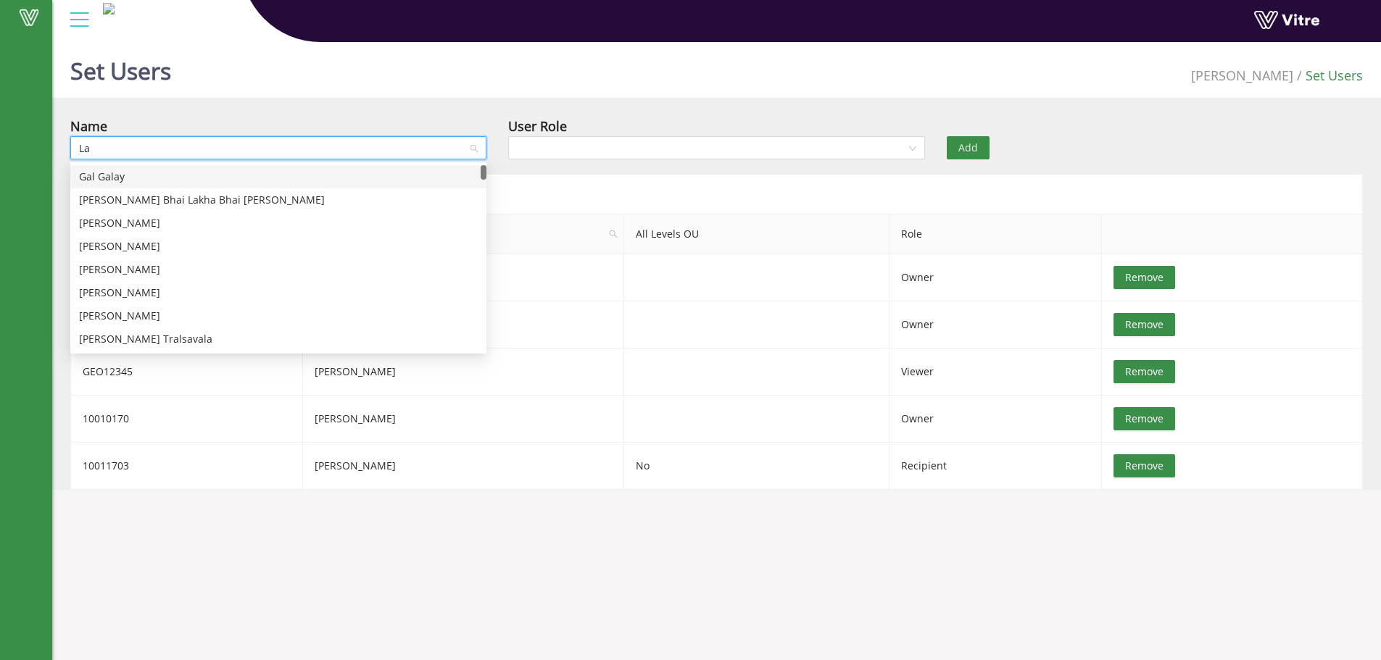
type input "Lab"
click at [143, 199] on div "LaBarron McMillian" at bounding box center [278, 200] width 399 height 16
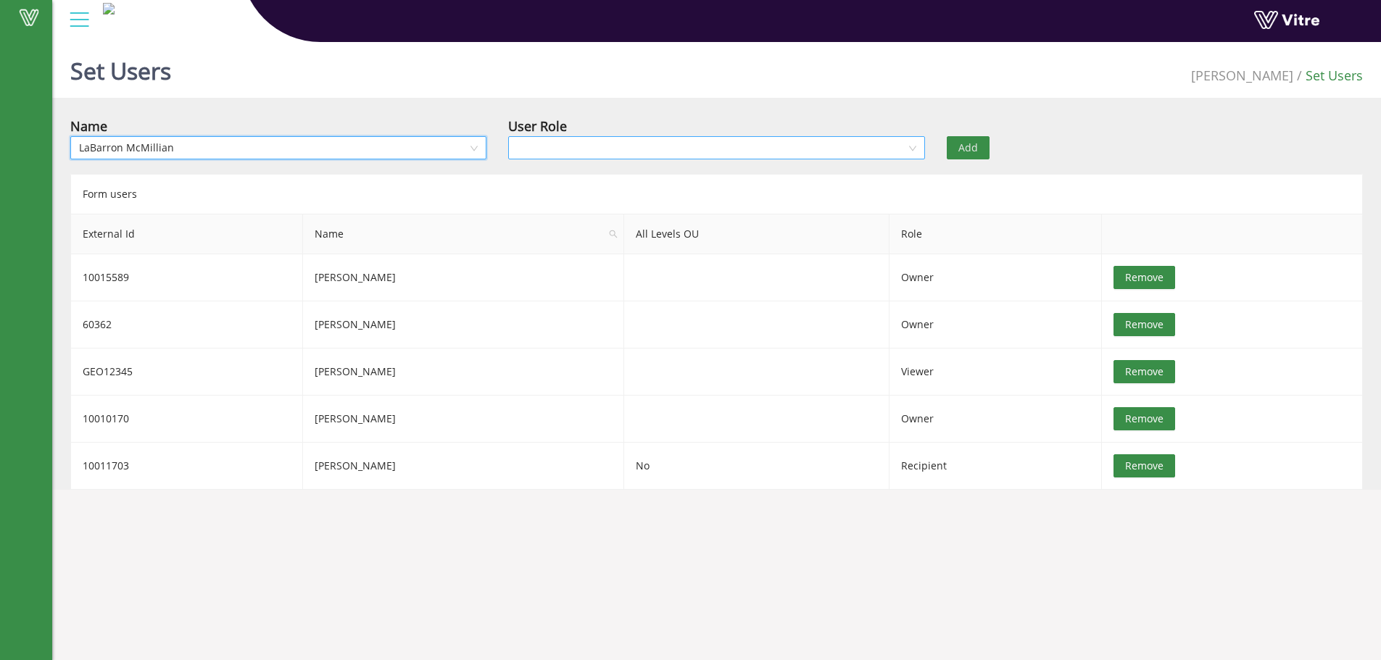
click at [577, 142] on input "search" at bounding box center [711, 148] width 389 height 22
click at [536, 196] on div "Recipient" at bounding box center [716, 200] width 399 height 16
